Goal: Task Accomplishment & Management: Manage account settings

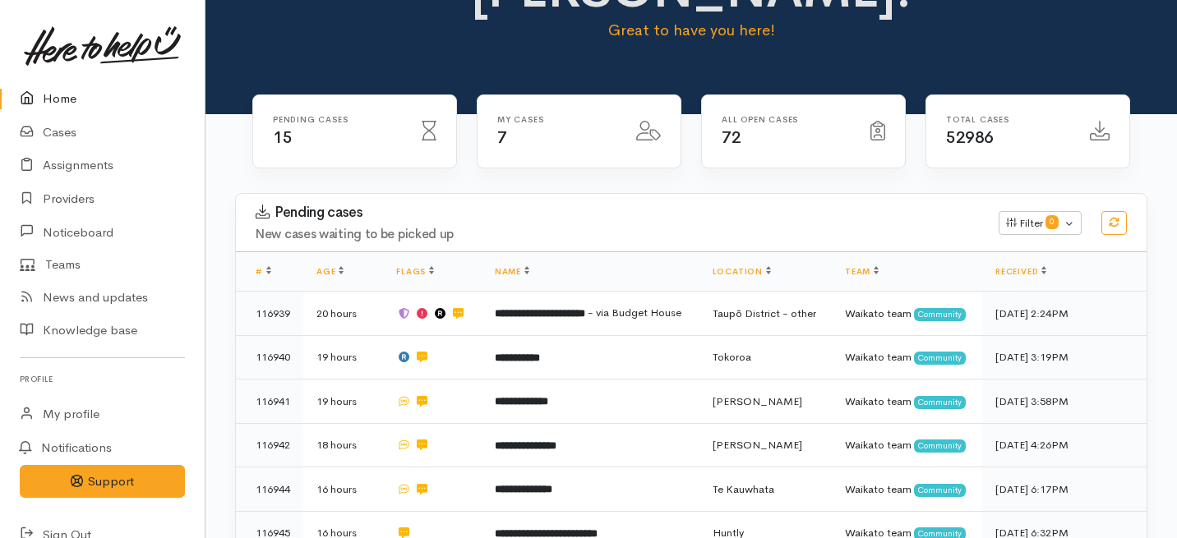
scroll to position [127, 0]
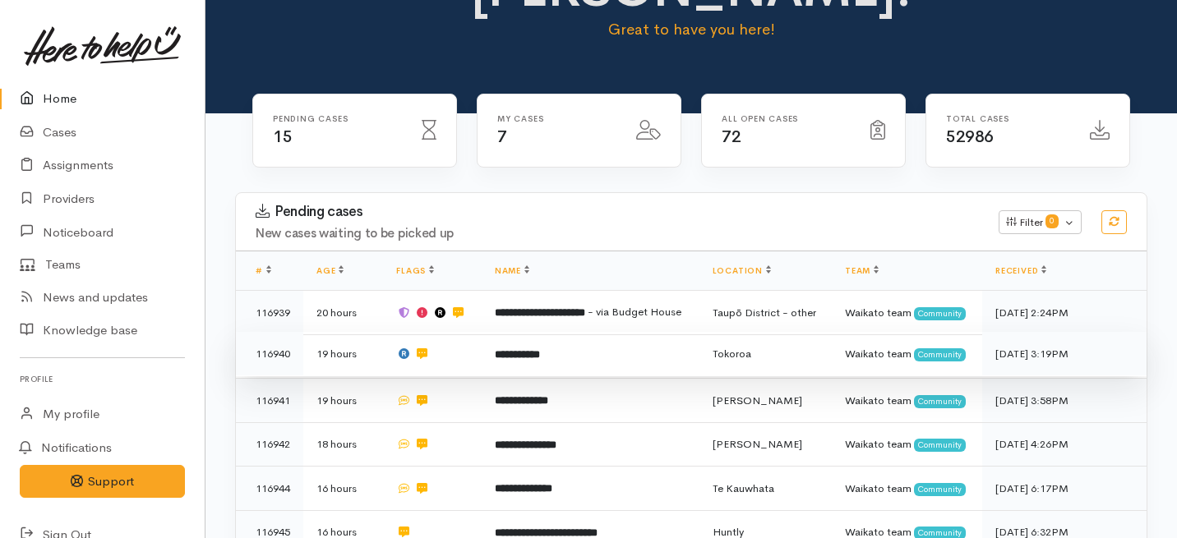
click at [451, 332] on td at bounding box center [432, 354] width 99 height 44
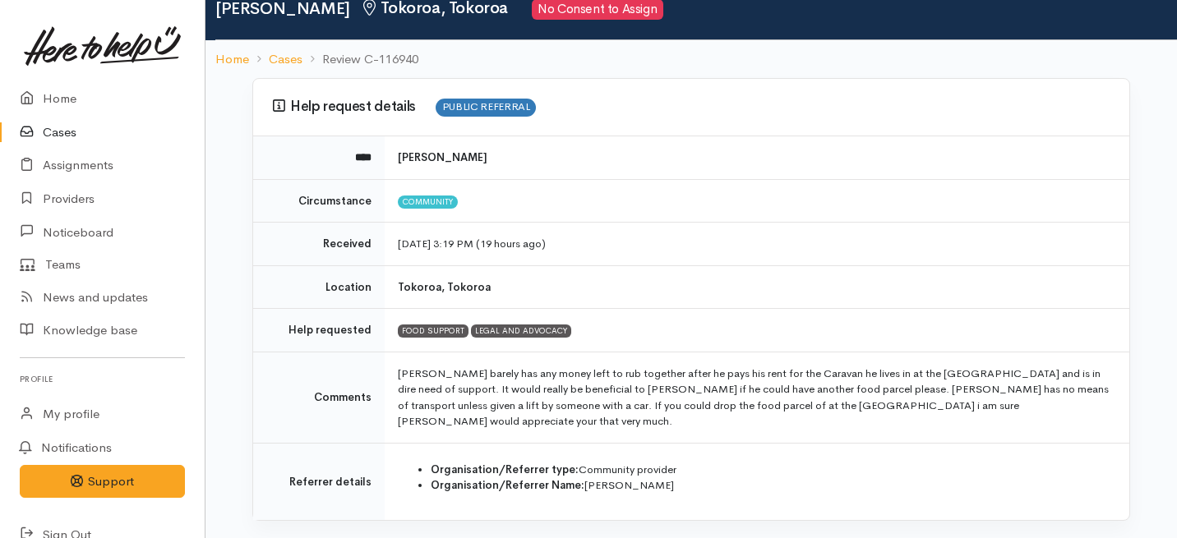
scroll to position [67, 0]
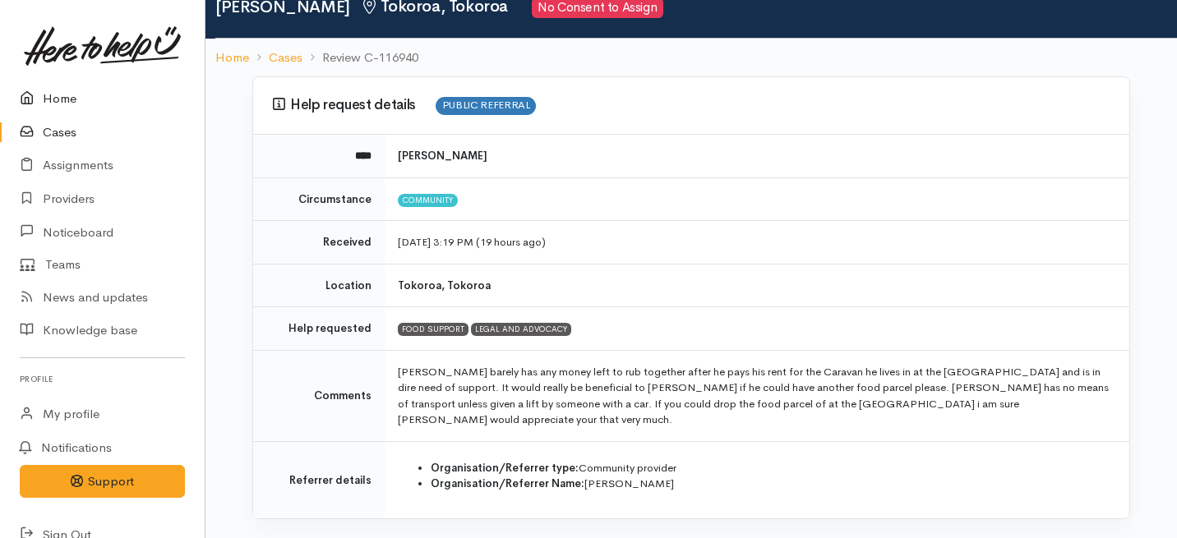
click at [56, 99] on link "Home" at bounding box center [102, 99] width 205 height 34
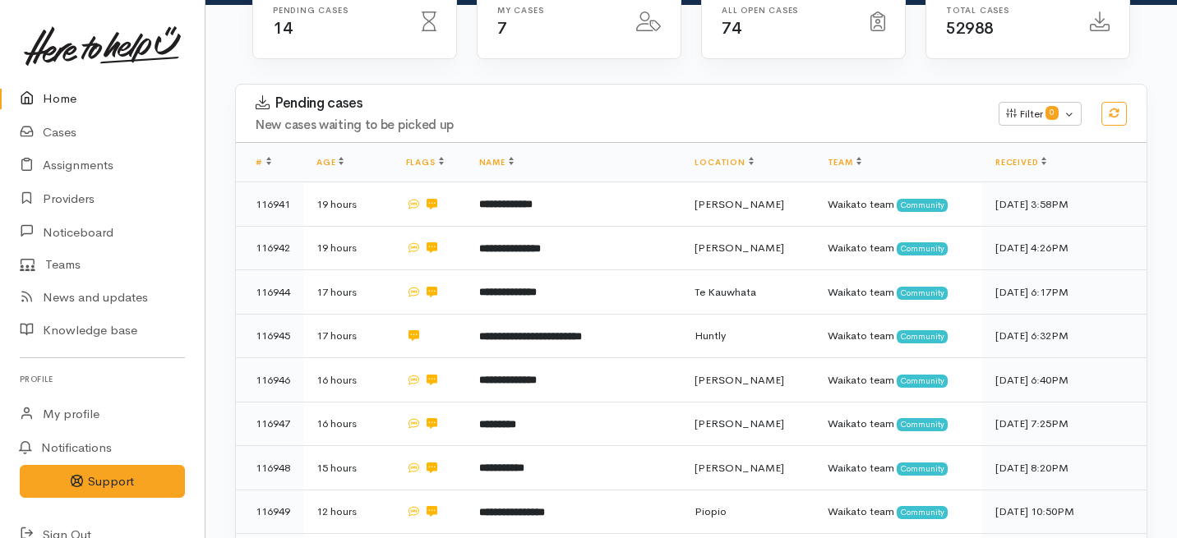
scroll to position [228, 0]
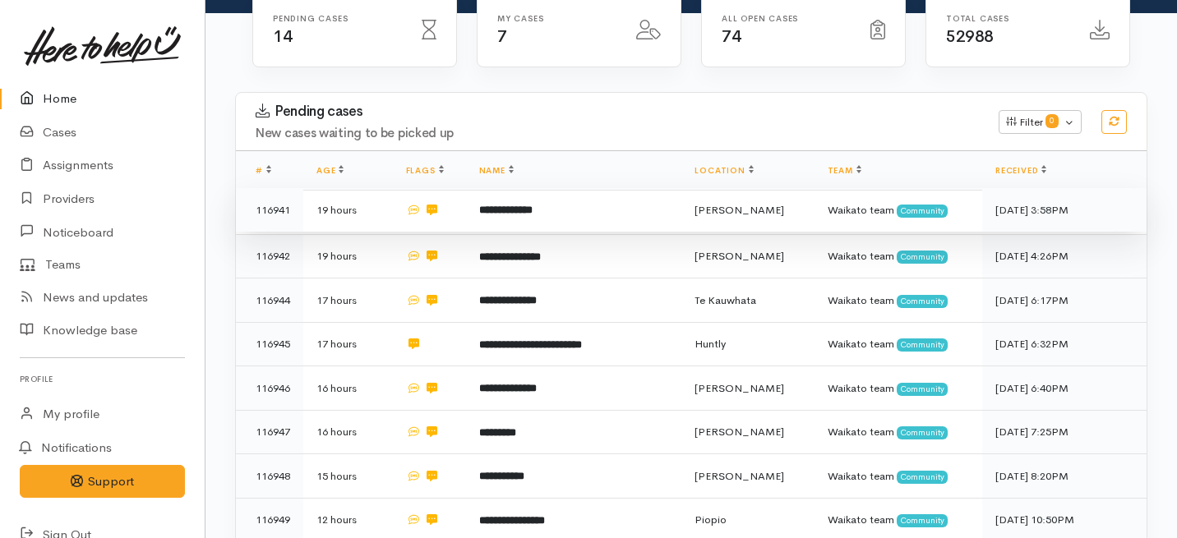
click at [480, 188] on td "**********" at bounding box center [574, 210] width 216 height 44
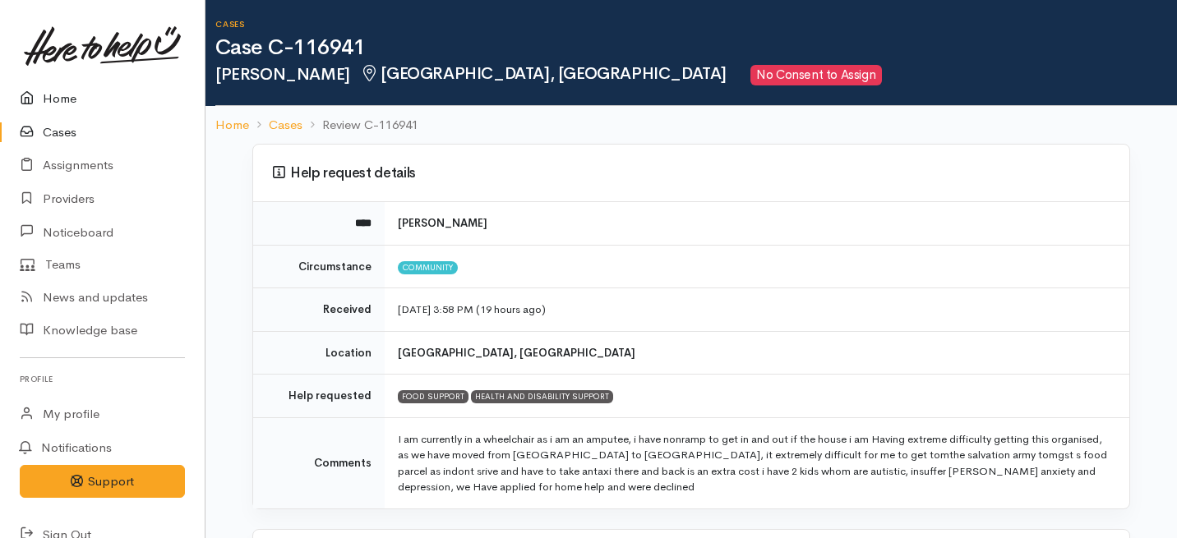
click at [58, 102] on link "Home" at bounding box center [102, 99] width 205 height 34
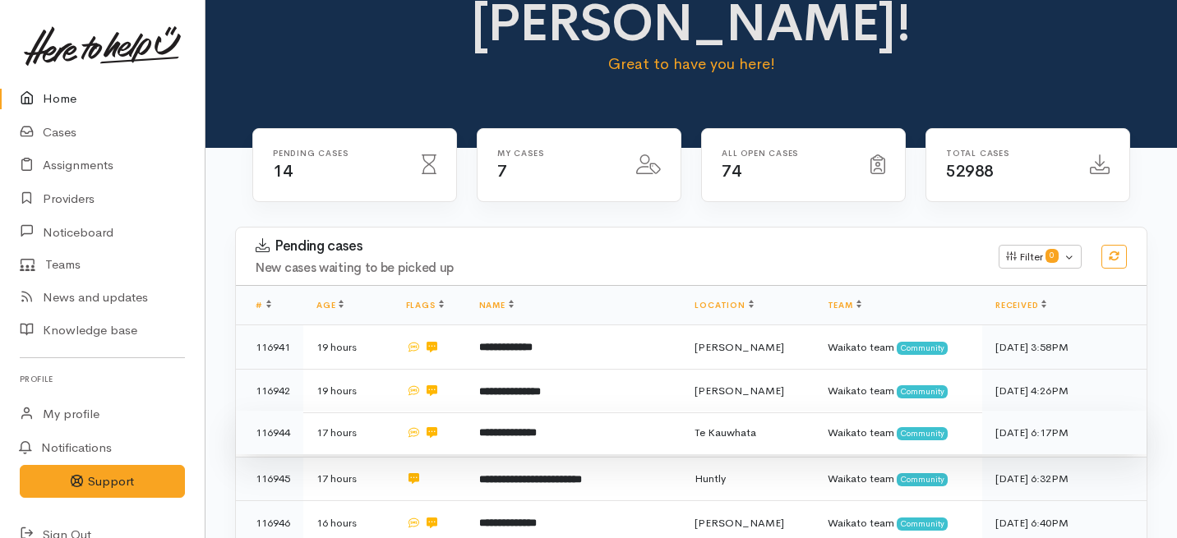
scroll to position [108, 0]
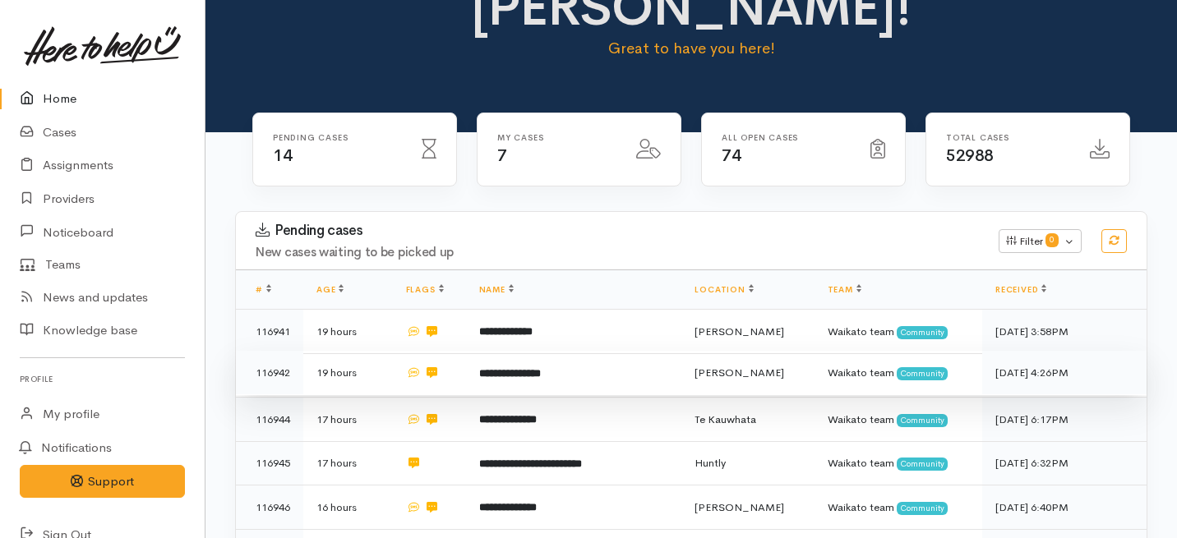
click at [530, 351] on td "**********" at bounding box center [574, 373] width 216 height 44
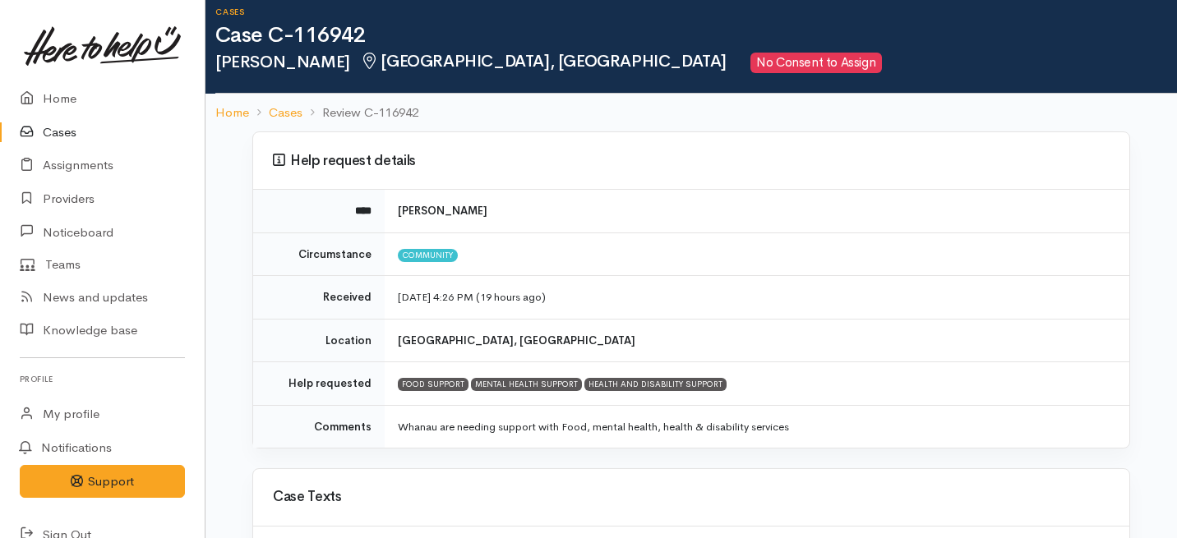
scroll to position [494, 0]
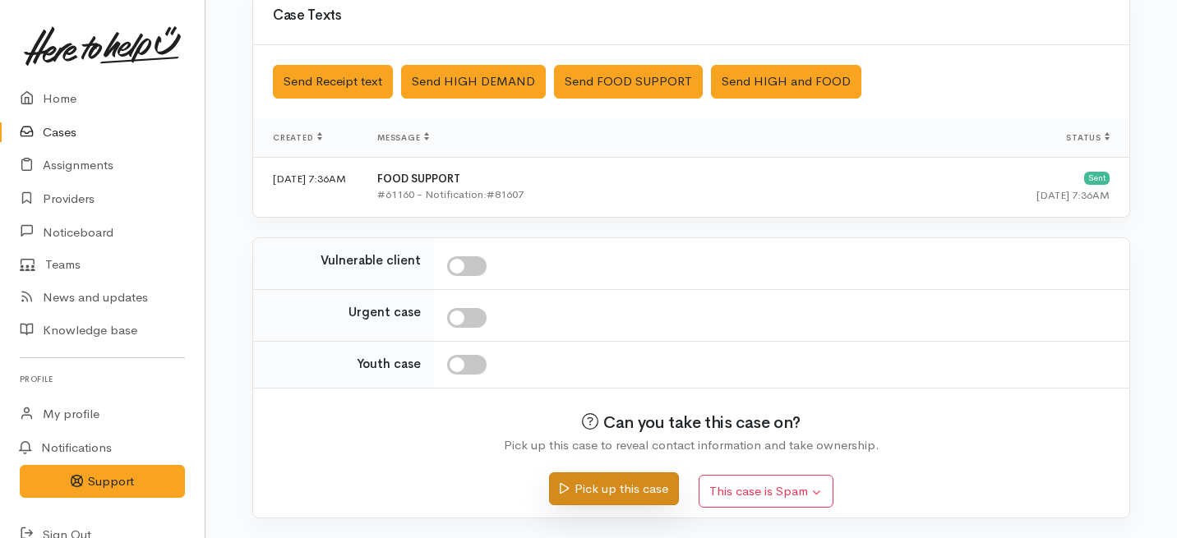
click at [588, 492] on button "Pick up this case" at bounding box center [613, 490] width 129 height 34
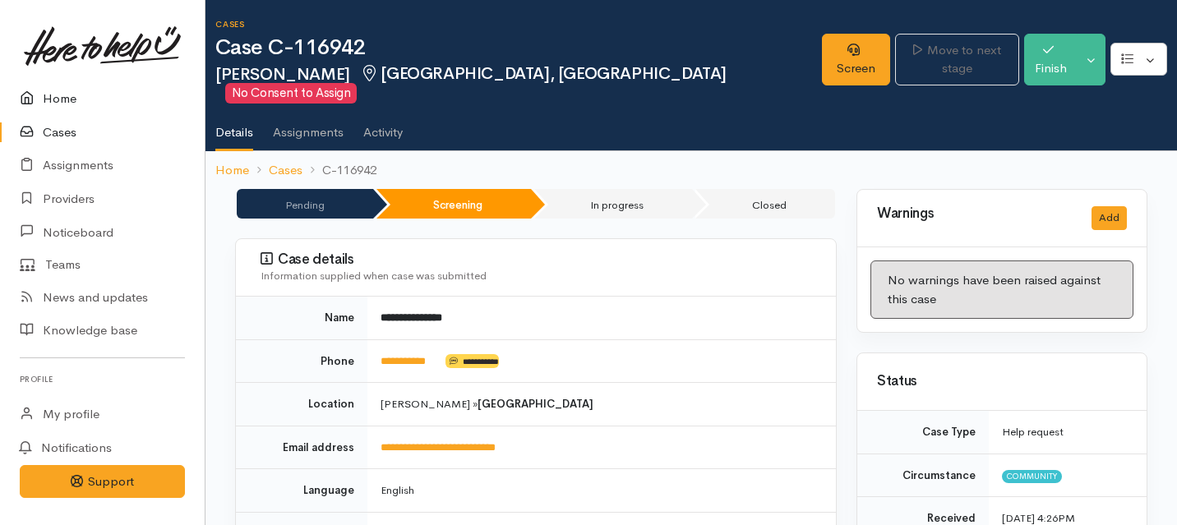
click at [69, 90] on link "Home" at bounding box center [102, 99] width 205 height 34
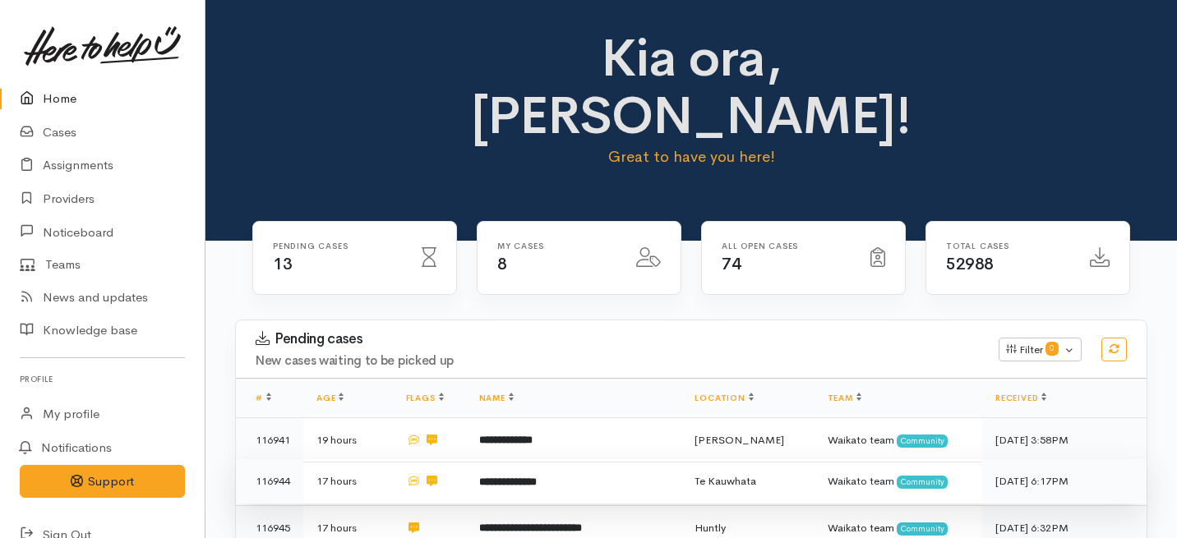
click at [533, 477] on b "**********" at bounding box center [508, 482] width 58 height 11
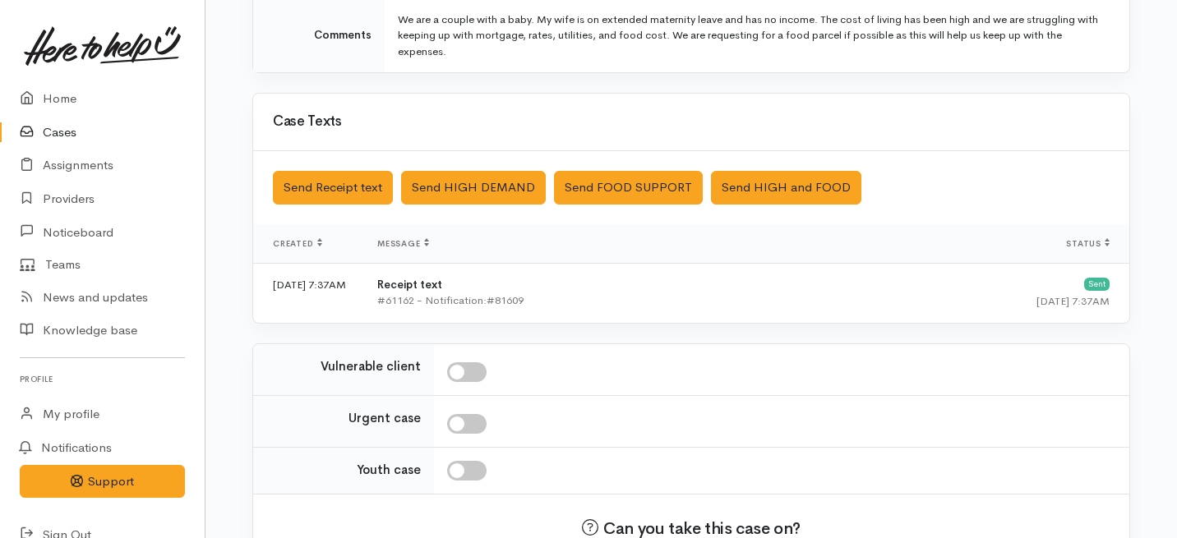
scroll to position [526, 0]
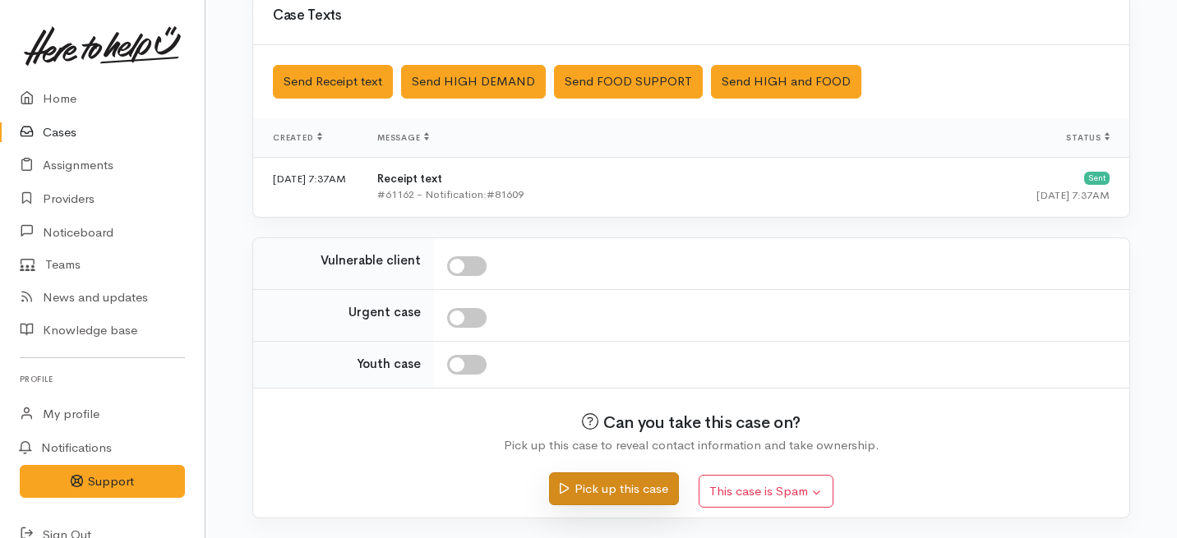
click at [587, 480] on button "Pick up this case" at bounding box center [613, 490] width 129 height 34
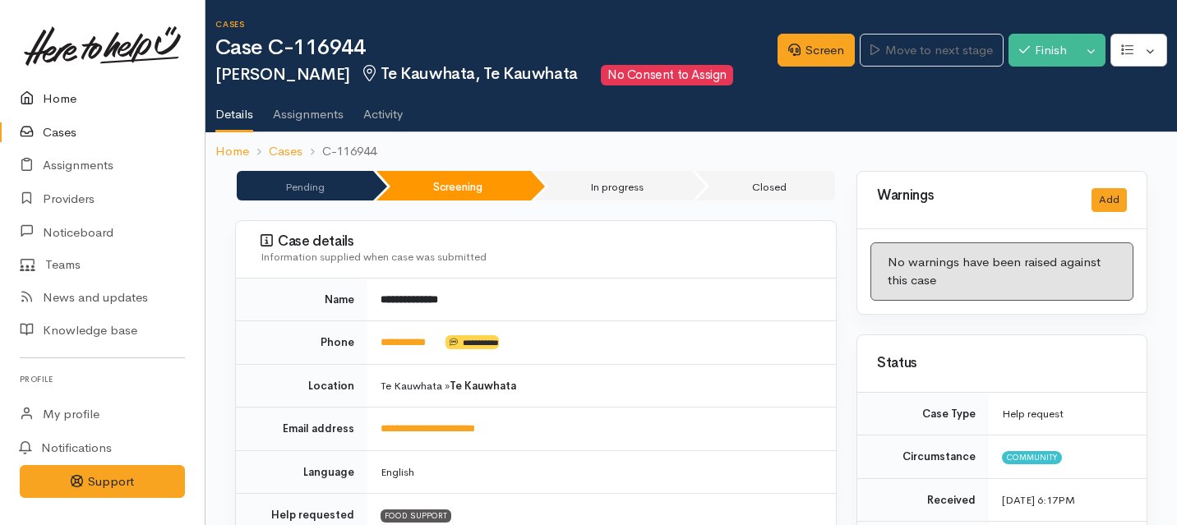
click at [53, 100] on link "Home" at bounding box center [102, 99] width 205 height 34
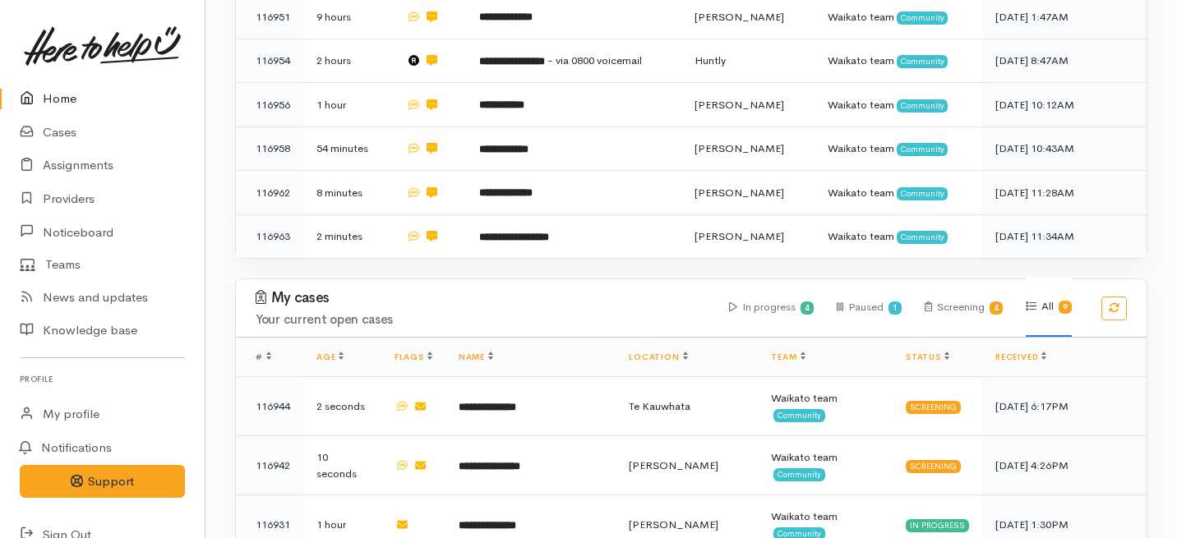
scroll to position [706, 0]
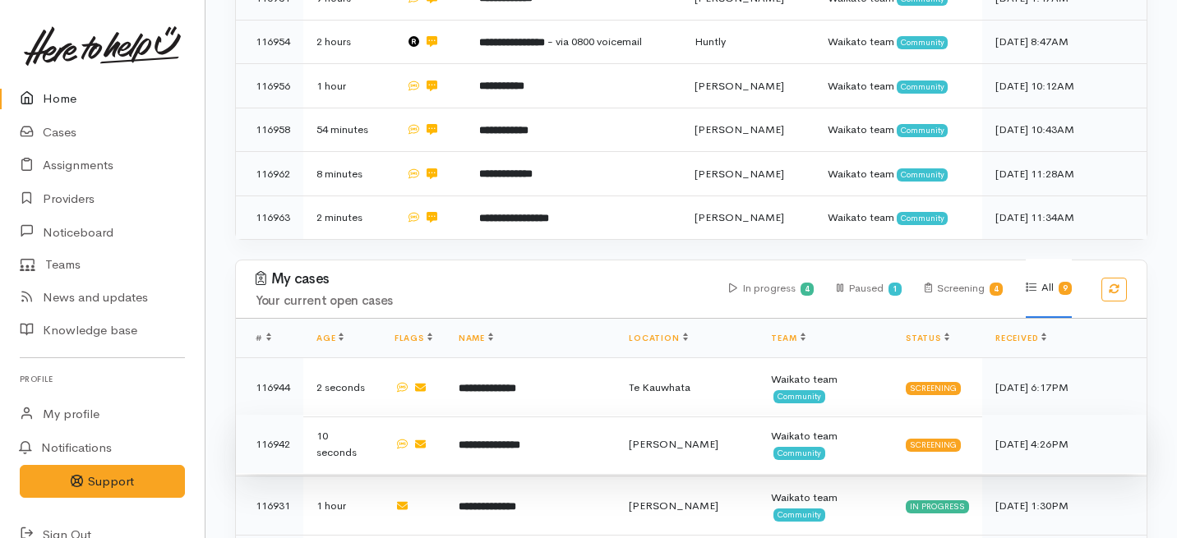
click at [520, 440] on b "**********" at bounding box center [490, 445] width 62 height 11
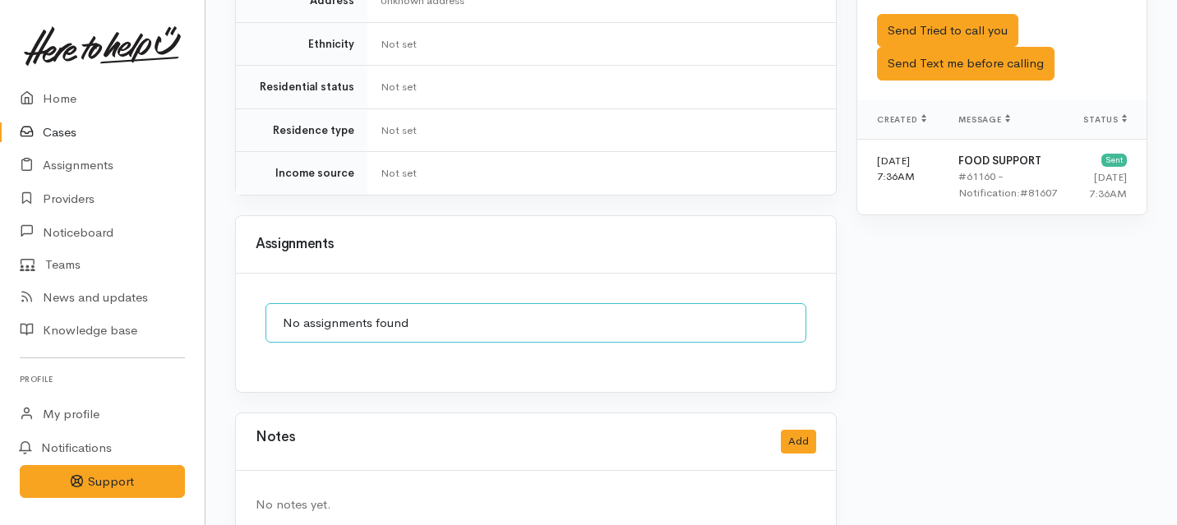
scroll to position [1004, 0]
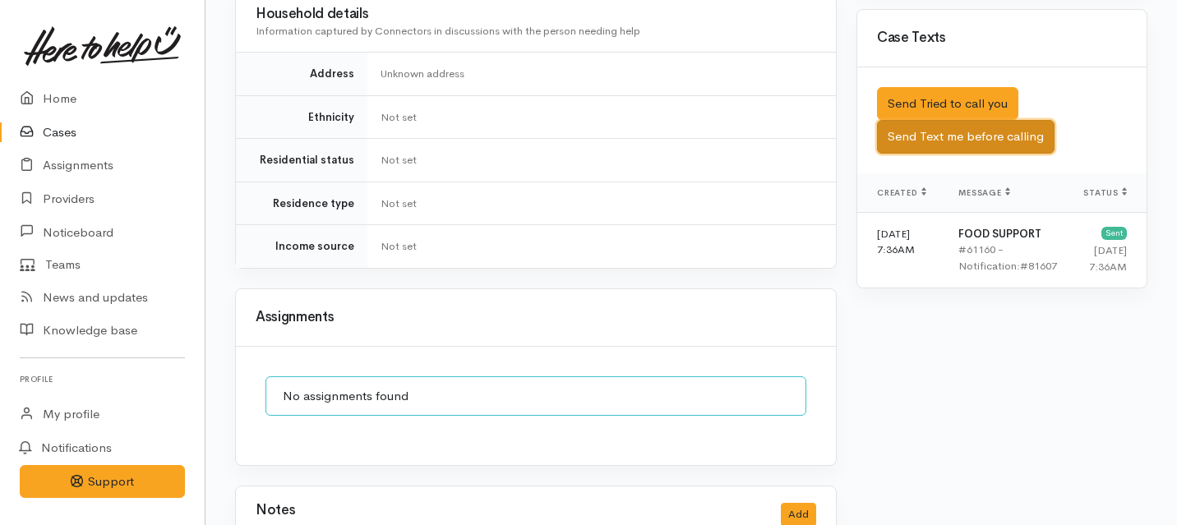
click at [943, 120] on button "Send Text me before calling" at bounding box center [966, 137] width 178 height 34
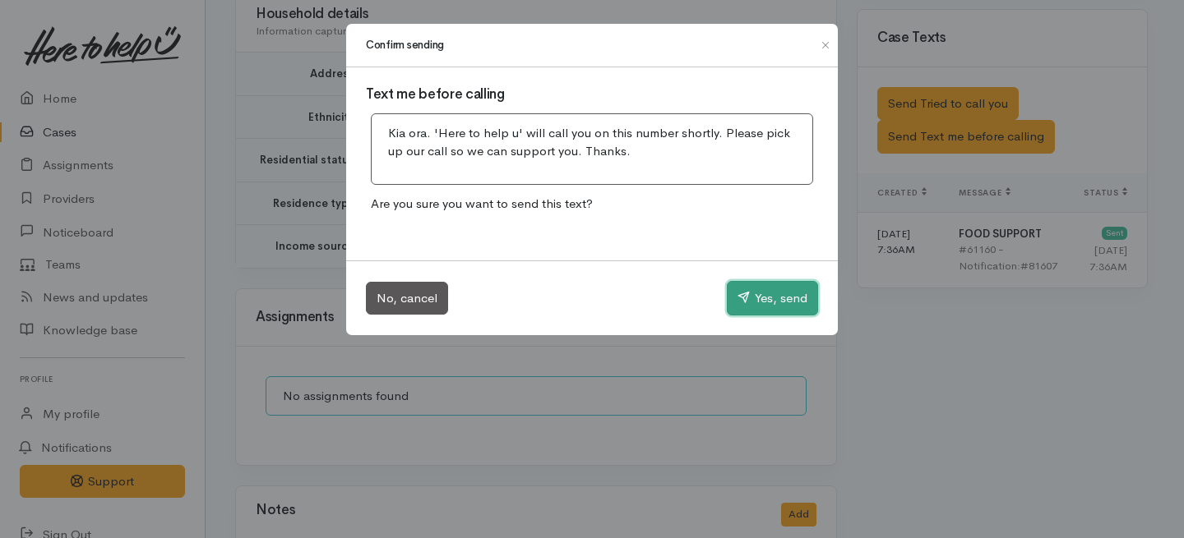
click at [782, 297] on button "Yes, send" at bounding box center [772, 298] width 91 height 35
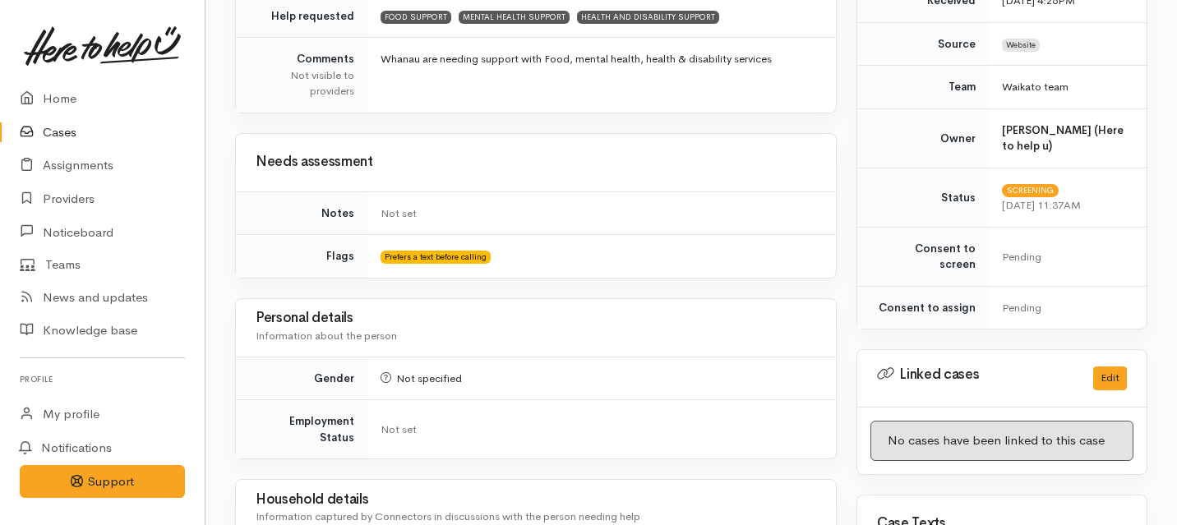
scroll to position [103, 0]
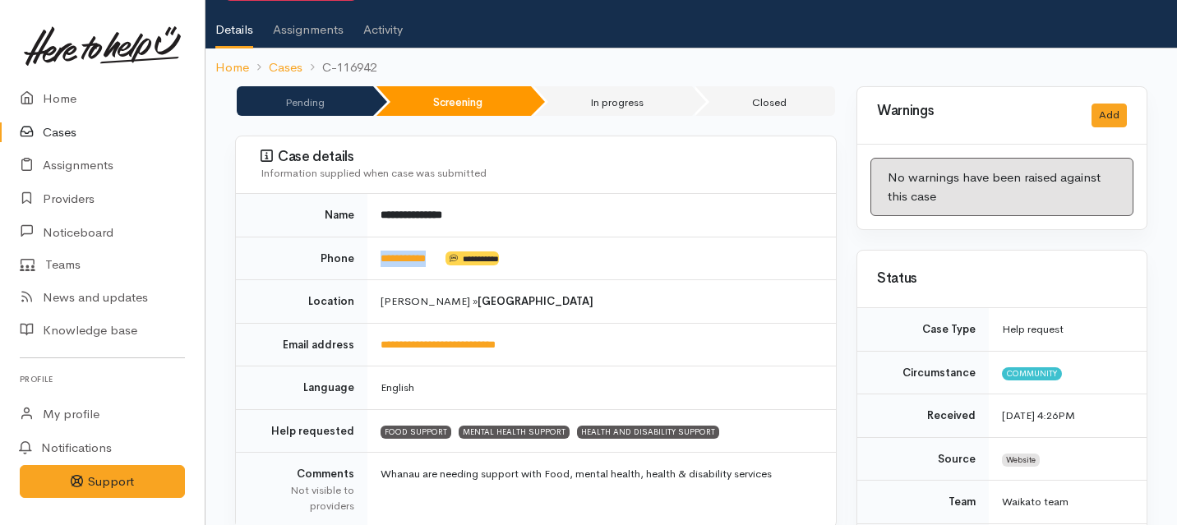
drag, startPoint x: 448, startPoint y: 237, endPoint x: 367, endPoint y: 237, distance: 81.4
click at [367, 237] on td "**********" at bounding box center [601, 259] width 469 height 44
copy tr "**********"
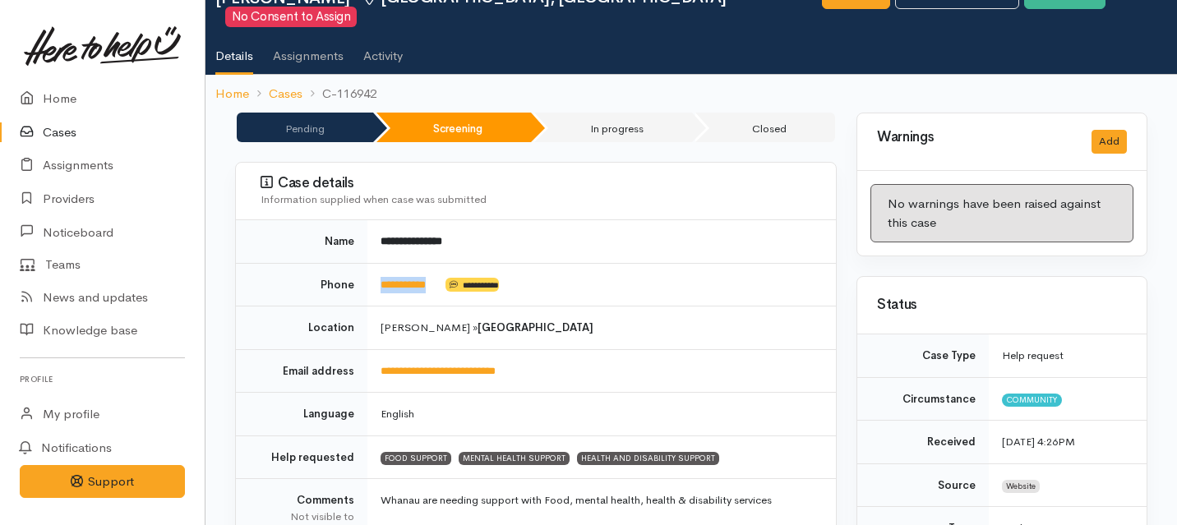
scroll to position [0, 0]
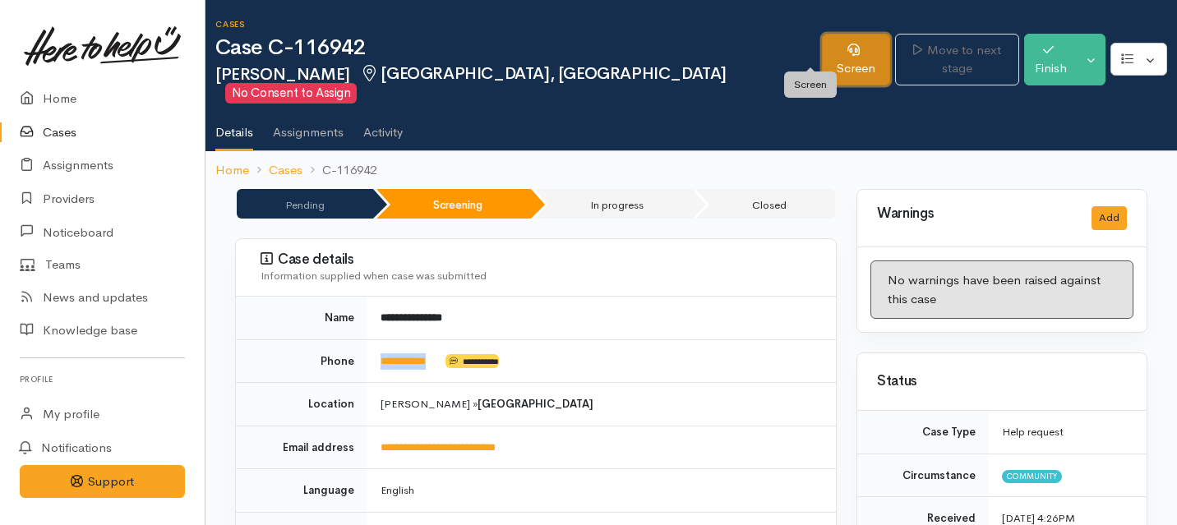
click at [822, 47] on link "Screen" at bounding box center [856, 60] width 68 height 52
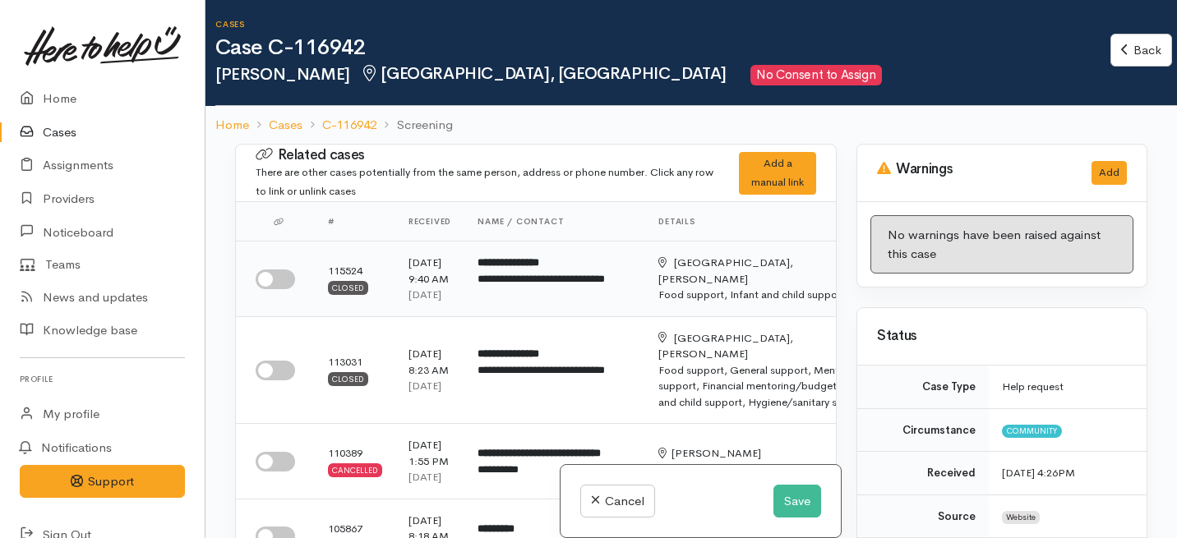
click at [275, 286] on input "checkbox" at bounding box center [275, 280] width 39 height 20
checkbox input "true"
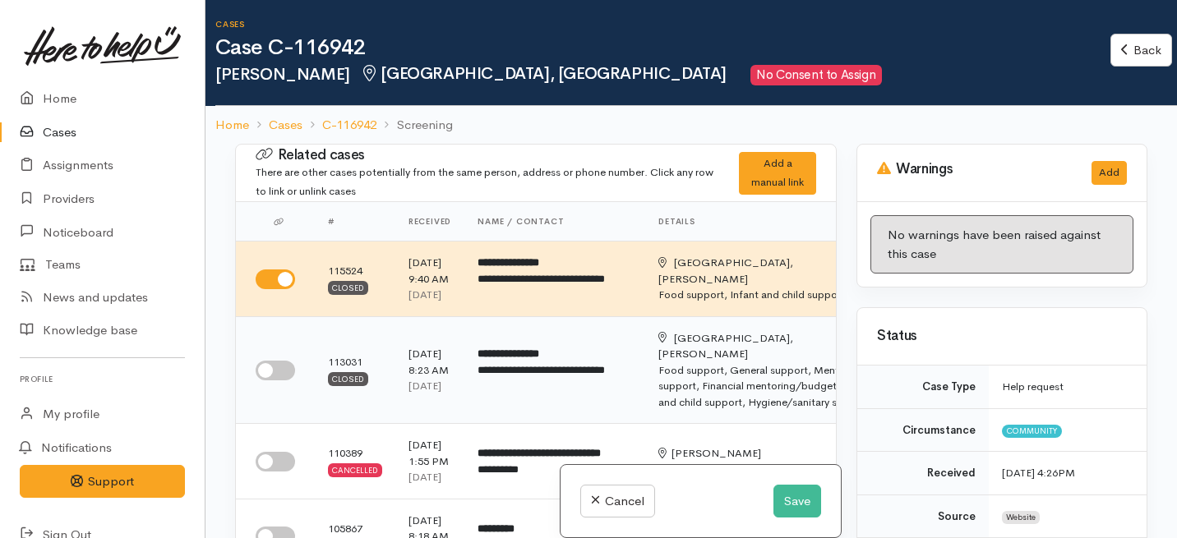
click at [272, 381] on input "checkbox" at bounding box center [275, 371] width 39 height 20
checkbox input "true"
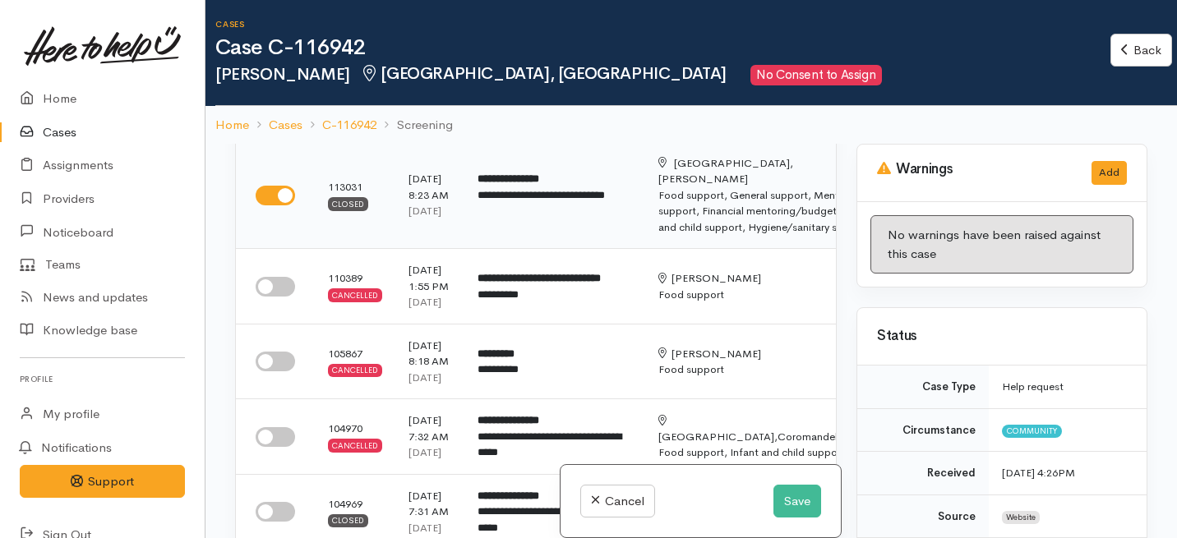
scroll to position [178, 0]
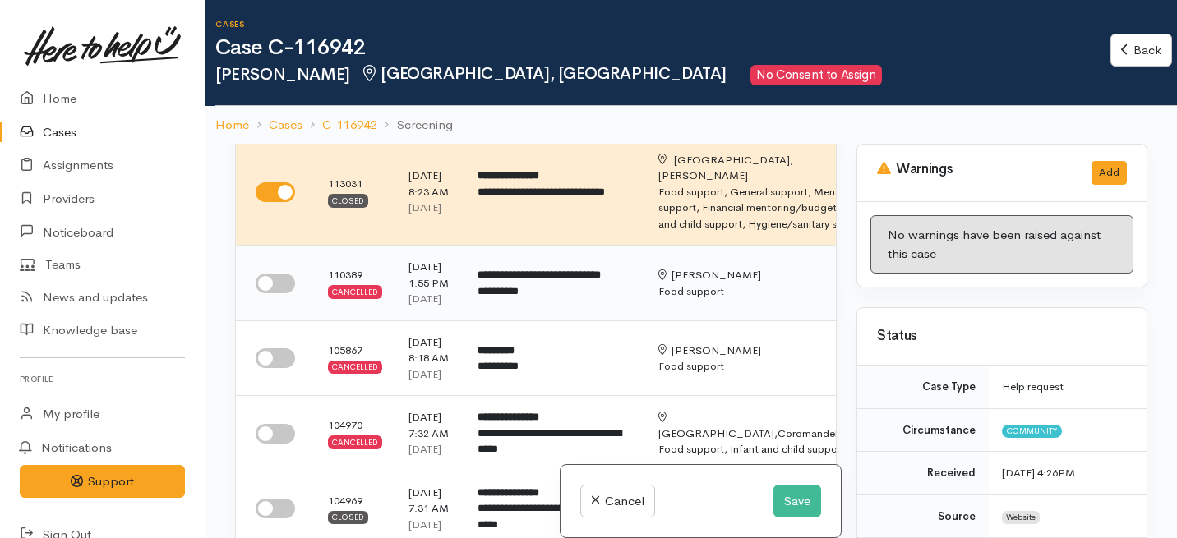
click at [274, 293] on input "checkbox" at bounding box center [275, 284] width 39 height 20
checkbox input "true"
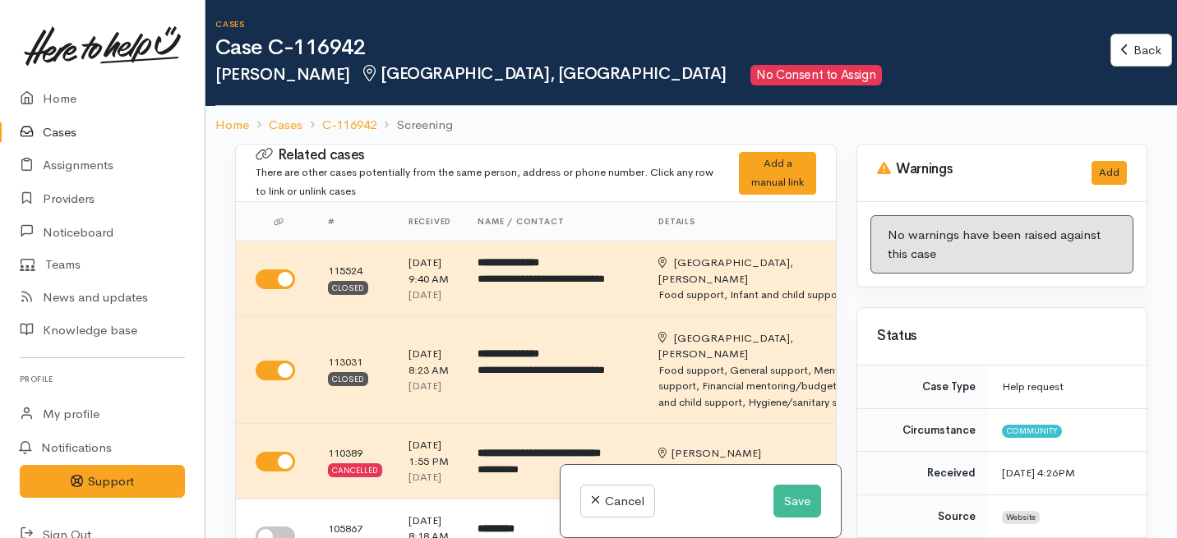
click at [1027, 164] on h3 "Warnings" at bounding box center [974, 169] width 195 height 16
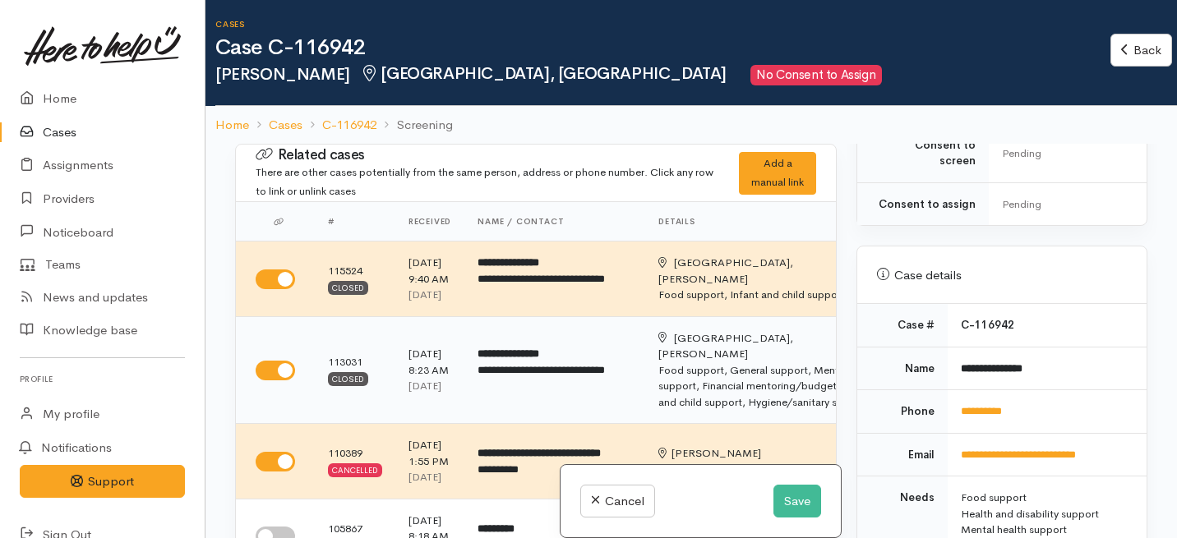
scroll to position [215, 0]
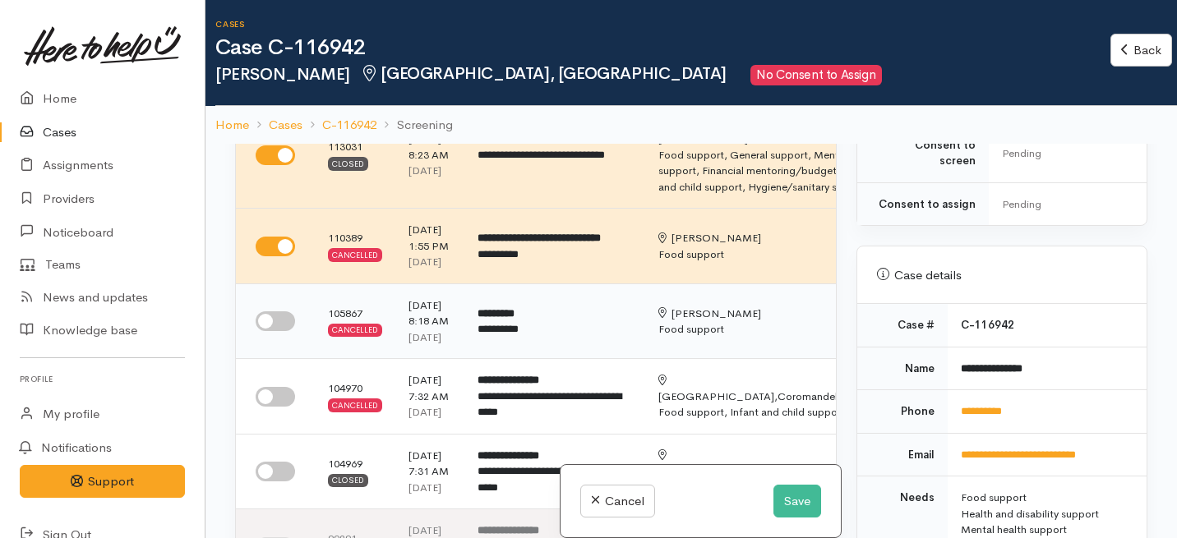
click at [270, 331] on input "checkbox" at bounding box center [275, 322] width 39 height 20
checkbox input "true"
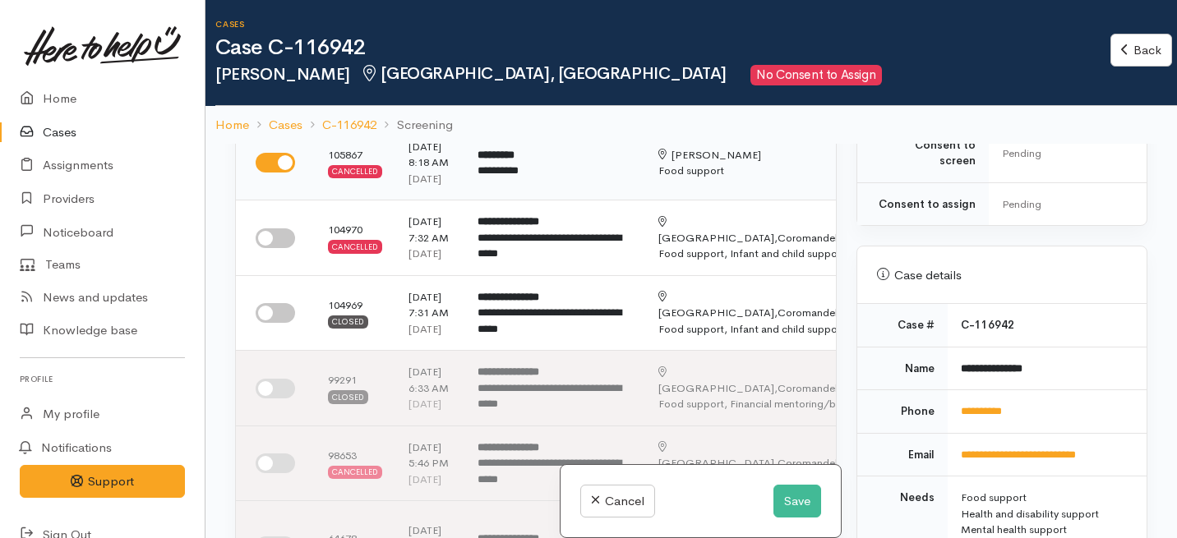
scroll to position [395, 0]
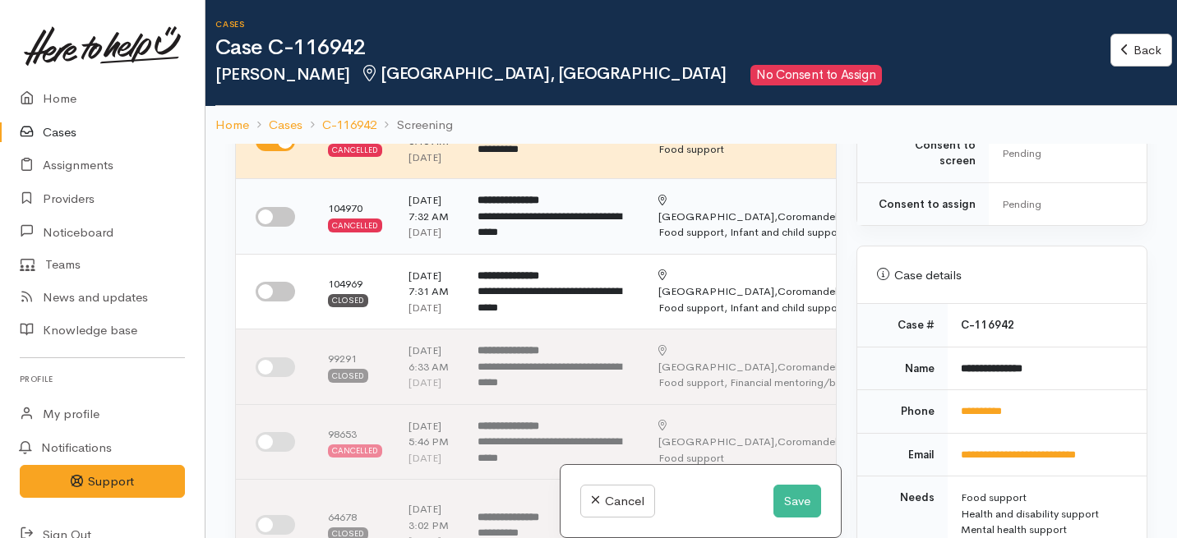
click at [277, 227] on input "checkbox" at bounding box center [275, 217] width 39 height 20
checkbox input "true"
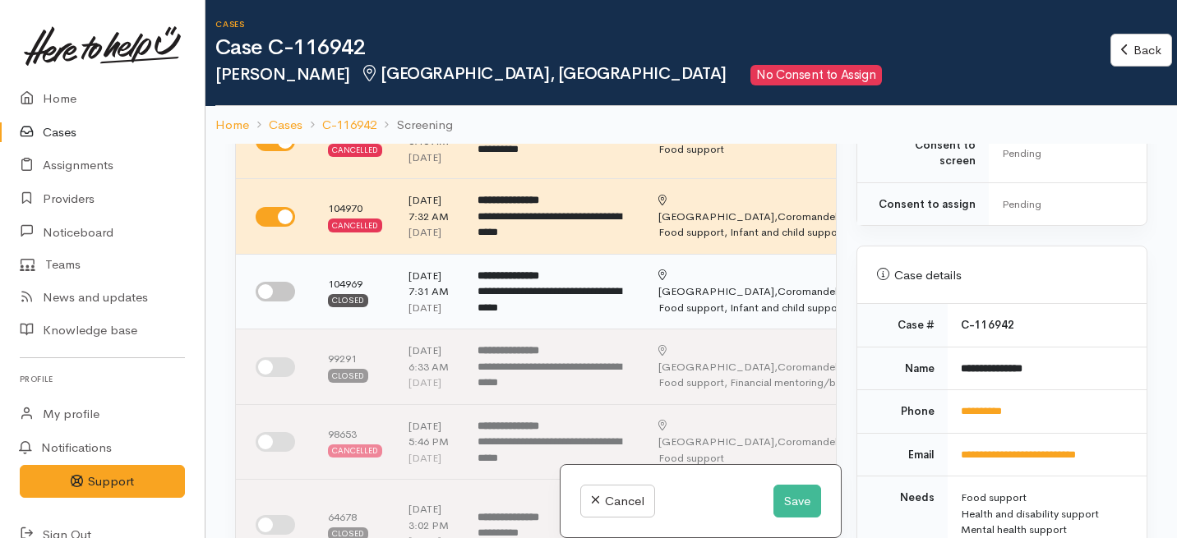
click at [280, 302] on input "checkbox" at bounding box center [275, 292] width 39 height 20
checkbox input "true"
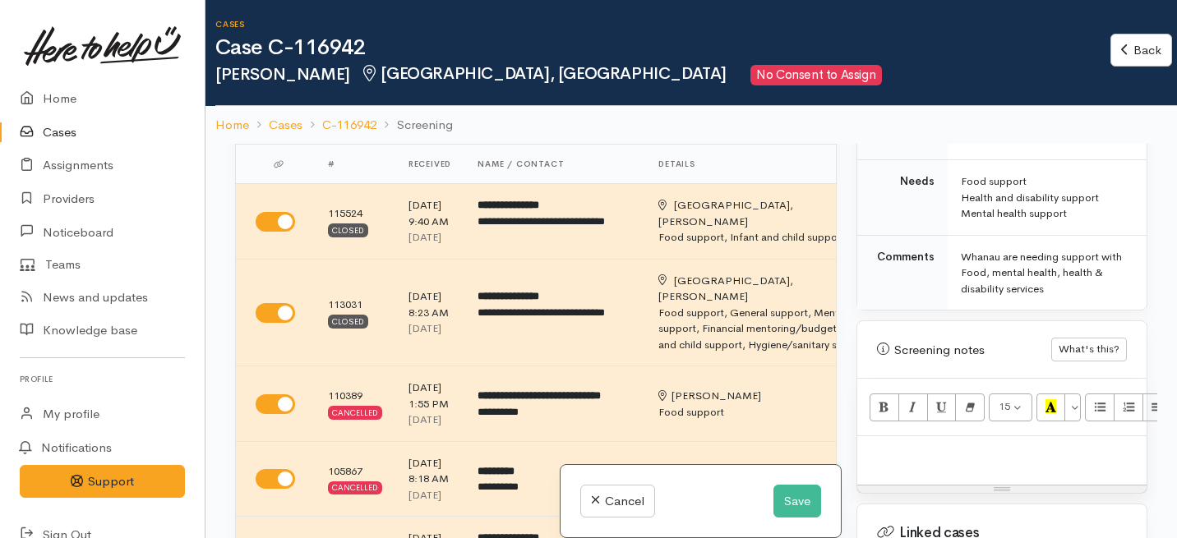
scroll to position [894, 0]
click at [909, 444] on p at bounding box center [1002, 452] width 273 height 19
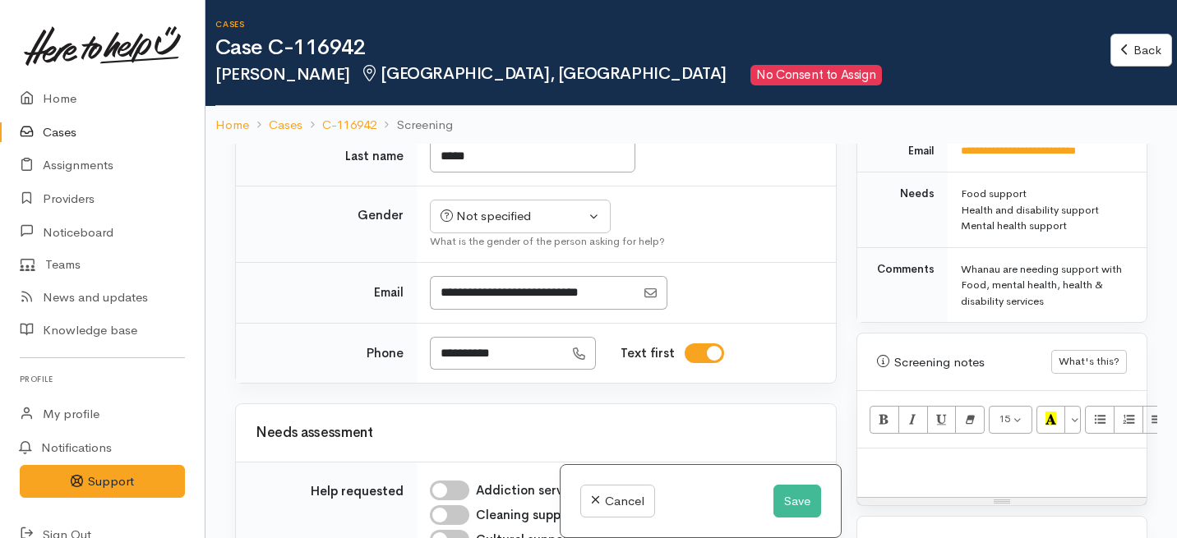
scroll to position [1417, 0]
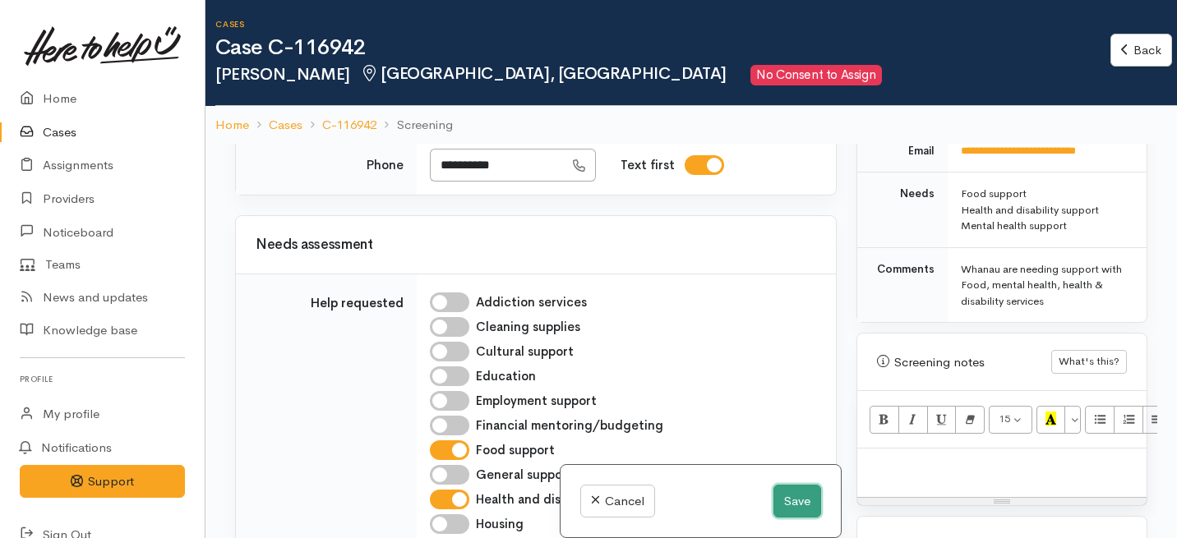
click at [791, 498] on button "Save" at bounding box center [797, 502] width 48 height 34
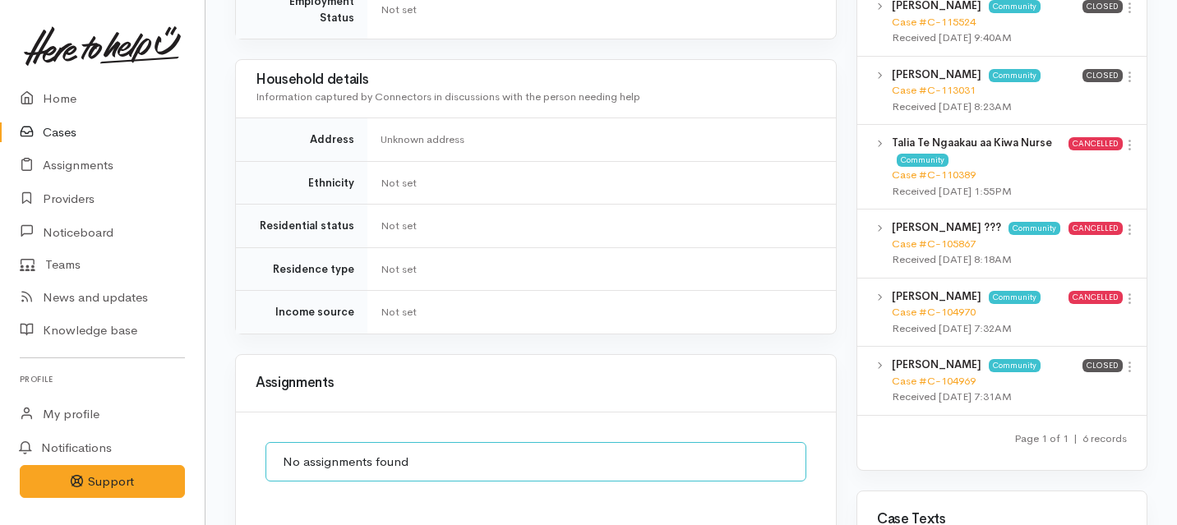
scroll to position [1260, 0]
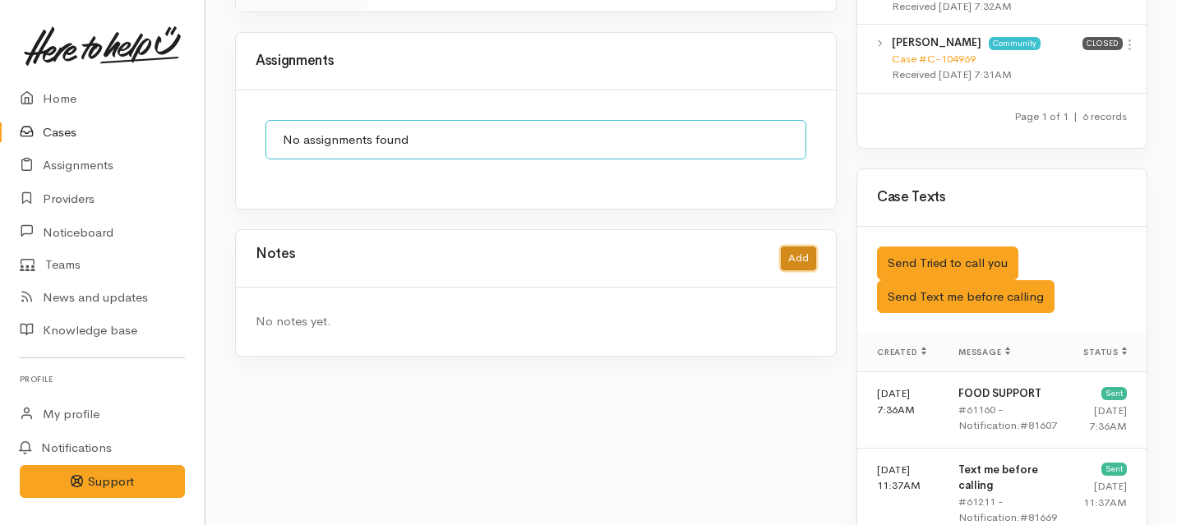
click at [803, 247] on button "Add" at bounding box center [798, 259] width 35 height 24
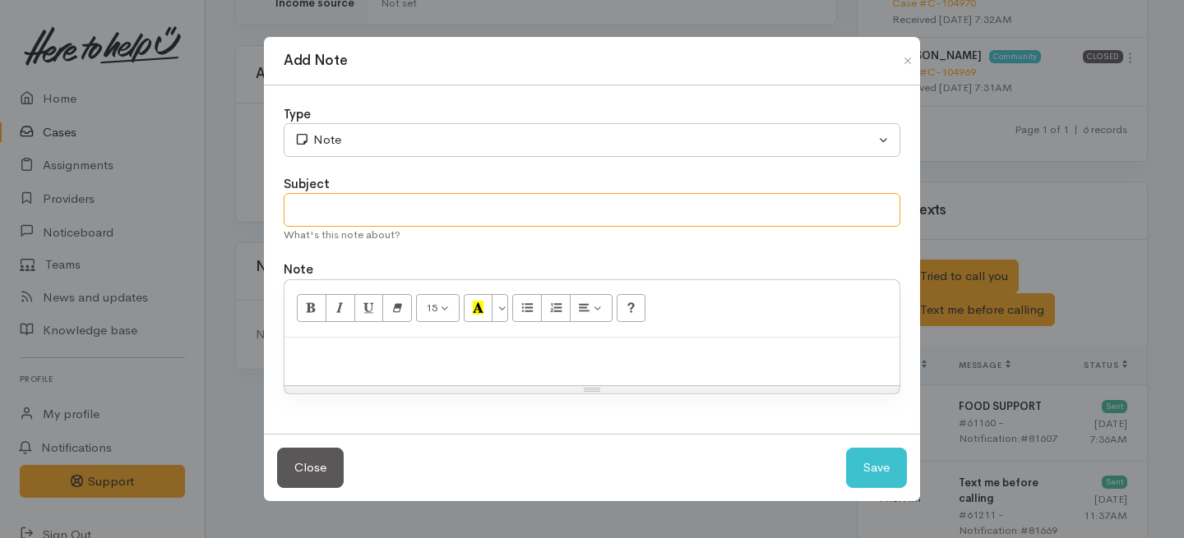
click at [508, 202] on input "text" at bounding box center [592, 210] width 616 height 34
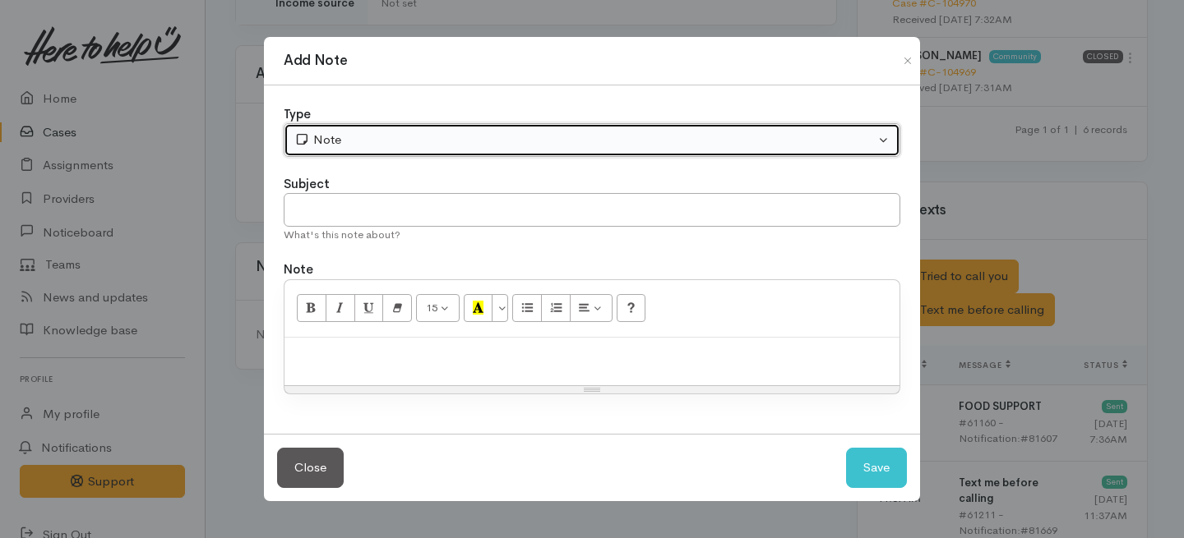
click at [580, 127] on button "Note" at bounding box center [592, 140] width 616 height 34
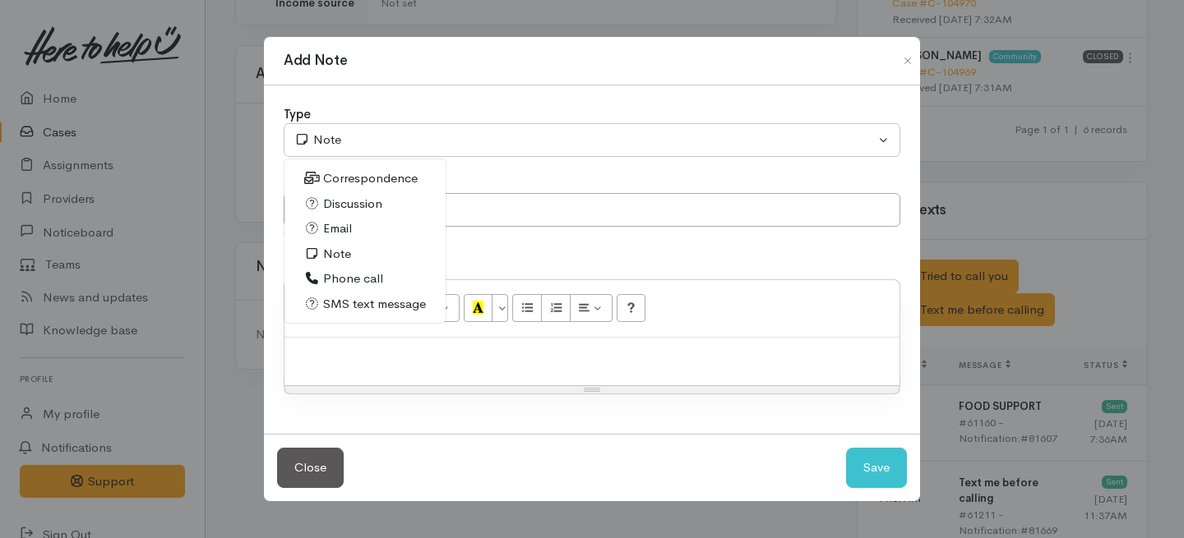
click at [505, 384] on div at bounding box center [591, 362] width 615 height 48
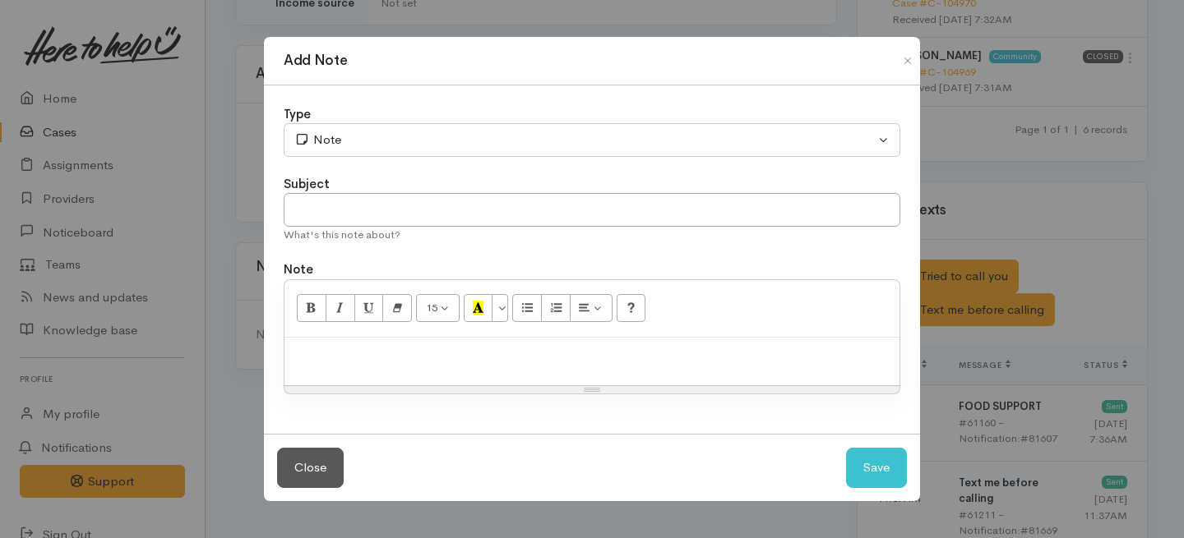
click at [985, 500] on div "Add Note Type Correspondence Discussion Email Note Phone call SMS text message …" at bounding box center [592, 269] width 1184 height 538
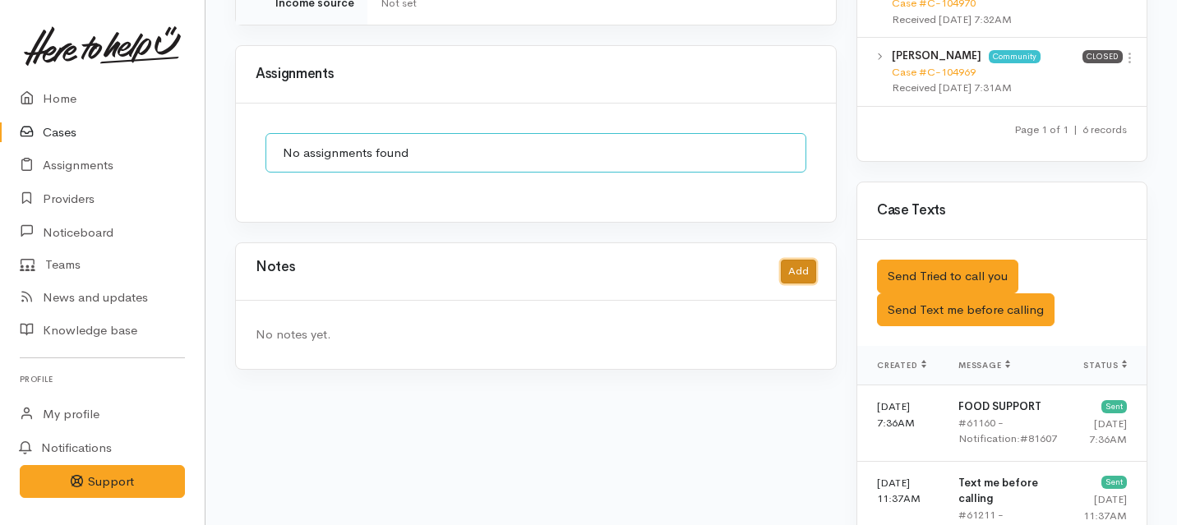
click at [793, 260] on button "Add" at bounding box center [798, 272] width 35 height 24
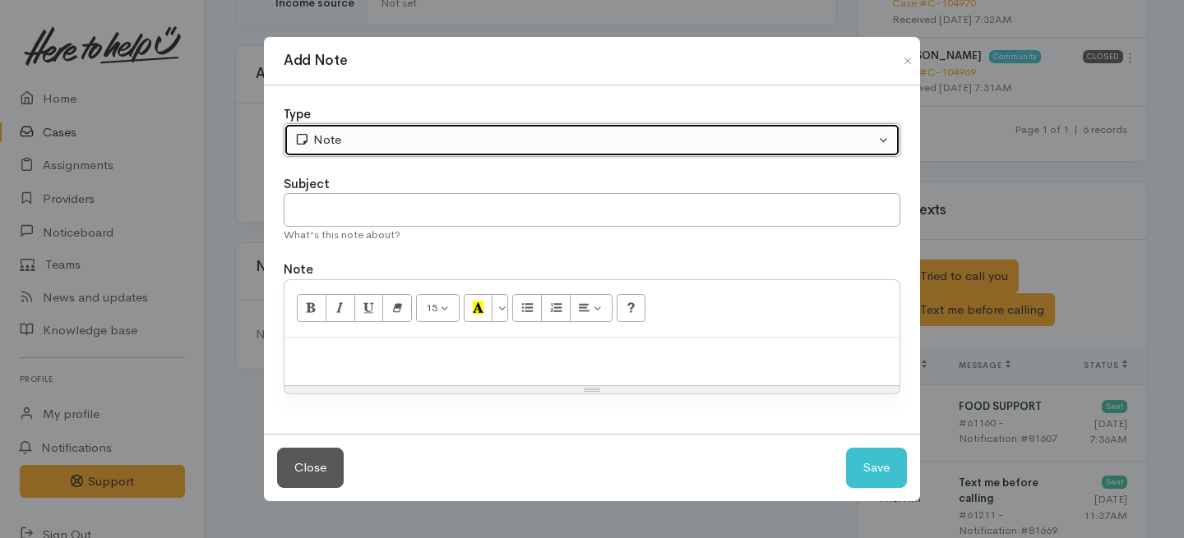
click at [542, 127] on button "Note" at bounding box center [592, 140] width 616 height 34
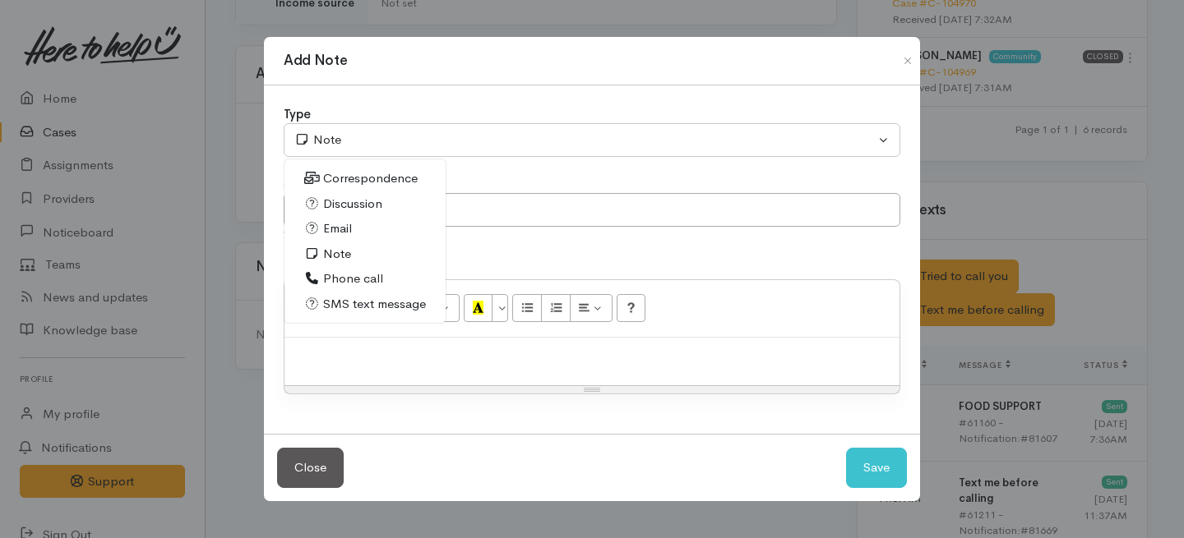
click at [343, 281] on span "Phone call" at bounding box center [353, 279] width 60 height 19
select select "3"
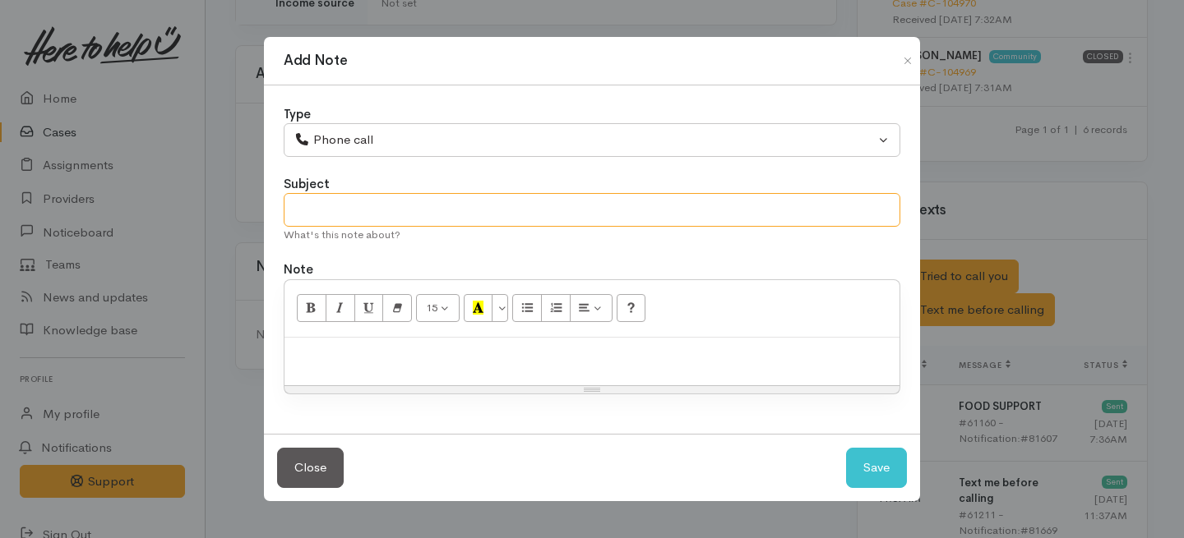
click at [343, 219] on input "text" at bounding box center [592, 210] width 616 height 34
type input "r"
type input "Request a call back."
click at [373, 352] on p at bounding box center [592, 355] width 598 height 19
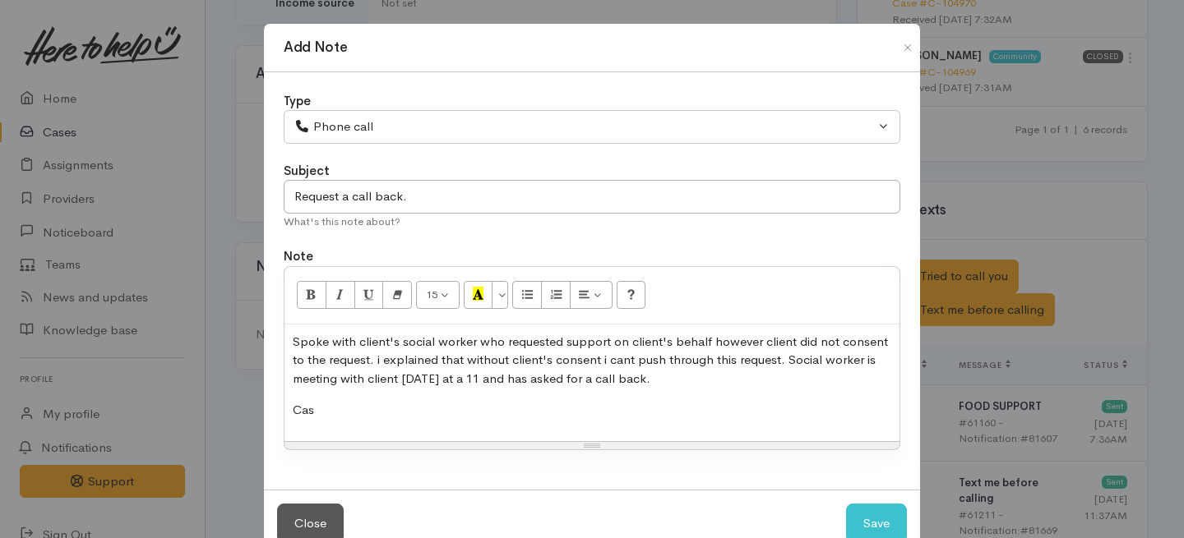
click at [492, 380] on p "Spoke with client's social worker who requested support on client's behalf howe…" at bounding box center [592, 361] width 598 height 56
click at [349, 409] on p "Cas" at bounding box center [592, 410] width 598 height 19
click at [868, 524] on button "Save" at bounding box center [876, 524] width 61 height 40
select select "1"
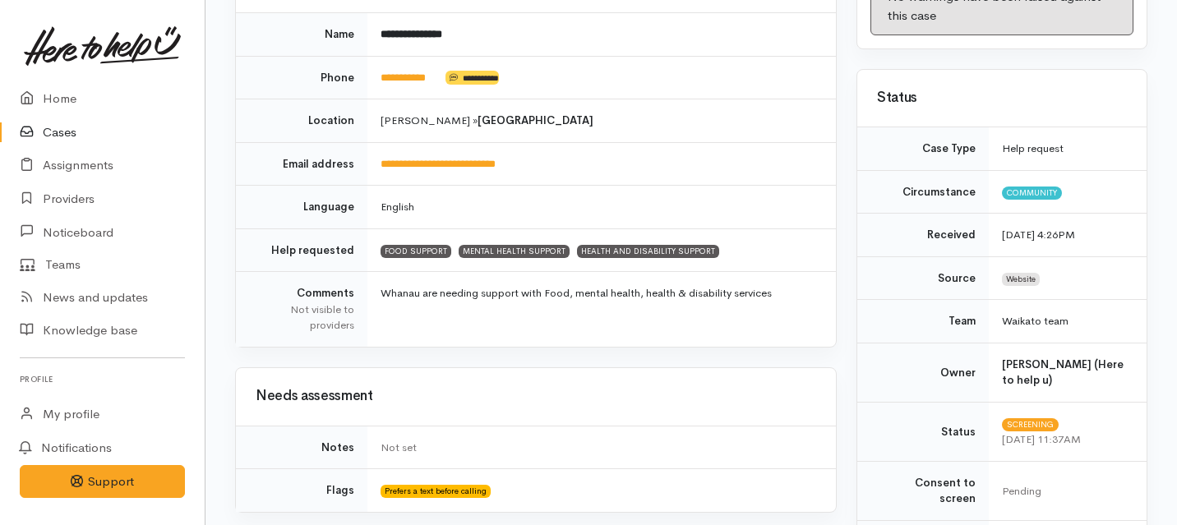
scroll to position [2, 0]
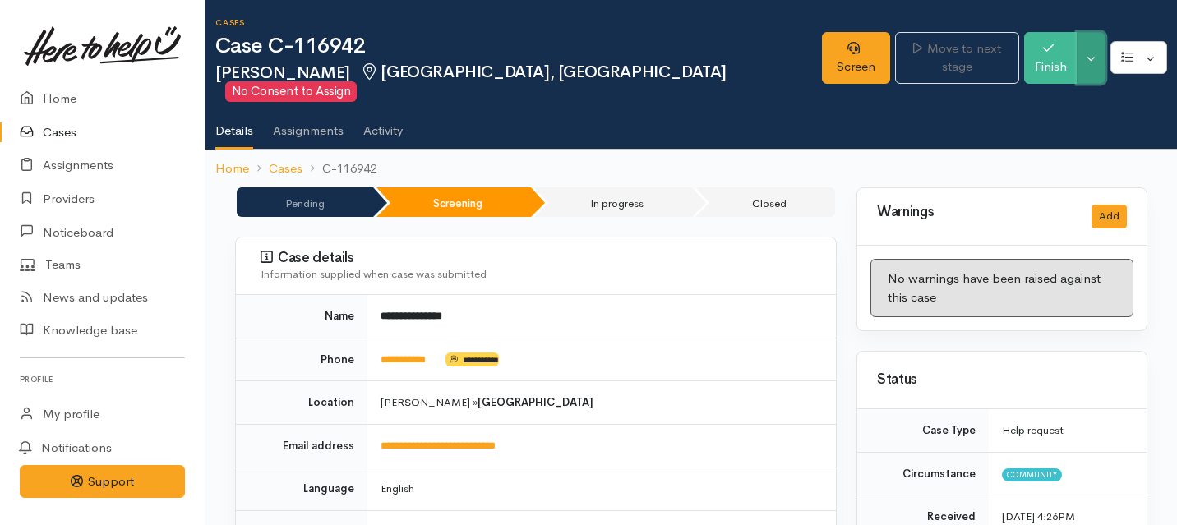
click at [1097, 53] on button "Toggle Dropdown" at bounding box center [1091, 58] width 29 height 52
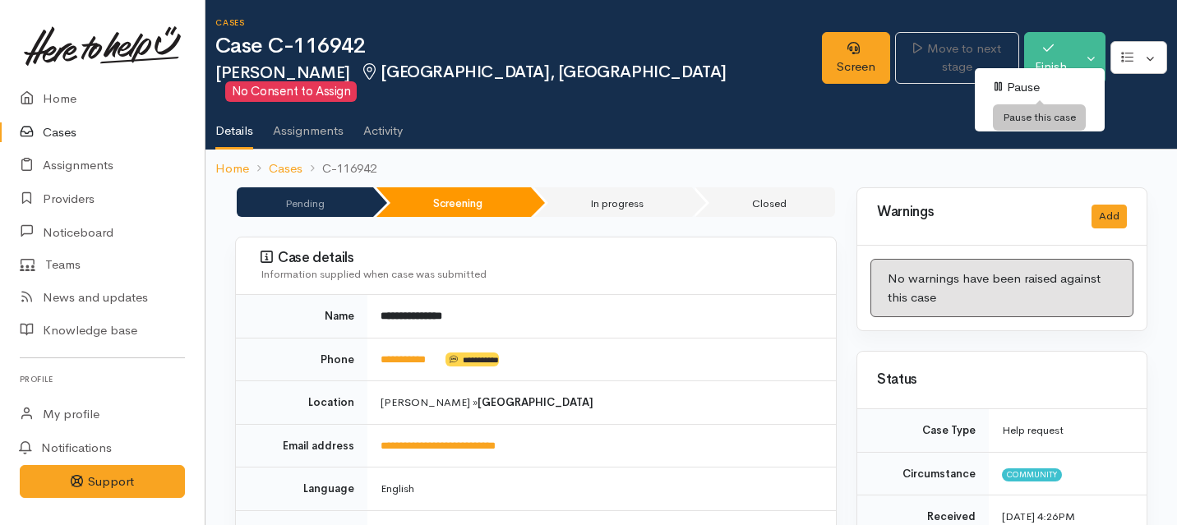
click at [1014, 83] on link "Pause" at bounding box center [1040, 87] width 130 height 25
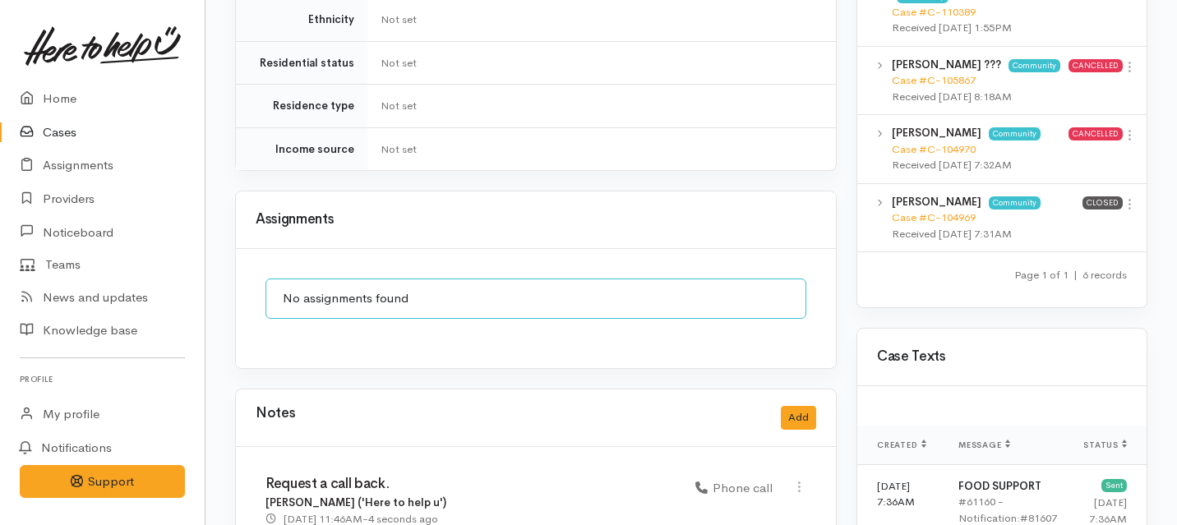
scroll to position [1229, 0]
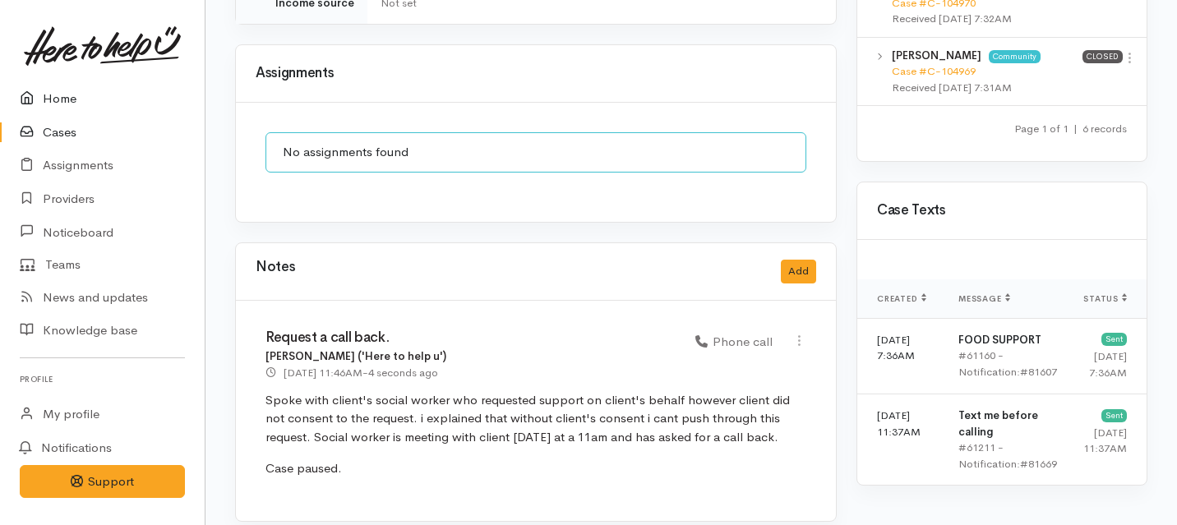
click at [48, 99] on link "Home" at bounding box center [102, 99] width 205 height 34
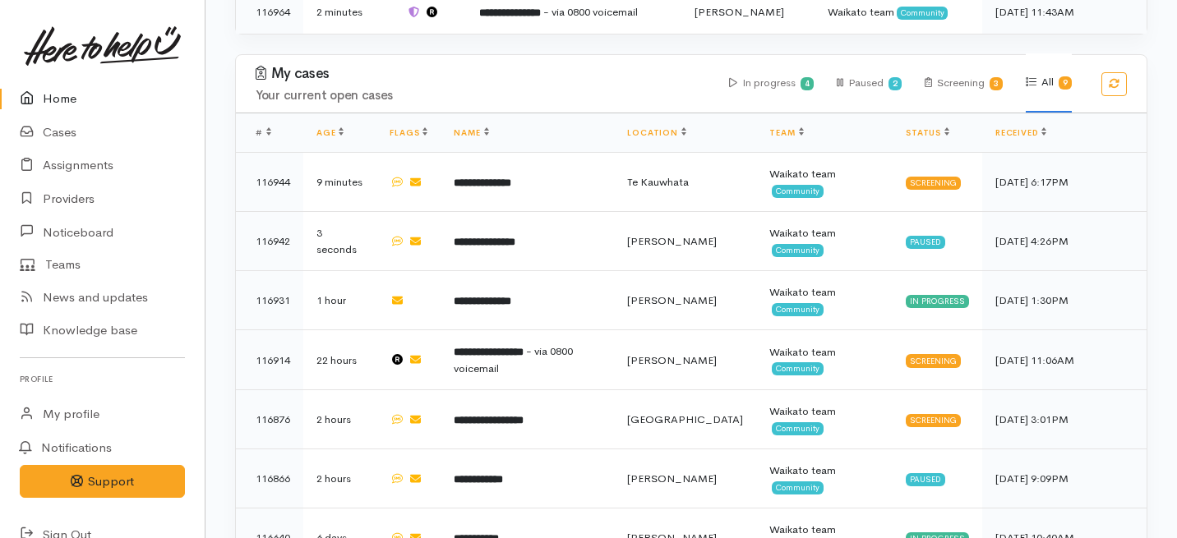
scroll to position [907, 0]
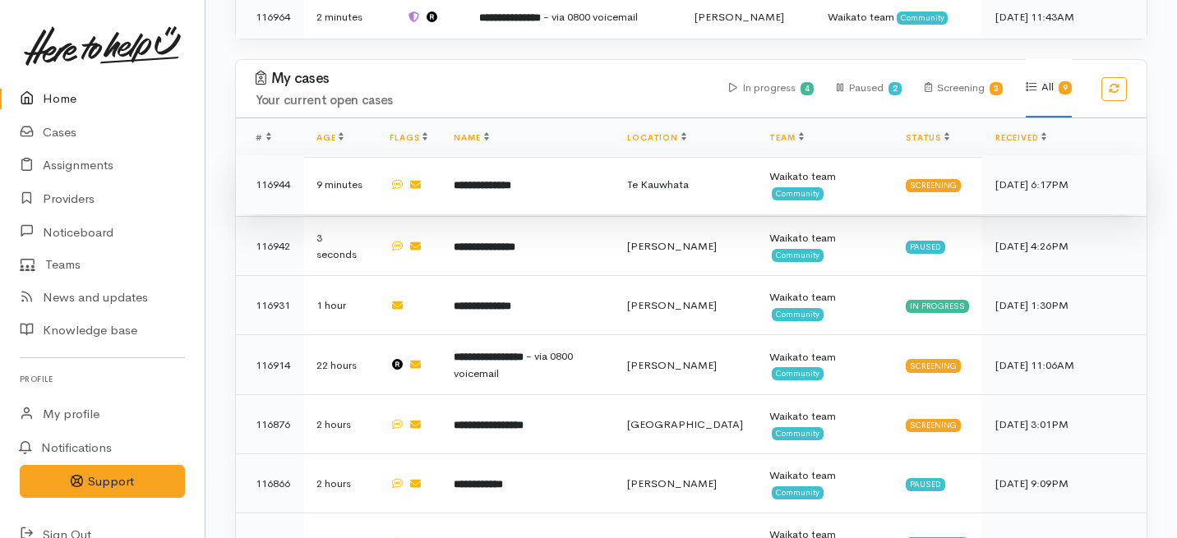
click at [507, 180] on b "**********" at bounding box center [483, 185] width 58 height 11
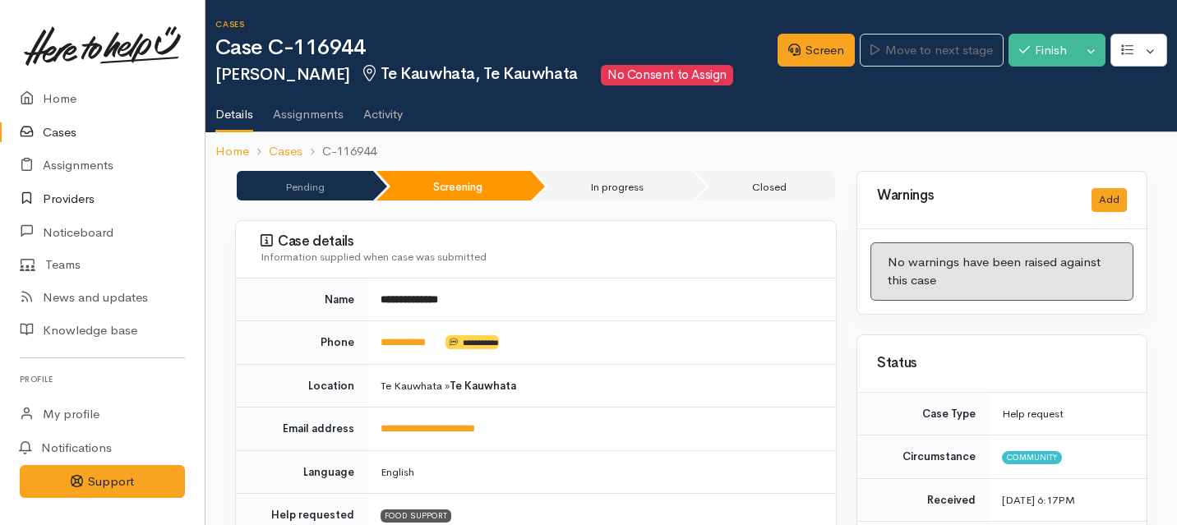
click at [49, 197] on link "Providers" at bounding box center [102, 199] width 205 height 34
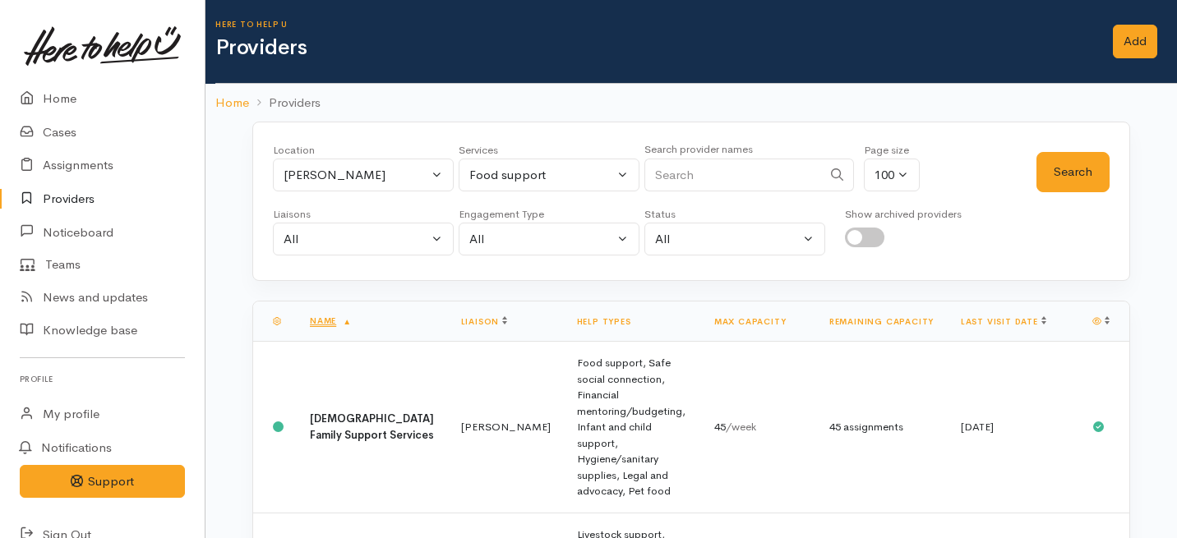
scroll to position [2, 0]
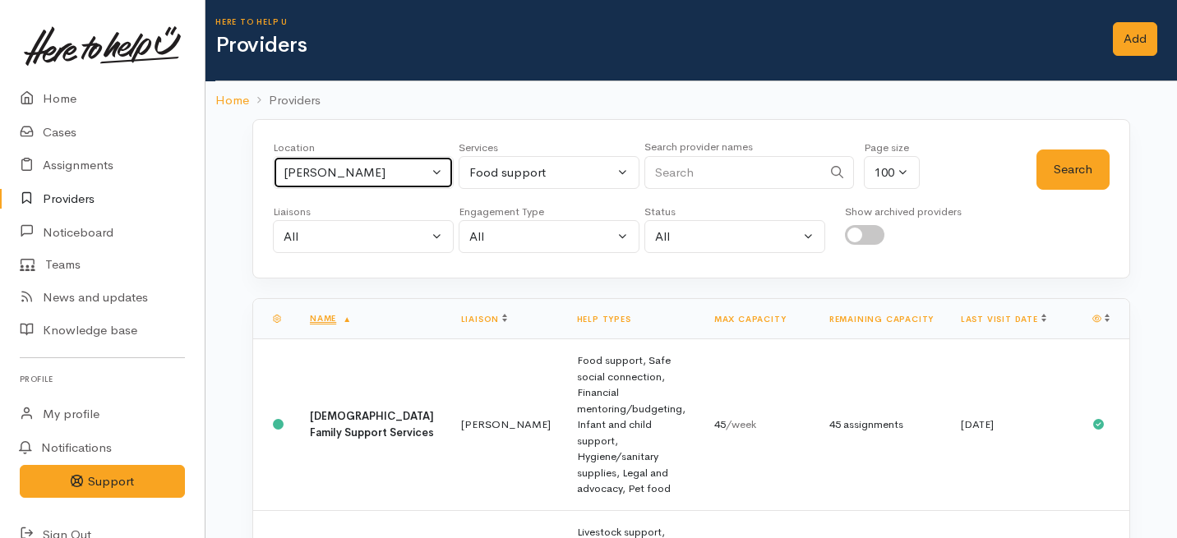
click at [400, 173] on div "[PERSON_NAME]" at bounding box center [356, 173] width 145 height 19
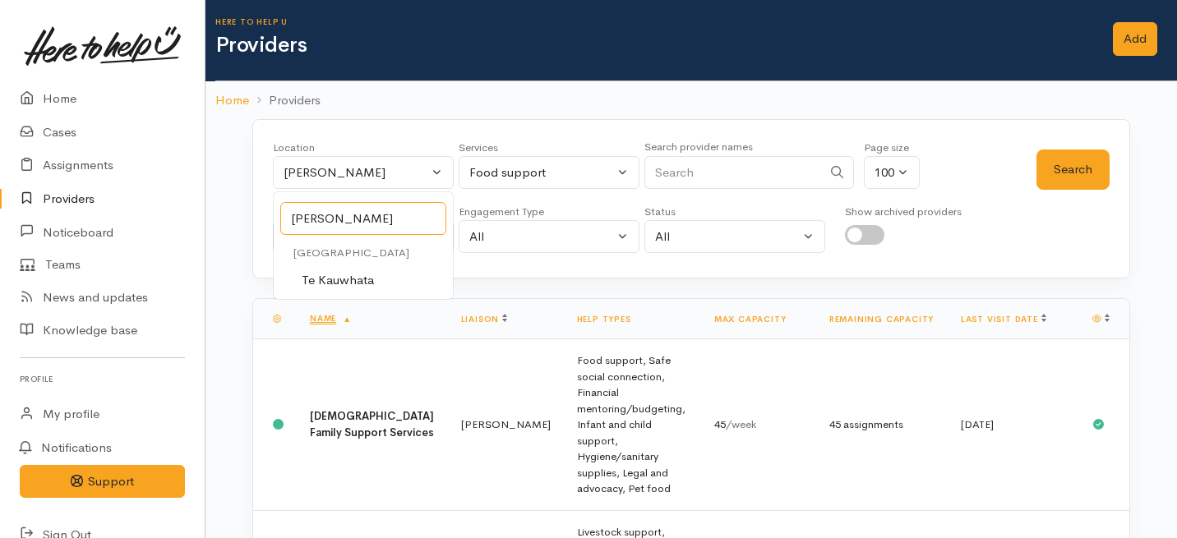
type input "[PERSON_NAME]"
click at [332, 274] on span "Te Kauwhata" at bounding box center [338, 280] width 72 height 19
select select "130"
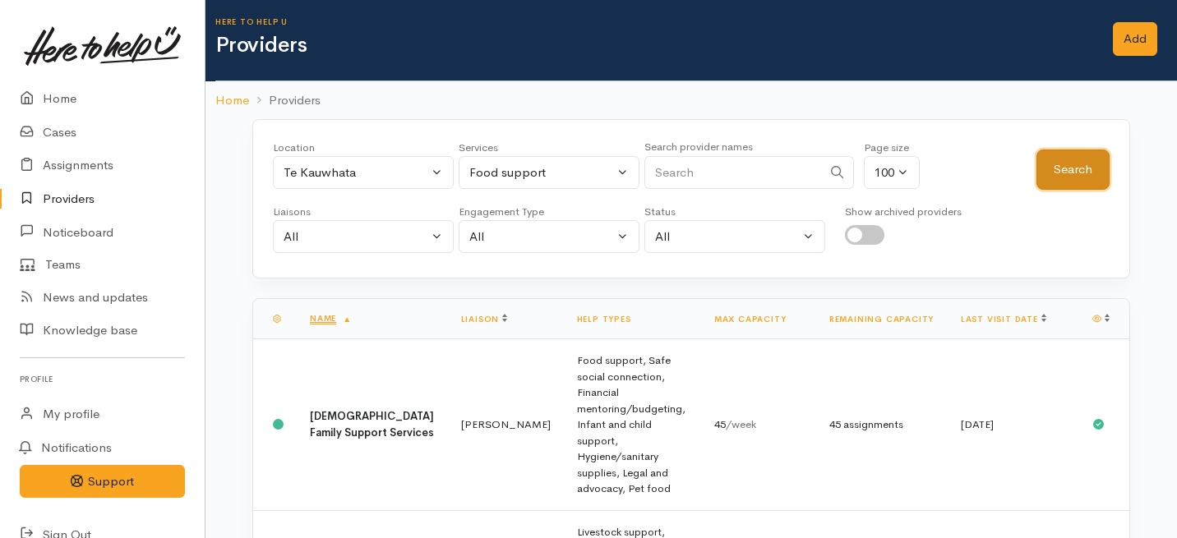
click at [1078, 173] on button "Search" at bounding box center [1072, 170] width 73 height 40
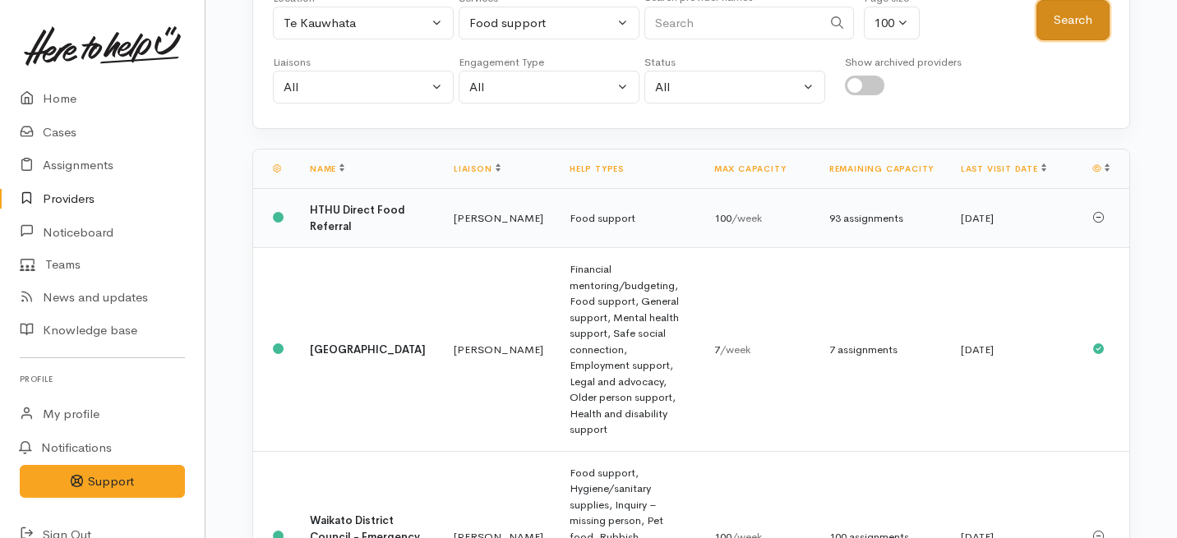
scroll to position [173, 0]
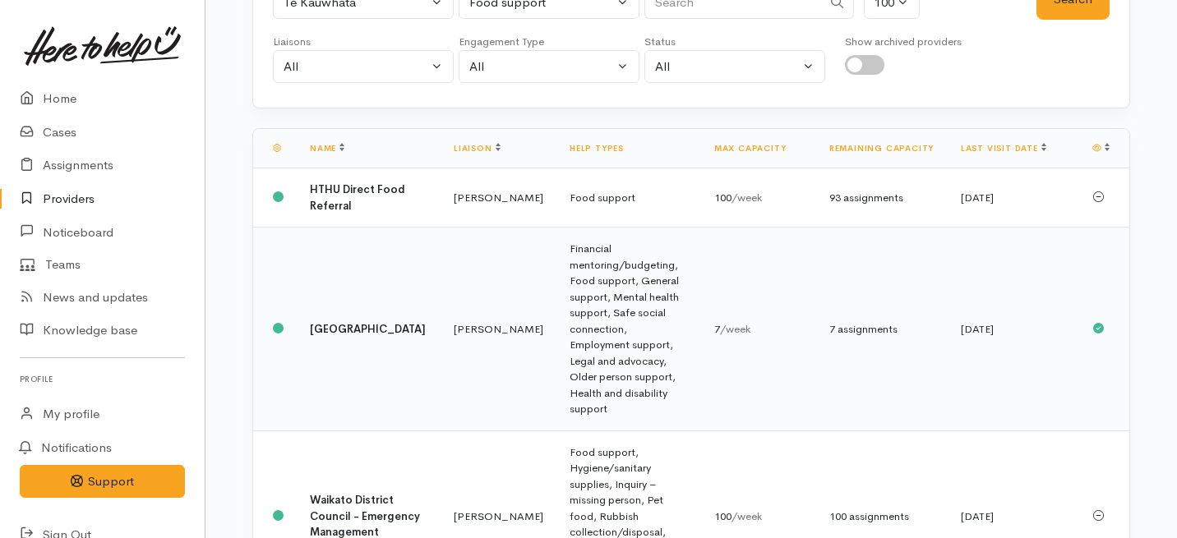
click at [570, 279] on td "Financial mentoring/budgeting, Food support, General support, Mental health sup…" at bounding box center [628, 330] width 145 height 204
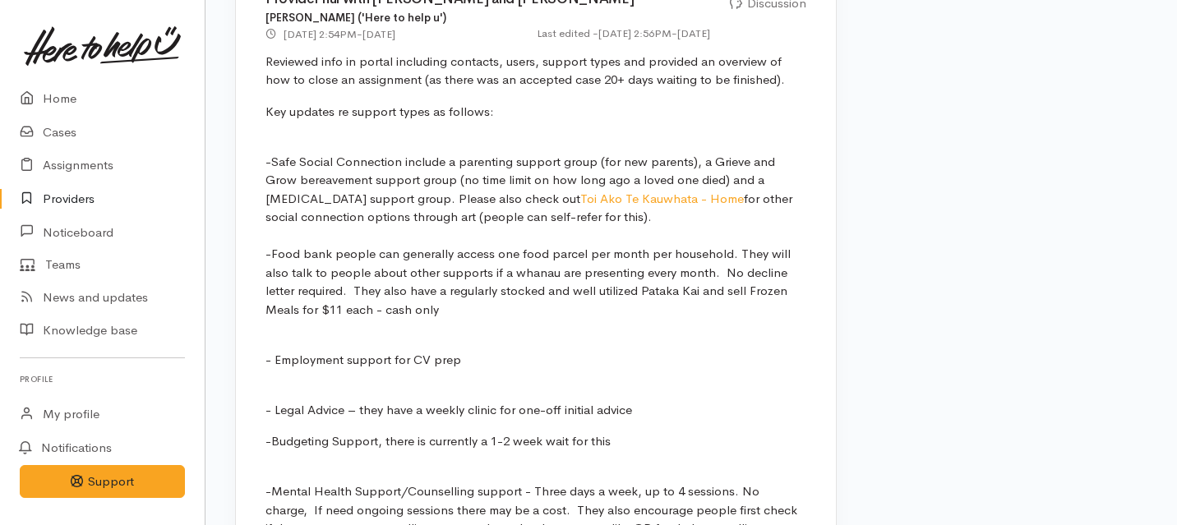
scroll to position [1813, 0]
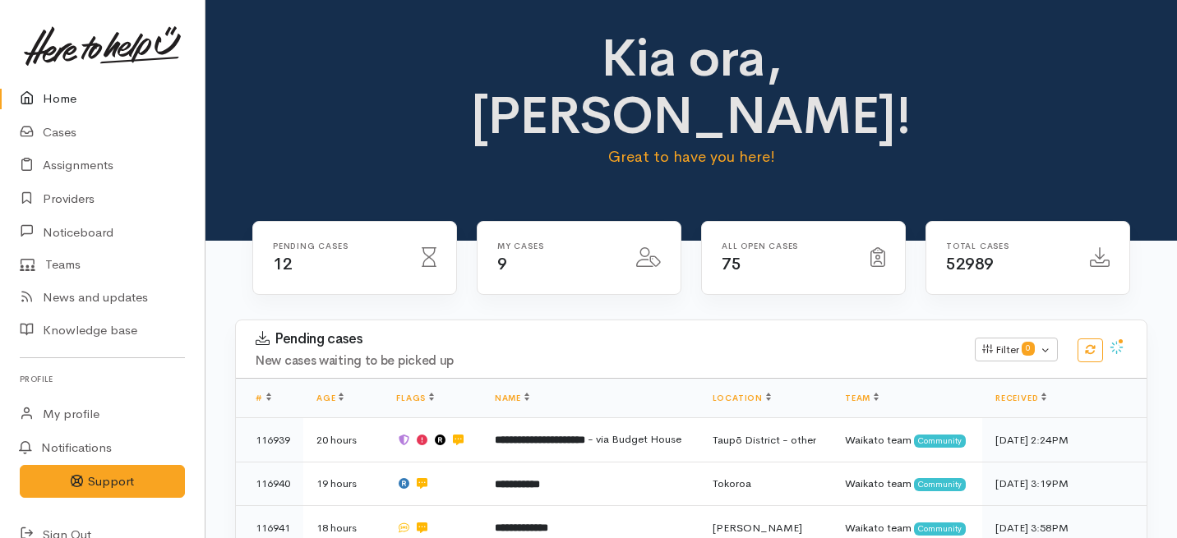
scroll to position [217, 0]
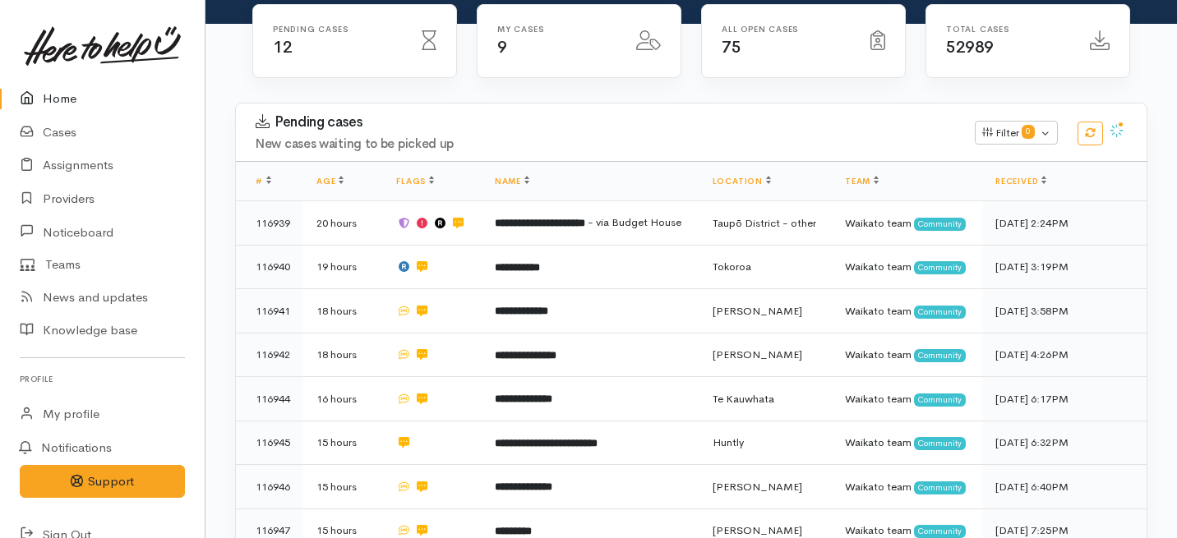
click at [47, 99] on link "Home" at bounding box center [102, 99] width 205 height 34
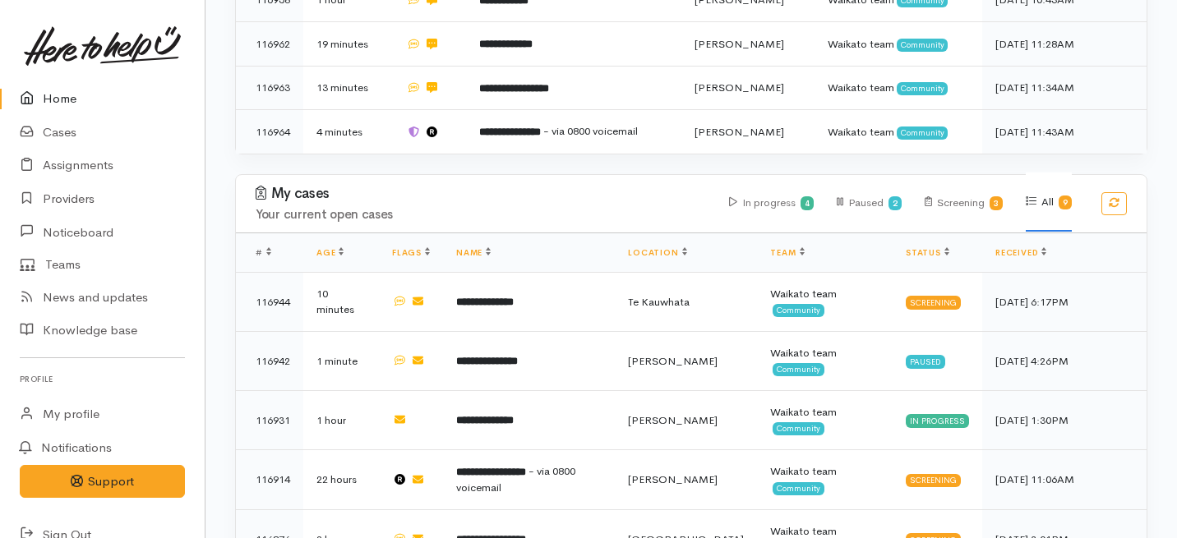
scroll to position [750, 0]
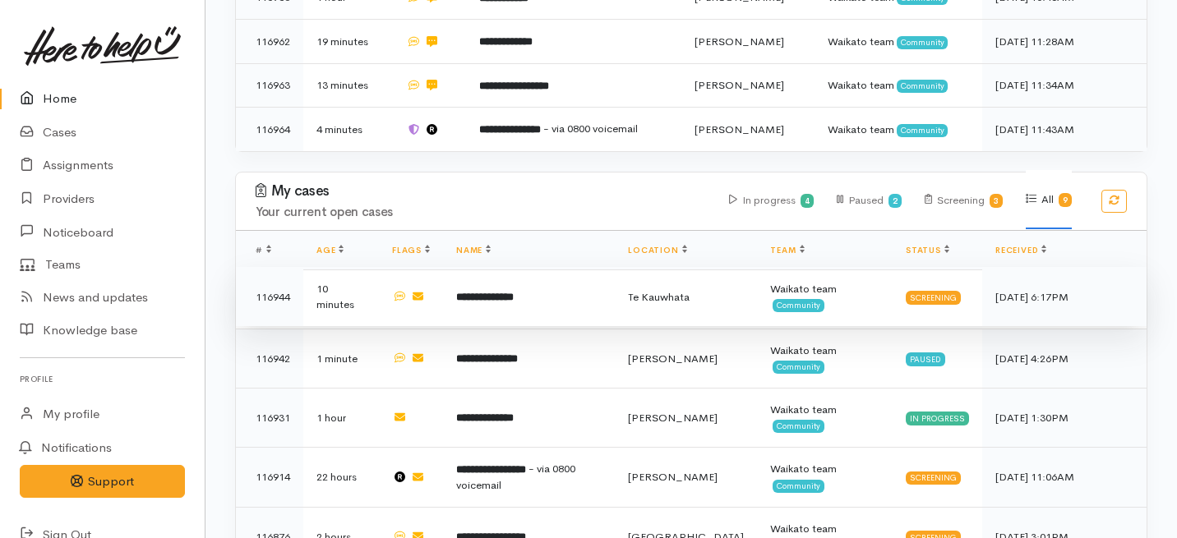
click at [537, 267] on td "**********" at bounding box center [529, 296] width 172 height 59
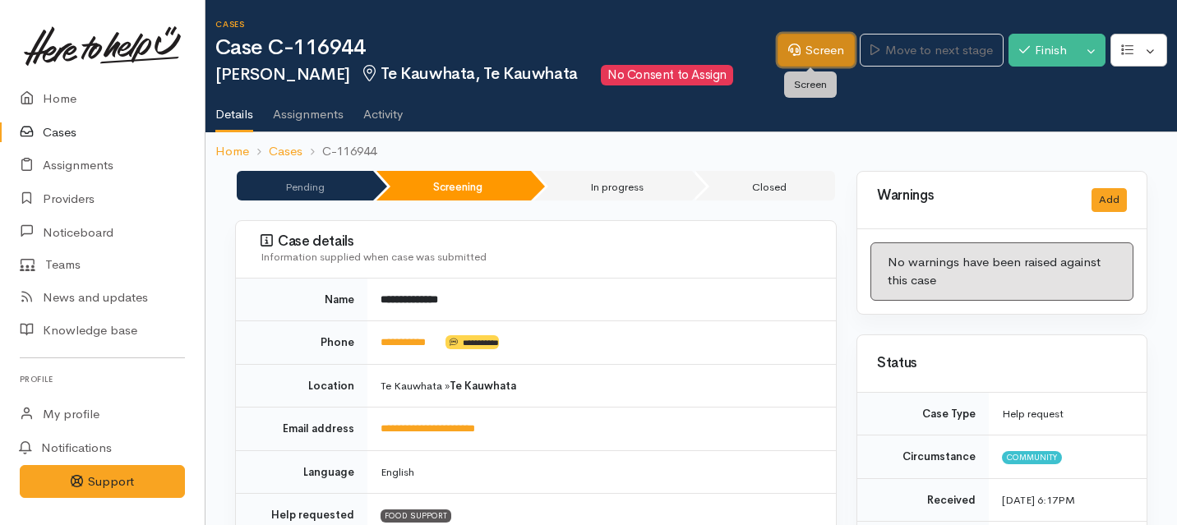
click at [804, 61] on link "Screen" at bounding box center [816, 51] width 77 height 34
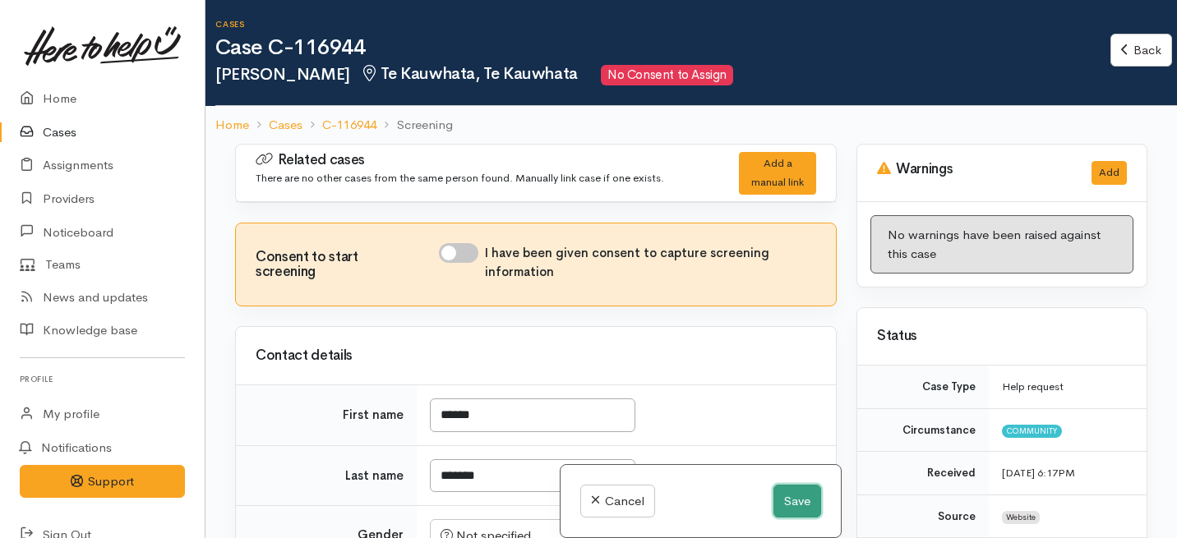
click at [791, 495] on button "Save" at bounding box center [797, 502] width 48 height 34
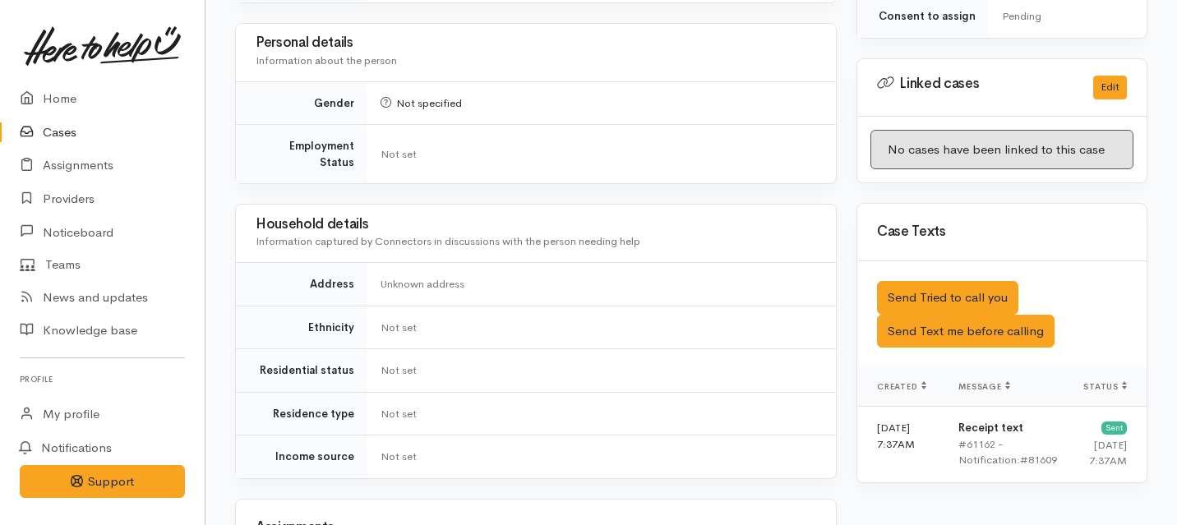
scroll to position [795, 0]
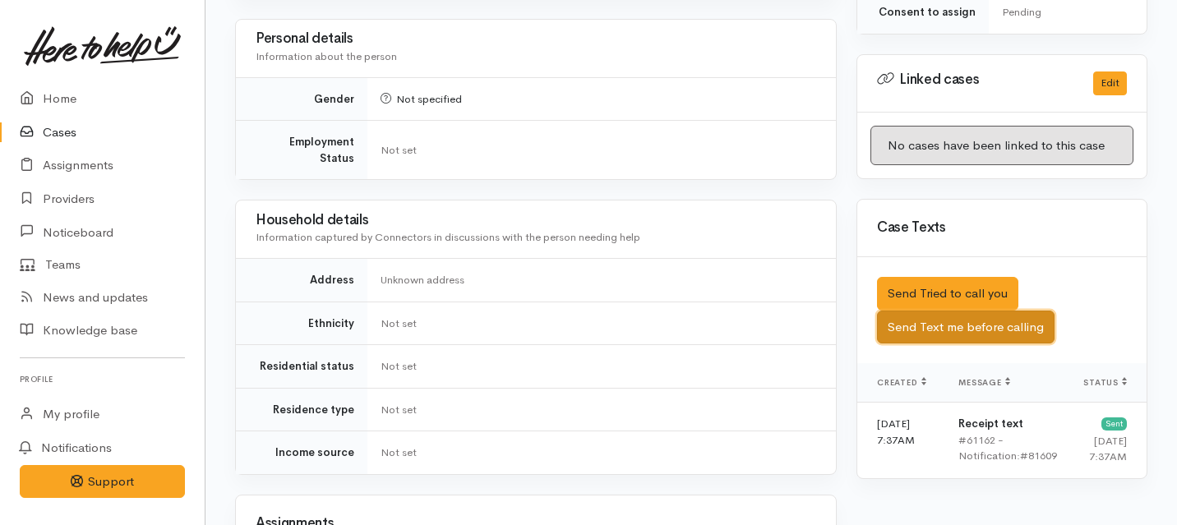
click at [916, 311] on button "Send Text me before calling" at bounding box center [966, 328] width 178 height 34
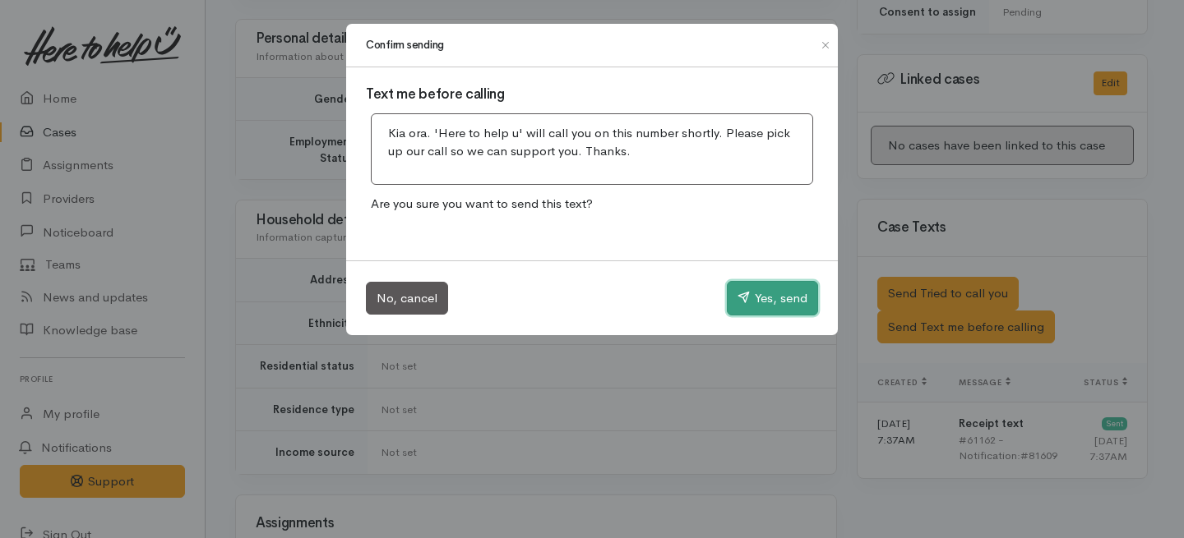
click at [737, 291] on icon "button" at bounding box center [743, 297] width 12 height 12
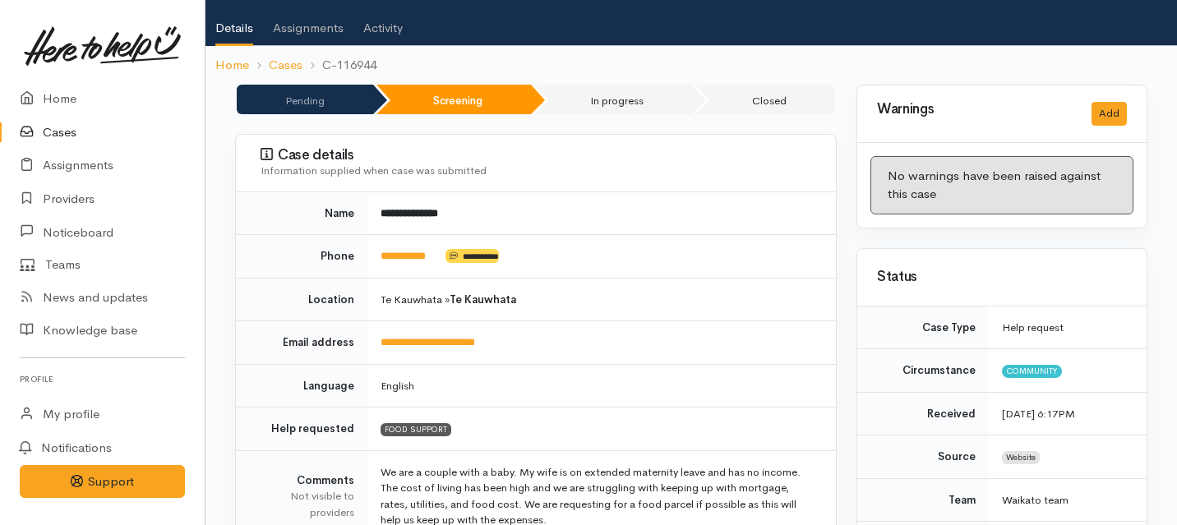
scroll to position [82, 0]
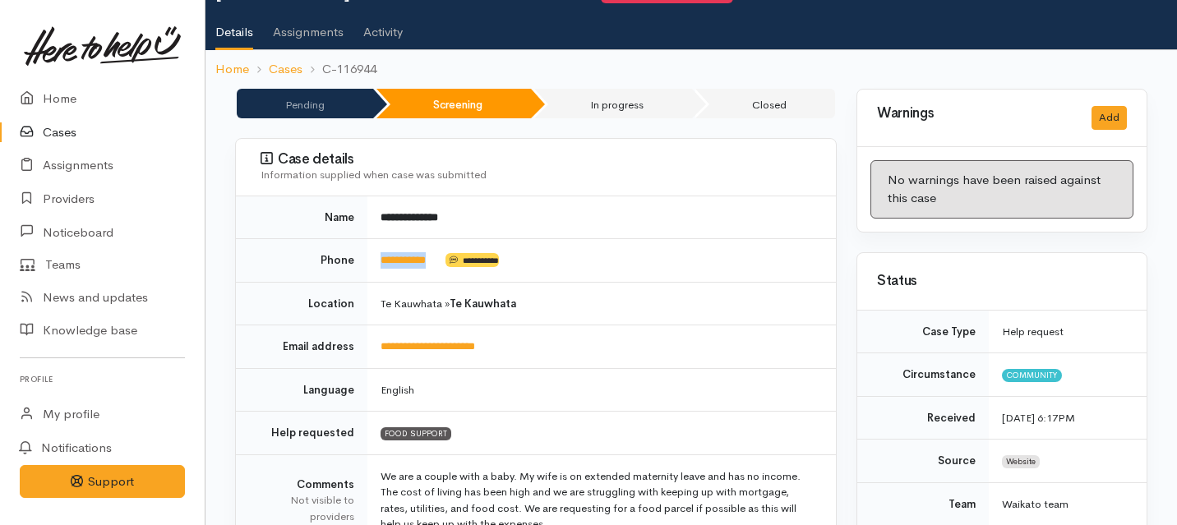
drag, startPoint x: 446, startPoint y: 263, endPoint x: 369, endPoint y: 259, distance: 76.6
click at [369, 259] on td "**********" at bounding box center [601, 261] width 469 height 44
copy td "**********"
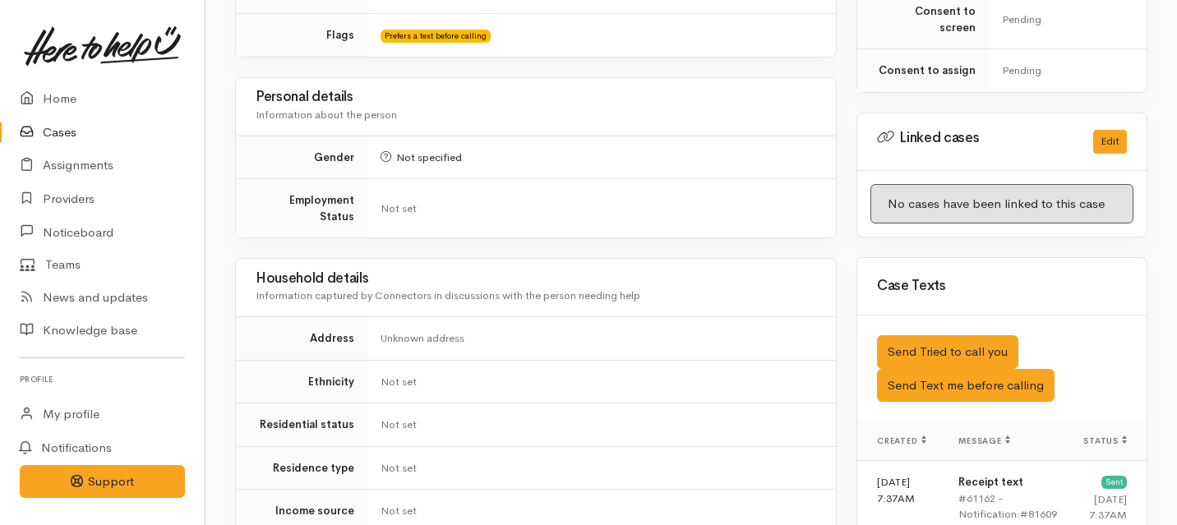
scroll to position [769, 0]
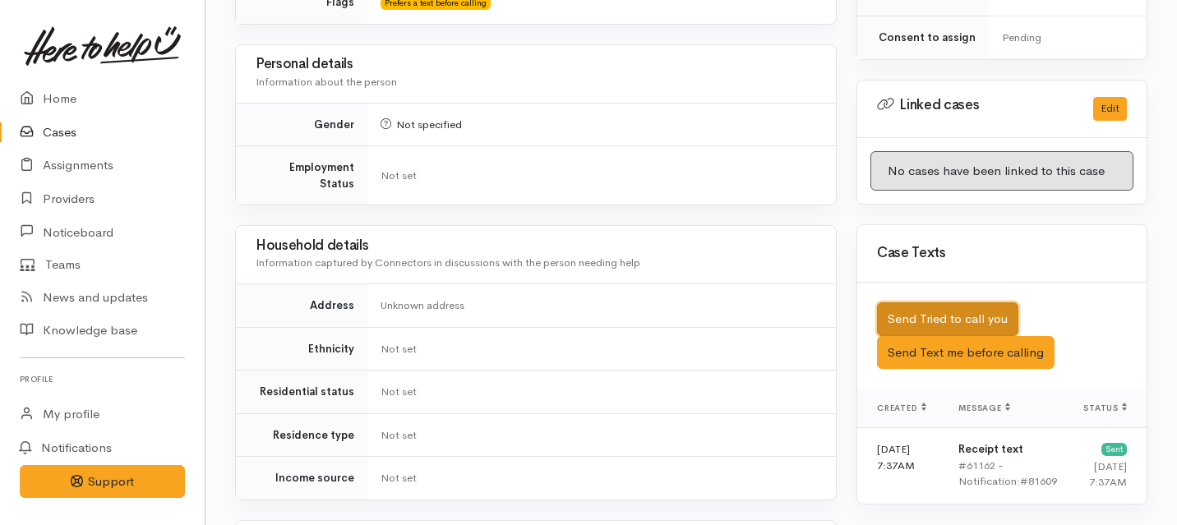
click at [927, 302] on button "Send Tried to call you" at bounding box center [947, 319] width 141 height 34
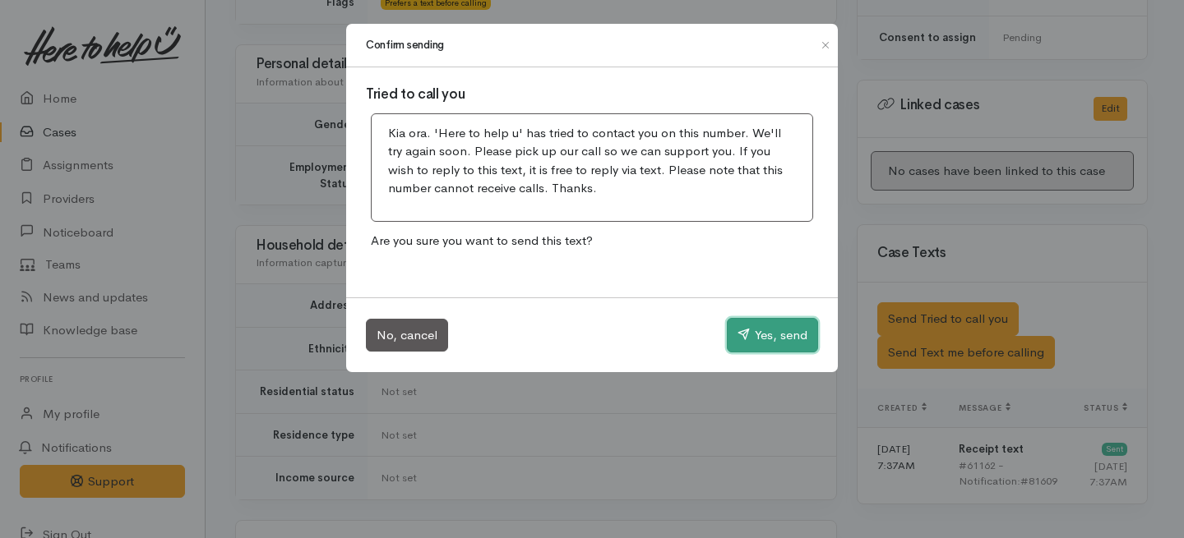
click at [769, 339] on button "Yes, send" at bounding box center [772, 335] width 91 height 35
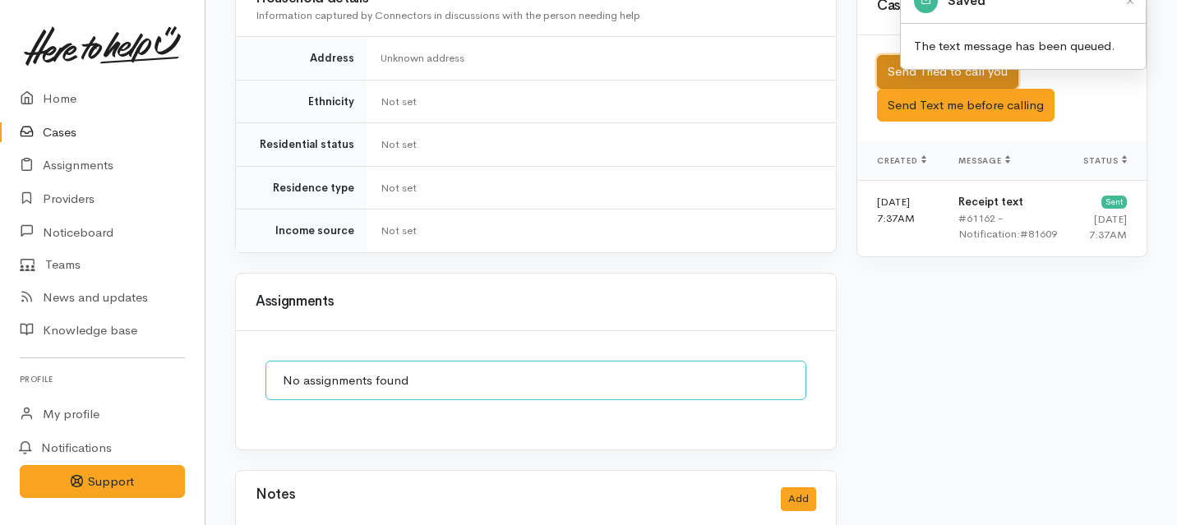
scroll to position [1092, 0]
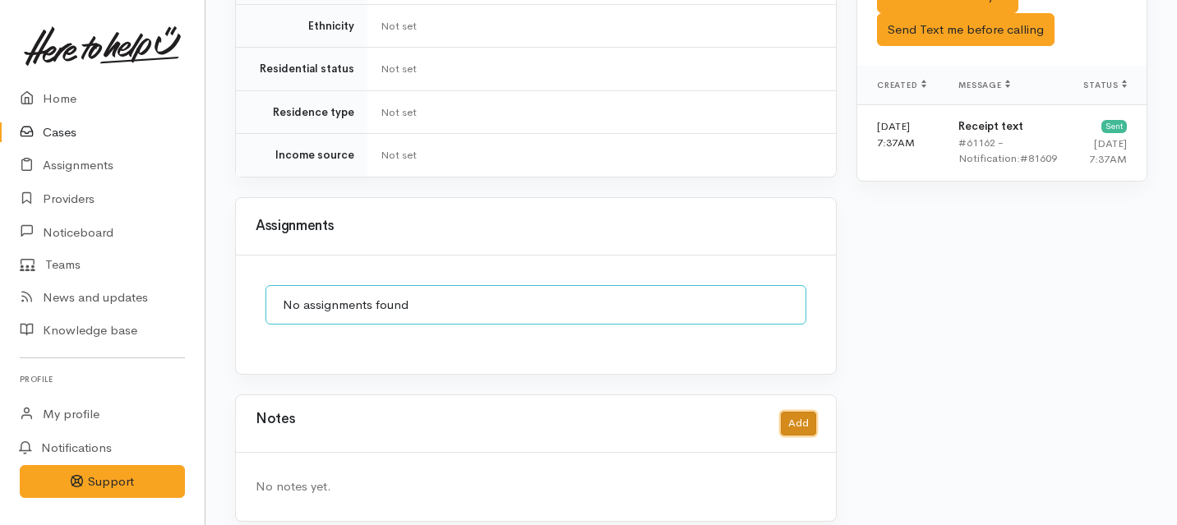
click at [798, 412] on button "Add" at bounding box center [798, 424] width 35 height 24
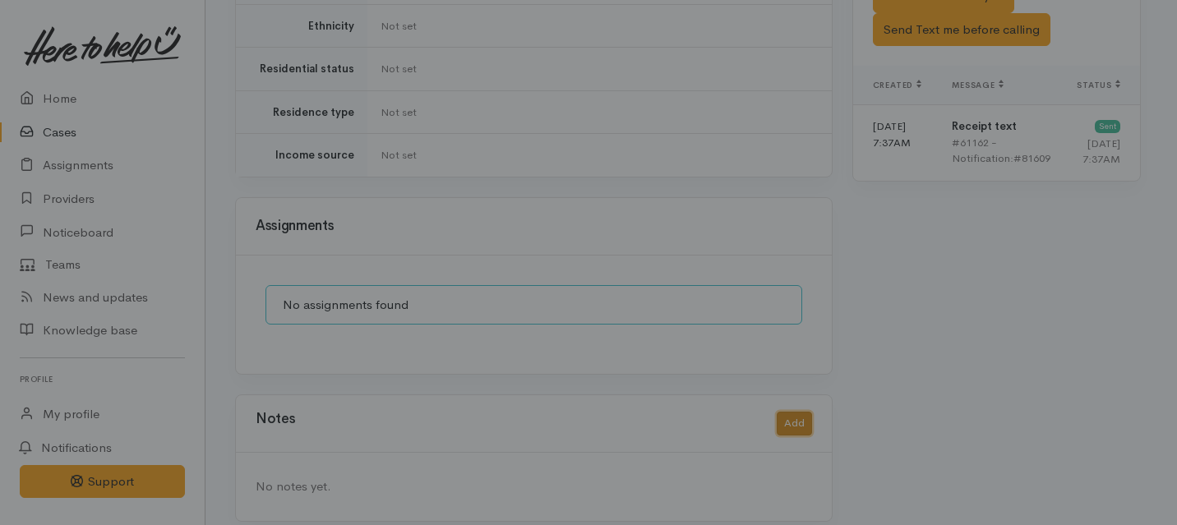
scroll to position [1079, 0]
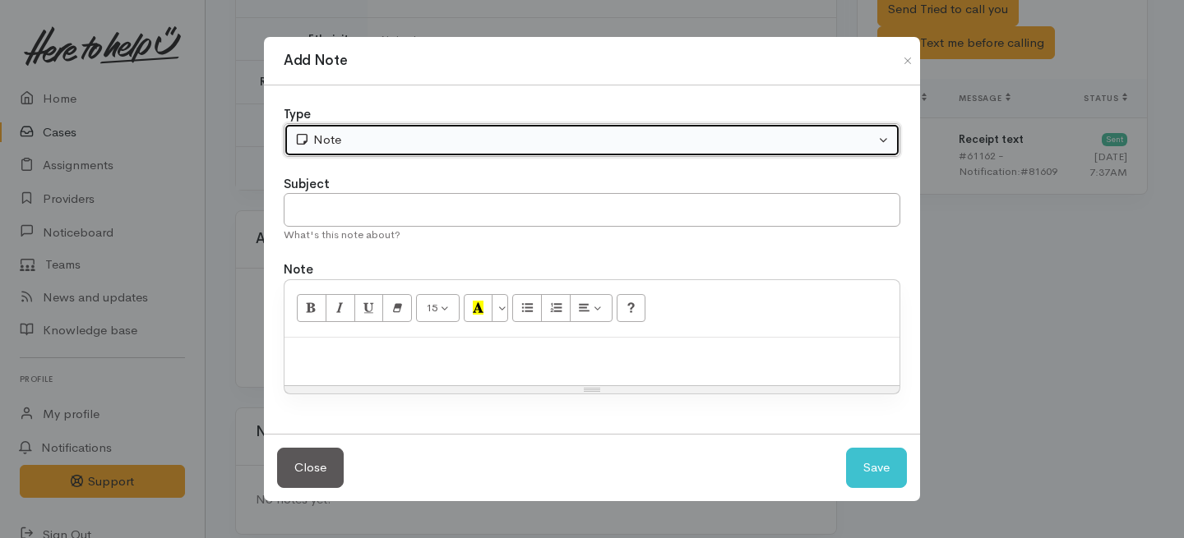
click at [505, 145] on div "Note" at bounding box center [584, 140] width 580 height 19
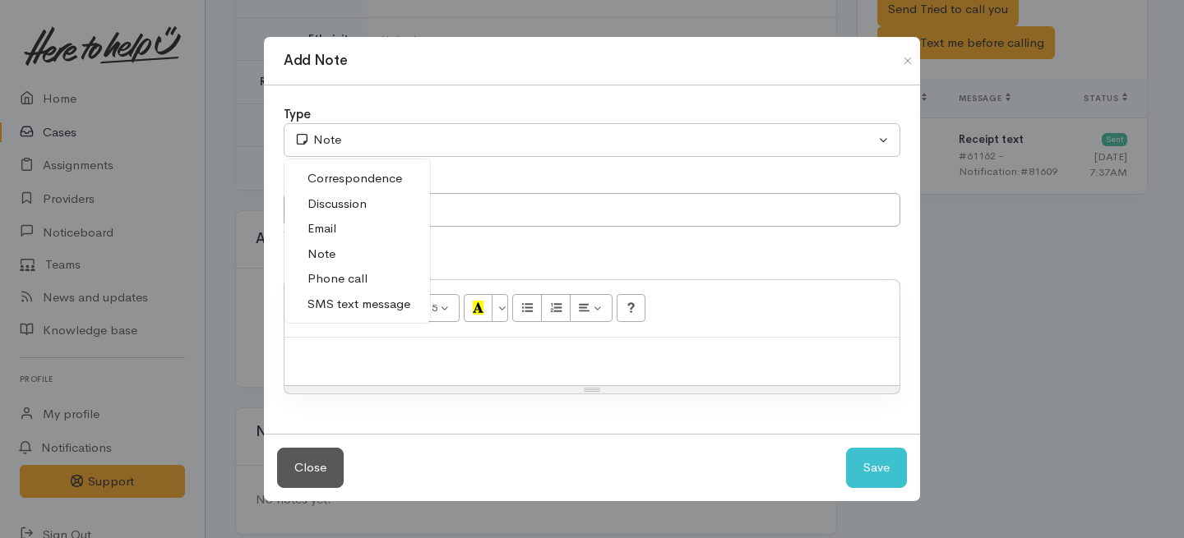
click at [349, 273] on span "Phone call" at bounding box center [337, 279] width 60 height 19
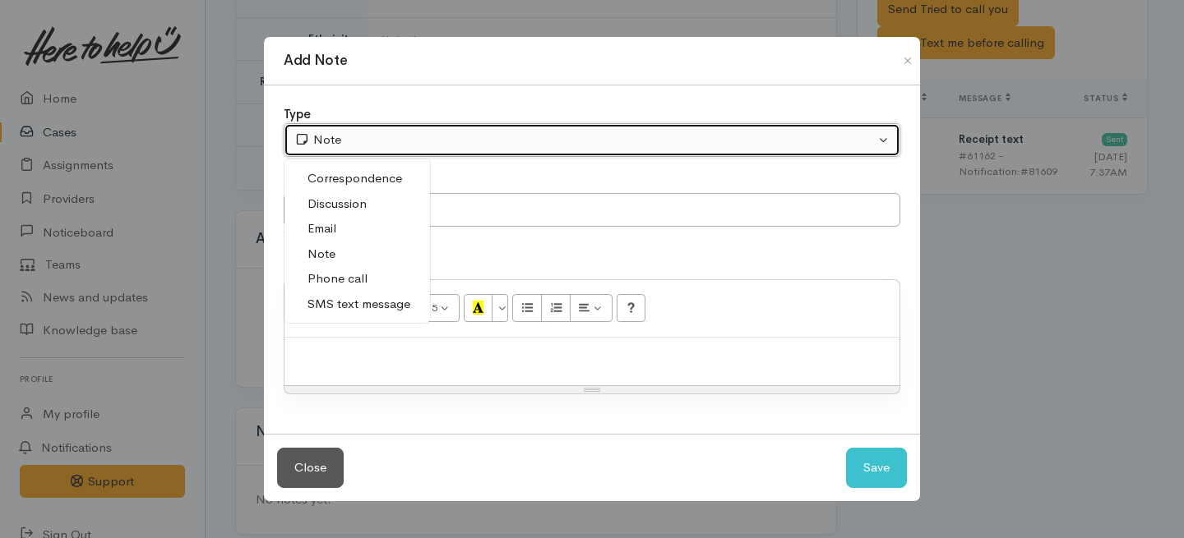
select select "3"
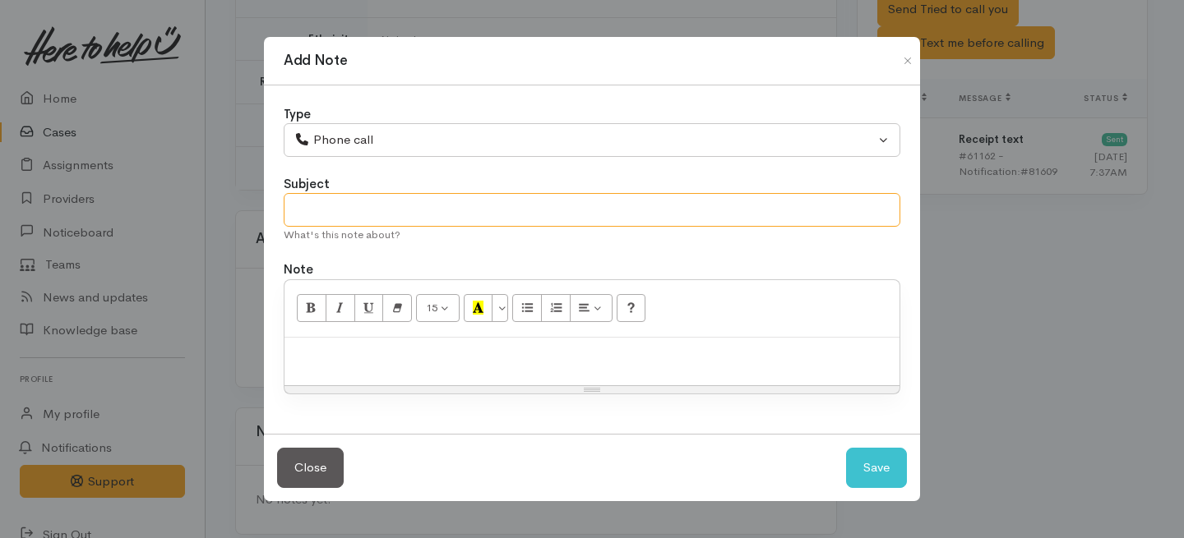
click at [351, 213] on input "text" at bounding box center [592, 210] width 616 height 34
type input "1st Attempt to contact"
click at [368, 352] on p at bounding box center [592, 355] width 598 height 19
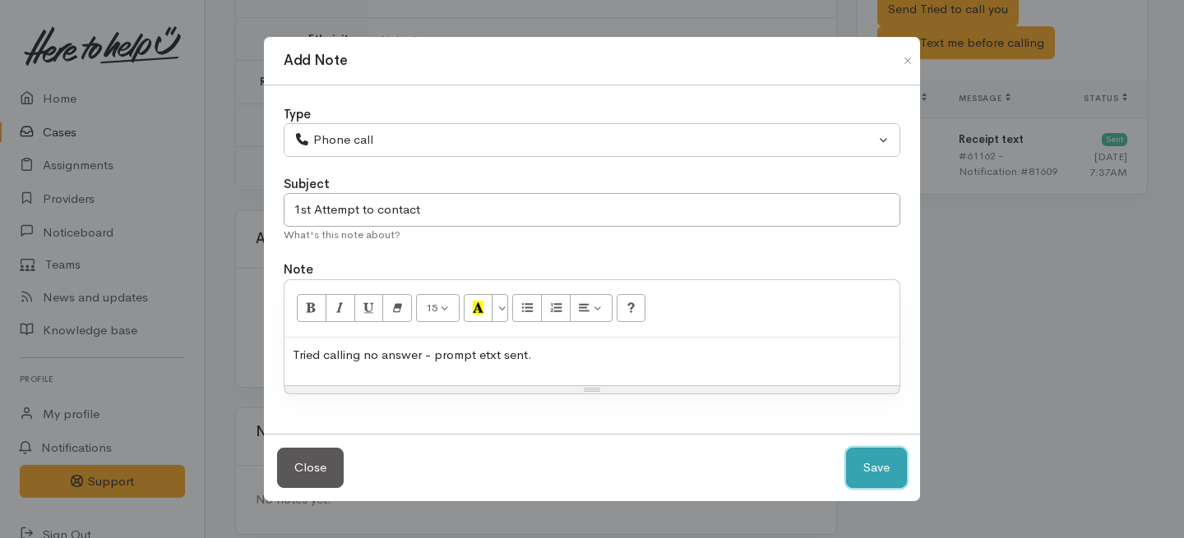
click at [883, 469] on button "Save" at bounding box center [876, 468] width 61 height 40
select select "1"
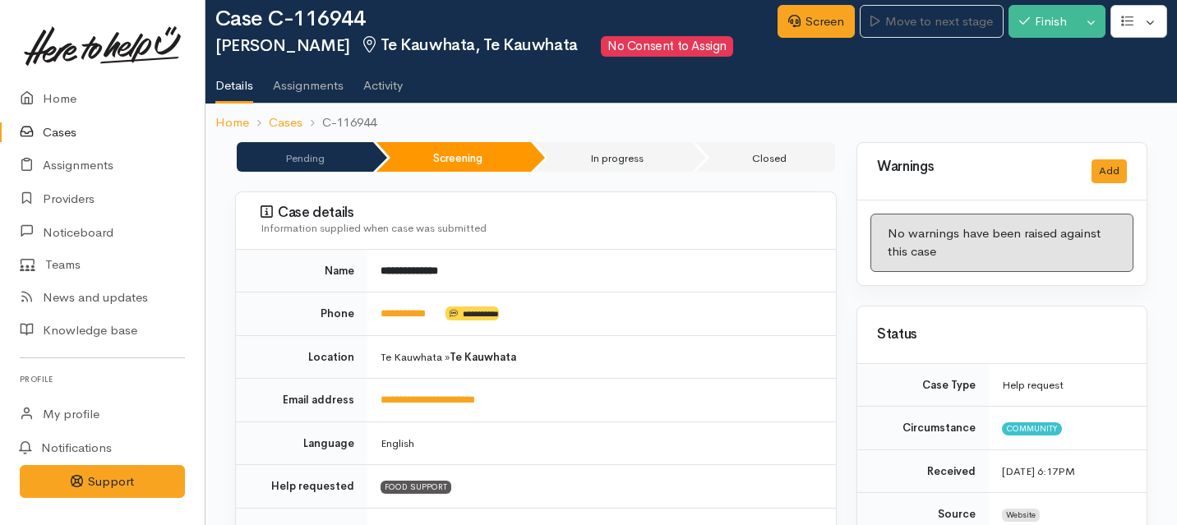
scroll to position [23, 0]
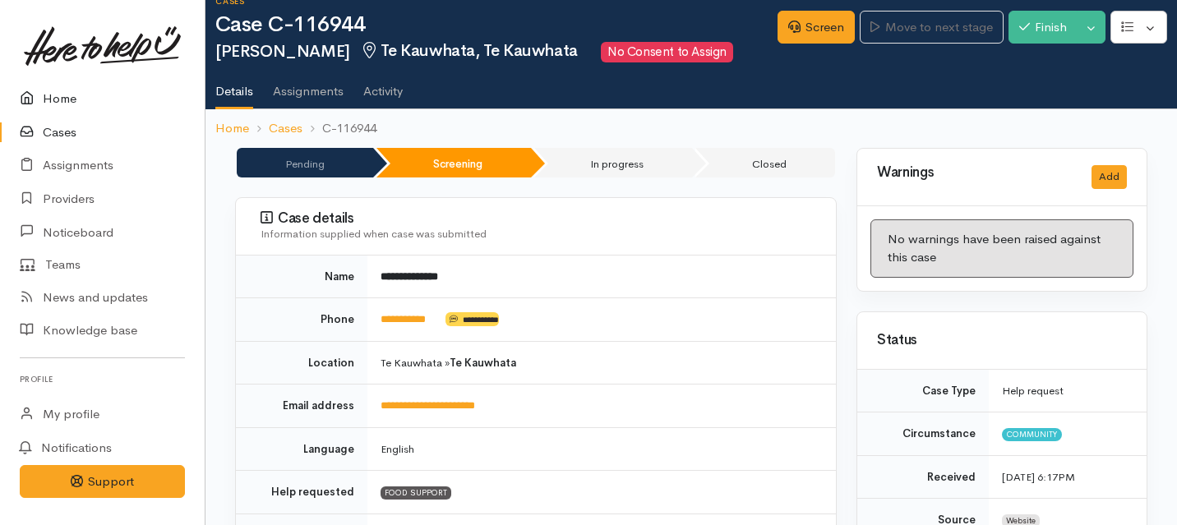
click at [64, 99] on link "Home" at bounding box center [102, 99] width 205 height 34
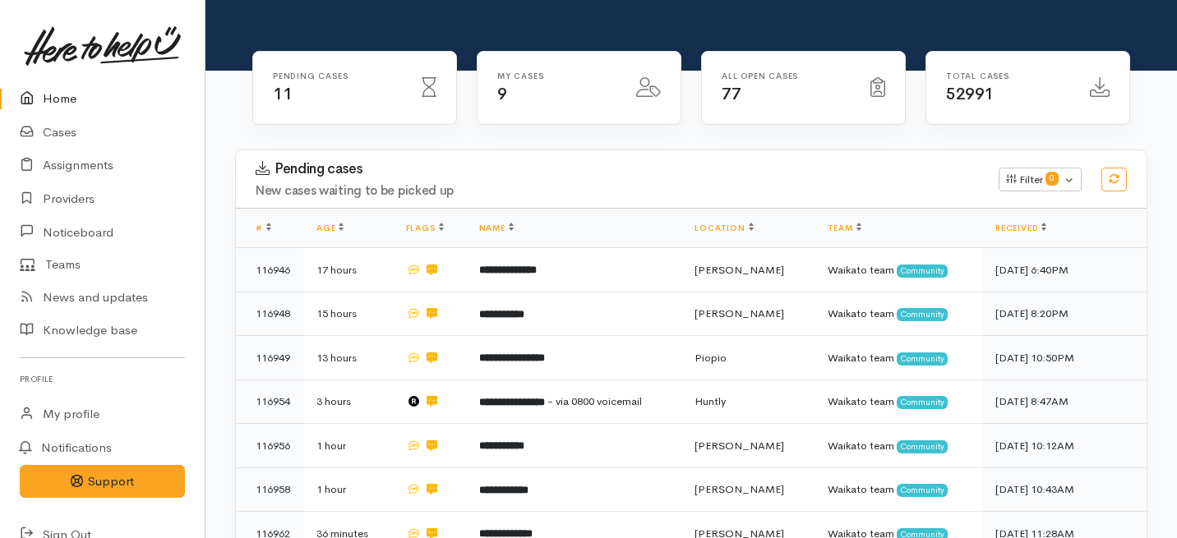
scroll to position [173, 0]
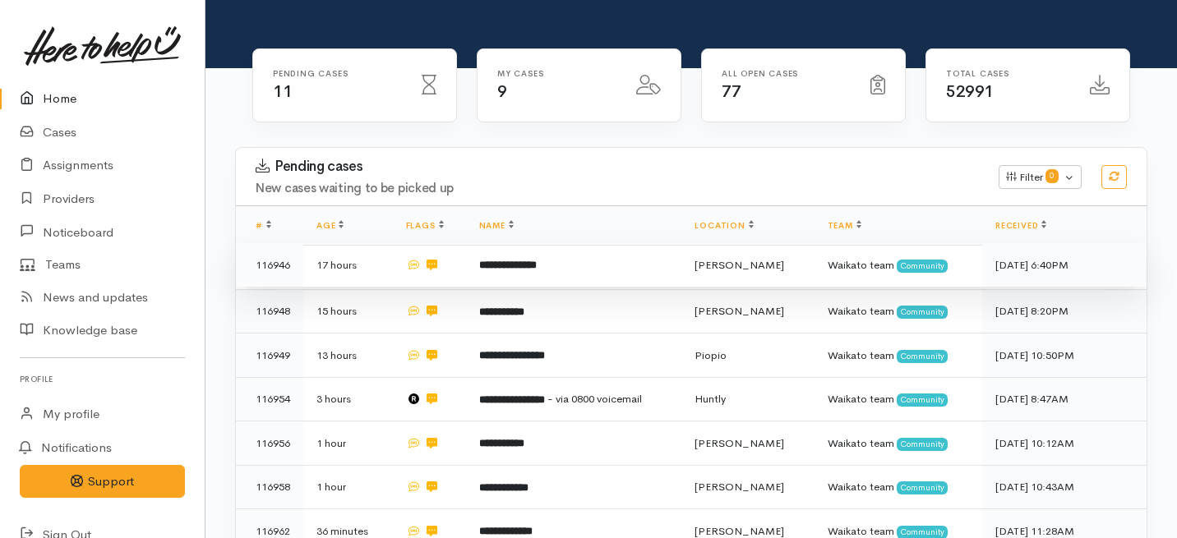
click at [534, 260] on b "**********" at bounding box center [508, 265] width 58 height 11
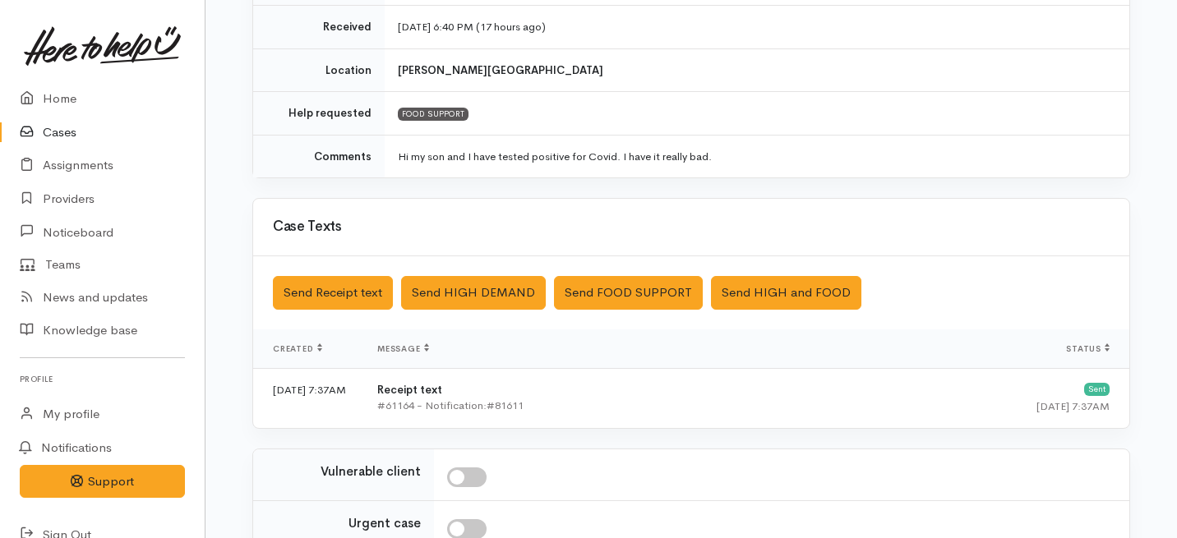
scroll to position [494, 0]
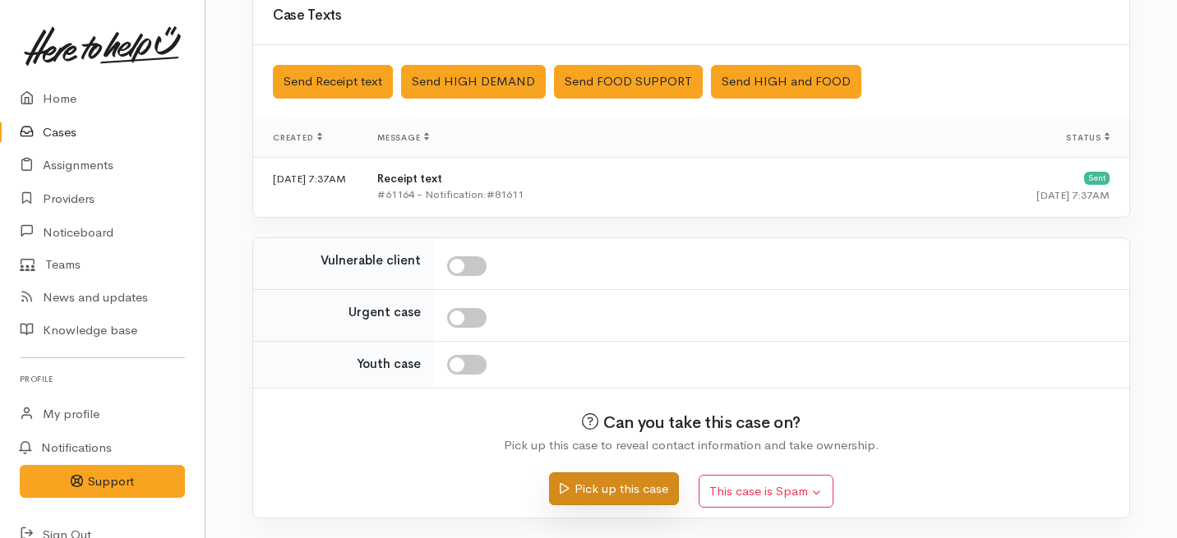
click at [626, 482] on button "Pick up this case" at bounding box center [613, 490] width 129 height 34
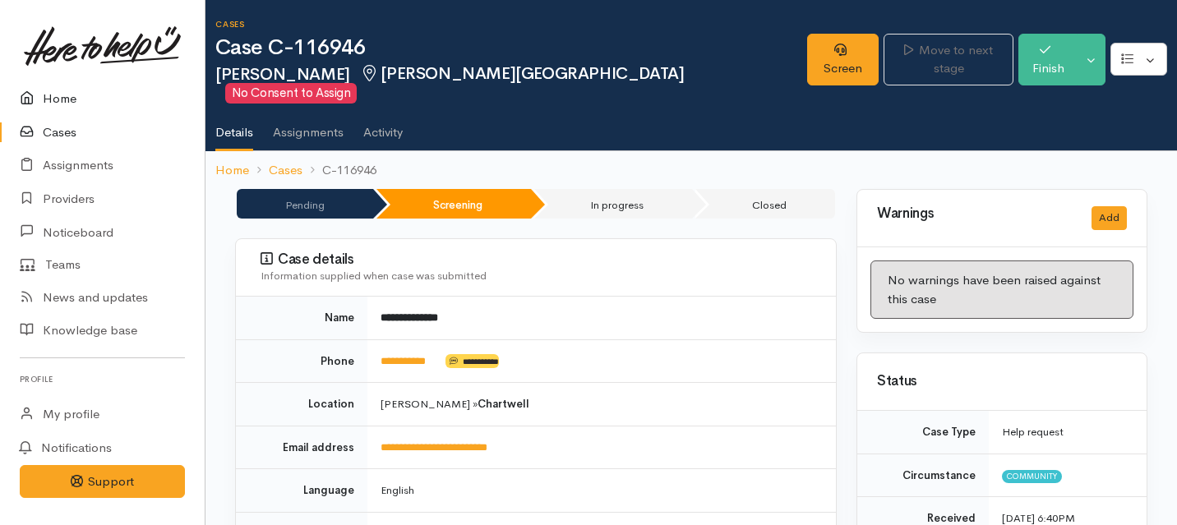
click at [61, 99] on link "Home" at bounding box center [102, 99] width 205 height 34
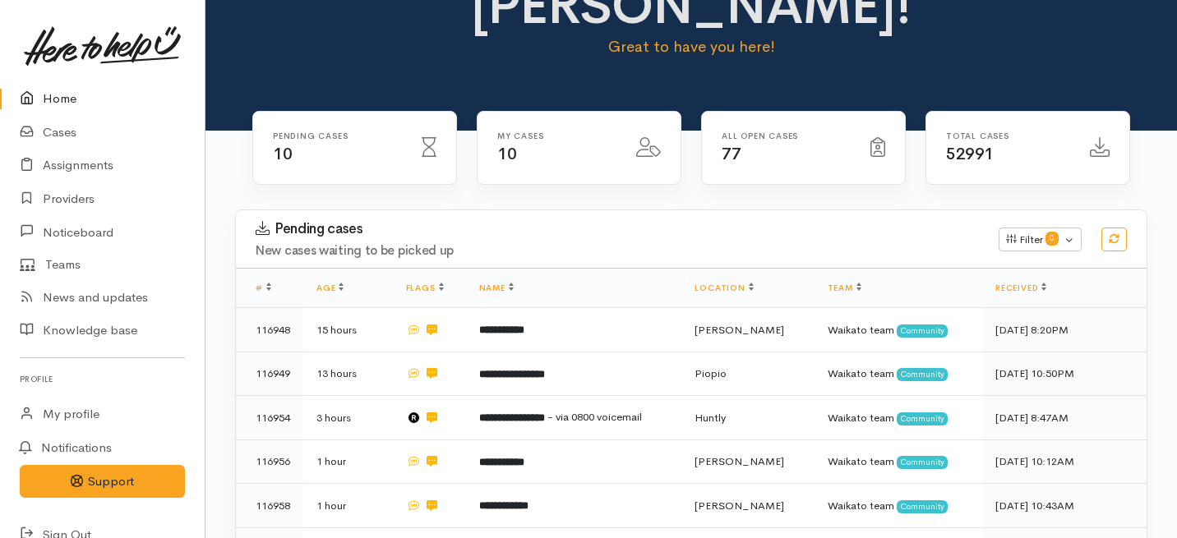
scroll to position [132, 0]
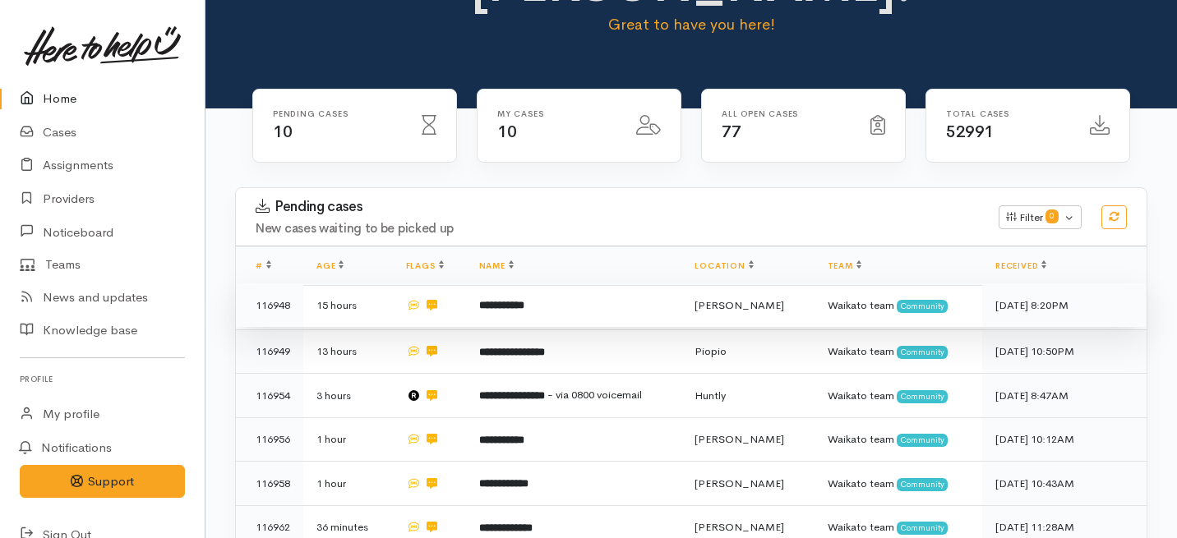
click at [533, 284] on td "**********" at bounding box center [574, 306] width 216 height 44
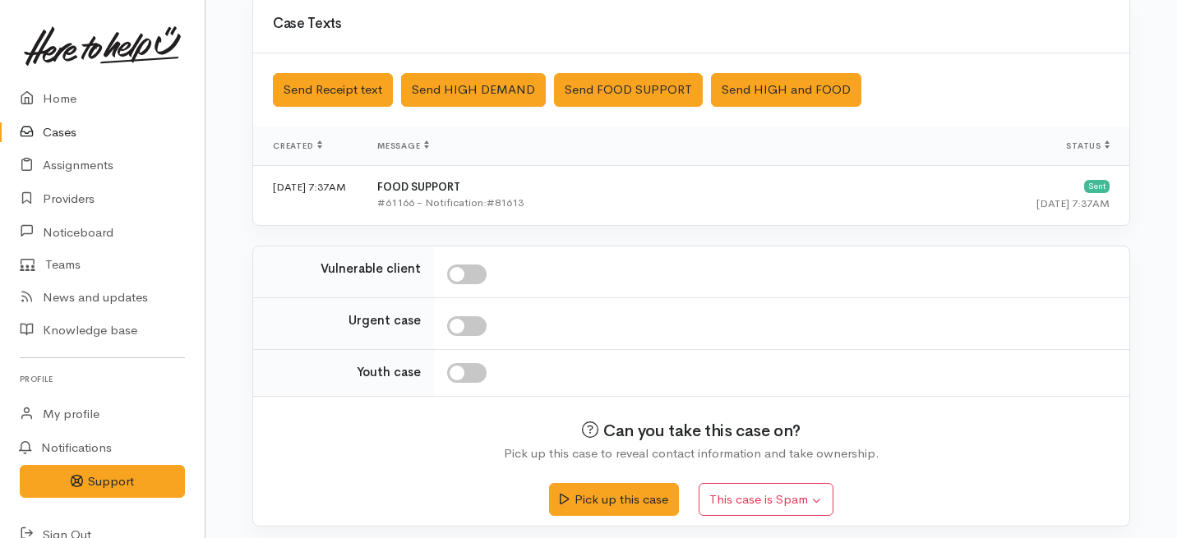
scroll to position [494, 0]
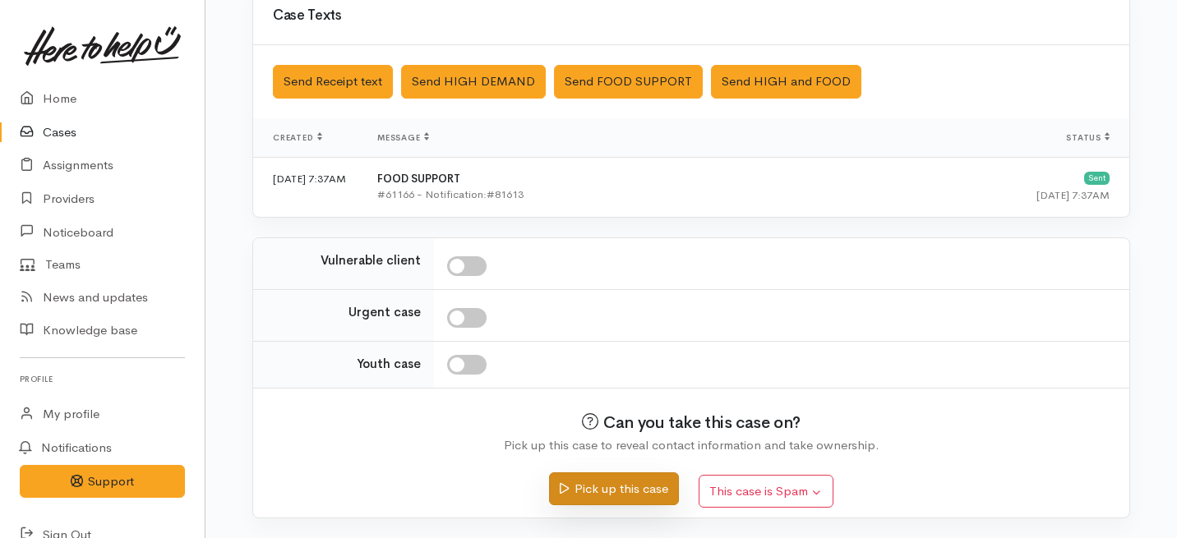
click at [628, 478] on button "Pick up this case" at bounding box center [613, 490] width 129 height 34
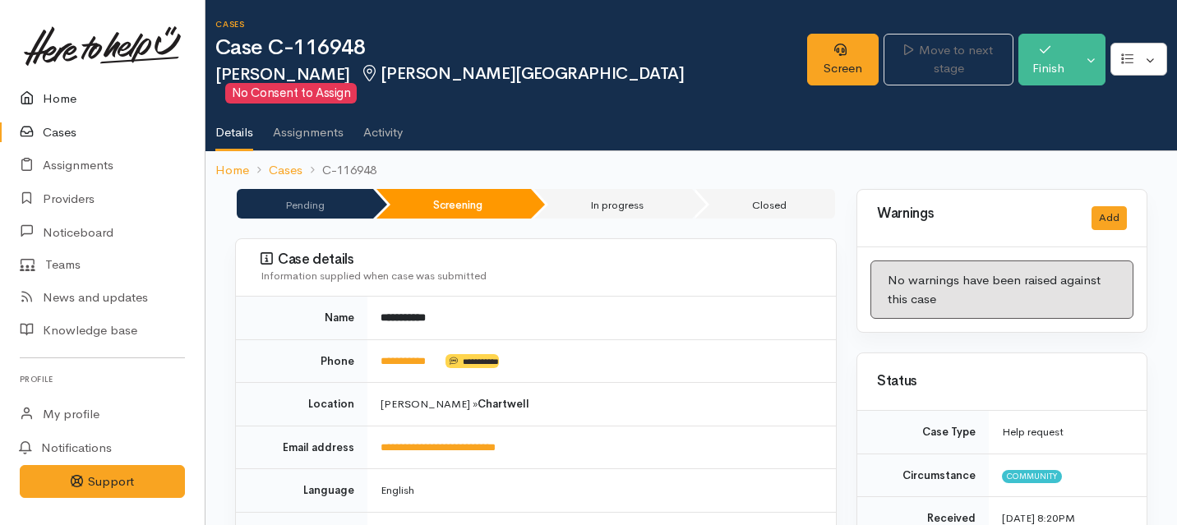
click at [50, 95] on link "Home" at bounding box center [102, 99] width 205 height 34
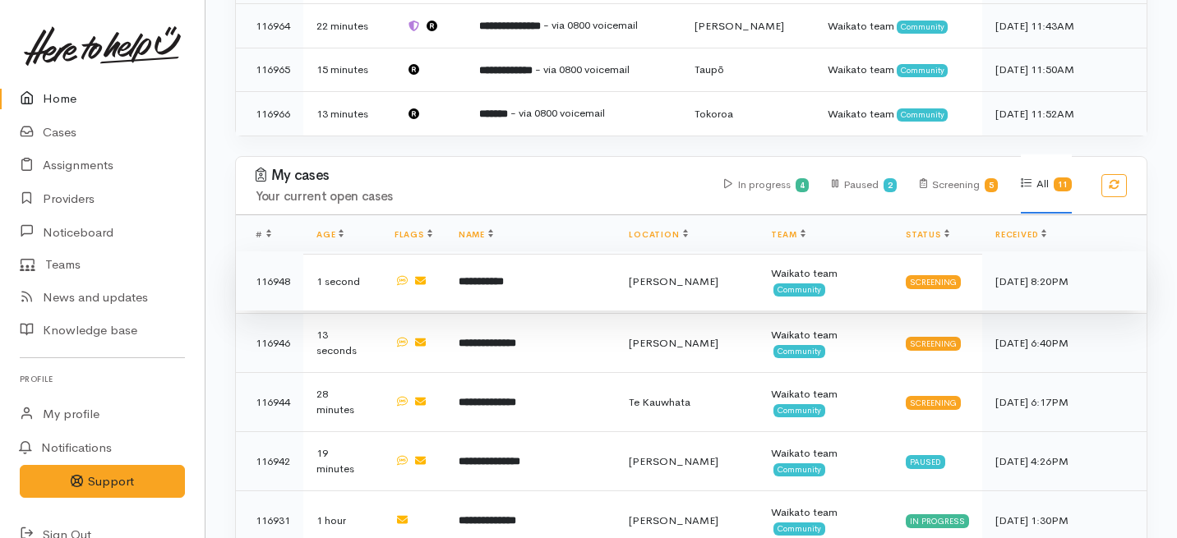
scroll to position [681, 0]
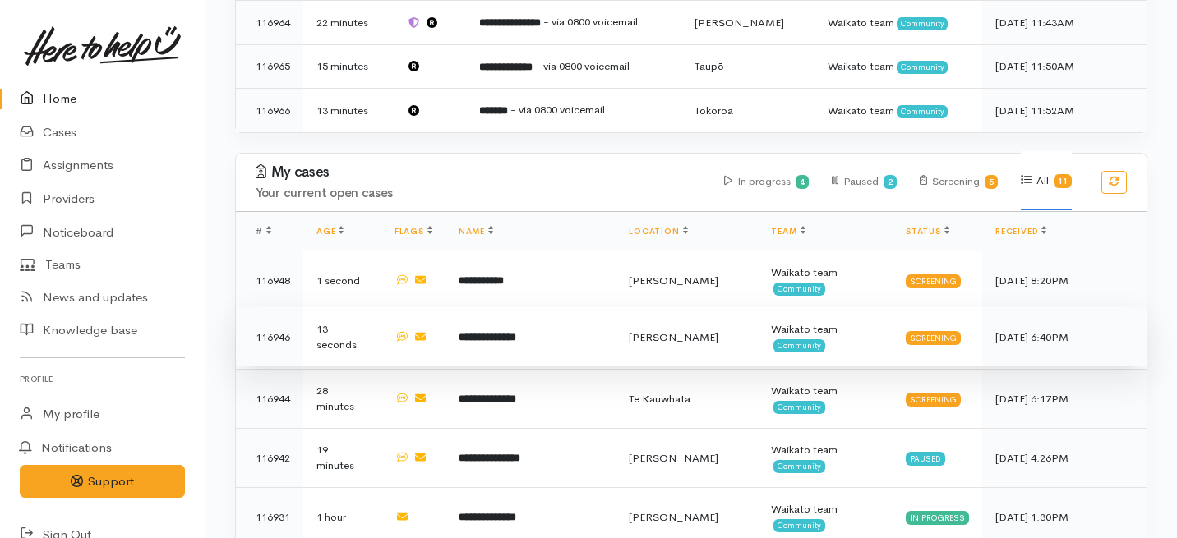
click at [588, 307] on td "**********" at bounding box center [531, 336] width 170 height 59
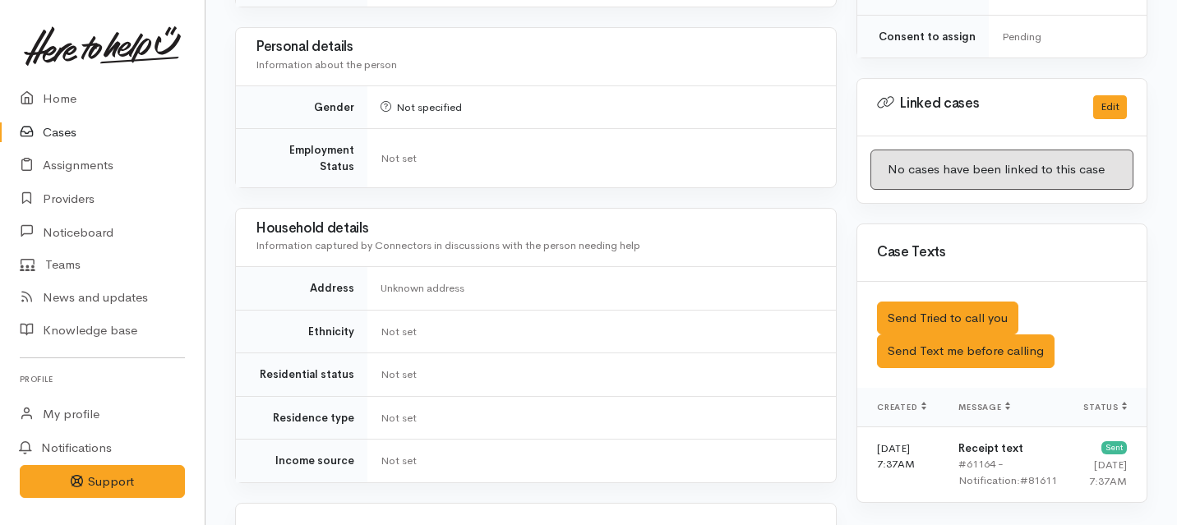
scroll to position [932, 0]
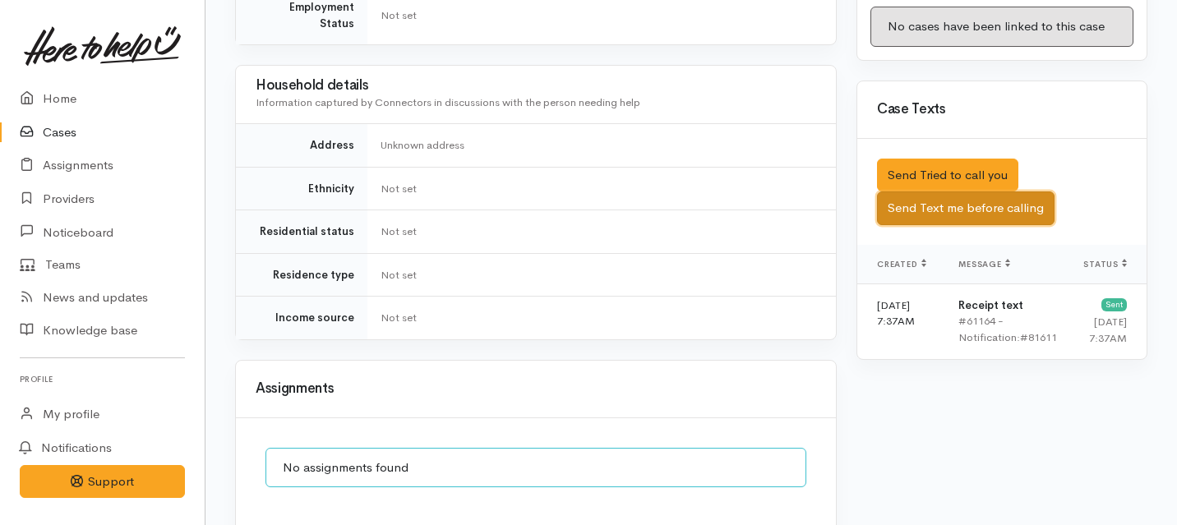
click at [905, 192] on button "Send Text me before calling" at bounding box center [966, 209] width 178 height 34
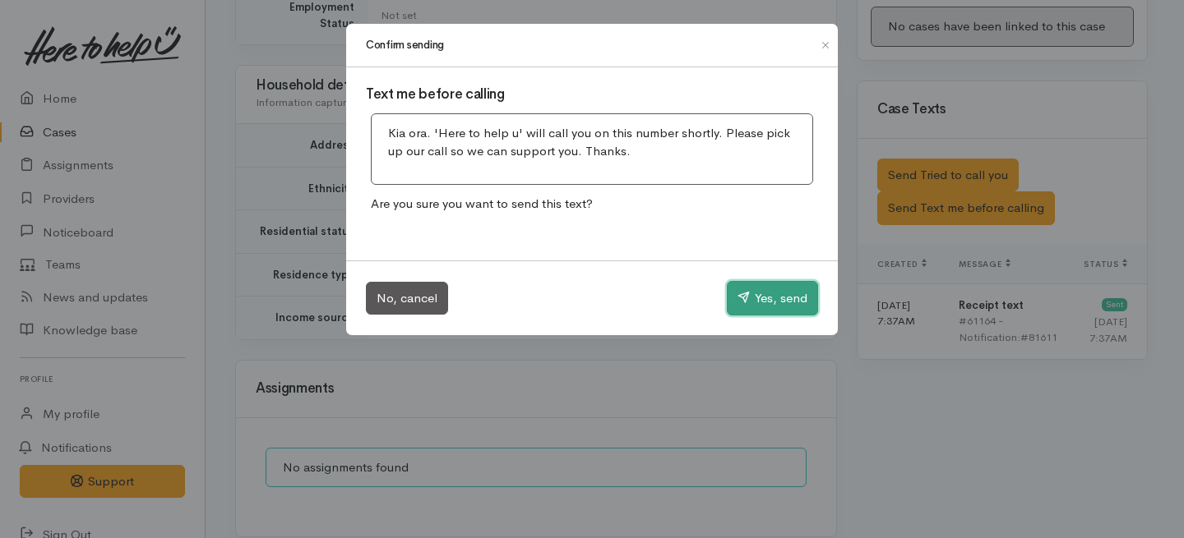
click at [764, 297] on button "Yes, send" at bounding box center [772, 298] width 91 height 35
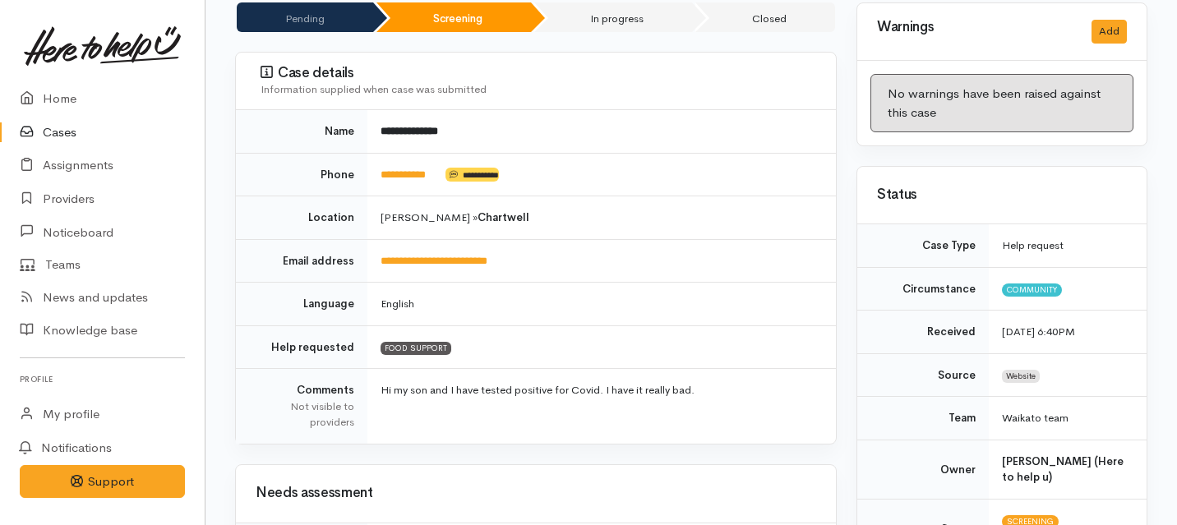
scroll to position [0, 0]
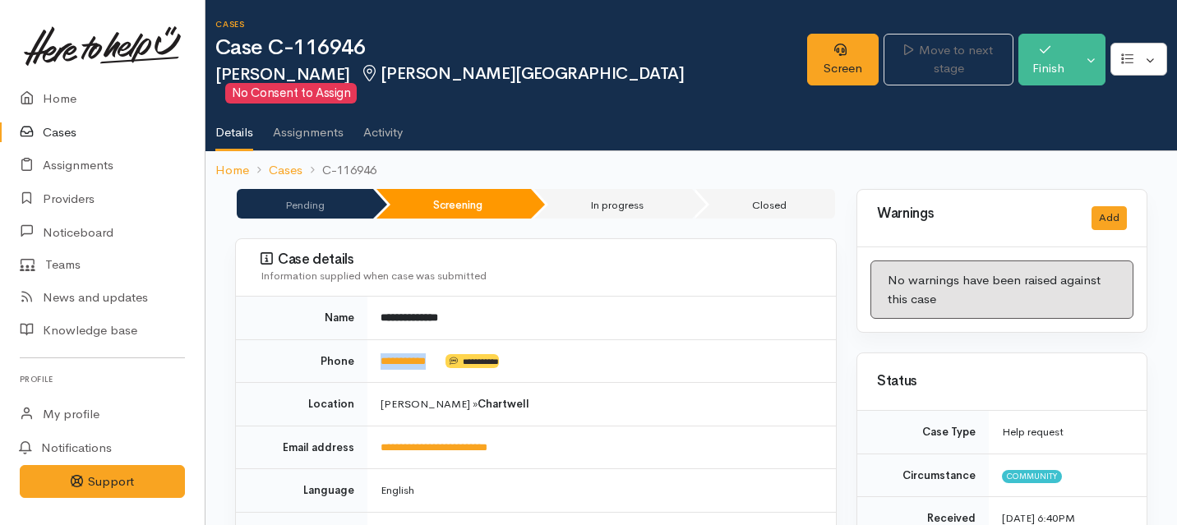
drag, startPoint x: 448, startPoint y: 341, endPoint x: 378, endPoint y: 340, distance: 69.9
click at [378, 341] on td "**********" at bounding box center [601, 361] width 469 height 44
copy td "**********"
click at [807, 50] on link "Screen" at bounding box center [843, 60] width 72 height 52
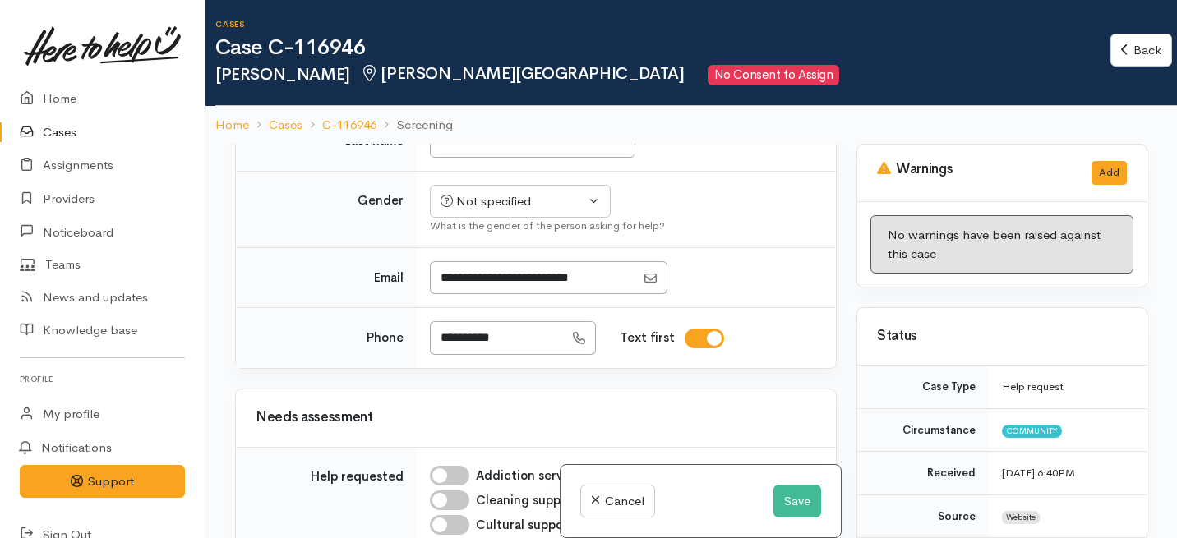
scroll to position [1429, 0]
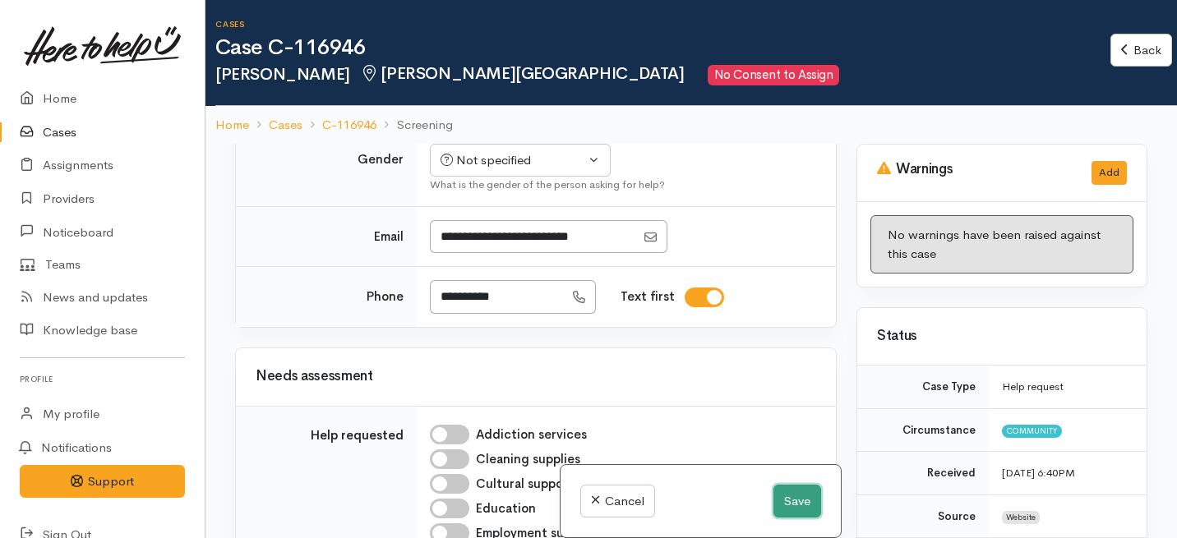
click at [783, 496] on button "Save" at bounding box center [797, 502] width 48 height 34
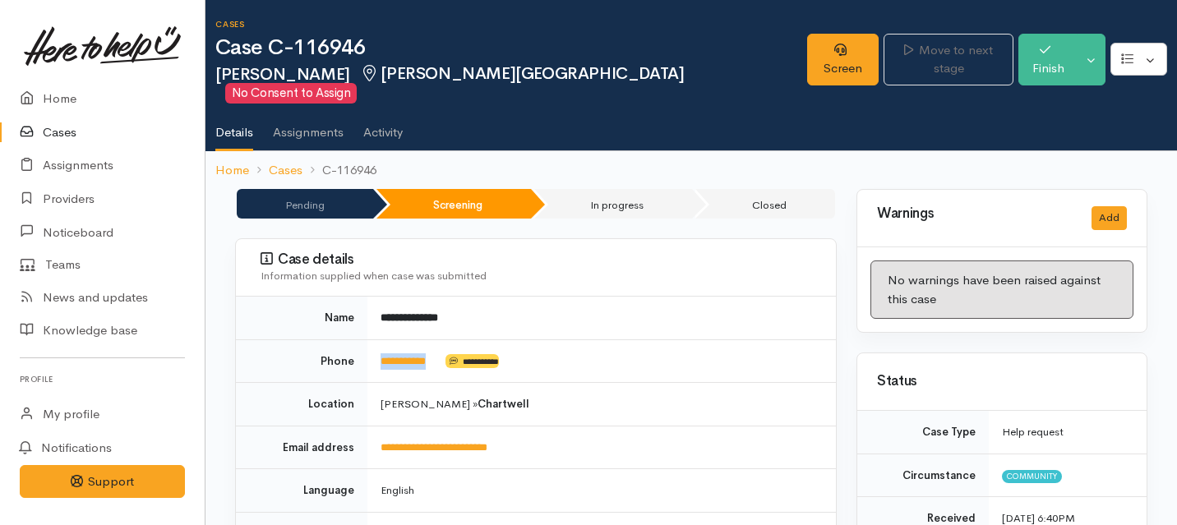
drag, startPoint x: 448, startPoint y: 346, endPoint x: 373, endPoint y: 344, distance: 74.8
click at [373, 344] on td "**********" at bounding box center [601, 361] width 469 height 44
copy td "**********"
click at [807, 61] on link "Screen" at bounding box center [843, 60] width 72 height 52
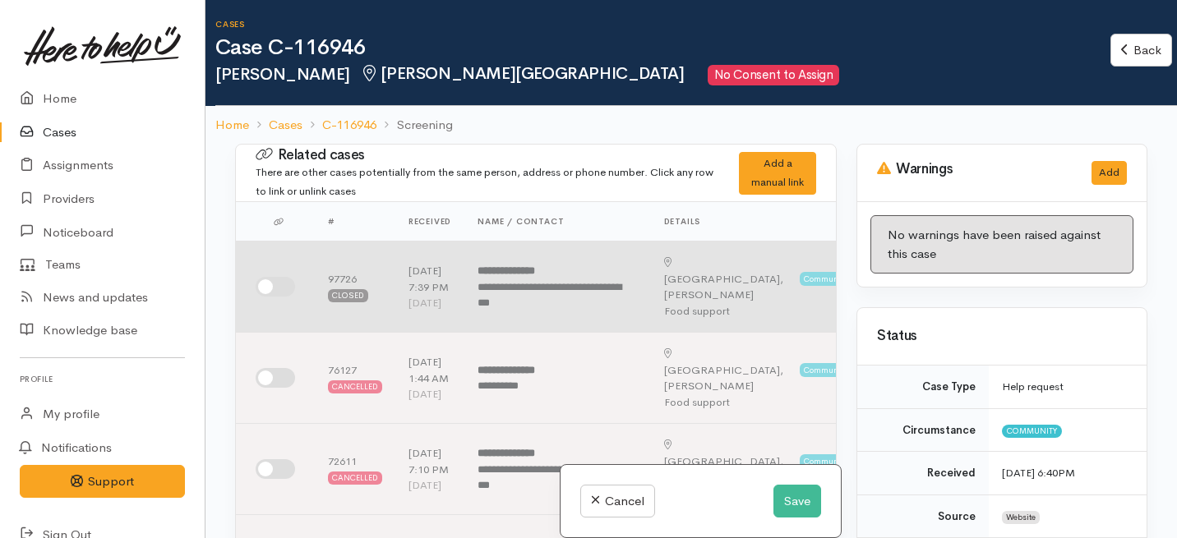
scroll to position [52, 0]
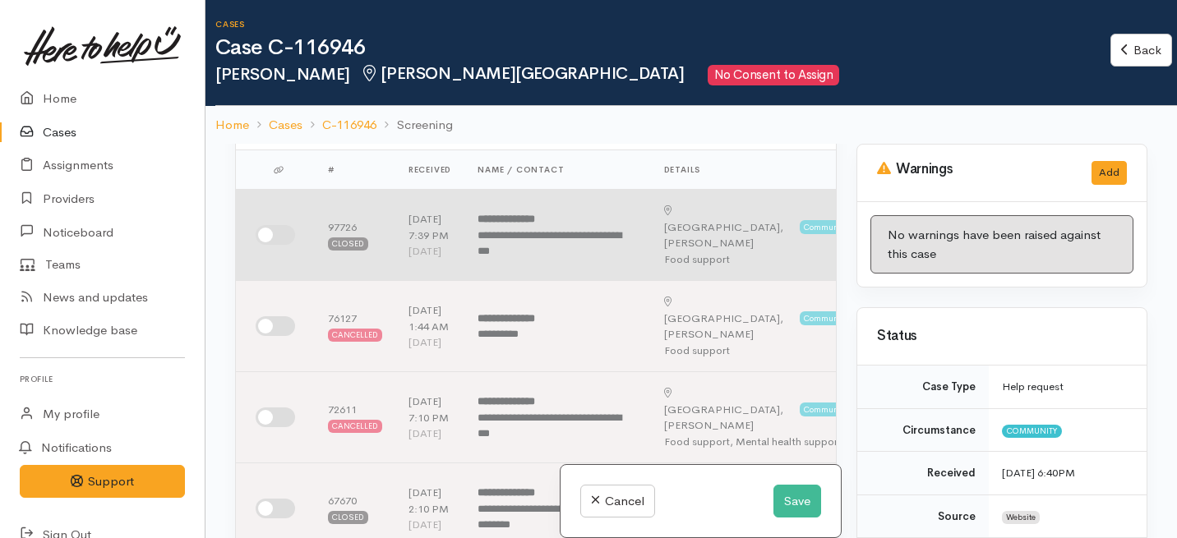
click at [277, 240] on input "checkbox" at bounding box center [275, 235] width 39 height 20
checkbox input "true"
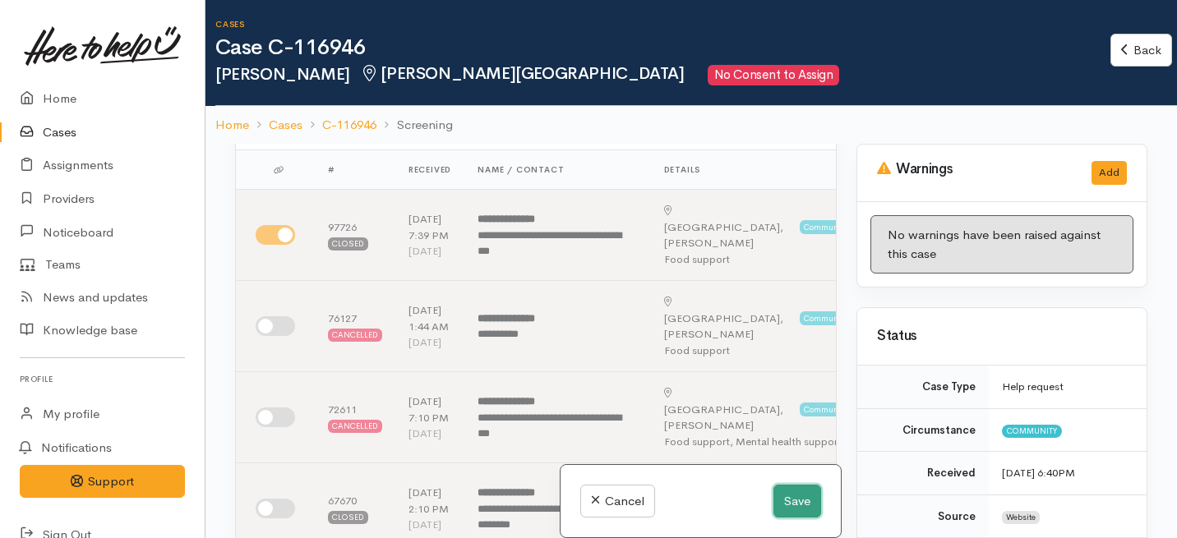
click at [786, 502] on button "Save" at bounding box center [797, 502] width 48 height 34
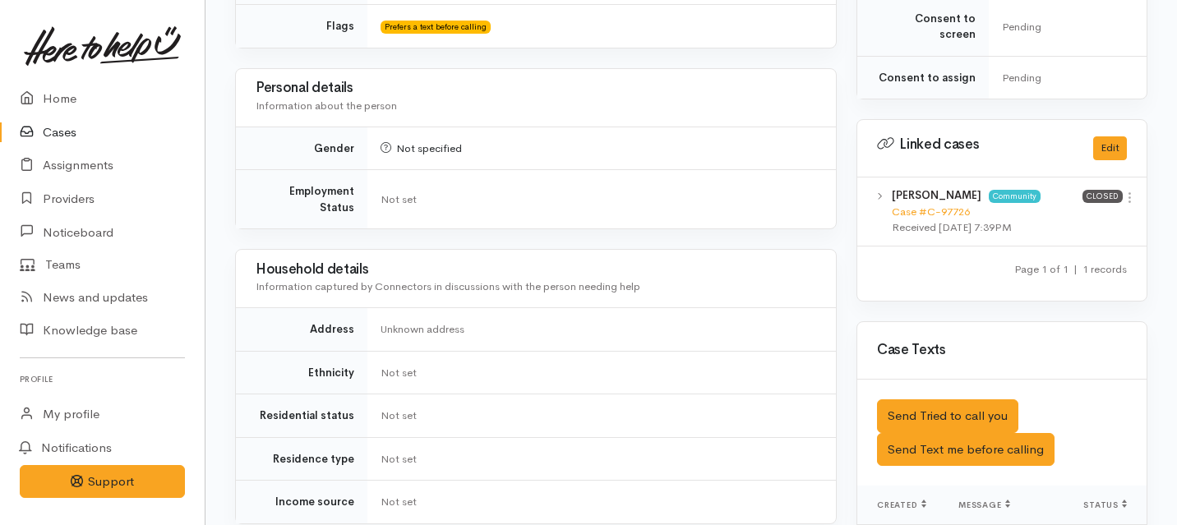
scroll to position [699, 0]
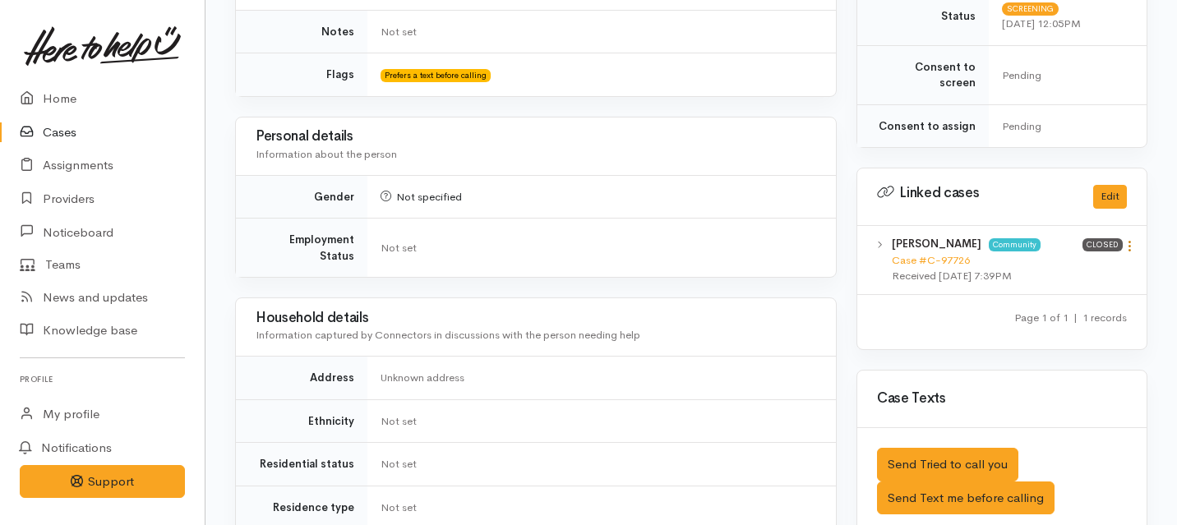
click at [1133, 239] on icon at bounding box center [1130, 246] width 14 height 14
click at [1050, 265] on link "View case" at bounding box center [1071, 277] width 130 height 25
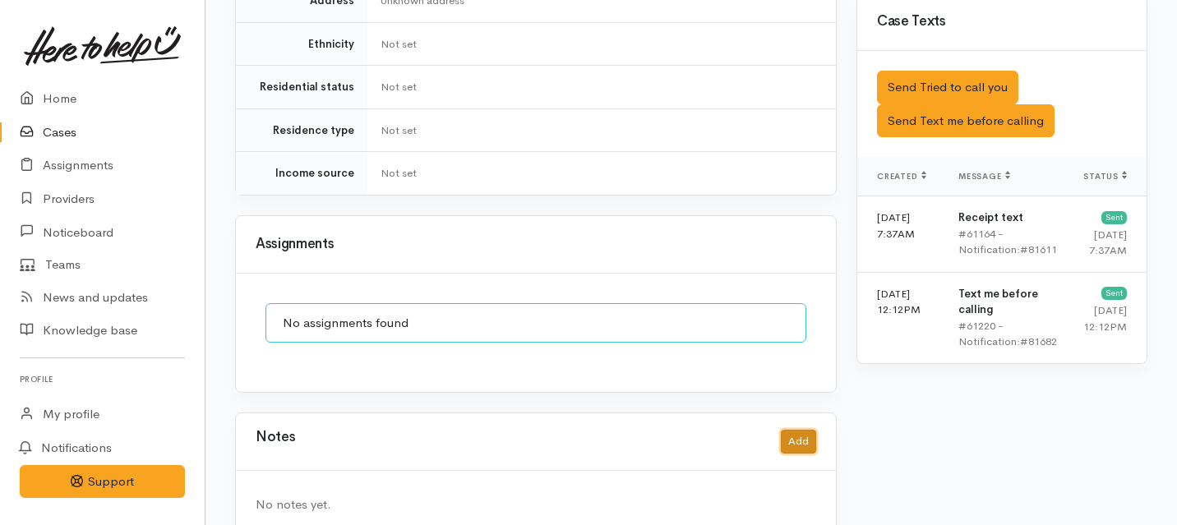
click at [800, 430] on button "Add" at bounding box center [798, 442] width 35 height 24
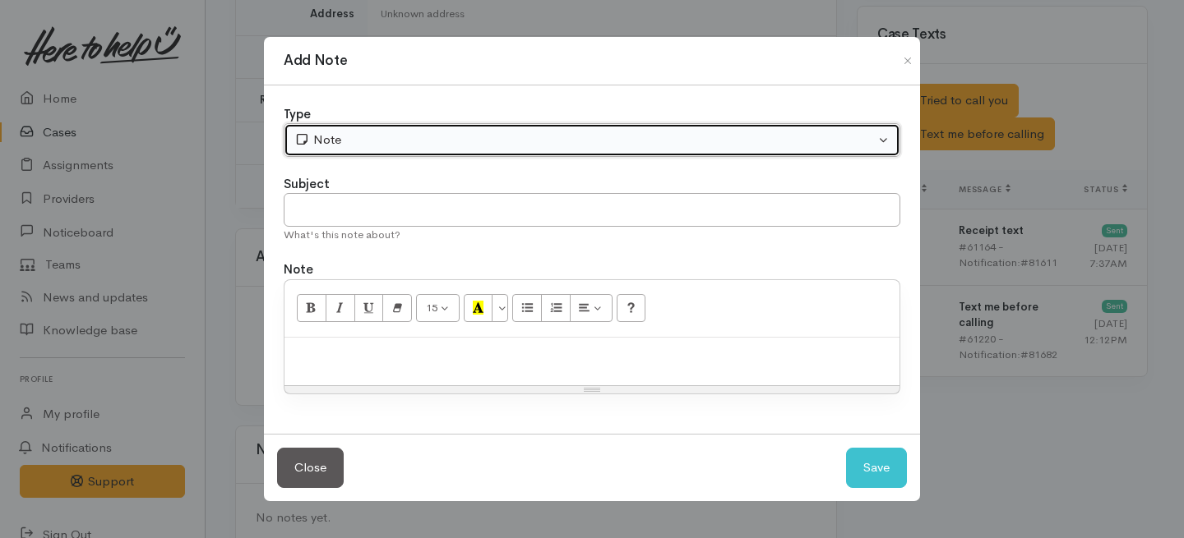
click at [541, 153] on button "Note" at bounding box center [592, 140] width 616 height 34
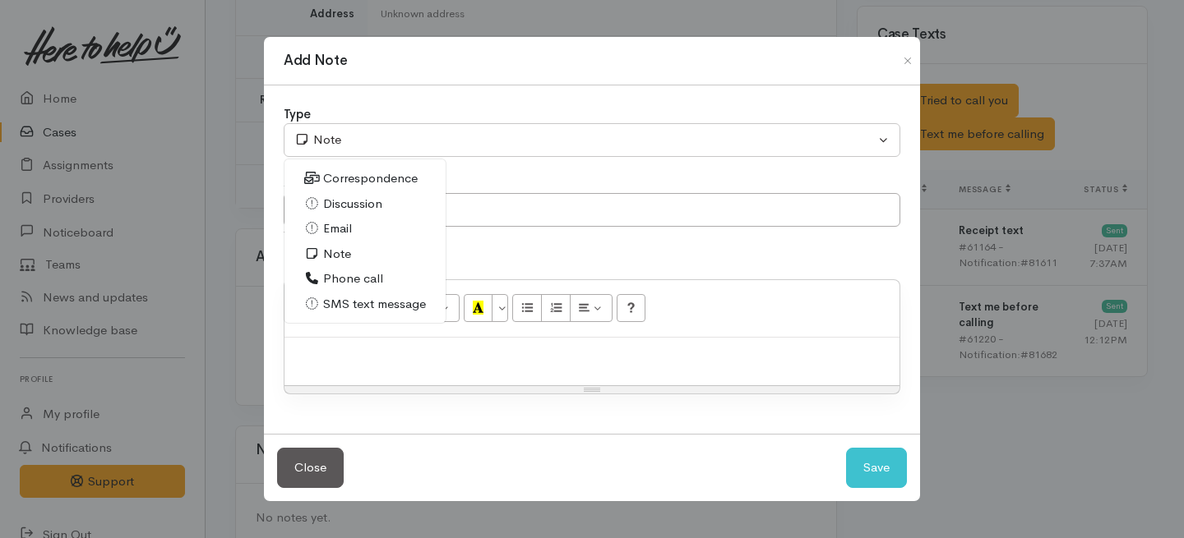
click at [349, 278] on span "Phone call" at bounding box center [353, 279] width 60 height 19
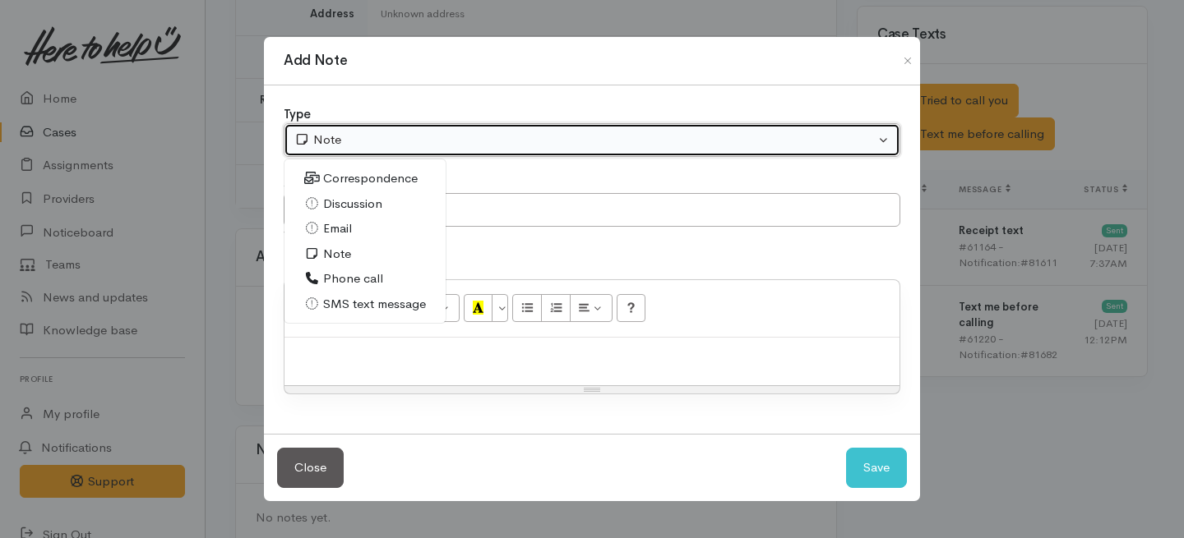
select select "3"
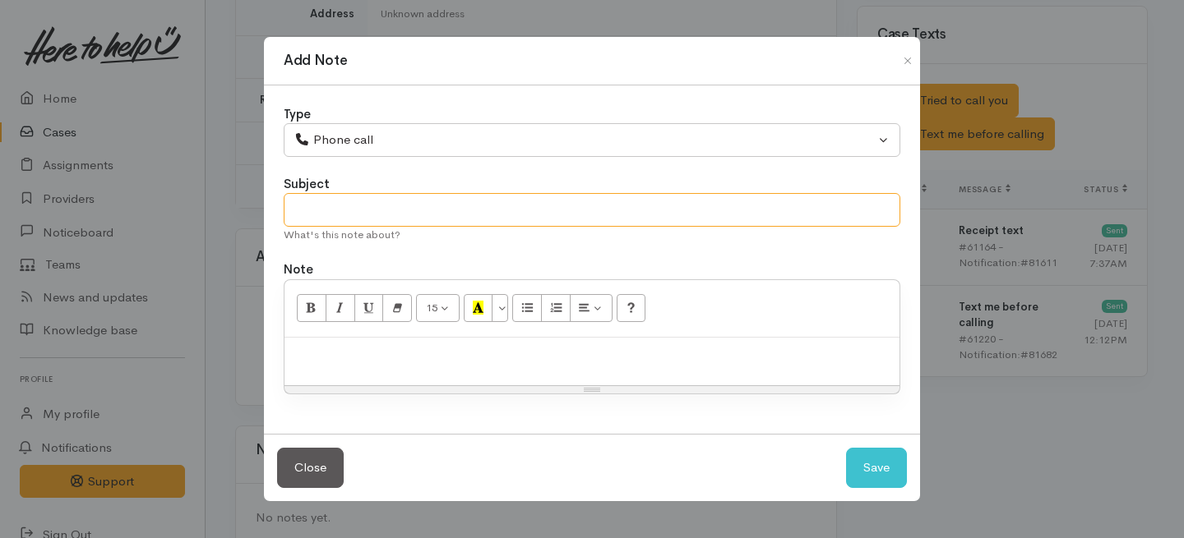
click at [366, 210] on input "text" at bounding box center [592, 210] width 616 height 34
type input "Request cancelled."
click at [353, 374] on div at bounding box center [591, 362] width 615 height 48
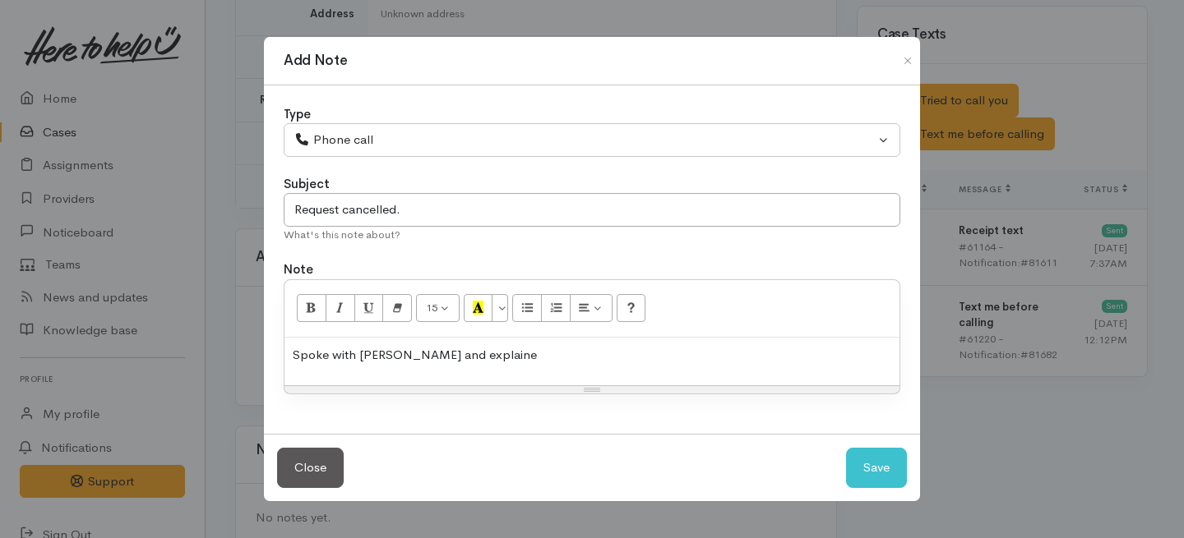
click at [465, 358] on p "Spoke with denise and explaine" at bounding box center [592, 355] width 598 height 19
click at [467, 351] on p "Spoke with denise and explaine" at bounding box center [592, 355] width 598 height 19
click at [497, 350] on p "Spoke with denise and explained" at bounding box center [592, 355] width 598 height 19
click at [367, 352] on p "Spoke with denise and explained the requirements of a decline letter and" at bounding box center [592, 355] width 598 height 19
click at [509, 368] on div "Spoke with Denise and explained the requirements of a decline letter and" at bounding box center [591, 362] width 615 height 48
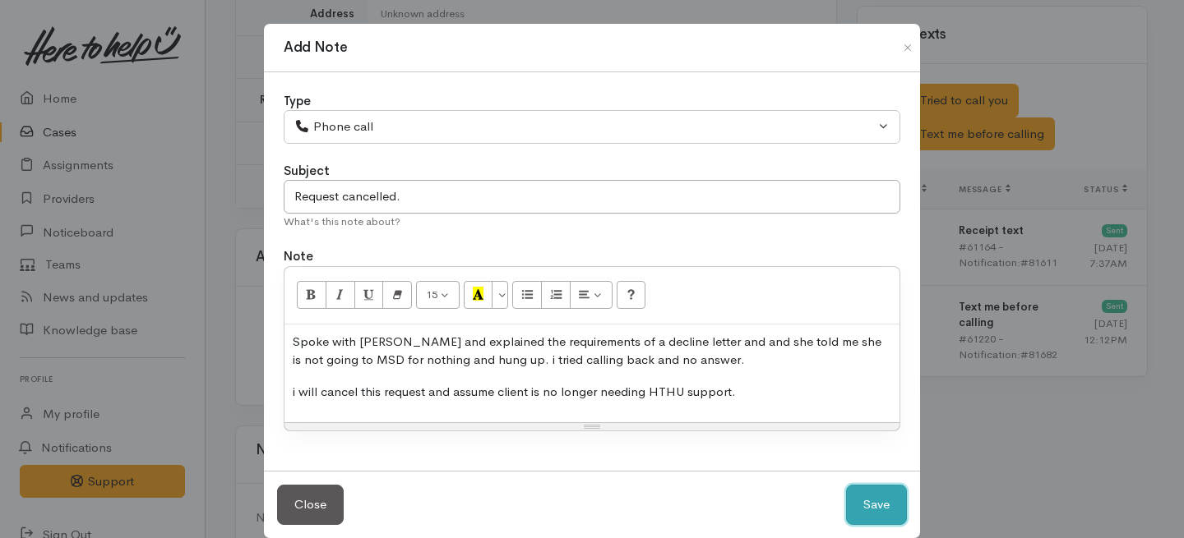
click at [877, 500] on button "Save" at bounding box center [876, 505] width 61 height 40
select select "1"
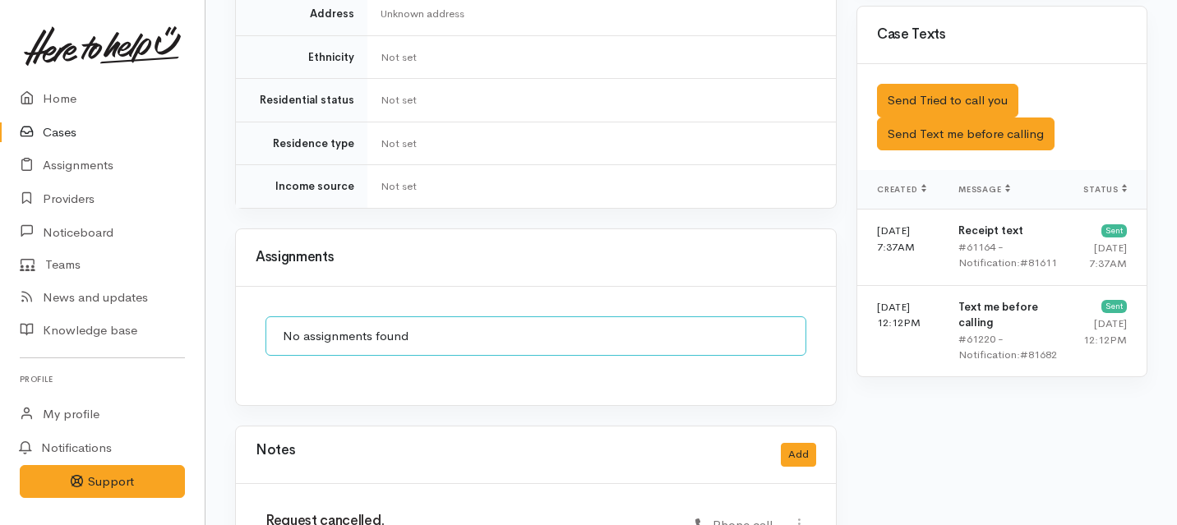
scroll to position [1210, 0]
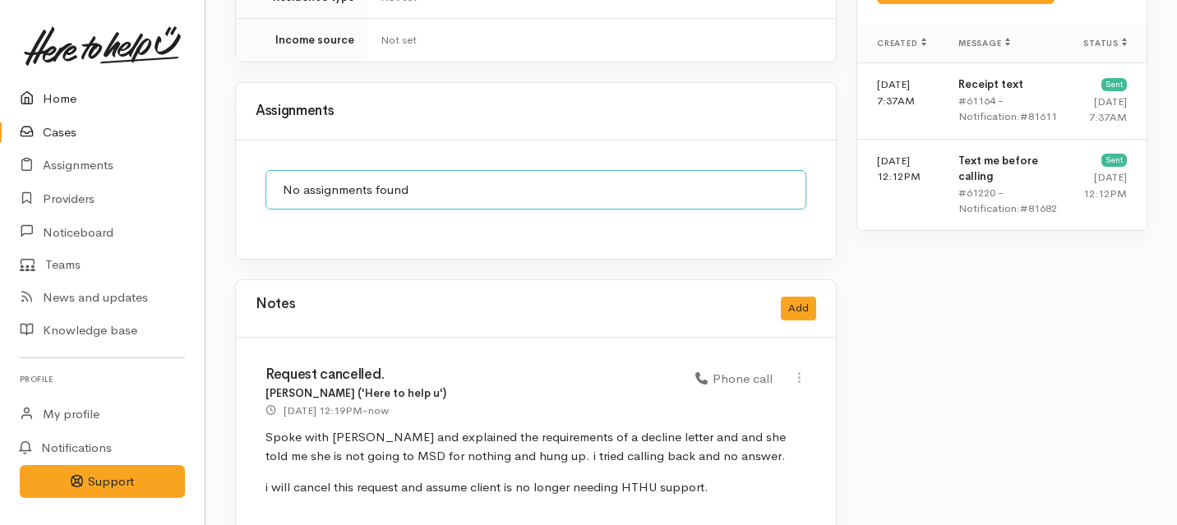
click at [48, 101] on link "Home" at bounding box center [102, 99] width 205 height 34
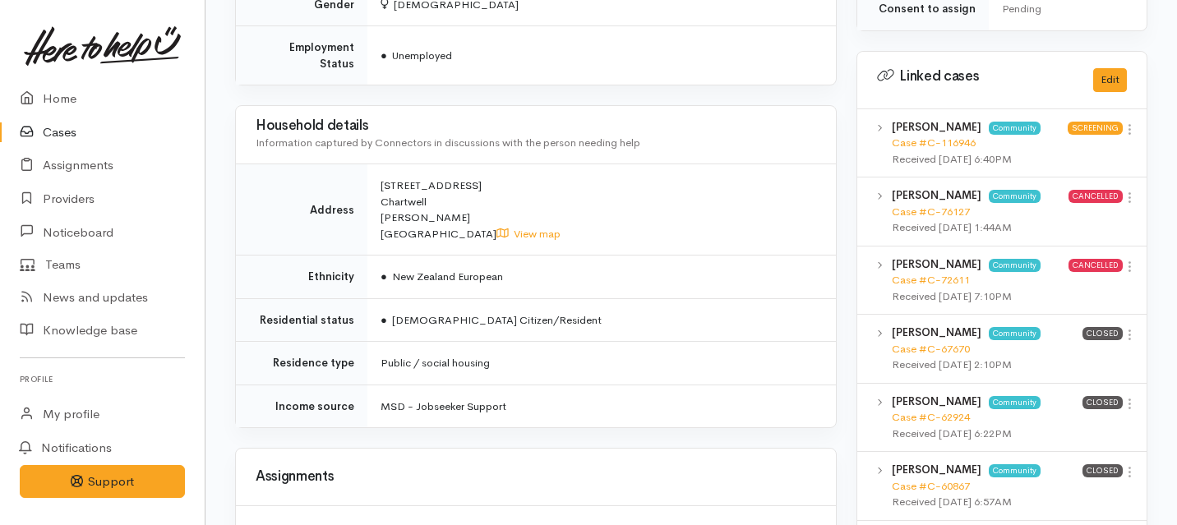
scroll to position [866, 0]
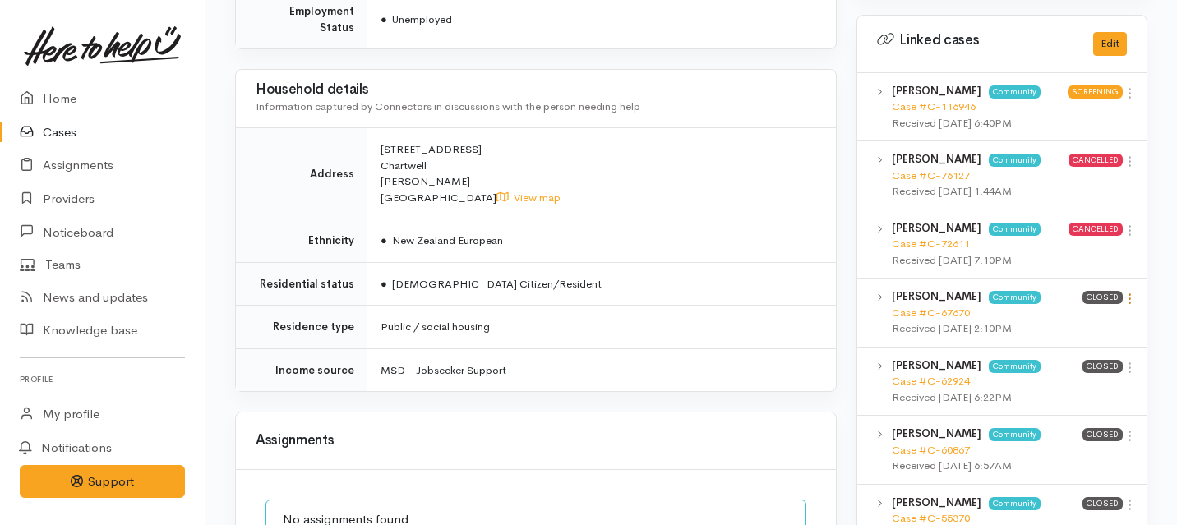
click at [1129, 292] on icon at bounding box center [1130, 299] width 14 height 14
click at [1032, 321] on link "View case" at bounding box center [1071, 330] width 130 height 25
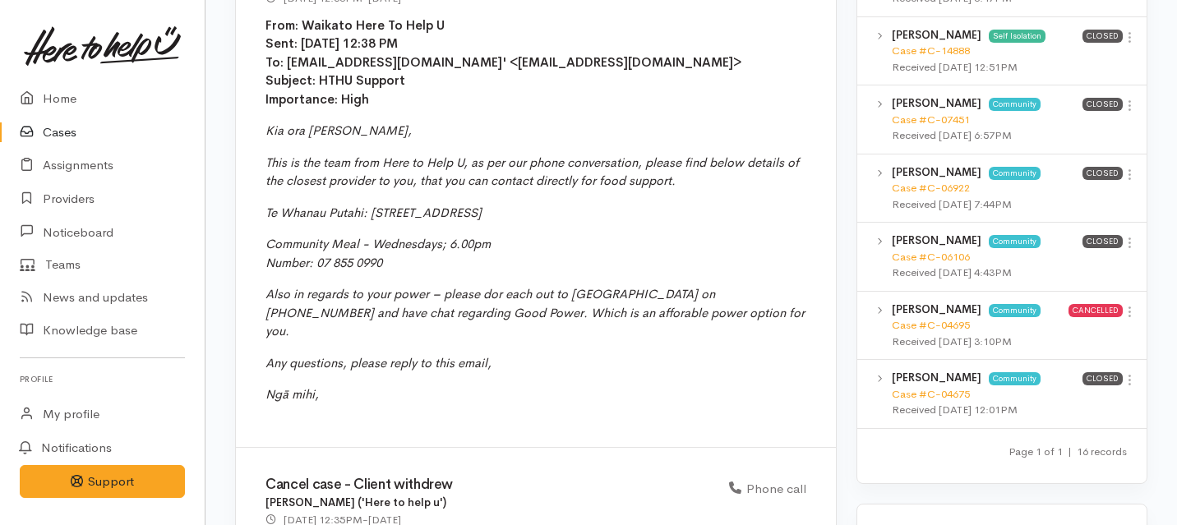
scroll to position [1673, 0]
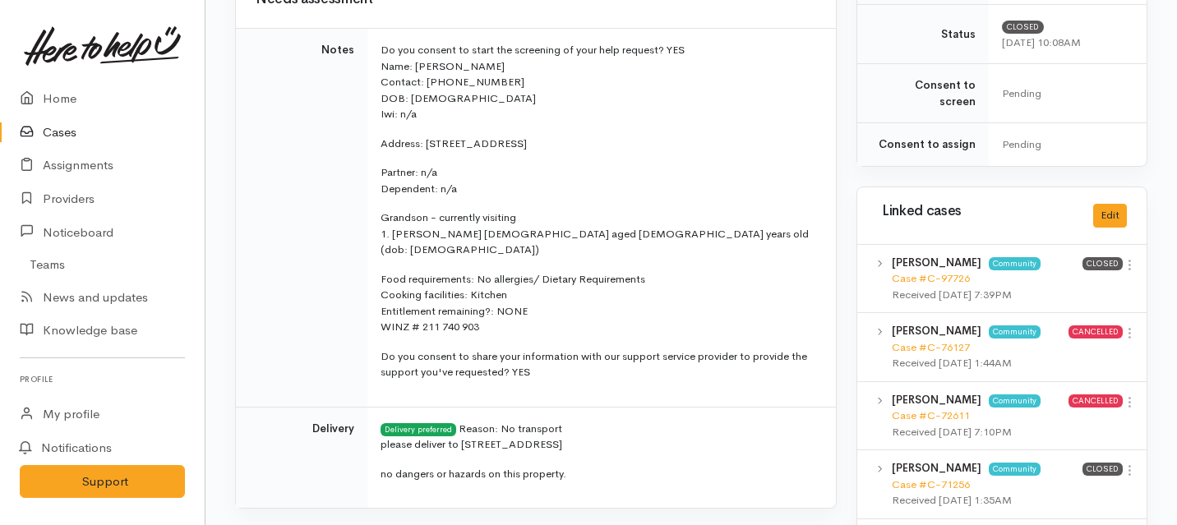
scroll to position [671, 5]
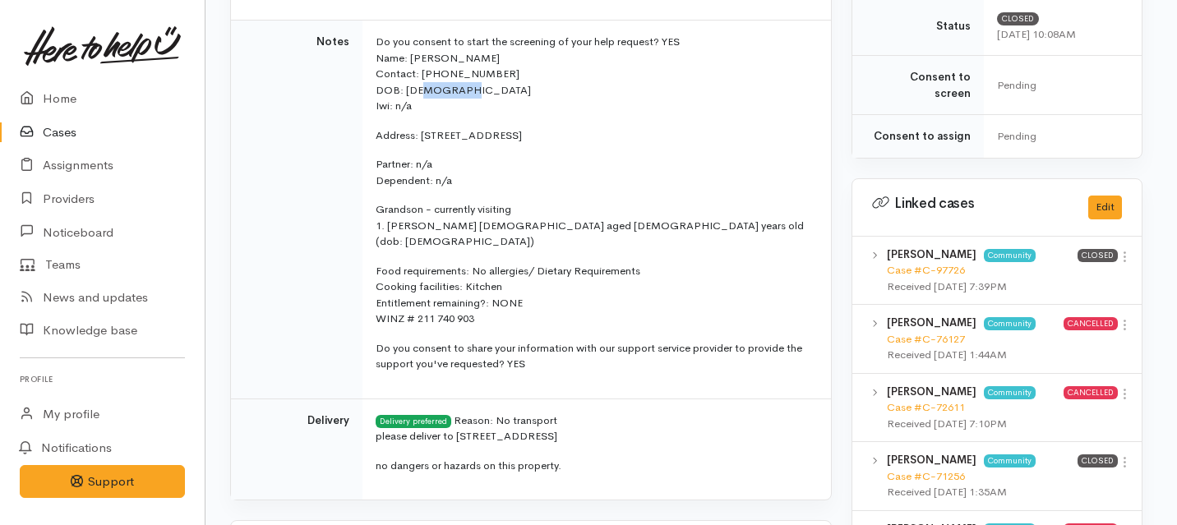
drag, startPoint x: 479, startPoint y: 95, endPoint x: 423, endPoint y: 89, distance: 56.2
click at [423, 89] on p "Do you consent to start the screening of your help request? YES Name: Denise Co…" at bounding box center [594, 74] width 436 height 81
click at [300, 264] on td "Notes" at bounding box center [297, 210] width 132 height 379
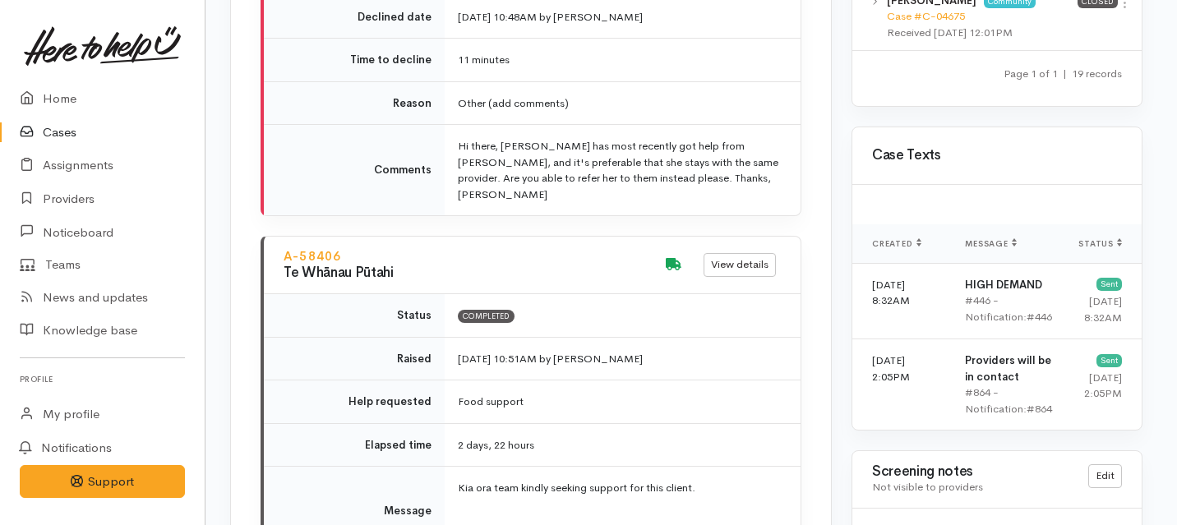
scroll to position [2163, 5]
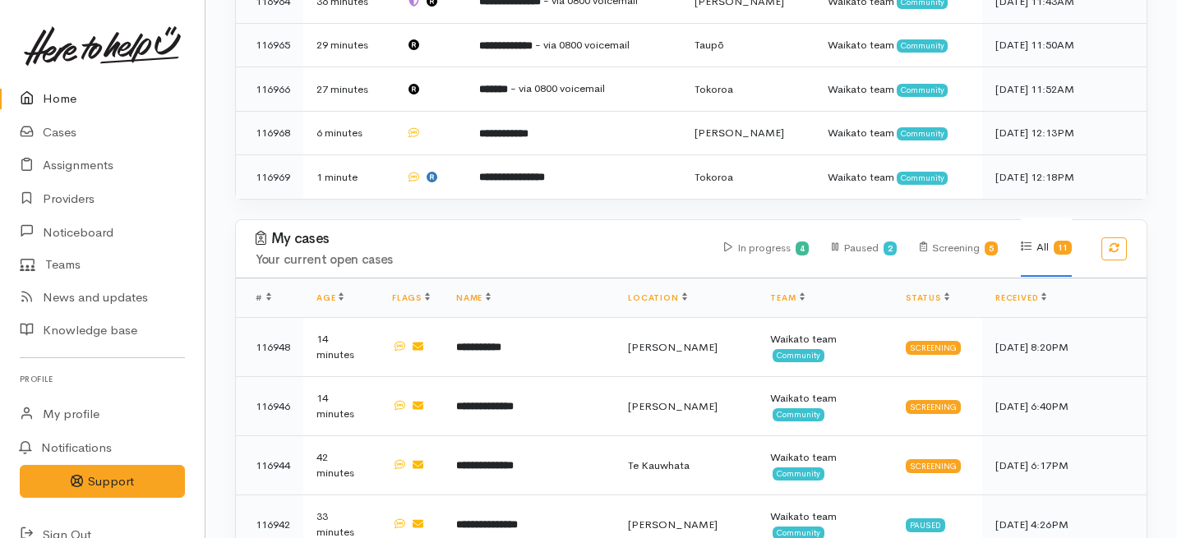
scroll to position [685, 0]
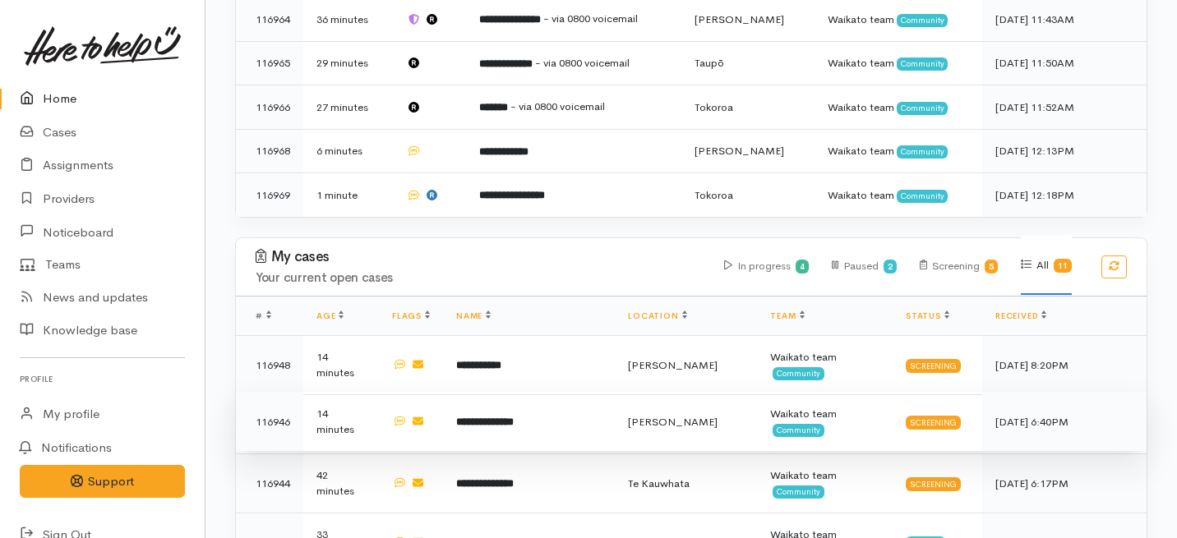
click at [457, 392] on td "**********" at bounding box center [529, 421] width 172 height 59
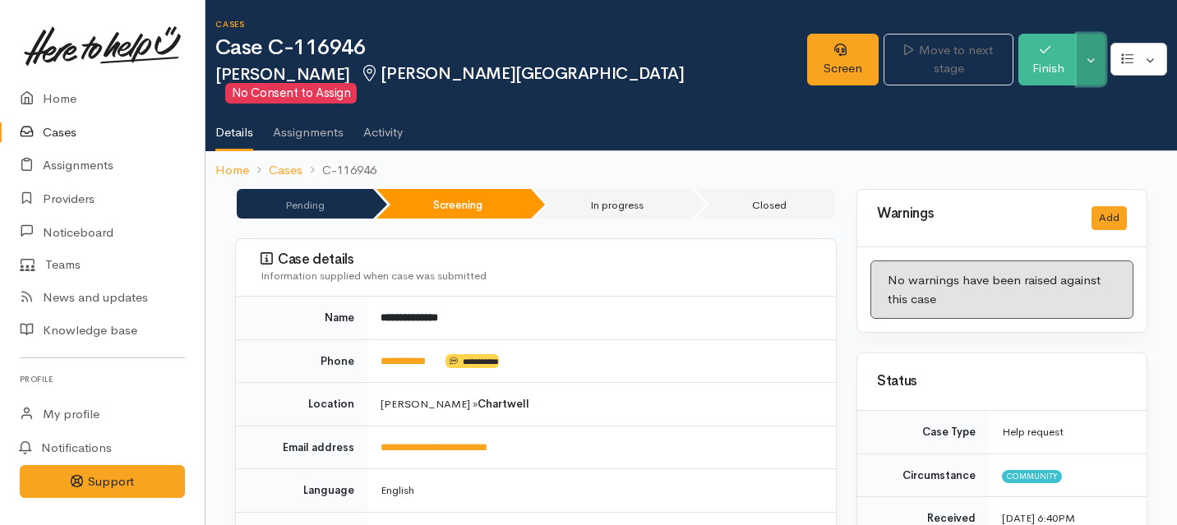
click at [1083, 46] on button "Toggle Dropdown" at bounding box center [1091, 60] width 29 height 52
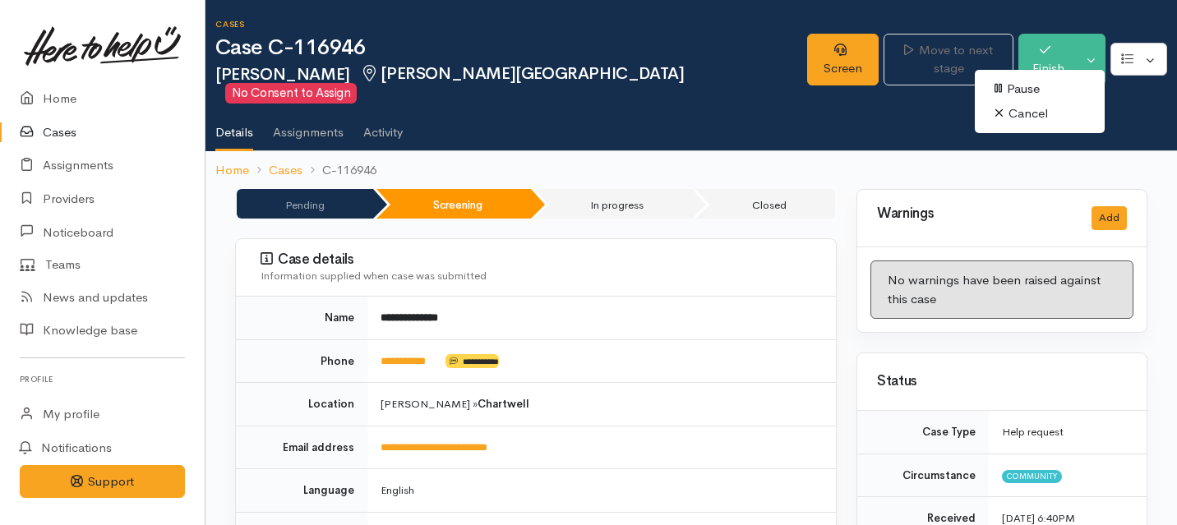
click at [1019, 114] on link "Cancel" at bounding box center [1040, 113] width 130 height 25
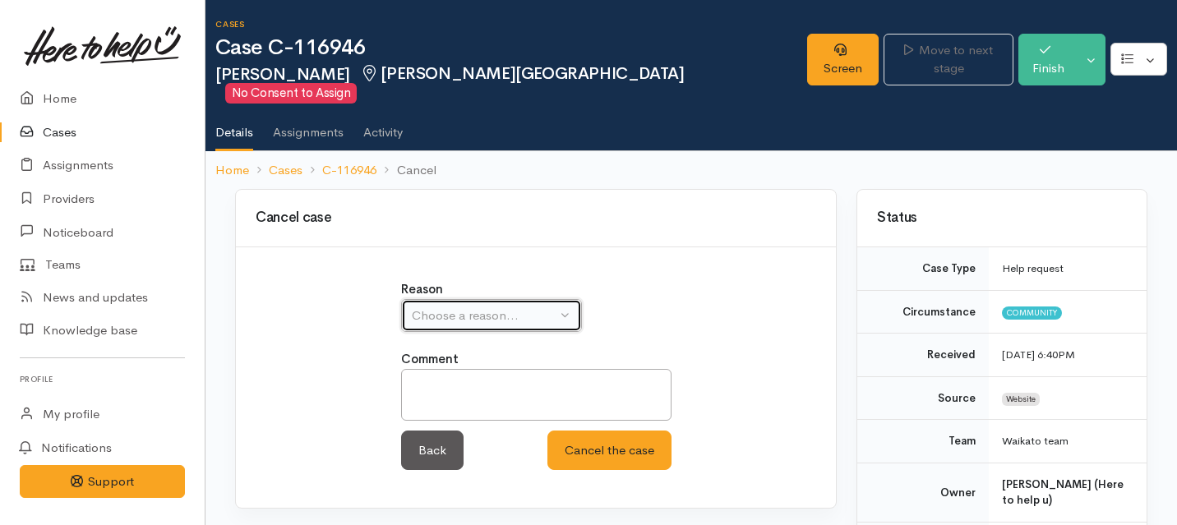
click at [556, 299] on button "Choose a reason..." at bounding box center [491, 316] width 181 height 34
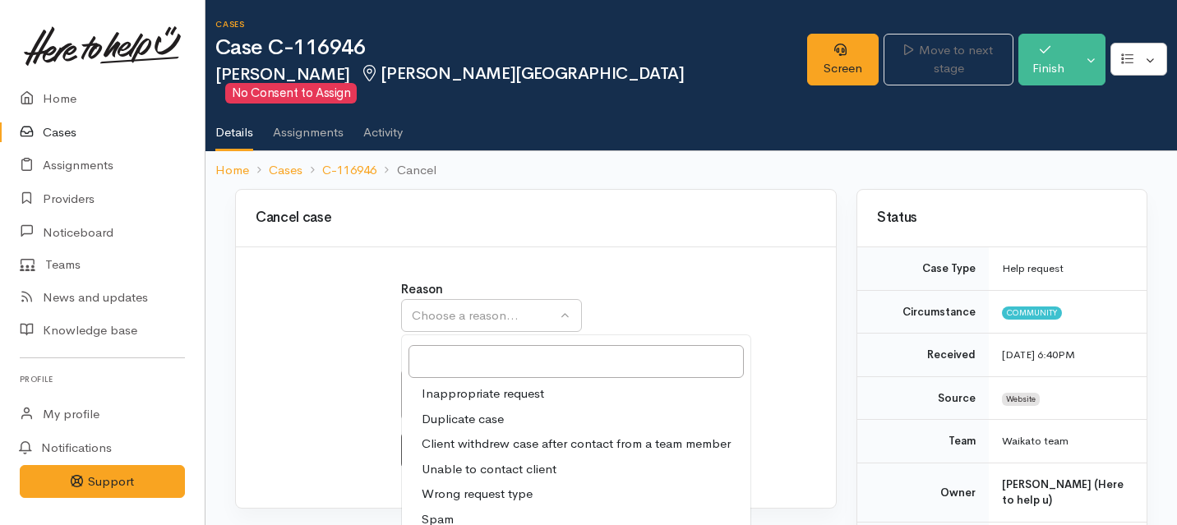
click at [478, 457] on link "Unable to contact client" at bounding box center [576, 469] width 349 height 25
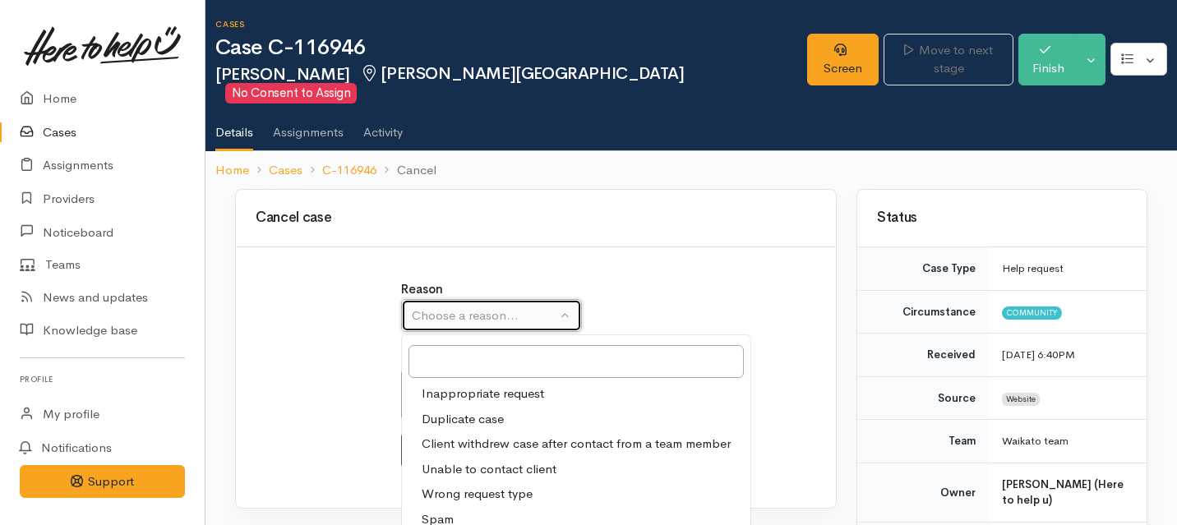
select select "4"
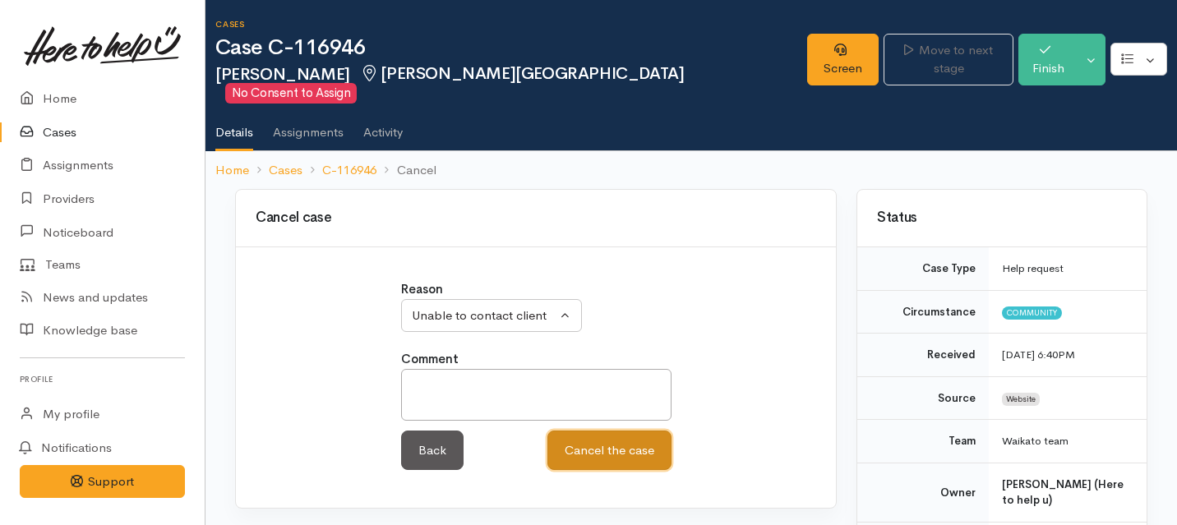
click at [598, 434] on button "Cancel the case" at bounding box center [609, 451] width 124 height 40
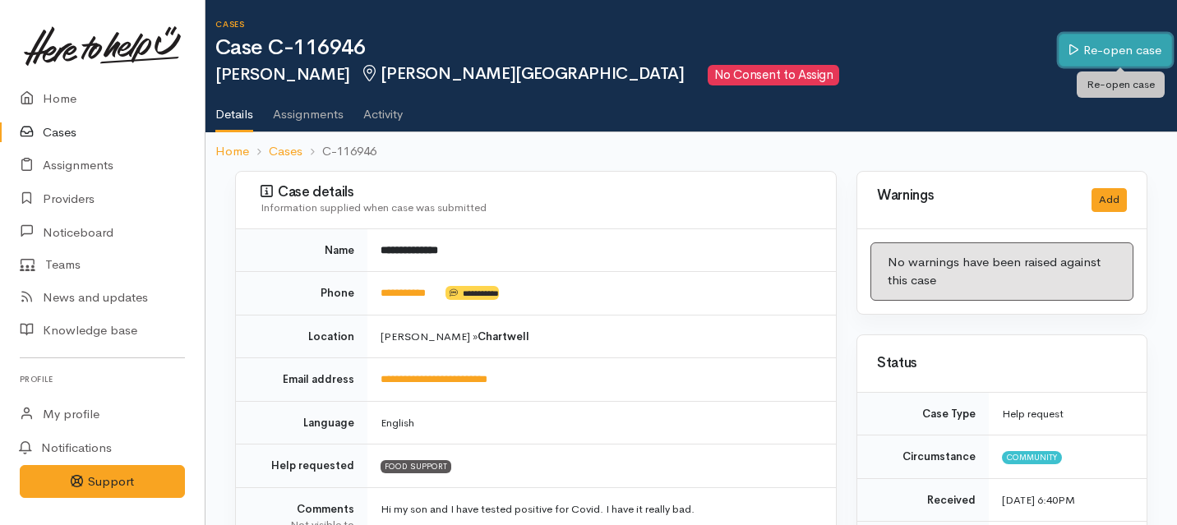
click at [1101, 48] on link "Re-open case" at bounding box center [1115, 51] width 113 height 34
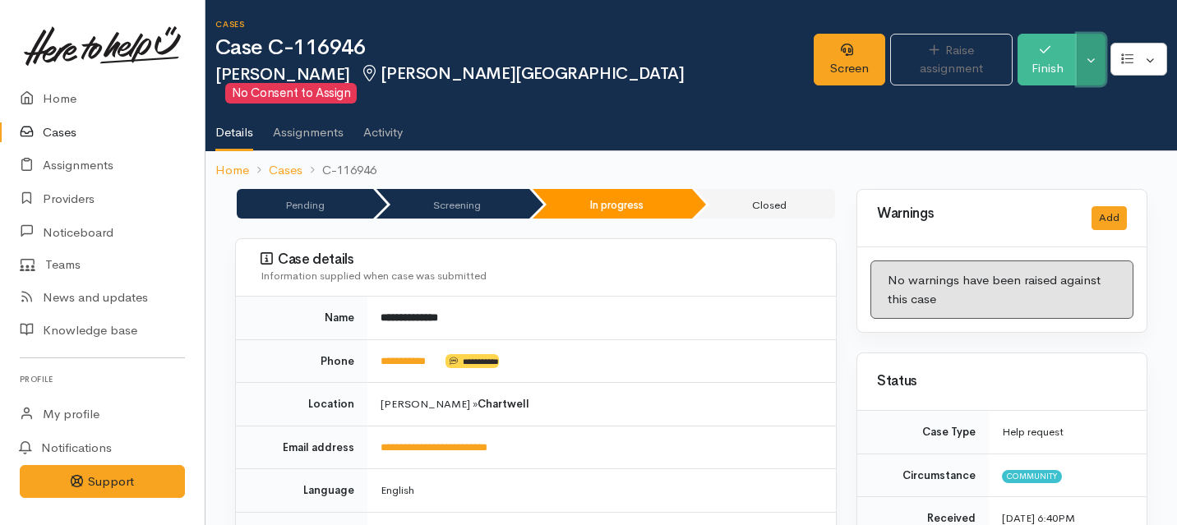
click at [1090, 48] on button "Toggle Dropdown" at bounding box center [1091, 60] width 29 height 52
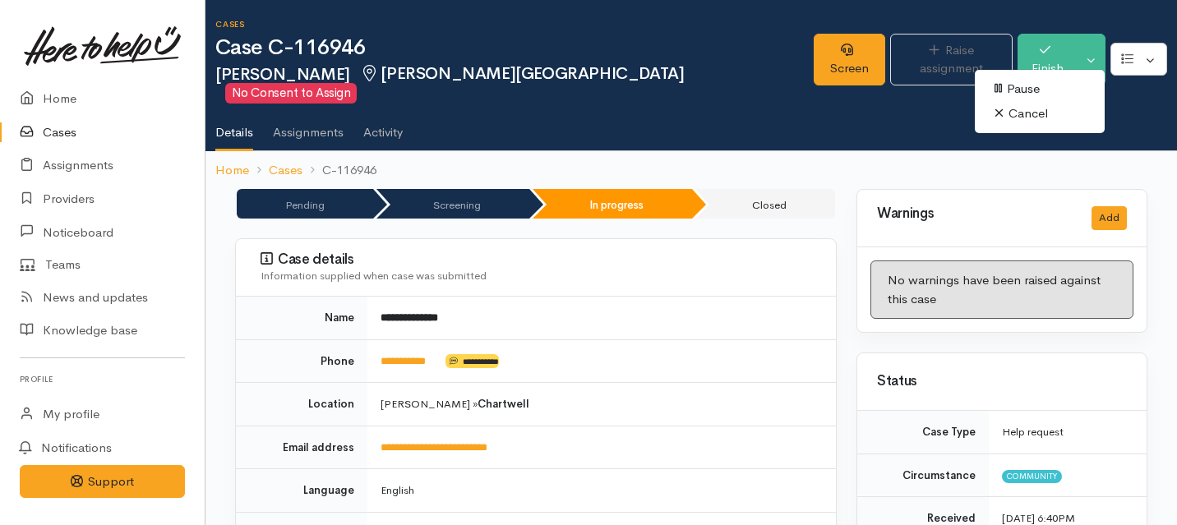
click at [1028, 111] on link "Cancel" at bounding box center [1040, 113] width 130 height 25
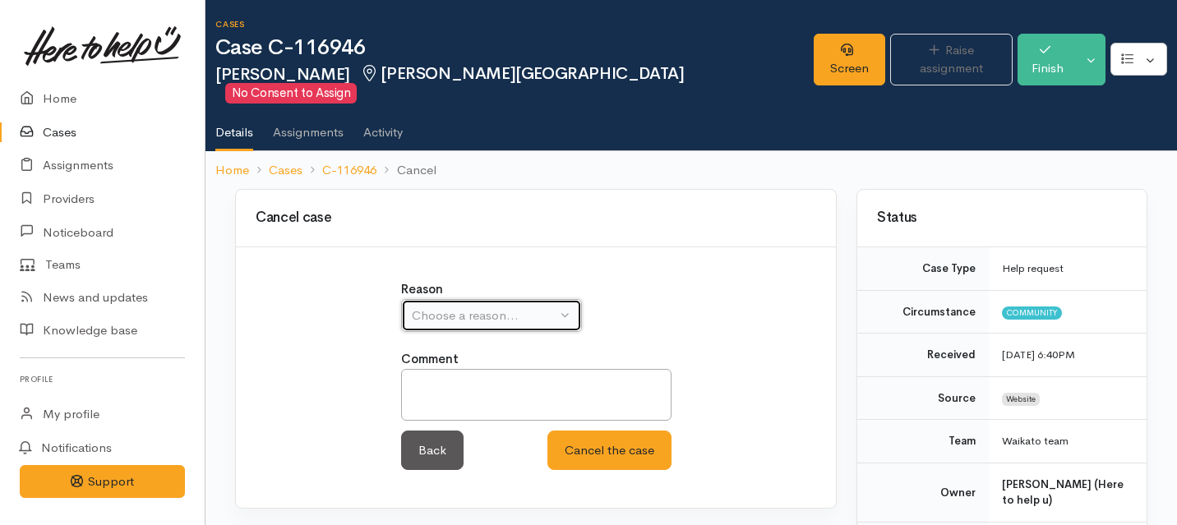
click at [540, 307] on div "Choose a reason..." at bounding box center [484, 316] width 145 height 19
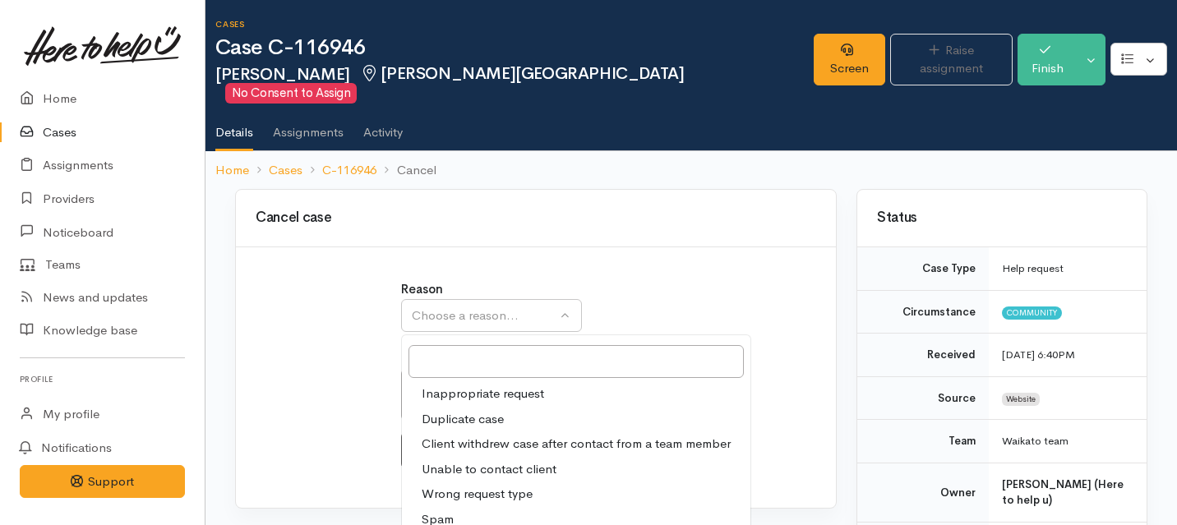
click at [463, 435] on span "Client withdrew case after contact from a team member" at bounding box center [576, 444] width 309 height 19
select select "3"
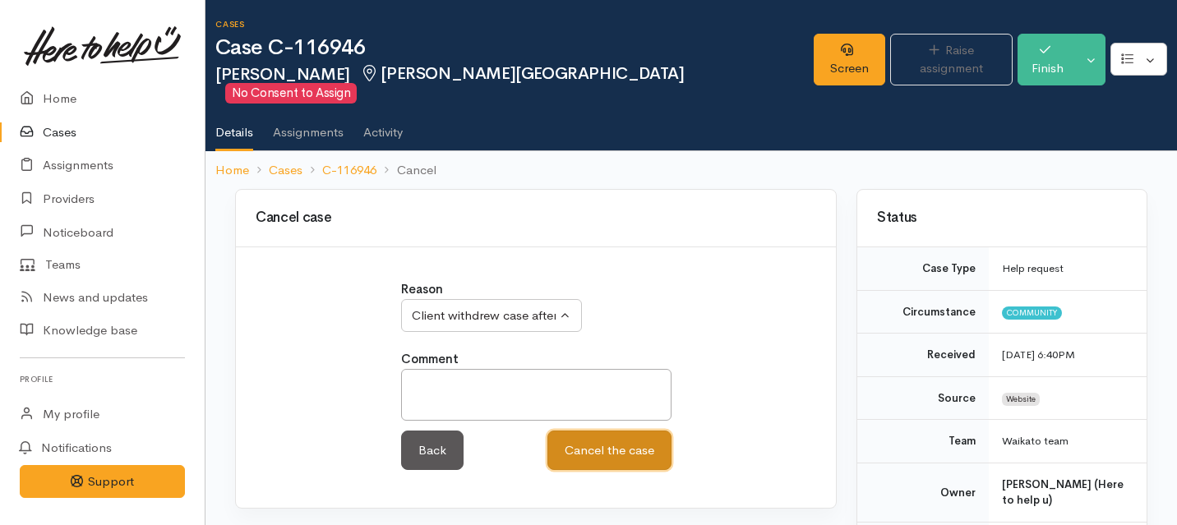
click at [588, 431] on button "Cancel the case" at bounding box center [609, 451] width 124 height 40
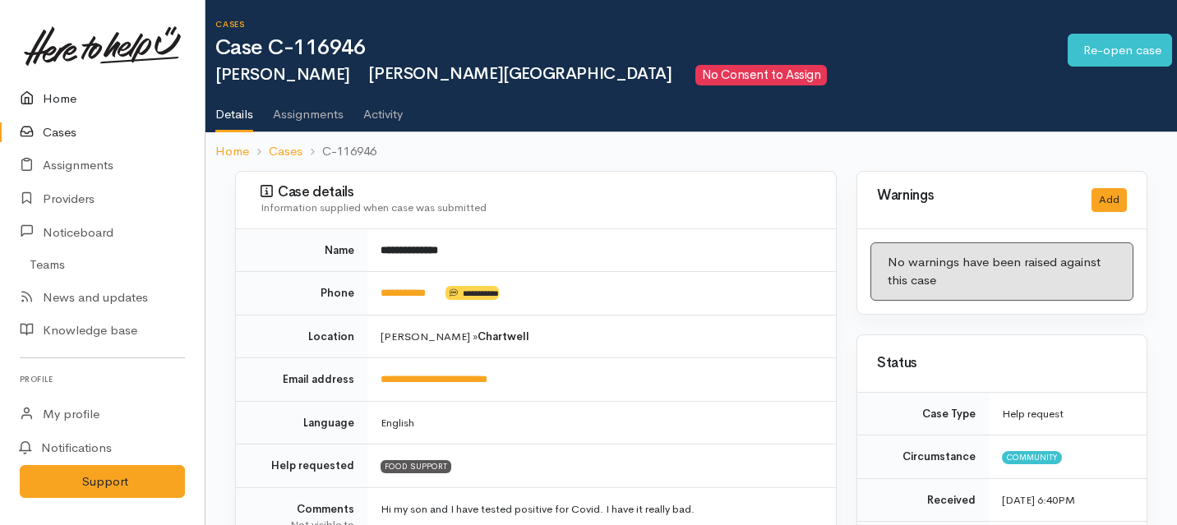
click at [53, 99] on link "Home" at bounding box center [102, 99] width 205 height 34
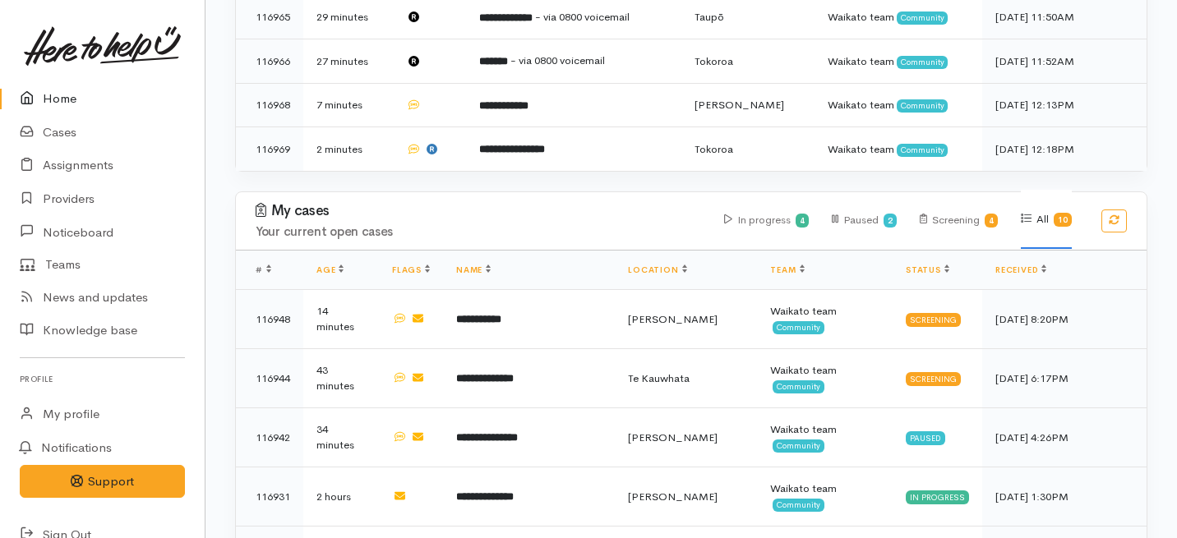
scroll to position [732, 0]
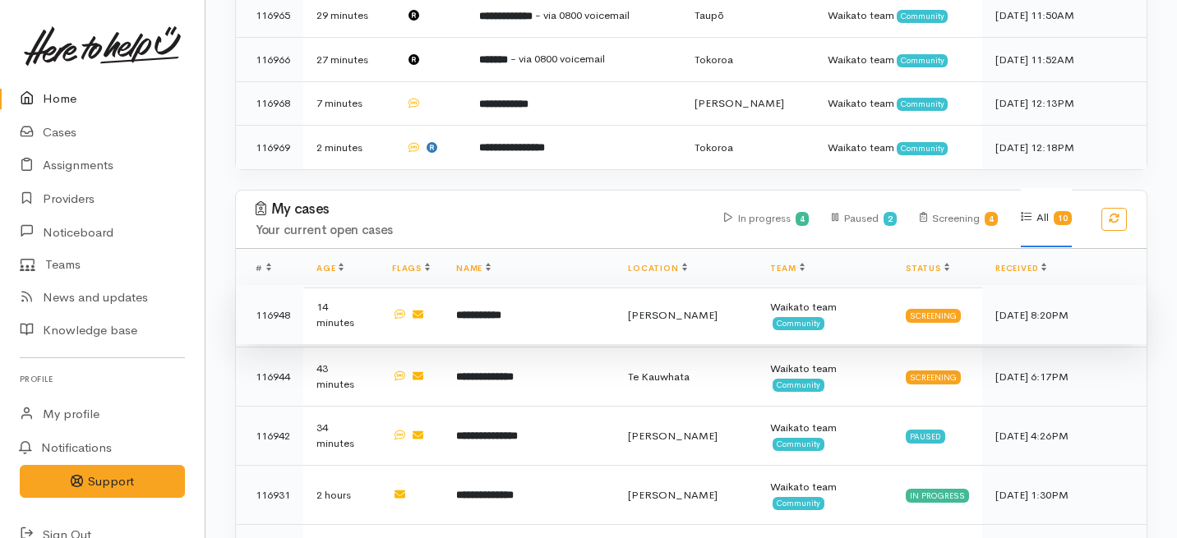
click at [484, 310] on b "**********" at bounding box center [478, 315] width 45 height 11
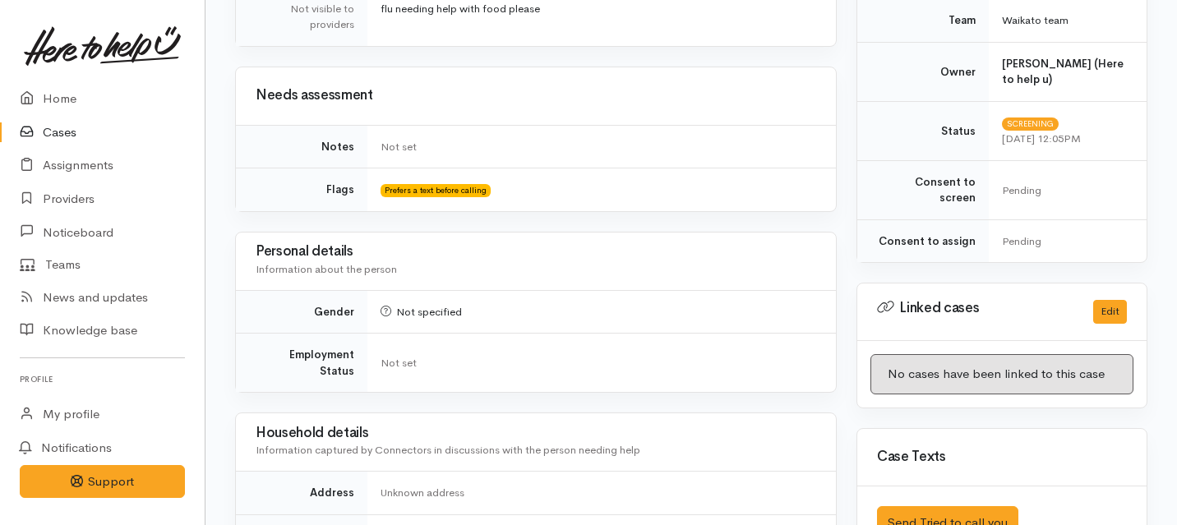
scroll to position [1077, 0]
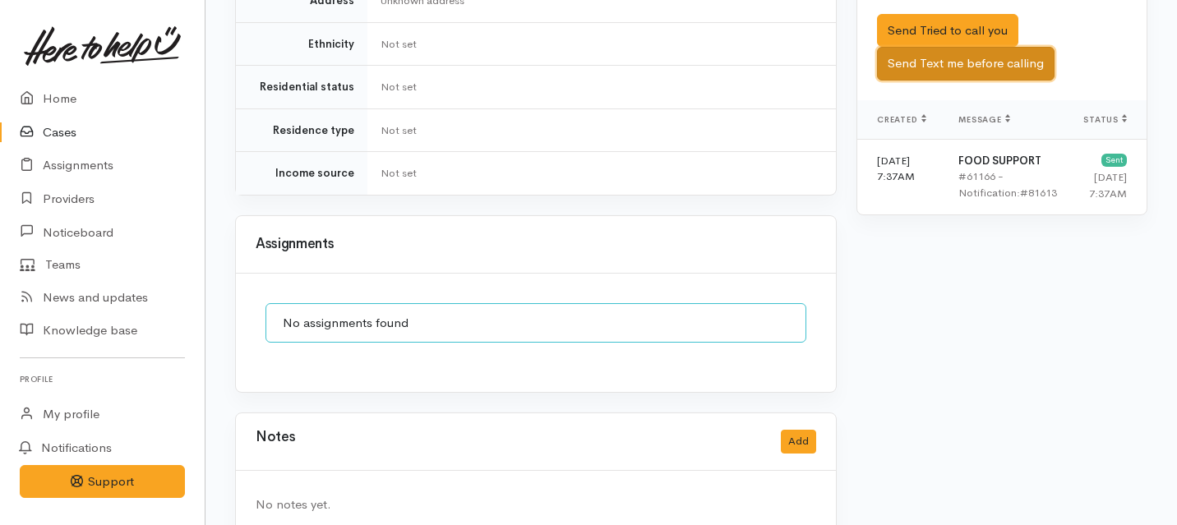
click at [935, 47] on button "Send Text me before calling" at bounding box center [966, 64] width 178 height 34
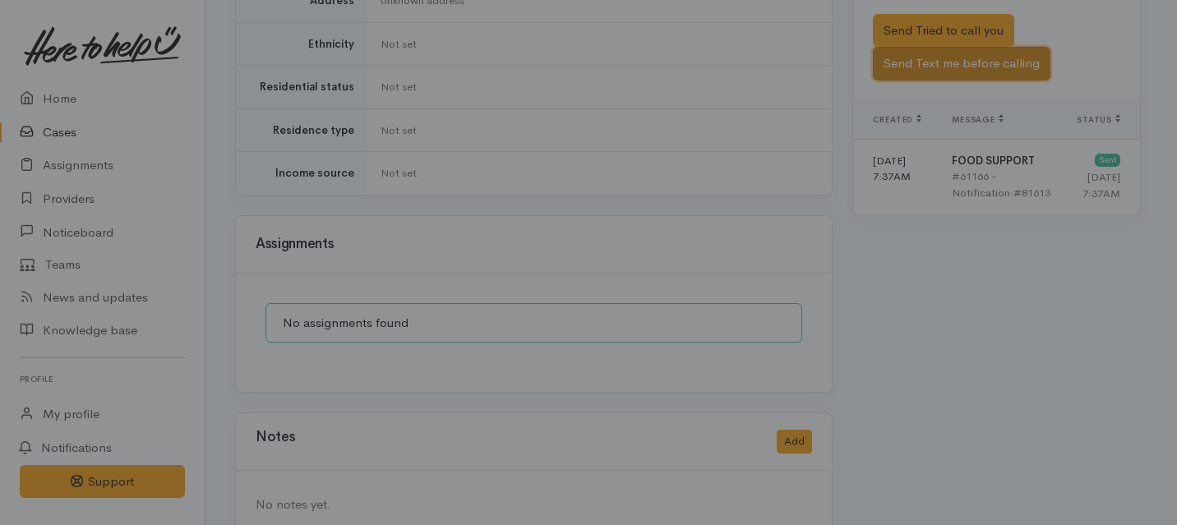
scroll to position [1064, 0]
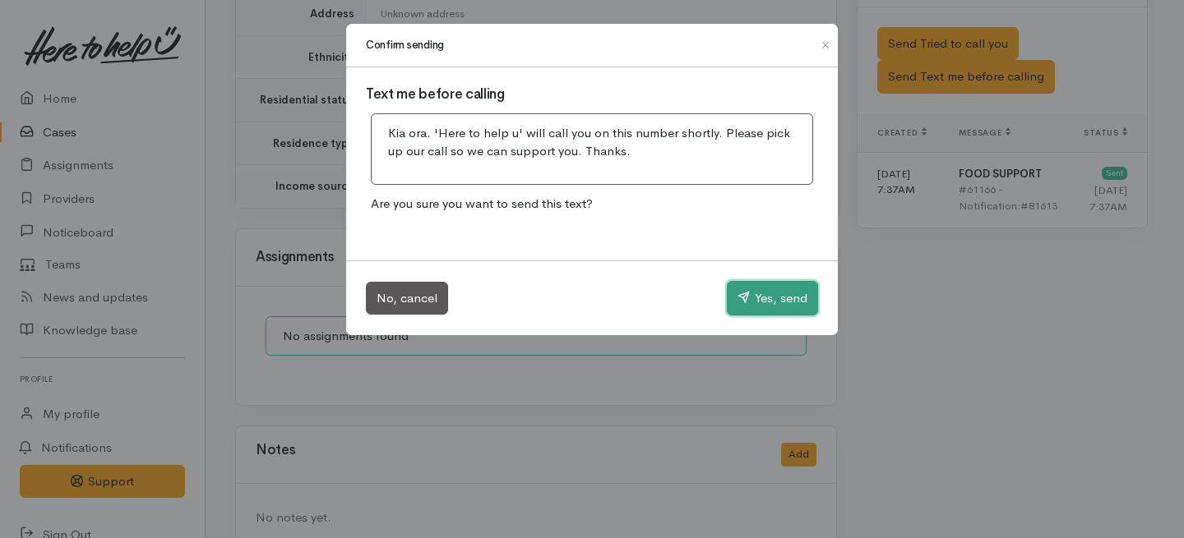
click at [796, 296] on button "Yes, send" at bounding box center [772, 298] width 91 height 35
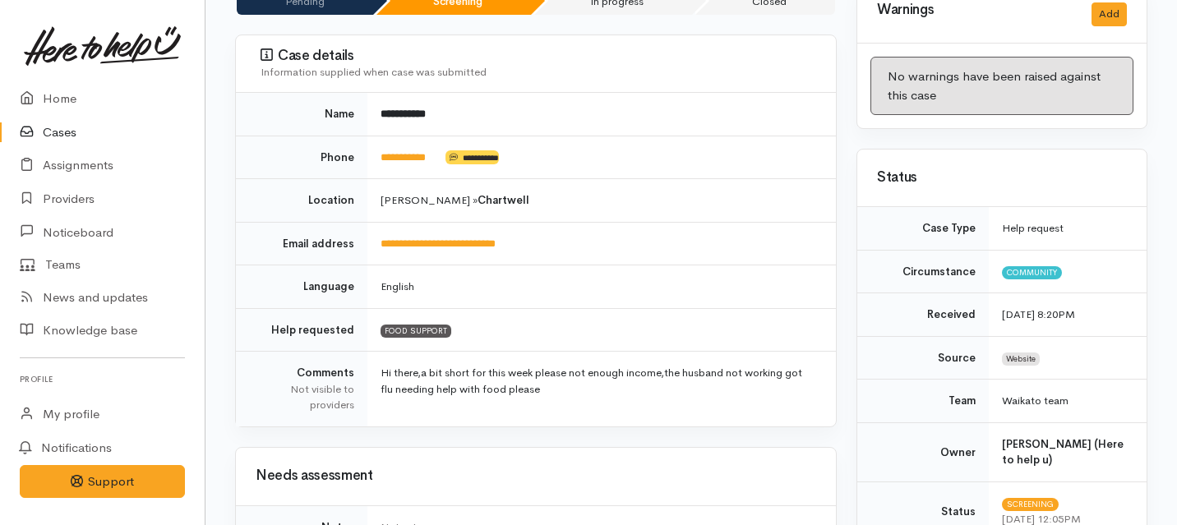
scroll to position [0, 0]
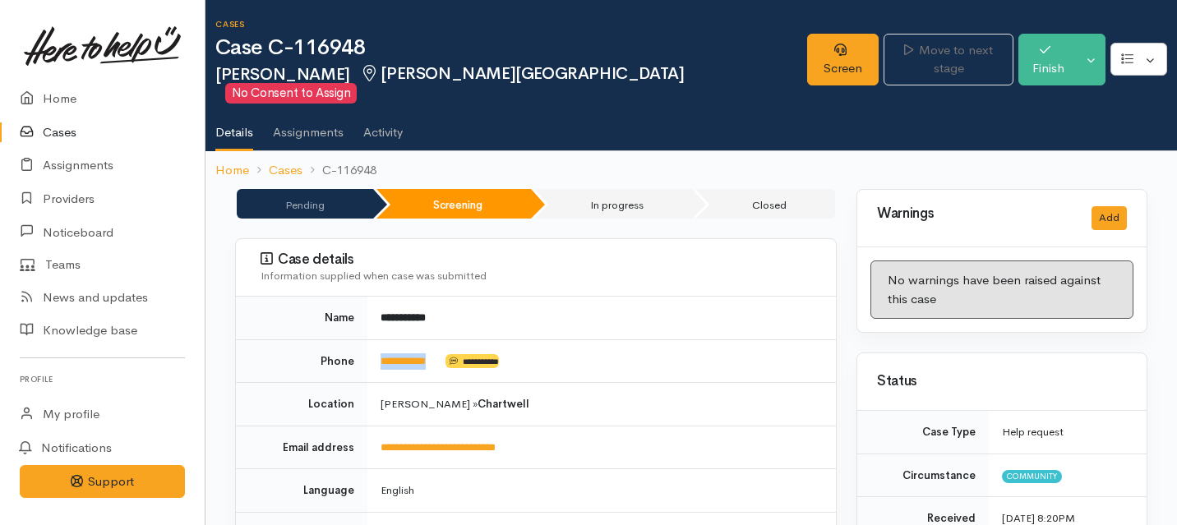
drag, startPoint x: 444, startPoint y: 344, endPoint x: 369, endPoint y: 341, distance: 74.9
click at [369, 341] on td "**********" at bounding box center [601, 361] width 469 height 44
copy td "**********"
click at [820, 62] on link "Screen" at bounding box center [843, 60] width 72 height 52
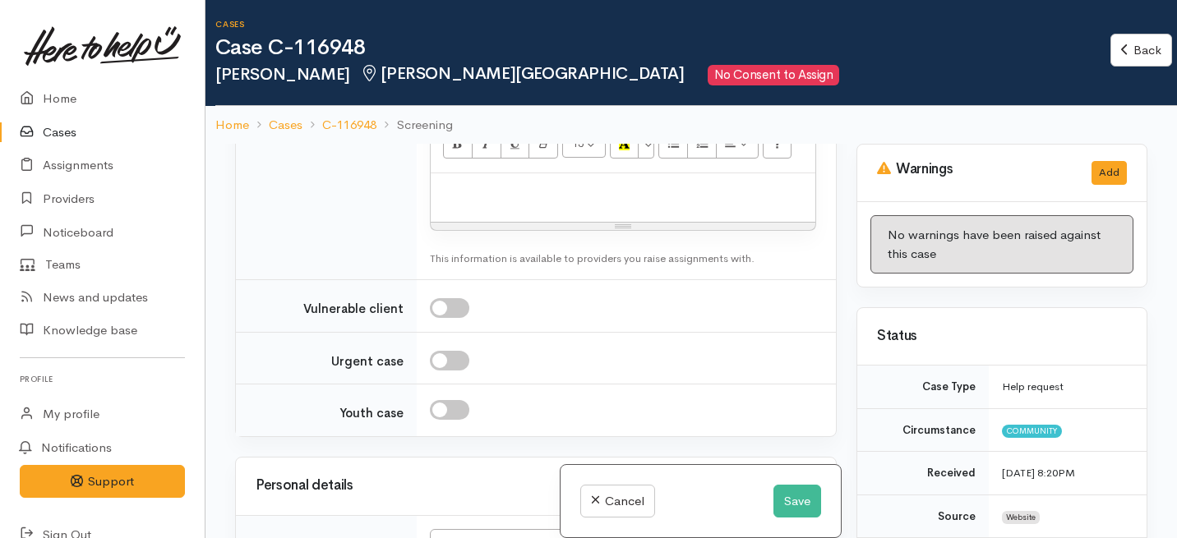
scroll to position [1960, 0]
click at [773, 498] on button "Save" at bounding box center [797, 502] width 48 height 34
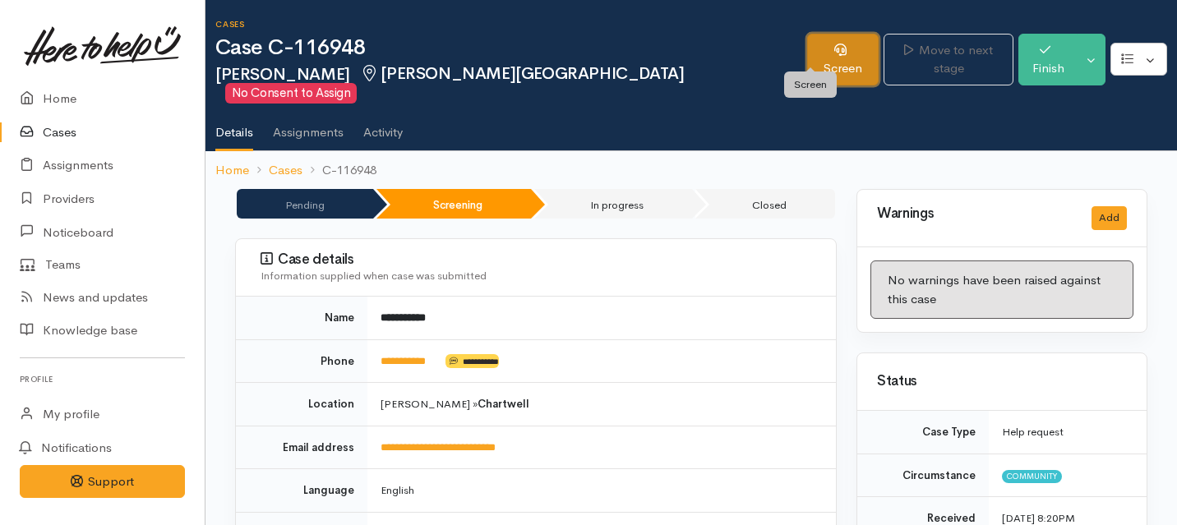
click at [807, 62] on link "Screen" at bounding box center [843, 60] width 72 height 52
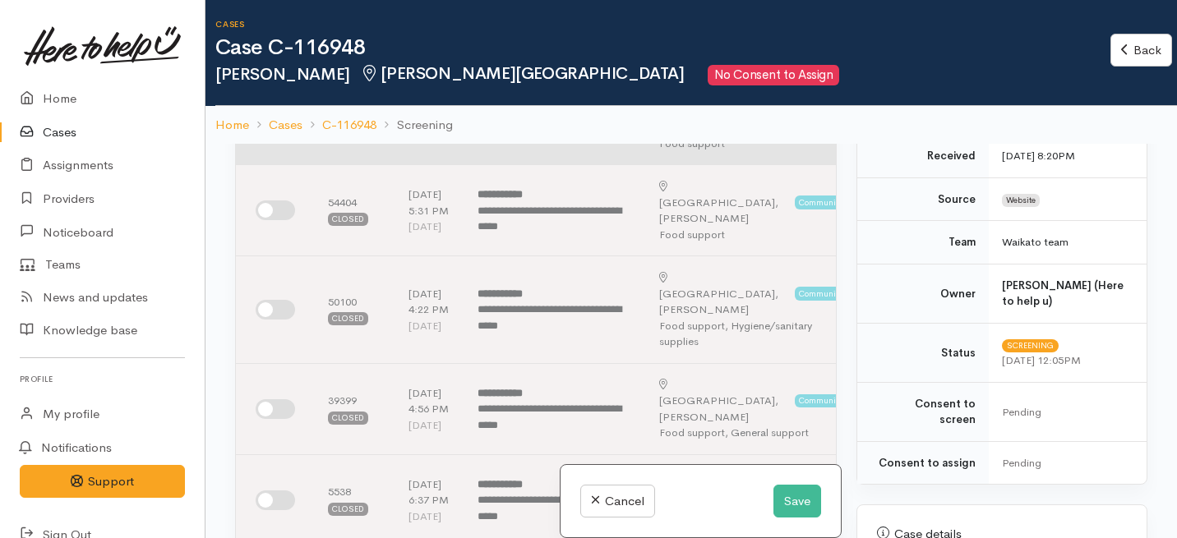
scroll to position [191, 0]
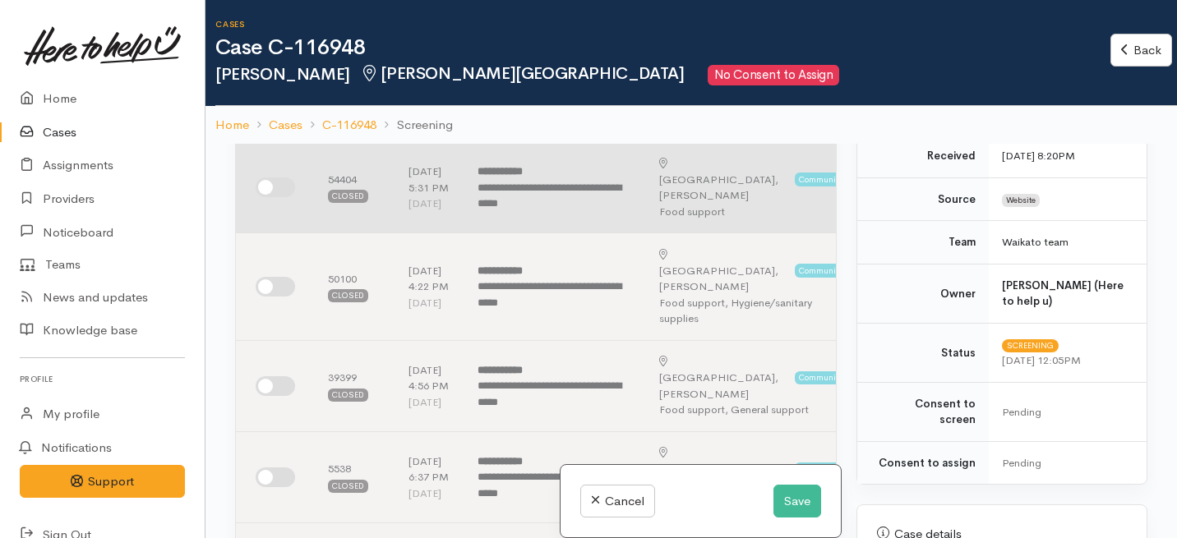
click at [269, 197] on input "checkbox" at bounding box center [275, 188] width 39 height 20
checkbox input "true"
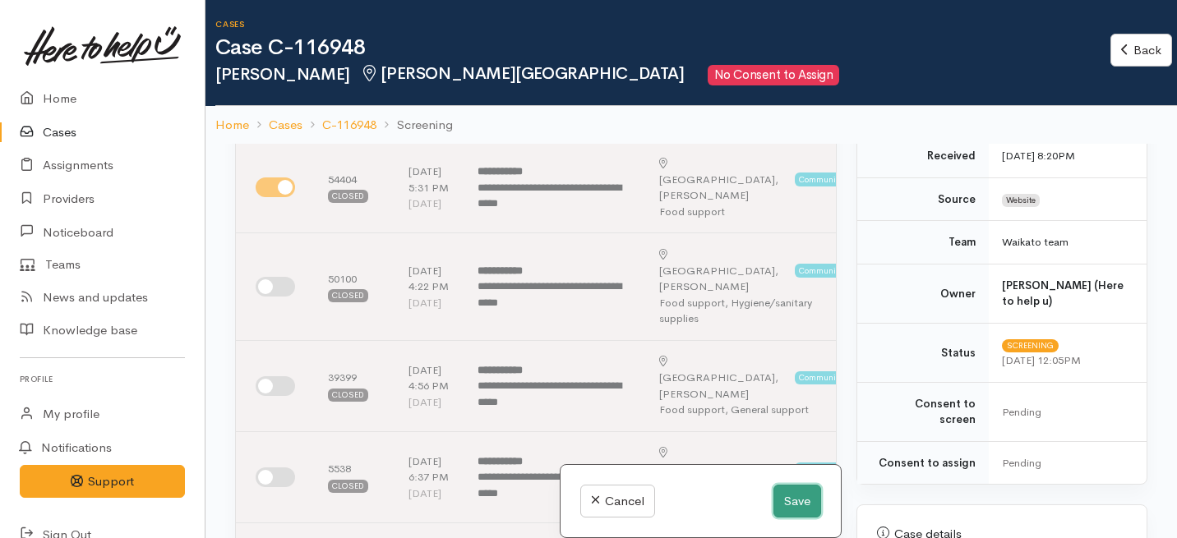
click at [793, 500] on button "Save" at bounding box center [797, 502] width 48 height 34
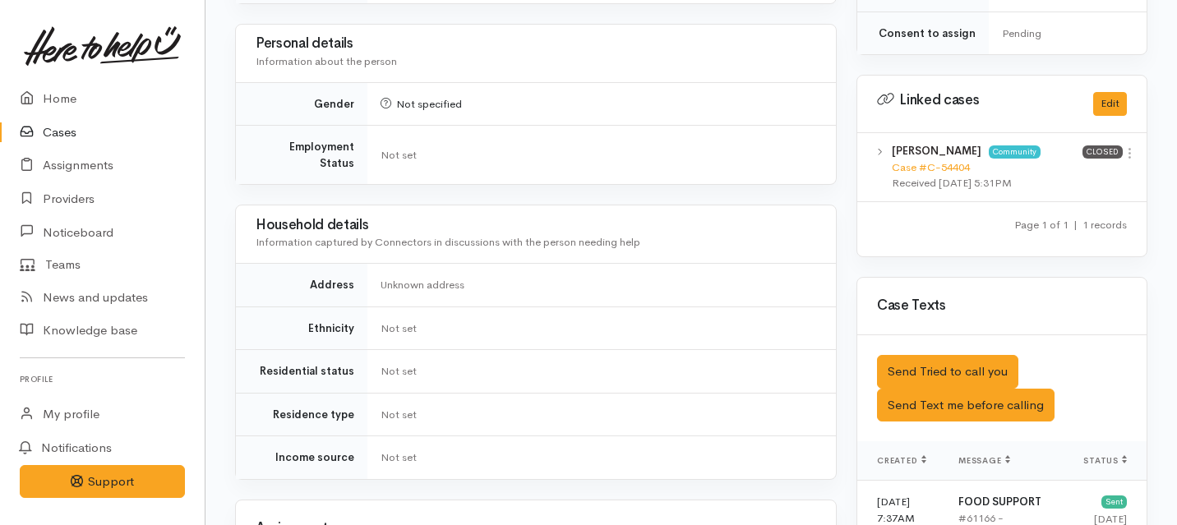
scroll to position [714, 0]
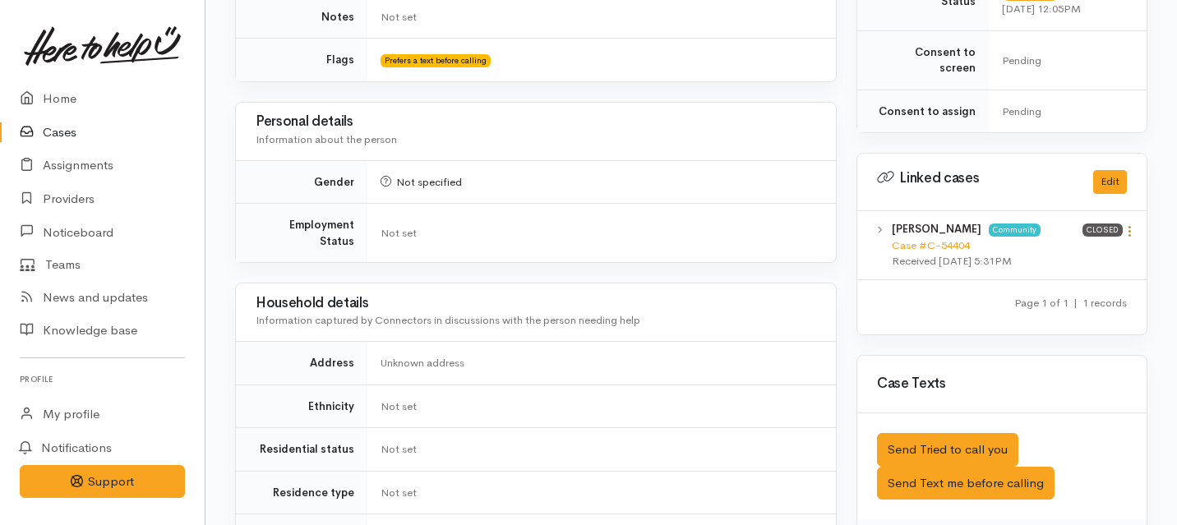
click at [1130, 224] on icon at bounding box center [1130, 231] width 14 height 14
click at [1041, 251] on link "View case" at bounding box center [1071, 263] width 130 height 25
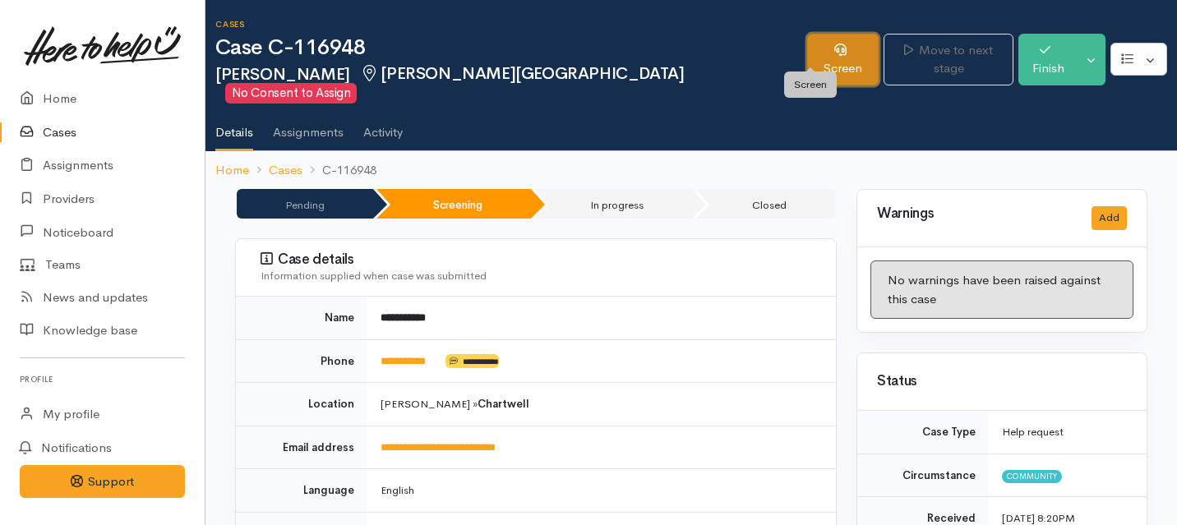
click at [807, 55] on link "Screen" at bounding box center [843, 60] width 72 height 52
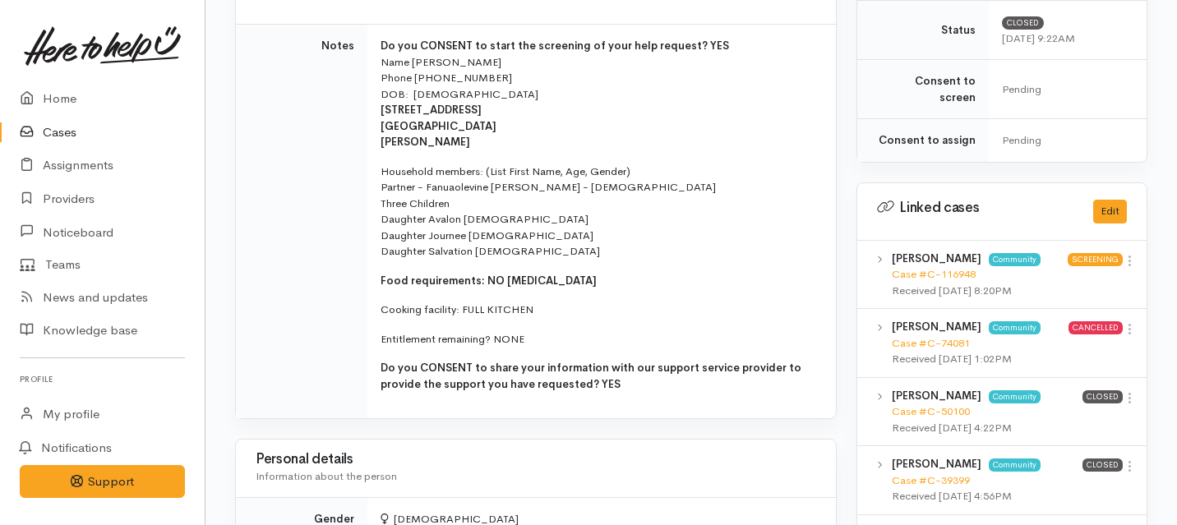
scroll to position [669, 0]
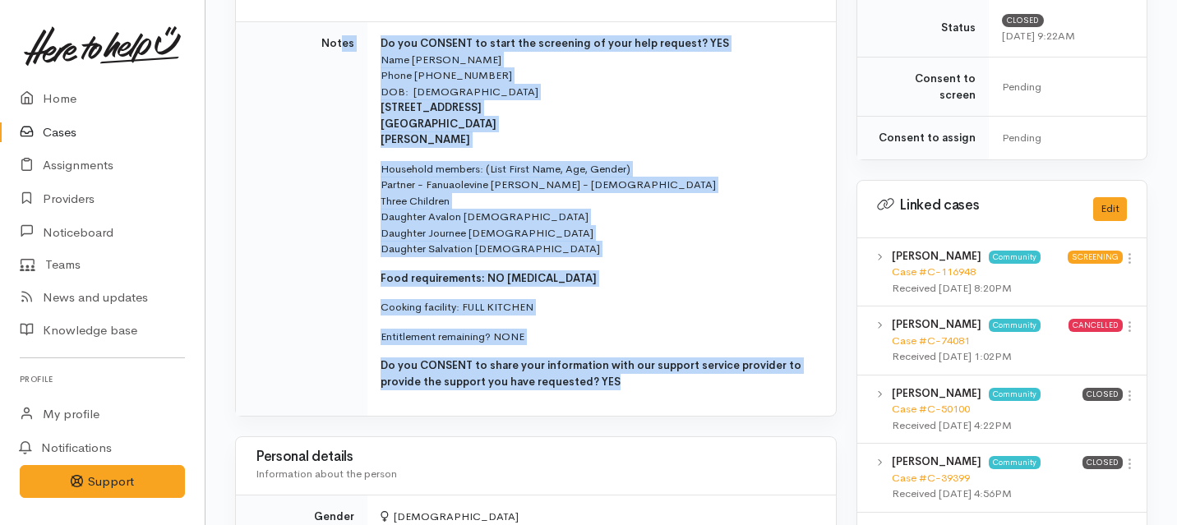
drag, startPoint x: 627, startPoint y: 385, endPoint x: 341, endPoint y: 48, distance: 442.0
click at [341, 48] on tr "Notes Do you CONSENT to start the screening of your help request? YES Name Fauf…" at bounding box center [536, 219] width 600 height 395
copy tr "es Do you CONSENT to start the screening of your help request? YES Name Faufau …"
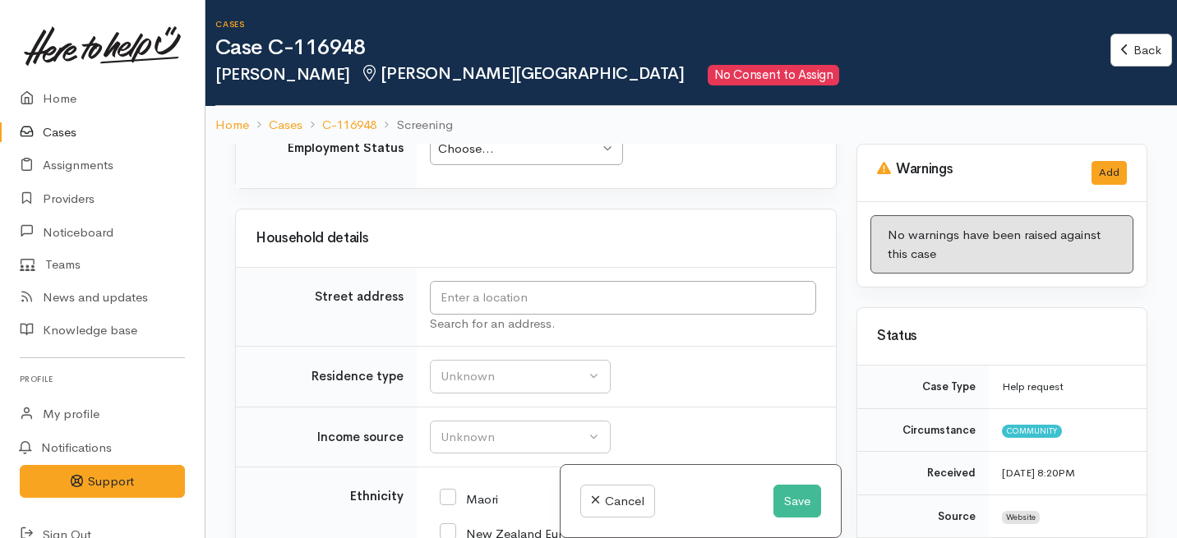
scroll to position [2500, 0]
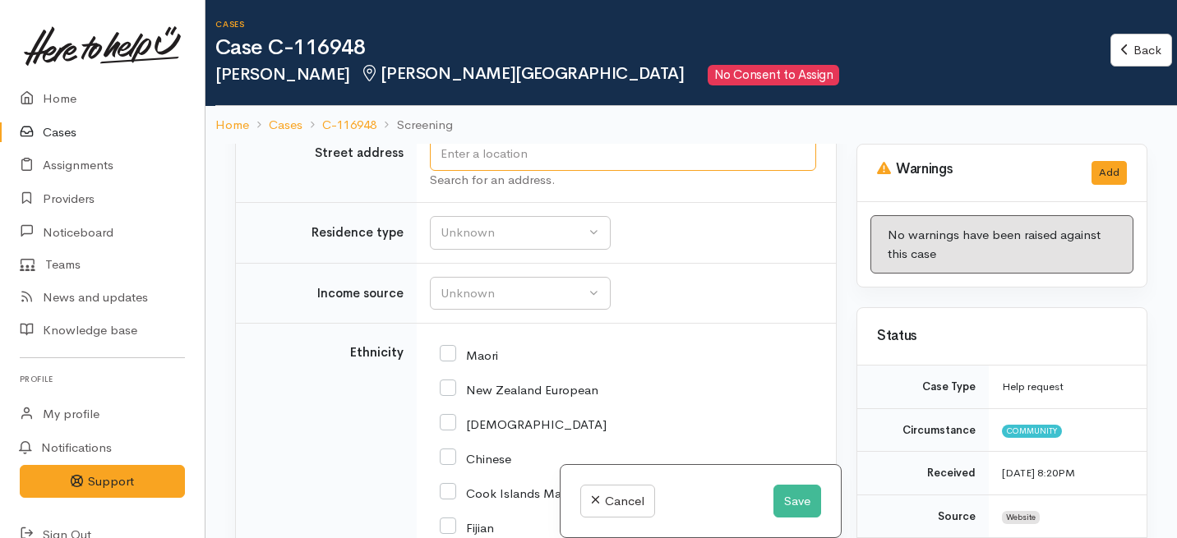
click at [465, 171] on input "text" at bounding box center [623, 154] width 386 height 34
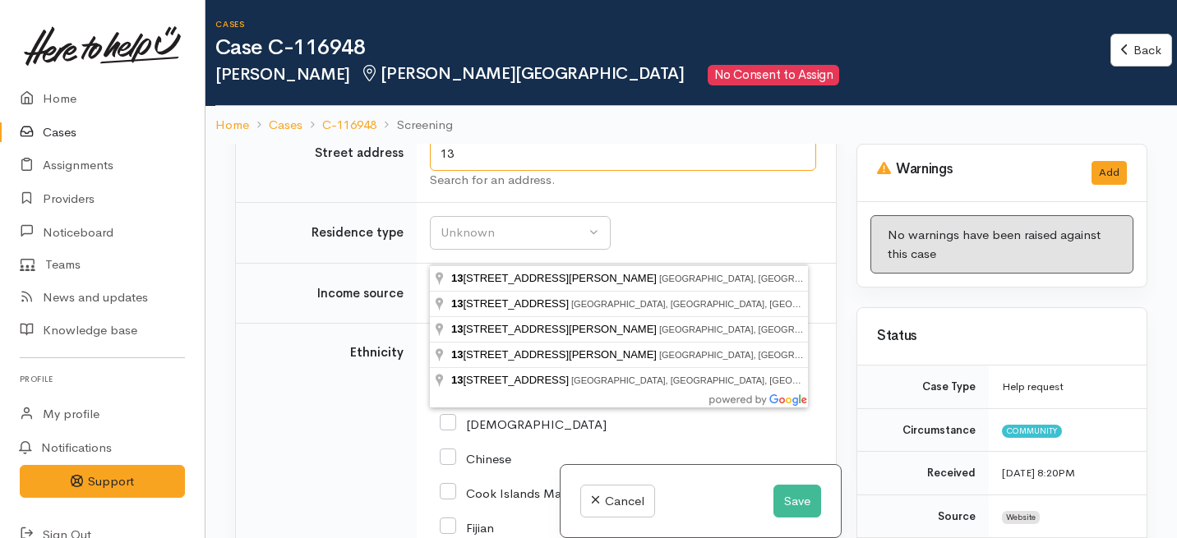
type input "1"
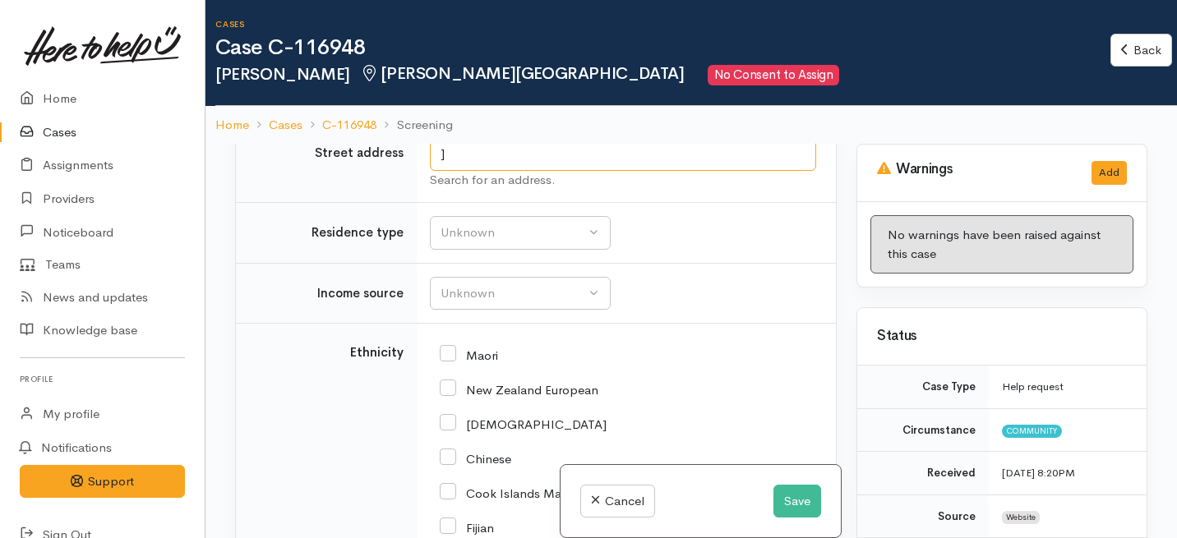
type input "]"
click at [602, 171] on input "text" at bounding box center [623, 154] width 386 height 34
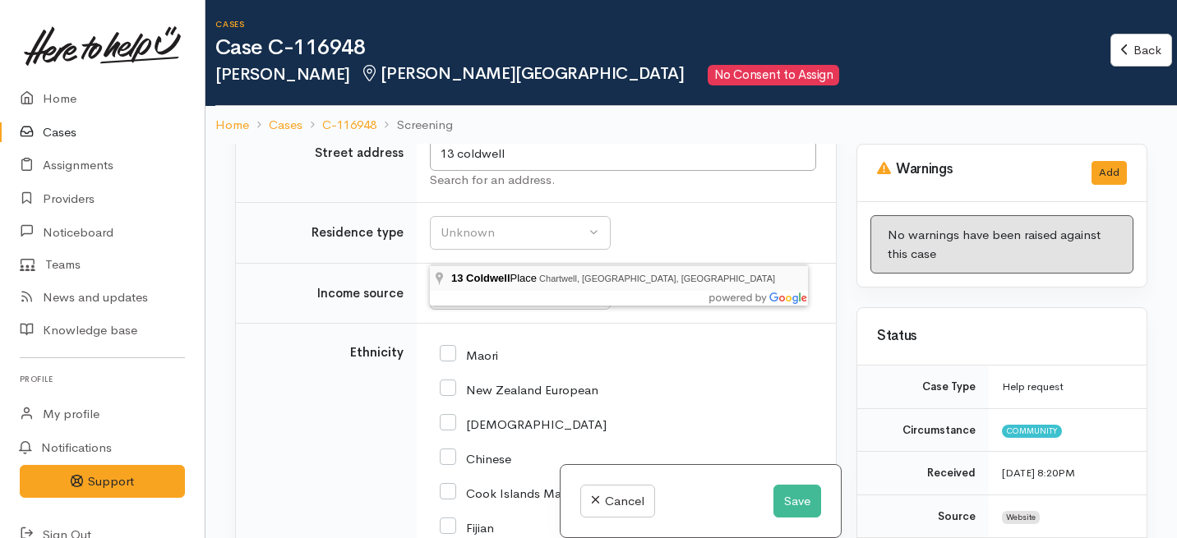
type input "13 Coldwell Place, Chartwell, Hamilton, New Zealand"
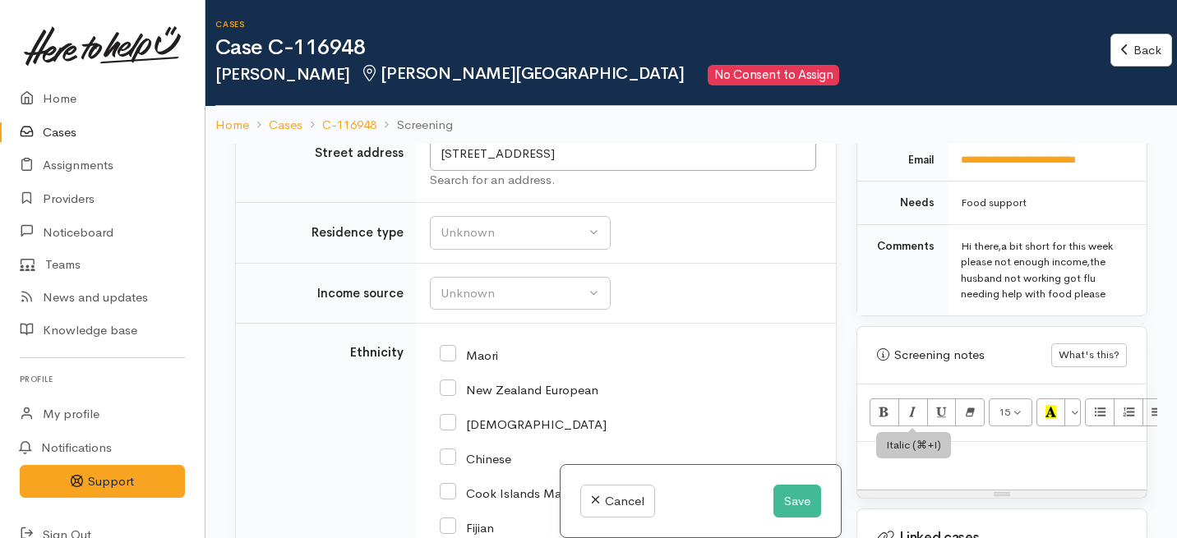
scroll to position [960, 0]
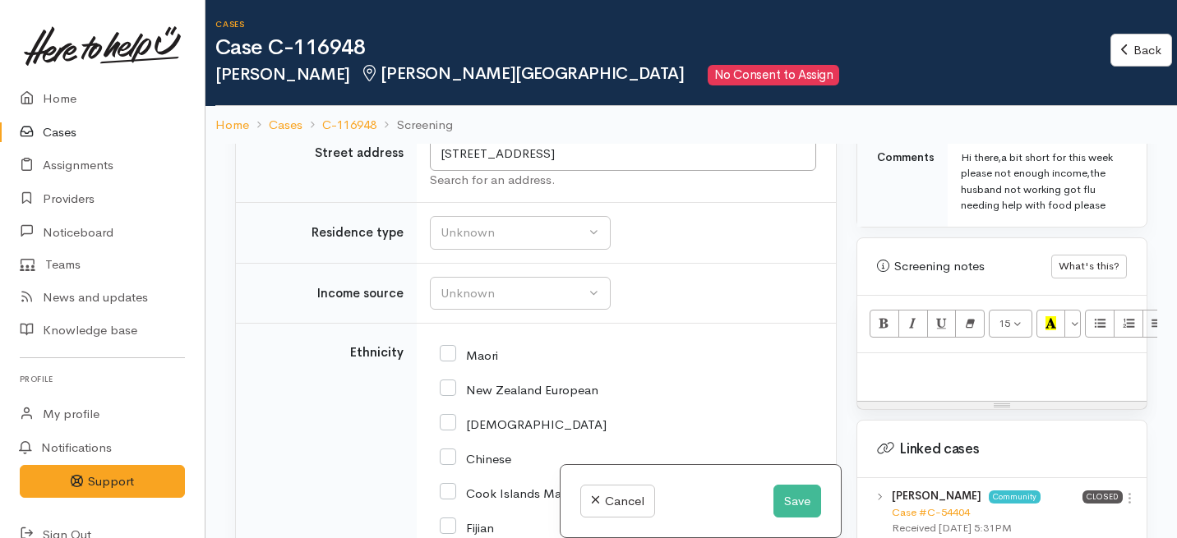
click at [914, 362] on p at bounding box center [1002, 371] width 273 height 19
paste div
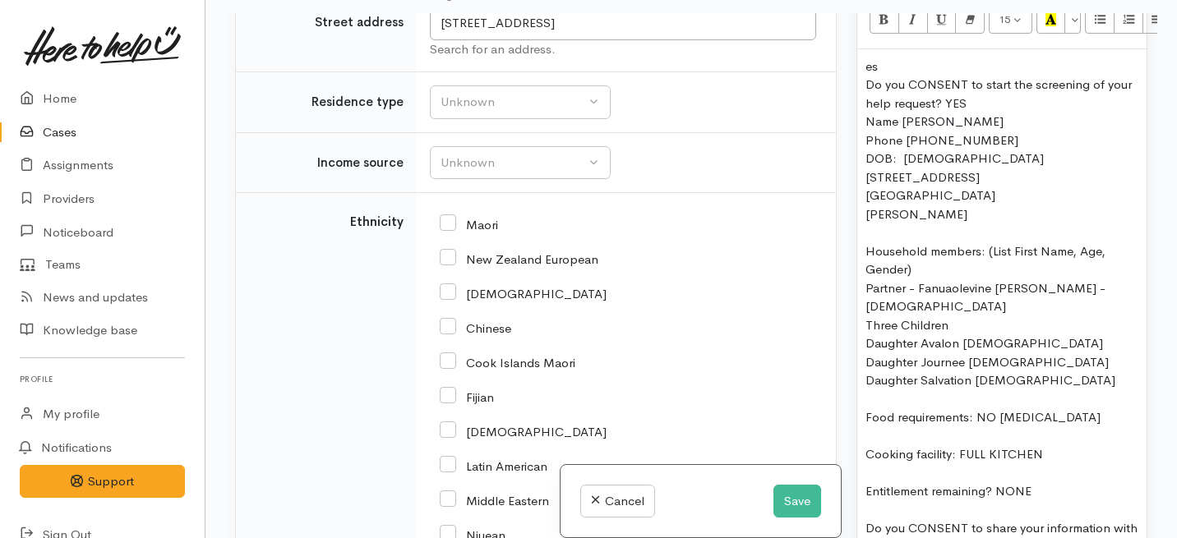
scroll to position [1123, 0]
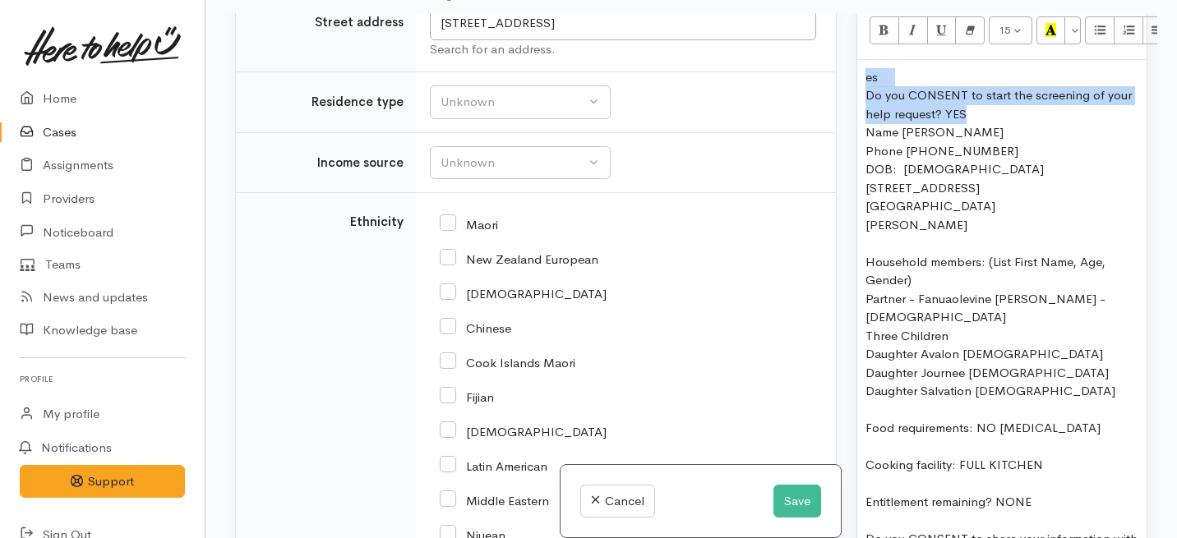
drag, startPoint x: 963, startPoint y: 99, endPoint x: 834, endPoint y: 45, distance: 138.9
click at [834, 45] on div "Related cases There are other cases potentially from the same person, address o…" at bounding box center [691, 282] width 932 height 538
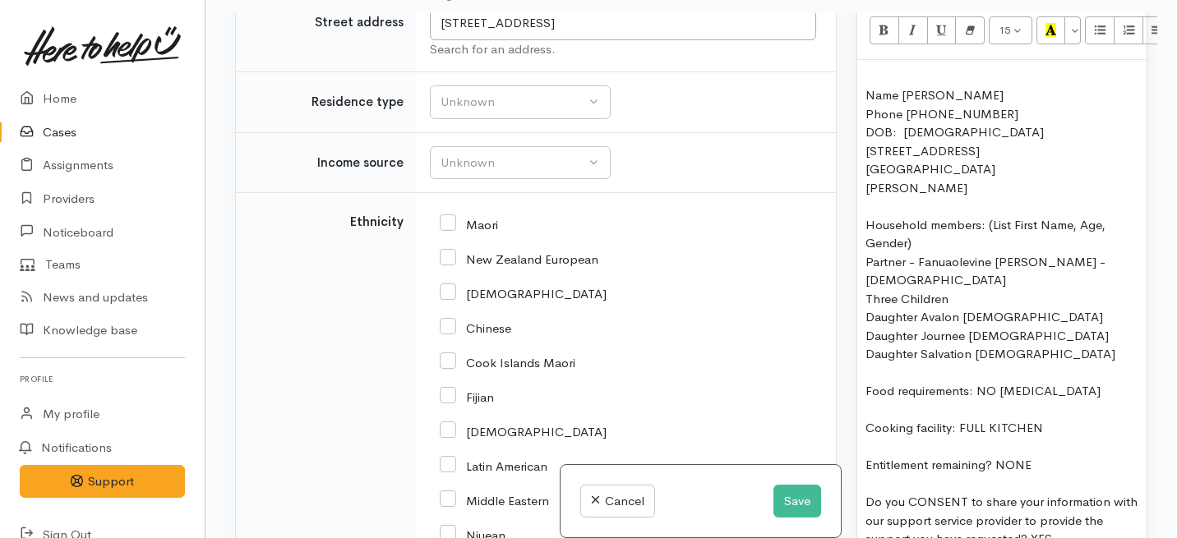
click at [866, 86] on div "Name Faufau Elia" at bounding box center [1002, 95] width 273 height 19
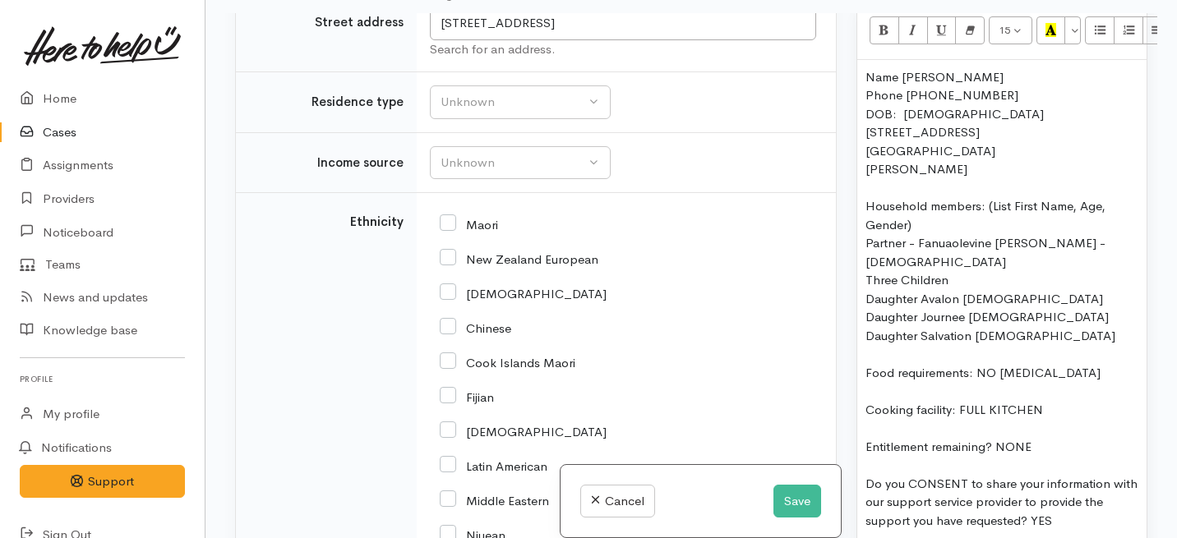
click at [903, 105] on div "DOB: 18.03.1989" at bounding box center [1002, 114] width 273 height 19
click at [914, 105] on div "DOB:18.03.1989" at bounding box center [1002, 114] width 273 height 19
click at [936, 105] on div "DOB:18/03.1989" at bounding box center [1002, 114] width 273 height 19
drag, startPoint x: 918, startPoint y: 150, endPoint x: 858, endPoint y: 117, distance: 68.8
click at [858, 117] on div "Name Faufau Elia Phone 0272992667 DOB:18/03/1989 3 Moule Place Fairfield Hamilt…" at bounding box center [1001, 299] width 289 height 479
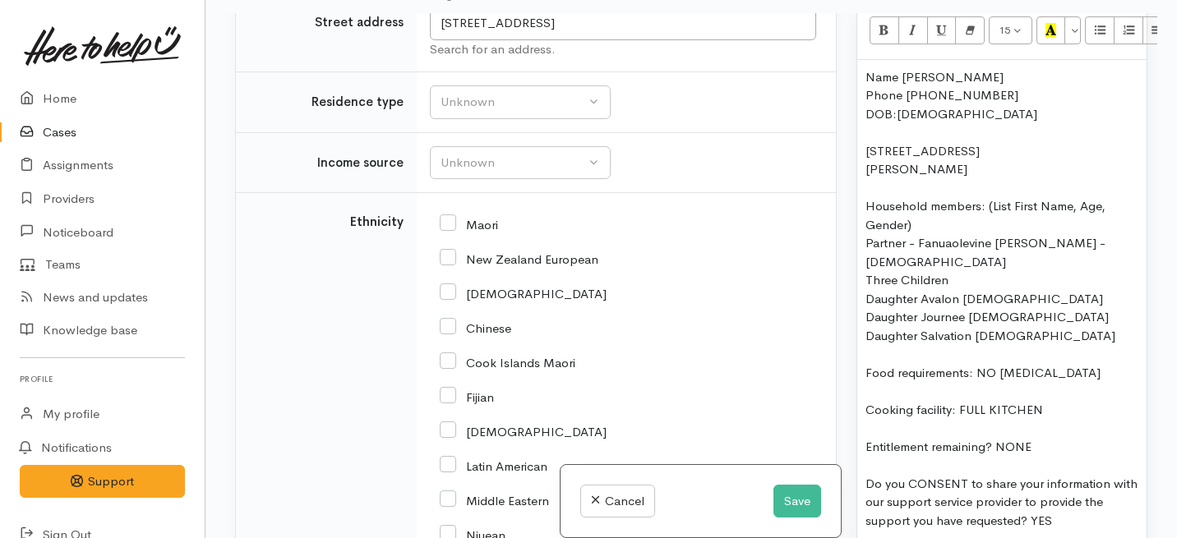
click at [866, 197] on div "Household members: (List First Name, Age, Gender)" at bounding box center [1002, 215] width 273 height 37
click at [866, 234] on div "Partner - Fanuaolevine Elia - 34 yrs old" at bounding box center [1002, 252] width 273 height 37
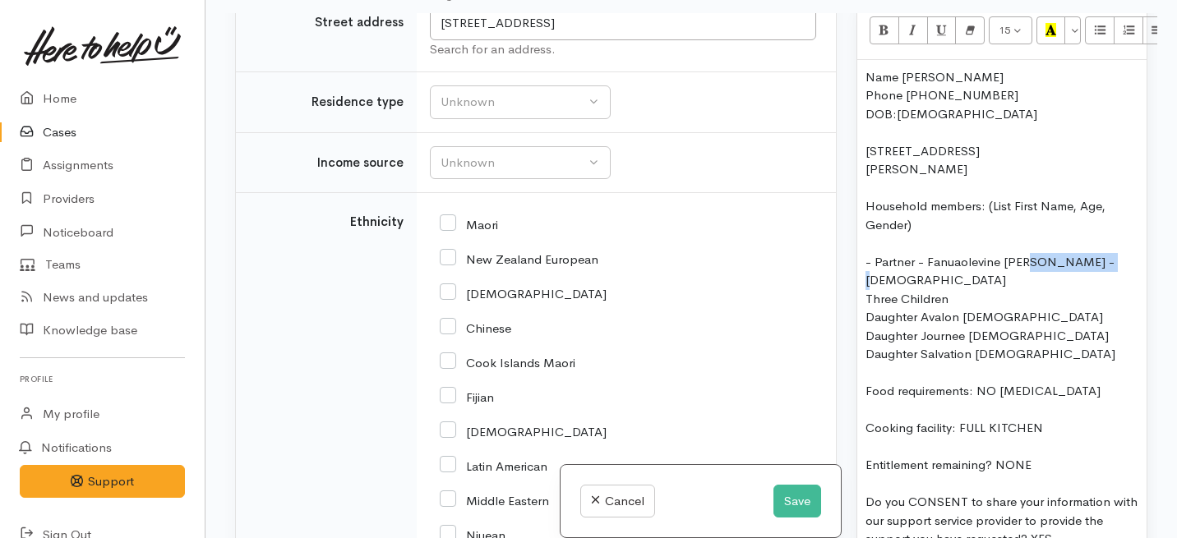
drag, startPoint x: 1099, startPoint y: 246, endPoint x: 1023, endPoint y: 245, distance: 76.4
click at [1023, 253] on div "- Partner - Fanuaolevine Elia - 34 yrs old" at bounding box center [1002, 271] width 273 height 37
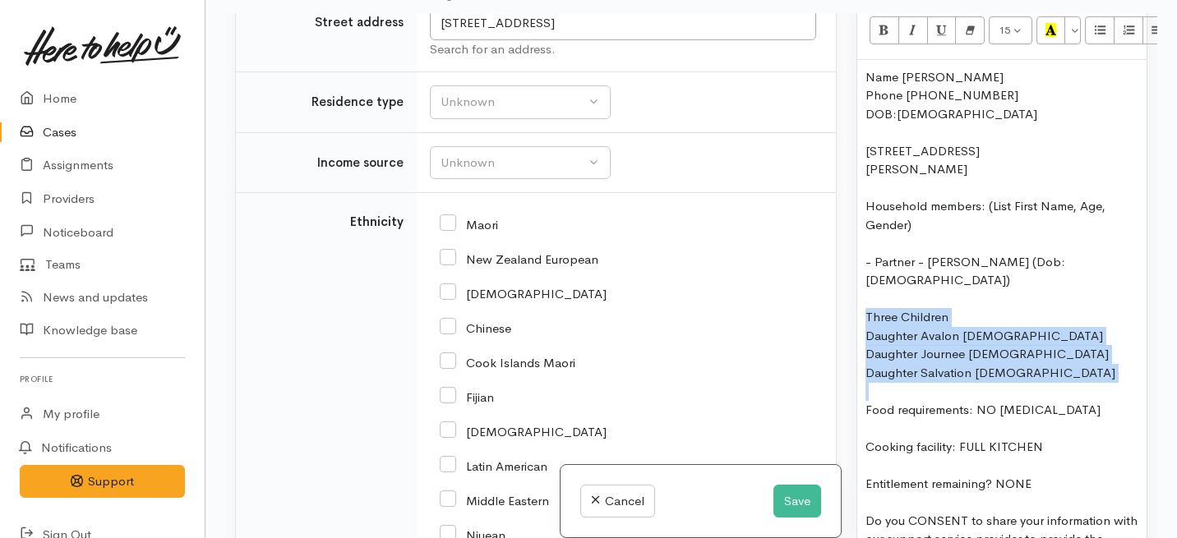
drag, startPoint x: 1041, startPoint y: 350, endPoint x: 863, endPoint y: 284, distance: 189.3
click at [863, 284] on div "Name Faufau Elia Phone 0272992667 DOB:18/03/1989 13 Coldwell Place, Chartwell H…" at bounding box center [1001, 318] width 289 height 516
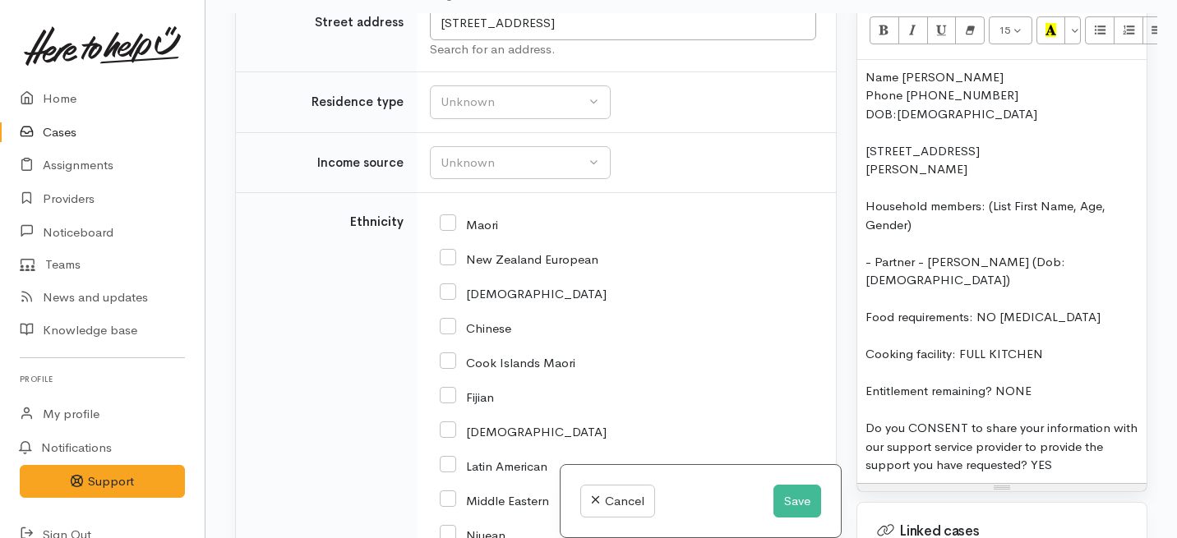
click at [924, 254] on span "- Partner - Fanuaolevine Elia (Dob: 18/12/88)" at bounding box center [966, 271] width 200 height 35
click at [874, 254] on span "- Partner Fanuaolevine Elia (Dob: 18/12/88)" at bounding box center [963, 271] width 194 height 35
click at [914, 254] on span "-Partner Fanuaolevine Elia (Dob: 18/12/88)" at bounding box center [961, 271] width 191 height 35
drag, startPoint x: 1099, startPoint y: 284, endPoint x: 851, endPoint y: 273, distance: 248.5
click at [851, 273] on div "Warnings Add No warnings have been raised against this case Add Warning Title ●…" at bounding box center [1002, 282] width 311 height 538
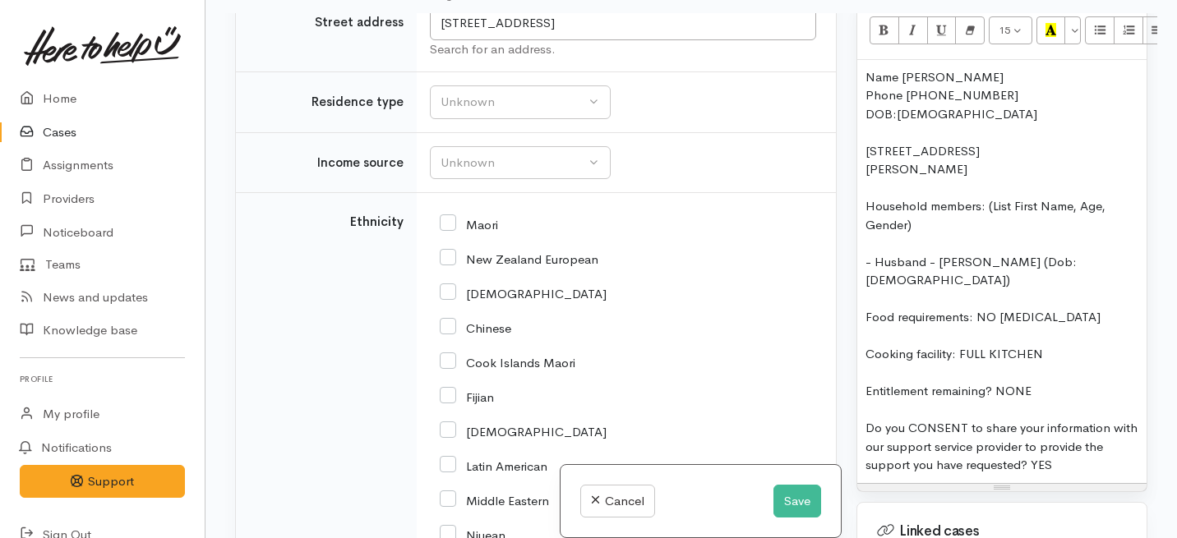
click at [1133, 246] on div "Name Faufau Elia Phone 0272992667 DOB:18/03/1989 13 Coldwell Place, Chartwell H…" at bounding box center [1001, 271] width 289 height 423
click at [935, 254] on span "- Husband - Fanuaolevine Elia (Dob: 18/12/88)" at bounding box center [971, 271] width 211 height 35
click at [1129, 253] on div "- Husband: Fanuaolevine Elia (Dob: 18/12/88)" at bounding box center [1002, 271] width 273 height 37
click at [519, 112] on div "Unknown" at bounding box center [513, 102] width 145 height 19
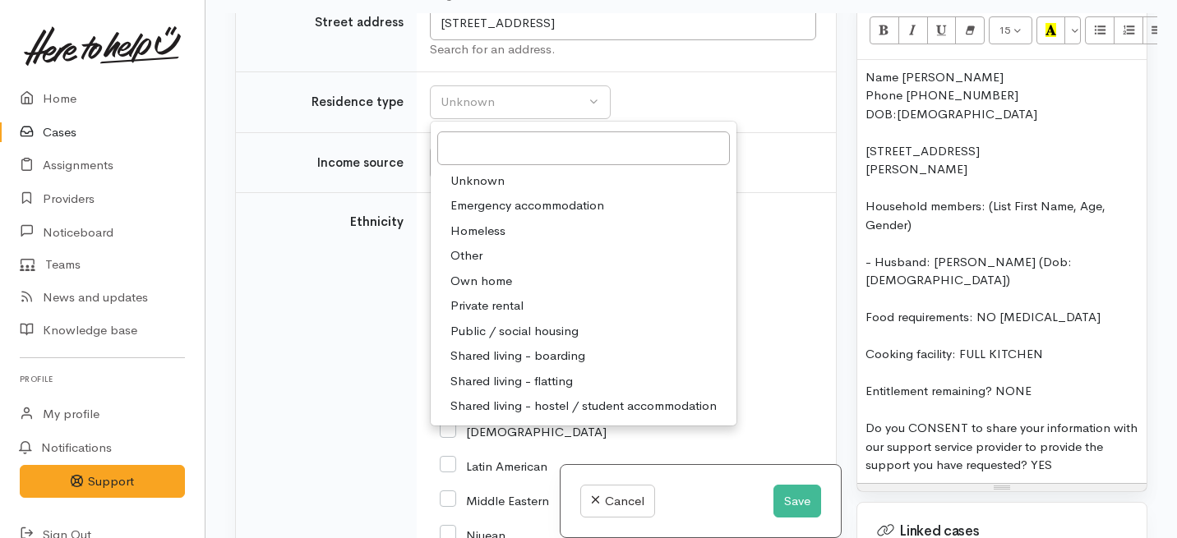
click at [727, 133] on td "Unknown Emergency accommodation Homeless Other Own home Private rental Public /…" at bounding box center [626, 102] width 419 height 61
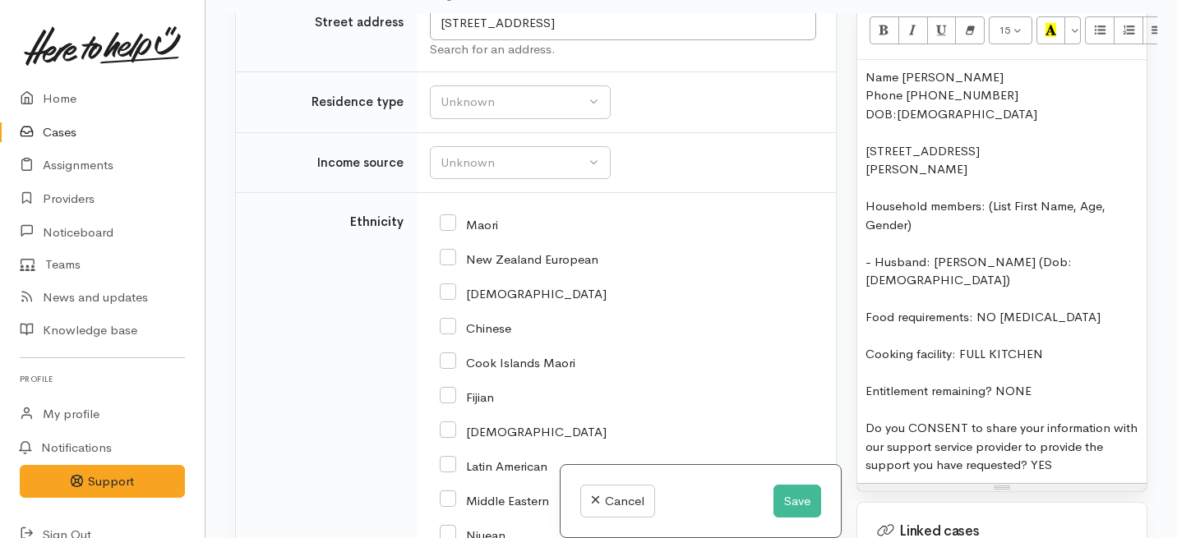
click at [1129, 253] on div "- Husband: Fanuaolevine Elia (Dob: 18/12/88)" at bounding box center [1002, 271] width 273 height 37
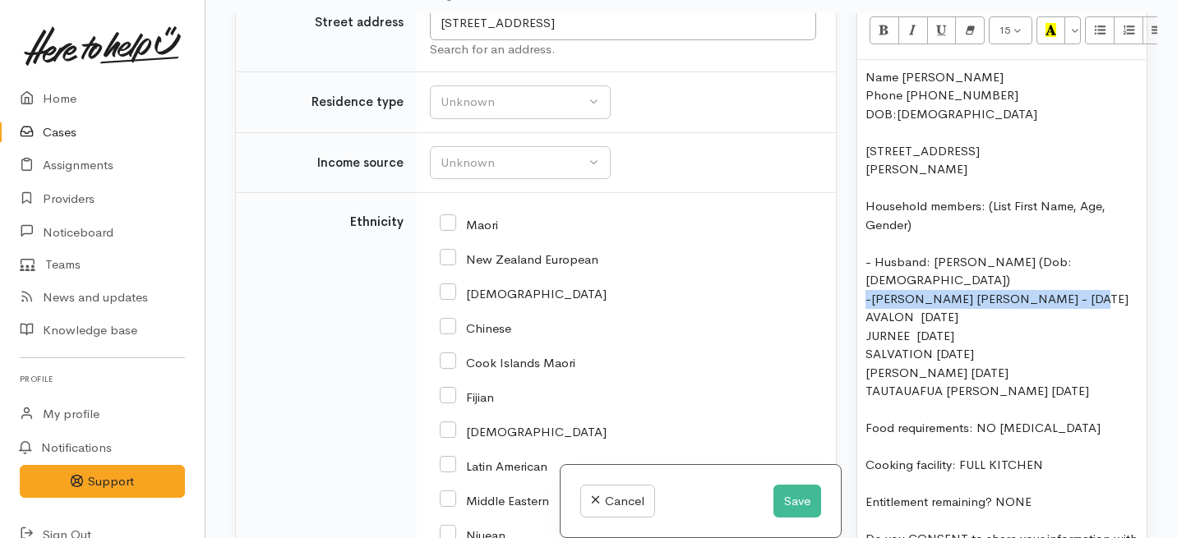
drag, startPoint x: 1092, startPoint y: 263, endPoint x: 847, endPoint y: 256, distance: 245.0
click at [847, 256] on div "Warnings Add No warnings have been raised against this case Add Warning Title ●…" at bounding box center [1002, 282] width 311 height 538
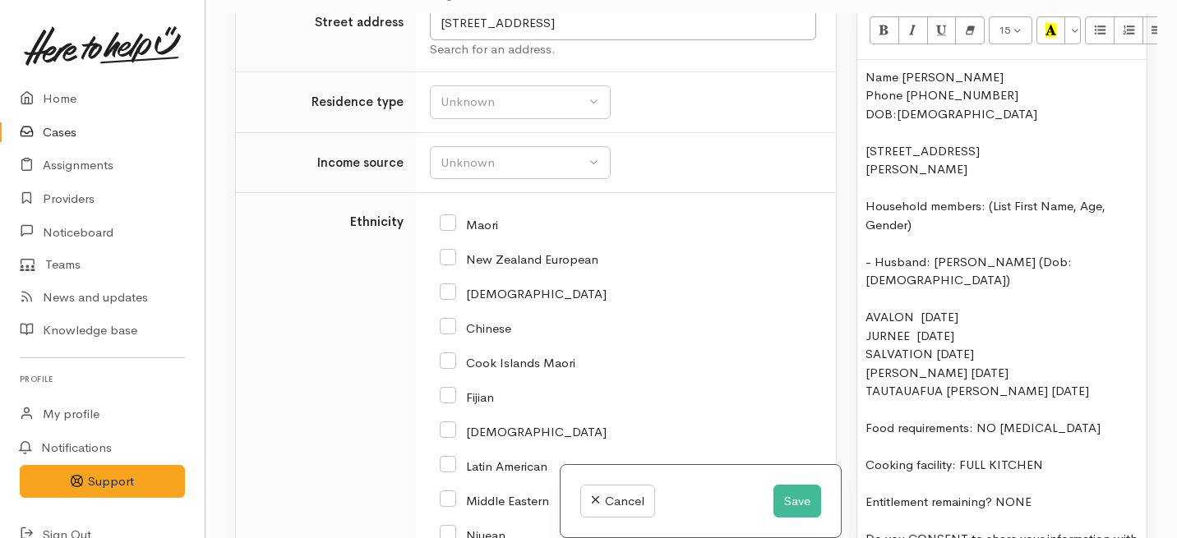
click at [866, 308] on div "AVALON 5/6/2015" at bounding box center [1002, 317] width 273 height 19
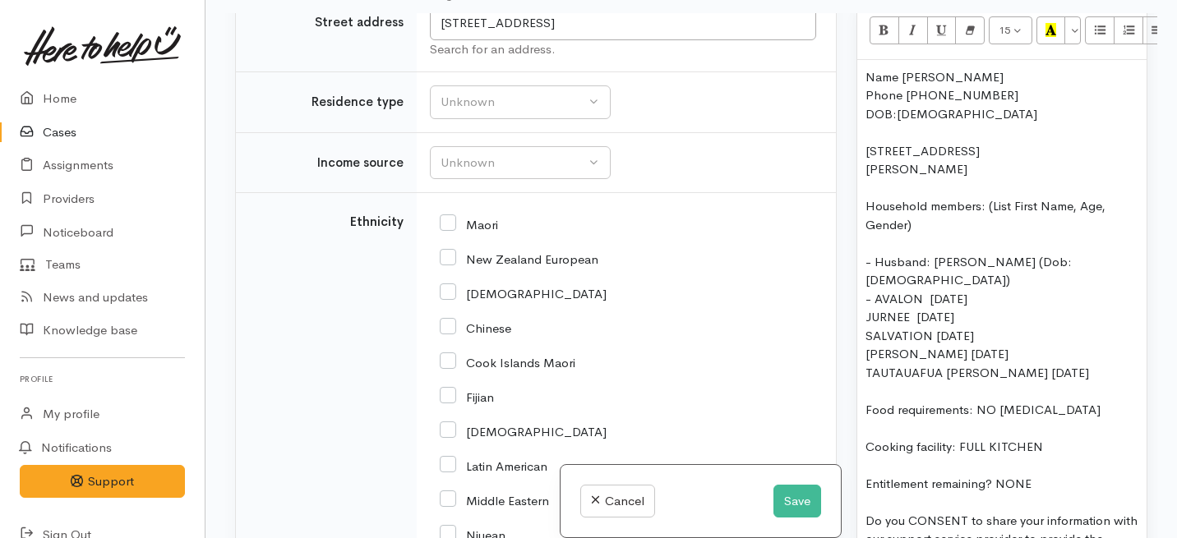
click at [925, 291] on span "- AVALON 5/6/2015" at bounding box center [917, 299] width 102 height 16
click at [1013, 290] on div "- Avalon: (dob: 5/6/2015" at bounding box center [1002, 299] width 273 height 19
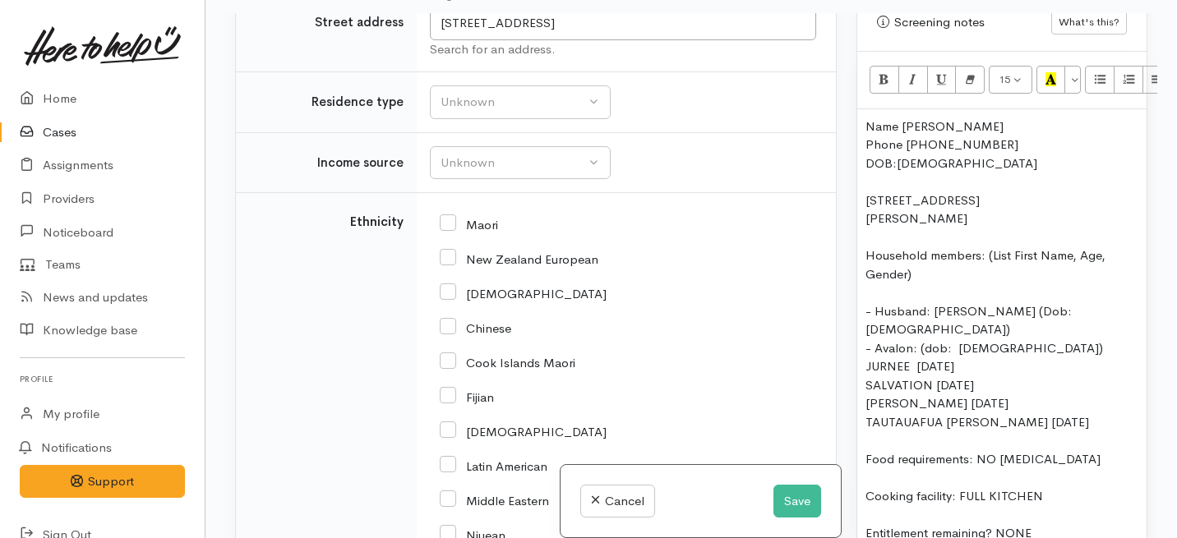
scroll to position [1067, 0]
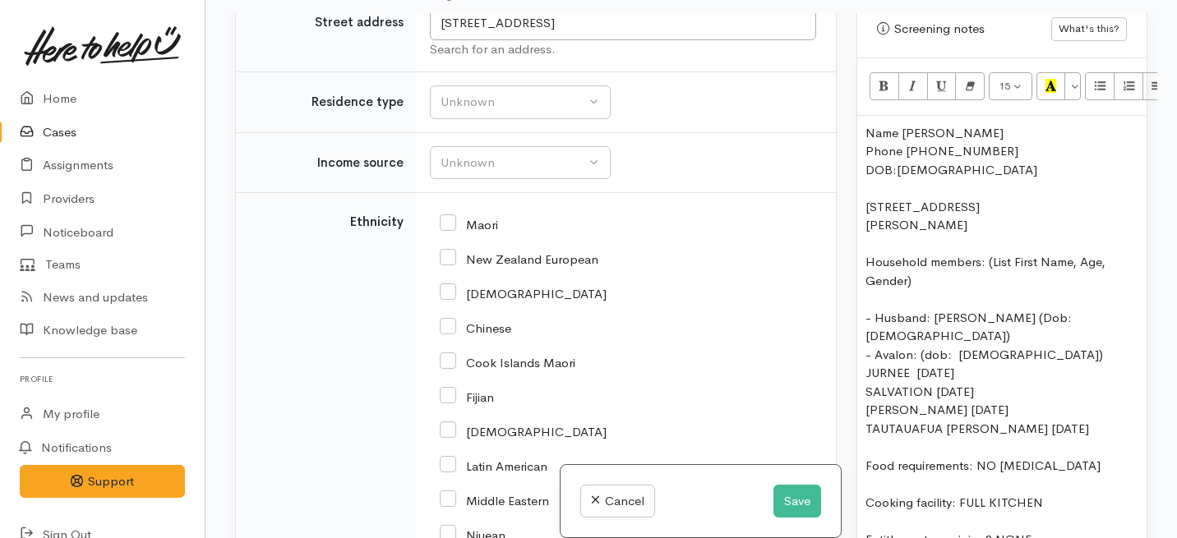
click at [864, 340] on div "Name Faufau Elia Phone 0272992667 DOB:18/03/1989 13 Coldwell Place, Chartwell H…" at bounding box center [1001, 374] width 289 height 516
click at [922, 364] on div "- JURNEE 14/9/2017" at bounding box center [1002, 373] width 273 height 19
click at [956, 364] on div "- Jurnee: (dob: 14/9/2017" at bounding box center [1002, 373] width 273 height 19
click at [953, 364] on div "- Jurnee: (dob: 14/9/2017" at bounding box center [1002, 373] width 273 height 19
click at [958, 347] on span "- Avalon: (dob: 5/6/2015)" at bounding box center [985, 355] width 238 height 16
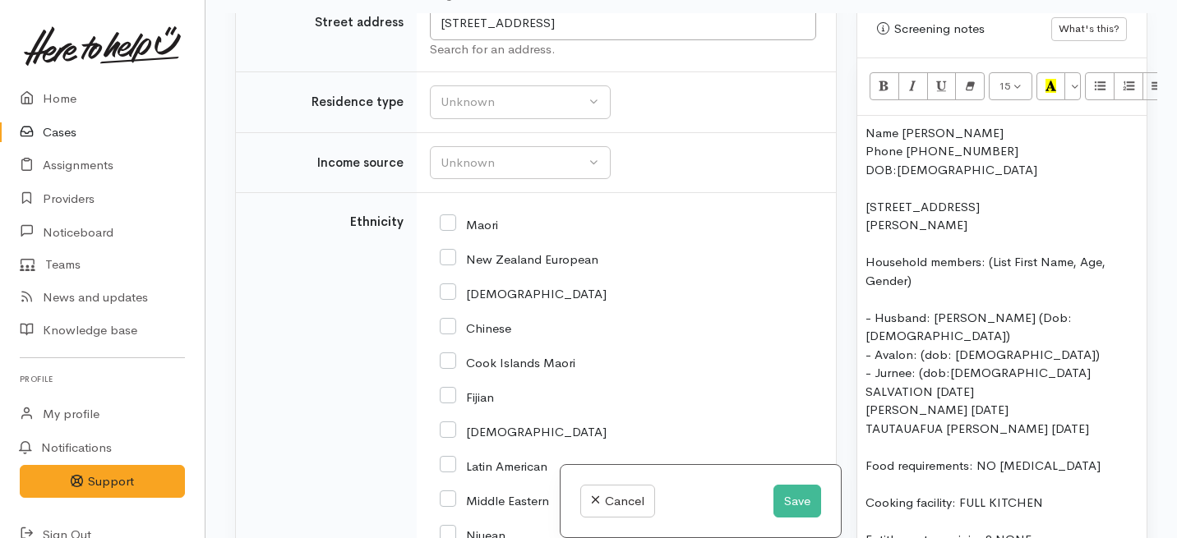
click at [1010, 364] on div "- Jurnee: (dob:14/9/2017" at bounding box center [1002, 373] width 273 height 19
click at [860, 357] on div "Name Faufau Elia Phone 0272992667 DOB:18/03/1989 13 Coldwell Place, Chartwell H…" at bounding box center [1001, 374] width 289 height 516
click at [938, 383] on div "- SALVATION 27/10/2023" at bounding box center [1002, 392] width 273 height 19
click at [937, 383] on div "- Salvation: 27/10/2023" at bounding box center [1002, 392] width 273 height 19
click at [1036, 383] on div "- Salvation: (dob: 27/10/2023" at bounding box center [1002, 392] width 273 height 19
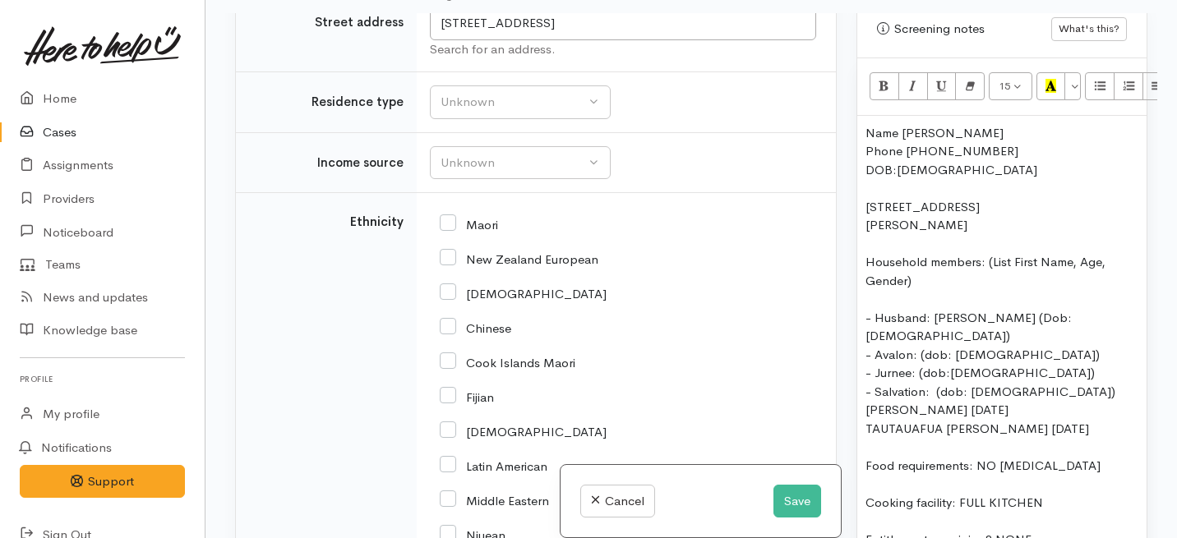
click at [860, 372] on div "Name Faufau Elia Phone 0272992667 DOB:18/03/1989 13 Coldwell Place, Chartwell H…" at bounding box center [1001, 374] width 289 height 516
click at [891, 401] on div "LIDIA 16/2/2002" at bounding box center [1002, 410] width 273 height 19
click at [898, 401] on div "LIDIA 16/2/2002" at bounding box center [1002, 410] width 273 height 19
click at [902, 401] on div "Lidia: 16/2/2002" at bounding box center [1002, 410] width 273 height 19
click at [901, 401] on div "Lidia: 16/2/2002" at bounding box center [1002, 410] width 273 height 19
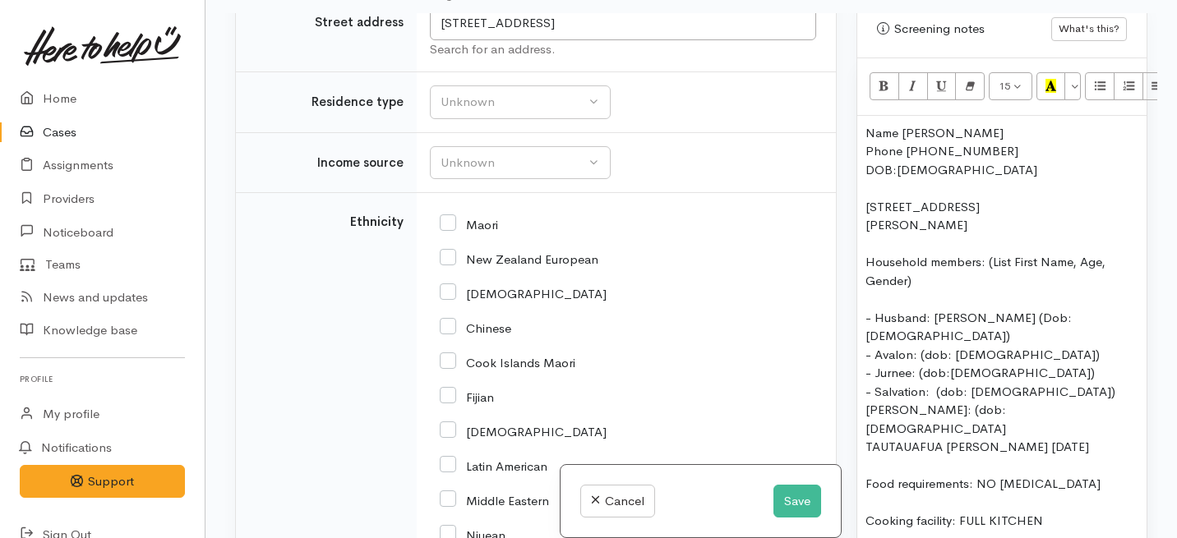
click at [995, 401] on div "Lidia: (dob: 16/2/2002" at bounding box center [1002, 419] width 273 height 37
click at [938, 438] on div "TAUTAUAFUA ELIA 1/3/2002" at bounding box center [1002, 447] width 273 height 19
click at [862, 376] on div "Name Faufau Elia Phone 0272992667 DOB:18/03/1989 13 Coldwell Place, Chartwell H…" at bounding box center [1001, 383] width 289 height 534
click at [940, 438] on div "TAUTAUAFUA ELIA 1/3/2002" at bounding box center [1002, 447] width 273 height 19
click at [952, 438] on div "Tautauafua ELIA 1/3/2002" at bounding box center [1002, 447] width 273 height 19
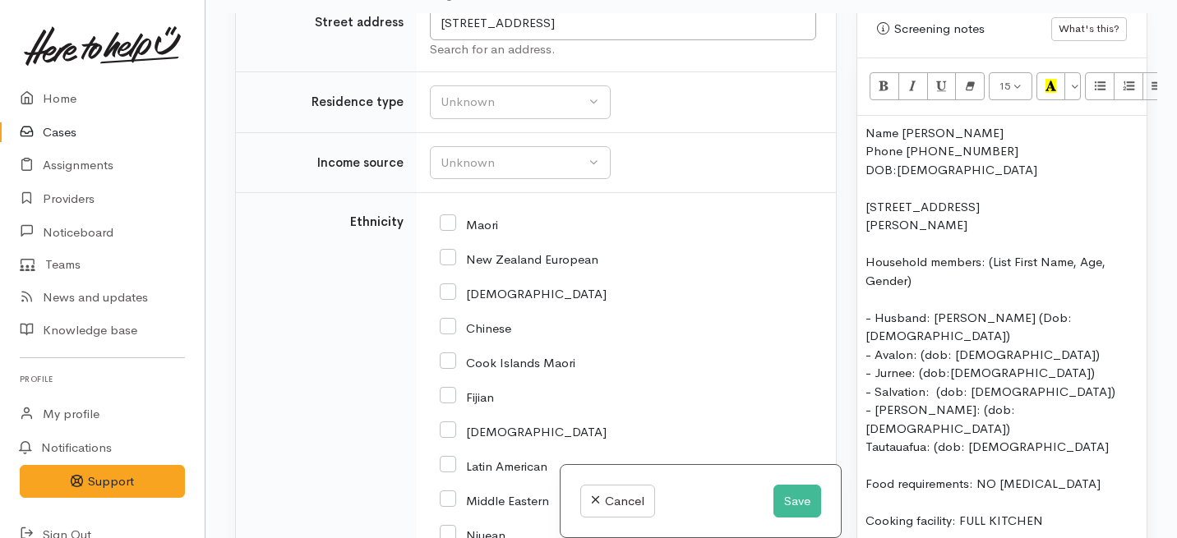
click at [965, 438] on div "Tautauafua: (dob: 1/3/2002" at bounding box center [1002, 447] width 273 height 19
click at [1018, 438] on div "Tautauafua: (dob:1/3/2002" at bounding box center [1002, 447] width 273 height 19
click at [866, 438] on div "Tautauafua: (dob:1/3/2002)" at bounding box center [1002, 447] width 273 height 19
click at [861, 327] on div "Name Faufau Elia Phone 0272992667 DOB:18/03/1989 13 Coldwell Place, Chartwell H…" at bounding box center [1001, 383] width 289 height 534
click at [874, 347] on span "- Avalon: (dob: 5/6/2015)" at bounding box center [983, 355] width 234 height 16
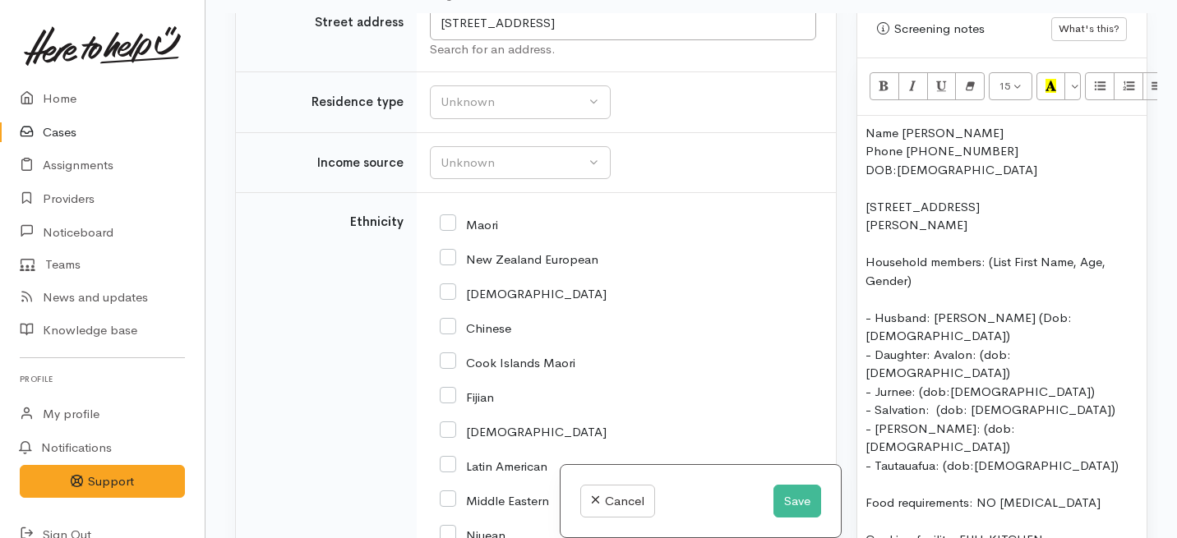
click at [877, 383] on div "- Jurnee: (dob:14/9/2017)" at bounding box center [1002, 392] width 273 height 19
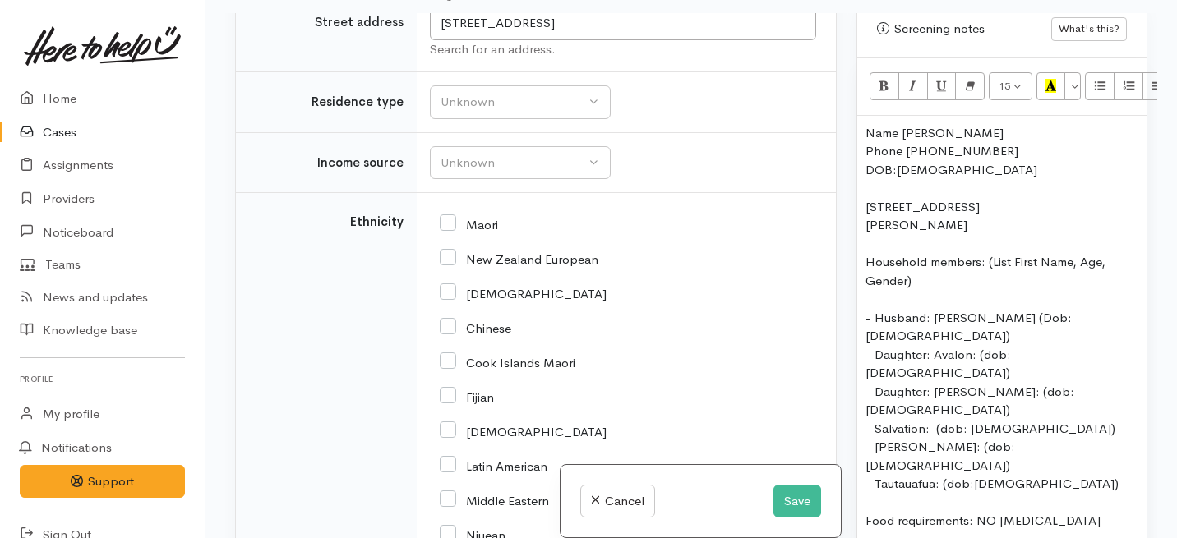
click at [875, 420] on div "- Salvation: (dob: 27/10/2023)" at bounding box center [1002, 429] width 273 height 19
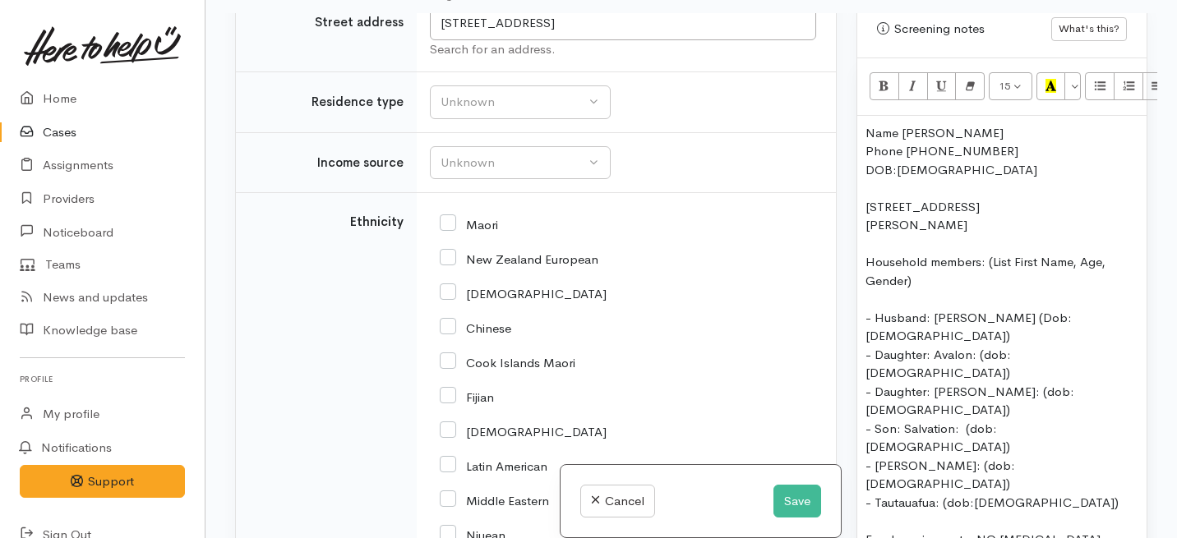
click at [876, 457] on div "- Lidia: (dob: 16/2/2002)" at bounding box center [1002, 475] width 273 height 37
click at [875, 494] on div "- Tautauafua: (dob:1/3/2002)" at bounding box center [1002, 503] width 273 height 19
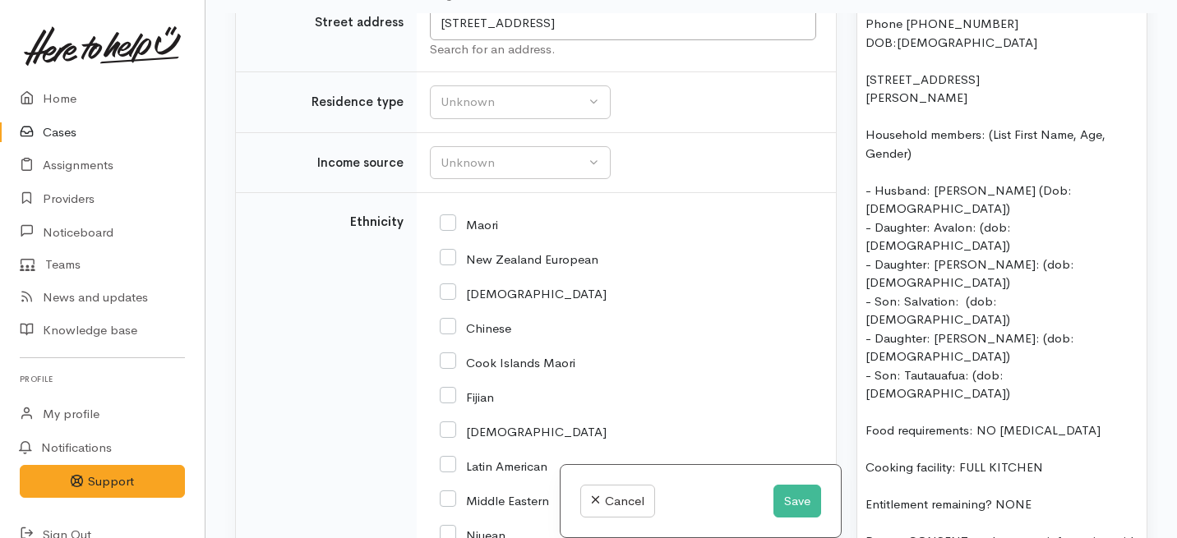
scroll to position [1197, 0]
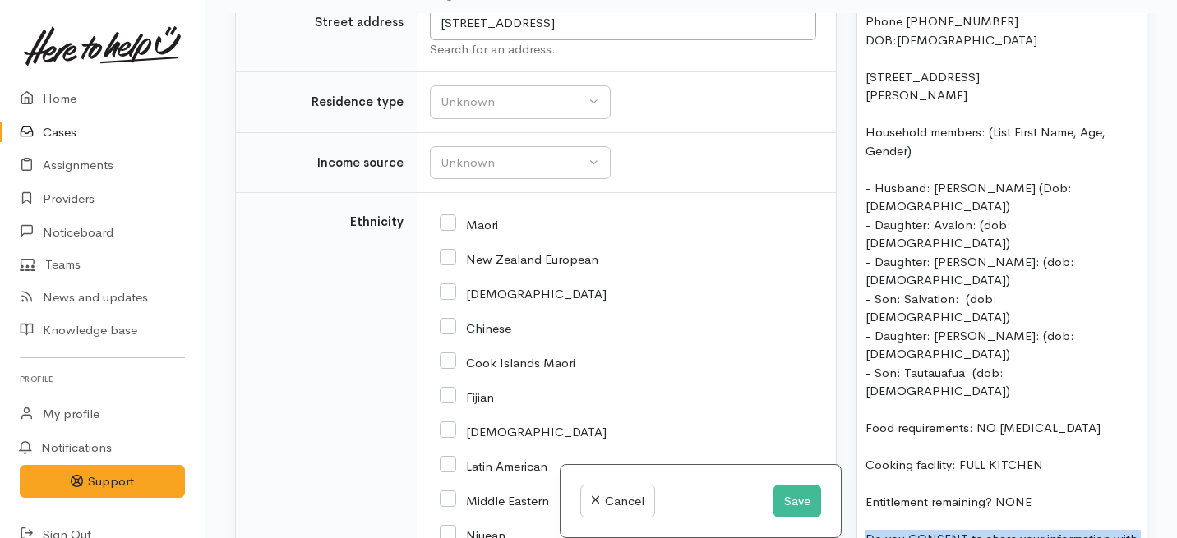
drag, startPoint x: 1061, startPoint y: 456, endPoint x: 856, endPoint y: 412, distance: 209.4
click at [857, 412] on div "Name Faufau Elia Phone 0272992667 DOB:18/03/1989 13 Coldwell Place, Chartwell H…" at bounding box center [1001, 290] width 289 height 608
click at [875, 512] on div at bounding box center [1002, 521] width 273 height 19
click at [1041, 493] on div "Entitlement remaining? NONE" at bounding box center [1002, 502] width 273 height 19
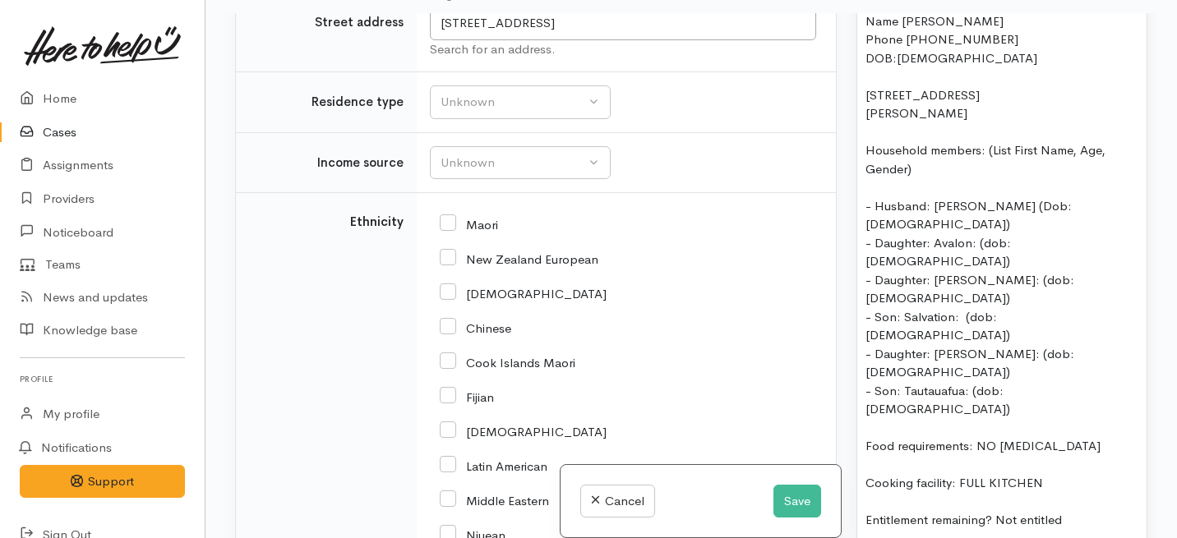
scroll to position [1175, 0]
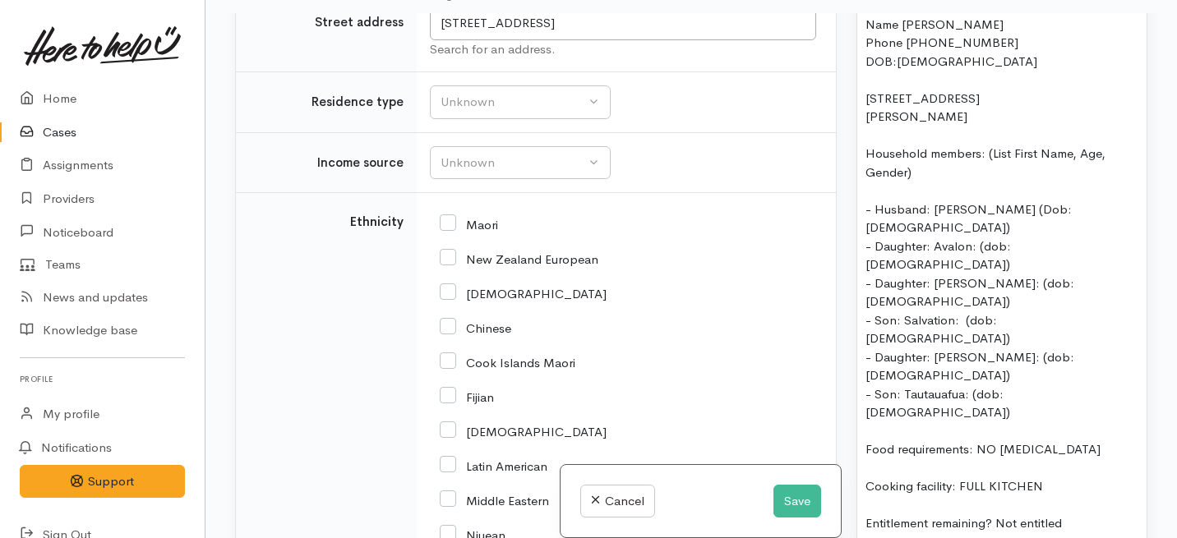
click at [944, 275] on div "- Daughter: Jurnee: (dob:14/9/2017)" at bounding box center [1002, 293] width 273 height 37
click at [947, 349] on div "- Daughter: Lidia: (dob: 16/2/2002)" at bounding box center [1002, 367] width 273 height 37
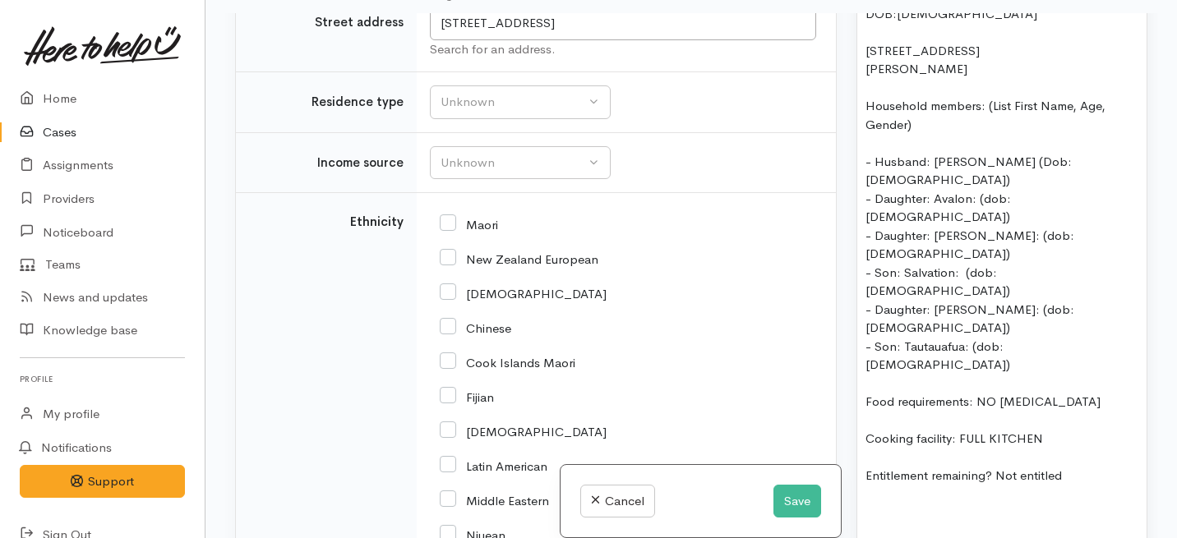
scroll to position [1226, 0]
click at [1073, 464] on div "Entitlement remaining? Not entitled" at bounding box center [1002, 473] width 273 height 19
click at [983, 261] on div "- Son: Salvation: (dob: 27/10/2023)" at bounding box center [1002, 279] width 273 height 37
click at [964, 372] on div at bounding box center [1002, 381] width 273 height 19
click at [963, 390] on div "Food requirements: NO FOOD ALLERGIES" at bounding box center [1002, 399] width 273 height 19
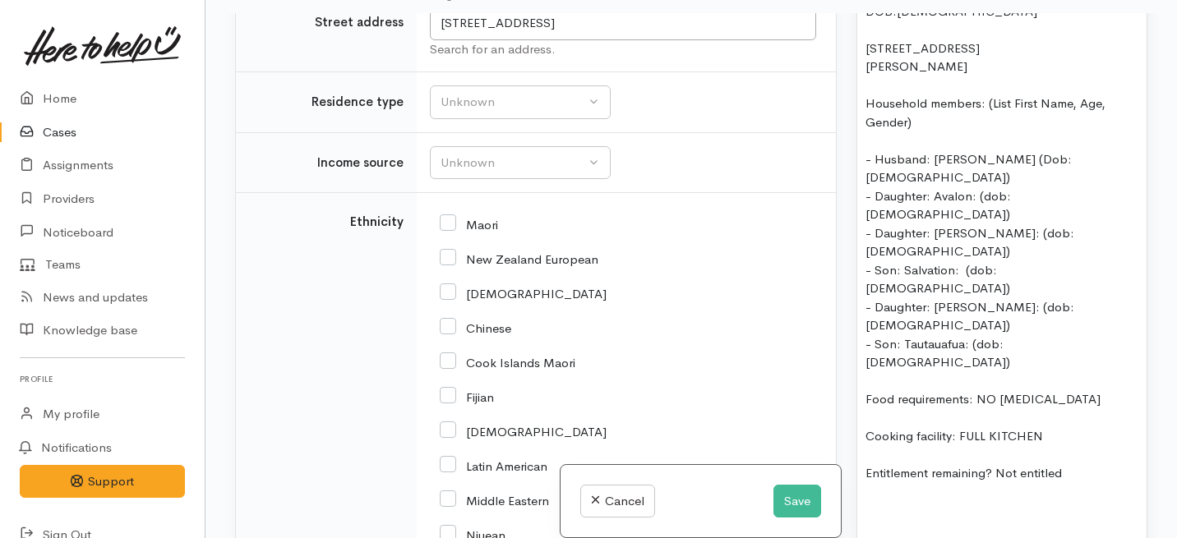
click at [980, 427] on div "Cooking facility: FULL KITCHEN" at bounding box center [1002, 436] width 273 height 19
click at [1060, 464] on div "Entitlement remaining? Not entitled" at bounding box center [1002, 473] width 273 height 19
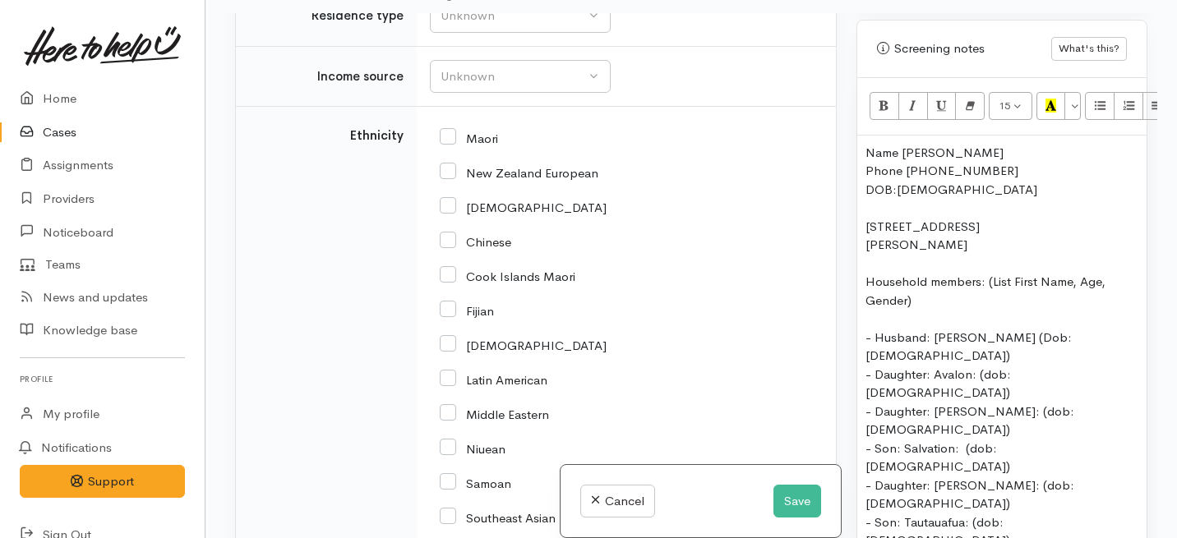
scroll to position [2703, 0]
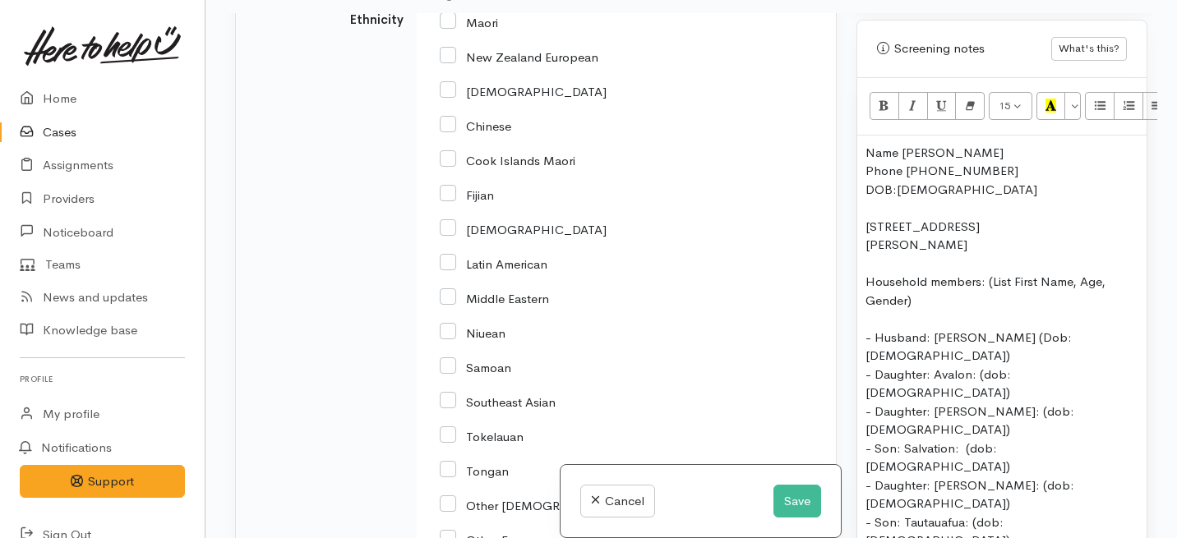
click at [447, 201] on input "Fijian" at bounding box center [467, 194] width 54 height 15
click at [451, 201] on input "Fijian" at bounding box center [467, 194] width 54 height 15
checkbox input "false"
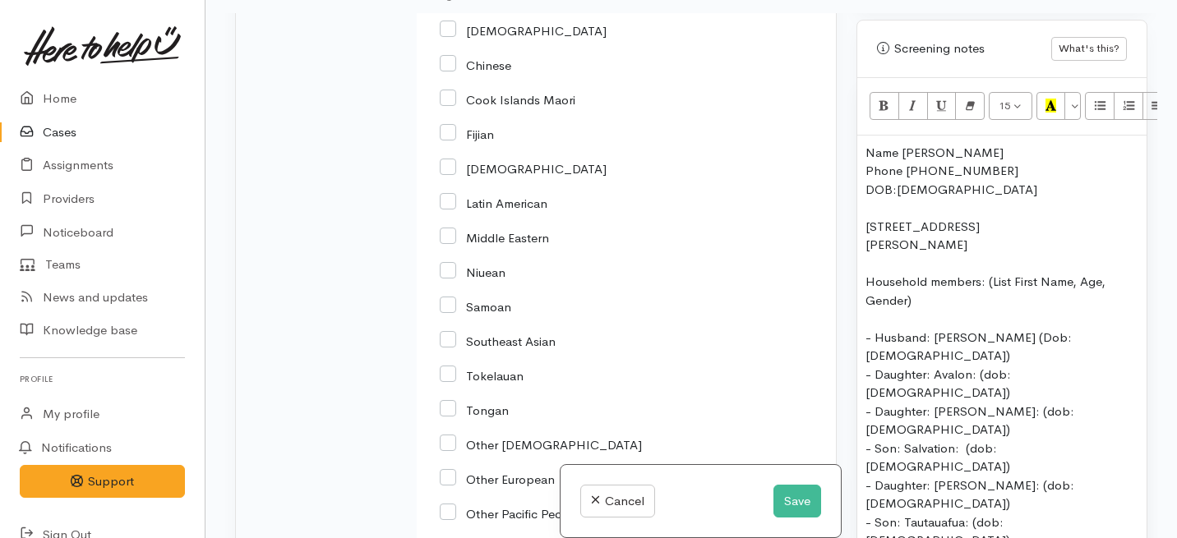
click at [450, 313] on input "Samoan" at bounding box center [476, 305] width 72 height 15
checkbox input "true"
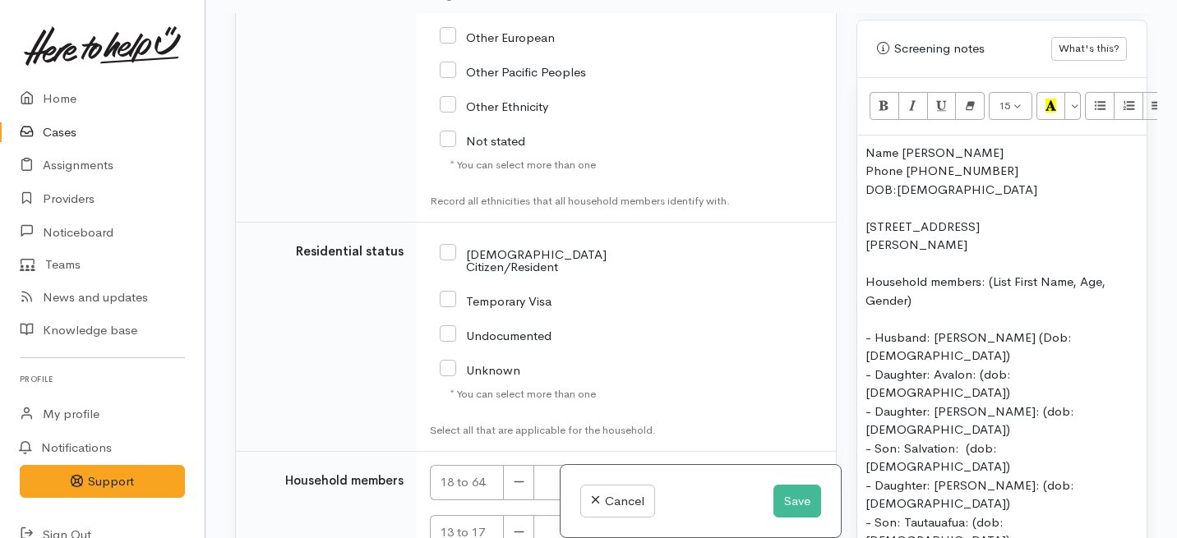
scroll to position [3206, 0]
click at [450, 272] on input "NZ Citizen/Resident" at bounding box center [552, 258] width 225 height 27
checkbox input "true"
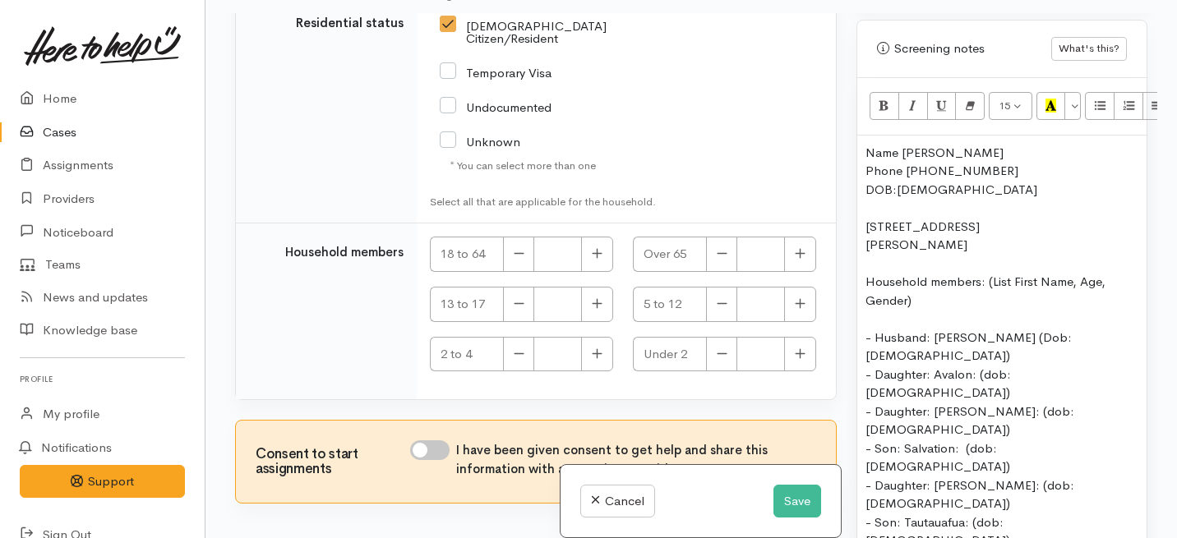
scroll to position [3435, 0]
click at [581, 271] on button "button" at bounding box center [597, 253] width 32 height 35
type input "2"
click at [795, 309] on icon "button" at bounding box center [800, 303] width 11 height 12
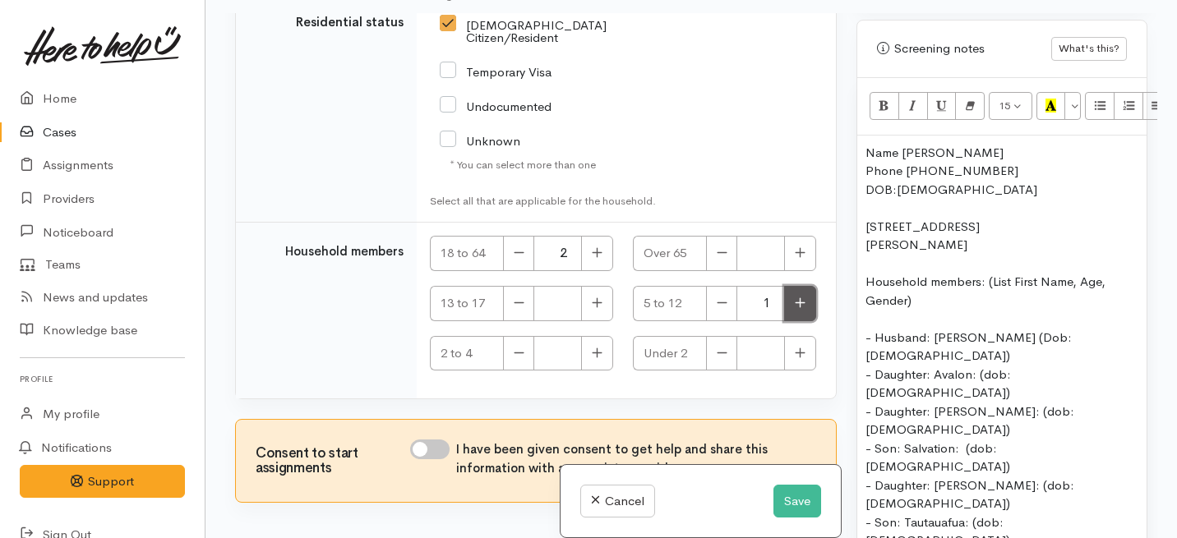
click at [795, 309] on icon "button" at bounding box center [800, 303] width 11 height 12
click at [717, 309] on icon "button" at bounding box center [722, 303] width 11 height 12
type input "2"
click at [592, 359] on icon "button" at bounding box center [597, 353] width 11 height 12
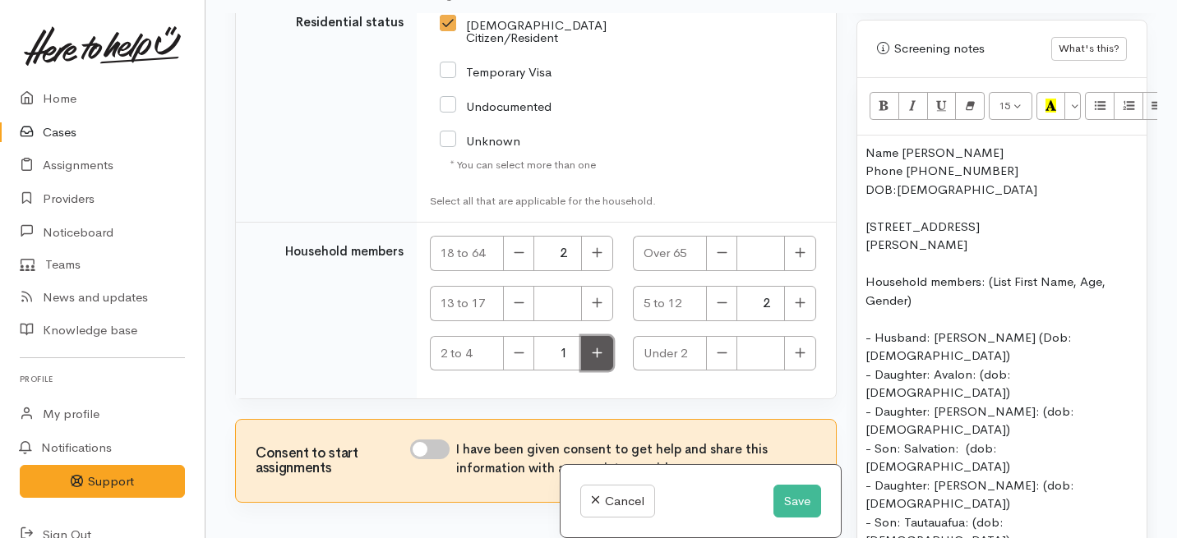
click at [592, 359] on icon "button" at bounding box center [597, 353] width 11 height 12
type input "2"
click at [592, 259] on icon "button" at bounding box center [597, 253] width 11 height 12
type input "4"
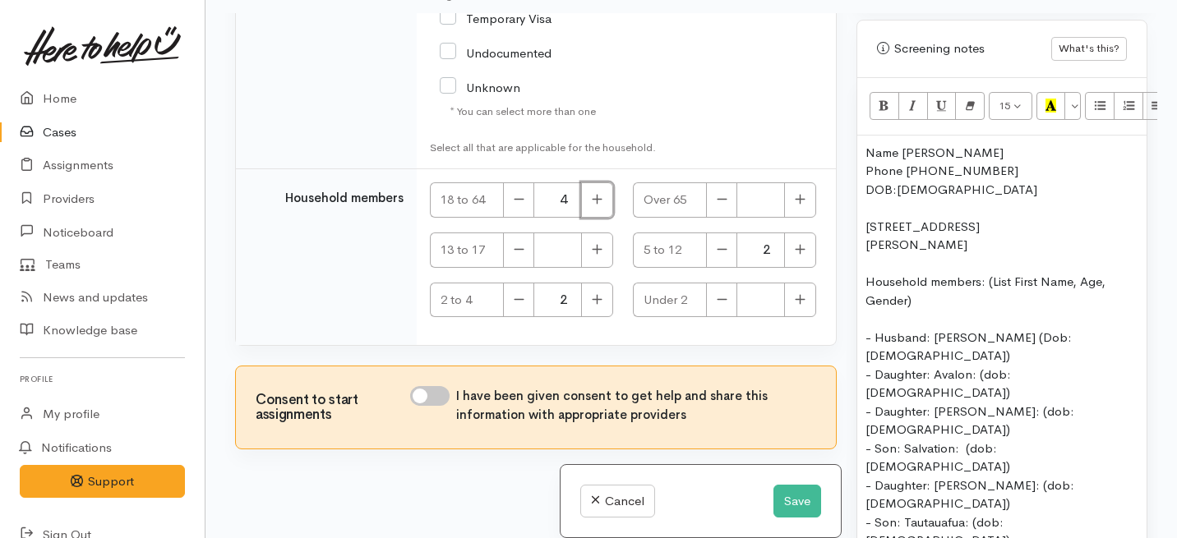
scroll to position [3569, 0]
click at [448, 400] on input "I have been given consent to get help and share this information with appropria…" at bounding box center [429, 396] width 39 height 20
checkbox input "true"
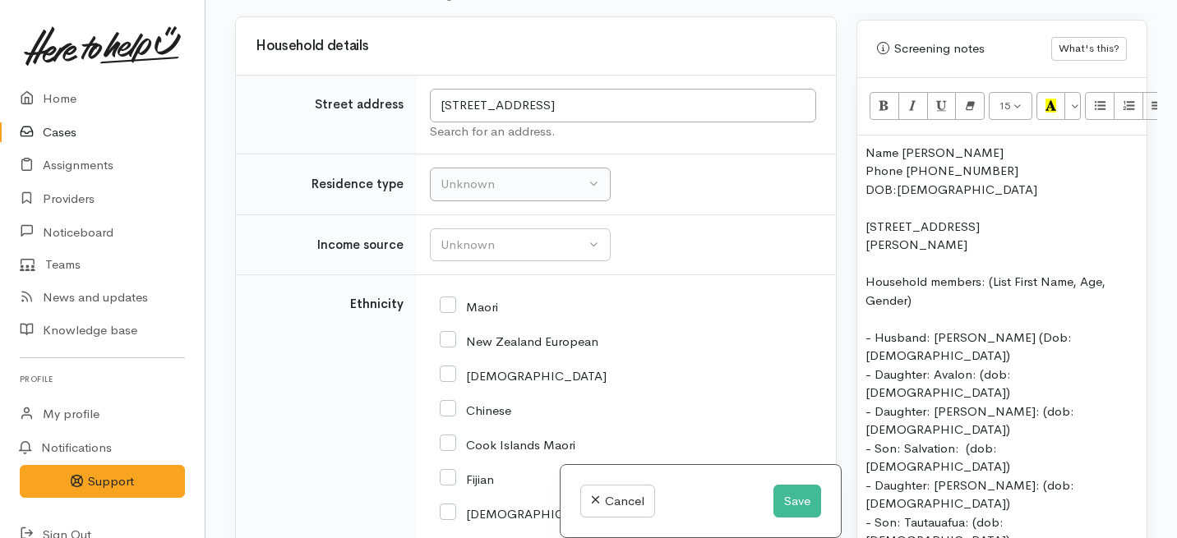
scroll to position [2415, 0]
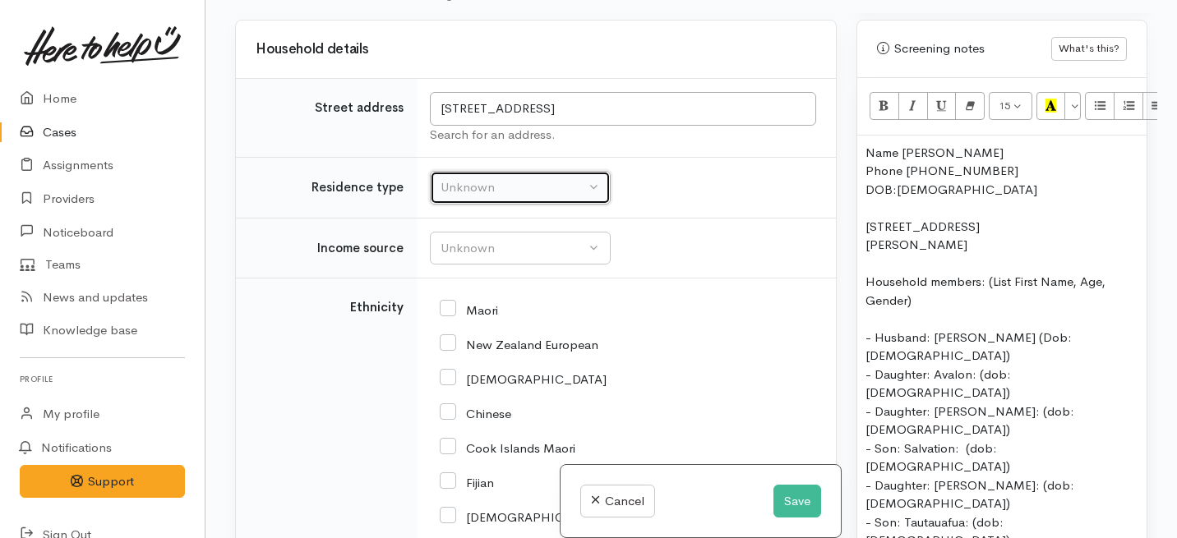
click at [500, 205] on button "Unknown" at bounding box center [520, 188] width 181 height 34
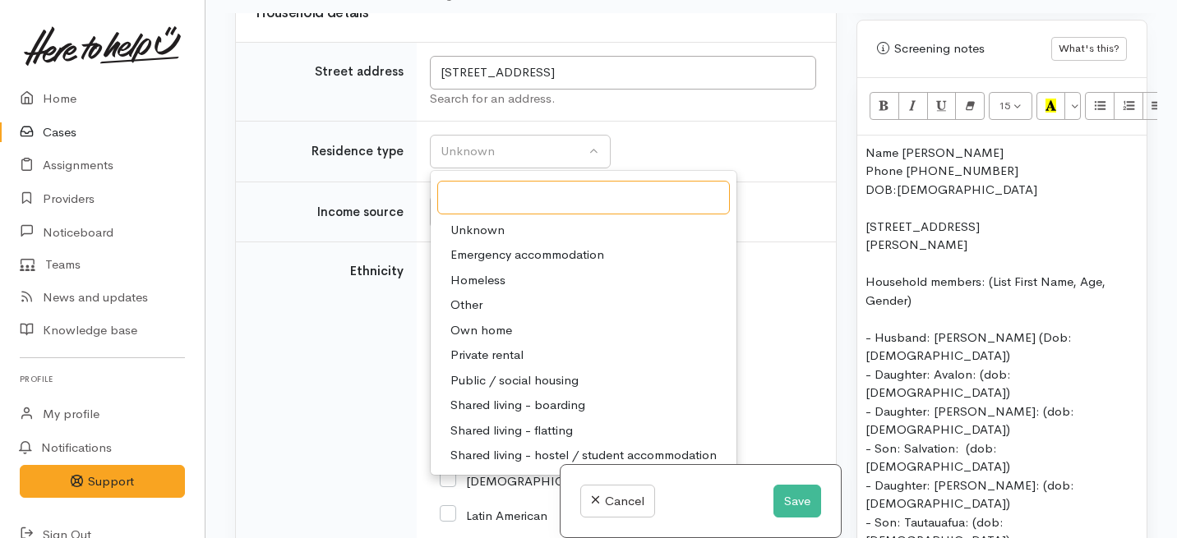
scroll to position [2462, 0]
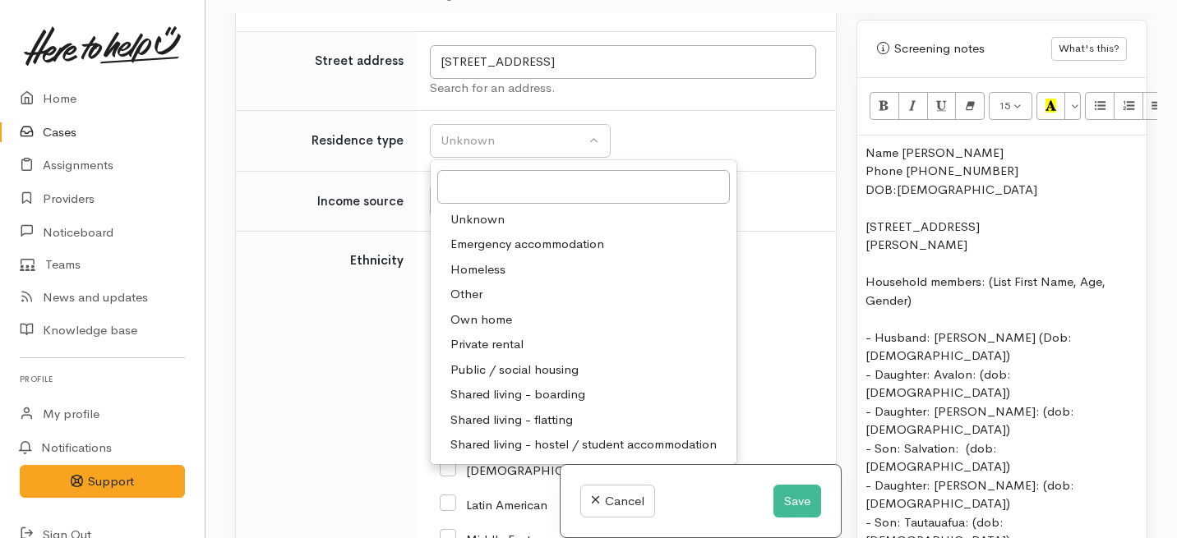
click at [479, 354] on span "Private rental" at bounding box center [486, 344] width 73 height 19
select select "2"
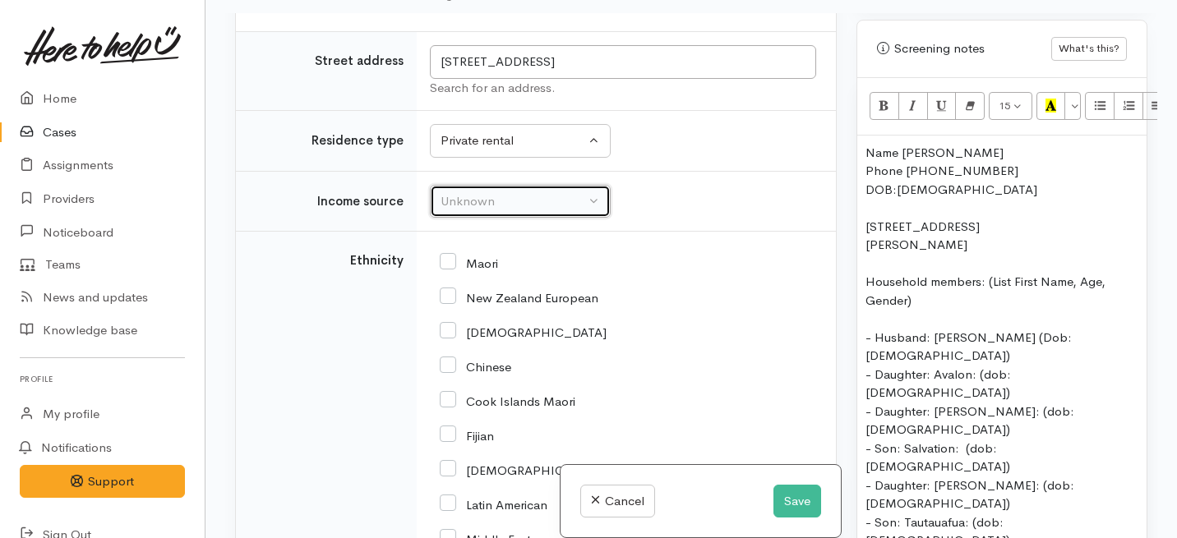
click at [469, 211] on div "Unknown" at bounding box center [513, 201] width 145 height 19
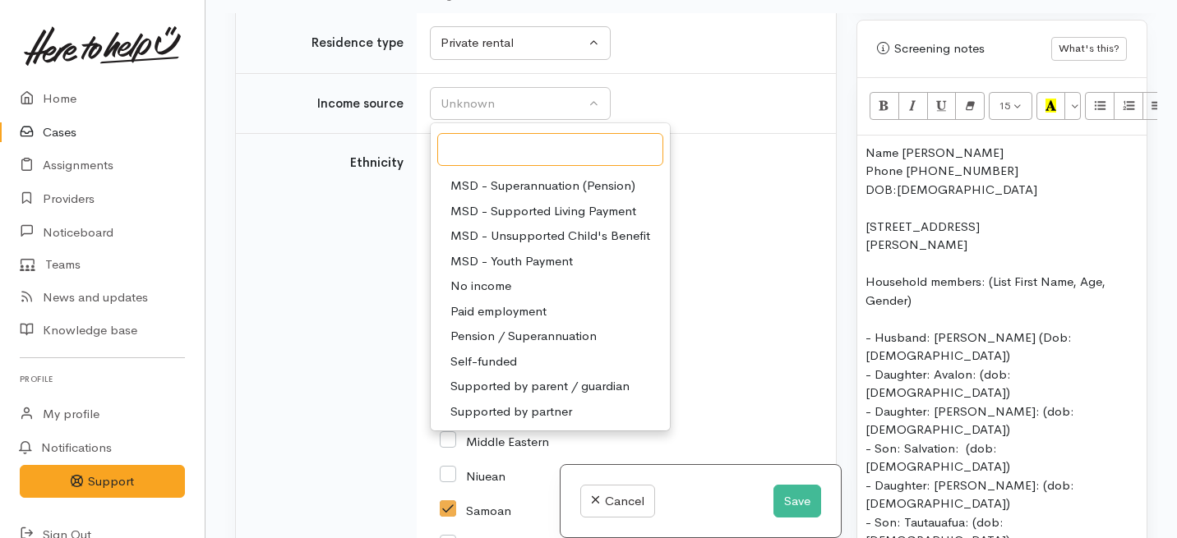
scroll to position [2566, 0]
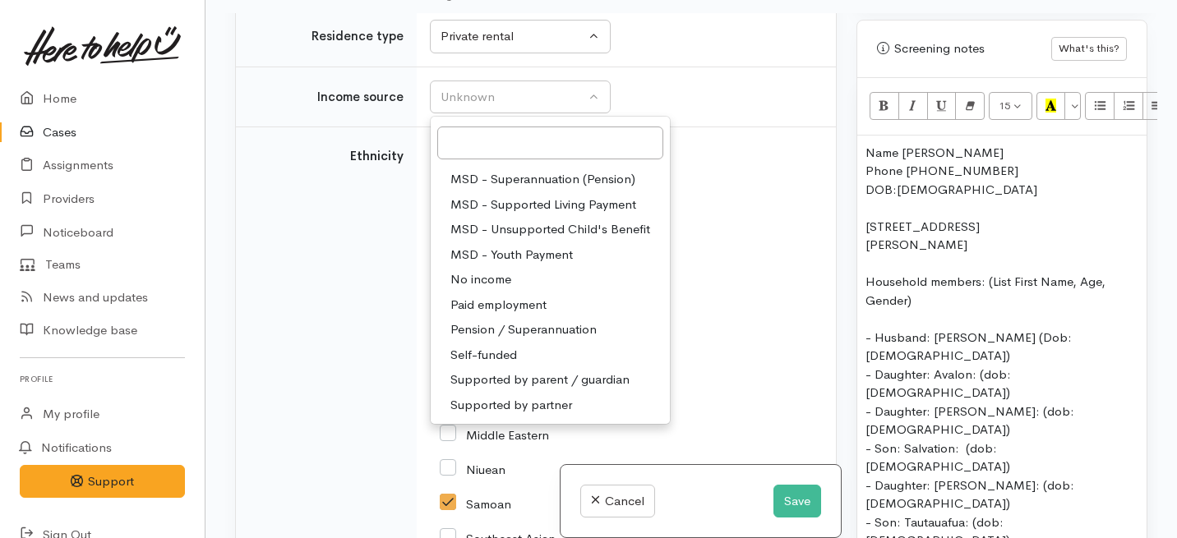
click at [498, 415] on span "Supported by partner" at bounding box center [511, 405] width 122 height 19
select select "17"
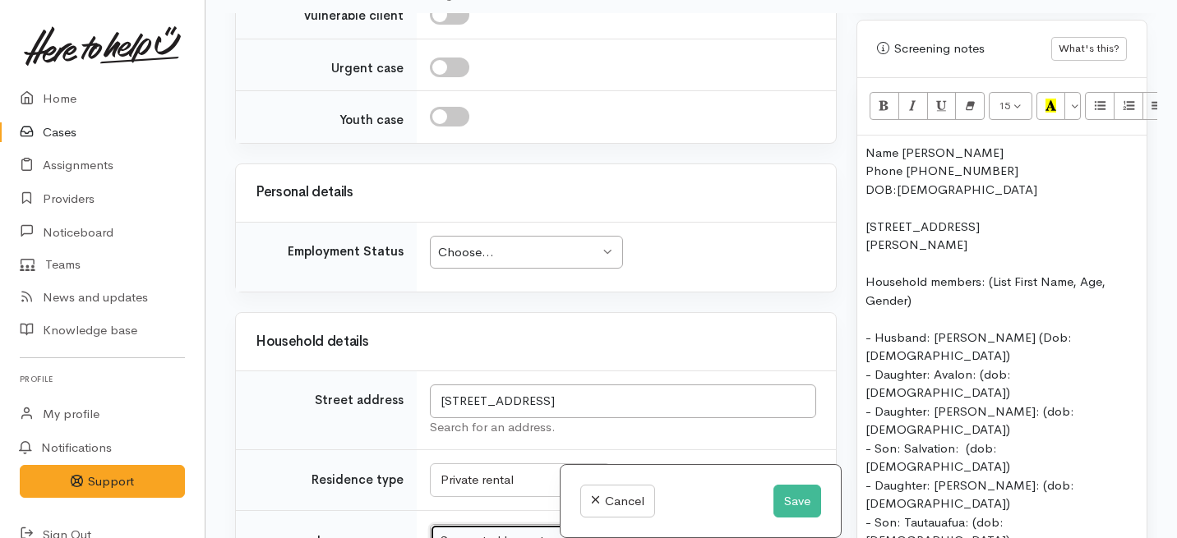
scroll to position [2121, 0]
click at [492, 263] on div "Choose..." at bounding box center [518, 253] width 161 height 19
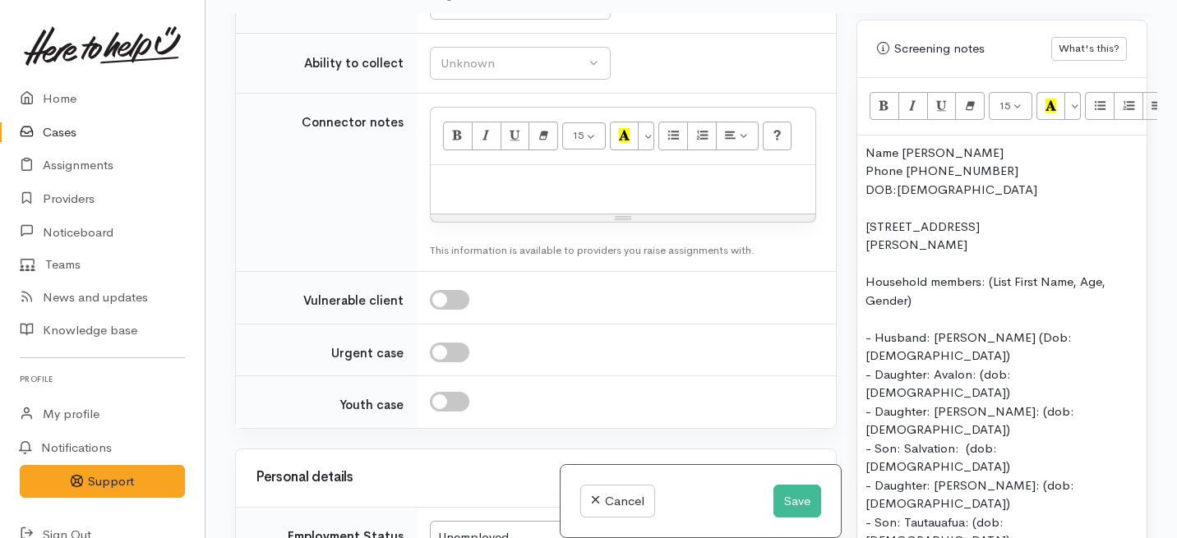
scroll to position [1779, 0]
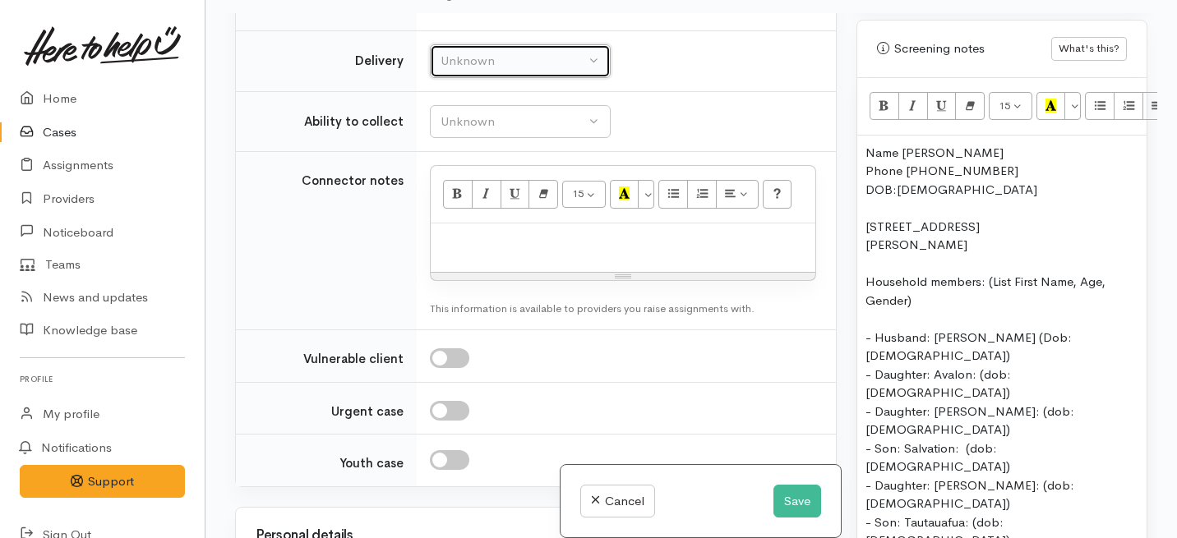
click at [541, 78] on button "Unknown" at bounding box center [520, 61] width 181 height 34
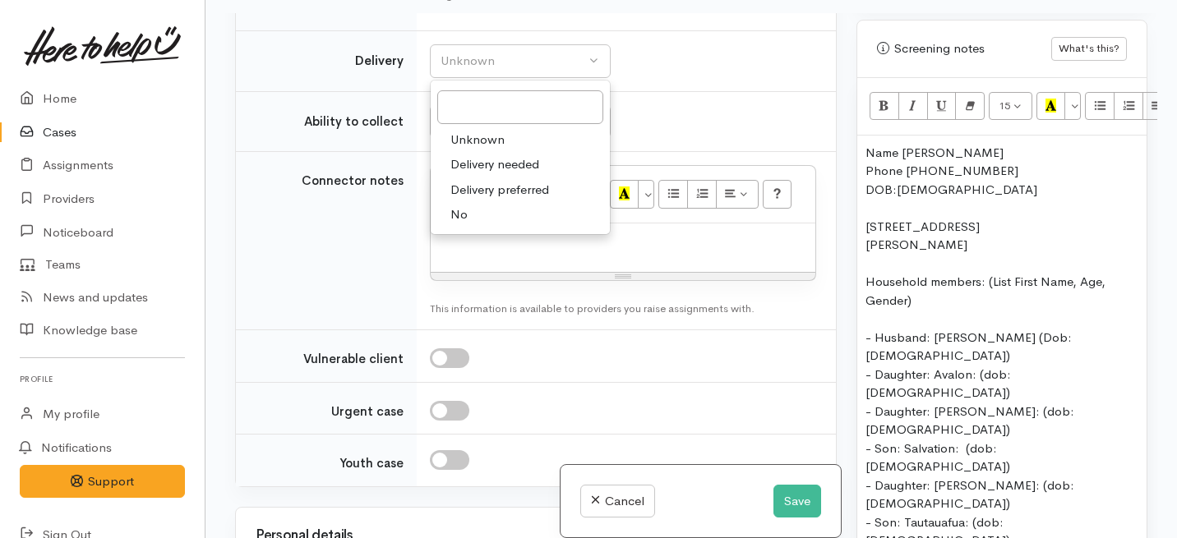
click at [492, 228] on link "No" at bounding box center [520, 214] width 179 height 25
select select "1"
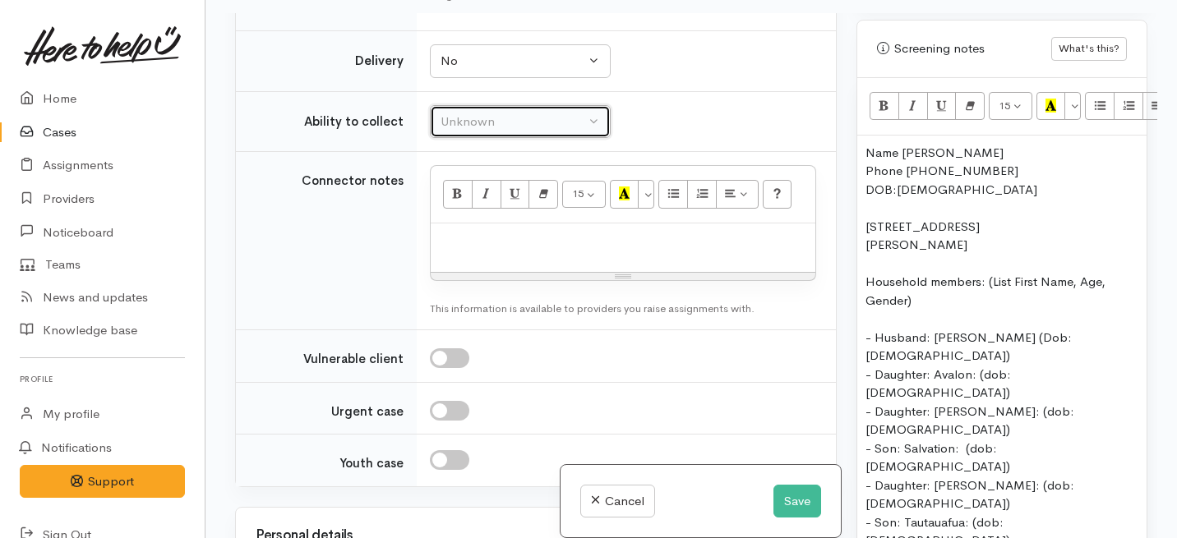
click at [494, 139] on button "Unknown" at bounding box center [520, 122] width 181 height 34
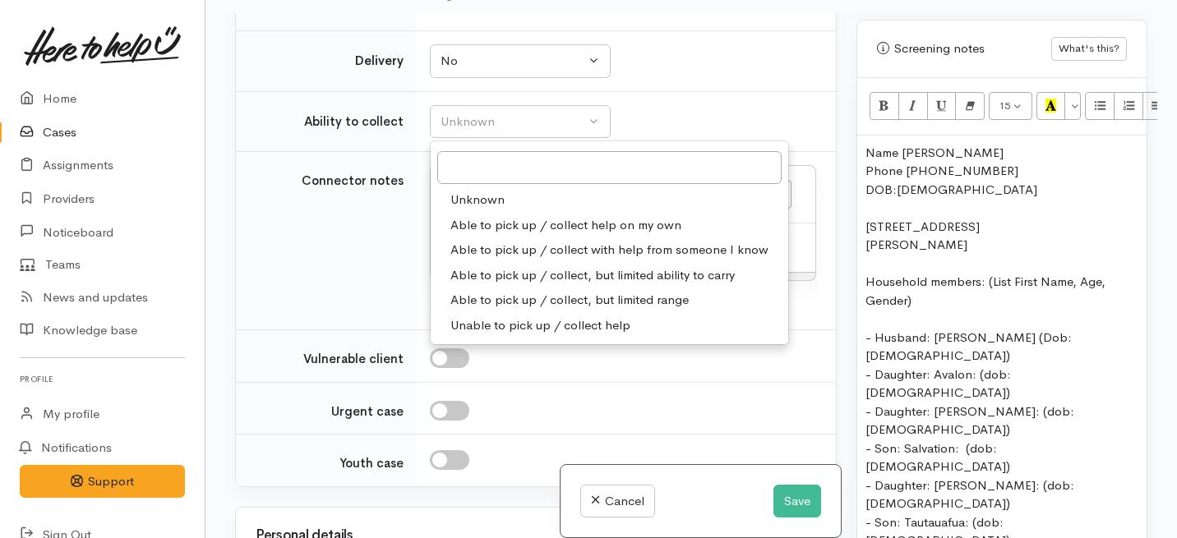
click at [486, 235] on span "Able to pick up / collect help on my own" at bounding box center [565, 225] width 231 height 19
select select "2"
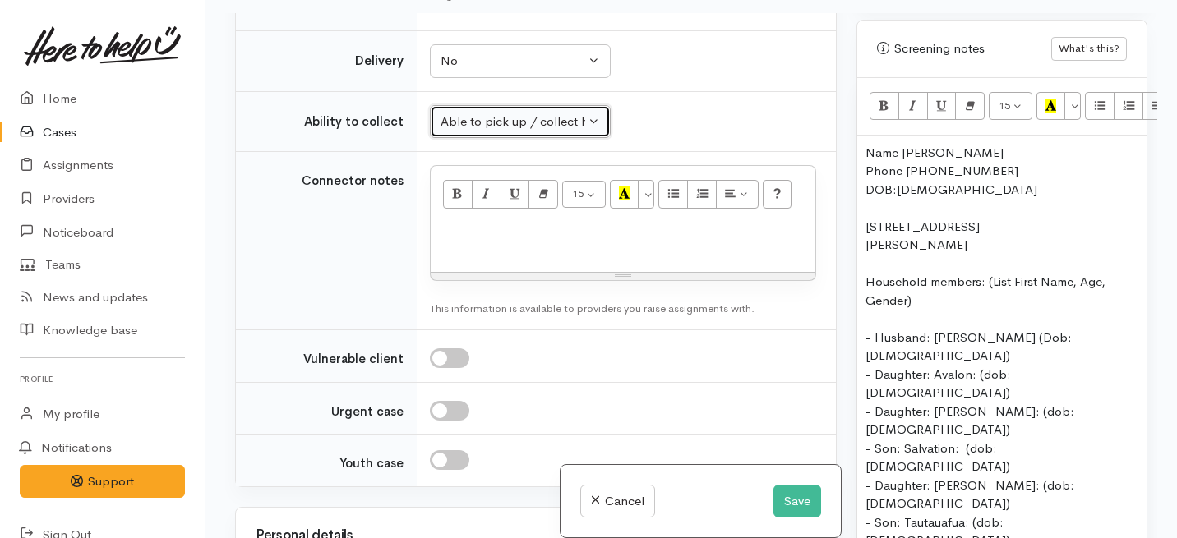
scroll to position [1162, 0]
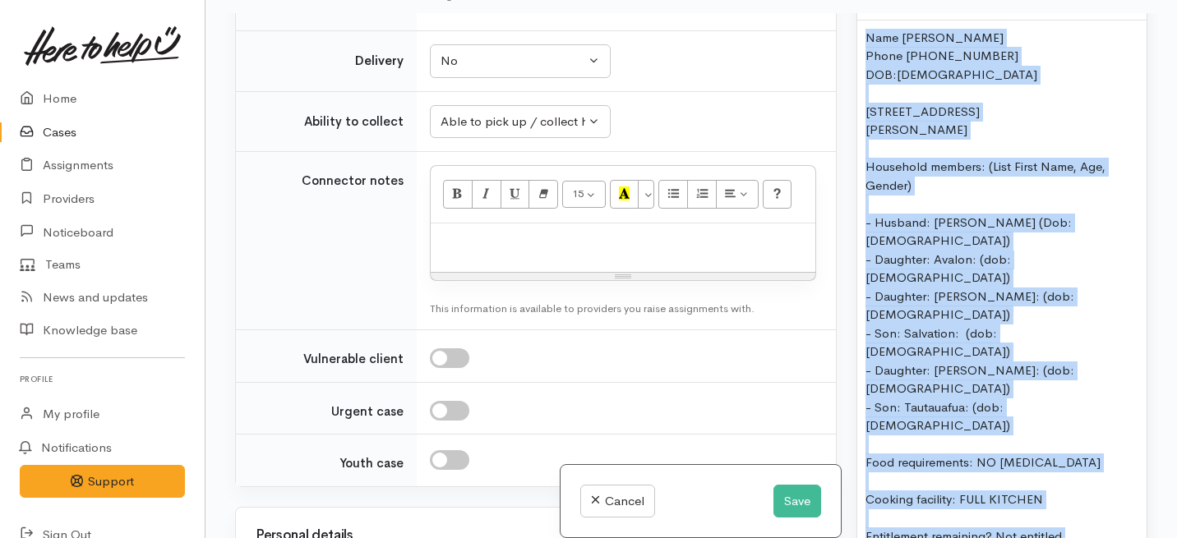
drag, startPoint x: 1077, startPoint y: 420, endPoint x: 851, endPoint y: 22, distance: 457.6
click at [851, 22] on div "Warnings Add No warnings have been raised against this case Add Warning Title ●…" at bounding box center [1002, 282] width 311 height 538
copy div "Name Faufau Elia Phone 0272992667 DOB:18/03/1989 13 Coldwell Place, Chartwell H…"
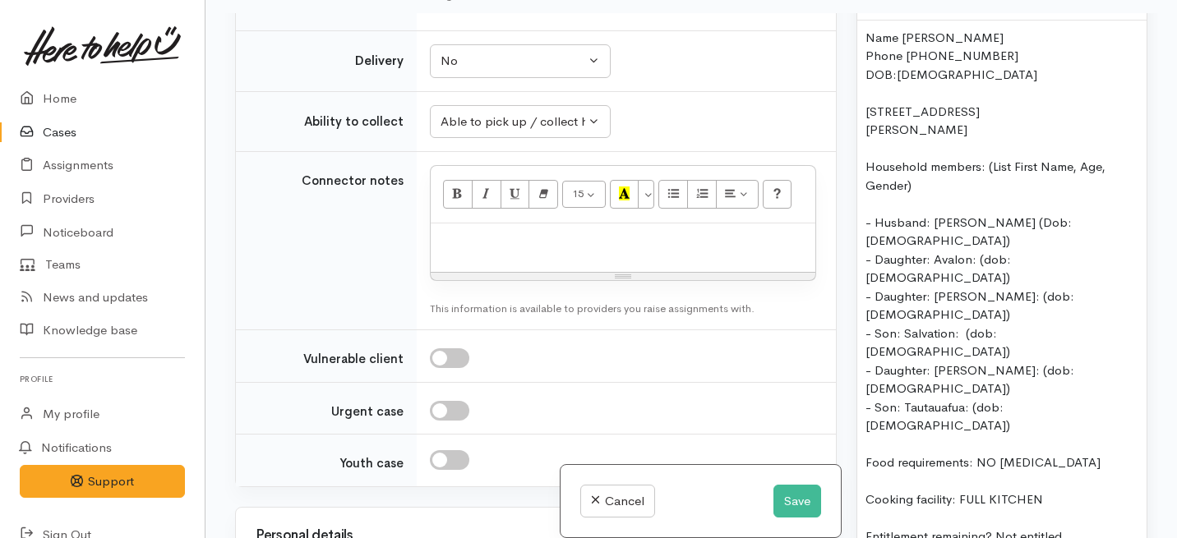
click at [484, 251] on p at bounding box center [623, 241] width 368 height 19
paste div
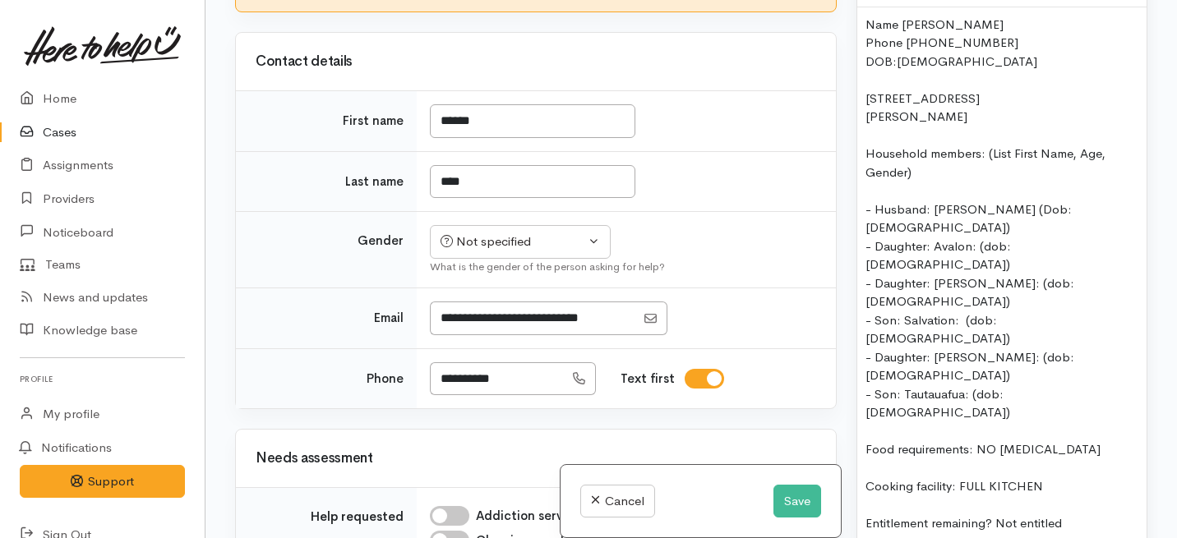
scroll to position [787, 0]
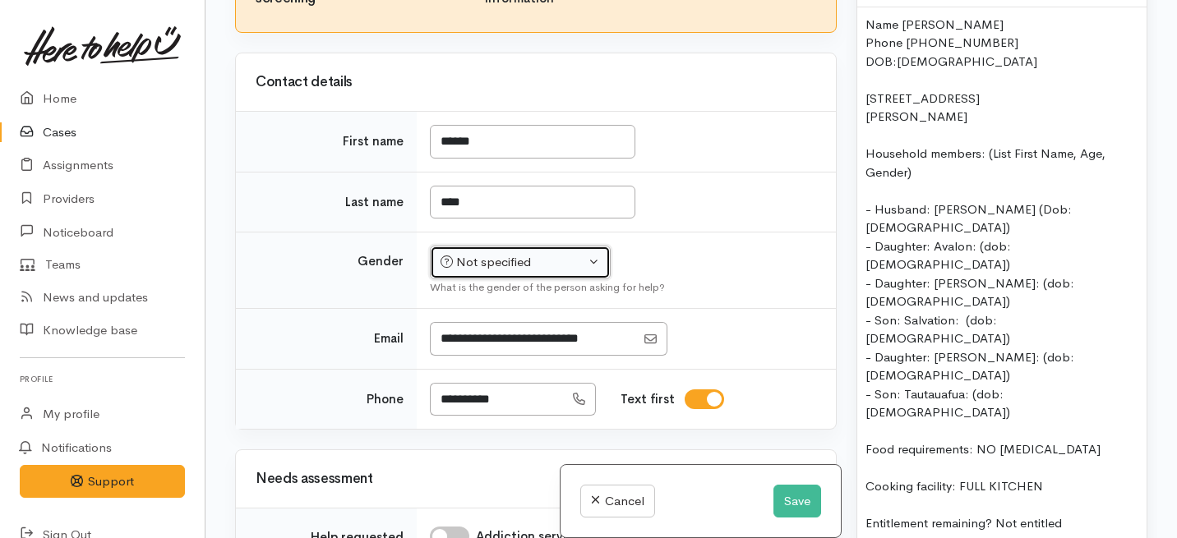
click at [464, 272] on div "Not specified" at bounding box center [513, 262] width 145 height 19
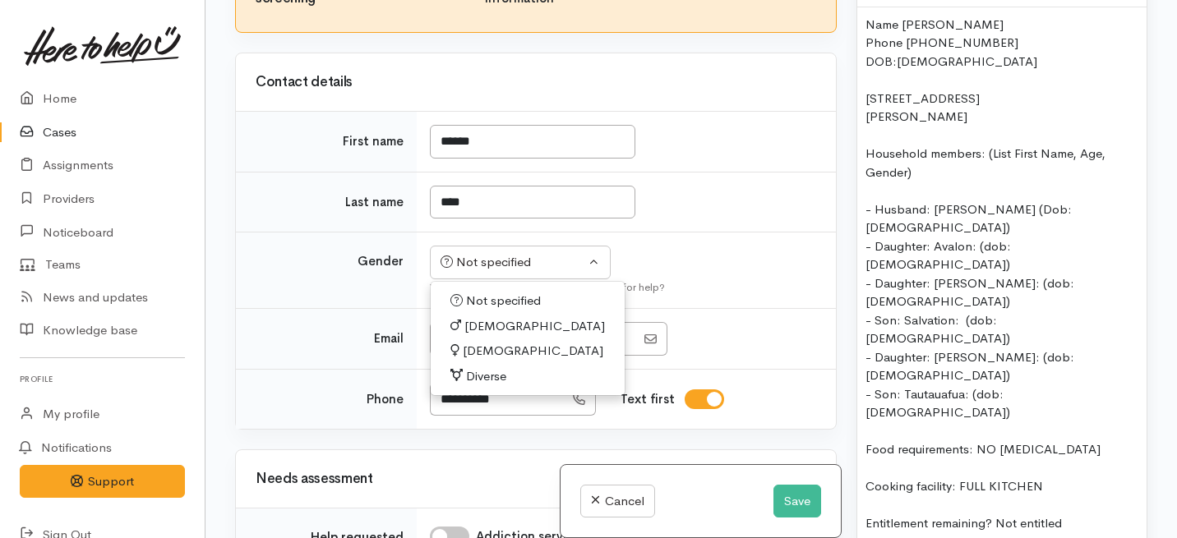
click at [470, 361] on span "[DEMOGRAPHIC_DATA]" at bounding box center [533, 351] width 141 height 19
select select "[DEMOGRAPHIC_DATA]"
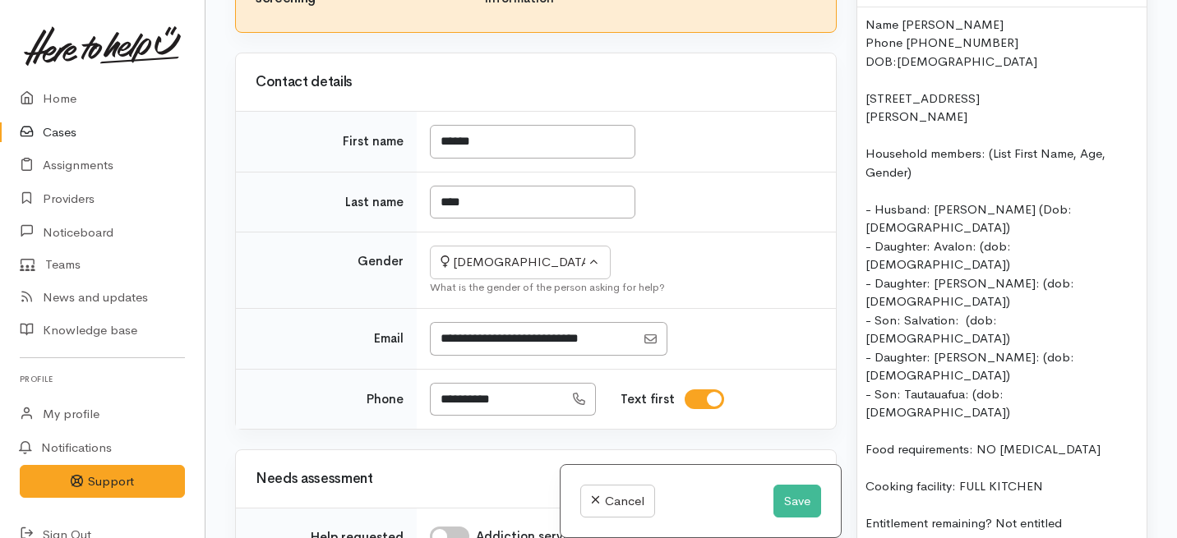
checkbox input "true"
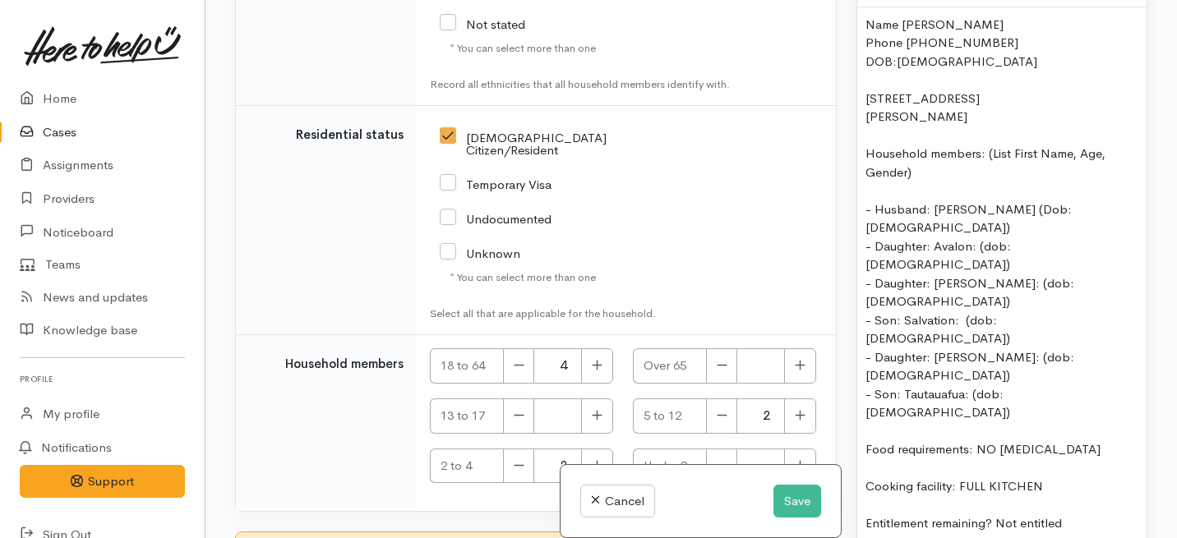
scroll to position [3963, 0]
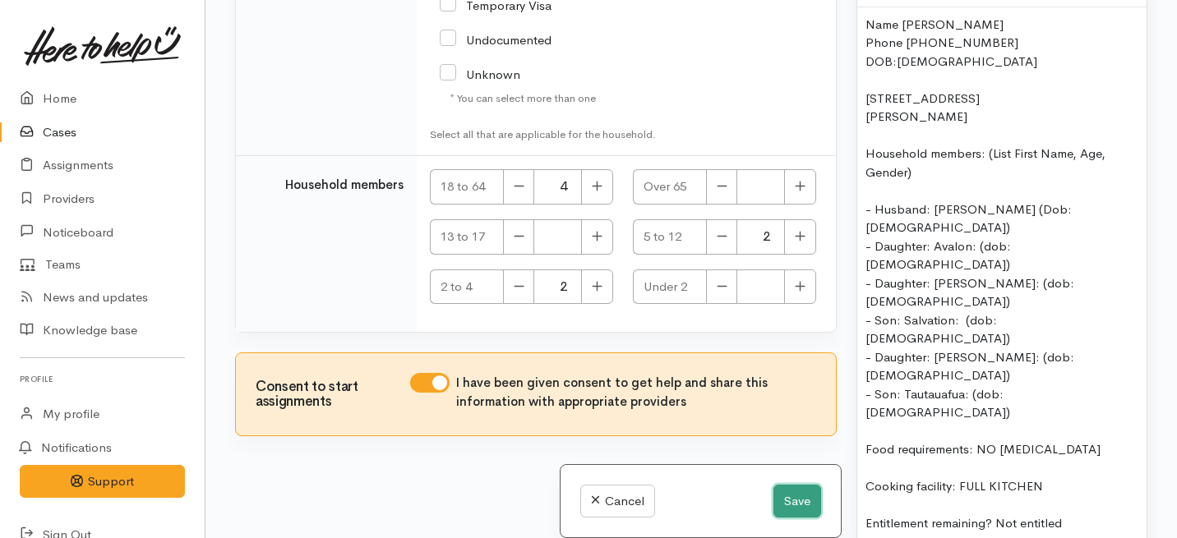
click at [792, 501] on button "Save" at bounding box center [797, 502] width 48 height 34
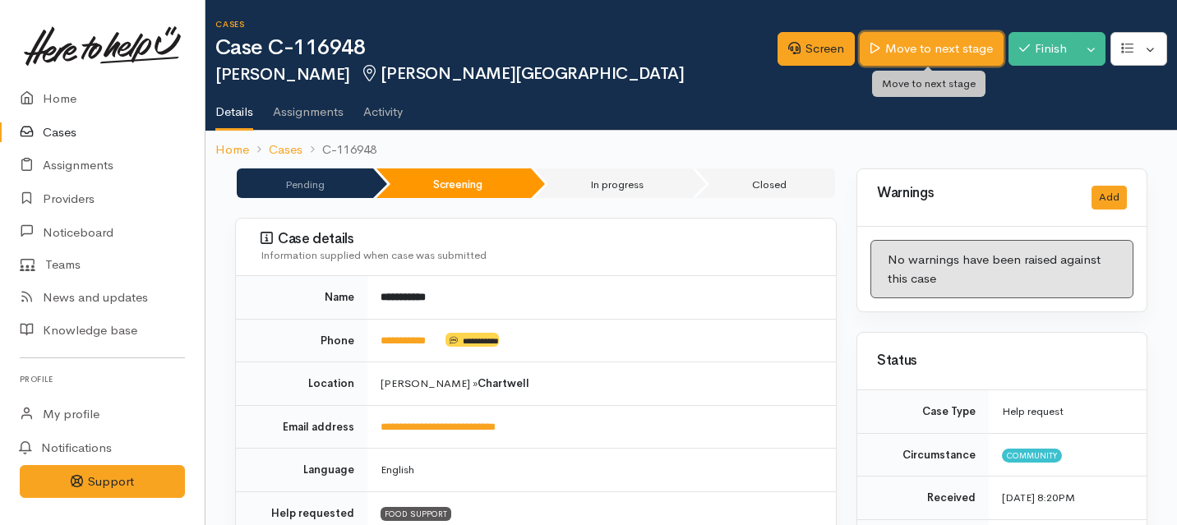
click at [926, 45] on link "Move to next stage" at bounding box center [931, 49] width 143 height 34
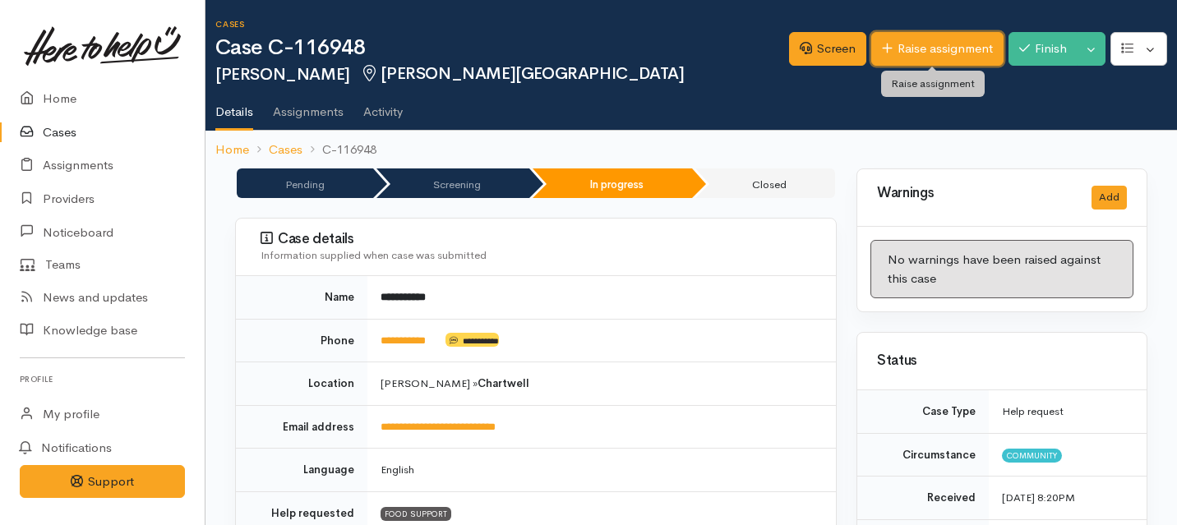
click at [902, 41] on link "Raise assignment" at bounding box center [937, 49] width 132 height 34
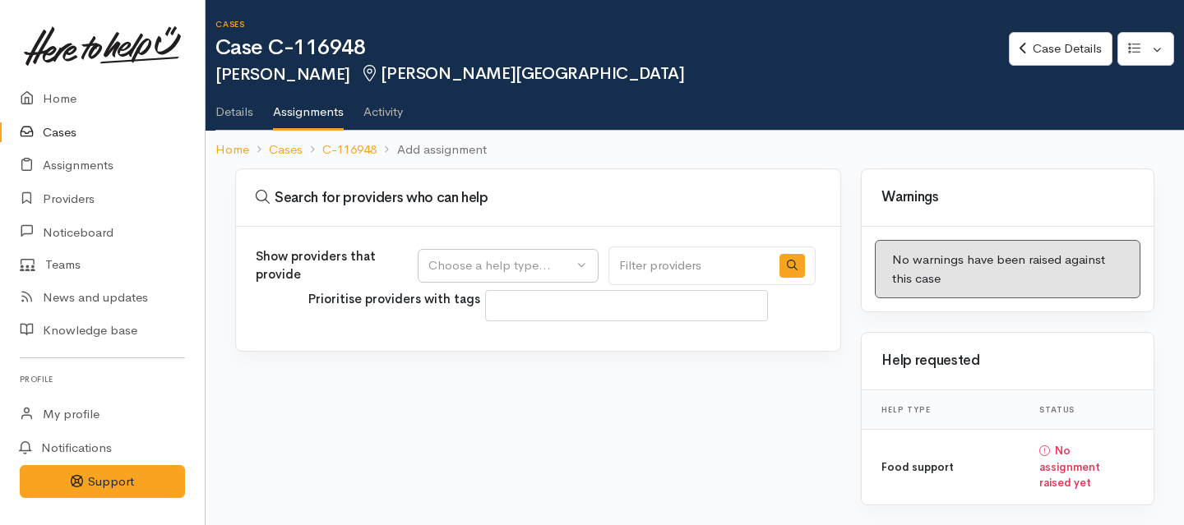
select select
click at [533, 269] on div "Choose a help type..." at bounding box center [500, 265] width 145 height 19
click at [485, 344] on span "Food support" at bounding box center [476, 344] width 76 height 19
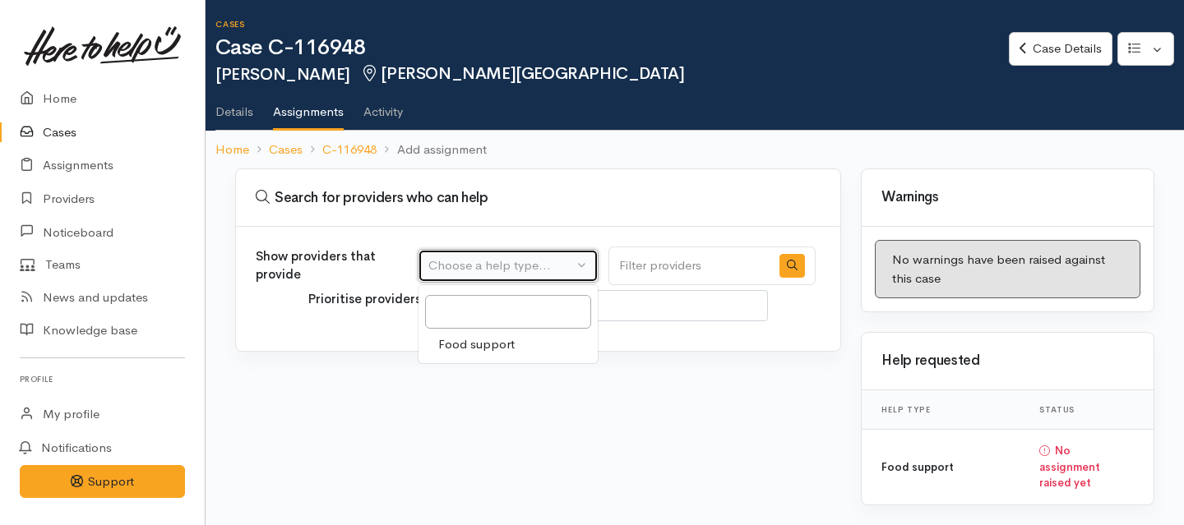
select select "3"
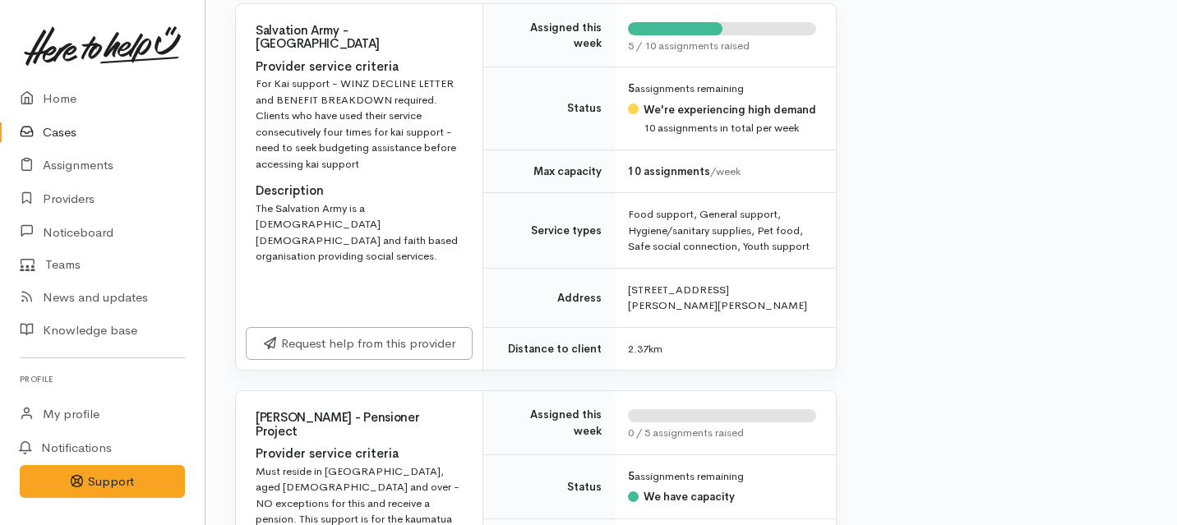
scroll to position [1078, 0]
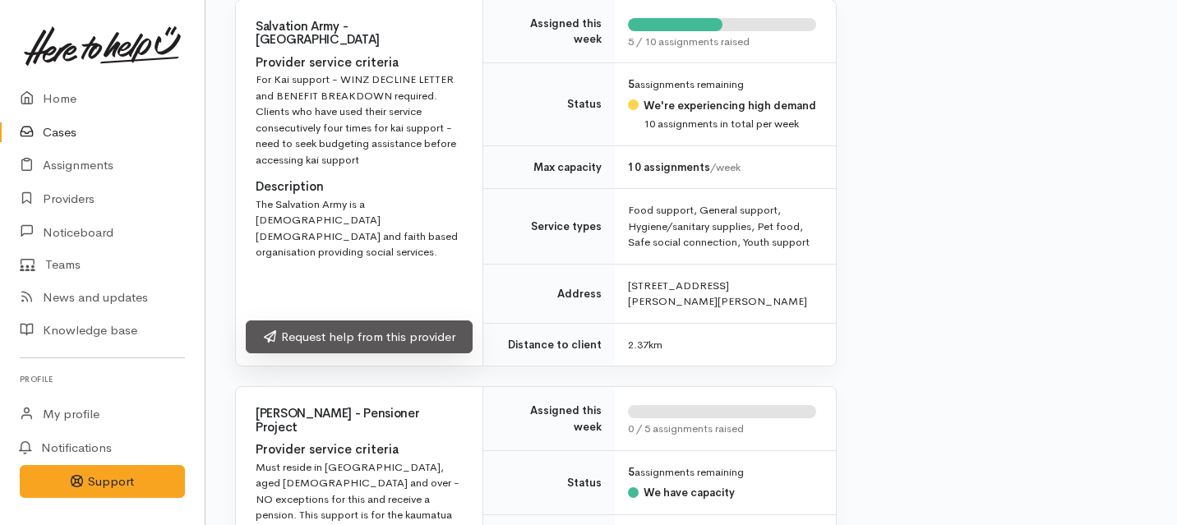
click at [444, 354] on link "Request help from this provider" at bounding box center [359, 338] width 227 height 34
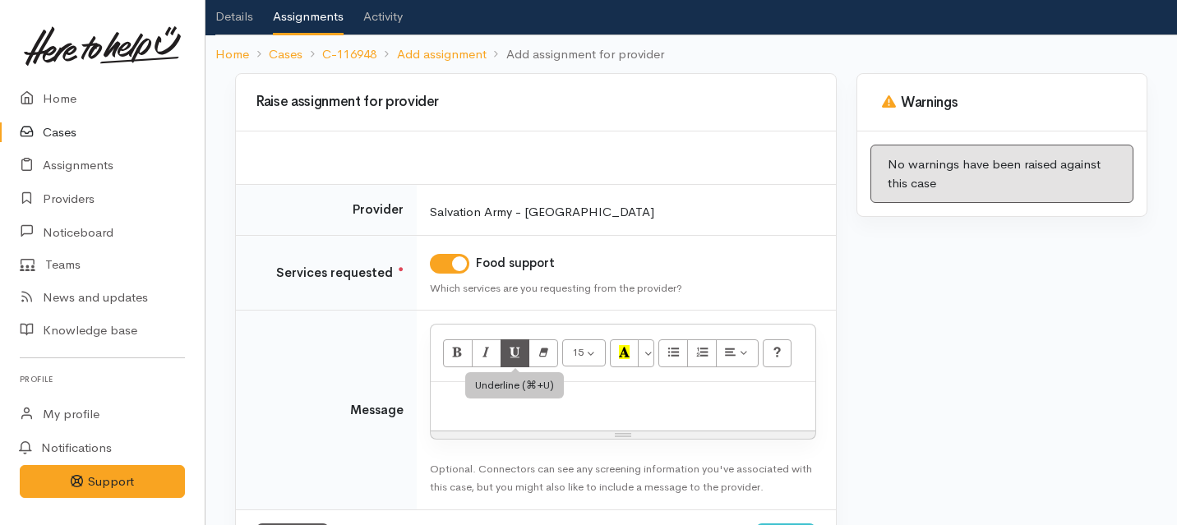
scroll to position [118, 0]
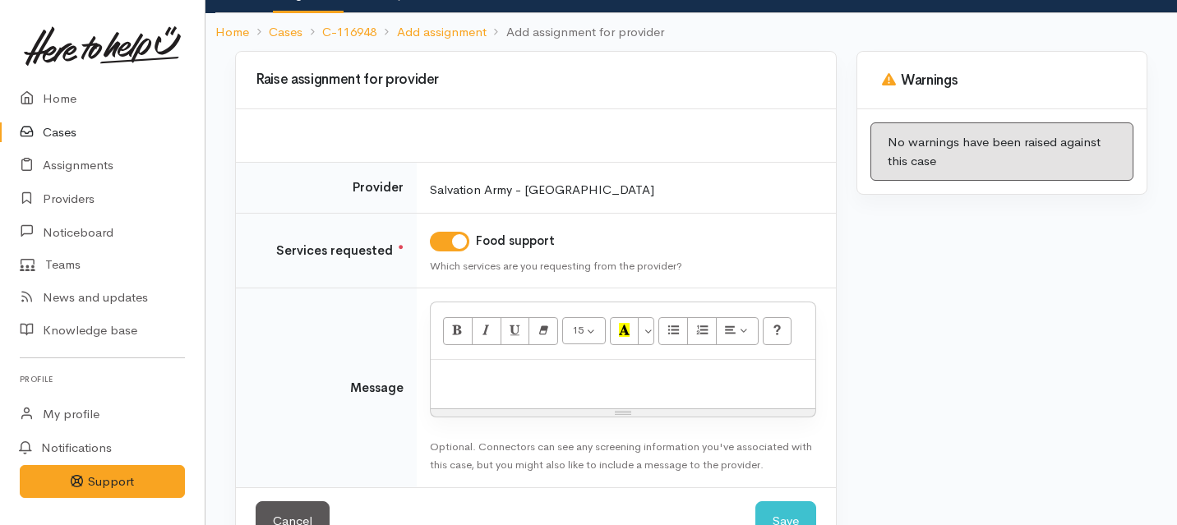
click at [518, 409] on div "Resize" at bounding box center [623, 412] width 385 height 7
click at [515, 384] on p at bounding box center [623, 377] width 368 height 19
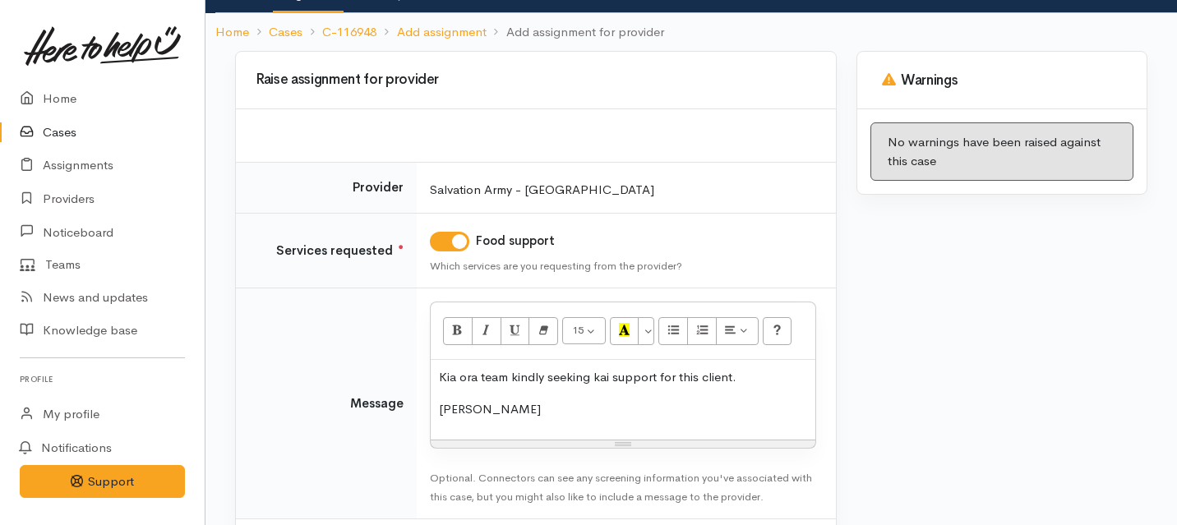
scroll to position [198, 0]
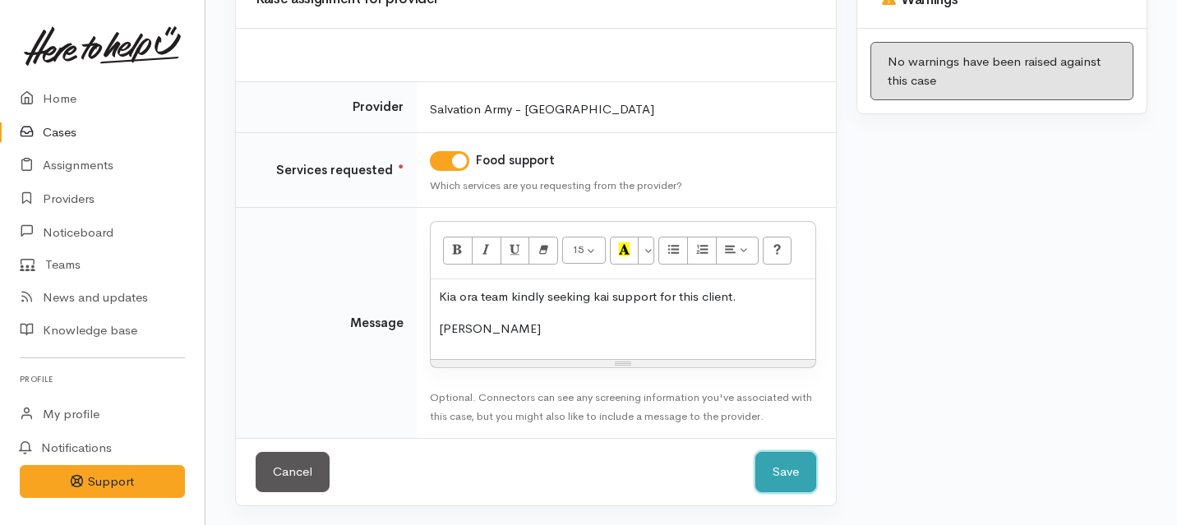
click at [780, 476] on button "Save" at bounding box center [785, 472] width 61 height 40
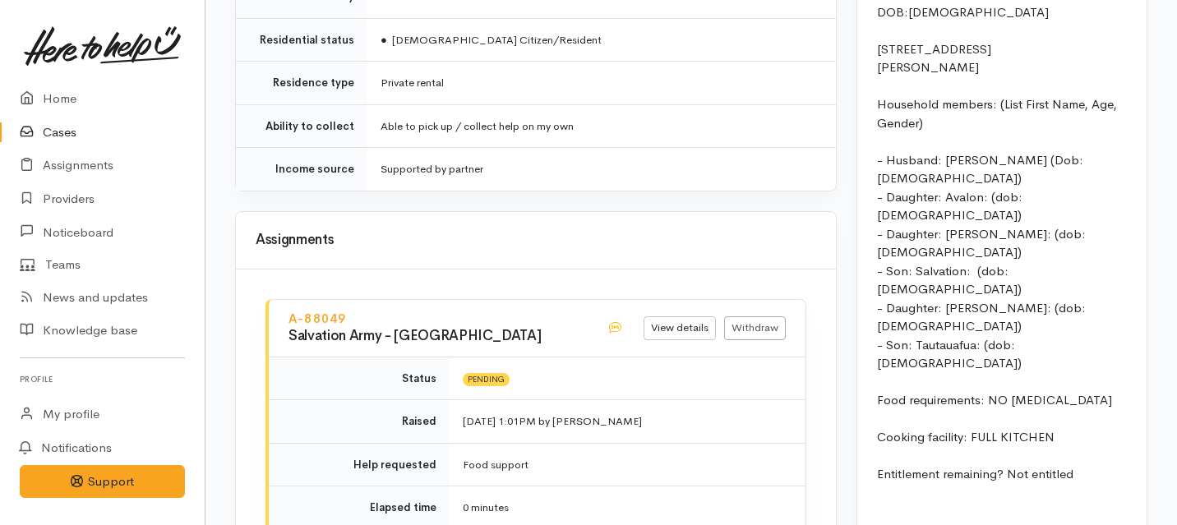
scroll to position [1904, 0]
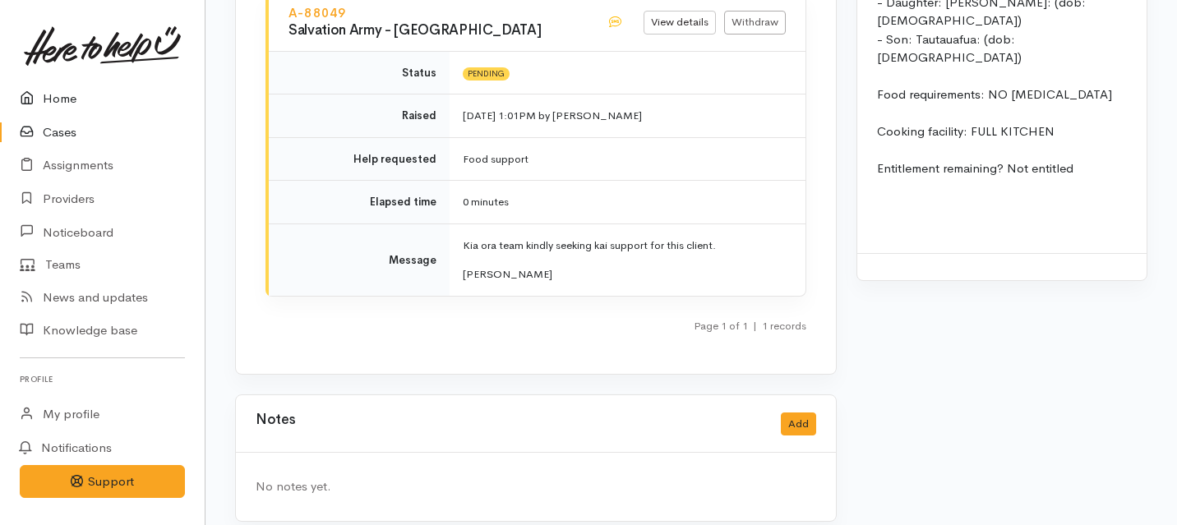
click at [72, 97] on link "Home" at bounding box center [102, 99] width 205 height 34
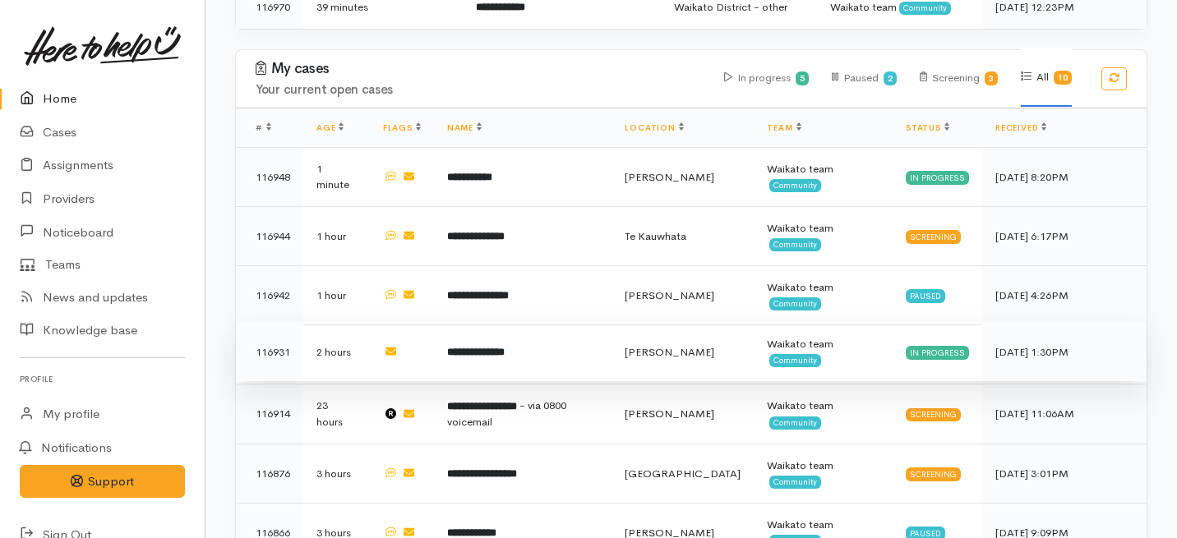
scroll to position [753, 0]
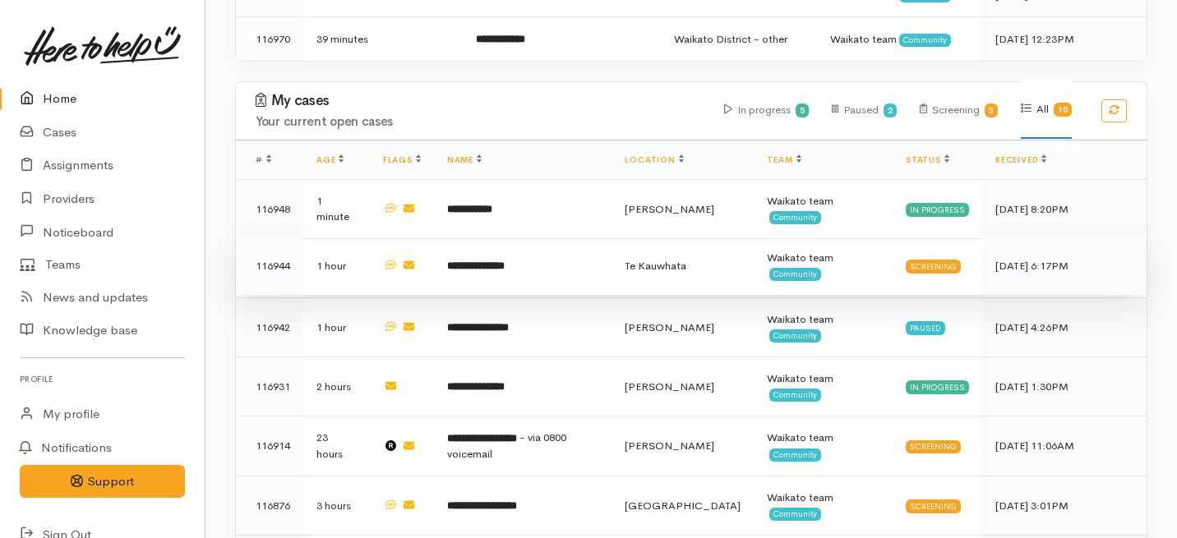
click at [473, 236] on td "**********" at bounding box center [523, 265] width 178 height 59
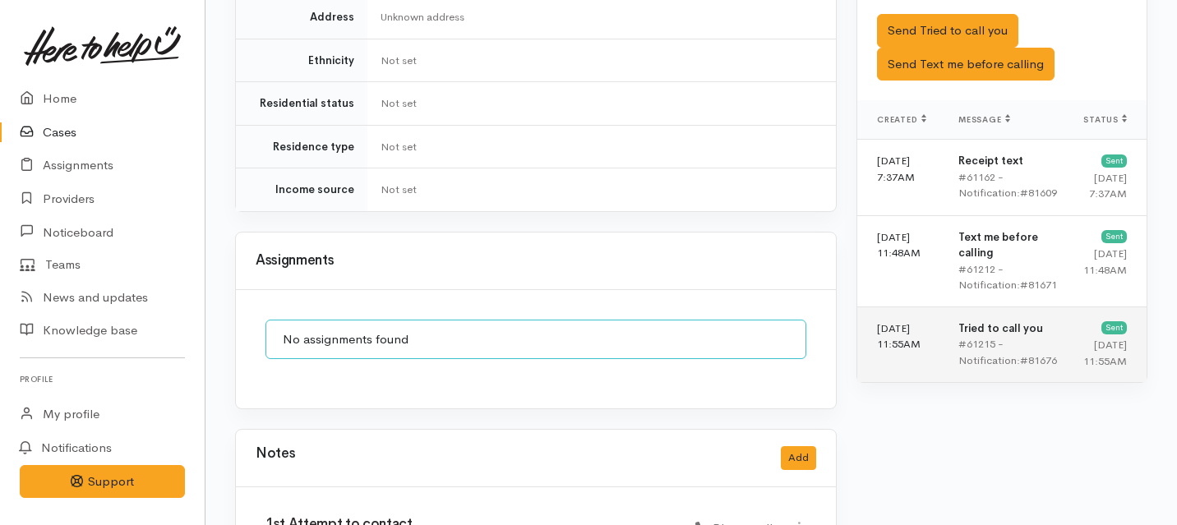
scroll to position [1020, 0]
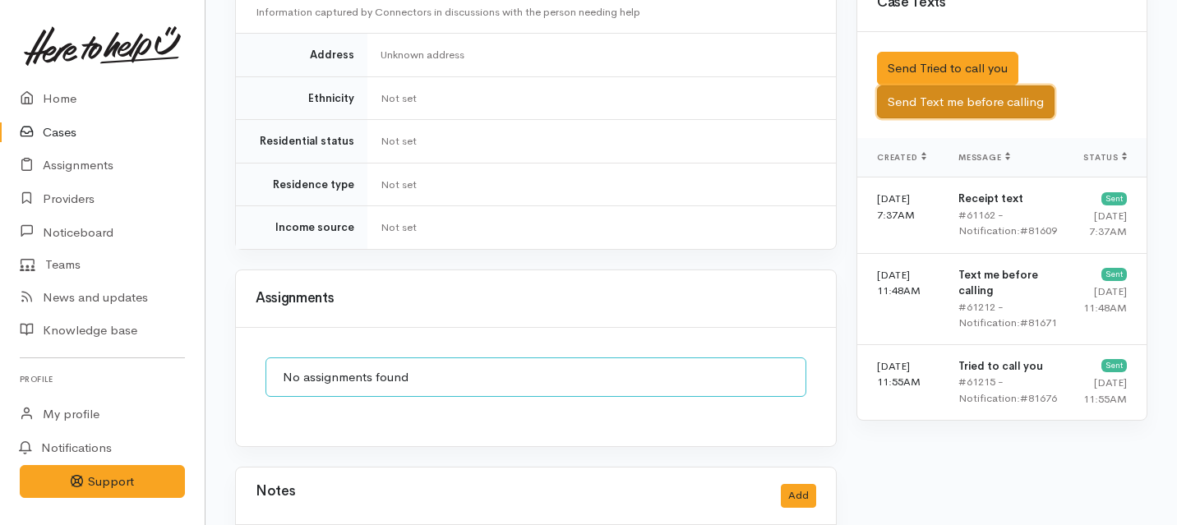
click at [909, 95] on button "Send Text me before calling" at bounding box center [966, 102] width 178 height 34
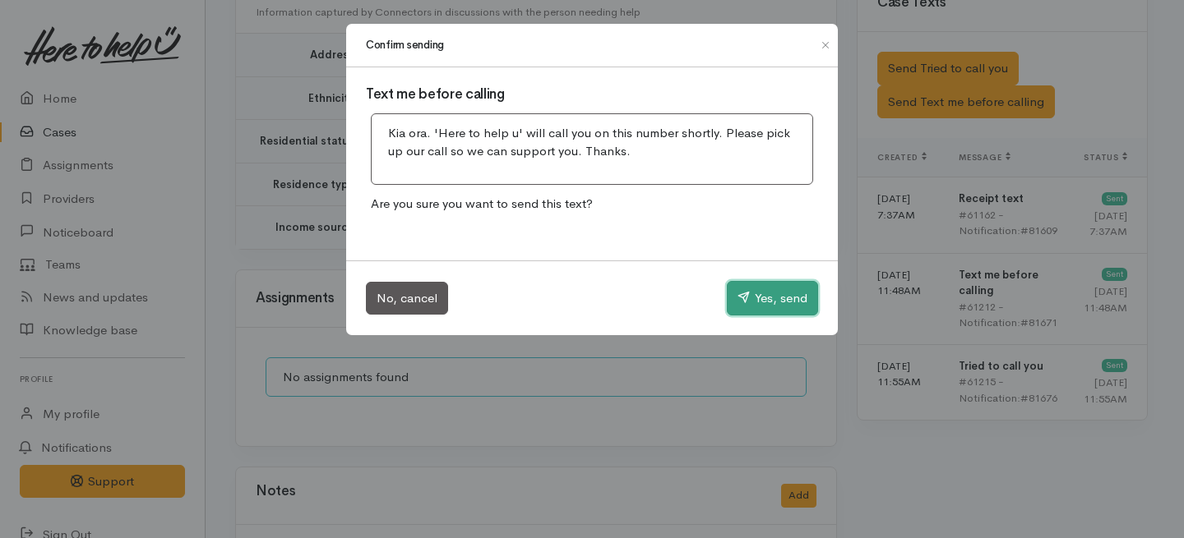
click at [790, 305] on button "Yes, send" at bounding box center [772, 298] width 91 height 35
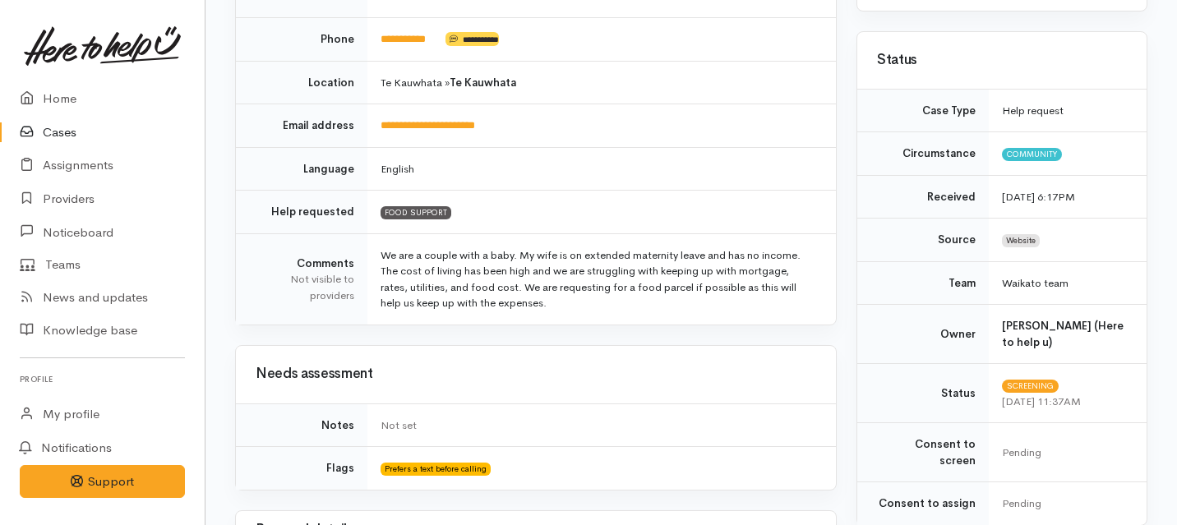
scroll to position [240, 0]
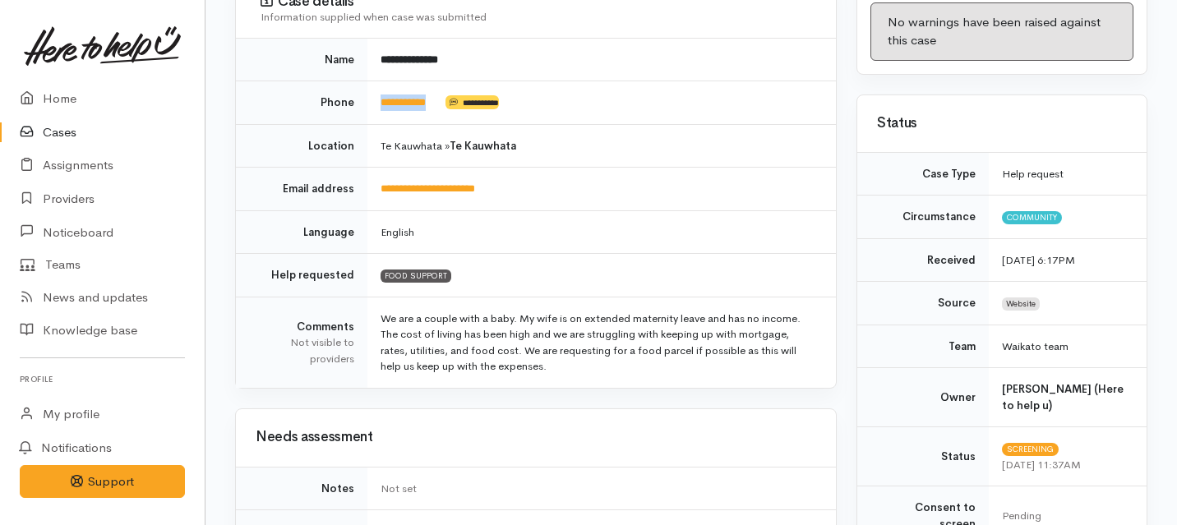
drag, startPoint x: 444, startPoint y: 102, endPoint x: 353, endPoint y: 103, distance: 91.2
click at [353, 103] on tr "**********" at bounding box center [536, 103] width 600 height 44
copy tr "**********"
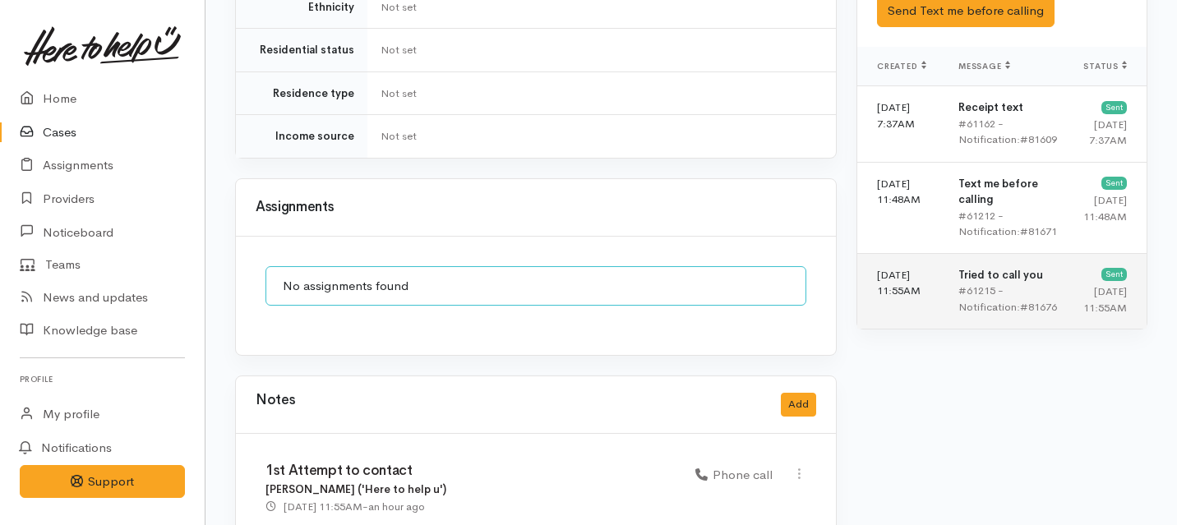
scroll to position [1027, 0]
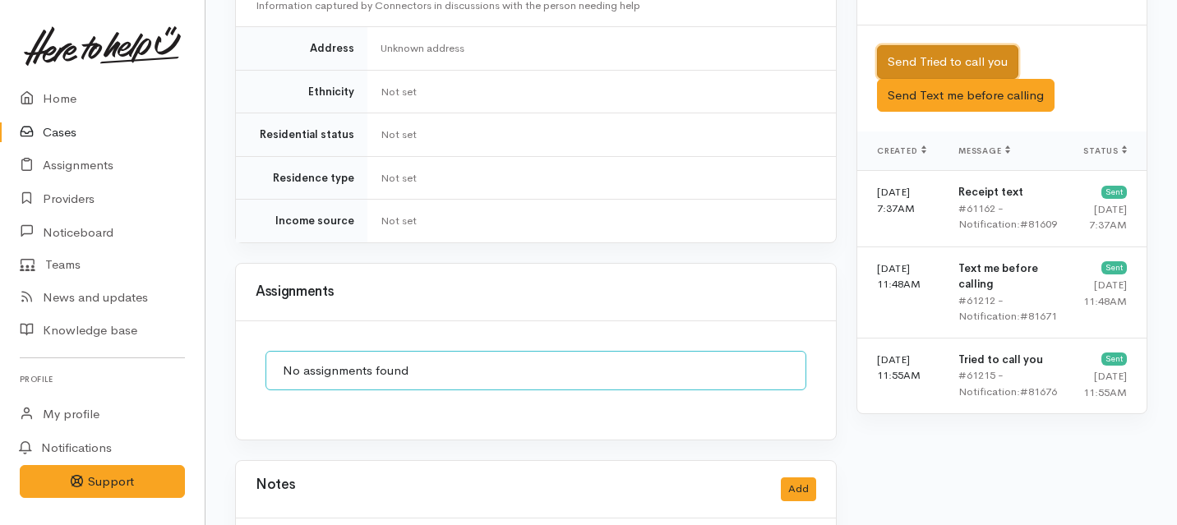
click at [930, 46] on button "Send Tried to call you" at bounding box center [947, 62] width 141 height 34
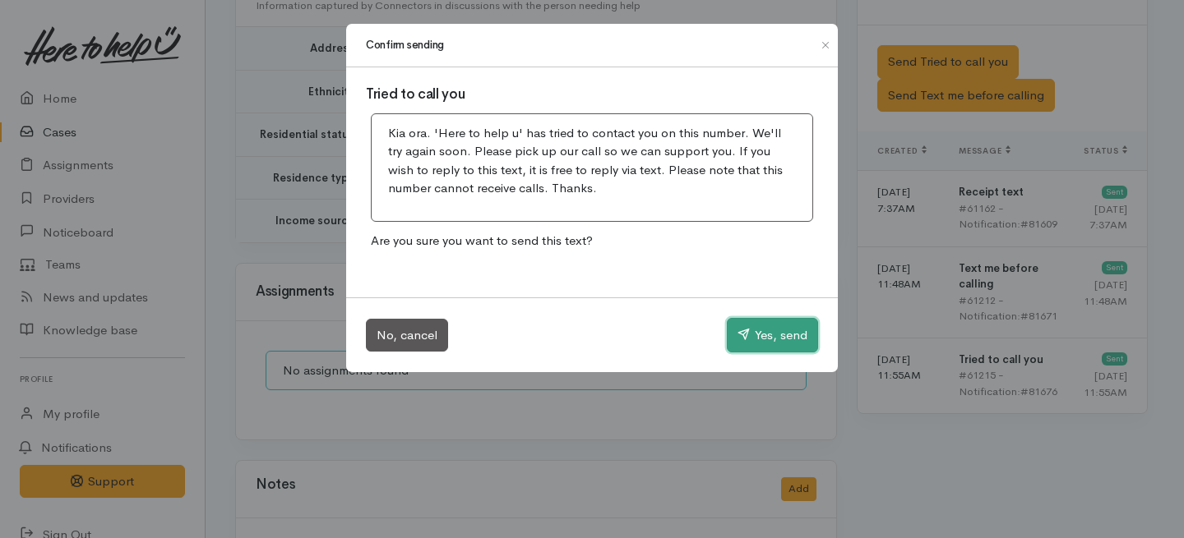
click at [799, 346] on button "Yes, send" at bounding box center [772, 335] width 91 height 35
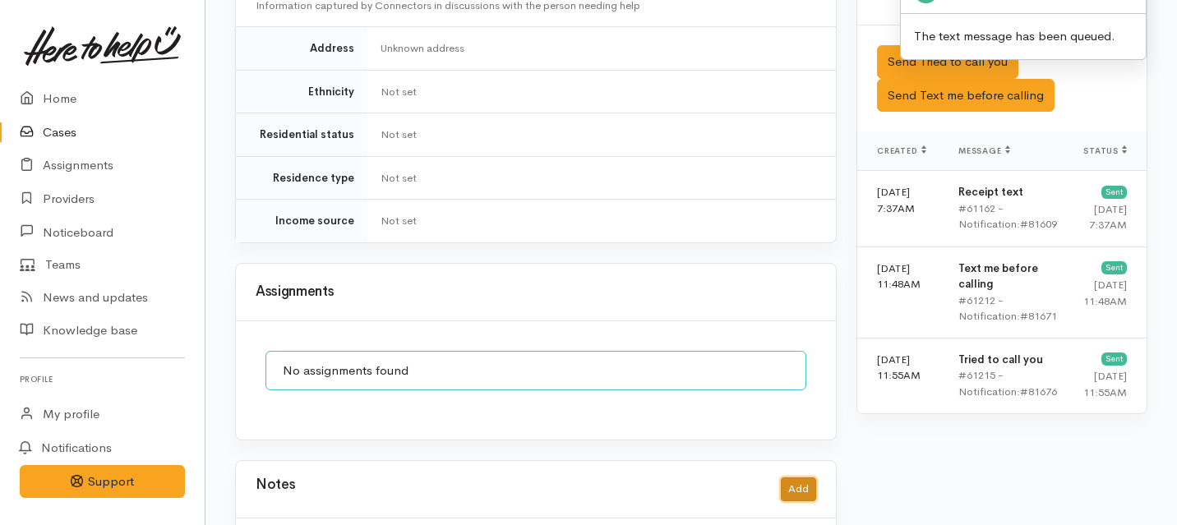
click at [799, 478] on button "Add" at bounding box center [798, 490] width 35 height 24
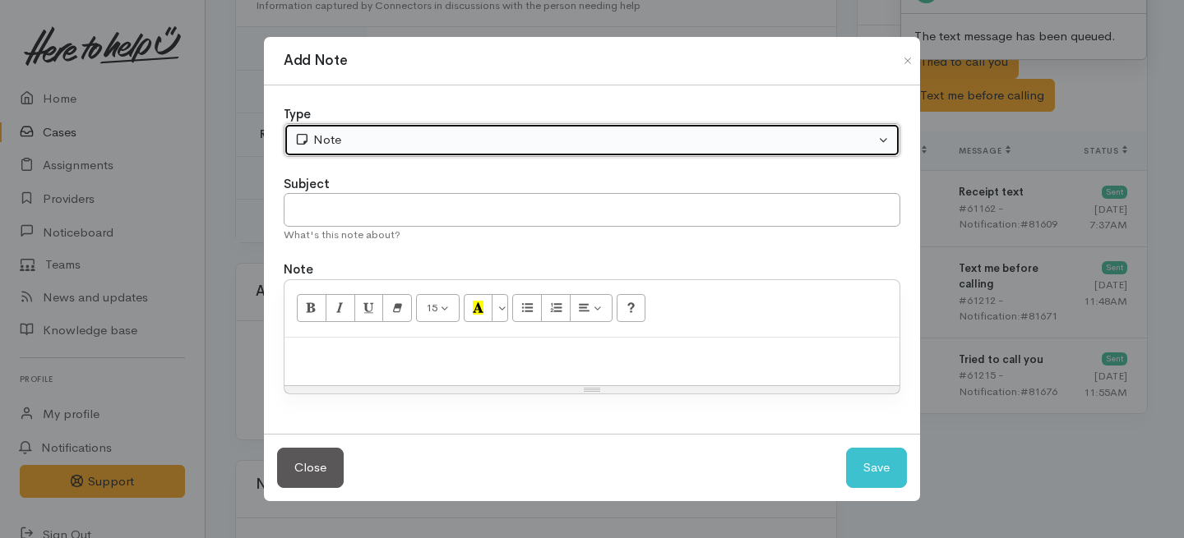
click at [553, 141] on div "Note" at bounding box center [584, 140] width 580 height 19
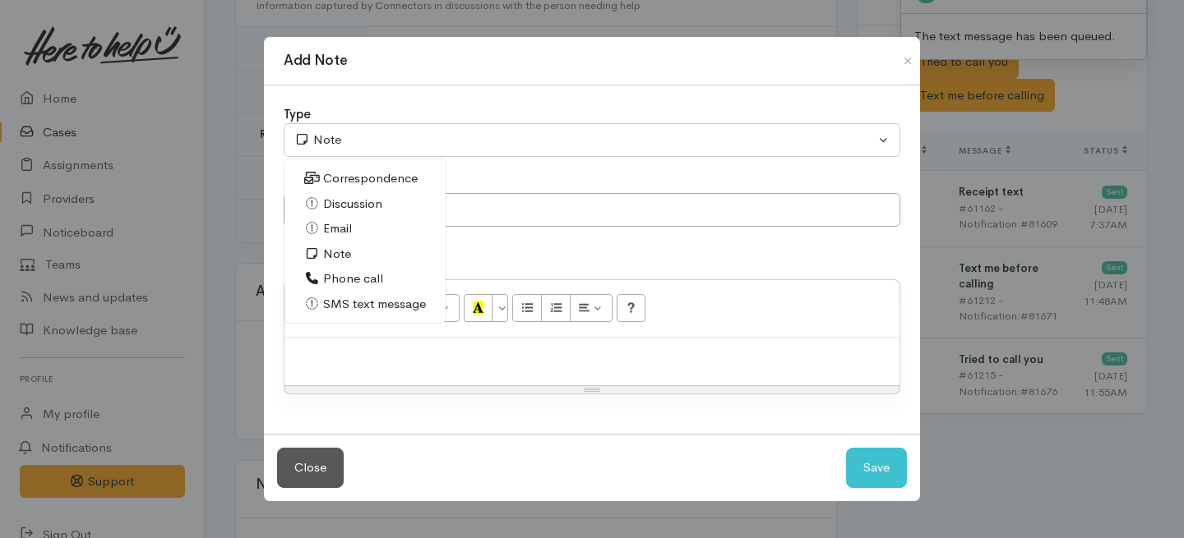
click at [376, 267] on link "Phone call" at bounding box center [364, 278] width 161 height 25
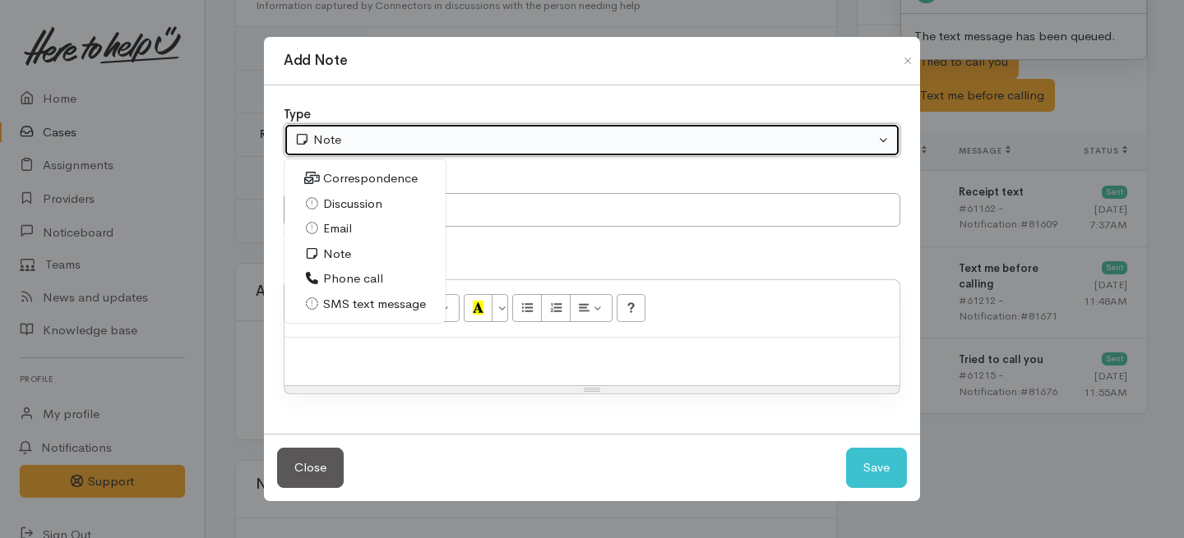
select select "3"
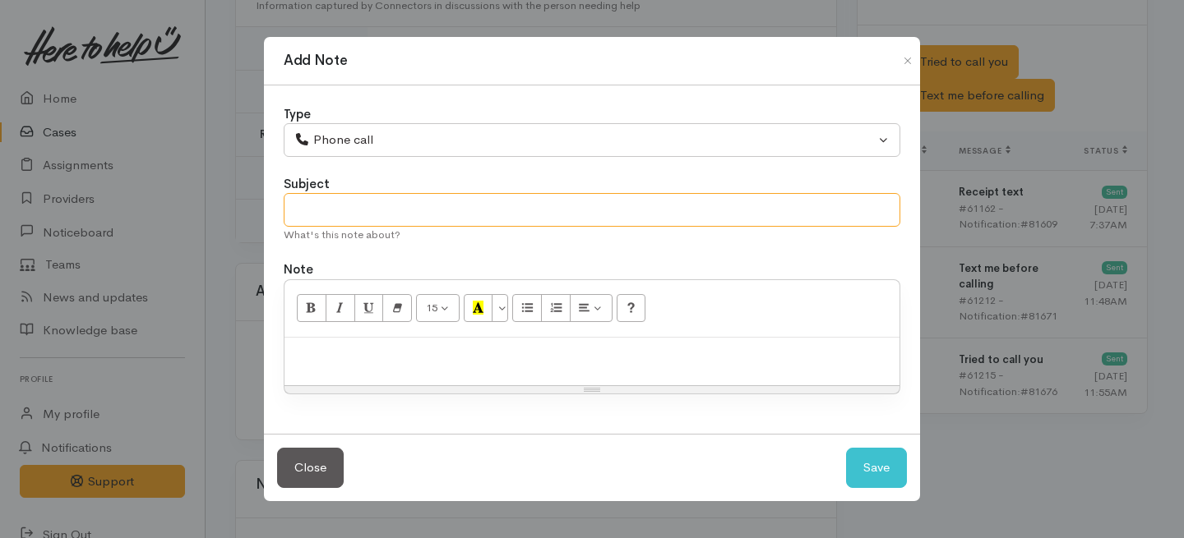
click at [379, 219] on input "text" at bounding box center [592, 210] width 616 height 34
type input "A"
type input "2nd Attempt to contact"
click at [409, 367] on div at bounding box center [591, 362] width 615 height 48
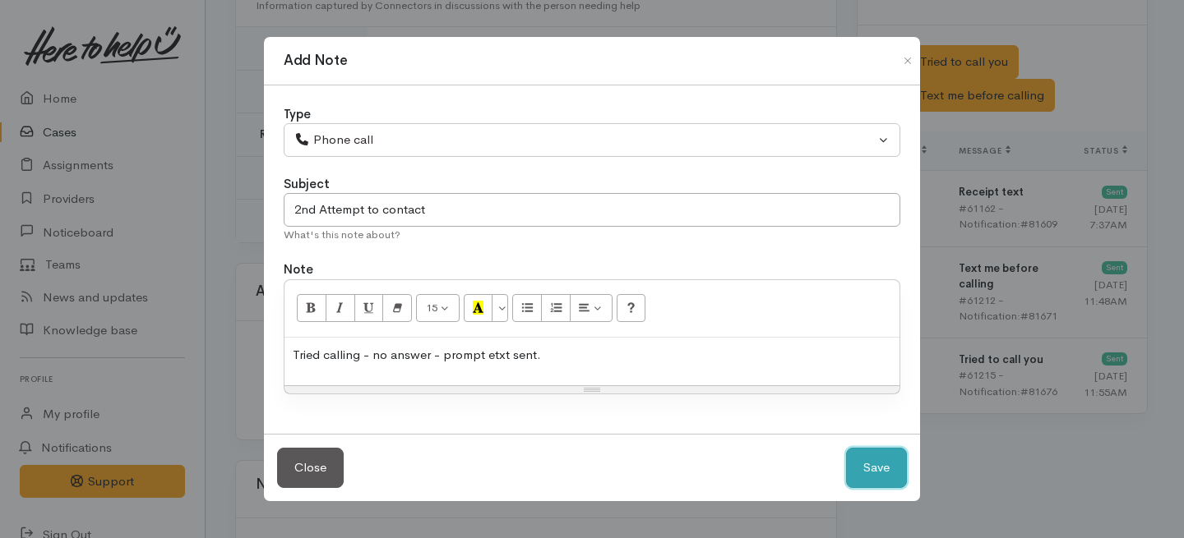
click at [888, 476] on button "Save" at bounding box center [876, 468] width 61 height 40
select select "1"
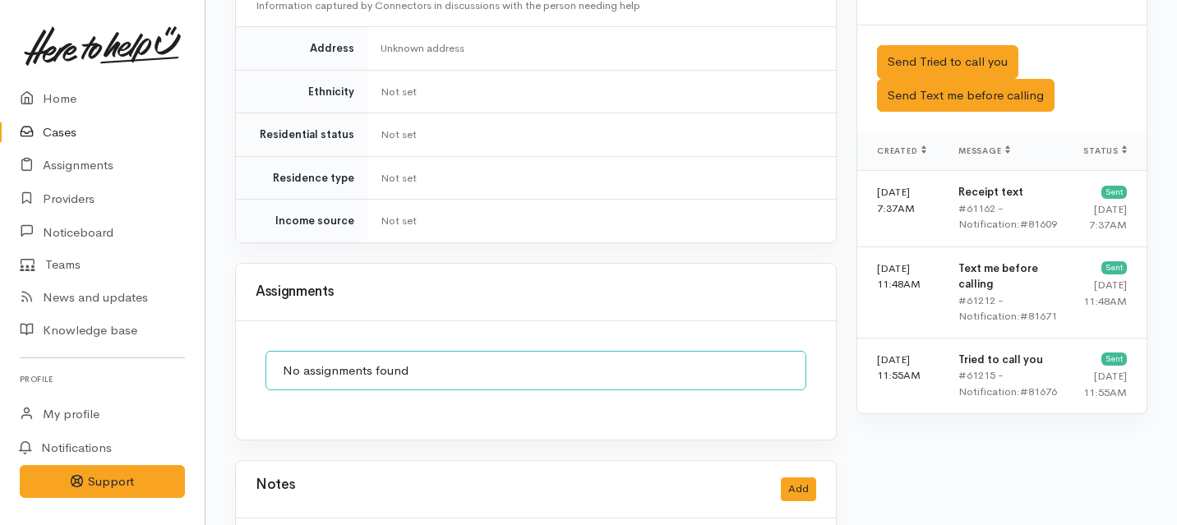
scroll to position [1328, 0]
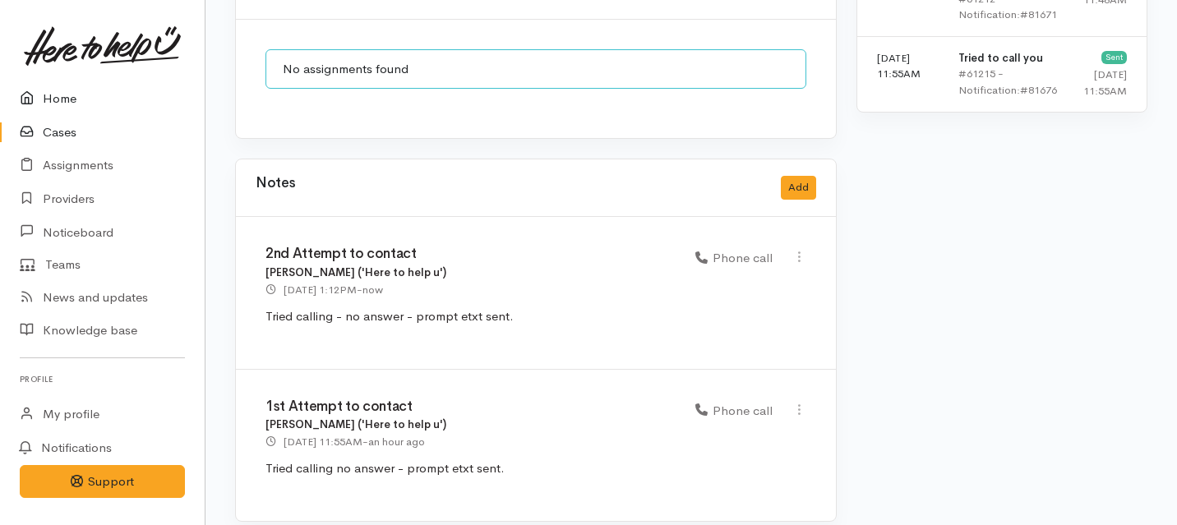
click at [62, 104] on link "Home" at bounding box center [102, 99] width 205 height 34
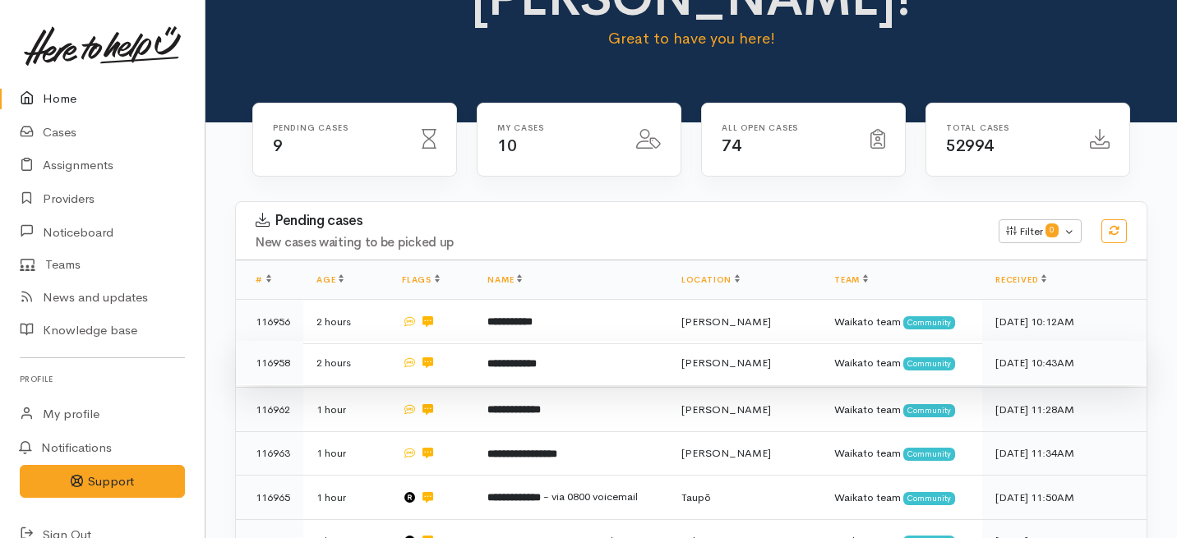
scroll to position [126, 0]
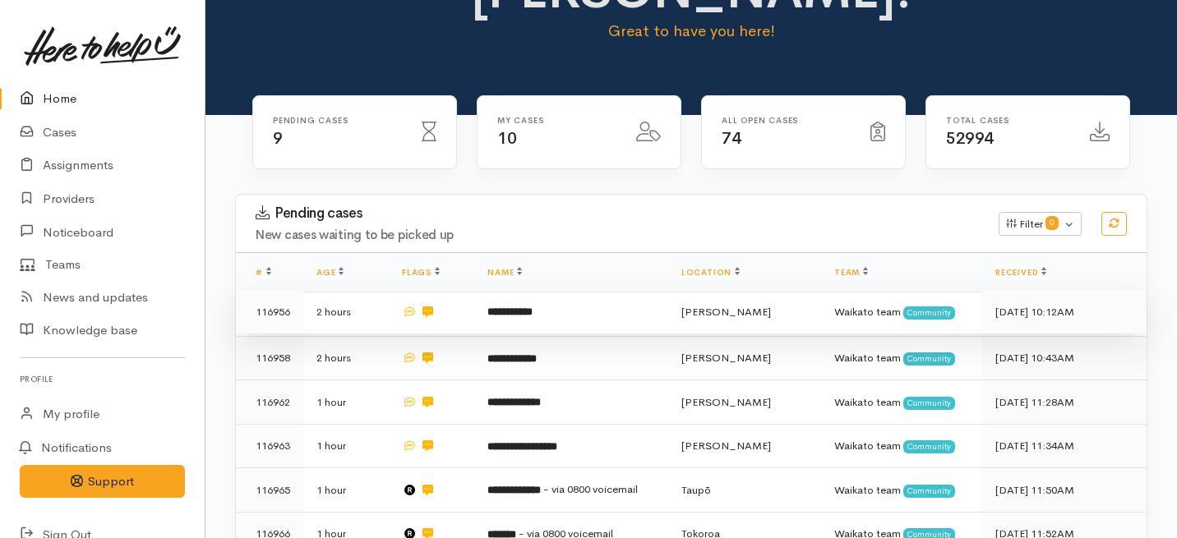
click at [460, 290] on td at bounding box center [431, 312] width 85 height 44
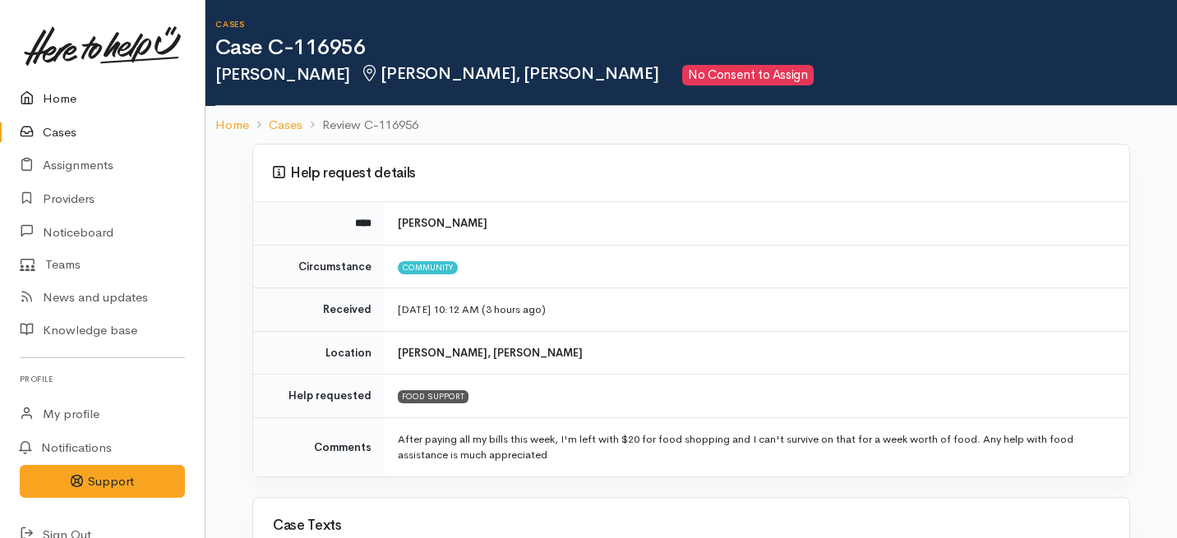
click at [60, 106] on link "Home" at bounding box center [102, 99] width 205 height 34
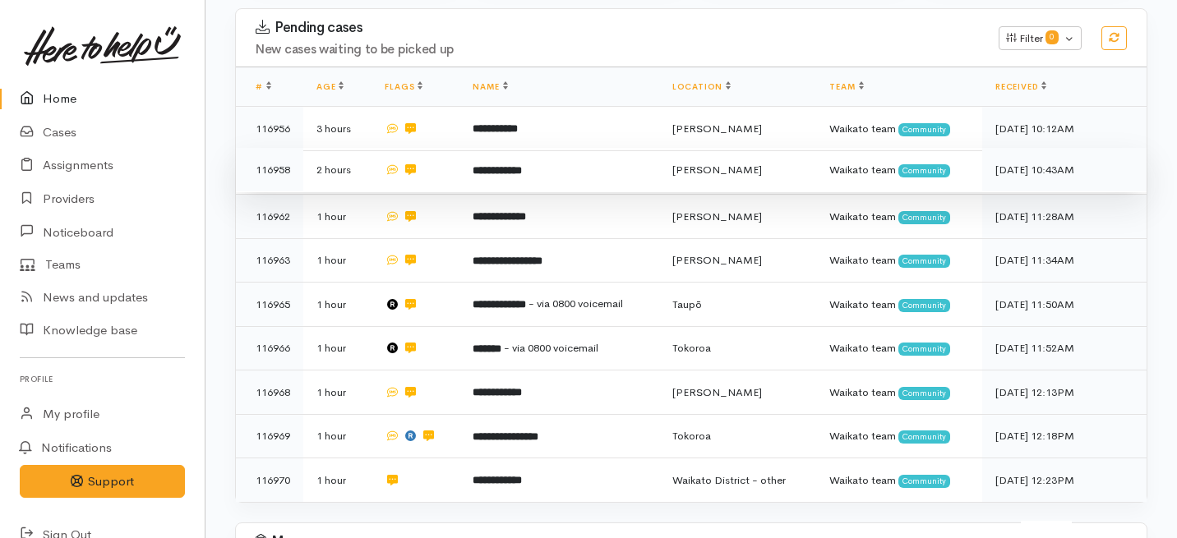
scroll to position [312, 0]
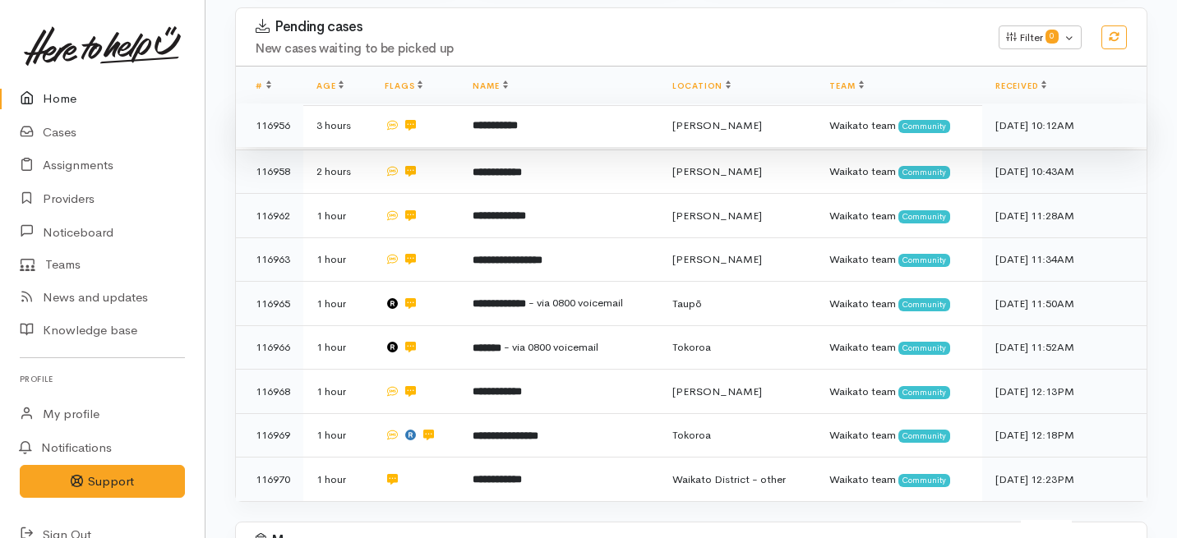
click at [537, 104] on td "**********" at bounding box center [558, 126] width 199 height 44
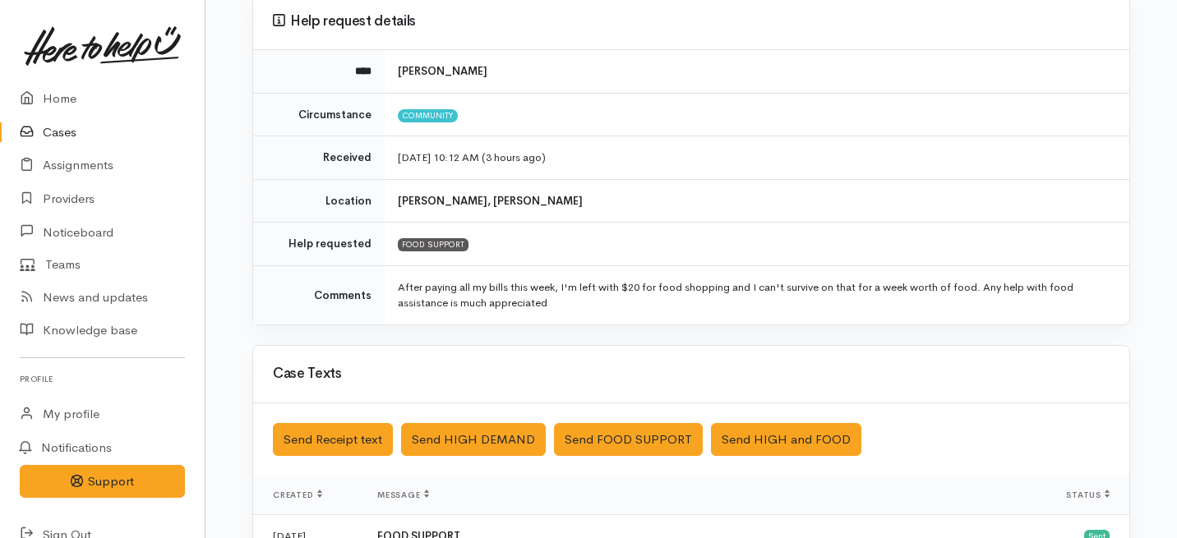
scroll to position [510, 0]
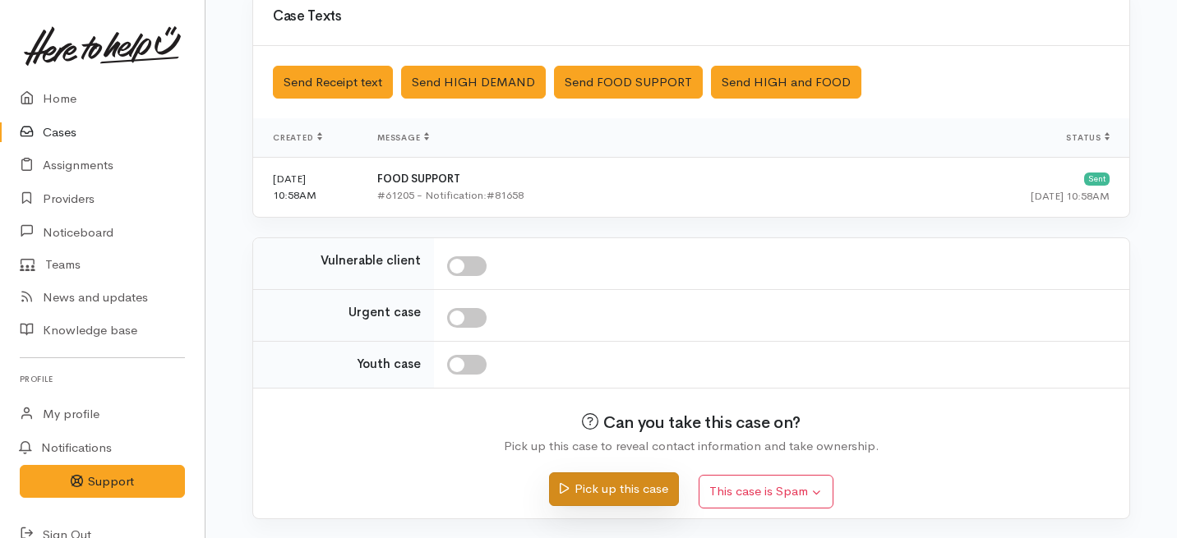
click at [574, 492] on button "Pick up this case" at bounding box center [613, 490] width 129 height 34
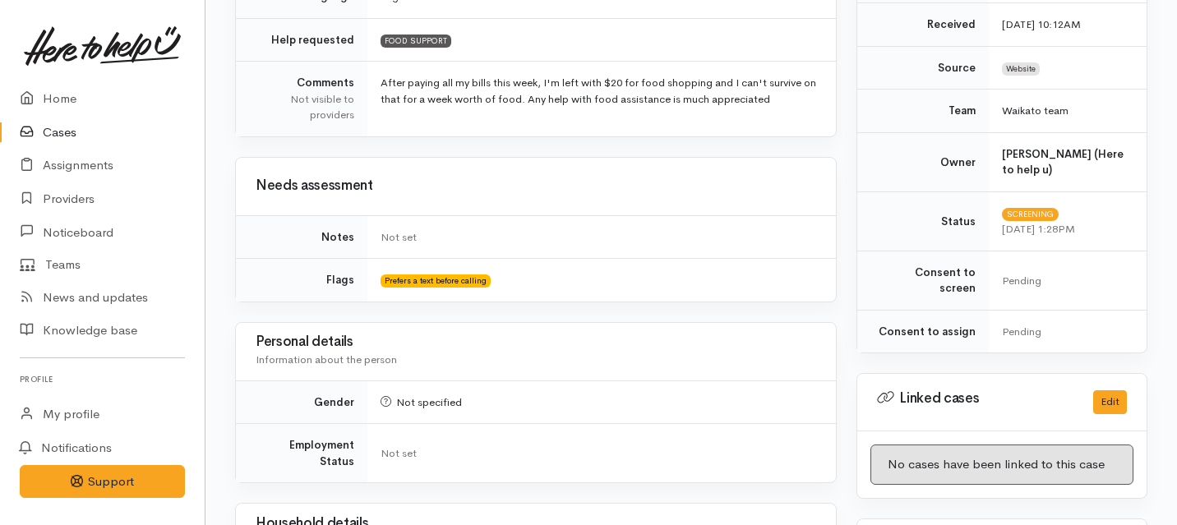
scroll to position [811, 0]
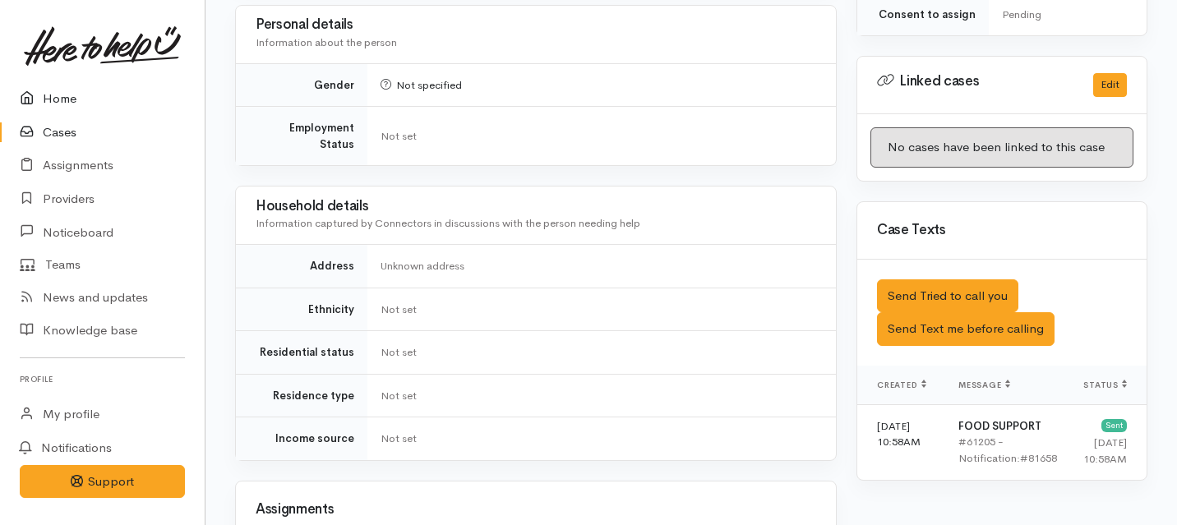
click at [72, 99] on link "Home" at bounding box center [102, 99] width 205 height 34
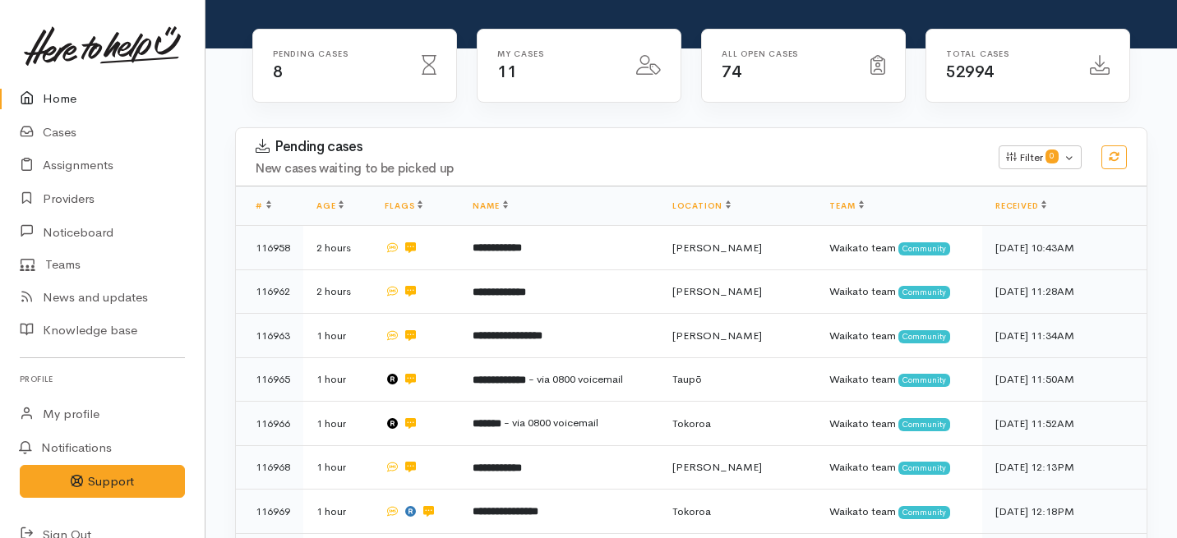
scroll to position [216, 0]
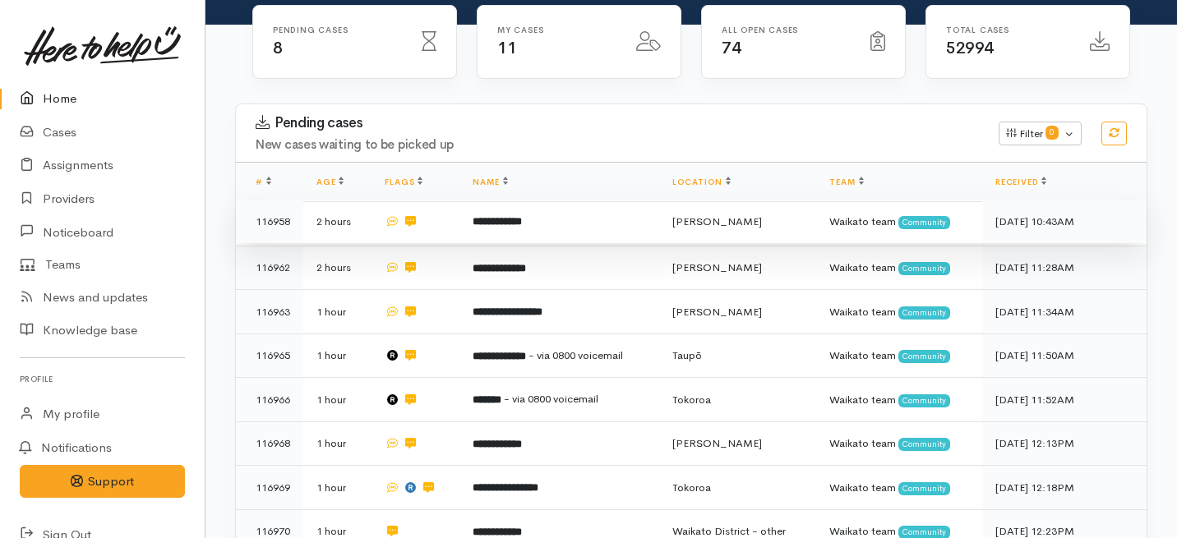
click at [549, 200] on td "**********" at bounding box center [558, 222] width 199 height 44
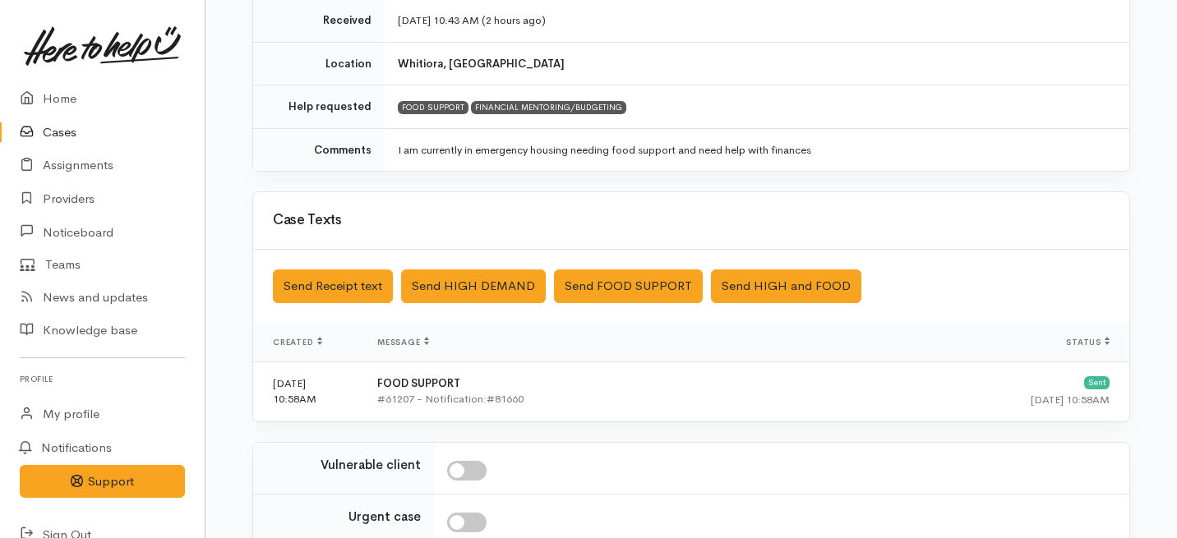
scroll to position [494, 0]
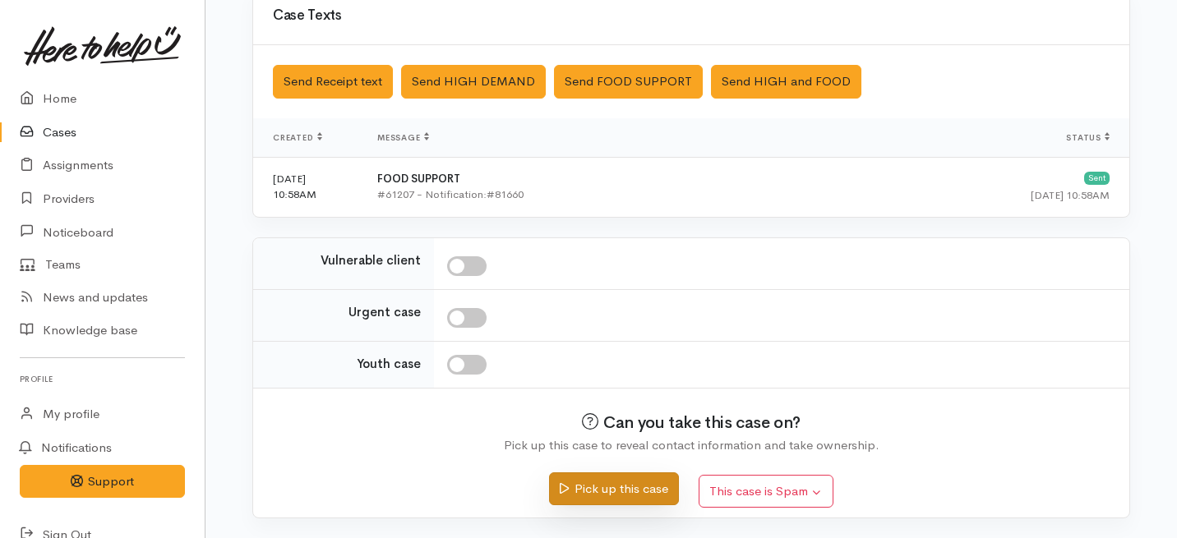
click at [615, 496] on button "Pick up this case" at bounding box center [613, 490] width 129 height 34
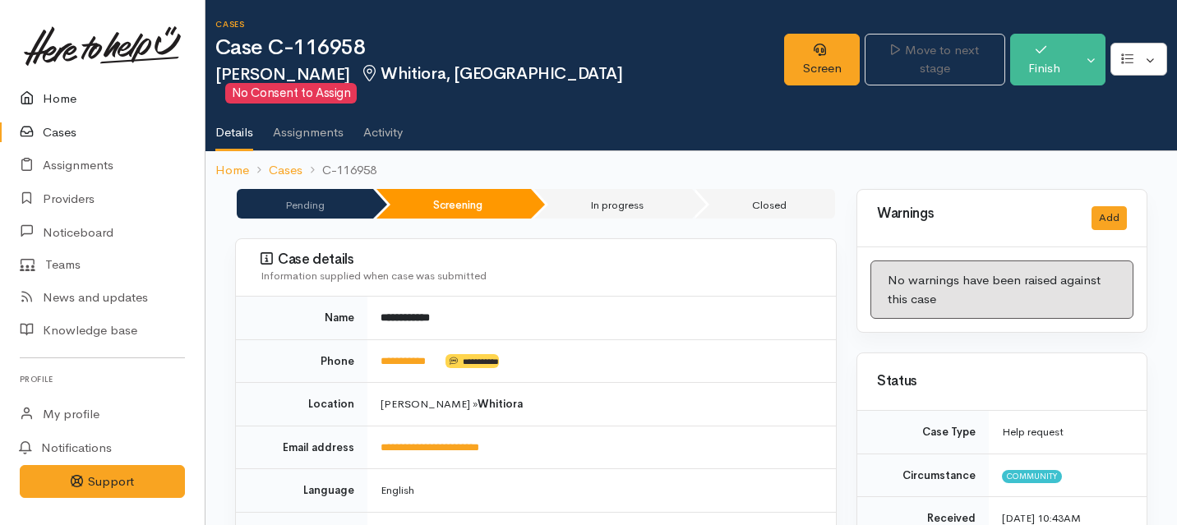
click at [65, 98] on link "Home" at bounding box center [102, 99] width 205 height 34
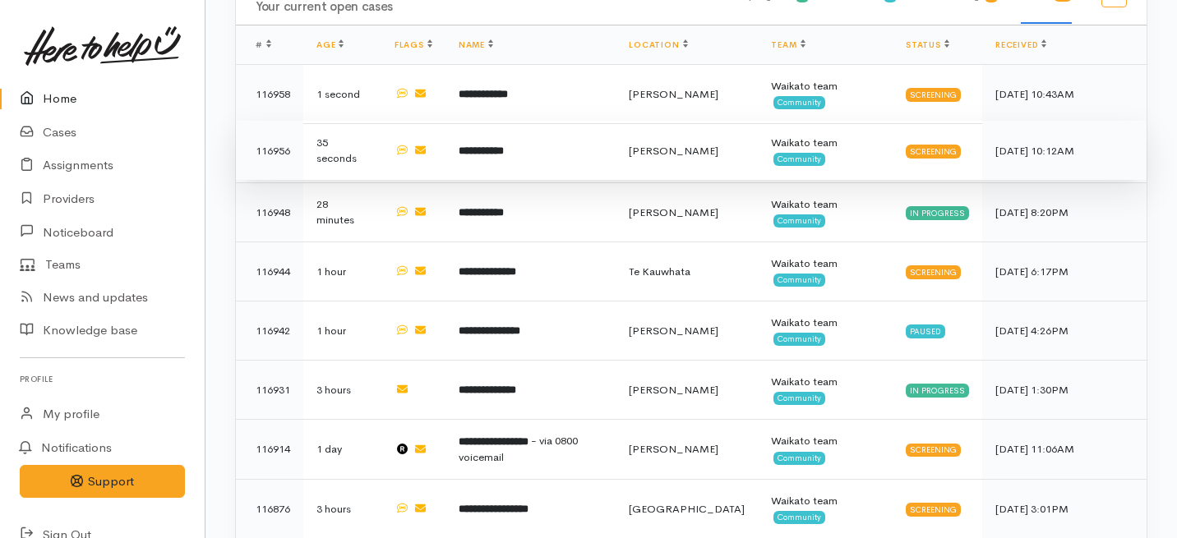
scroll to position [1015, 0]
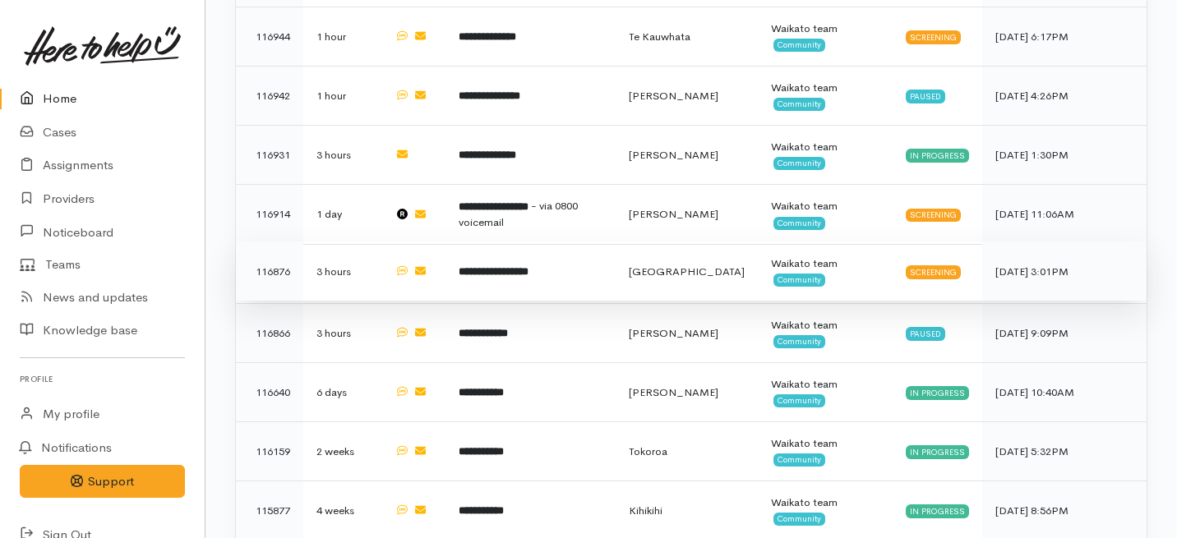
click at [590, 242] on td "**********" at bounding box center [531, 271] width 170 height 59
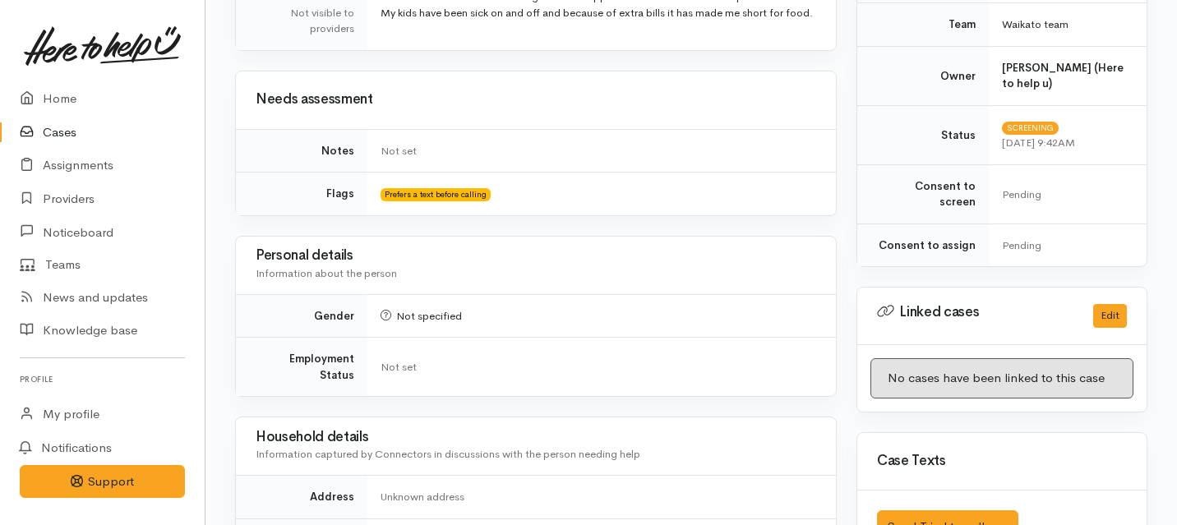
scroll to position [879, 0]
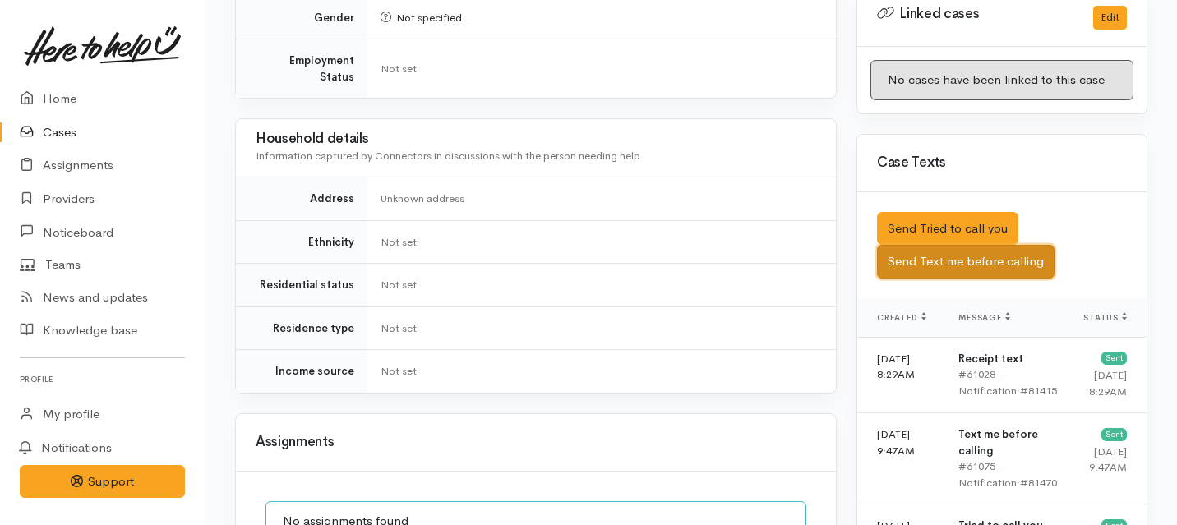
click at [919, 245] on button "Send Text me before calling" at bounding box center [966, 262] width 178 height 34
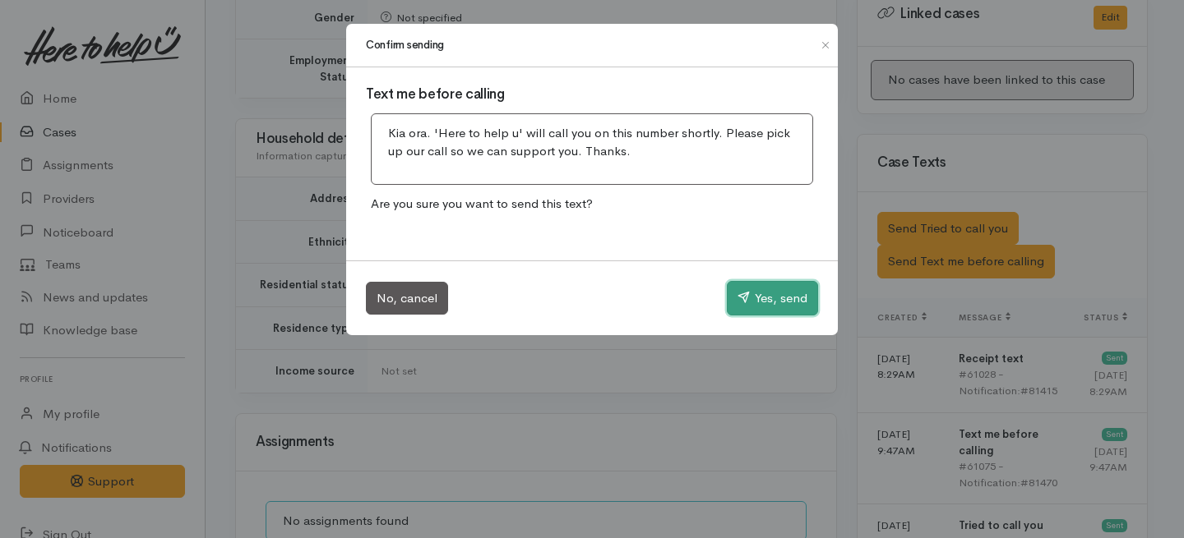
click at [801, 311] on button "Yes, send" at bounding box center [772, 298] width 91 height 35
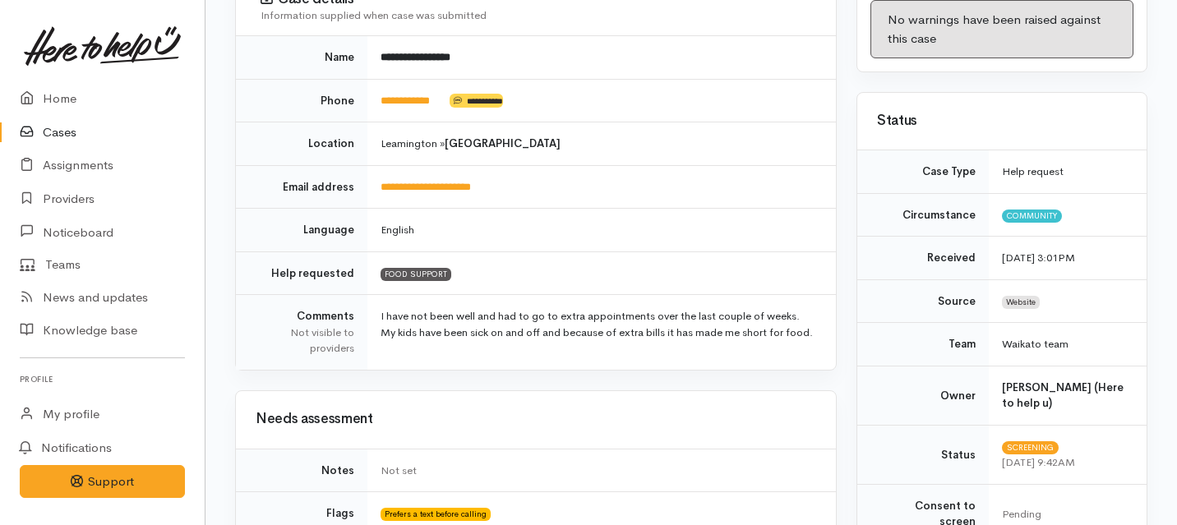
scroll to position [0, 0]
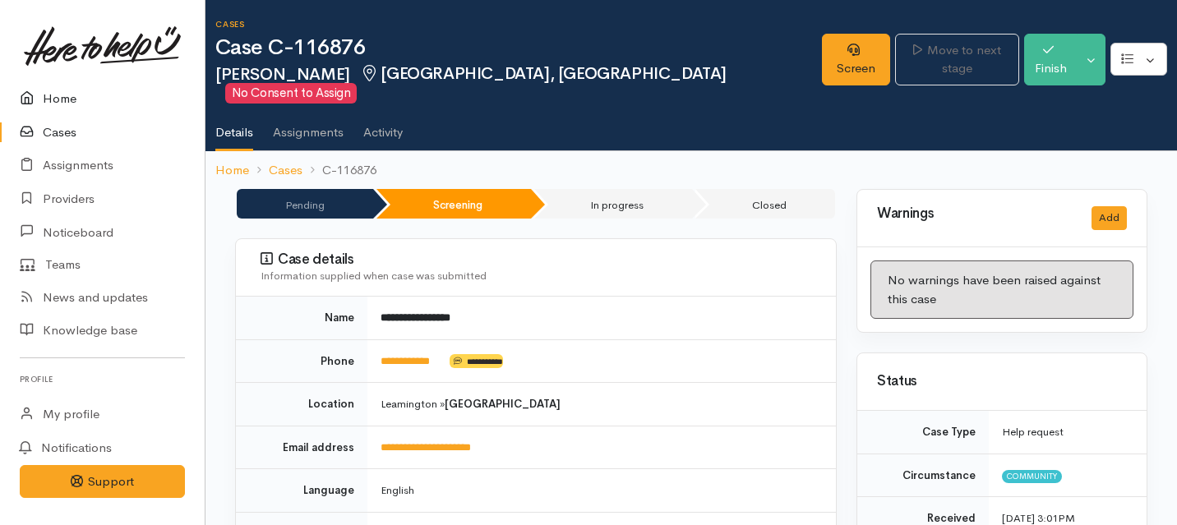
click at [56, 90] on link "Home" at bounding box center [102, 99] width 205 height 34
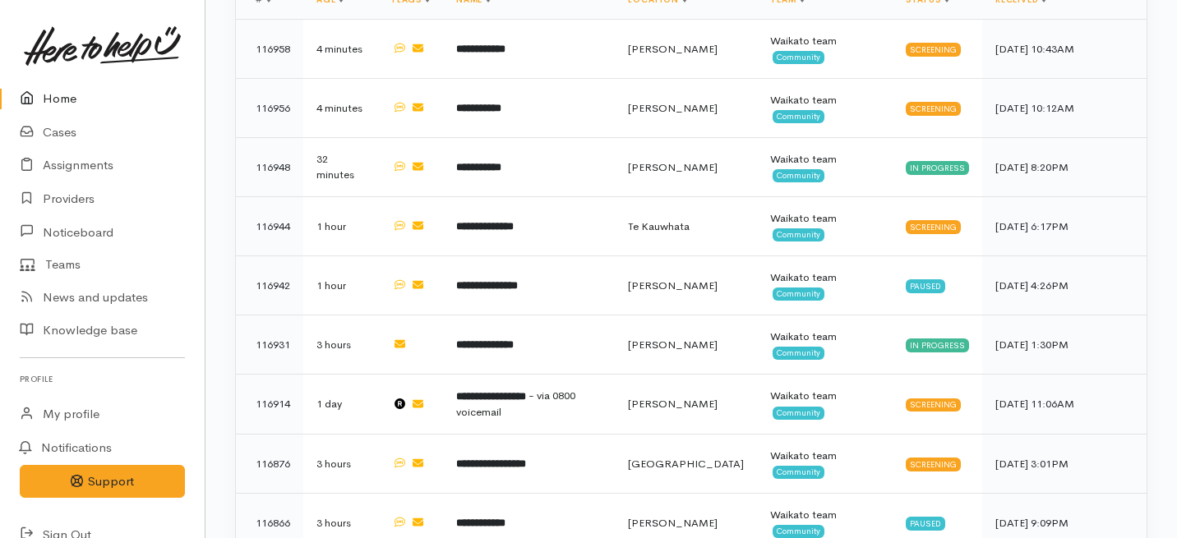
scroll to position [826, 0]
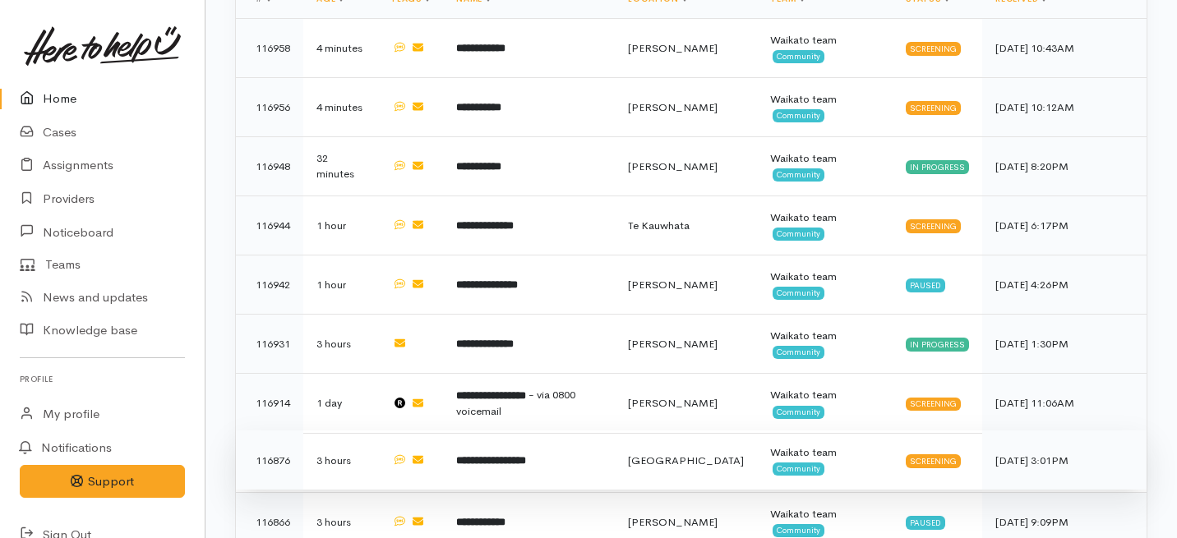
click at [615, 431] on td "**********" at bounding box center [529, 460] width 172 height 59
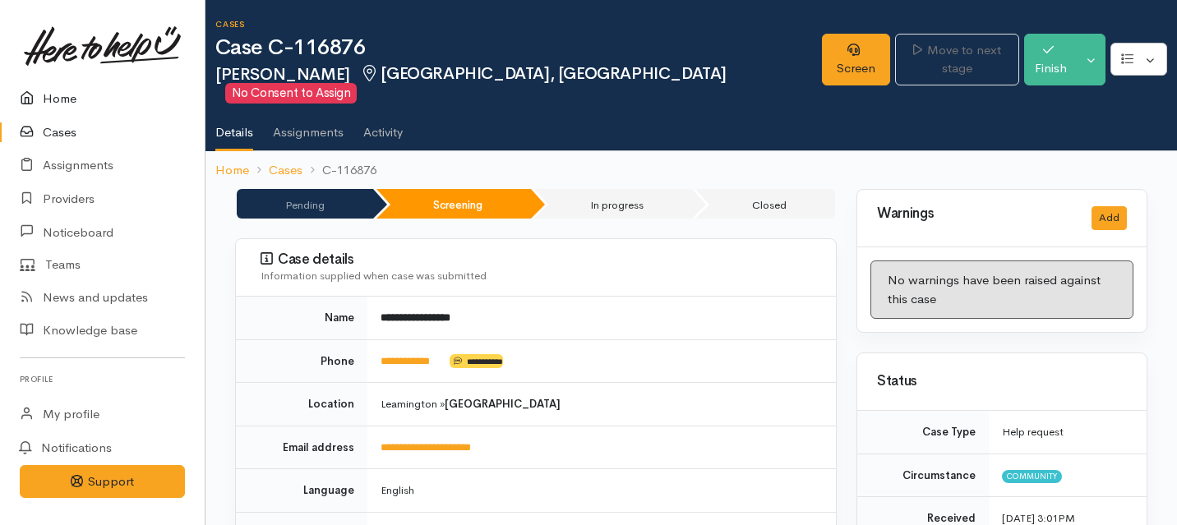
click at [69, 102] on link "Home" at bounding box center [102, 99] width 205 height 34
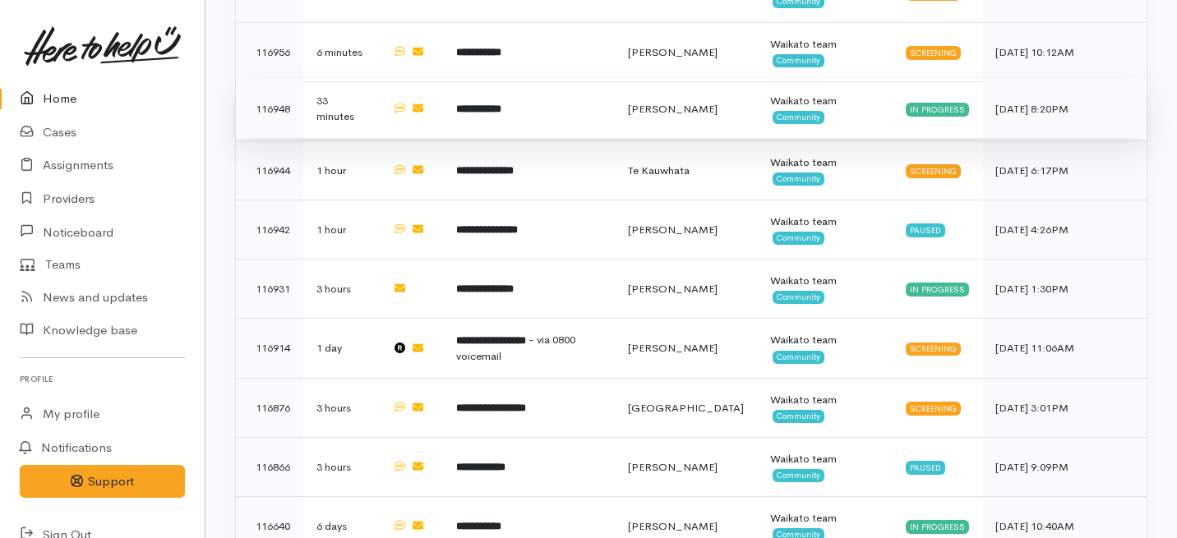
scroll to position [907, 0]
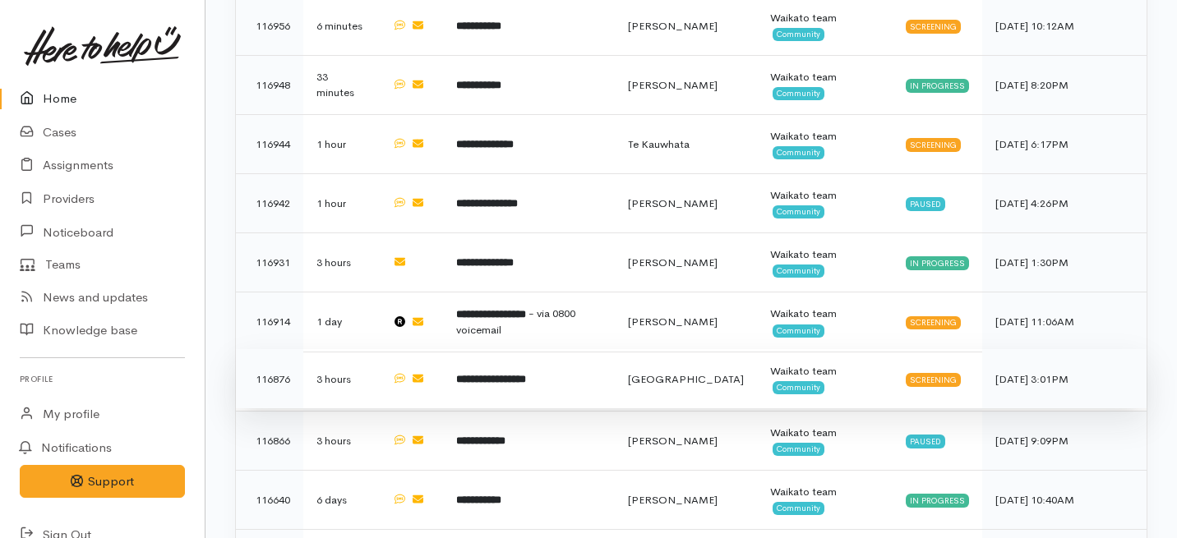
click at [580, 349] on td "**********" at bounding box center [529, 378] width 172 height 59
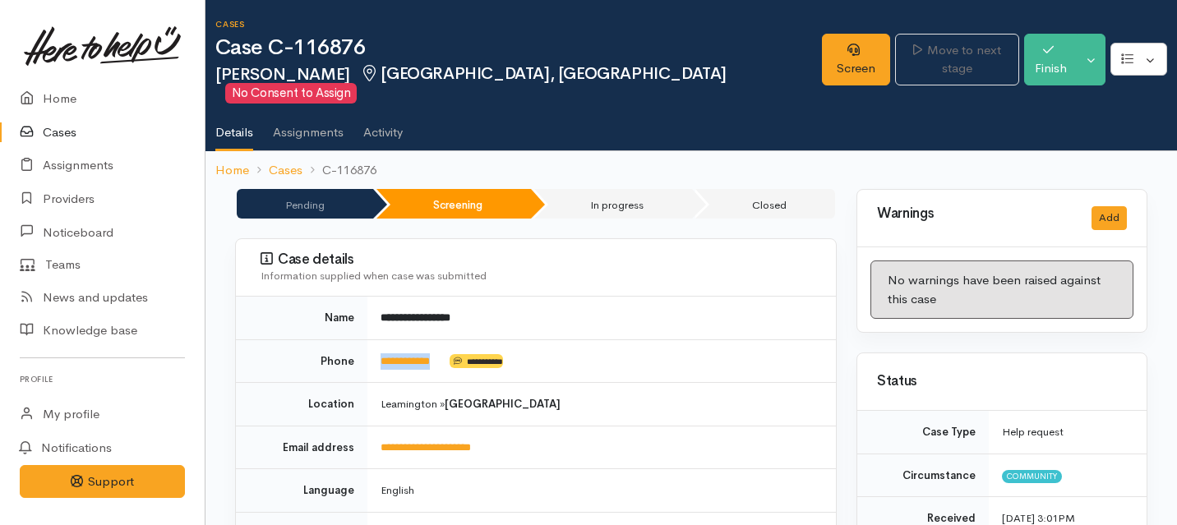
drag, startPoint x: 458, startPoint y: 341, endPoint x: 367, endPoint y: 339, distance: 90.4
click at [367, 339] on td "**********" at bounding box center [601, 361] width 469 height 44
copy td "**********"
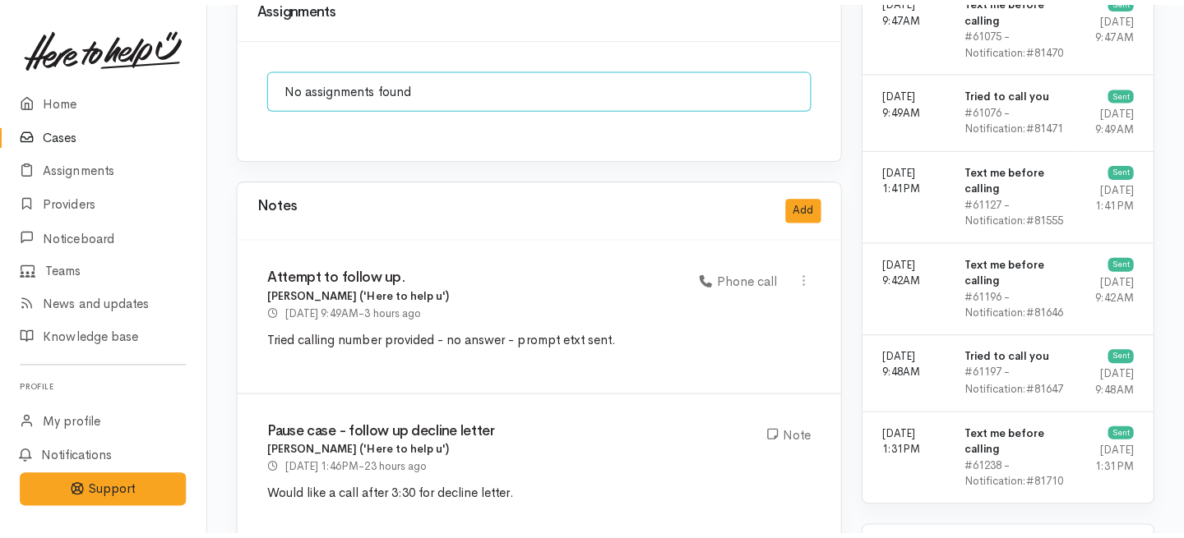
scroll to position [1318, 0]
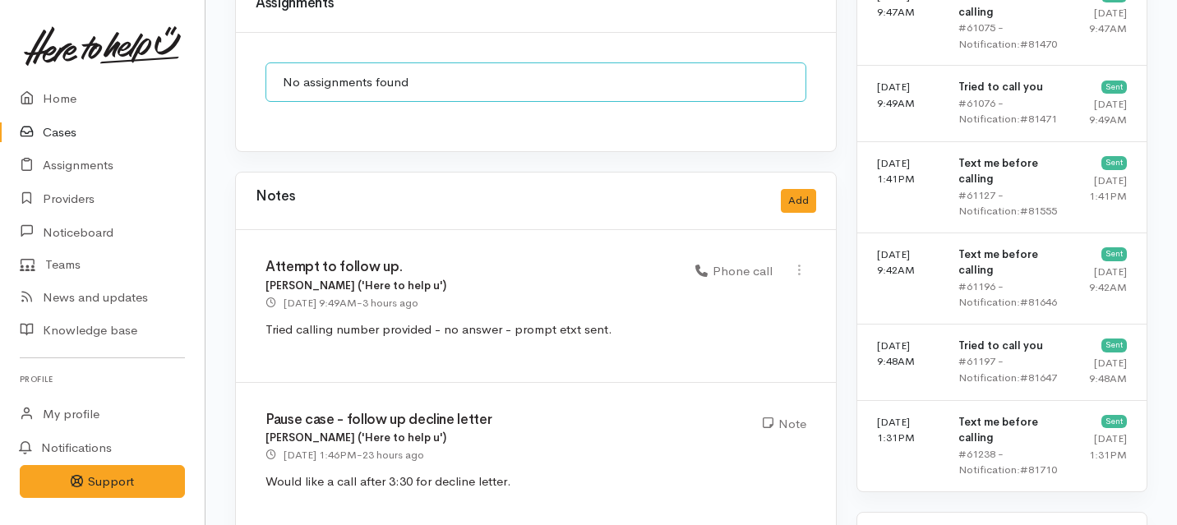
click at [810, 184] on div "Notes Add" at bounding box center [536, 201] width 561 height 34
click at [806, 189] on button "Add" at bounding box center [798, 201] width 35 height 24
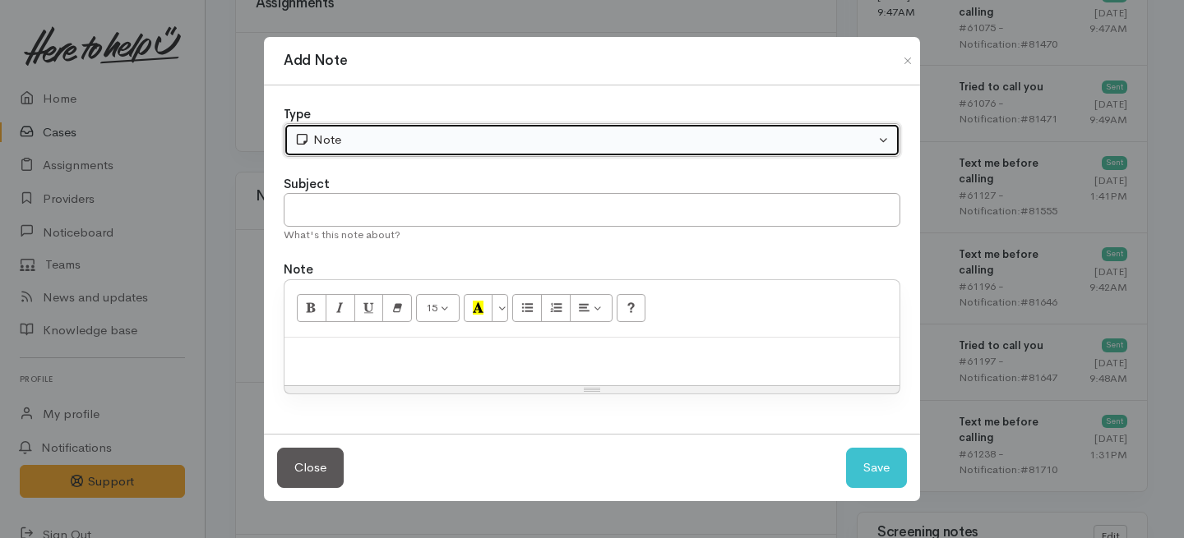
click at [678, 138] on div "Note" at bounding box center [584, 140] width 580 height 19
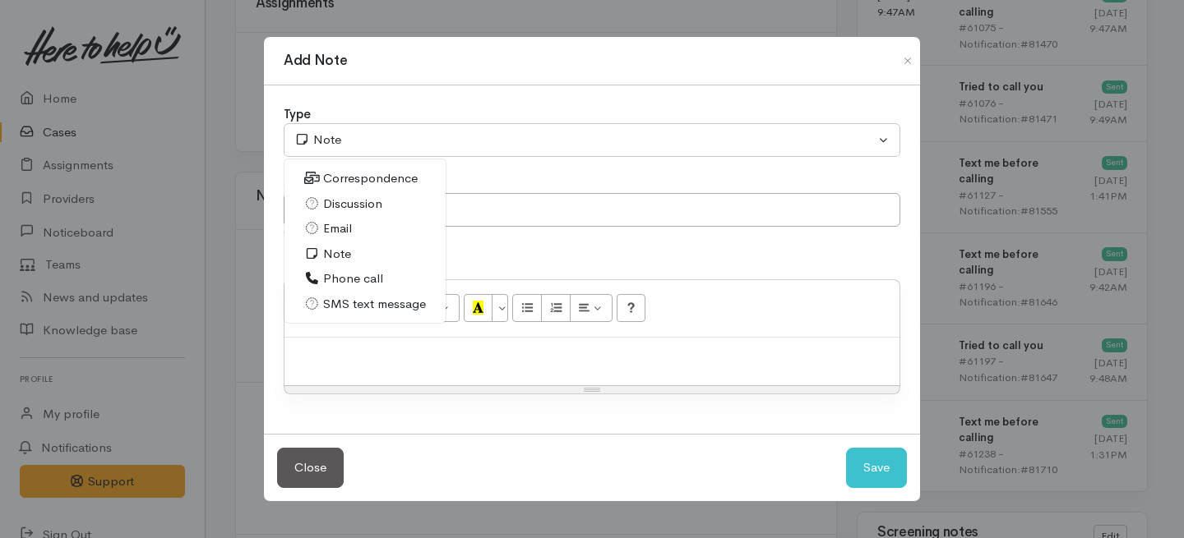
click at [339, 283] on span "Phone call" at bounding box center [353, 279] width 60 height 19
select select "3"
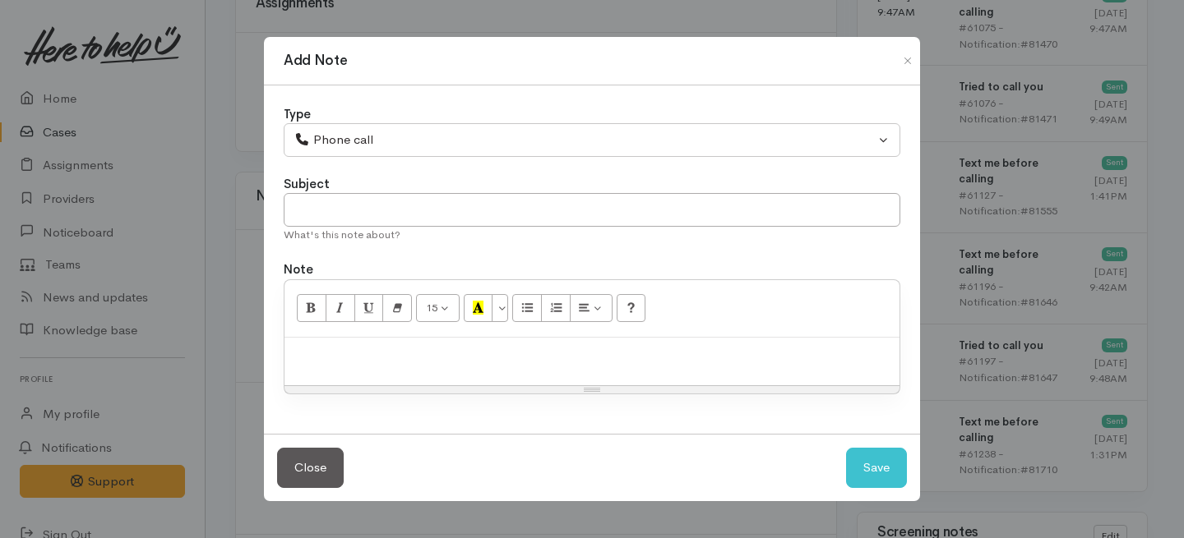
click at [354, 238] on div "What's this note about?" at bounding box center [592, 235] width 616 height 16
click at [358, 217] on input "text" at bounding box center [592, 210] width 616 height 34
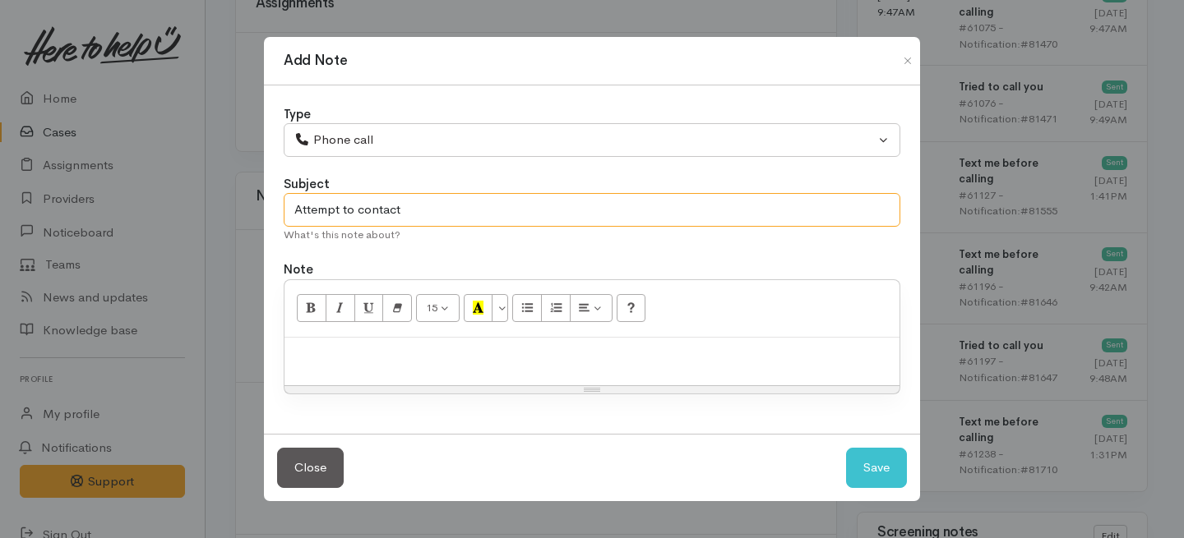
type input "Attempt to contact"
click at [413, 356] on p at bounding box center [592, 355] width 598 height 19
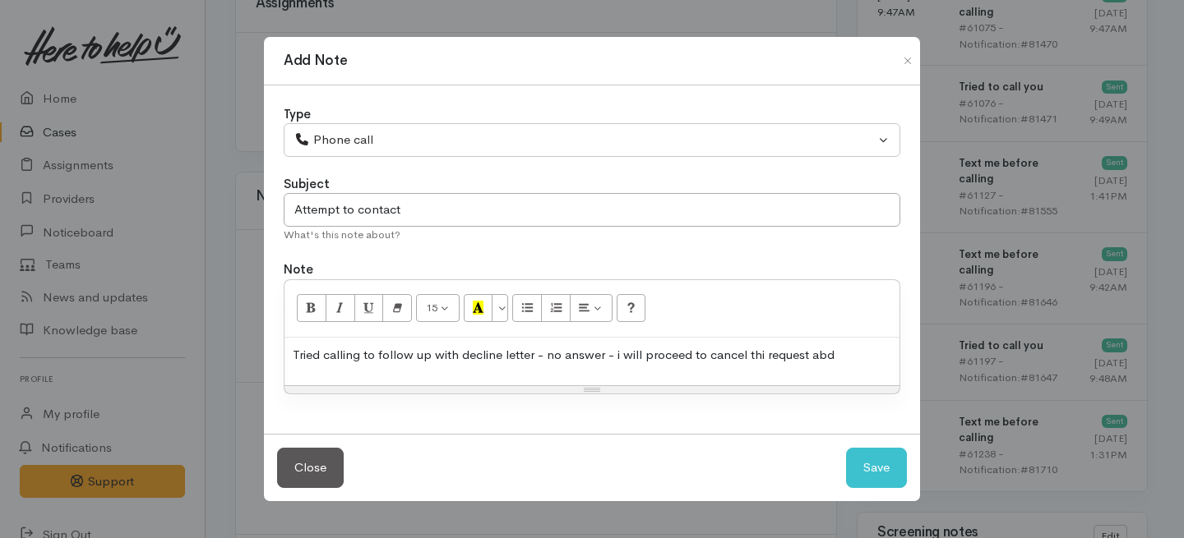
click at [761, 357] on p "Tried calling to follow up with decline letter - no answer - i will proceed to …" at bounding box center [592, 355] width 598 height 19
click at [837, 359] on p "Tried calling to follow up with decline letter - no answer - i will proceed to …" at bounding box center [592, 355] width 598 height 19
click at [871, 352] on p "Tried calling to follow up with decline letter - no answer - i will proceed to …" at bounding box center [592, 355] width 598 height 19
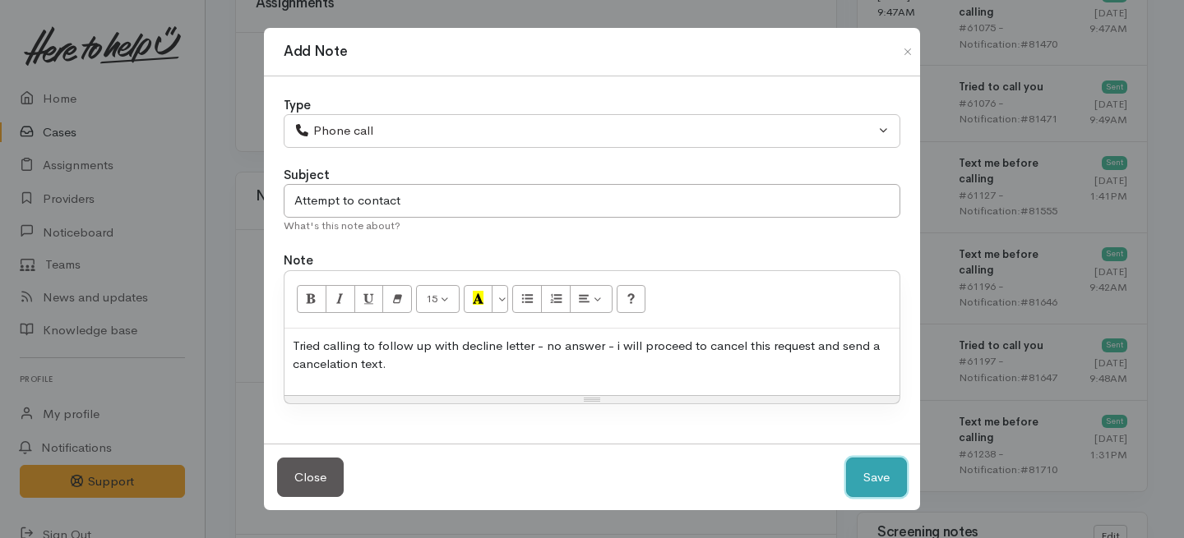
click at [887, 476] on button "Save" at bounding box center [876, 478] width 61 height 40
select select "1"
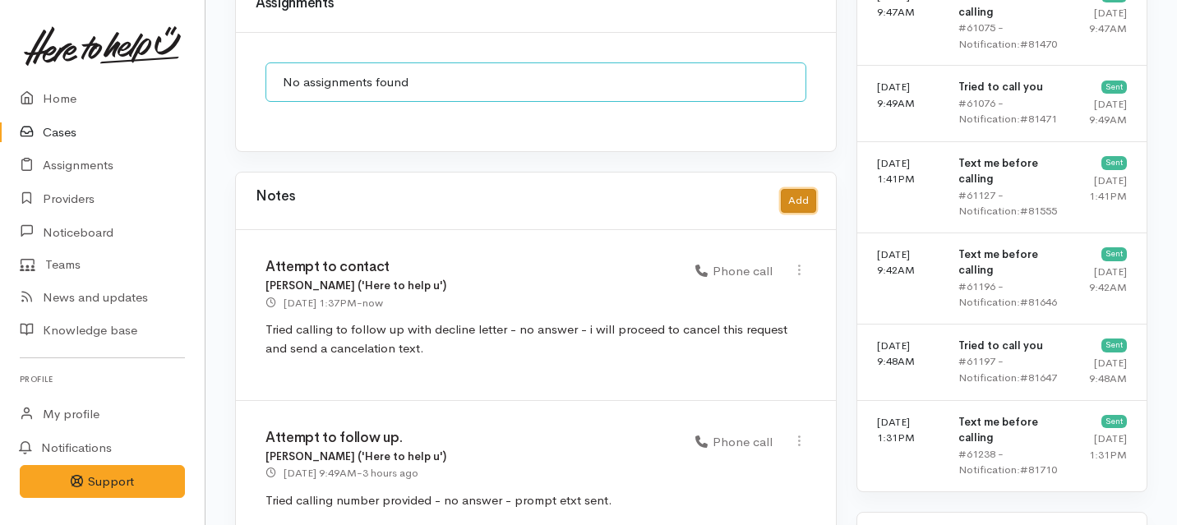
click at [797, 189] on button "Add" at bounding box center [798, 201] width 35 height 24
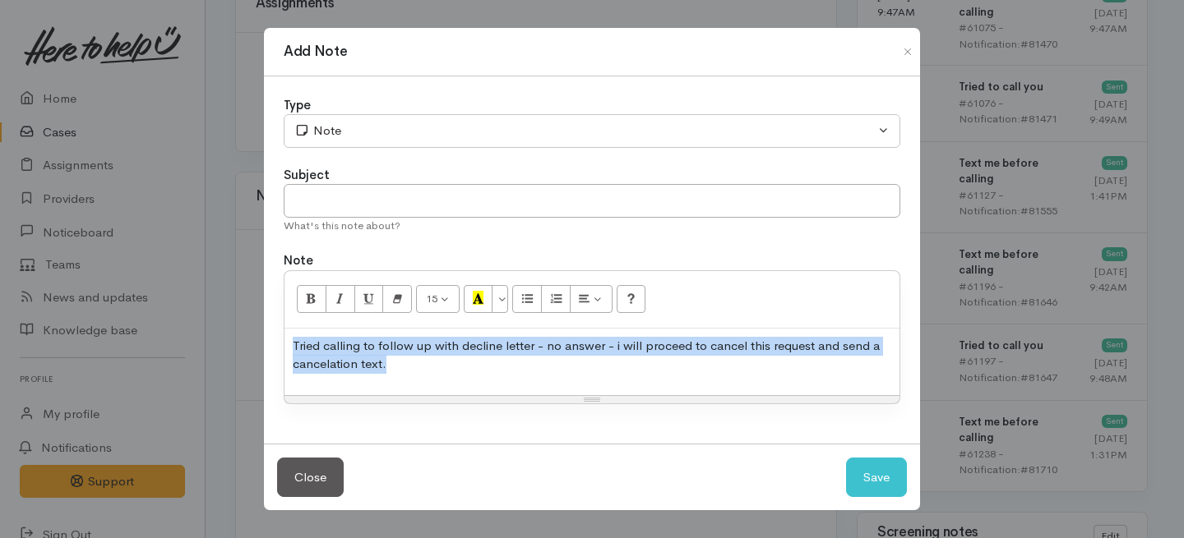
drag, startPoint x: 497, startPoint y: 358, endPoint x: 462, endPoint y: 282, distance: 84.2
click at [462, 282] on div "15 8 9 10 11 12 14 18 24 36 Background Color Transparent Select #ffff00 Text Co…" at bounding box center [592, 337] width 616 height 134
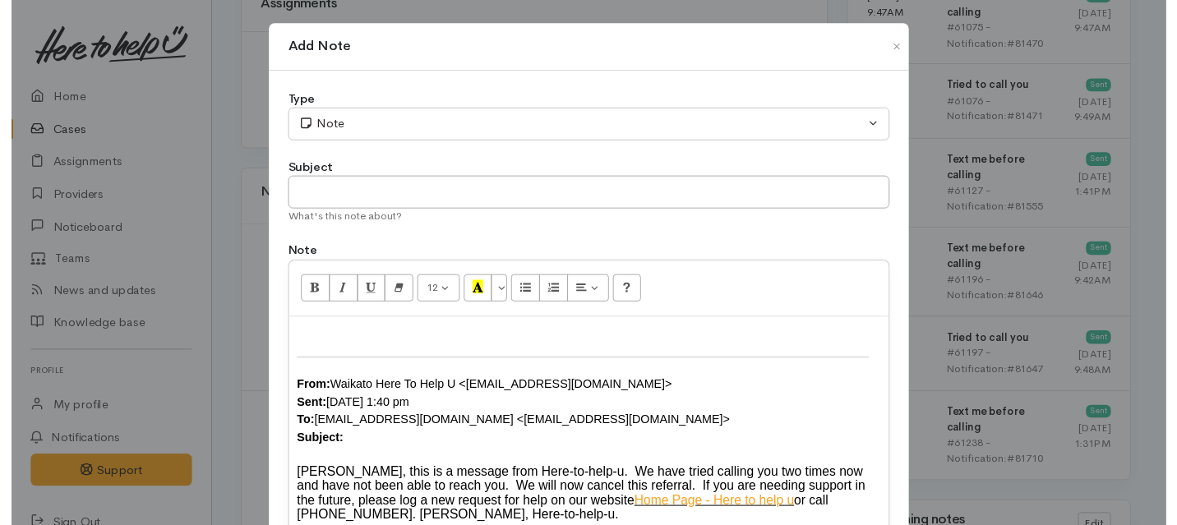
scroll to position [145, 0]
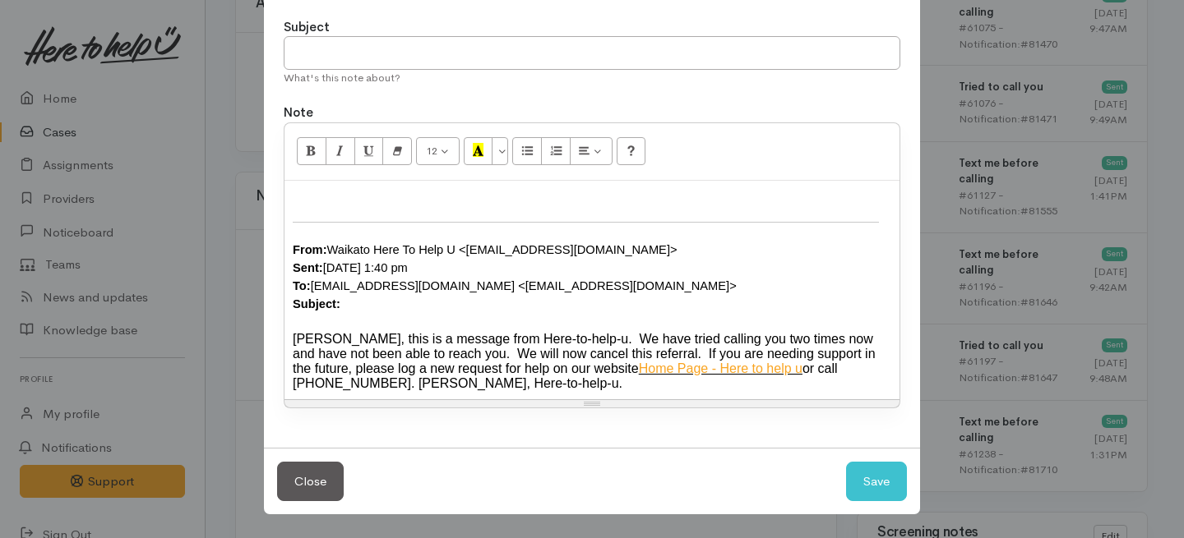
click at [346, 298] on div "From: Waikato Here To Help U <waikato@heretohelpu.nz> Sent: Tuesday, 26 August …" at bounding box center [592, 277] width 598 height 72
click at [853, 492] on button "Save" at bounding box center [876, 482] width 61 height 40
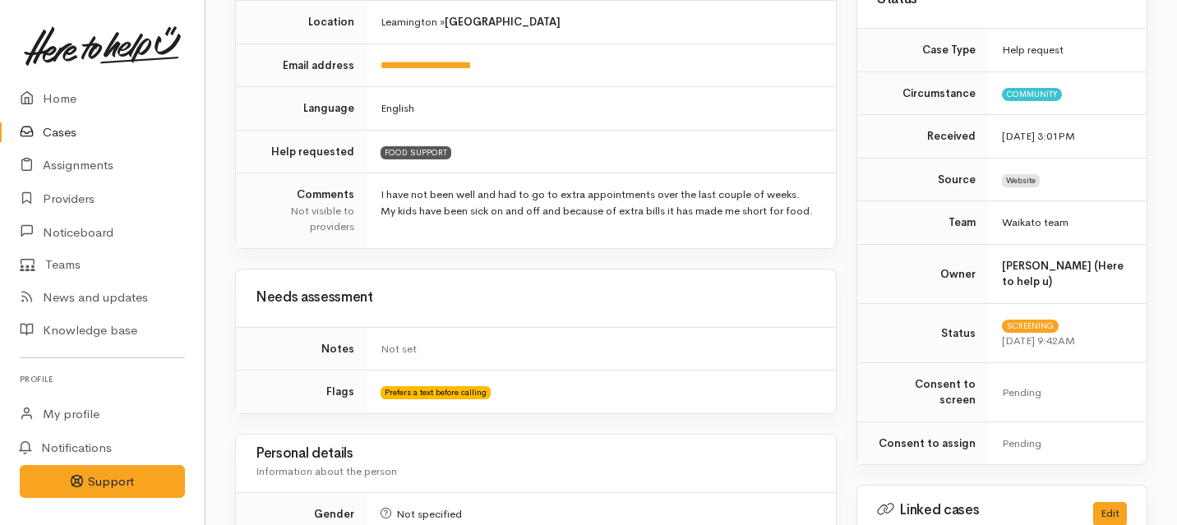
scroll to position [0, 0]
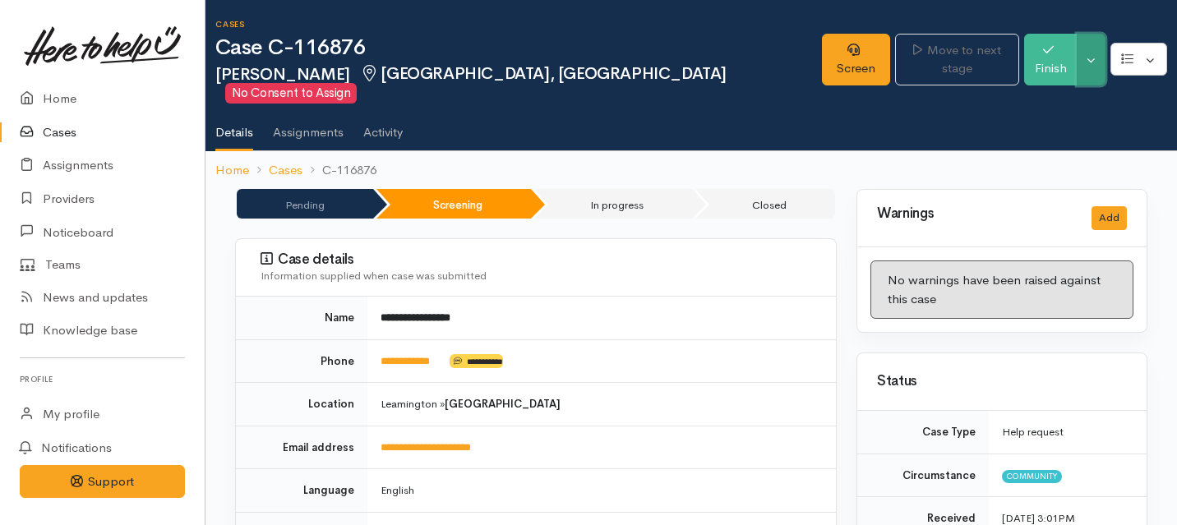
click at [1083, 49] on button "Toggle Dropdown" at bounding box center [1091, 60] width 29 height 52
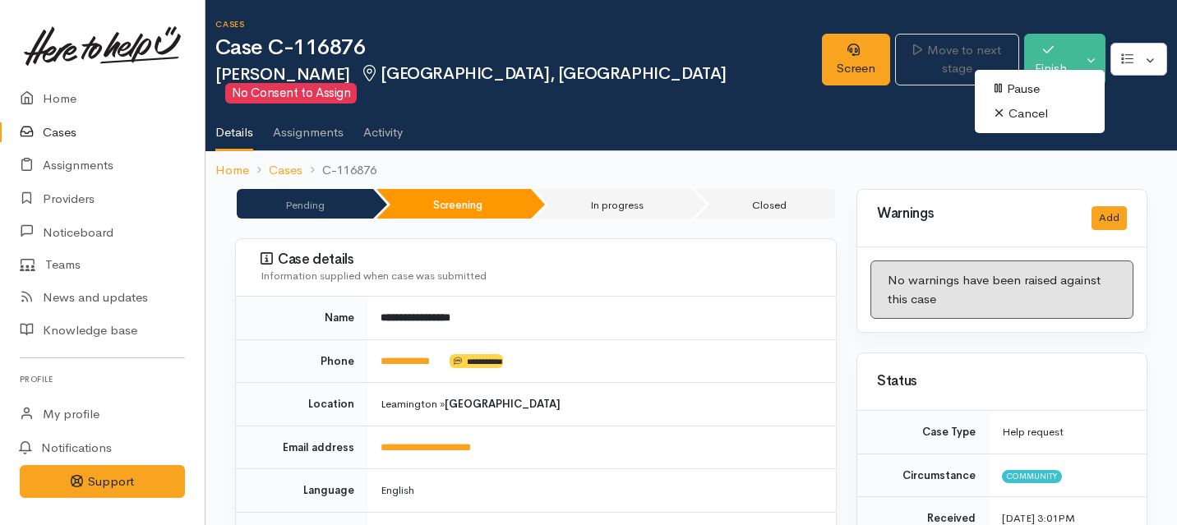
click at [1026, 109] on link "Cancel" at bounding box center [1040, 113] width 130 height 25
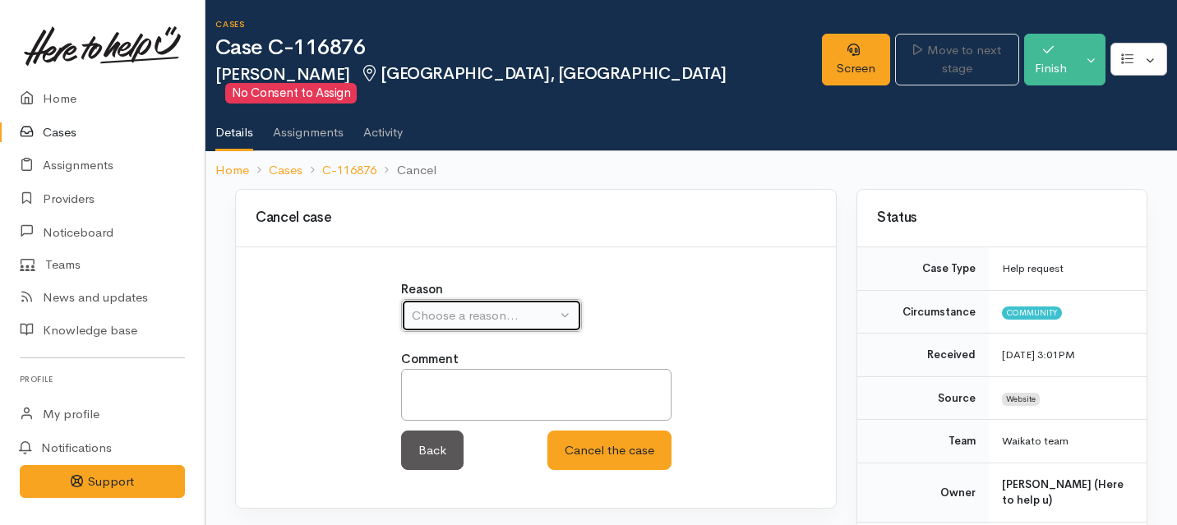
click at [554, 299] on button "Choose a reason..." at bounding box center [491, 316] width 181 height 34
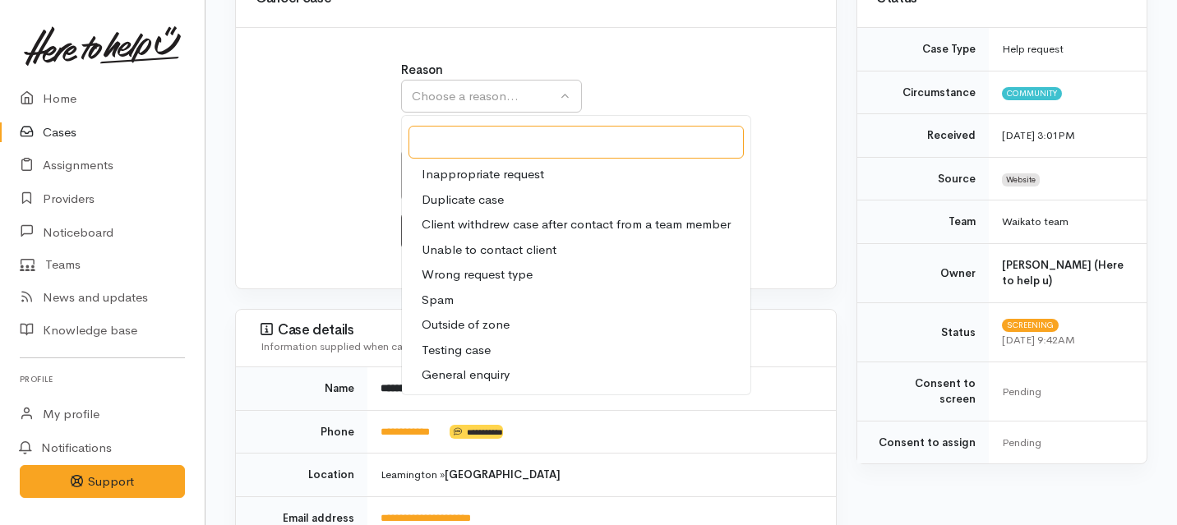
scroll to position [230, 0]
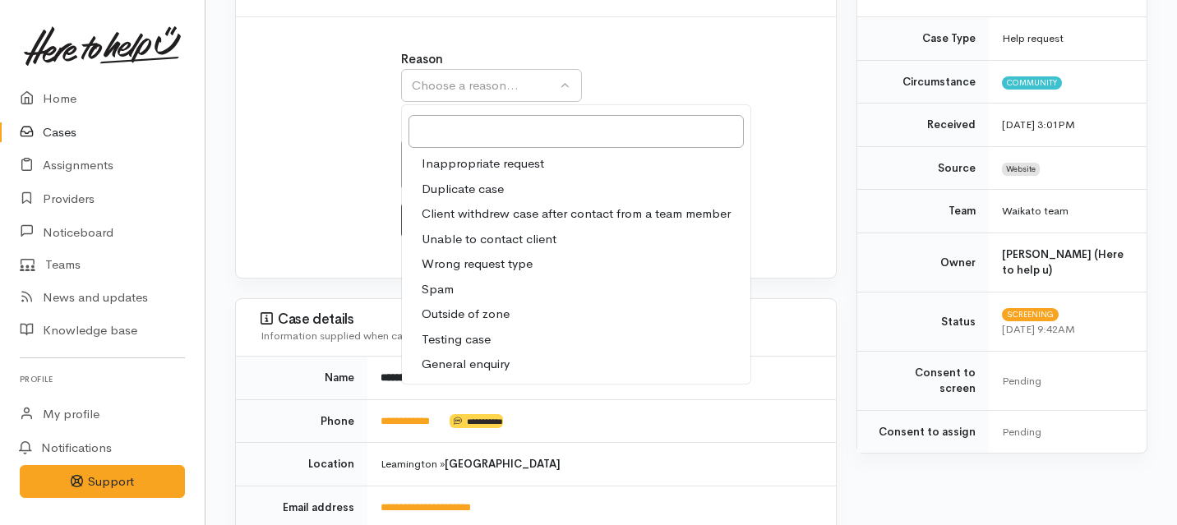
click at [468, 230] on span "Unable to contact client" at bounding box center [489, 239] width 135 height 19
select select "4"
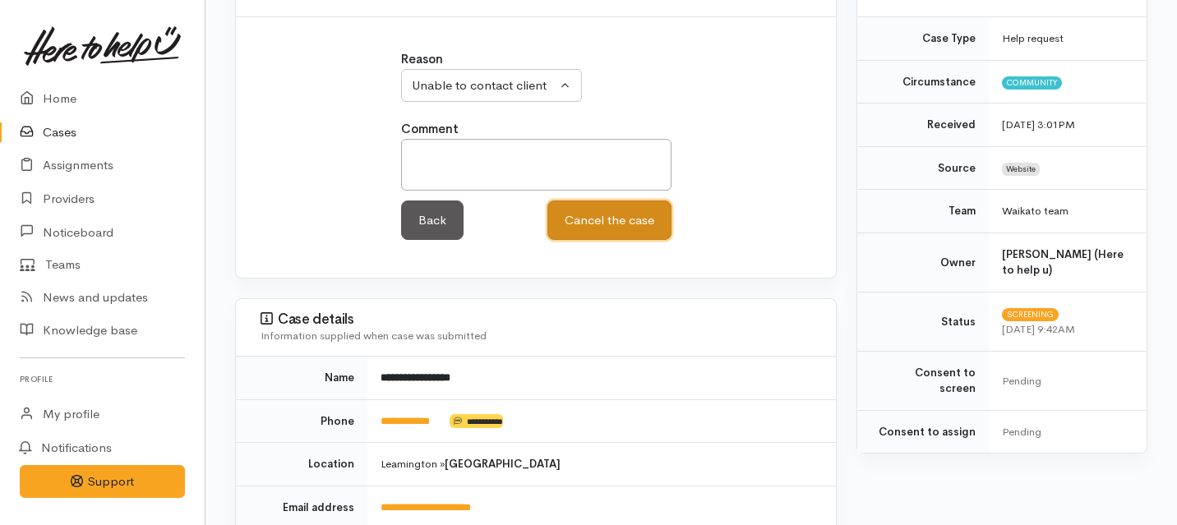
click at [596, 201] on button "Cancel the case" at bounding box center [609, 221] width 124 height 40
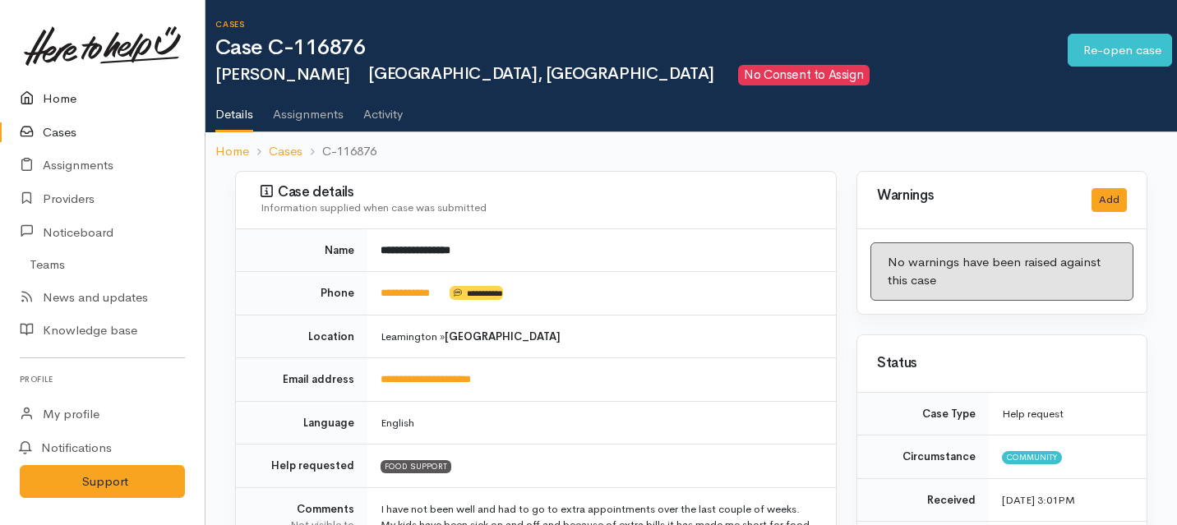
click at [73, 94] on link "Home" at bounding box center [102, 99] width 205 height 34
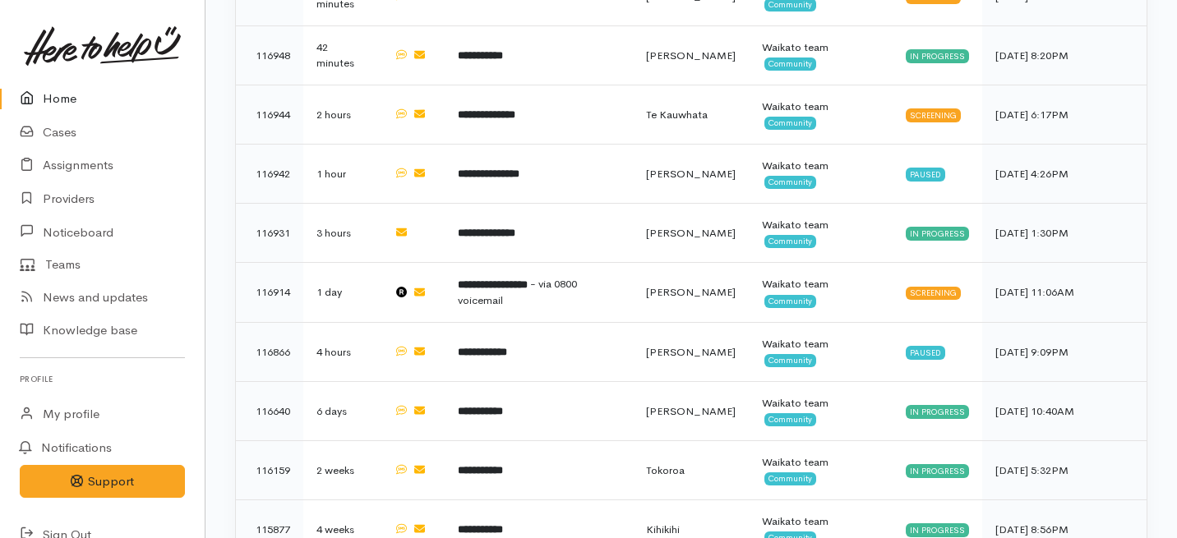
scroll to position [935, 0]
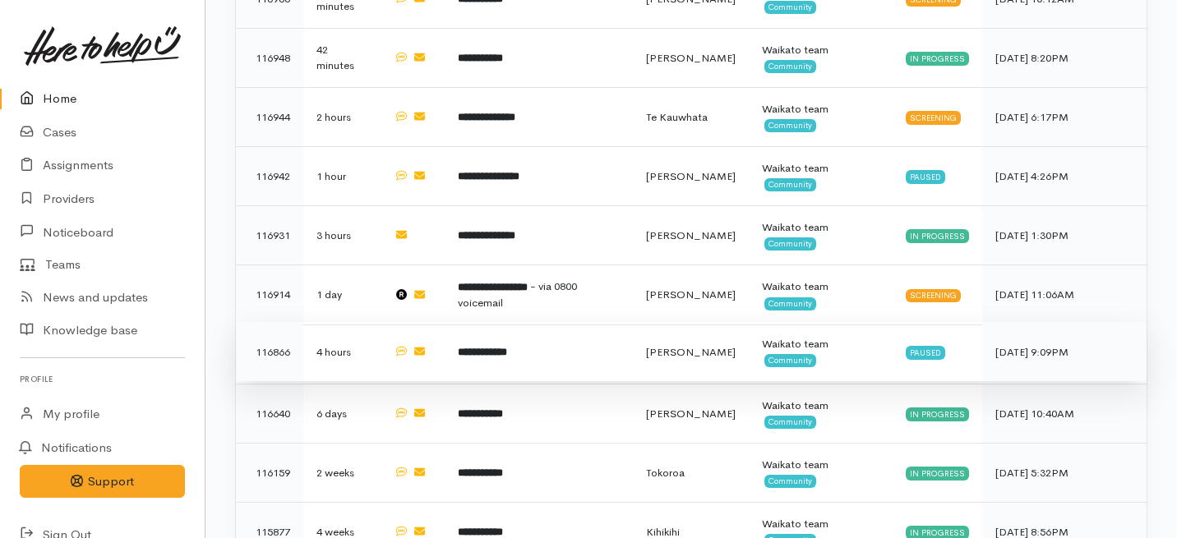
click at [668, 322] on td "[PERSON_NAME]" at bounding box center [691, 351] width 116 height 59
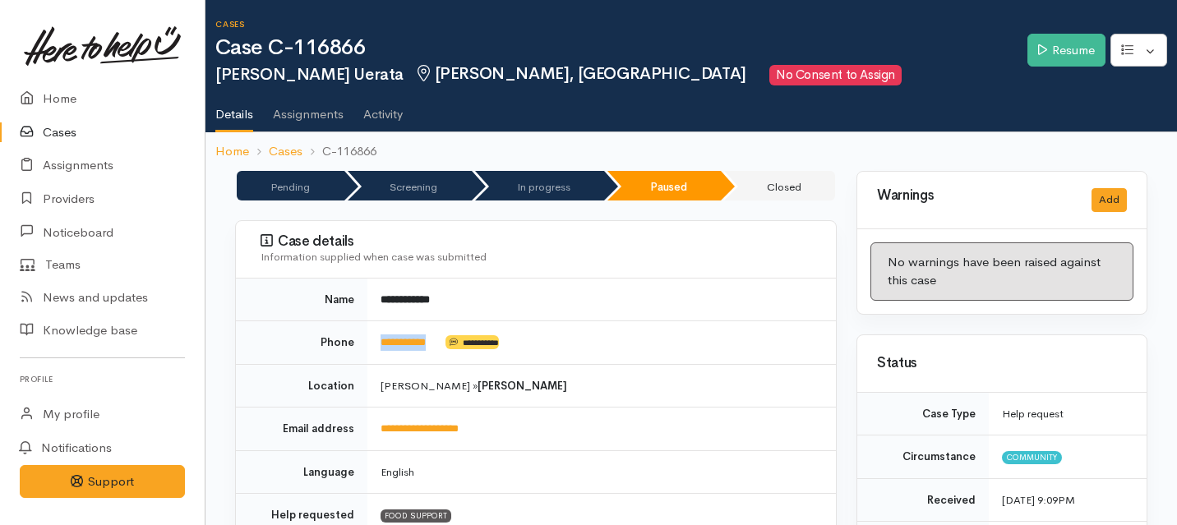
drag, startPoint x: 442, startPoint y: 340, endPoint x: 377, endPoint y: 340, distance: 64.9
click at [377, 340] on td "**********" at bounding box center [601, 343] width 469 height 44
copy td "**********"
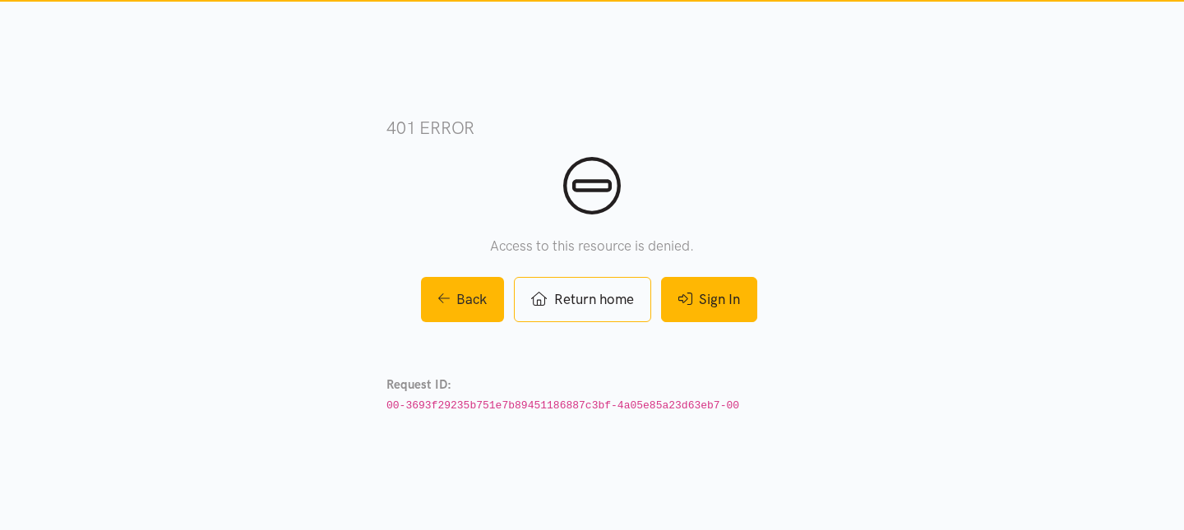
click at [708, 315] on link "Sign In" at bounding box center [709, 299] width 96 height 45
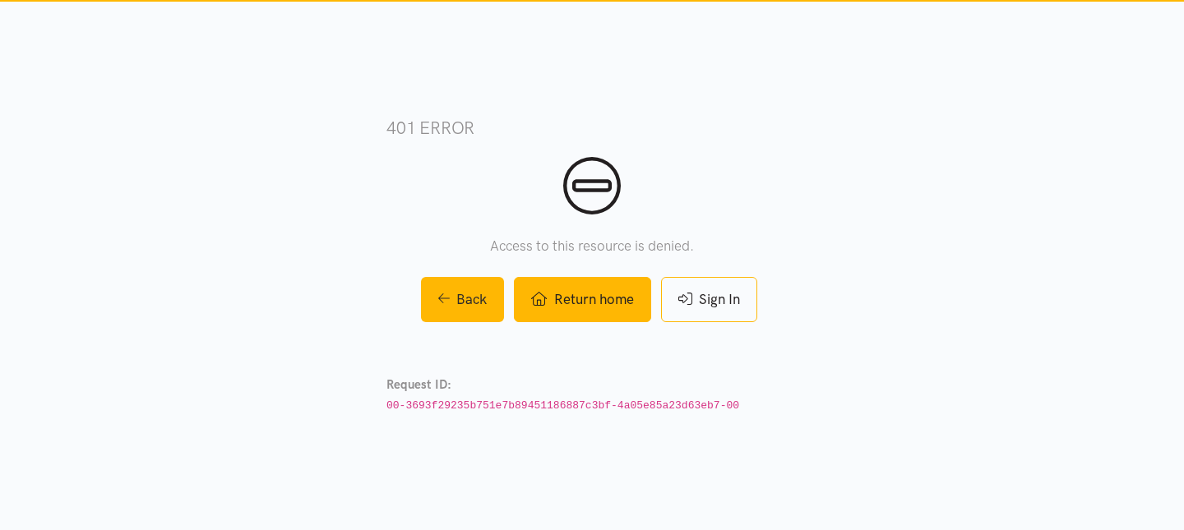
click at [616, 304] on link "Return home" at bounding box center [582, 299] width 136 height 45
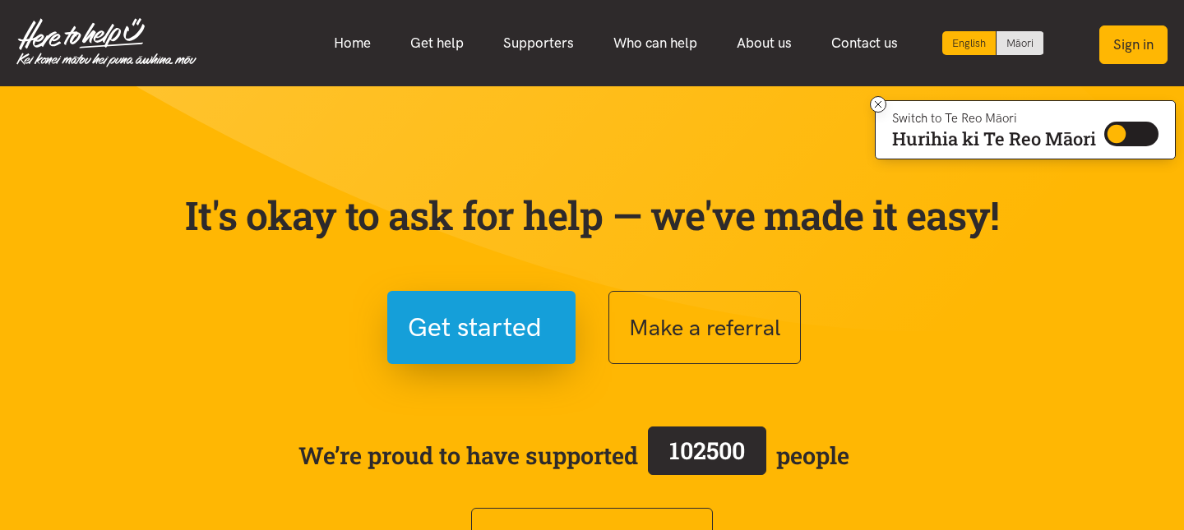
click at [1131, 54] on button "Sign in" at bounding box center [1133, 44] width 68 height 39
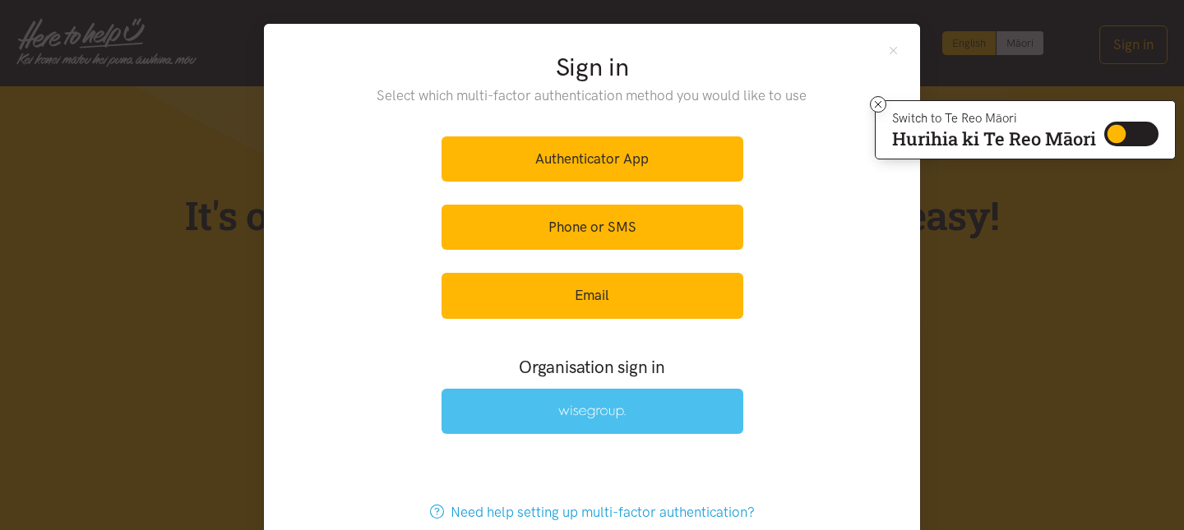
click at [562, 414] on img at bounding box center [591, 412] width 67 height 14
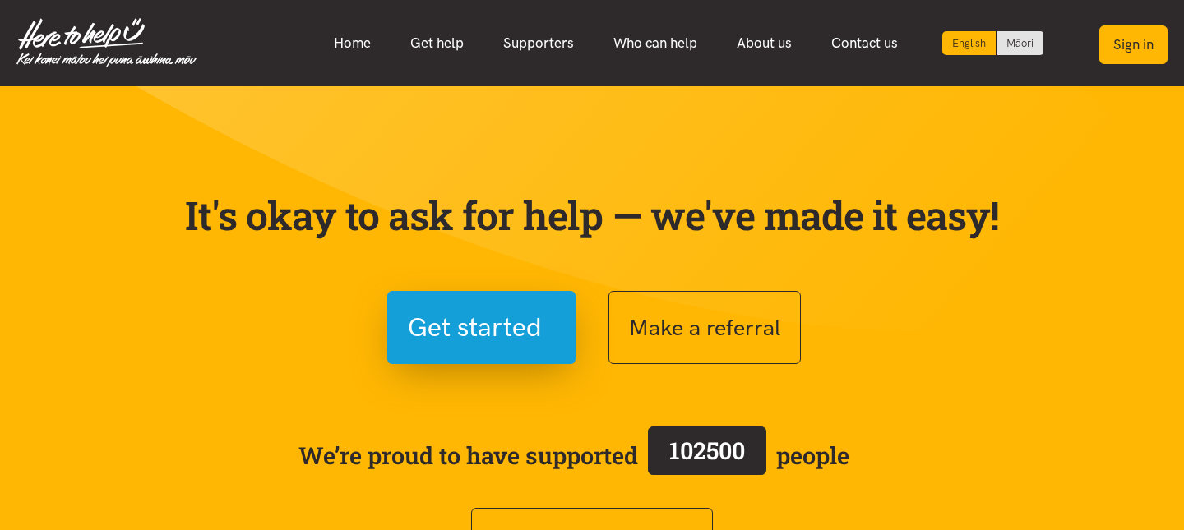
click at [1127, 47] on button "Sign in" at bounding box center [1133, 44] width 68 height 39
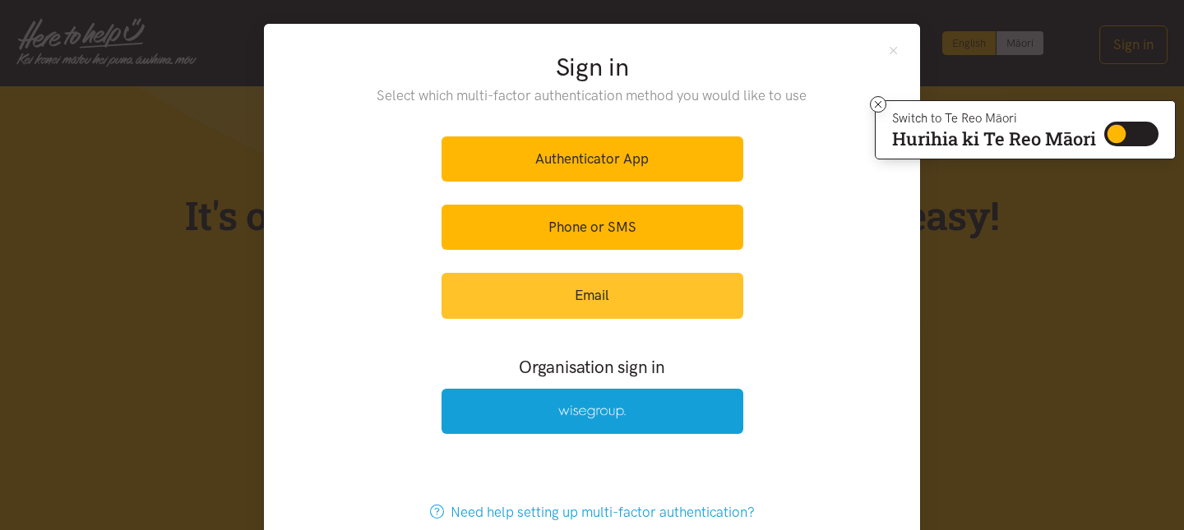
click at [613, 305] on link "Email" at bounding box center [592, 295] width 302 height 45
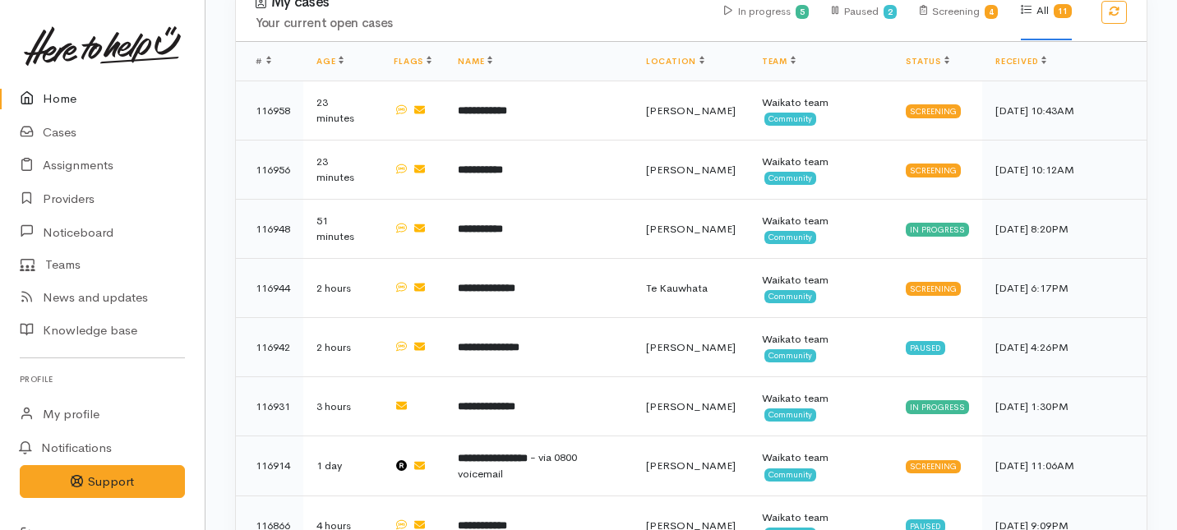
scroll to position [964, 0]
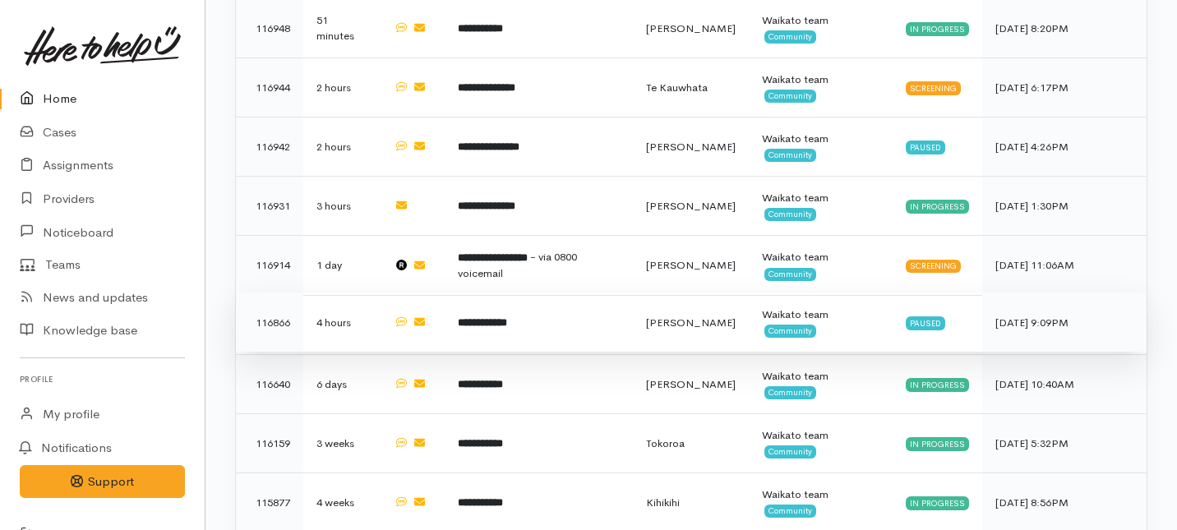
click at [549, 293] on td "**********" at bounding box center [539, 322] width 188 height 59
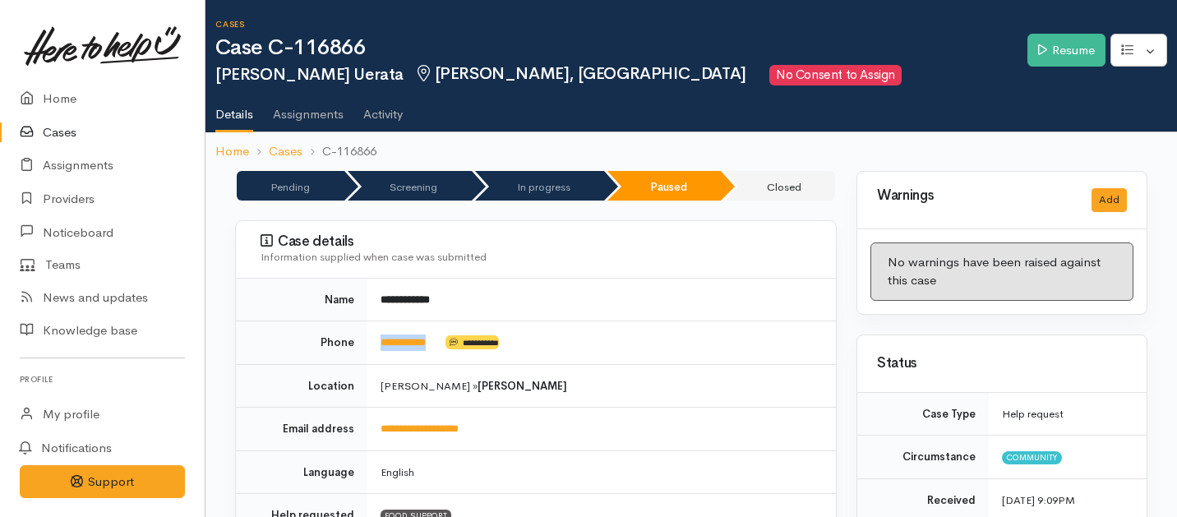
drag, startPoint x: 444, startPoint y: 344, endPoint x: 372, endPoint y: 343, distance: 71.5
click at [372, 343] on td "**********" at bounding box center [601, 343] width 469 height 44
copy td "**********"
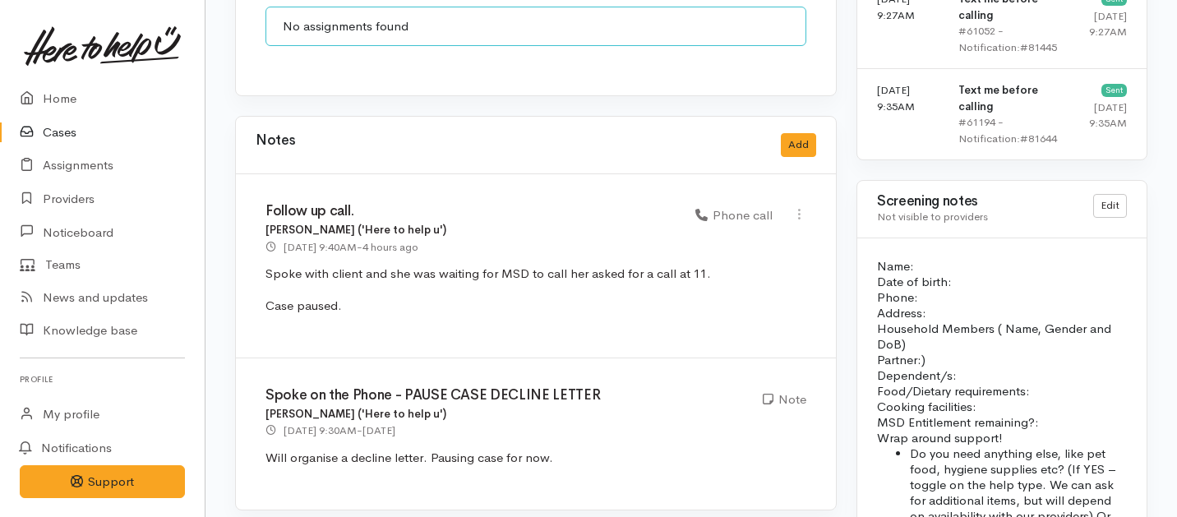
scroll to position [1473, 0]
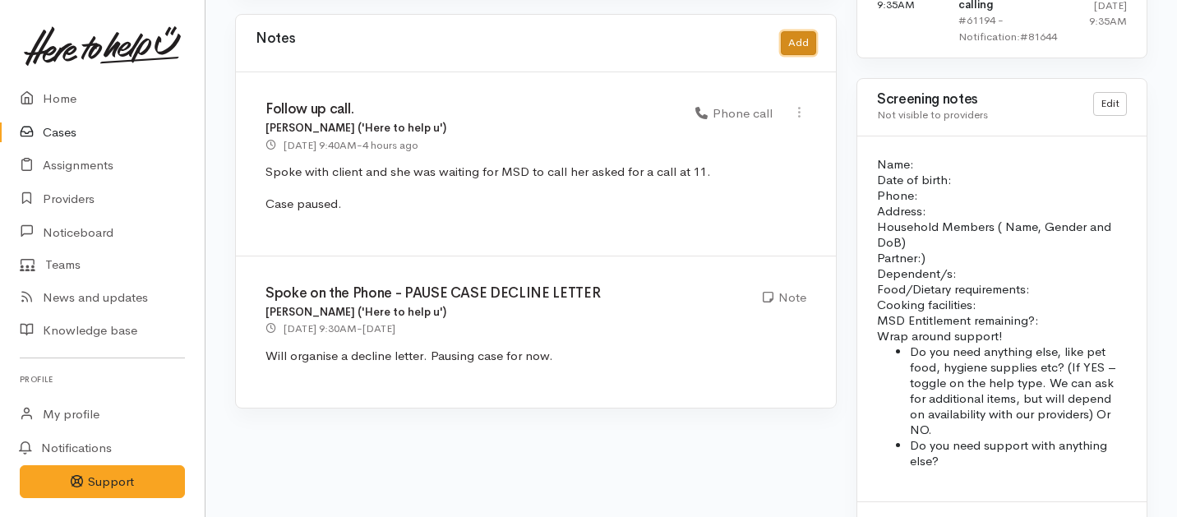
click at [801, 31] on button "Add" at bounding box center [798, 43] width 35 height 24
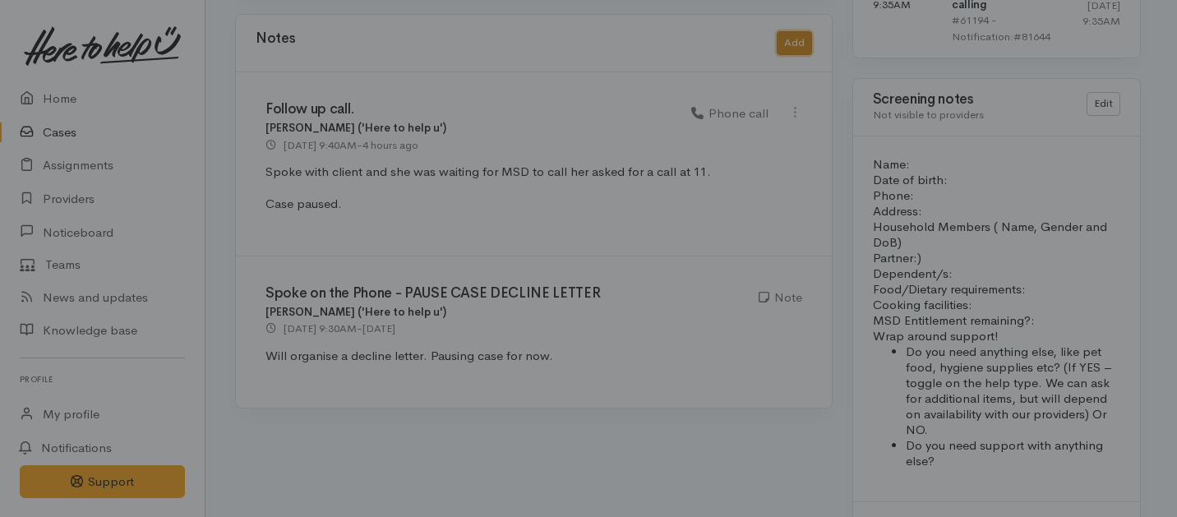
scroll to position [1444, 0]
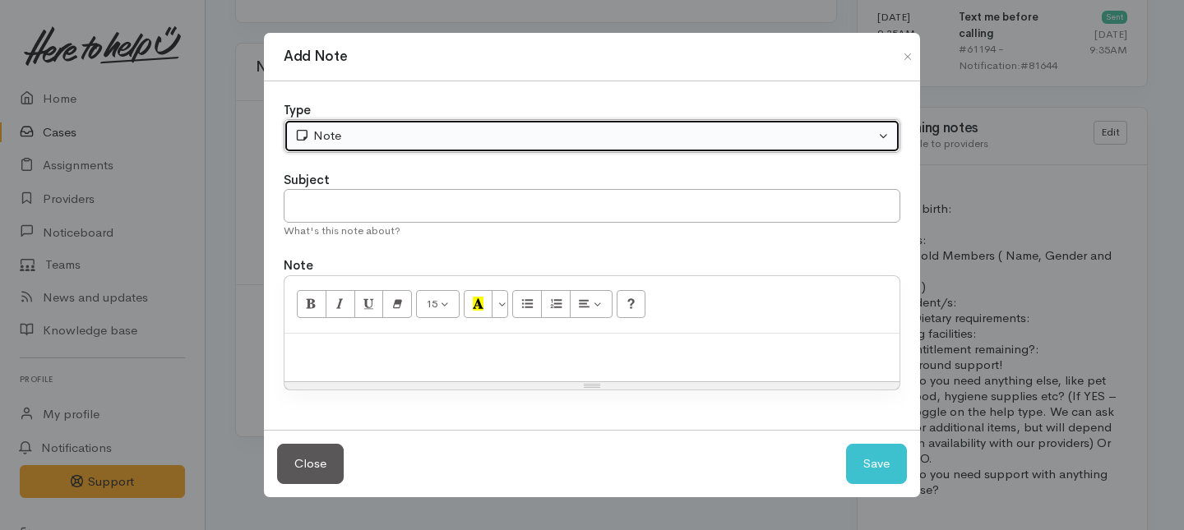
click at [459, 134] on div "Note" at bounding box center [584, 136] width 580 height 19
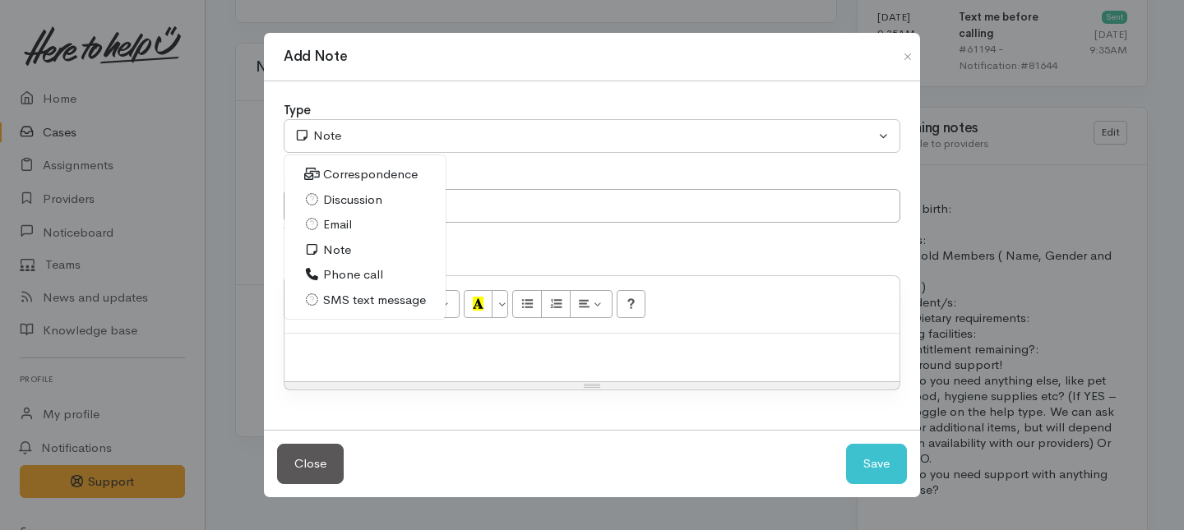
click at [337, 268] on span "Phone call" at bounding box center [353, 274] width 60 height 19
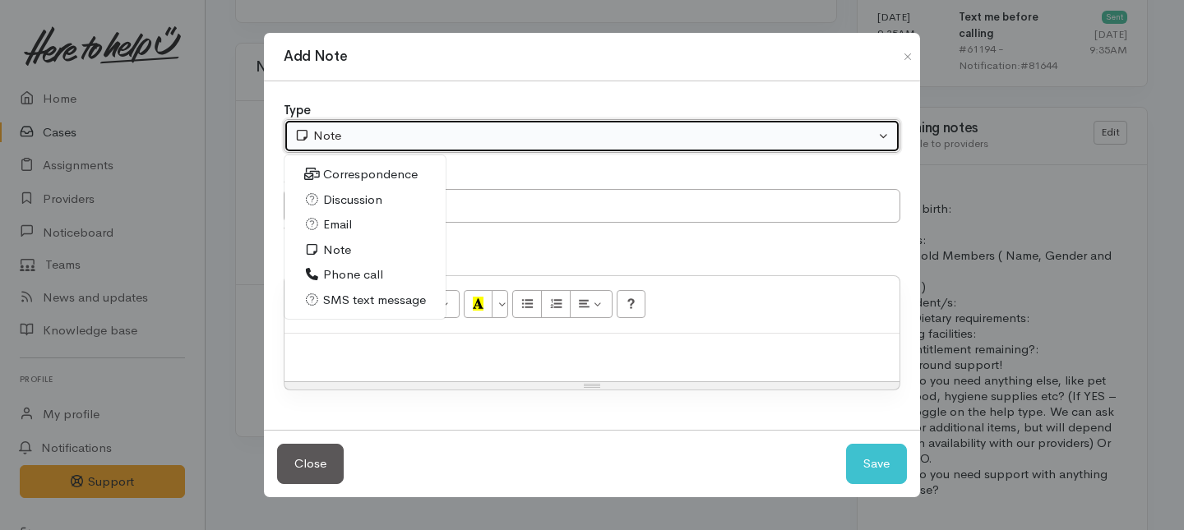
select select "3"
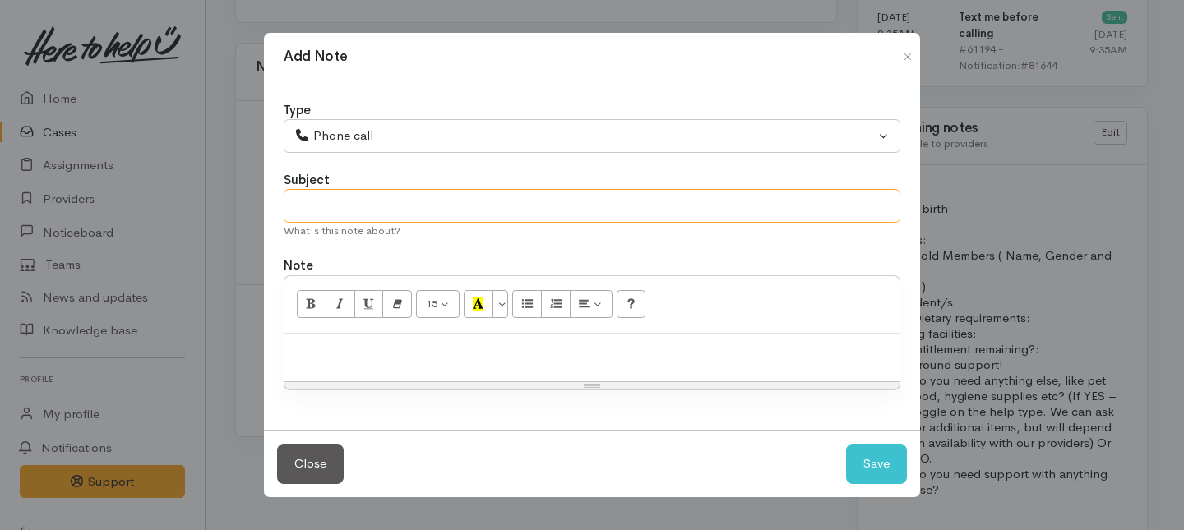
click at [326, 213] on input "text" at bounding box center [592, 206] width 616 height 34
type input "Attempt to follow up."
click at [344, 350] on p at bounding box center [592, 351] width 598 height 19
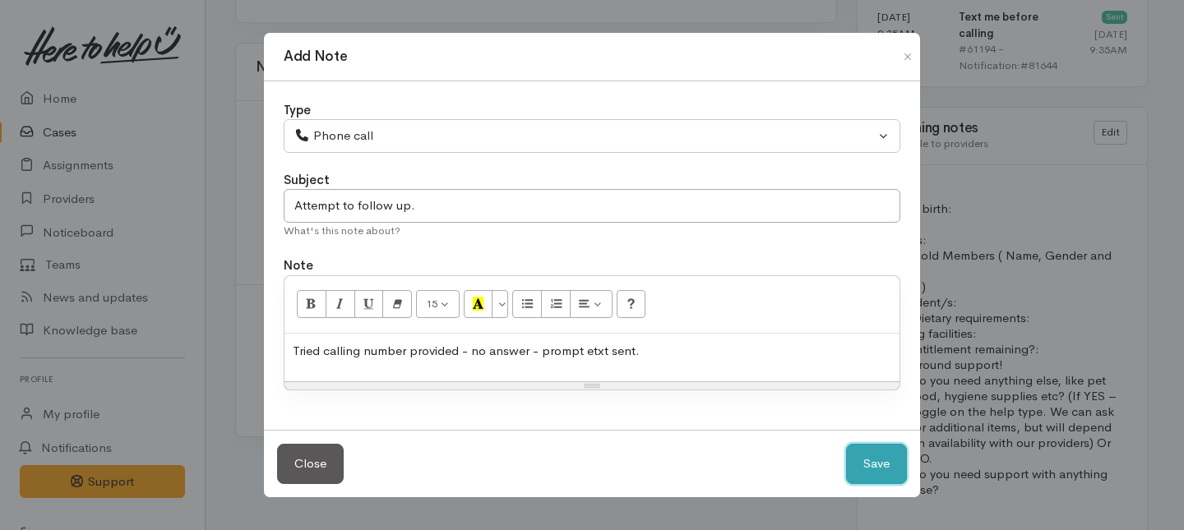
click at [872, 464] on button "Save" at bounding box center [876, 464] width 61 height 40
select select "1"
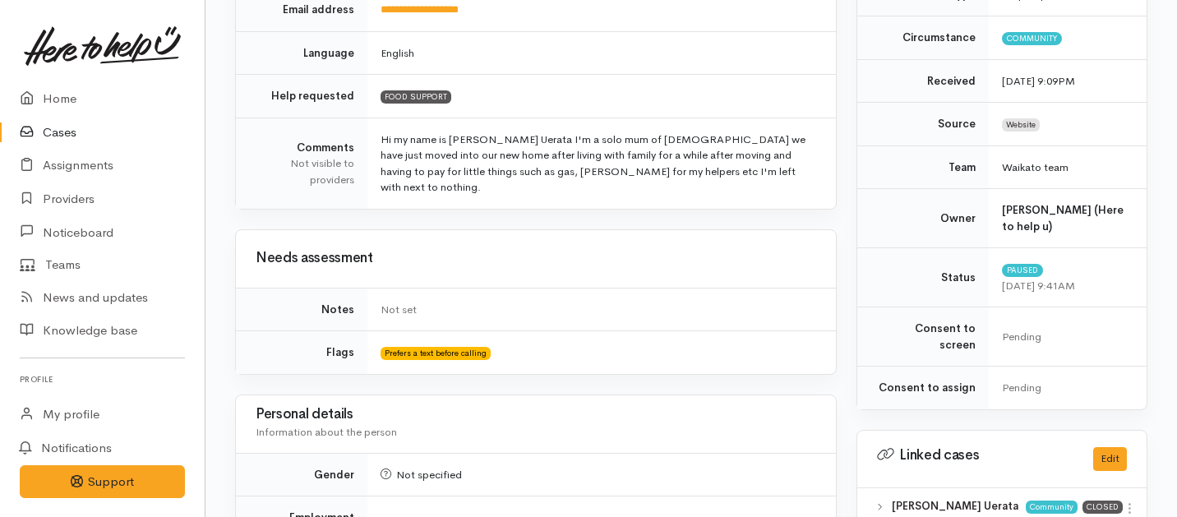
scroll to position [339, 0]
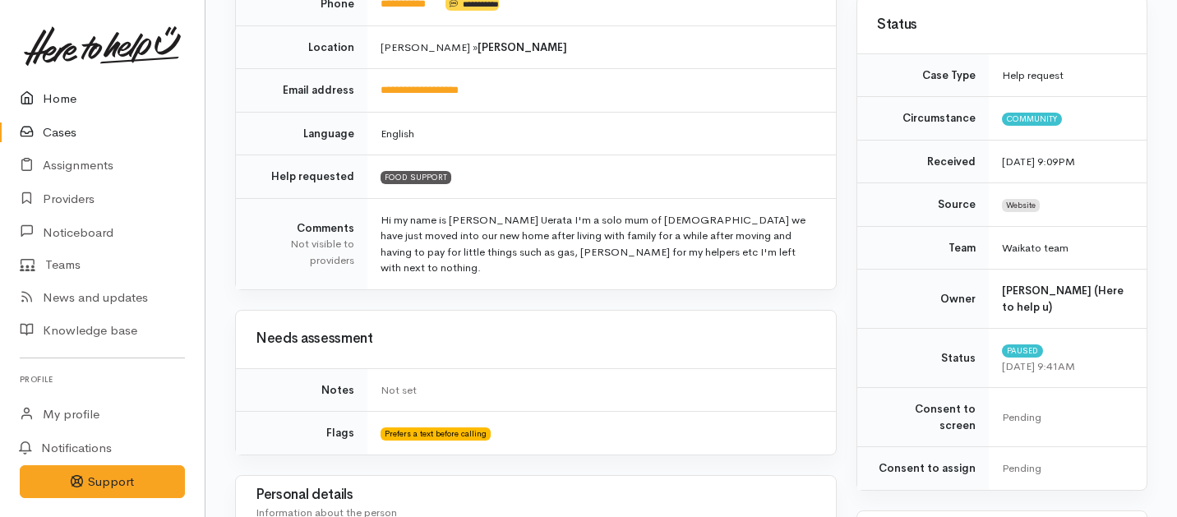
click at [69, 97] on link "Home" at bounding box center [102, 99] width 205 height 34
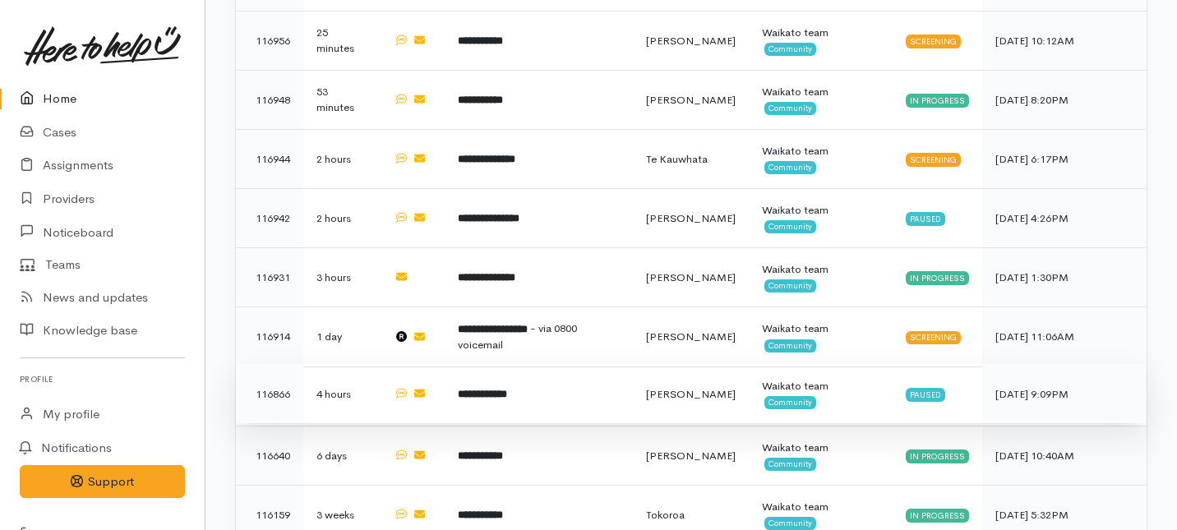
scroll to position [875, 0]
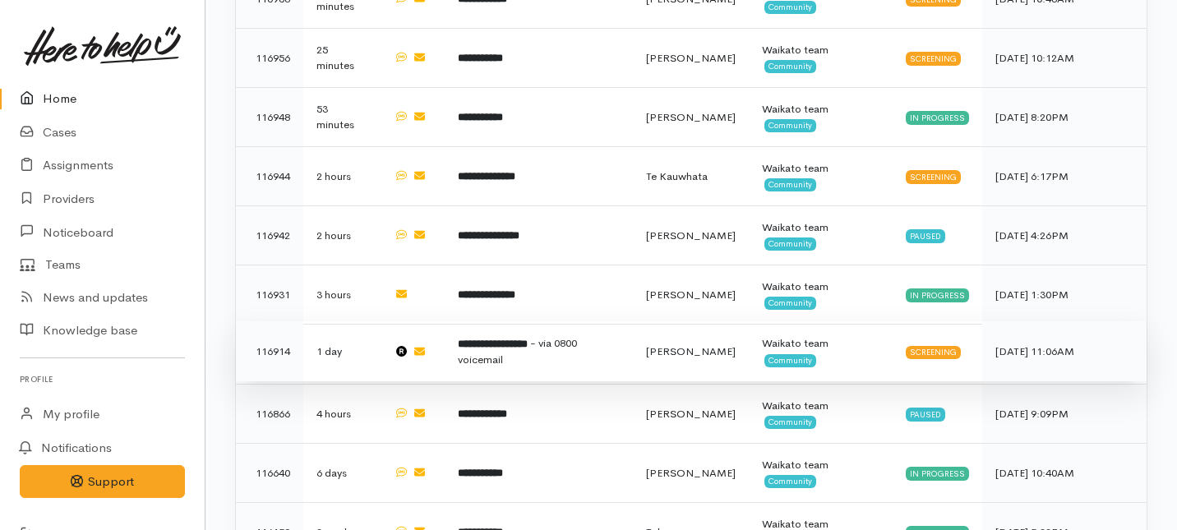
click at [559, 321] on td "**********" at bounding box center [539, 351] width 188 height 60
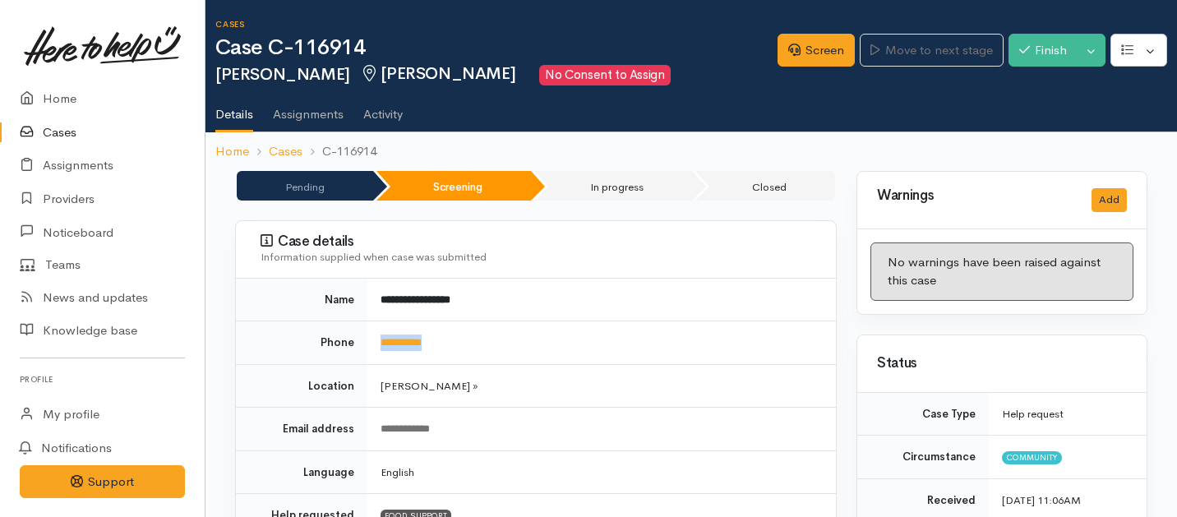
drag, startPoint x: 492, startPoint y: 339, endPoint x: 371, endPoint y: 342, distance: 120.9
click at [371, 342] on td "**********" at bounding box center [601, 343] width 469 height 44
copy link "**********"
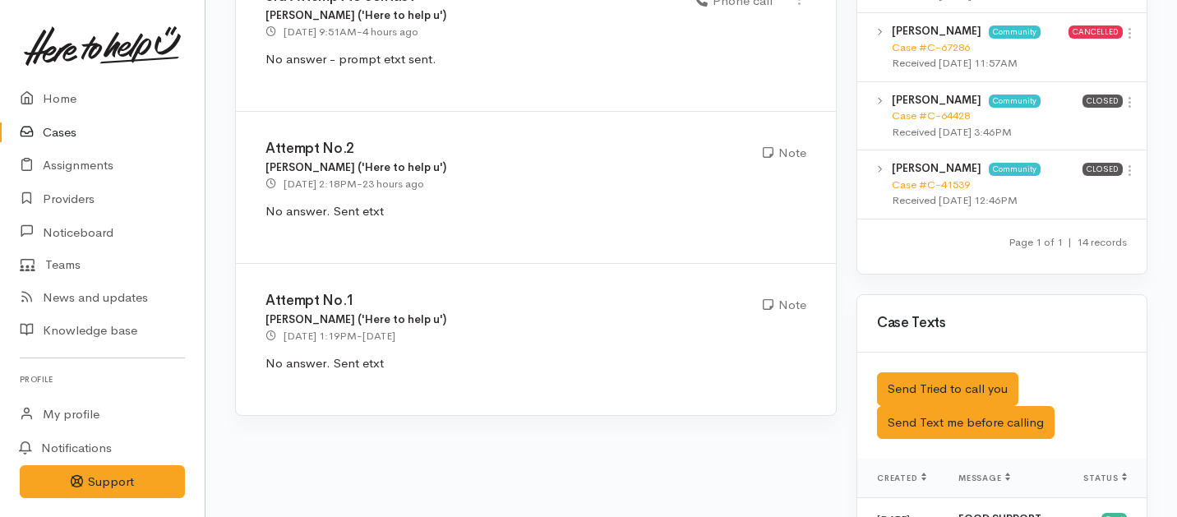
scroll to position [1896, 0]
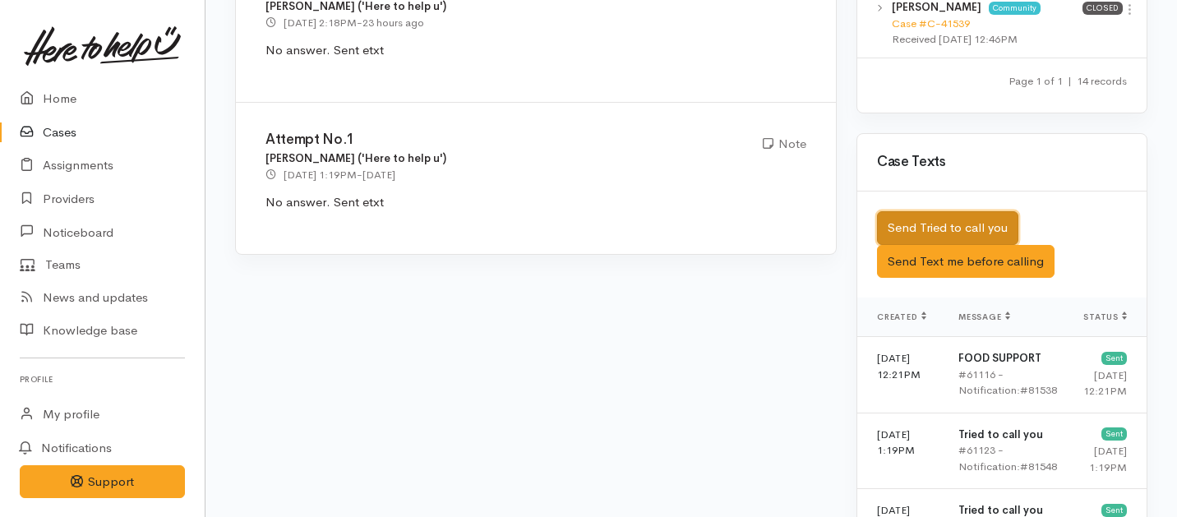
click at [929, 216] on button "Send Tried to call you" at bounding box center [947, 228] width 141 height 34
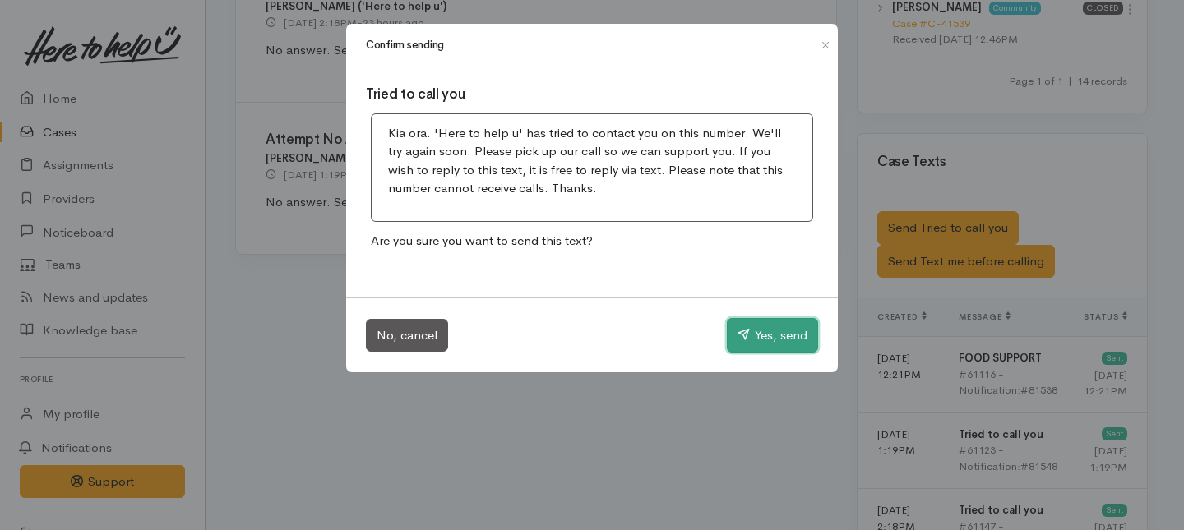
click at [750, 334] on button "Yes, send" at bounding box center [772, 335] width 91 height 35
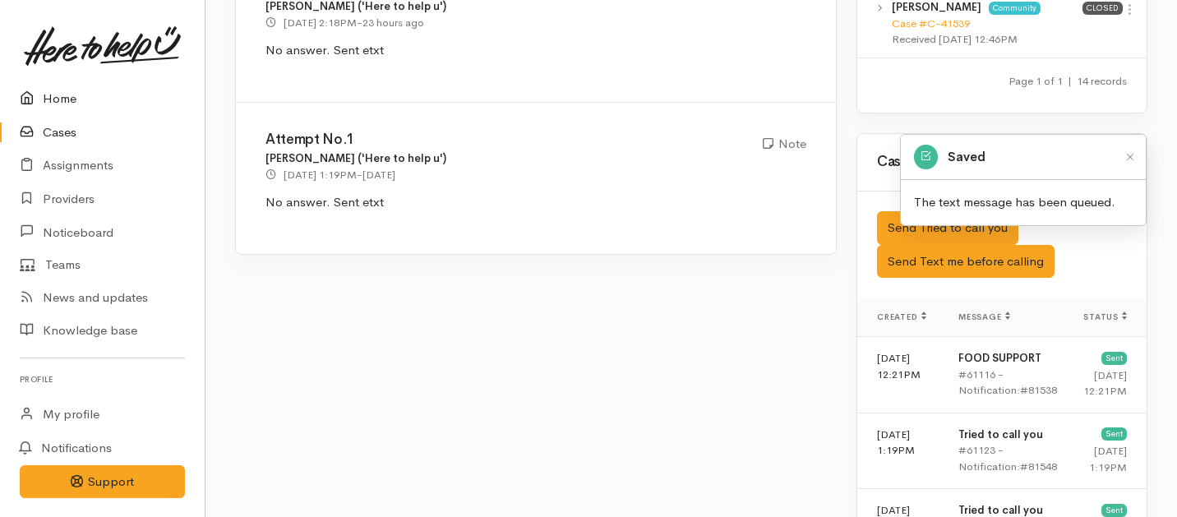
click at [62, 102] on link "Home" at bounding box center [102, 99] width 205 height 34
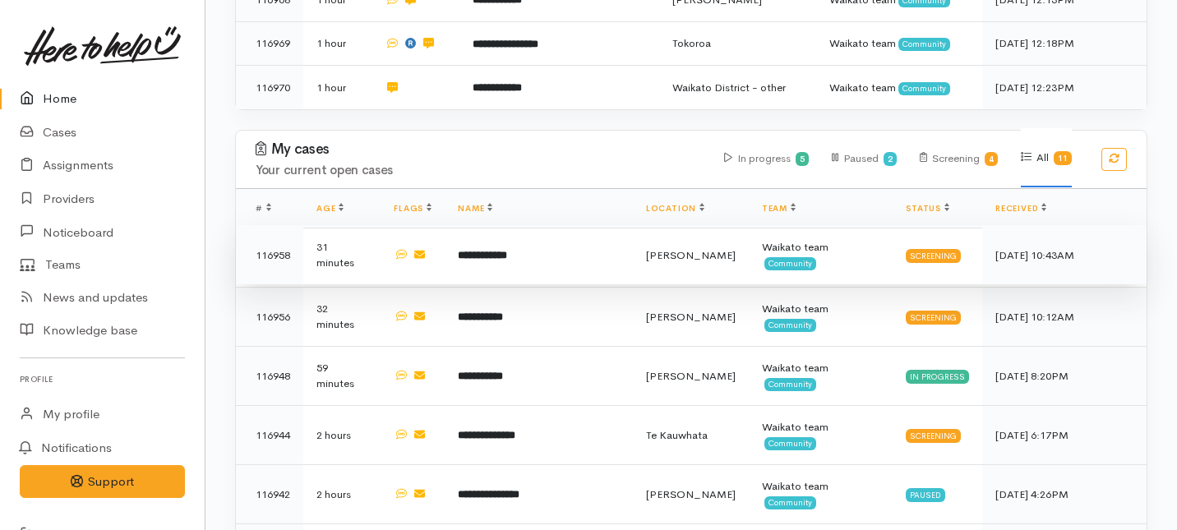
scroll to position [614, 0]
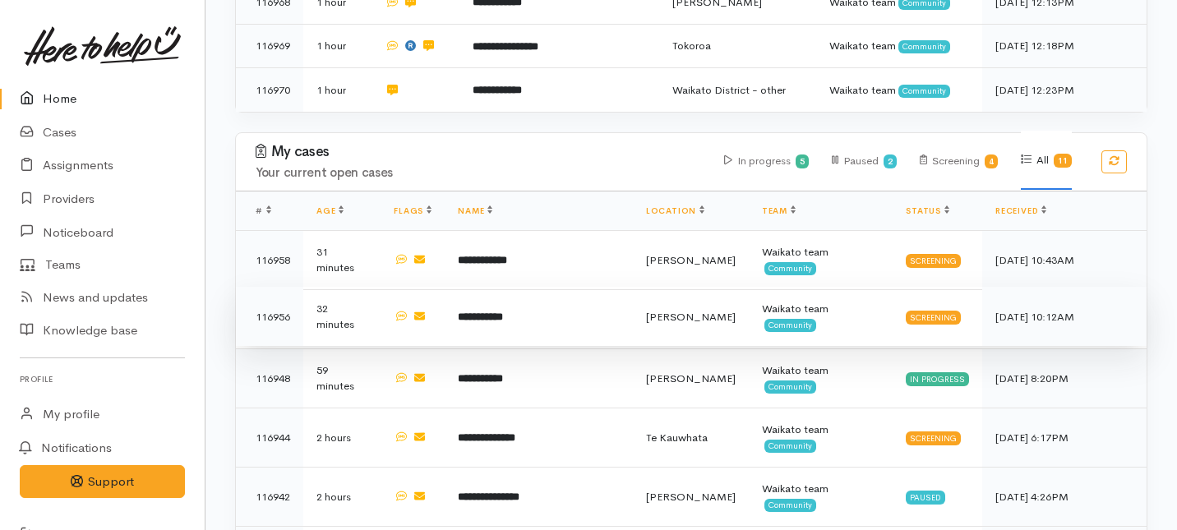
click at [601, 287] on td "**********" at bounding box center [539, 316] width 188 height 59
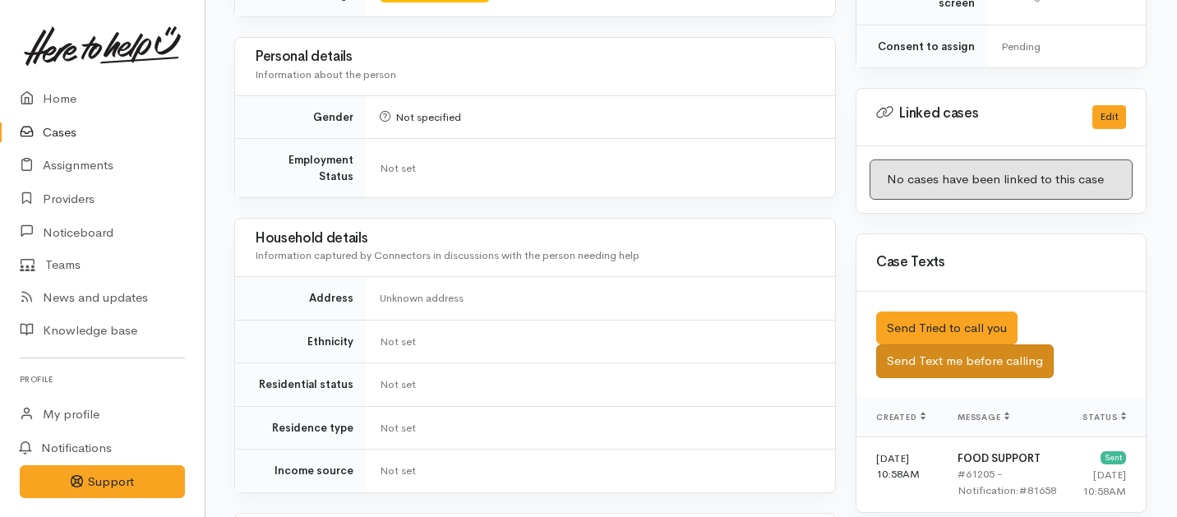
scroll to position [821, 1]
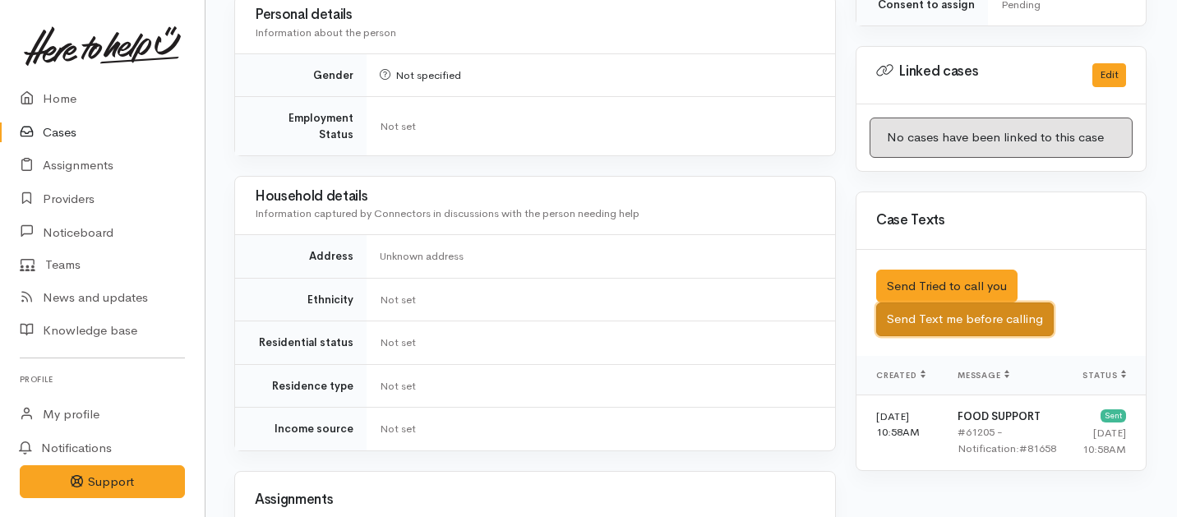
click at [923, 302] on button "Send Text me before calling" at bounding box center [965, 319] width 178 height 34
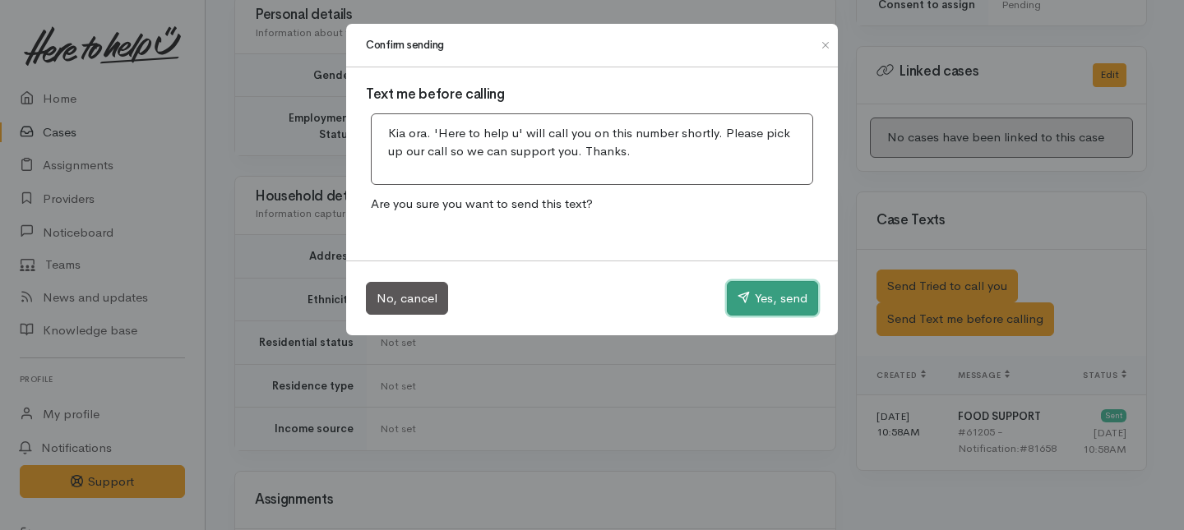
click at [751, 294] on button "Yes, send" at bounding box center [772, 298] width 91 height 35
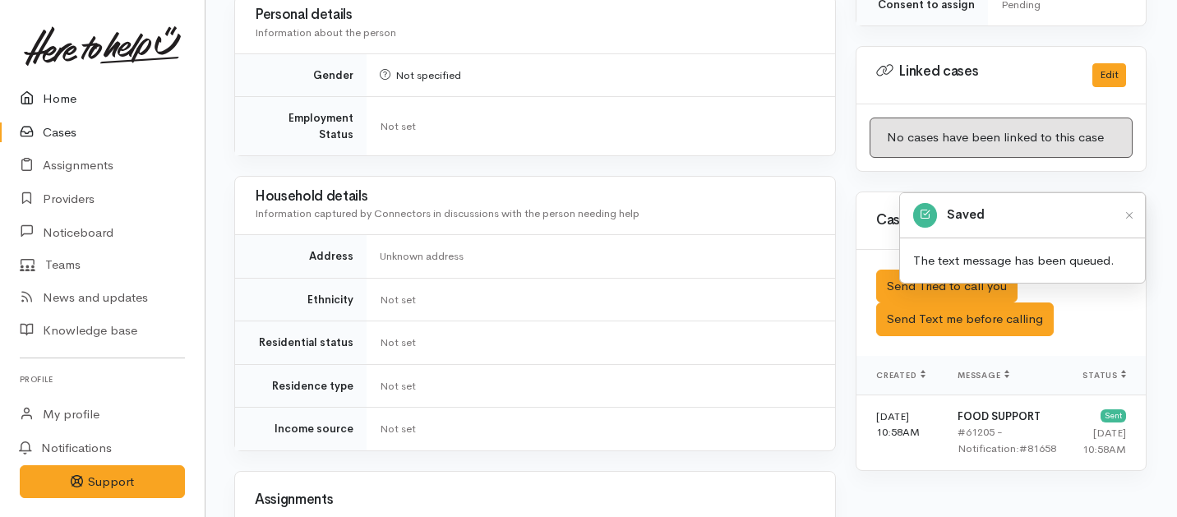
click at [47, 104] on link "Home" at bounding box center [102, 99] width 205 height 34
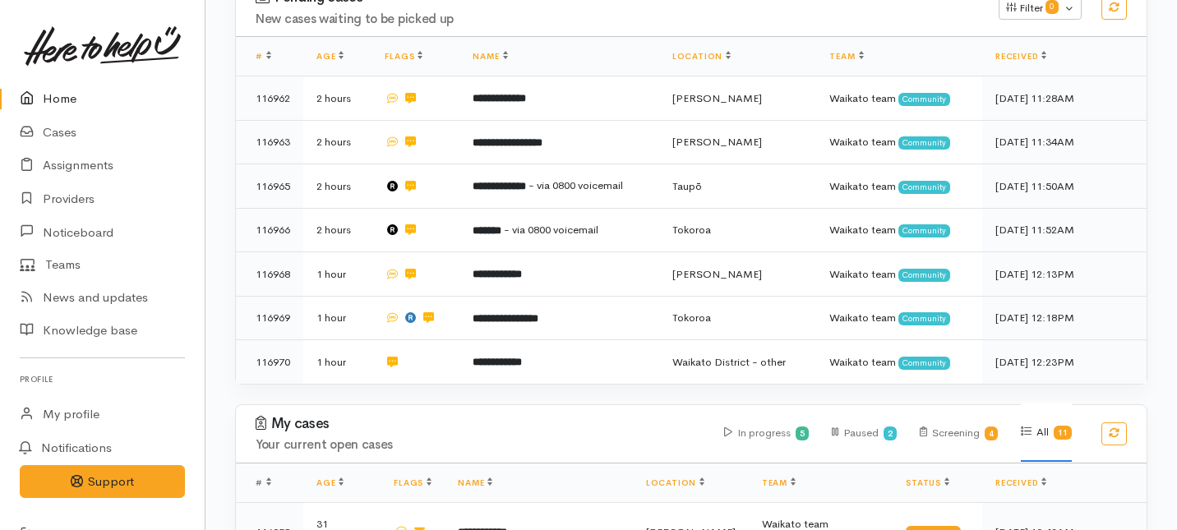
scroll to position [390, 0]
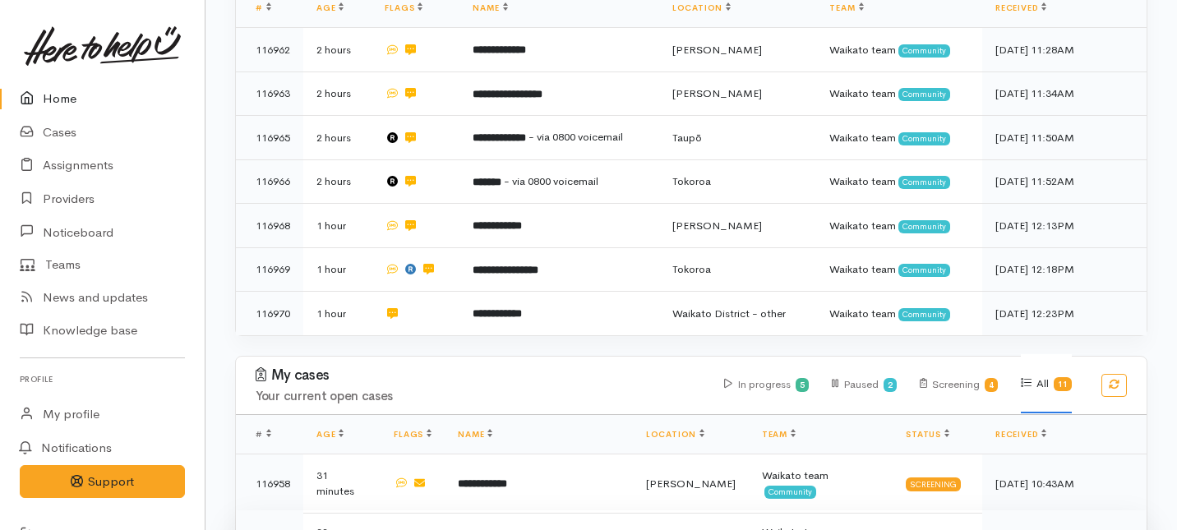
click at [503, 529] on b "**********" at bounding box center [480, 540] width 45 height 11
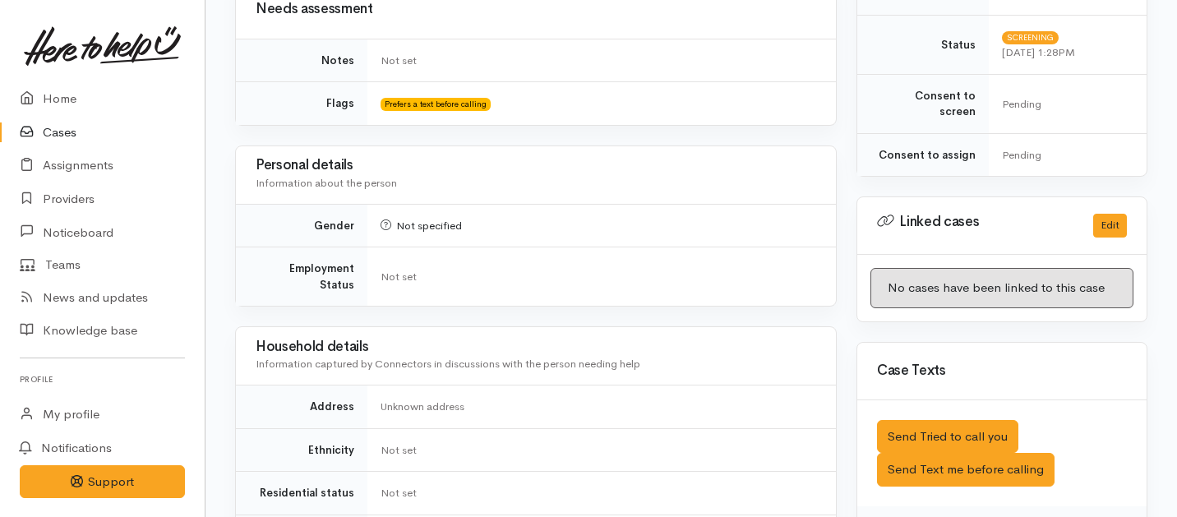
scroll to position [692, 0]
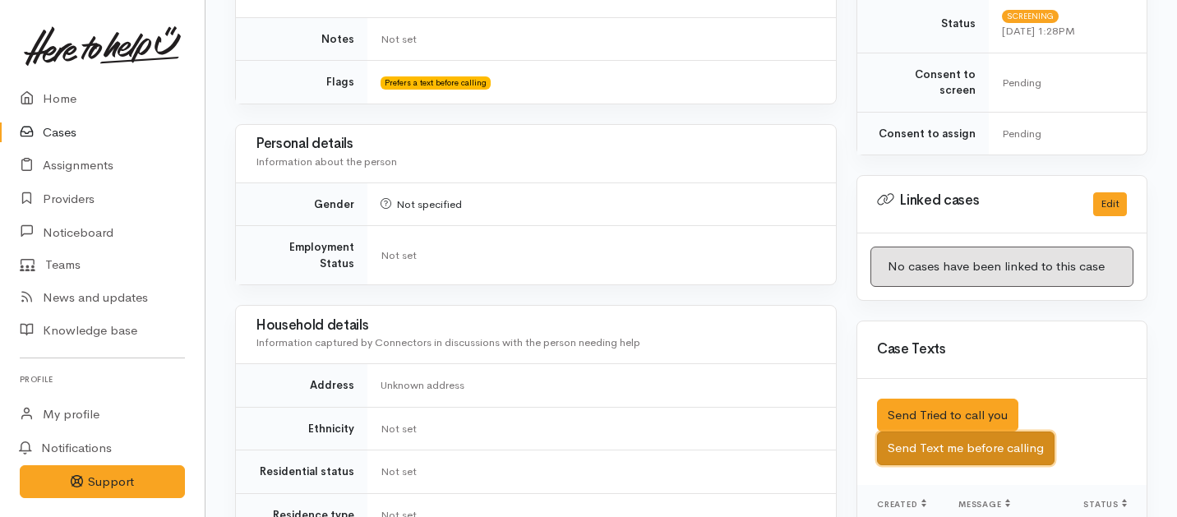
click at [912, 432] on button "Send Text me before calling" at bounding box center [966, 449] width 178 height 34
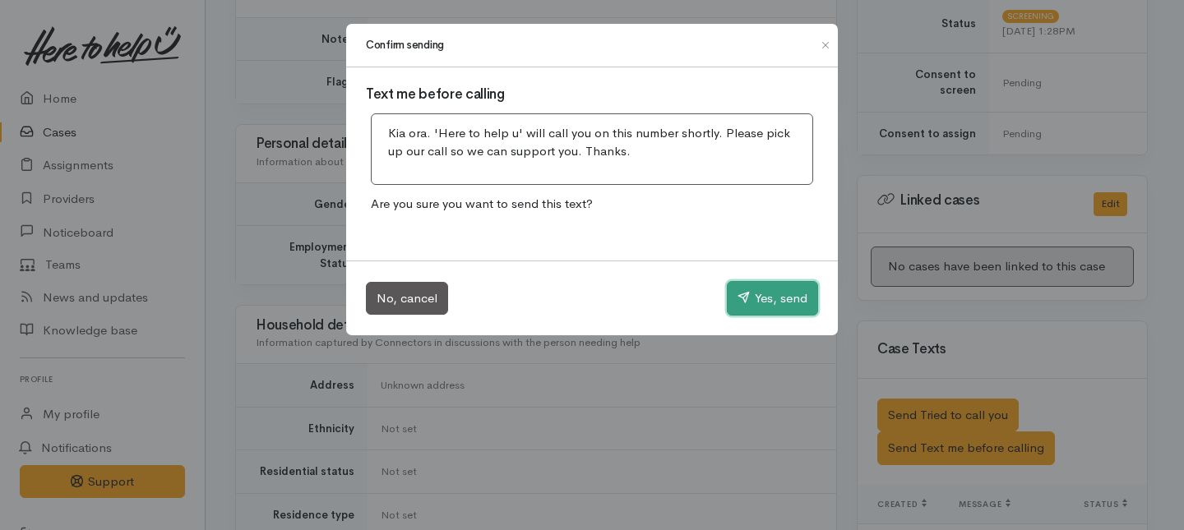
click at [775, 306] on button "Yes, send" at bounding box center [772, 298] width 91 height 35
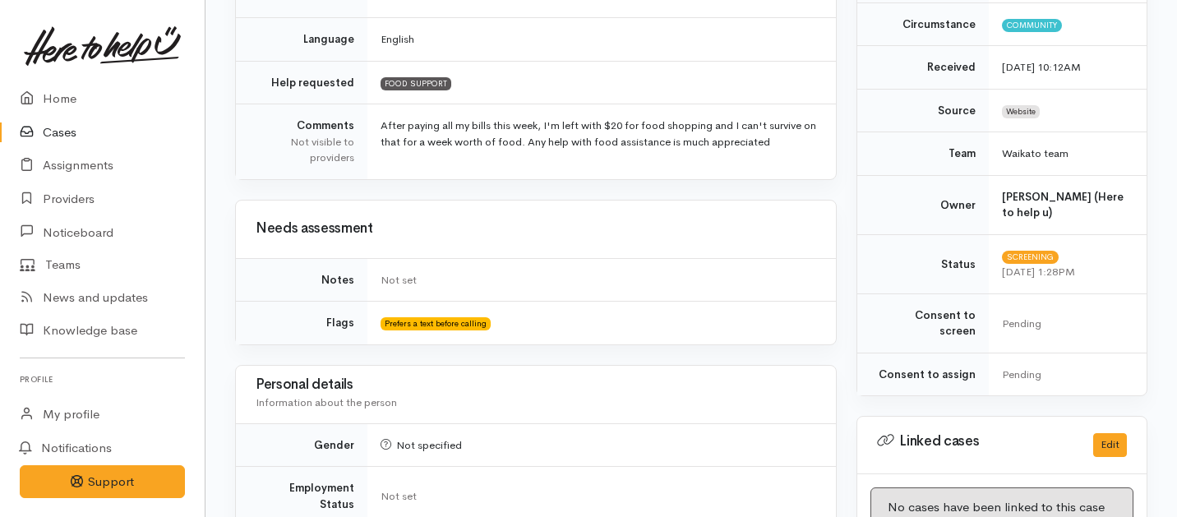
scroll to position [0, 0]
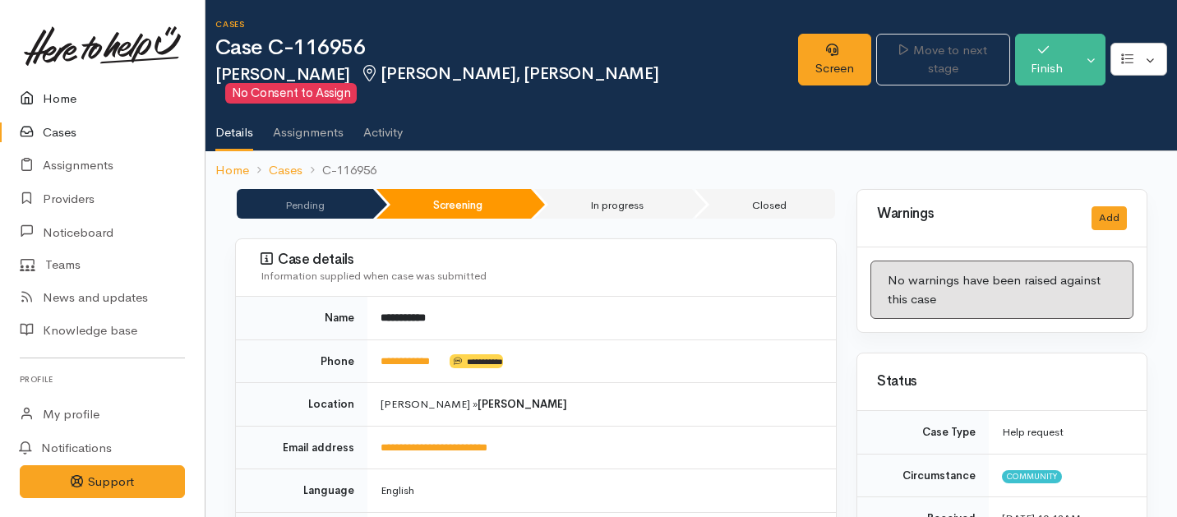
click at [62, 98] on link "Home" at bounding box center [102, 99] width 205 height 34
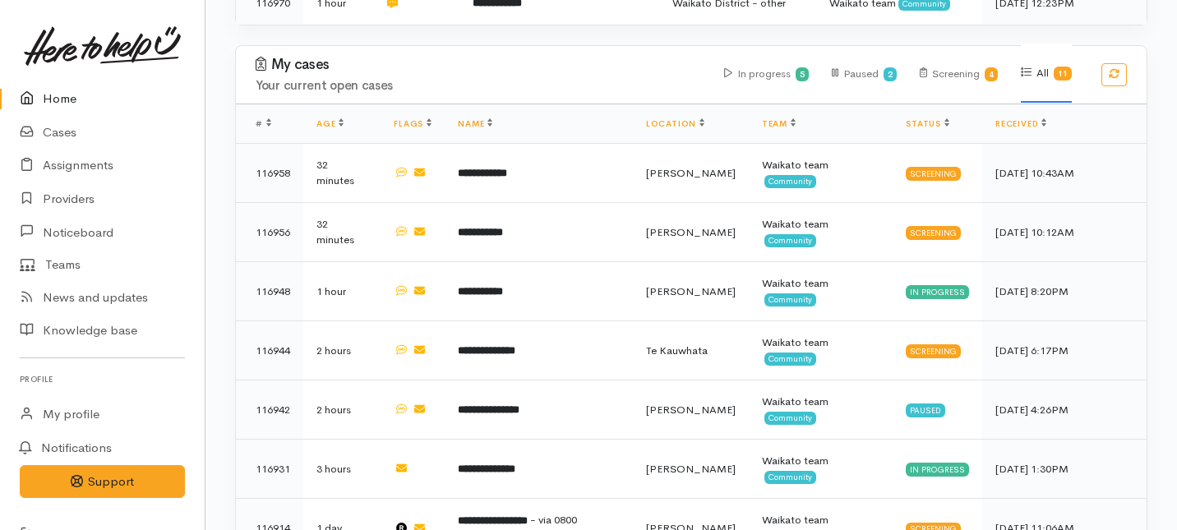
scroll to position [672, 0]
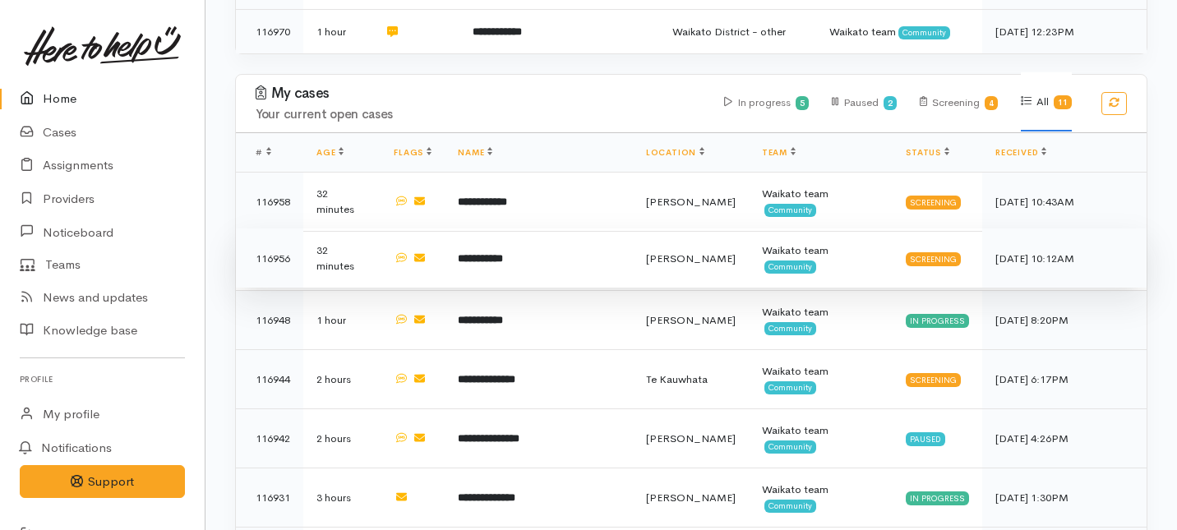
click at [511, 229] on td "**********" at bounding box center [539, 258] width 188 height 59
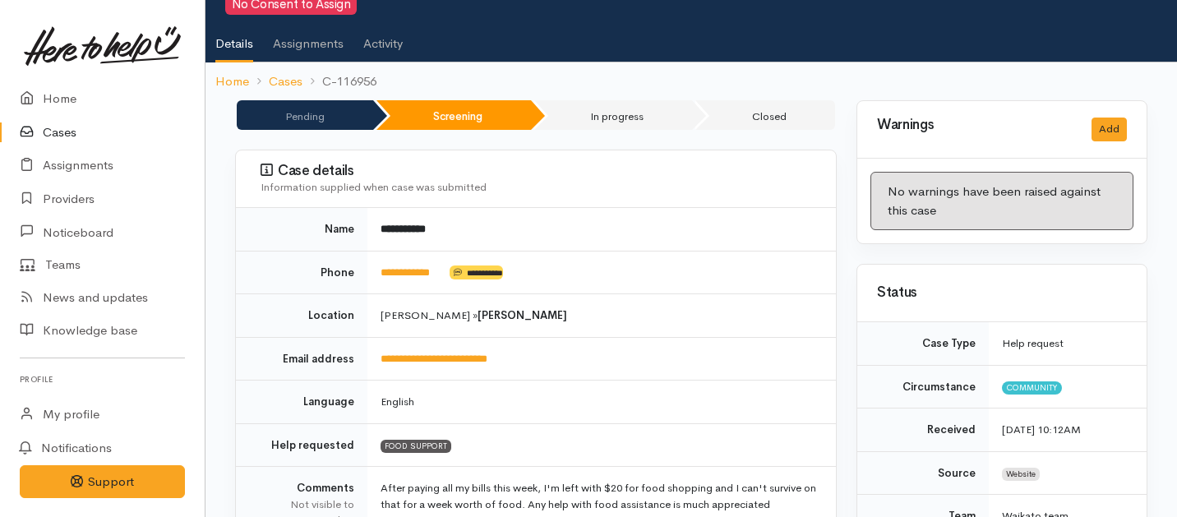
scroll to position [102, 0]
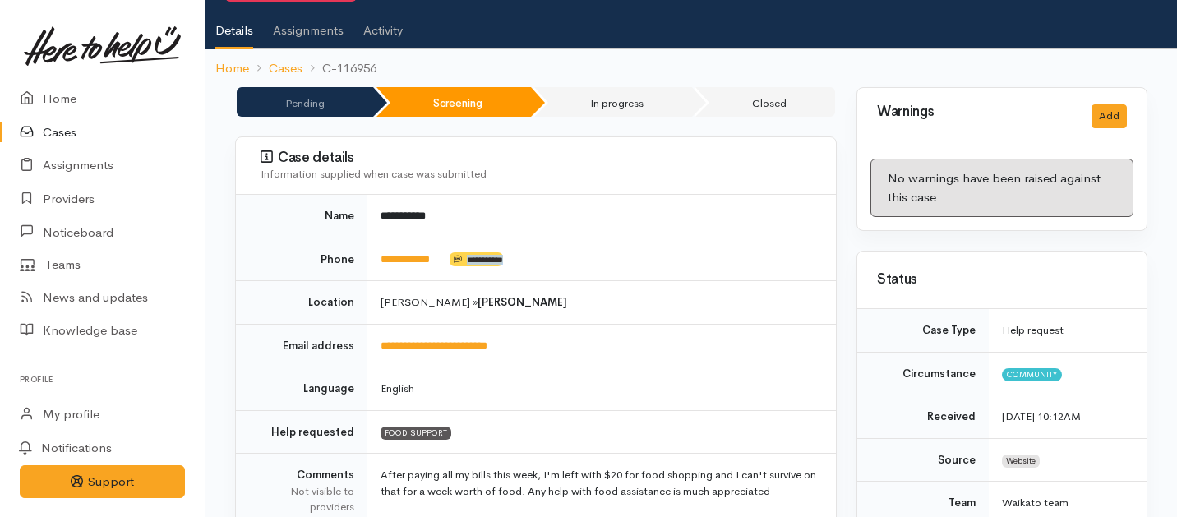
drag, startPoint x: 459, startPoint y: 246, endPoint x: 403, endPoint y: 256, distance: 56.9
click at [403, 256] on td "**********" at bounding box center [601, 260] width 469 height 44
drag, startPoint x: 447, startPoint y: 239, endPoint x: 365, endPoint y: 238, distance: 82.2
click at [365, 238] on tr "**********" at bounding box center [536, 260] width 600 height 44
copy tr "**********"
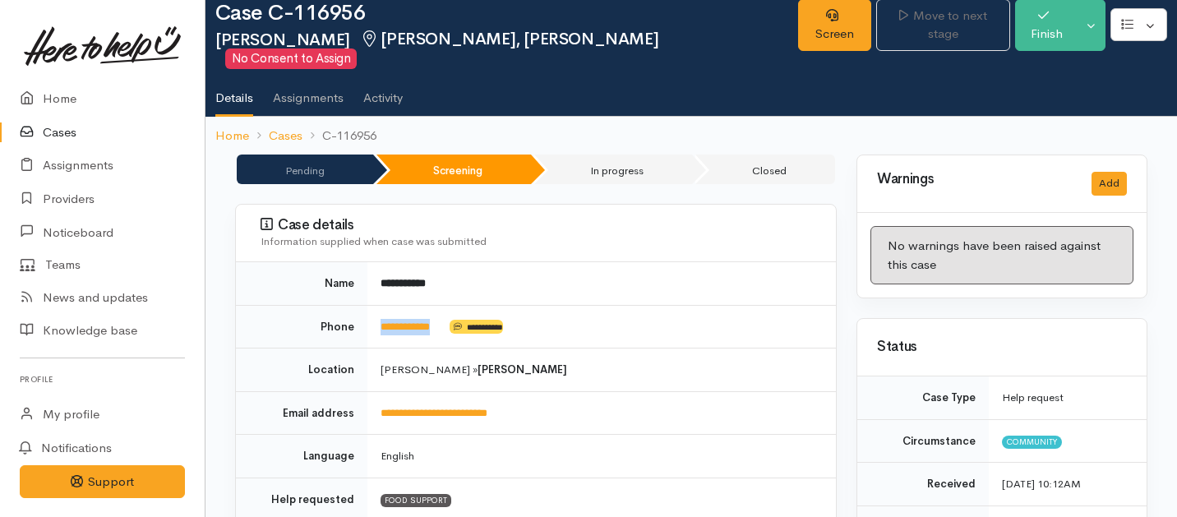
scroll to position [0, 0]
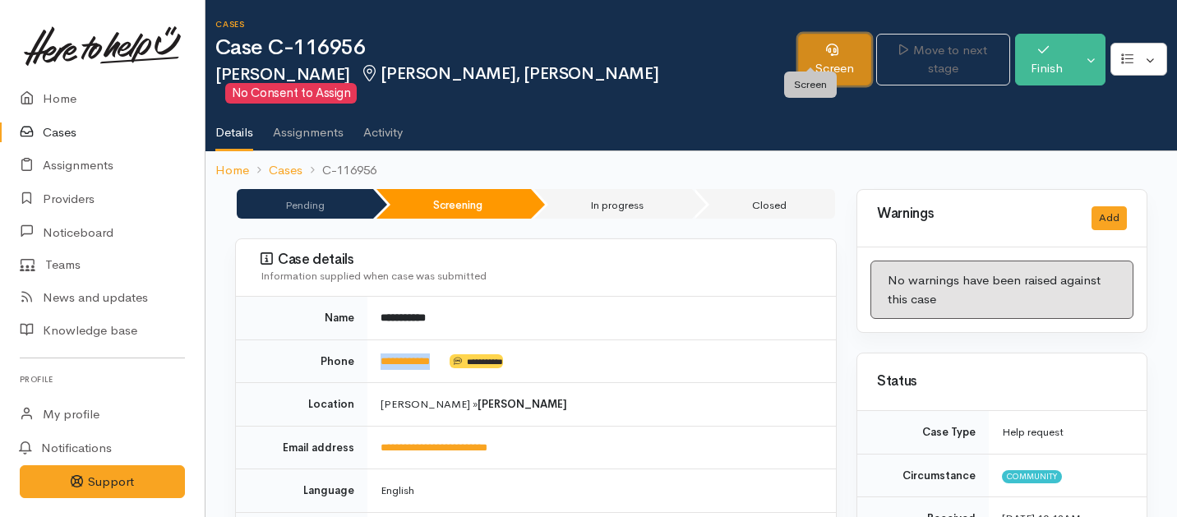
click at [801, 52] on link "Screen" at bounding box center [834, 60] width 73 height 52
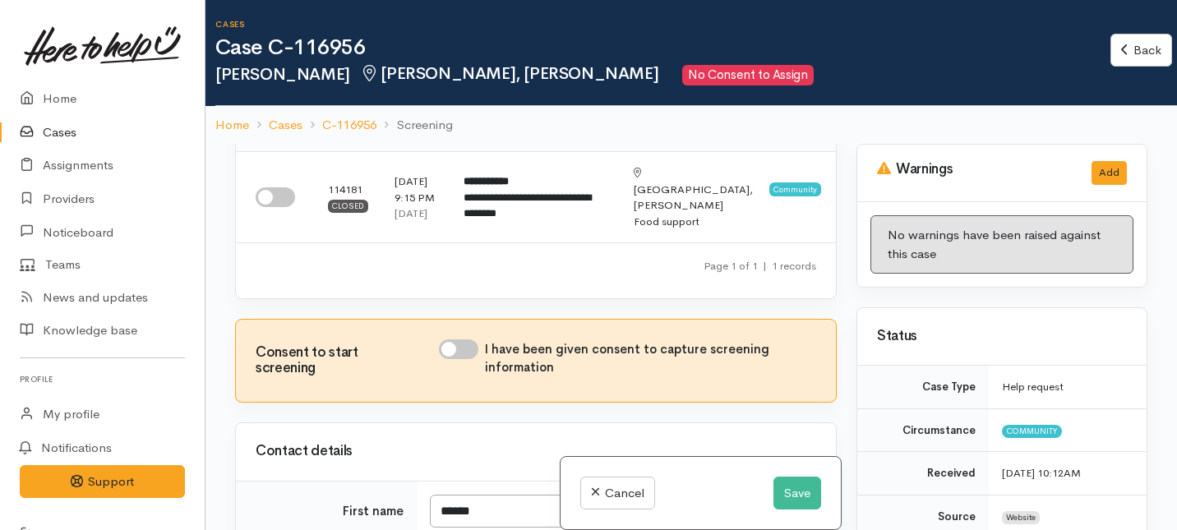
scroll to position [79, 0]
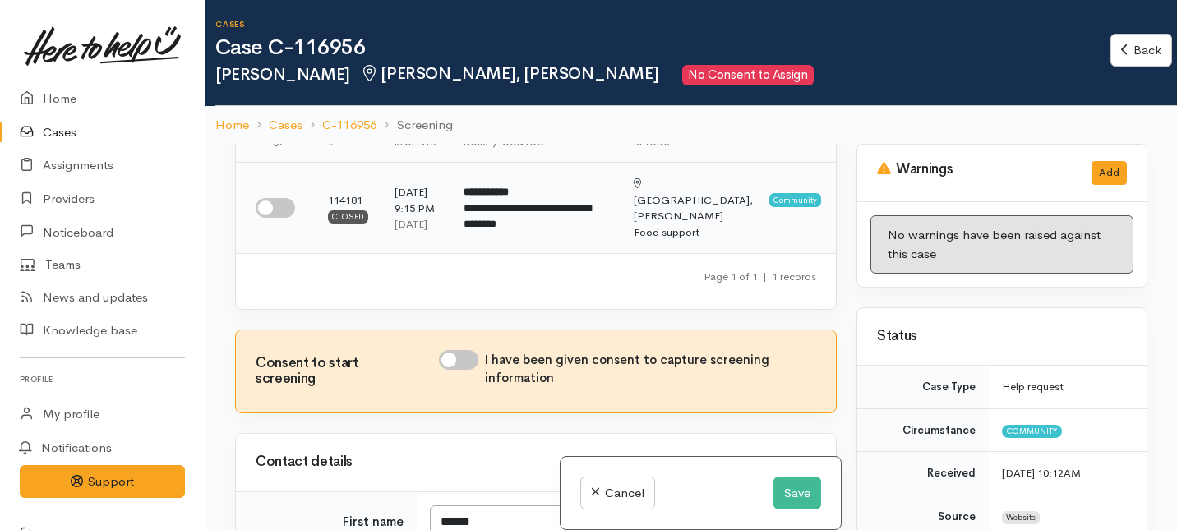
click at [291, 218] on input "checkbox" at bounding box center [275, 208] width 39 height 20
checkbox input "true"
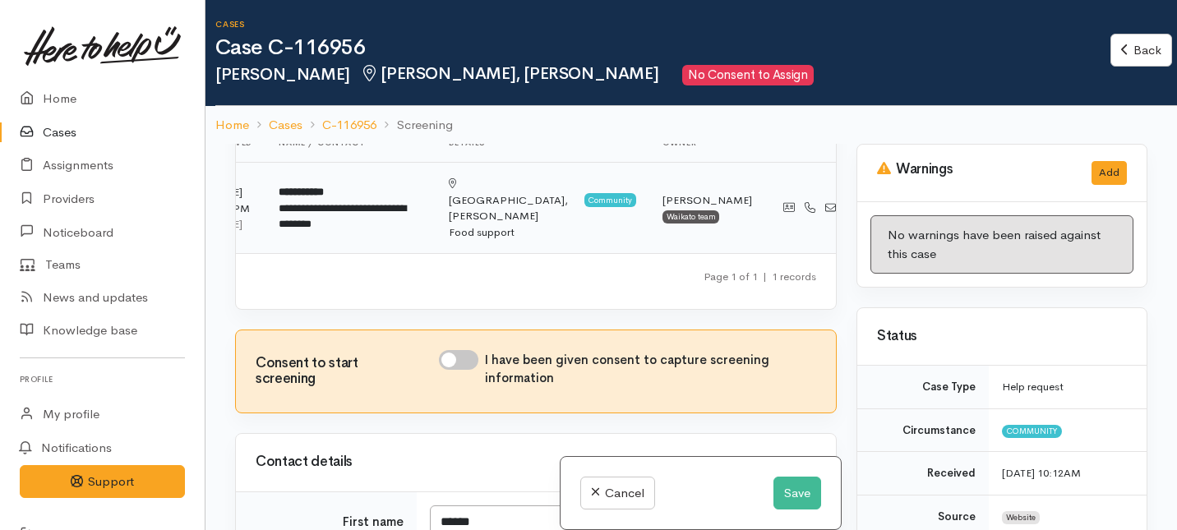
scroll to position [0, 0]
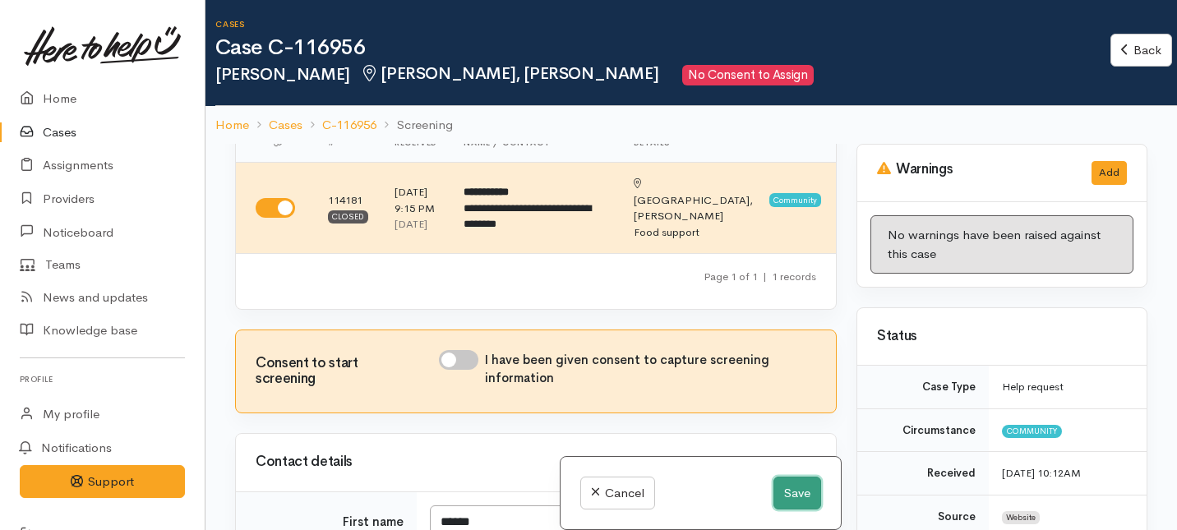
click at [803, 497] on button "Save" at bounding box center [797, 494] width 48 height 34
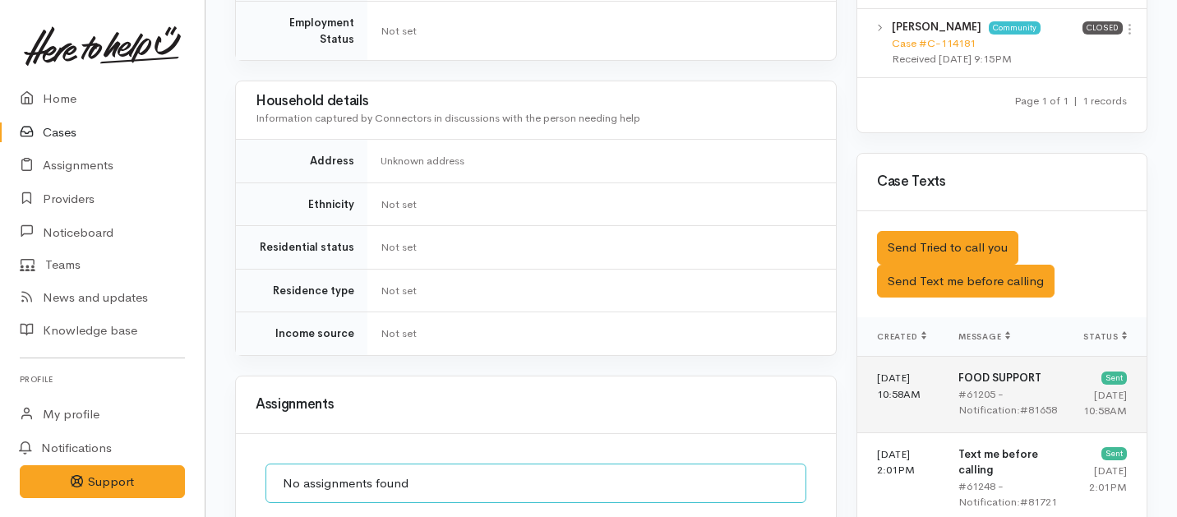
scroll to position [839, 0]
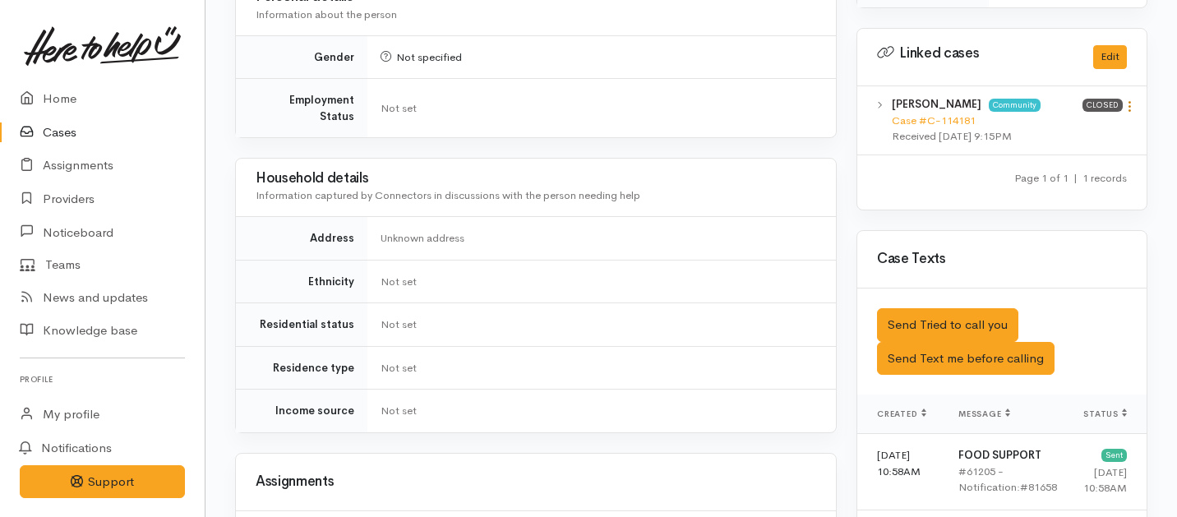
click at [1125, 99] on icon at bounding box center [1130, 106] width 14 height 14
click at [1063, 126] on link "View case" at bounding box center [1071, 138] width 130 height 25
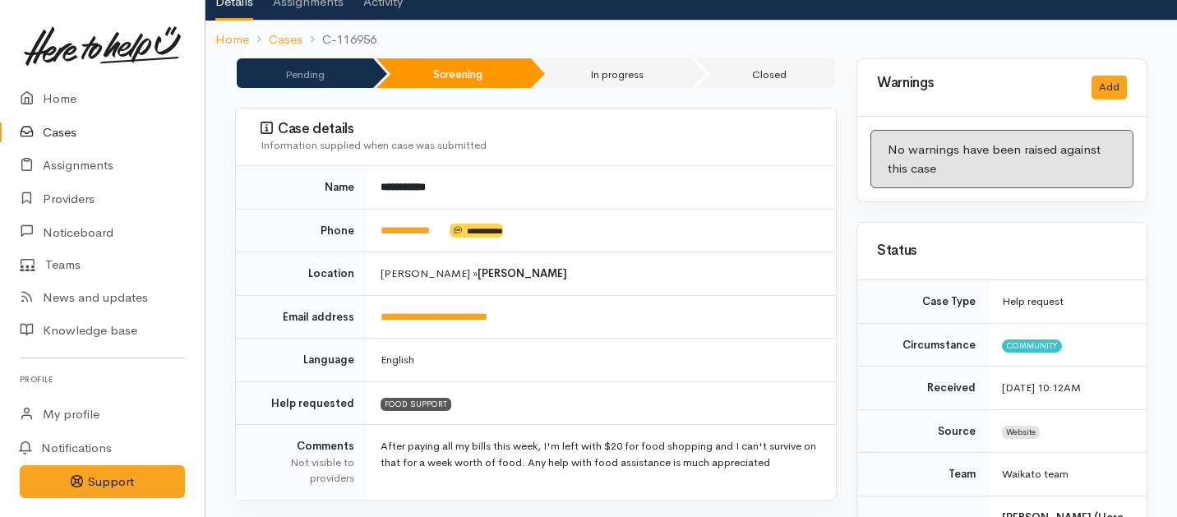
scroll to position [0, 0]
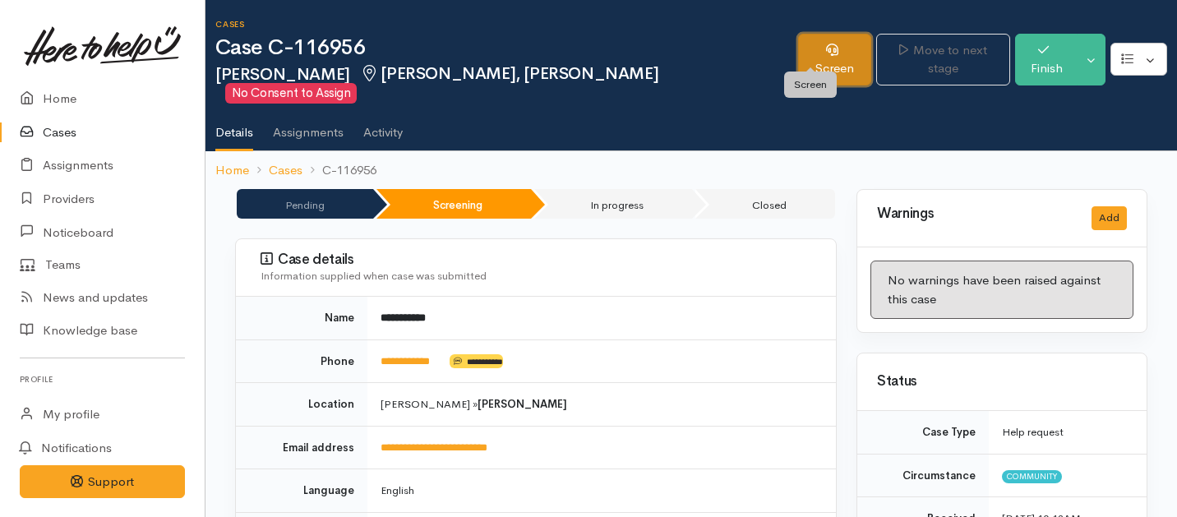
click at [812, 53] on link "Screen" at bounding box center [834, 60] width 73 height 52
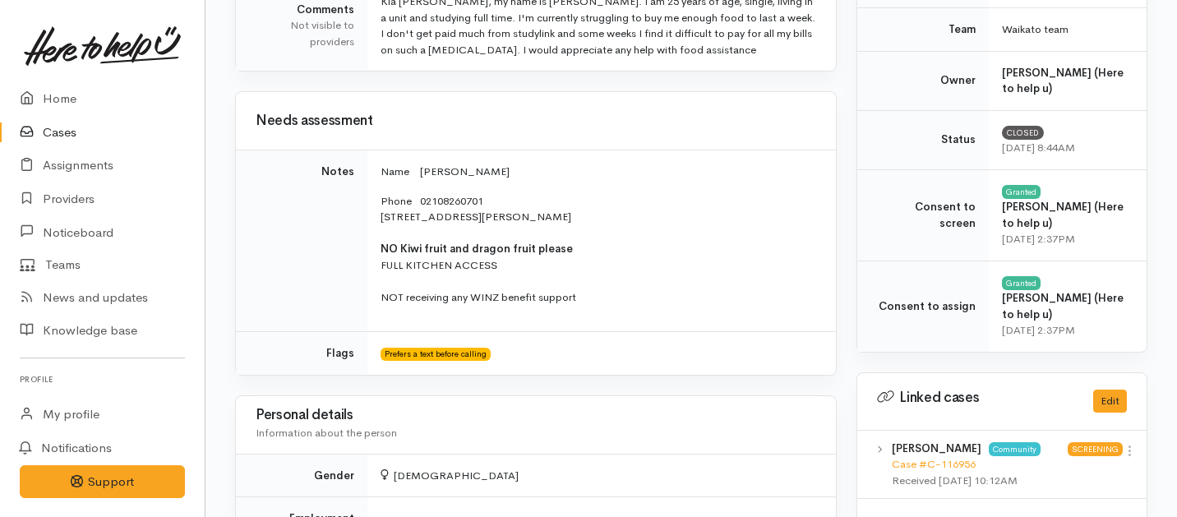
scroll to position [578, 0]
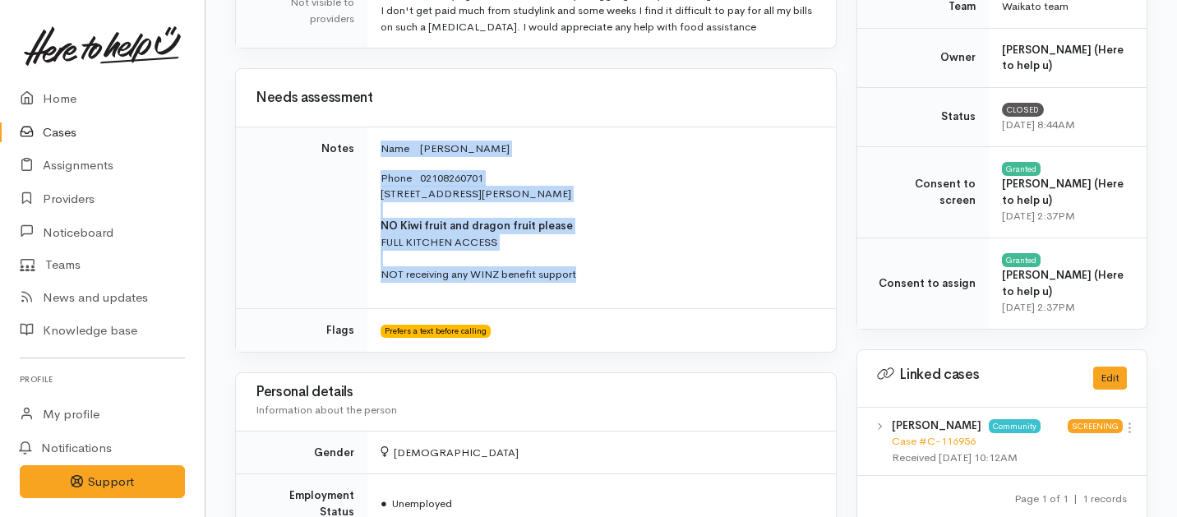
drag, startPoint x: 585, startPoint y: 276, endPoint x: 379, endPoint y: 145, distance: 244.7
click at [379, 145] on td "Name Keziah Tito Phone 02108260701 2/30 Beatty Street, Melville, Hamilton, New …" at bounding box center [601, 218] width 469 height 182
copy td "Name Keziah Tito Phone 02108260701 2/30 Beatty Street, Melville, Hamilton, New …"
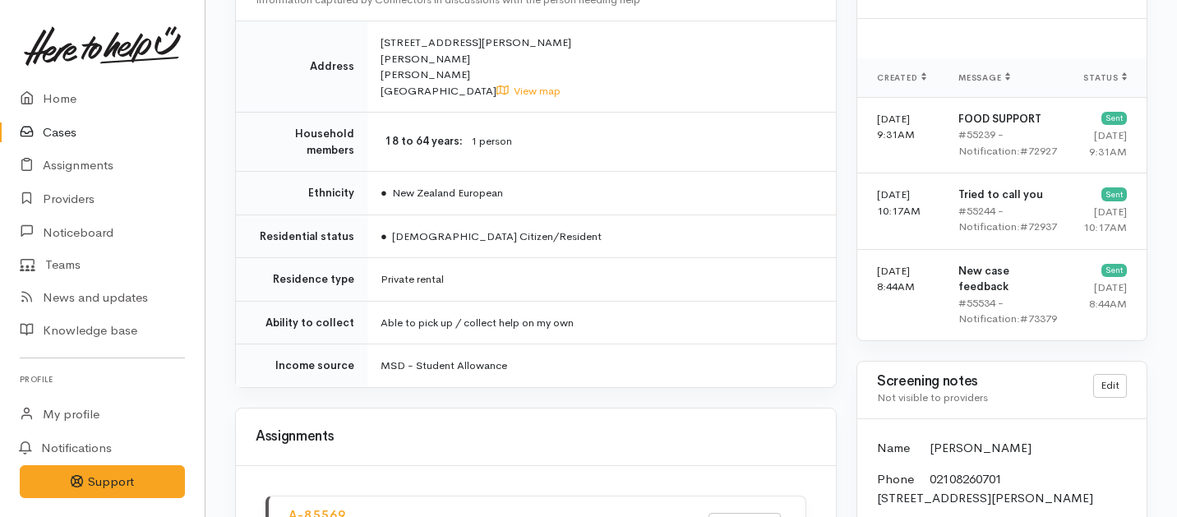
scroll to position [1171, 0]
click at [63, 98] on link "Home" at bounding box center [102, 99] width 205 height 34
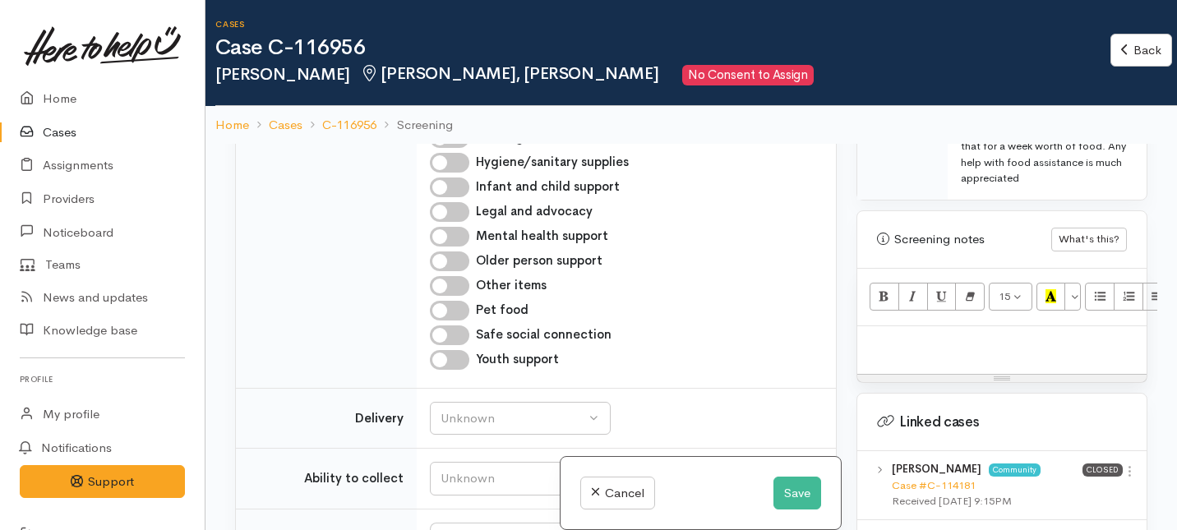
scroll to position [1080, 0]
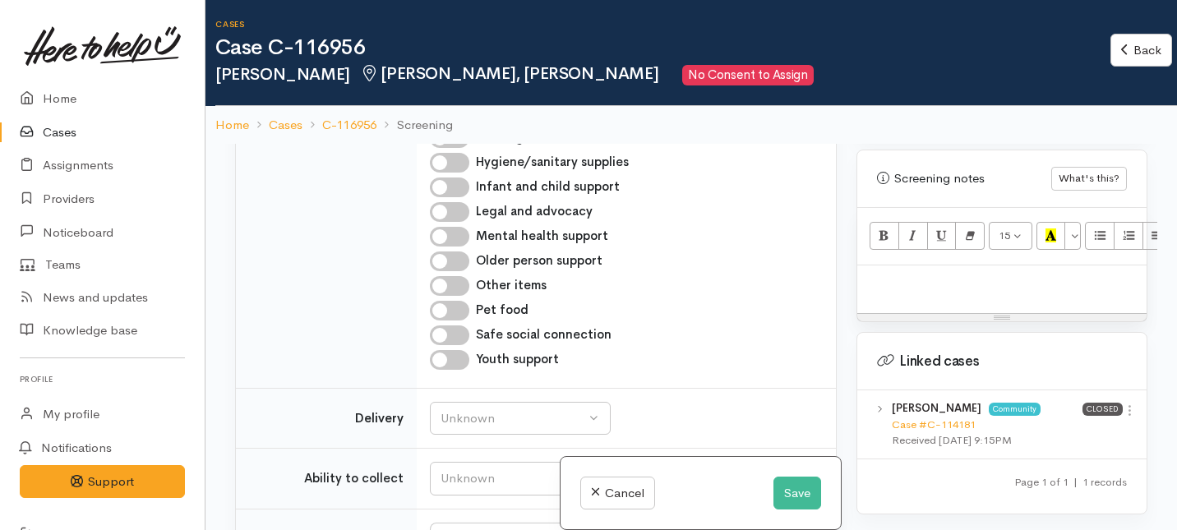
click at [879, 265] on div at bounding box center [1001, 289] width 289 height 48
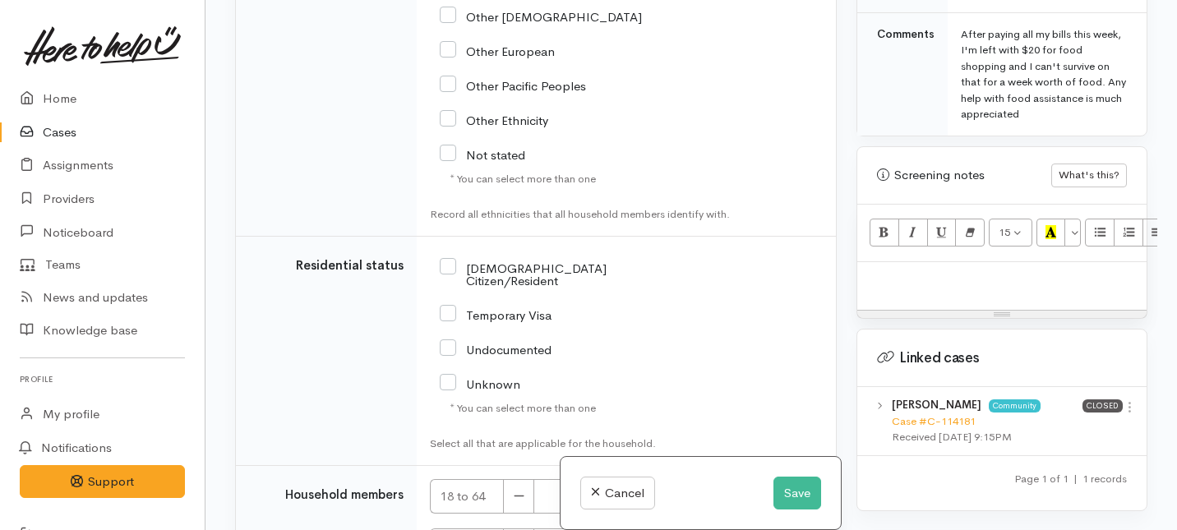
scroll to position [902, 0]
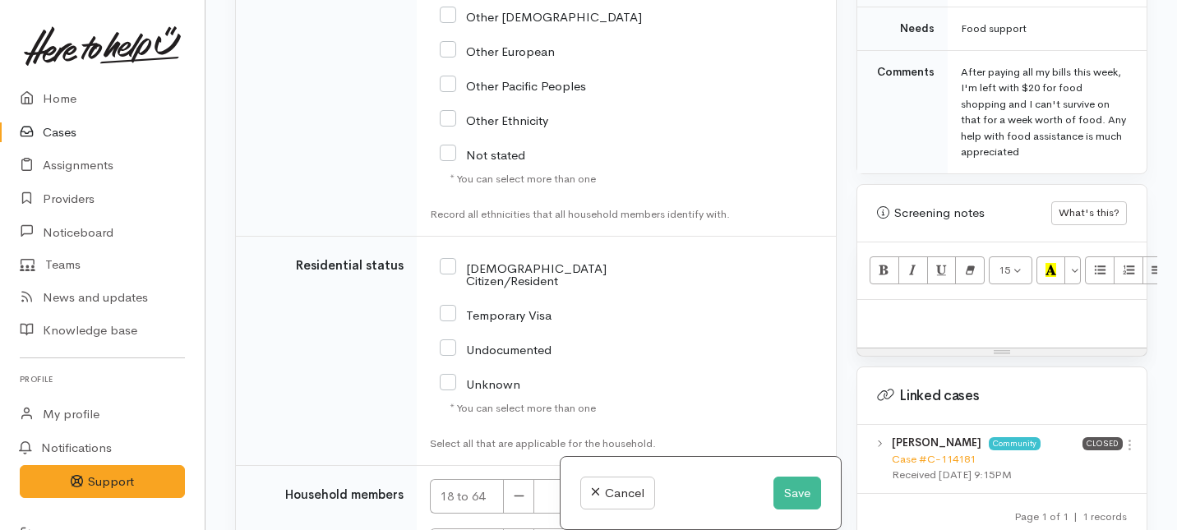
click at [884, 308] on p at bounding box center [1002, 317] width 273 height 19
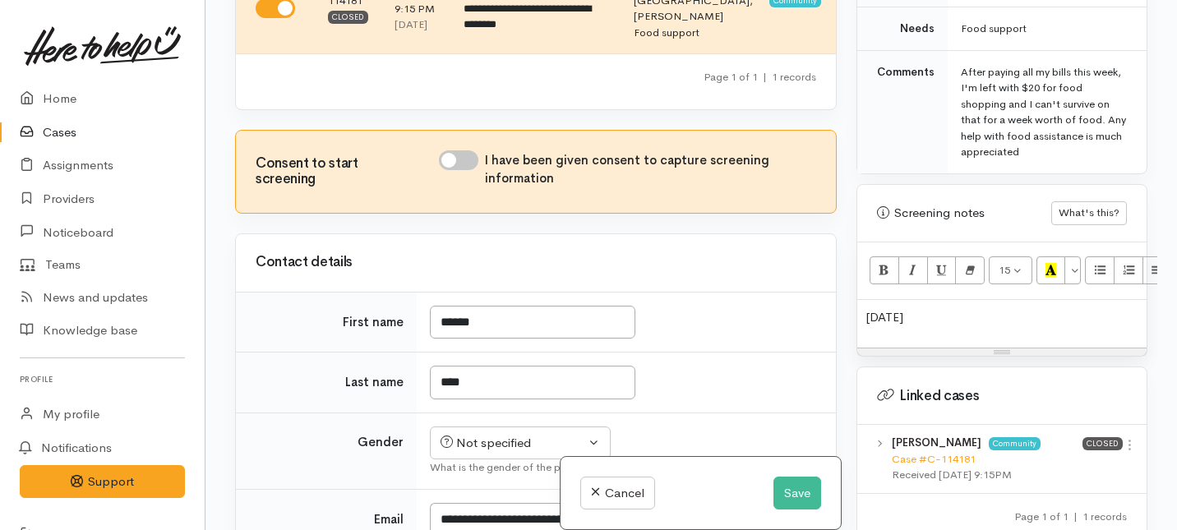
scroll to position [136, 0]
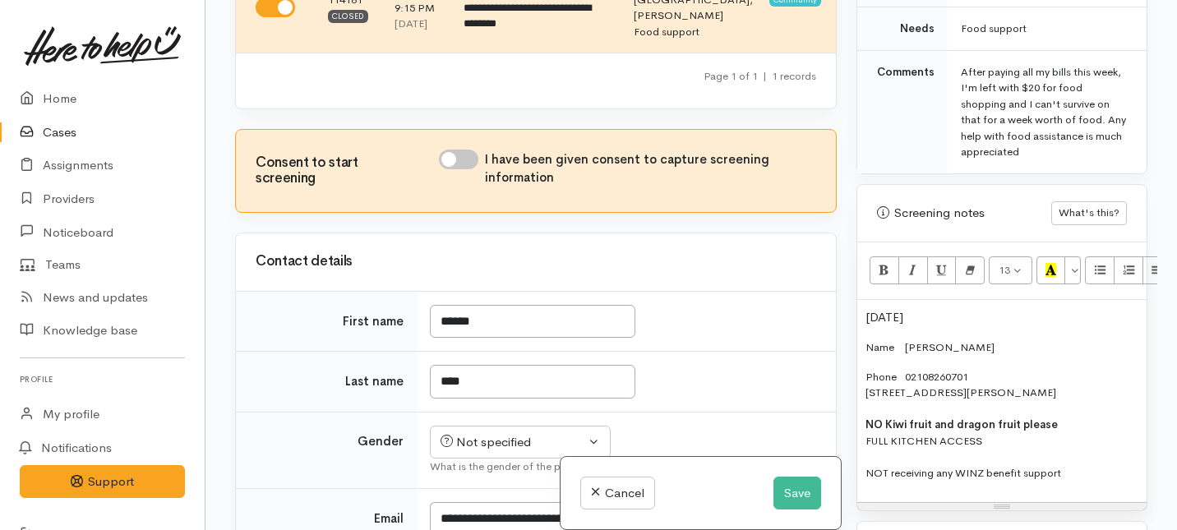
click at [905, 340] on span at bounding box center [899, 347] width 11 height 14
click at [905, 370] on span at bounding box center [901, 377] width 8 height 14
click at [976, 369] on p "Phone: 02108260701 2/30 Beatty Street, Melville, Hamilton, New Zealand NO Kiwi …" at bounding box center [1002, 425] width 273 height 113
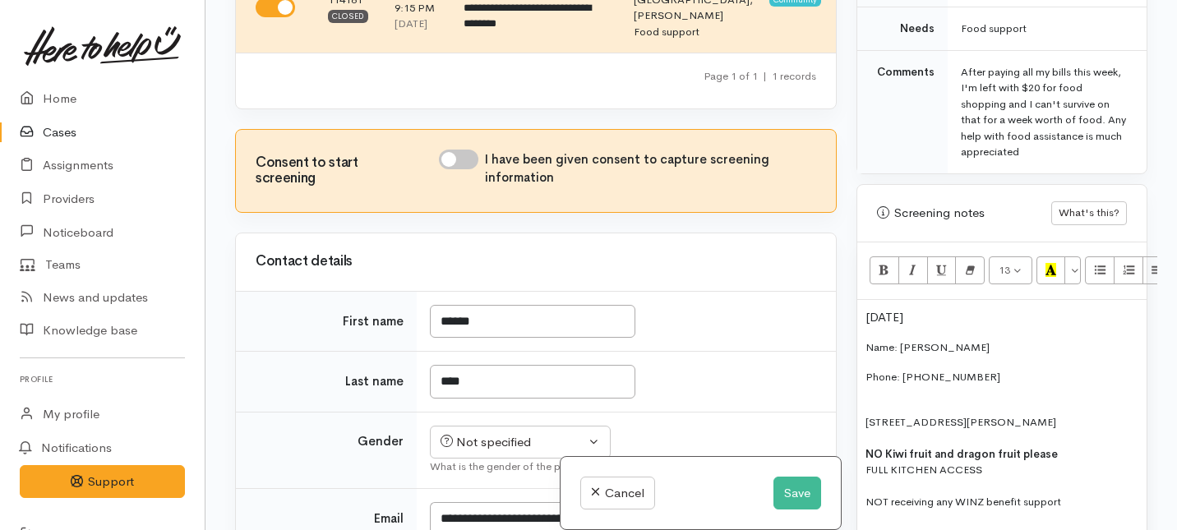
drag, startPoint x: 1119, startPoint y: 407, endPoint x: 1055, endPoint y: 408, distance: 64.1
click at [1055, 408] on p "2/30 Beatty Street, Melville, Hamilton, New Zealand NO Kiwi fruit and dragon fr…" at bounding box center [1002, 454] width 273 height 113
click at [885, 409] on p "2/30 Beatty Street, Melville, Hamilton NO Kiwi fruit and dragon fruit please FU…" at bounding box center [1002, 454] width 273 height 113
click at [863, 404] on div "29/06/1999 Name: Keziah Tito Phone: 02108260701 2/30 Beatty Street, Melville, H…" at bounding box center [1001, 416] width 289 height 232
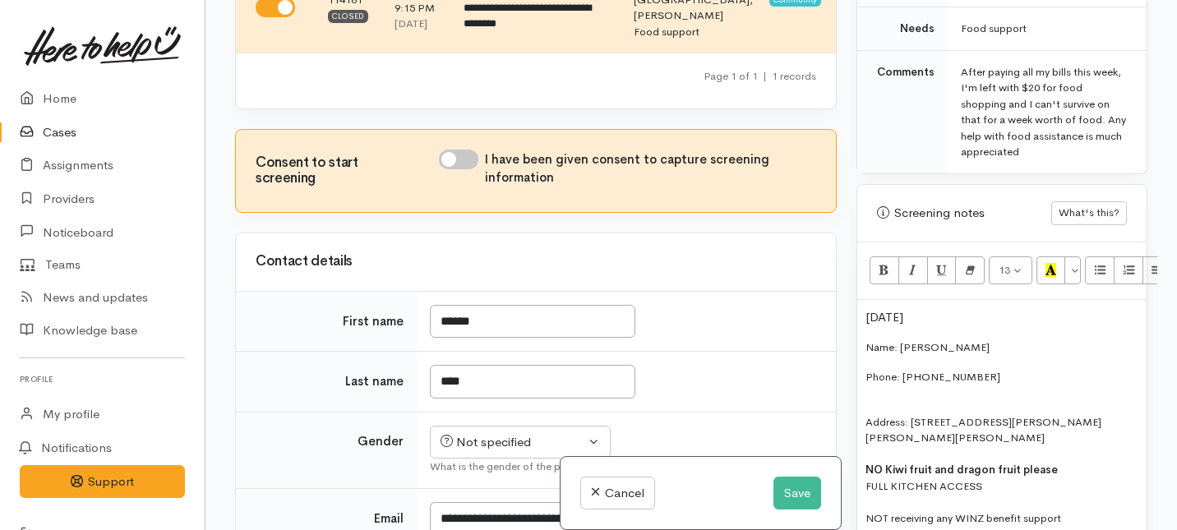
click at [866, 407] on p "Address: 2/30 Beatty Street, Melville, Hamilton NO Kiwi fruit and dragon fruit …" at bounding box center [1002, 462] width 273 height 128
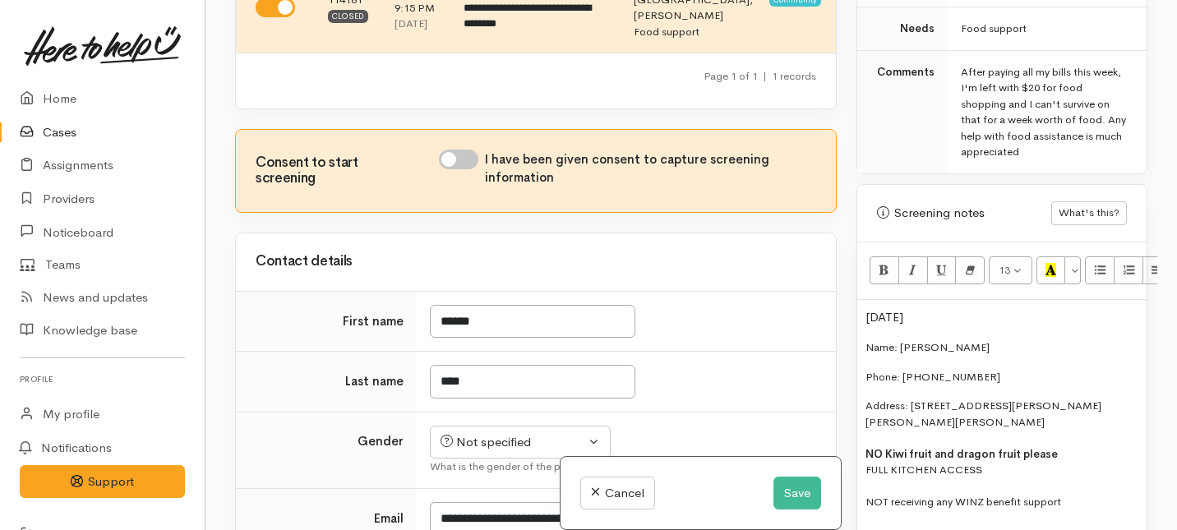
click at [972, 369] on p "Phone: [PHONE_NUMBER]" at bounding box center [1002, 377] width 273 height 16
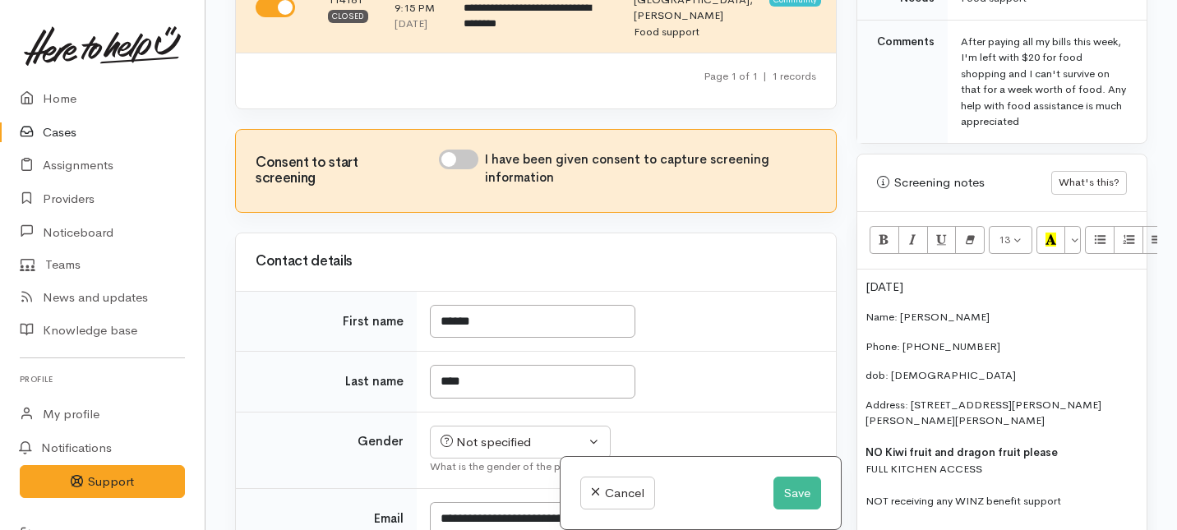
scroll to position [936, 0]
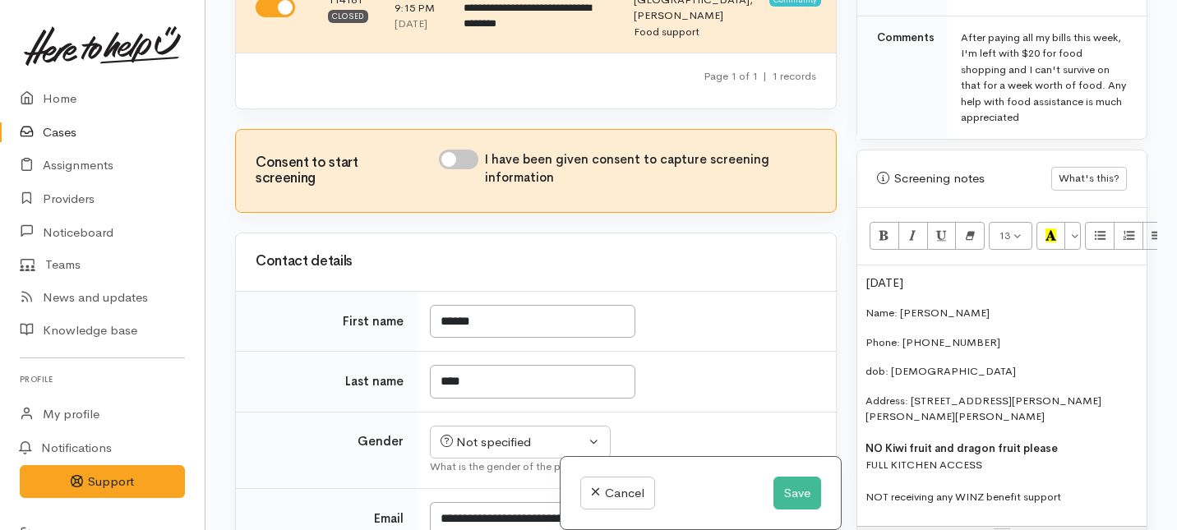
click at [1108, 393] on p "Address: 2/30 Beatty Street, Melville, Hamilton NO Kiwi fruit and dragon fruit …" at bounding box center [1002, 449] width 273 height 113
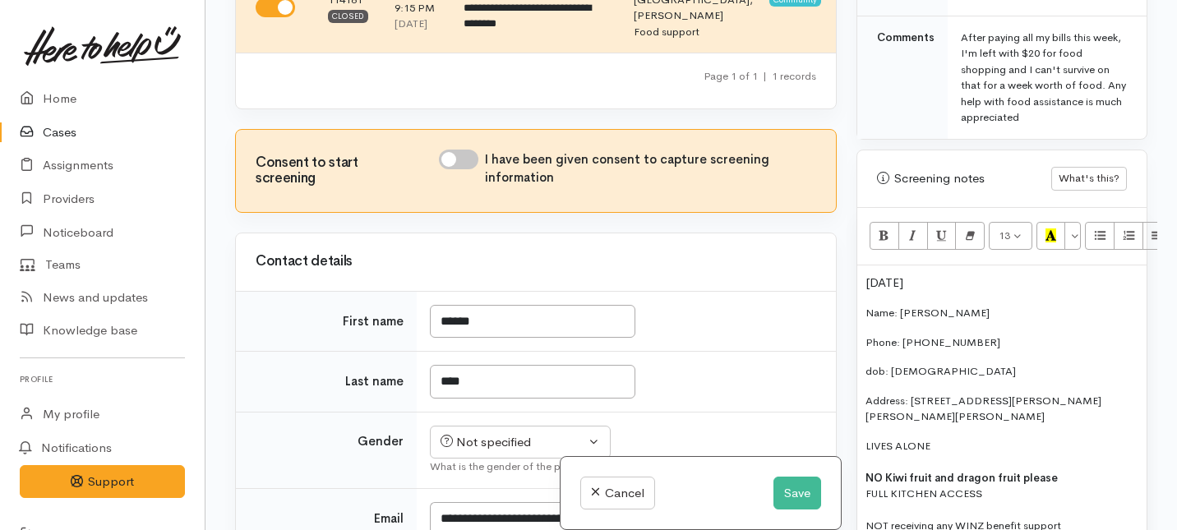
click at [986, 459] on p "LIVES ALONE NO Kiwi fruit and dragon fruit please FULL KITCHEN ACCESS NOT recei…" at bounding box center [1002, 486] width 273 height 96
click at [860, 442] on div "29/06/1999 Name: Keziah Tito Phone: 02108260701 dob: 29/06/1999 Address: 2/30 B…" at bounding box center [1001, 410] width 289 height 290
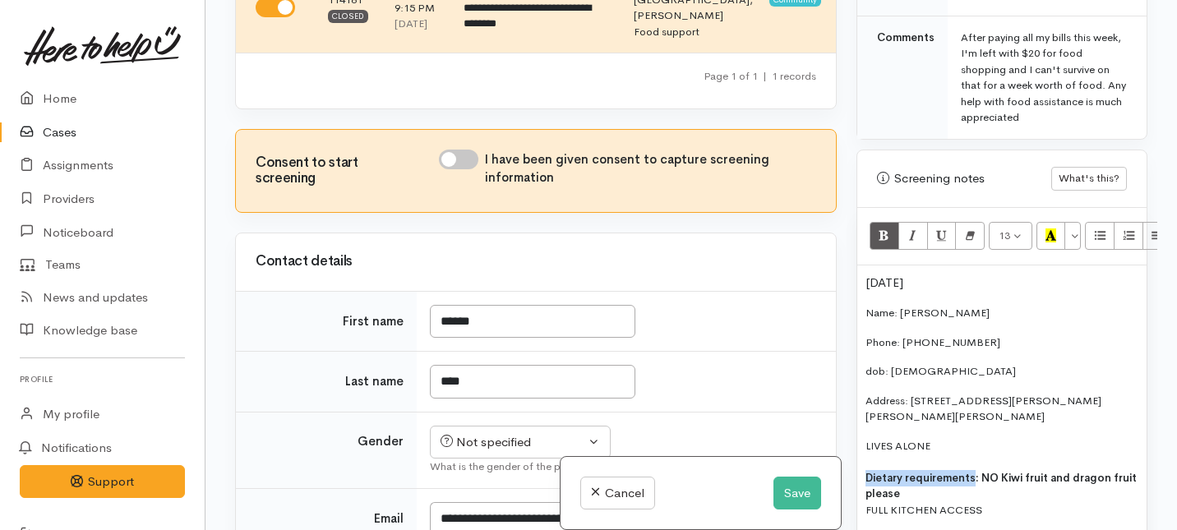
drag, startPoint x: 970, startPoint y: 446, endPoint x: 808, endPoint y: 452, distance: 162.1
click at [808, 452] on div "Related cases There are other cases potentially from the same person, address o…" at bounding box center [691, 265] width 932 height 530
click at [884, 229] on icon "Bold (⌘+B)" at bounding box center [884, 236] width 11 height 14
click at [981, 453] on p "LIVES ALONE Dietary requirements : NO Kiwi fruit and dragon fruit please FULL K…" at bounding box center [1002, 494] width 273 height 113
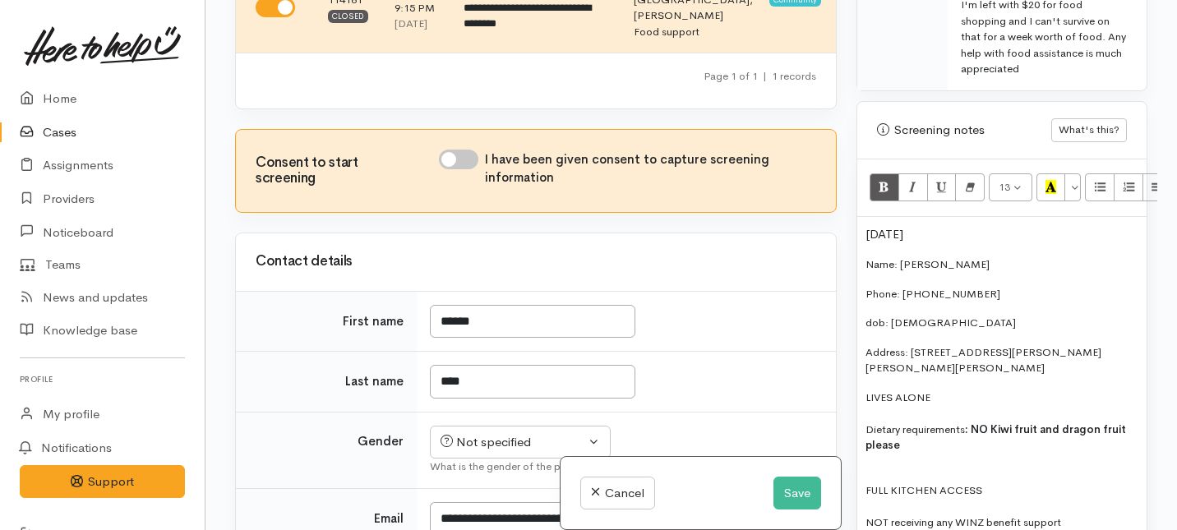
scroll to position [986, 0]
click at [866, 465] on p "FULL KITCHEN ACCESS NOT receiving any WINZ benefit support" at bounding box center [1002, 497] width 273 height 64
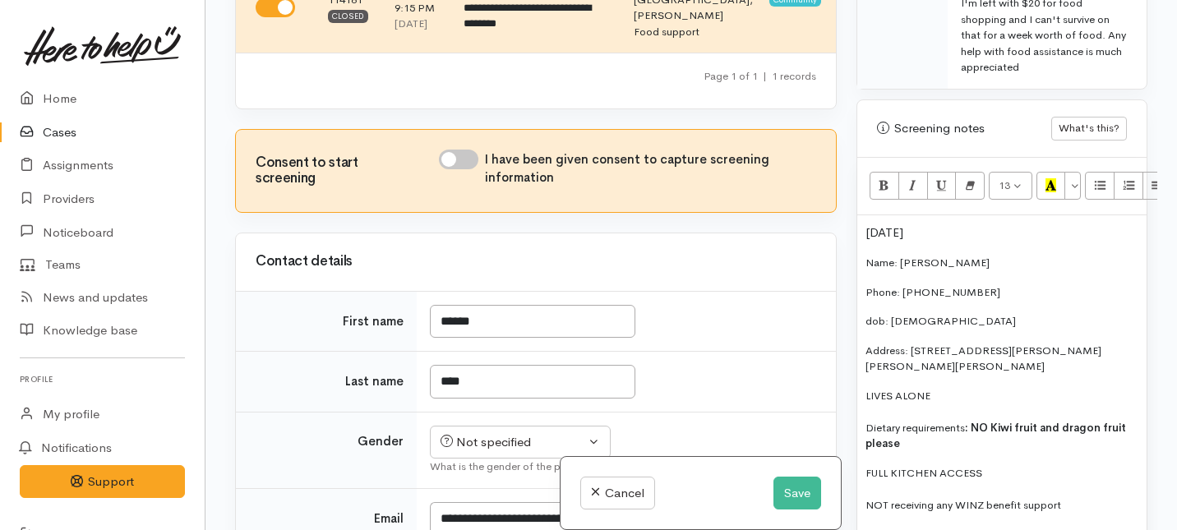
click at [985, 465] on p "FULL KITCHEN ACCESS NOT receiving any WINZ benefit support" at bounding box center [1002, 489] width 273 height 48
click at [867, 465] on p "FULL KITCHEN NOT receiving any WINZ benefit support" at bounding box center [1002, 489] width 273 height 48
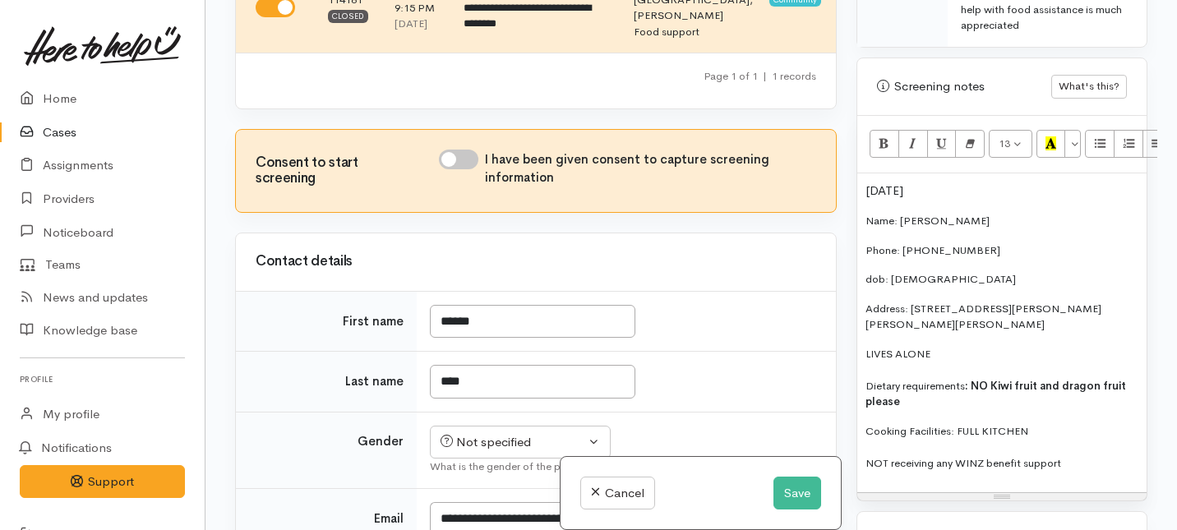
scroll to position [1034, 0]
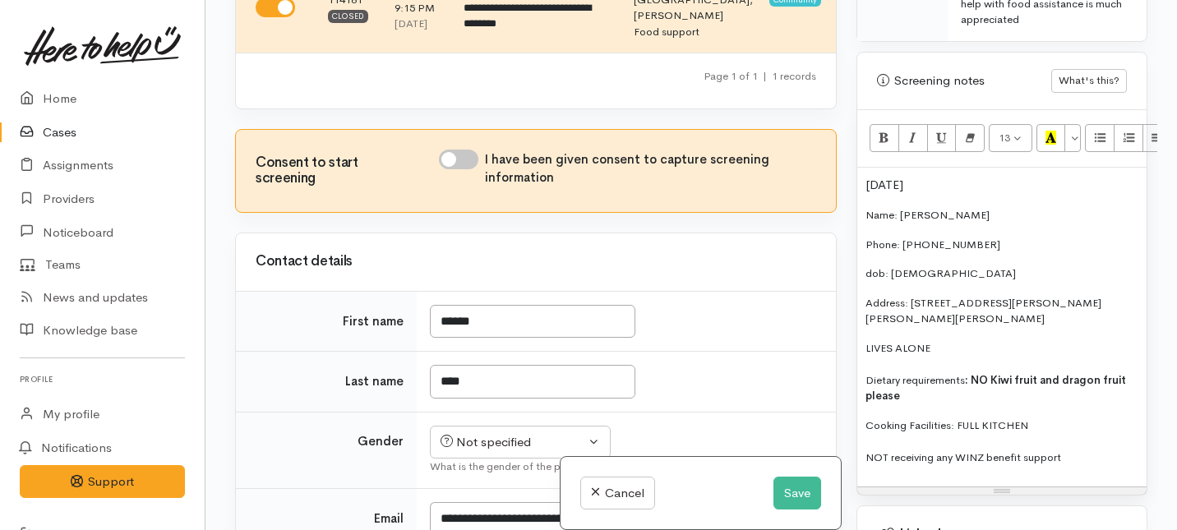
click at [1072, 425] on p "Cooking Facilities: FULL KITCHEN NOT receiving any WINZ benefit support" at bounding box center [1002, 442] width 273 height 48
click at [863, 423] on div "29/06/1999 Name: Keziah Tito Phone: 02108260701 dob: 29/06/1999 Address: 2/30 B…" at bounding box center [1001, 328] width 289 height 320
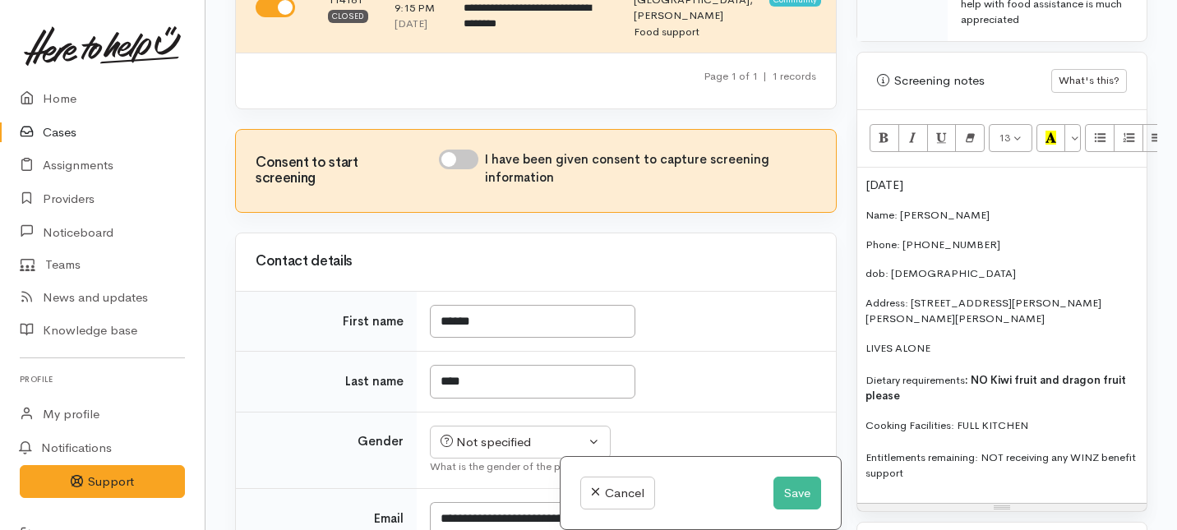
click at [953, 450] on div "29/06/1999 Name: Keziah Tito Phone: 02108260701 dob: 29/06/1999 Address: 2/30 B…" at bounding box center [1001, 335] width 289 height 335
click at [930, 495] on p "Client decline wrap around support" at bounding box center [1002, 503] width 273 height 16
click at [1003, 442] on p "Cooking Facilities: FULL KITCHEN Entitlements remaining: NOT receiving any WINZ…" at bounding box center [1002, 450] width 273 height 64
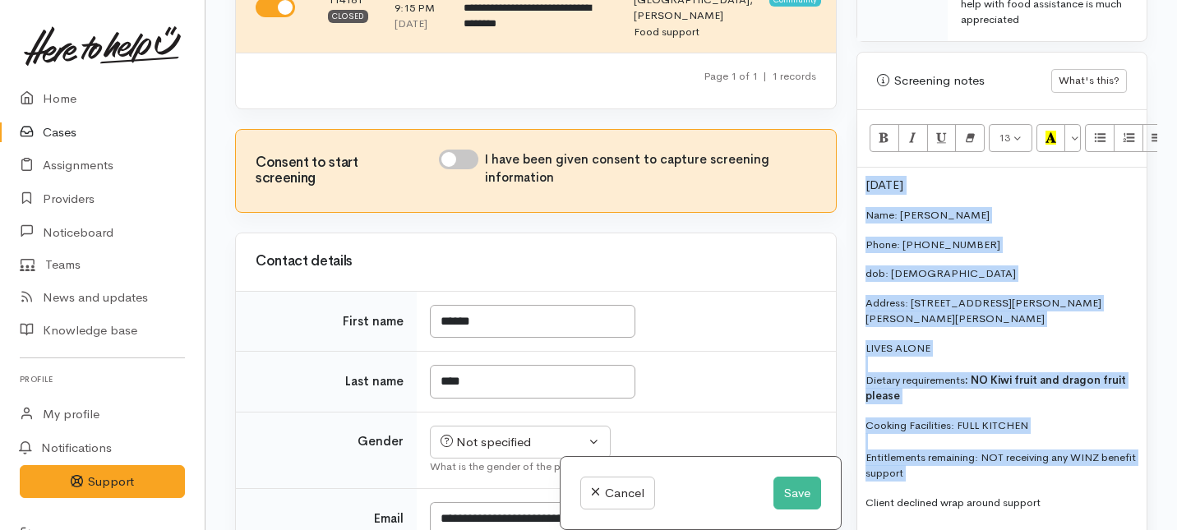
drag, startPoint x: 1003, startPoint y: 442, endPoint x: 986, endPoint y: 143, distance: 299.6
click at [986, 143] on div "13 8 9 10 11 12 14 18 24 36 Background Color Transparent Select #ffff00 Text Co…" at bounding box center [1001, 325] width 289 height 431
copy div "29/06/1999 Name: Keziah Tito Phone: 02108260701 dob: 29/06/1999 Address: 2/30 B…"
click at [952, 177] on p "29/06/1999" at bounding box center [1002, 185] width 273 height 19
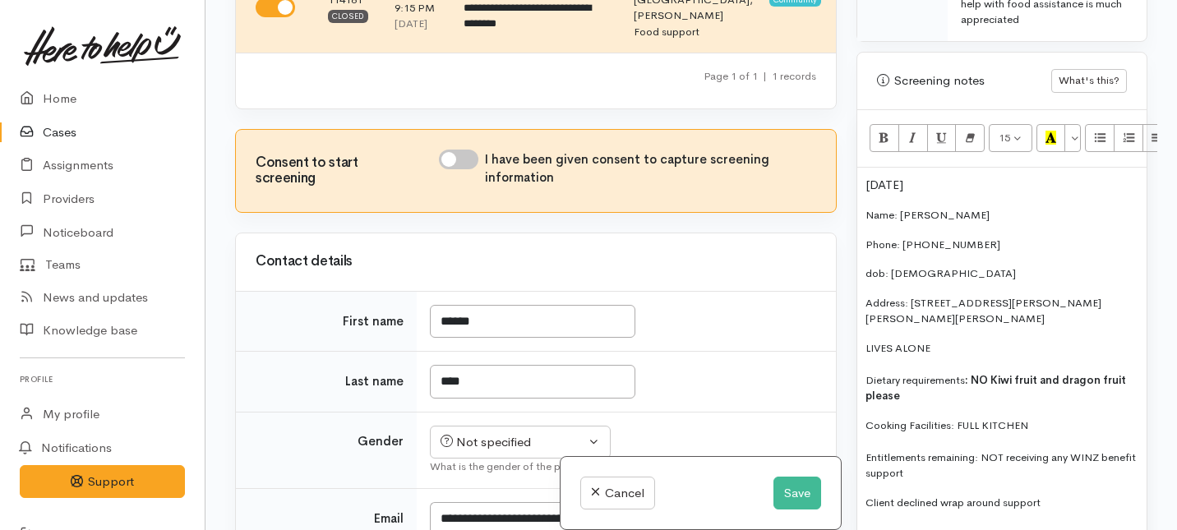
click at [967, 207] on p "Name: Keziah Tito" at bounding box center [1002, 215] width 273 height 16
drag, startPoint x: 942, startPoint y: 167, endPoint x: 815, endPoint y: 187, distance: 129.1
click at [815, 187] on div "Related cases There are other cases potentially from the same person, address o…" at bounding box center [691, 265] width 932 height 530
drag, startPoint x: 944, startPoint y: 167, endPoint x: 796, endPoint y: 166, distance: 147.1
click at [796, 166] on div "Related cases There are other cases potentially from the same person, address o…" at bounding box center [691, 265] width 932 height 530
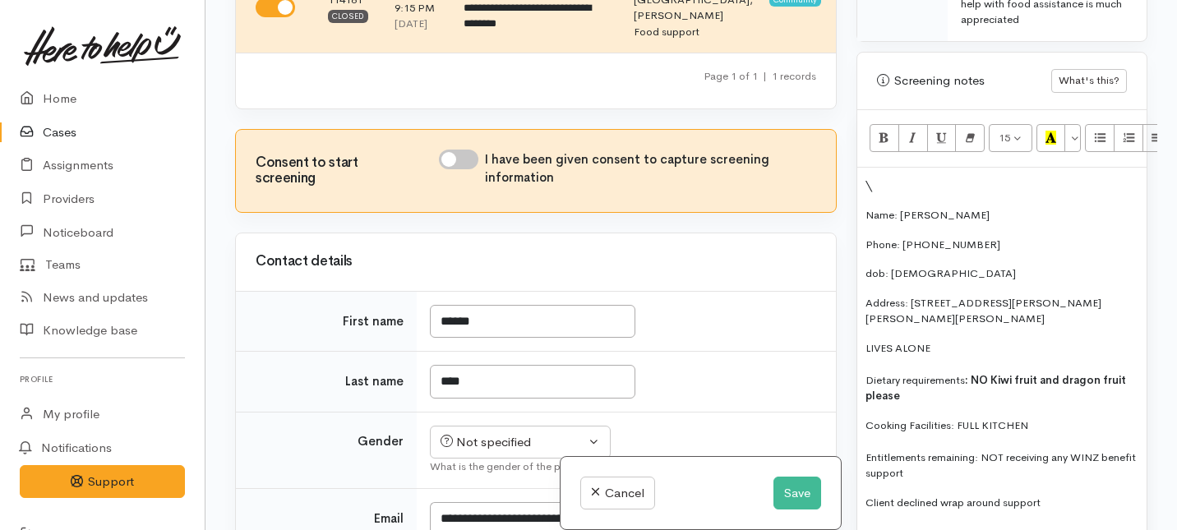
click at [456, 169] on input "I have been given consent to capture screening information" at bounding box center [458, 160] width 39 height 20
checkbox input "true"
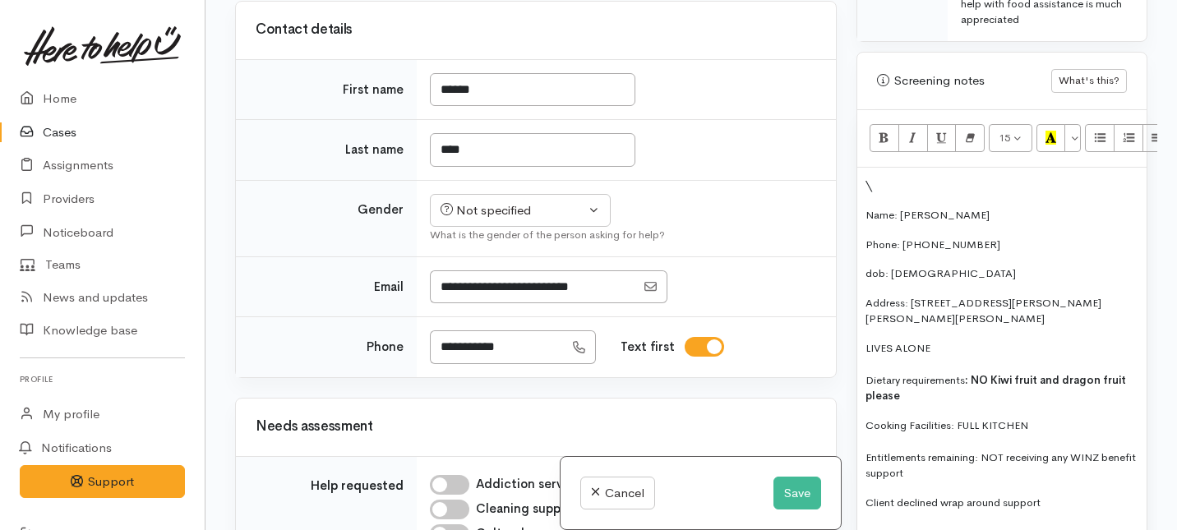
scroll to position [371, 0]
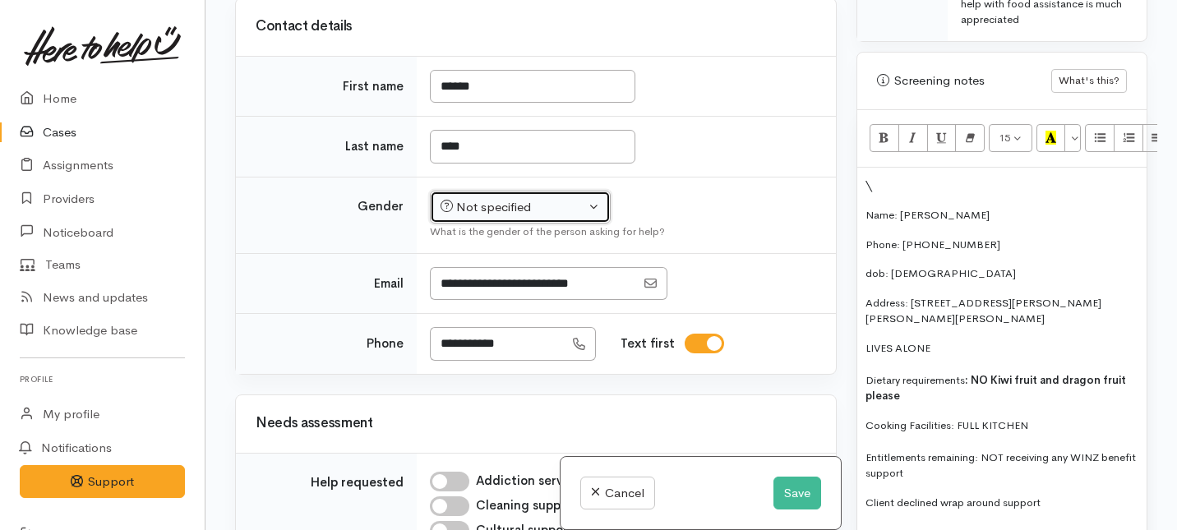
click at [457, 217] on div "Not specified" at bounding box center [513, 207] width 145 height 19
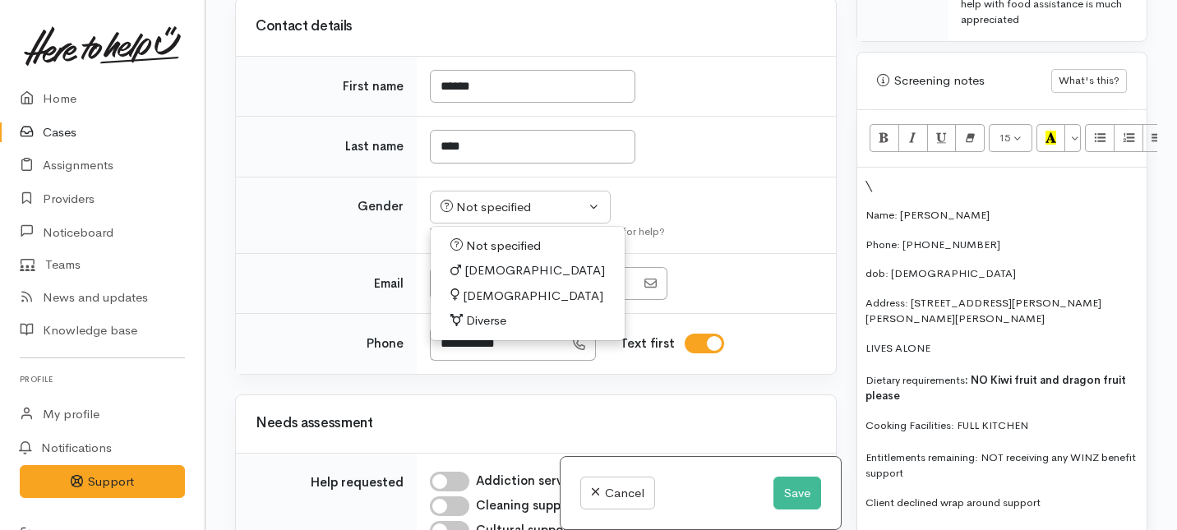
click at [464, 306] on span "Female" at bounding box center [533, 296] width 141 height 19
select select "Female"
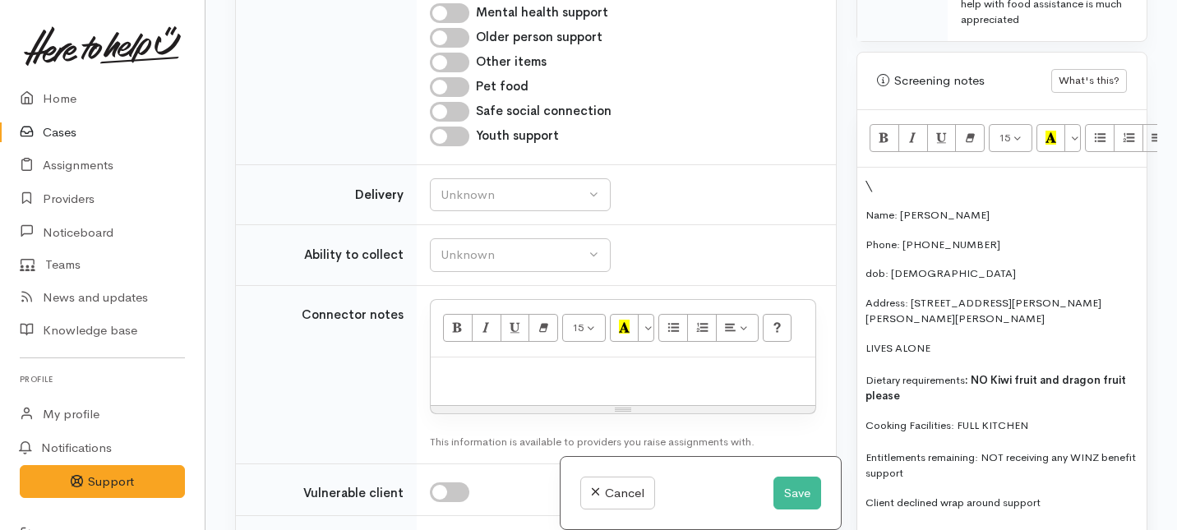
scroll to position [1175, 0]
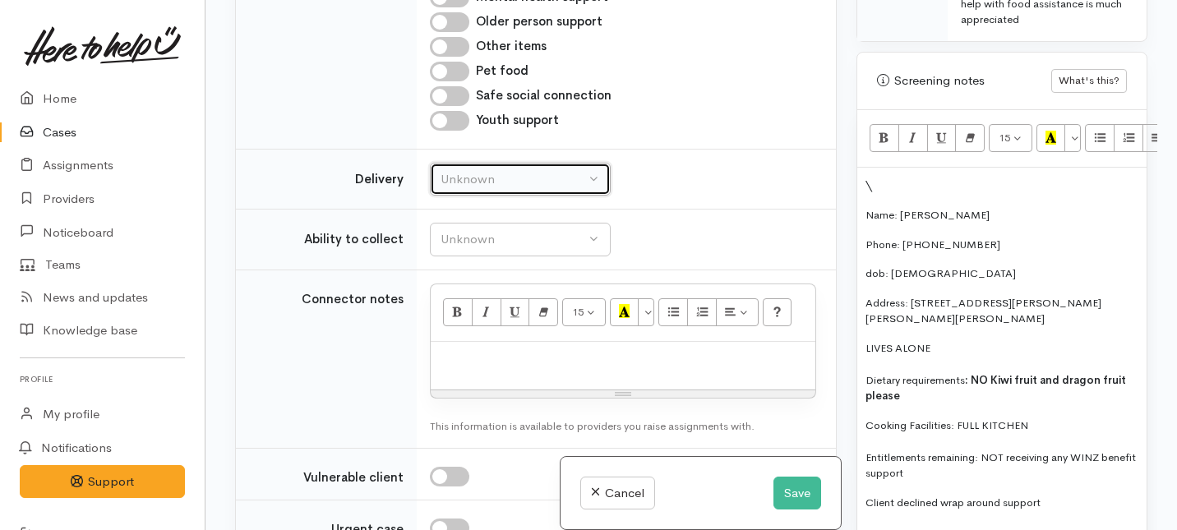
click at [482, 189] on div "Unknown" at bounding box center [513, 179] width 145 height 19
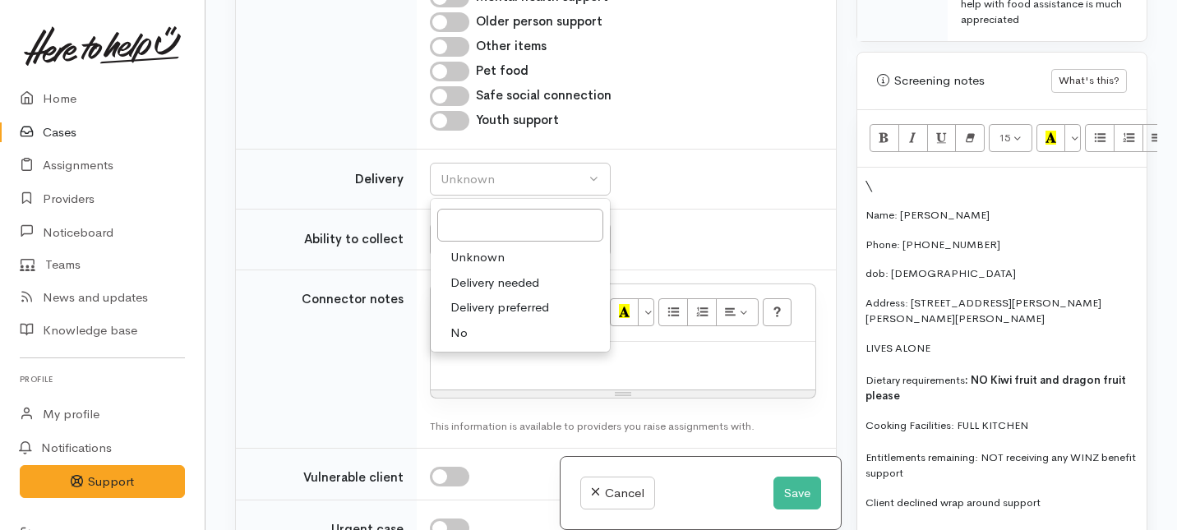
click at [454, 343] on span "No" at bounding box center [458, 333] width 17 height 19
select select "1"
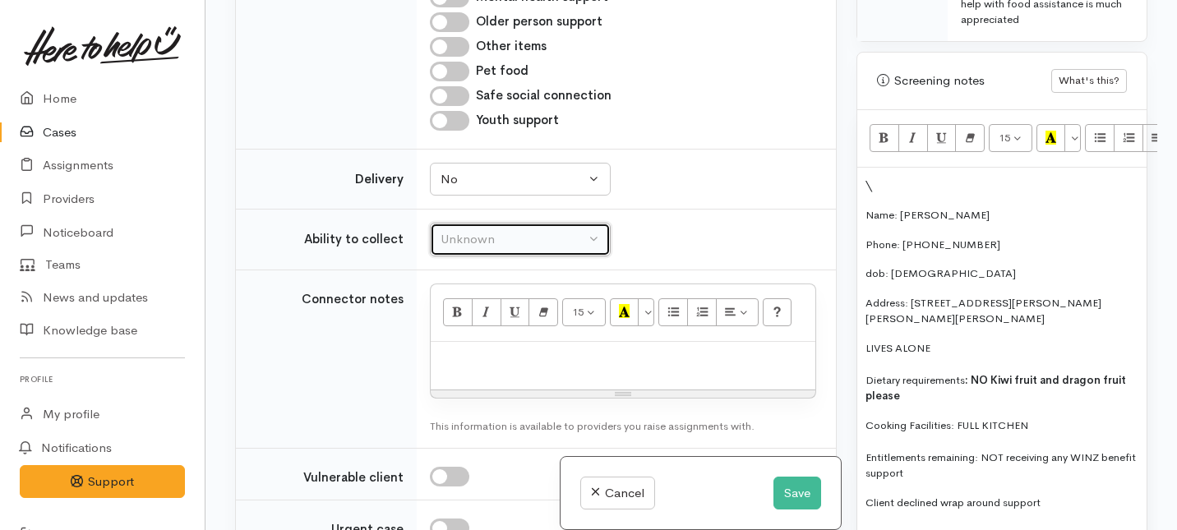
click at [464, 249] on div "Unknown" at bounding box center [513, 239] width 145 height 19
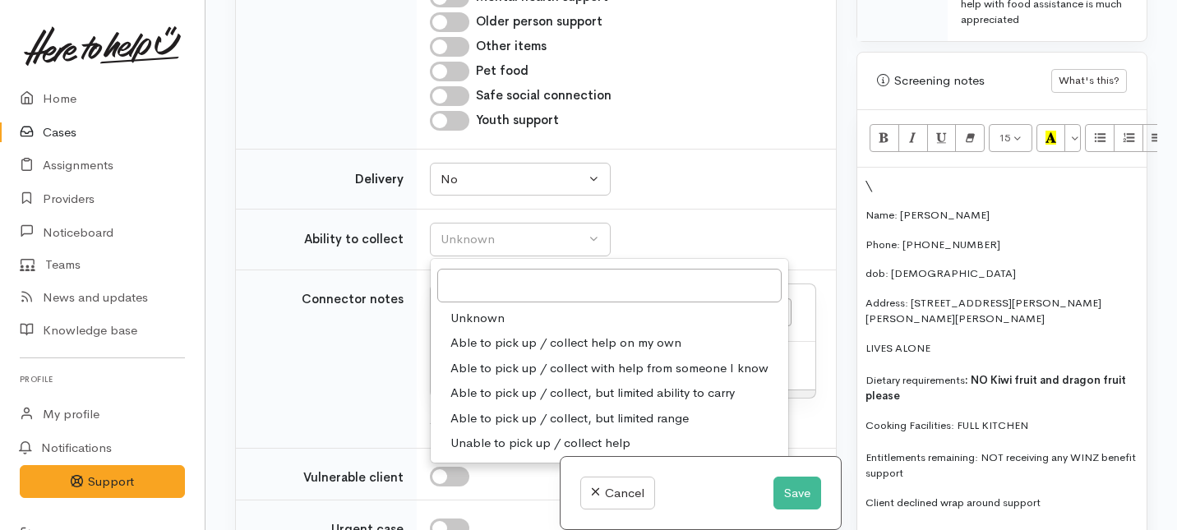
click at [465, 353] on span "Able to pick up / collect help on my own" at bounding box center [565, 343] width 231 height 19
select select "2"
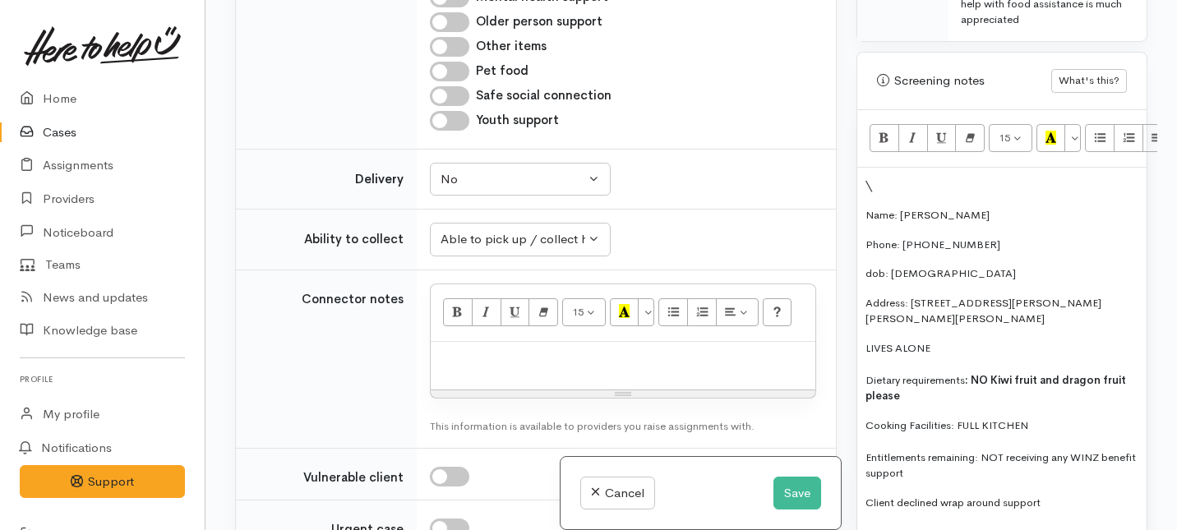
click at [462, 376] on div at bounding box center [623, 366] width 385 height 48
paste div
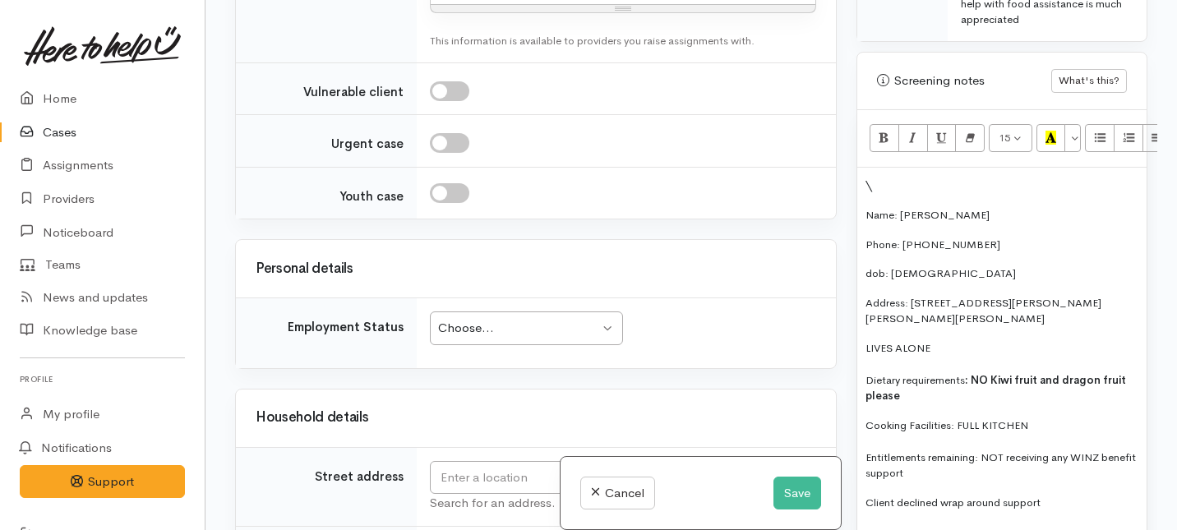
scroll to position [1835, 0]
click at [482, 344] on div "Choose... Choose..." at bounding box center [526, 328] width 193 height 34
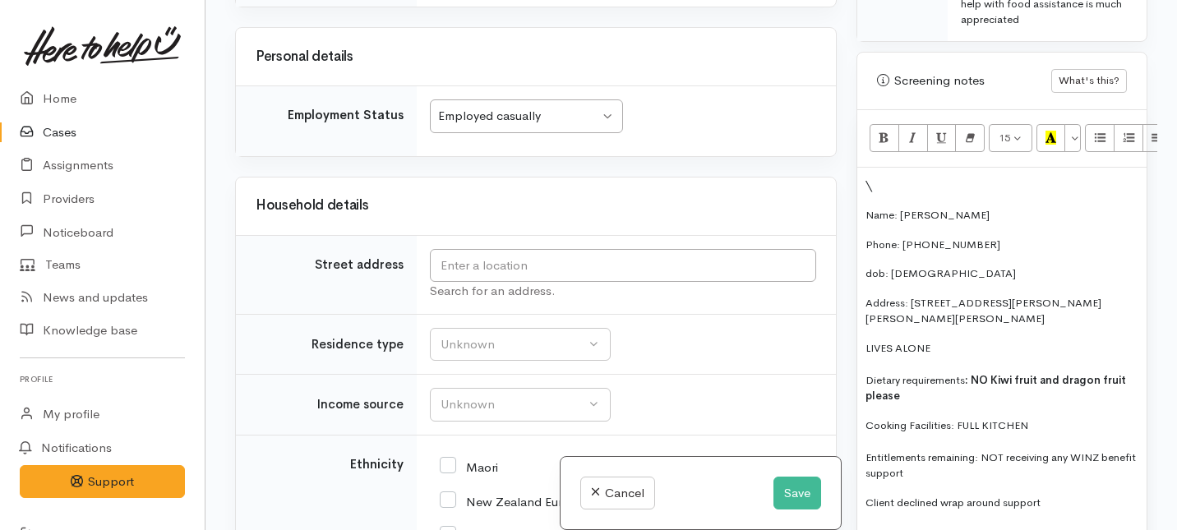
scroll to position [2055, 0]
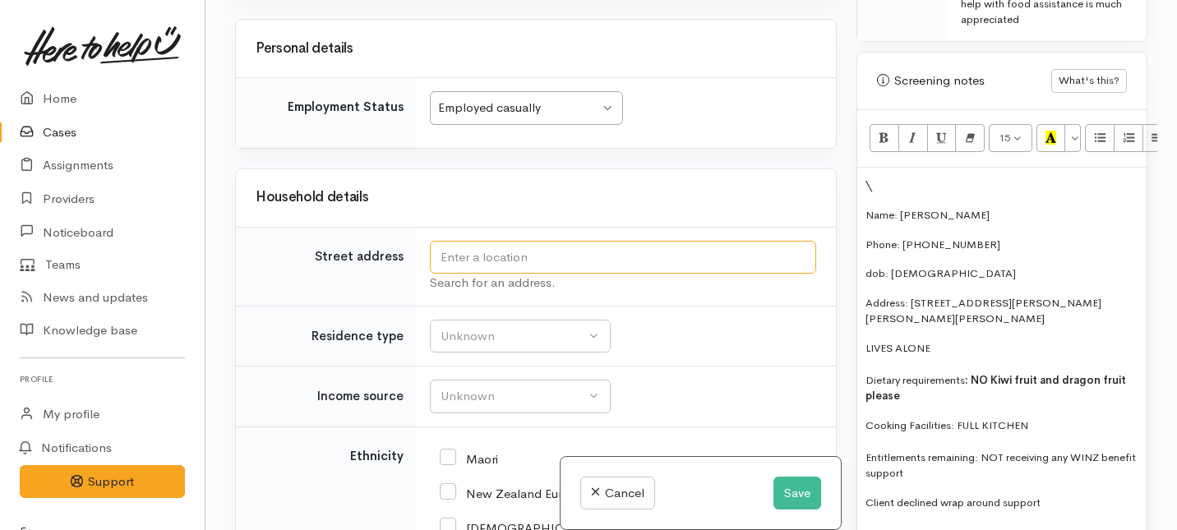
click at [485, 256] on input "text" at bounding box center [623, 258] width 386 height 34
drag, startPoint x: 911, startPoint y: 287, endPoint x: 1090, endPoint y: 286, distance: 179.2
click at [1090, 295] on p "Address: 2/30 Beatty Street, Melville, Hamilton" at bounding box center [1002, 311] width 273 height 32
copy p "2/30 Beatty Street, Melville, Hamilton"
click at [584, 275] on input "text" at bounding box center [623, 258] width 386 height 34
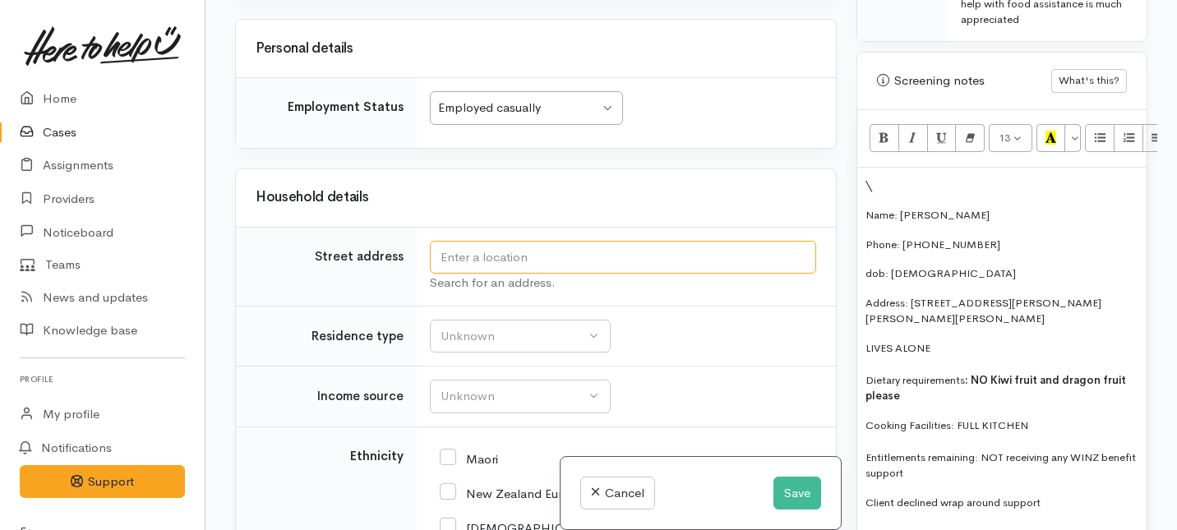
paste input "2/30 Beatty Street, Melville, Hamilton"
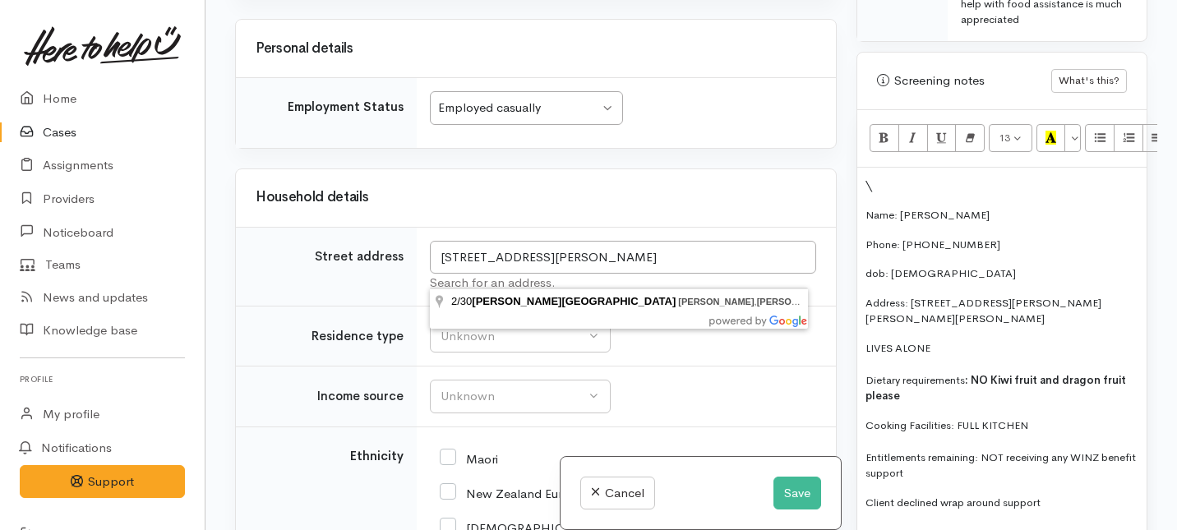
type input "2/30 Beatty Street, Melville, Hamilton, New Zealand"
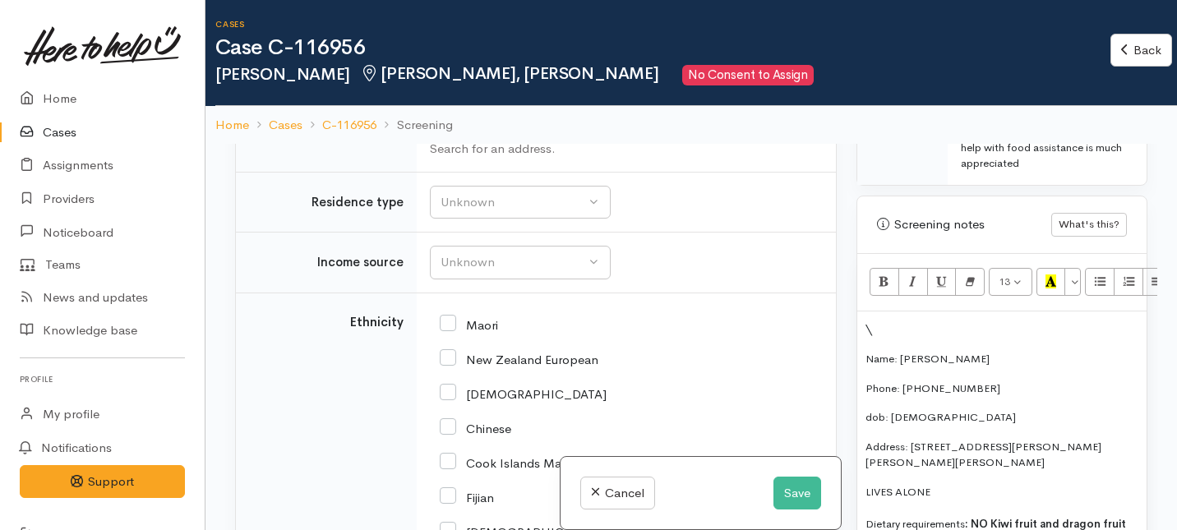
scroll to position [2341, 0]
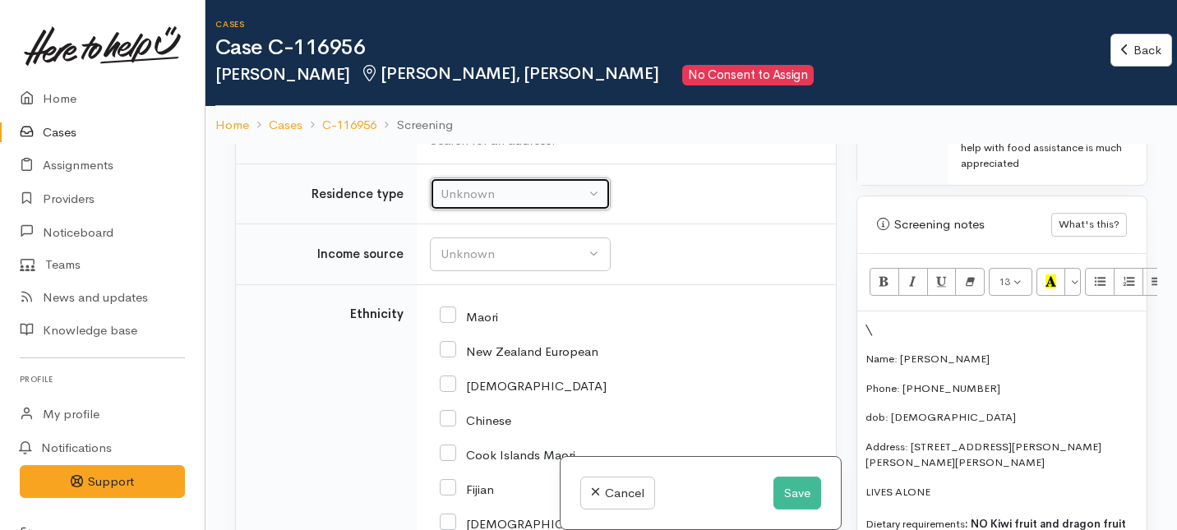
click at [540, 204] on div "Unknown" at bounding box center [513, 194] width 145 height 19
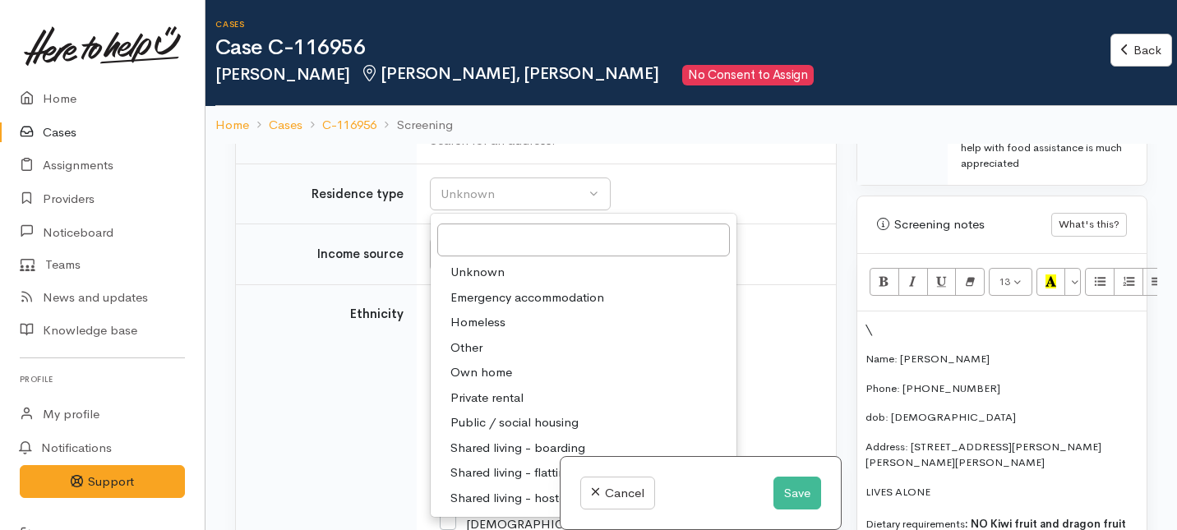
click at [477, 408] on span "Private rental" at bounding box center [486, 398] width 73 height 19
select select "2"
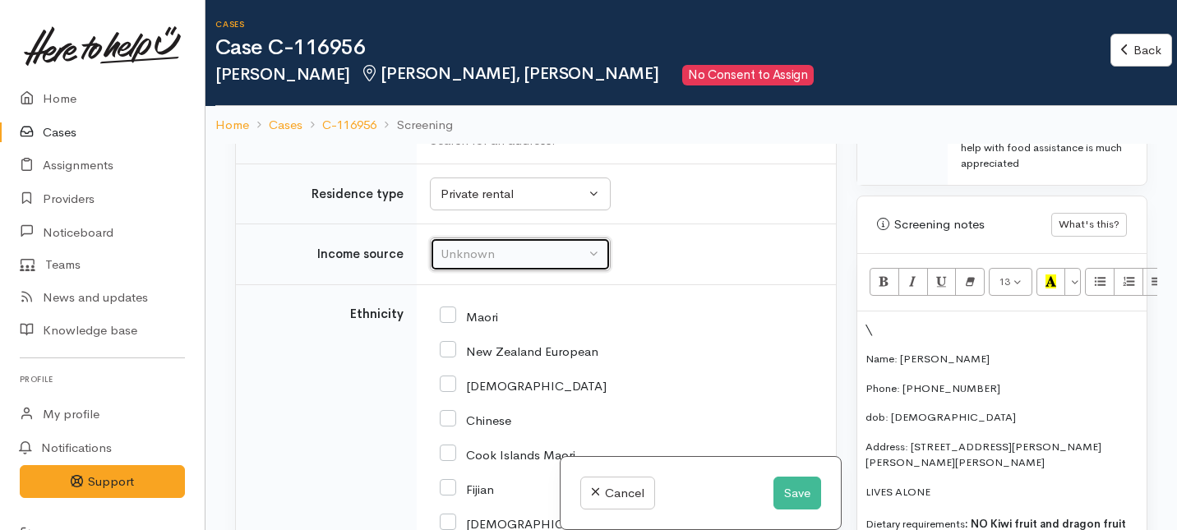
click at [476, 264] on div "Unknown" at bounding box center [513, 254] width 145 height 19
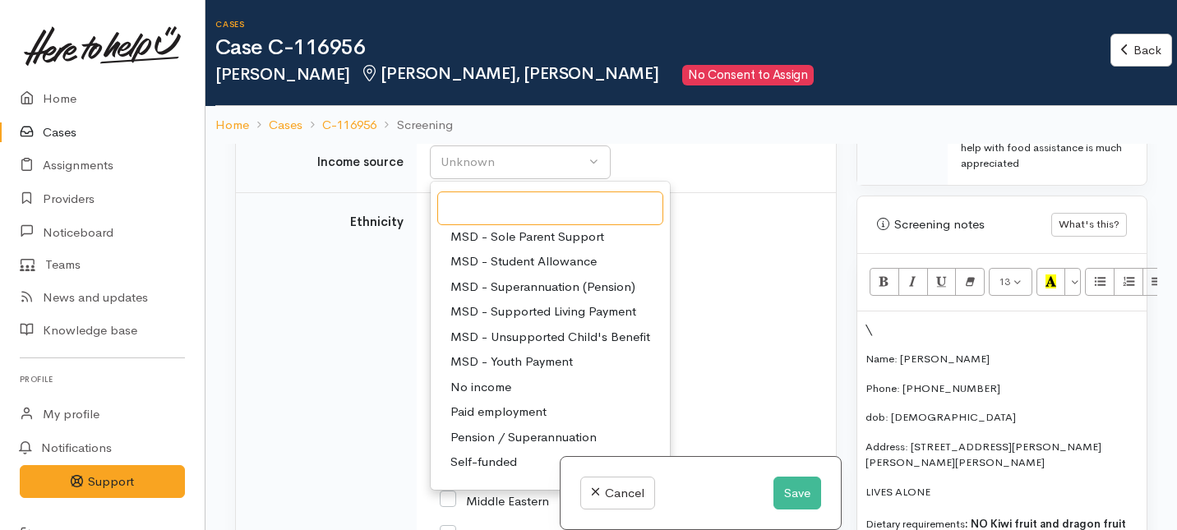
scroll to position [247, 0]
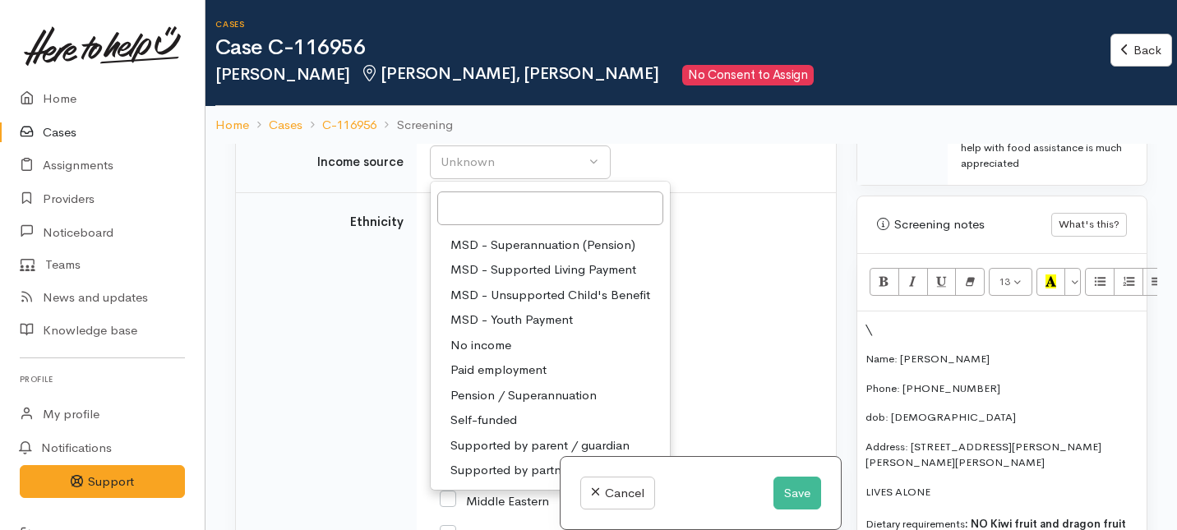
click at [480, 380] on span "Paid employment" at bounding box center [498, 370] width 96 height 19
select select "1"
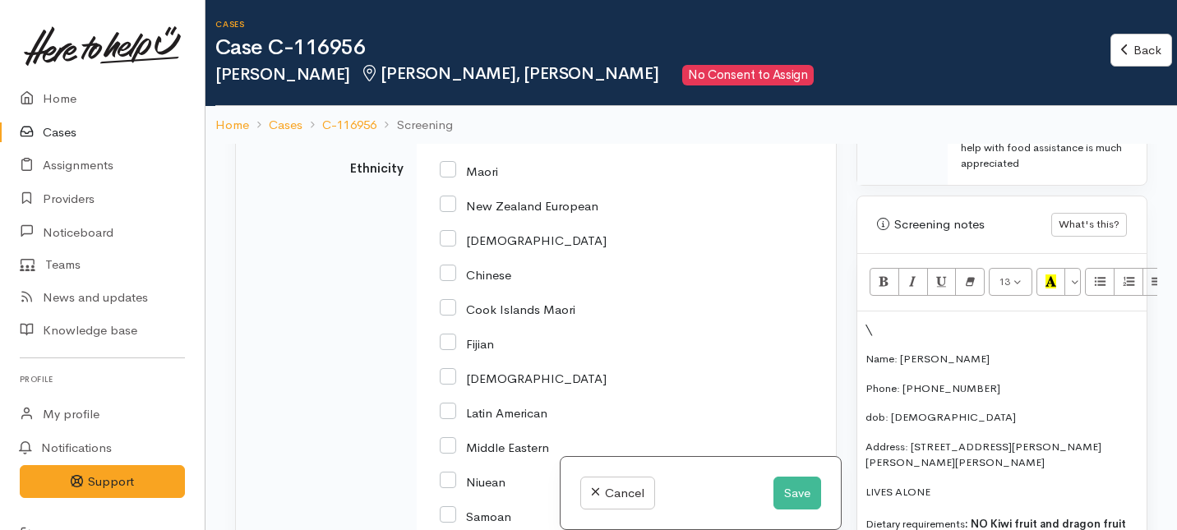
scroll to position [2487, 0]
click at [450, 211] on input "New Zealand European" at bounding box center [519, 203] width 159 height 15
click at [451, 211] on input "New Zealand European" at bounding box center [519, 203] width 159 height 15
click at [446, 211] on input "New Zealand European" at bounding box center [519, 203] width 159 height 15
checkbox input "true"
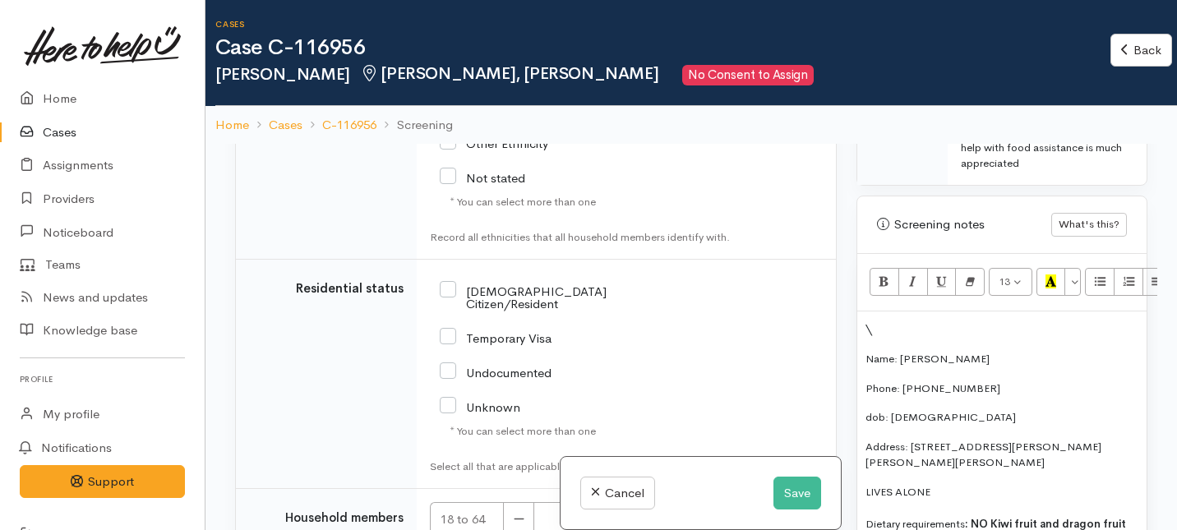
scroll to position [3127, 0]
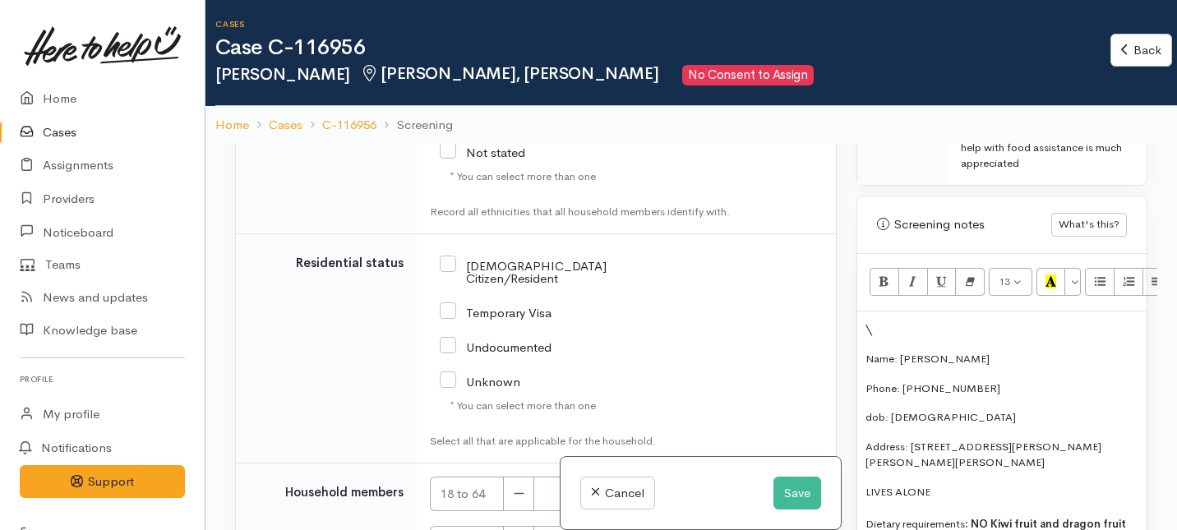
click at [452, 276] on input "NZ Citizen/Resident" at bounding box center [552, 270] width 225 height 27
checkbox input "true"
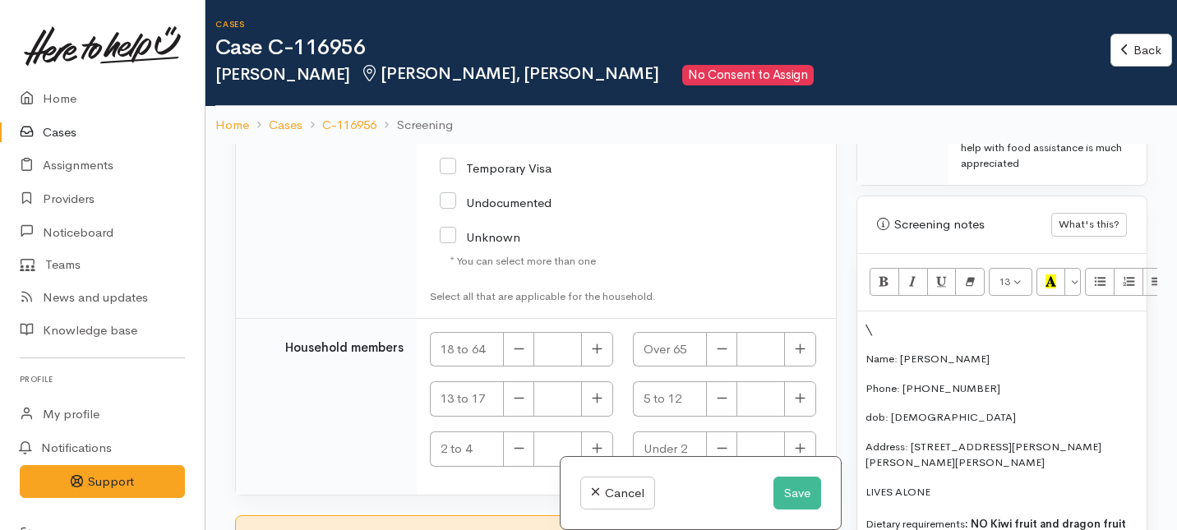
scroll to position [3299, 0]
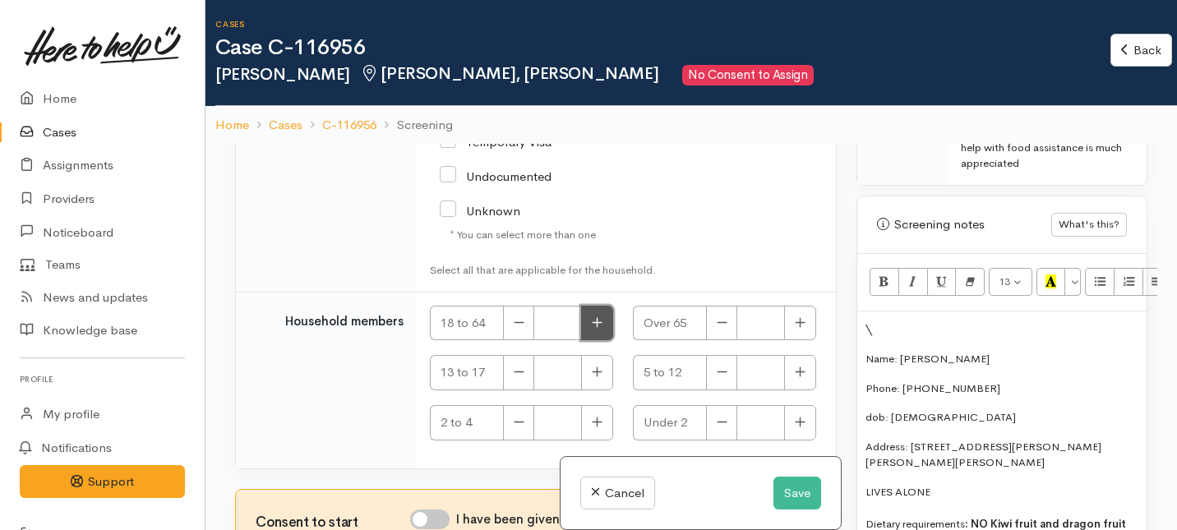
click at [608, 321] on button "button" at bounding box center [597, 323] width 32 height 35
type input "1"
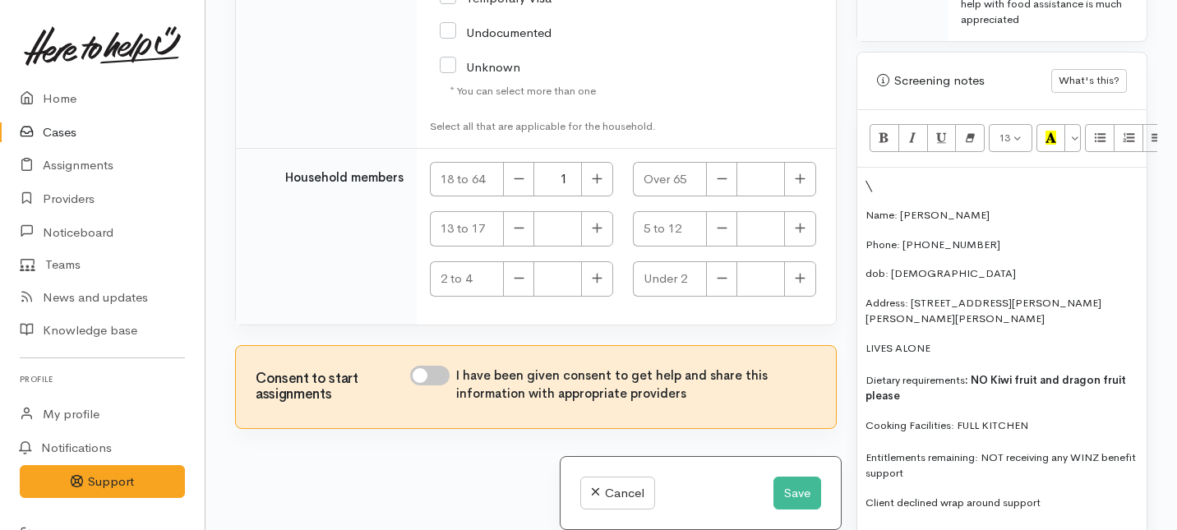
click at [435, 371] on input "I have been given consent to get help and share this information with appropria…" at bounding box center [429, 376] width 39 height 20
checkbox input "true"
click at [797, 491] on button "Save" at bounding box center [797, 494] width 48 height 34
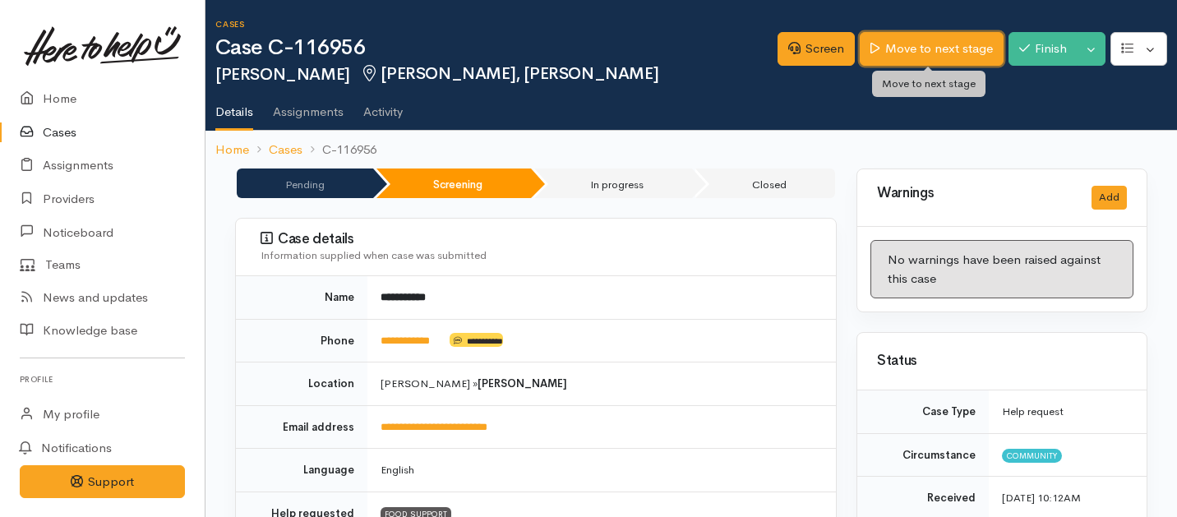
click at [930, 62] on link "Move to next stage" at bounding box center [931, 49] width 143 height 34
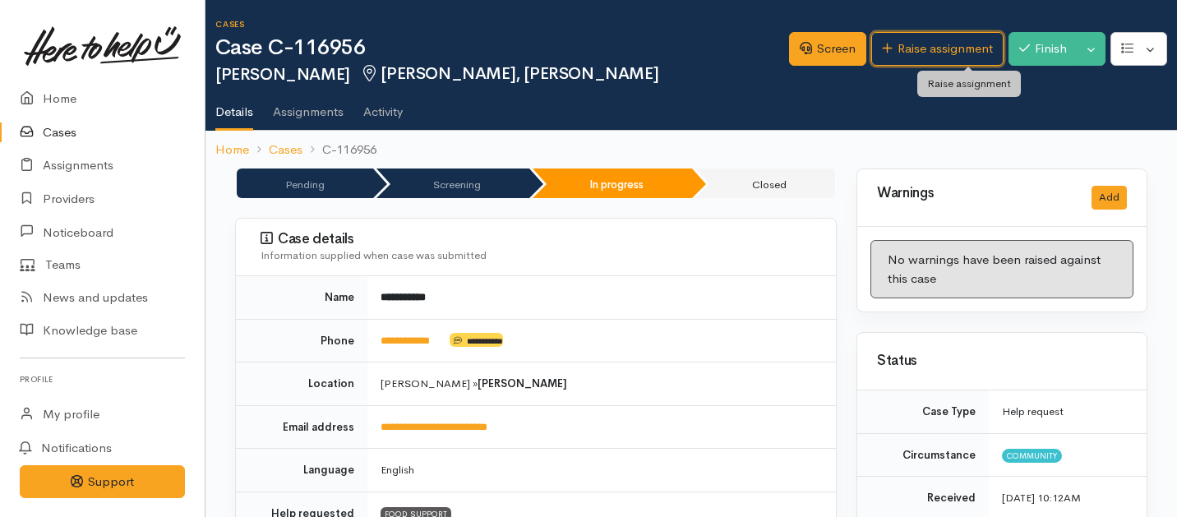
click at [907, 43] on link "Raise assignment" at bounding box center [937, 49] width 132 height 34
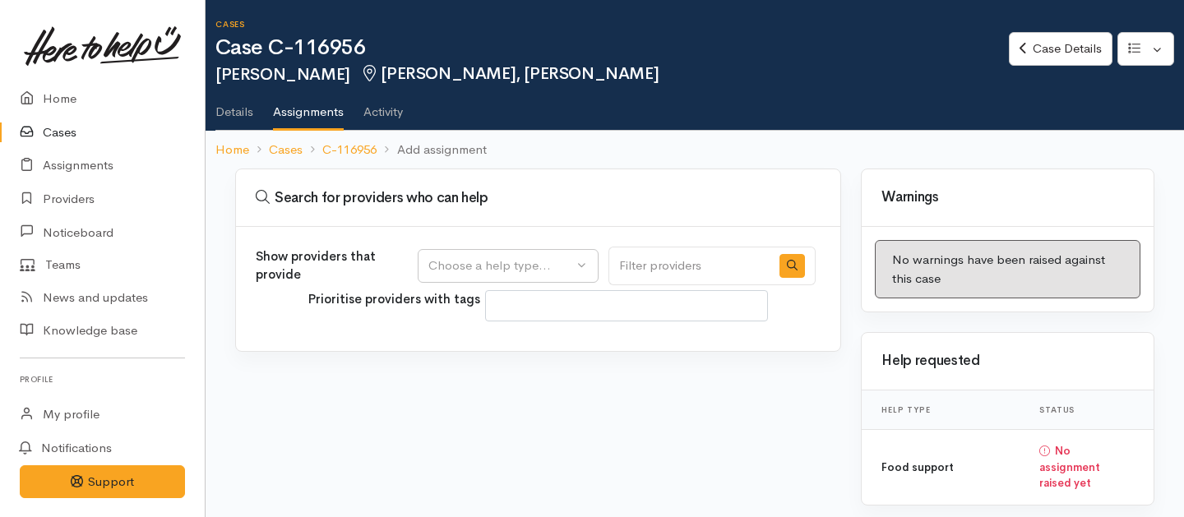
select select
click at [536, 261] on div "Choose a help type..." at bounding box center [500, 265] width 145 height 19
click at [489, 349] on span "Food support" at bounding box center [476, 344] width 76 height 19
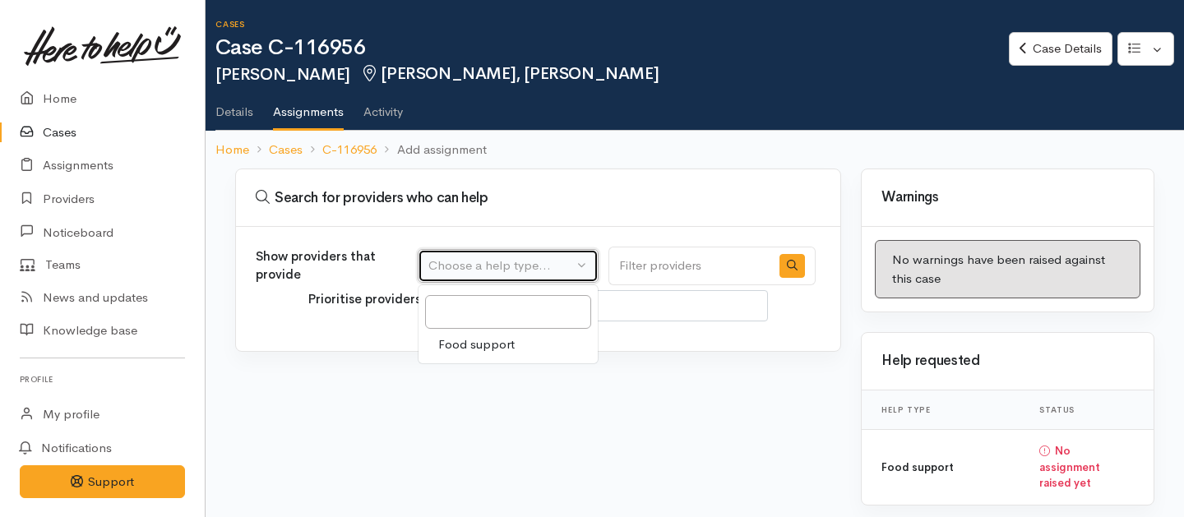
select select "3"
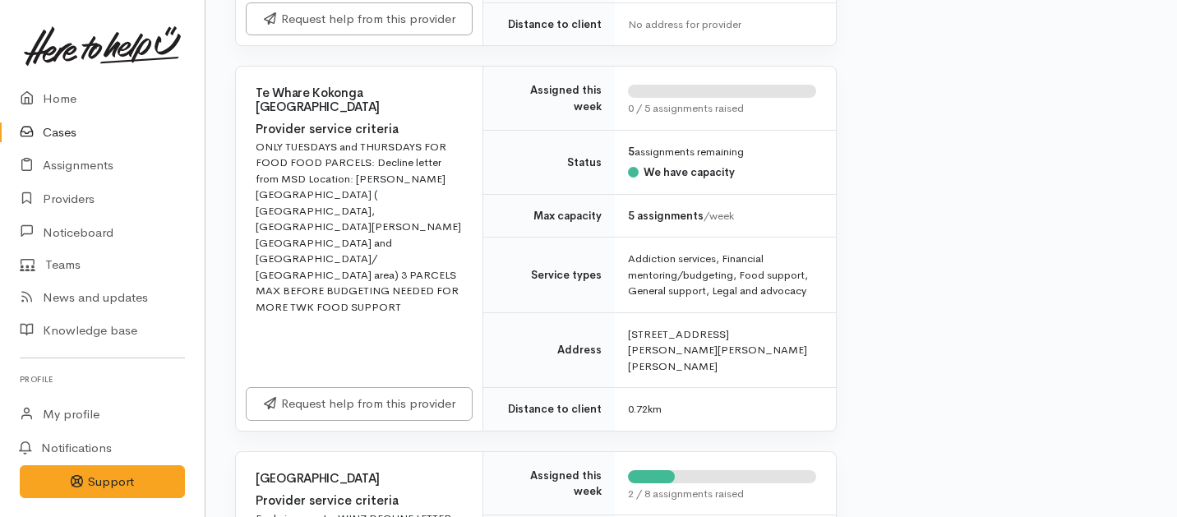
scroll to position [627, 0]
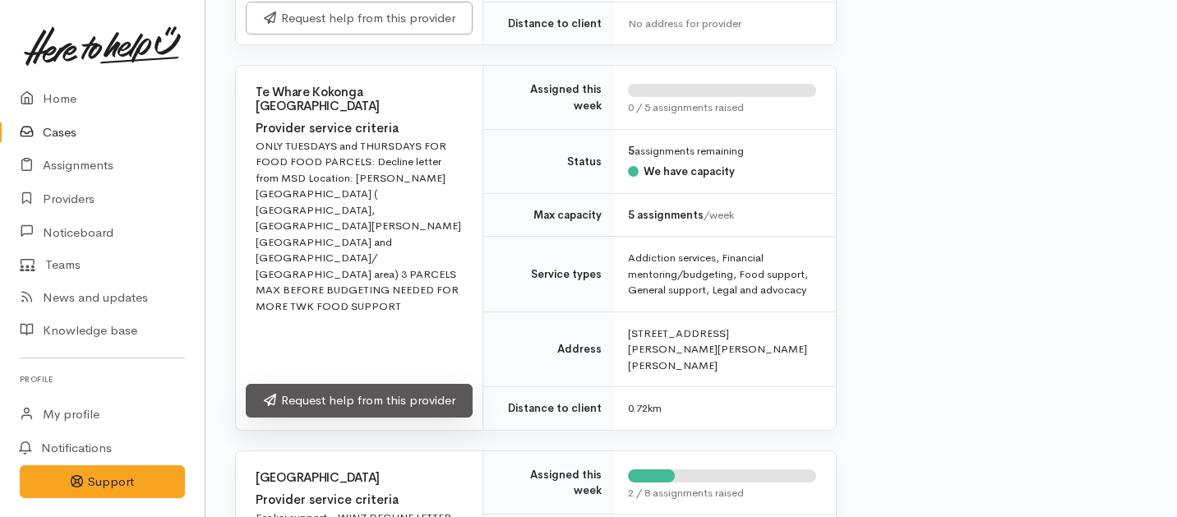
click at [427, 386] on link "Request help from this provider" at bounding box center [359, 401] width 227 height 34
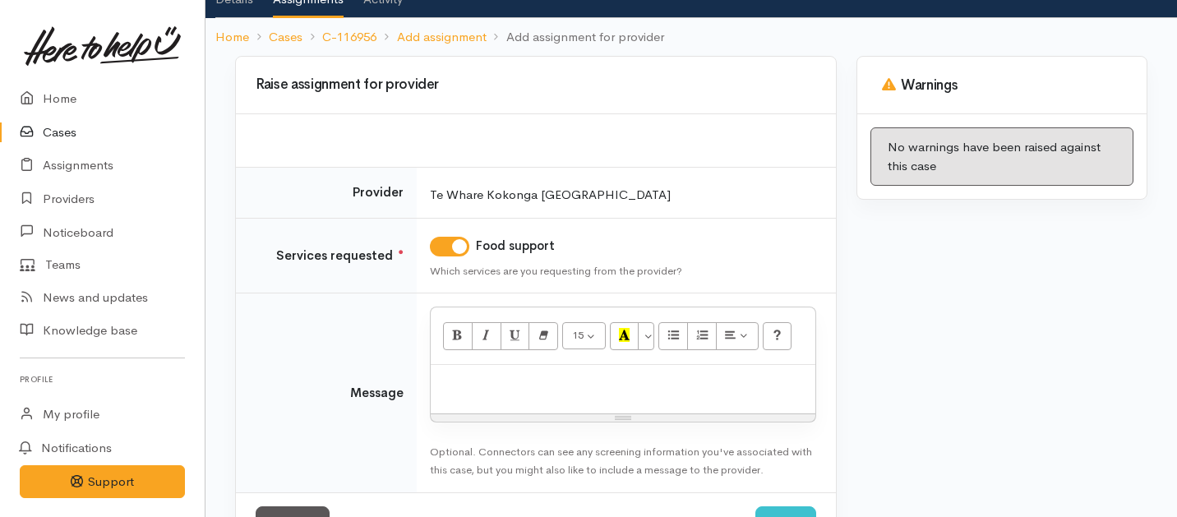
scroll to position [118, 0]
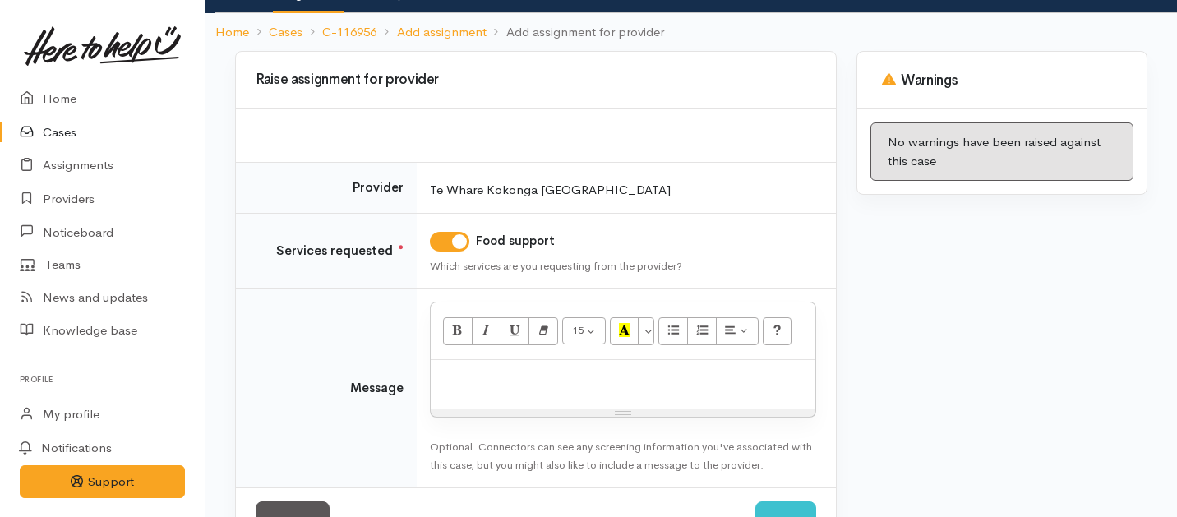
click at [519, 390] on div at bounding box center [623, 384] width 385 height 48
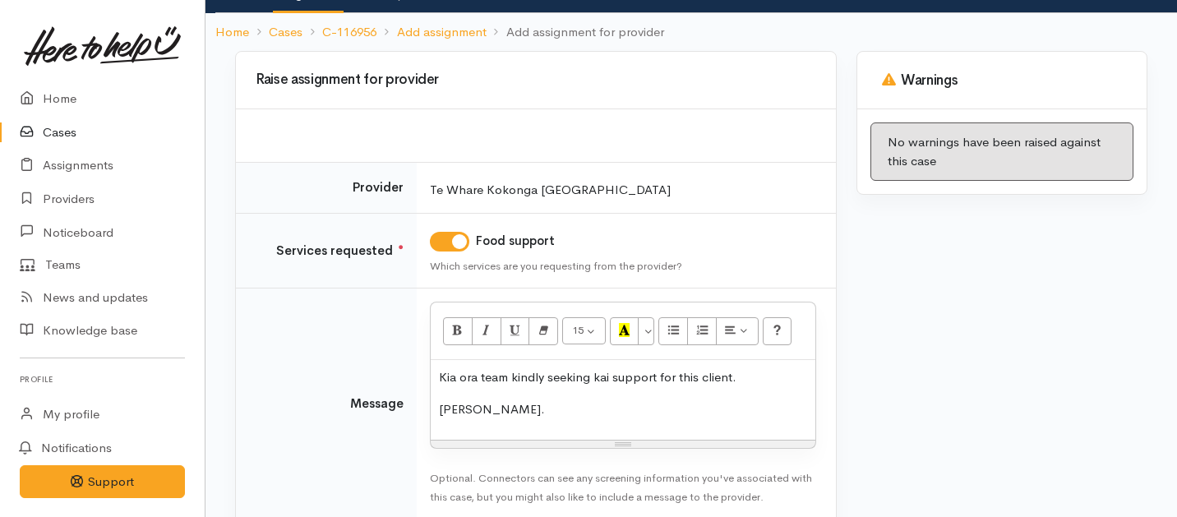
scroll to position [206, 0]
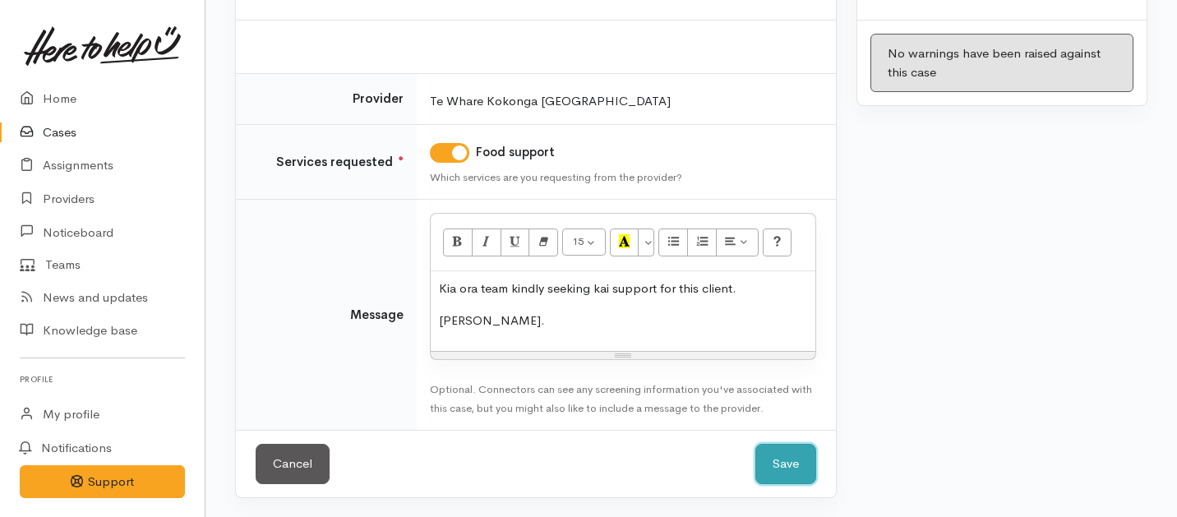
click at [772, 451] on button "Save" at bounding box center [785, 464] width 61 height 40
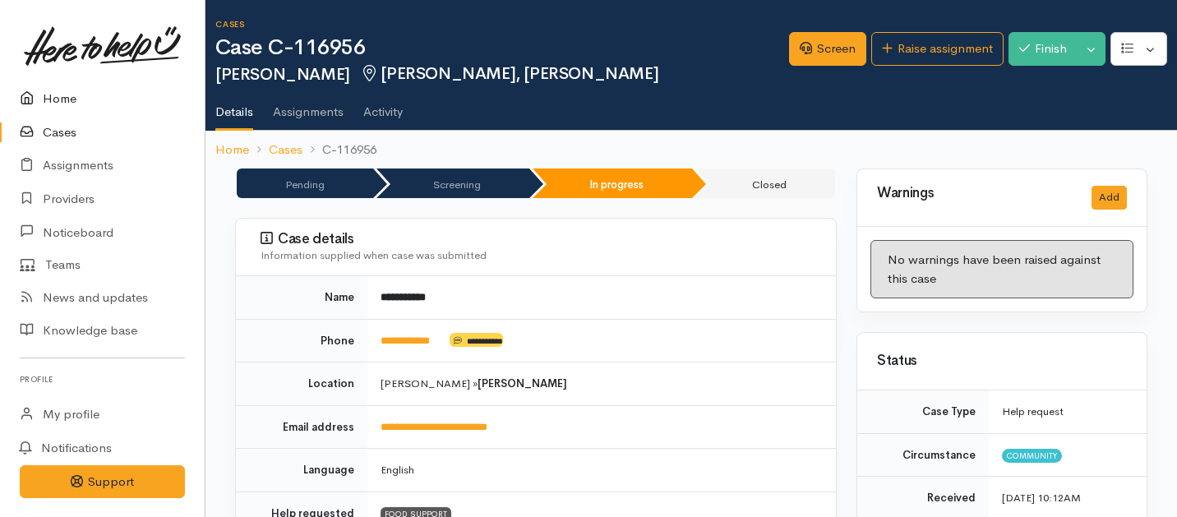
click at [60, 104] on link "Home" at bounding box center [102, 99] width 205 height 34
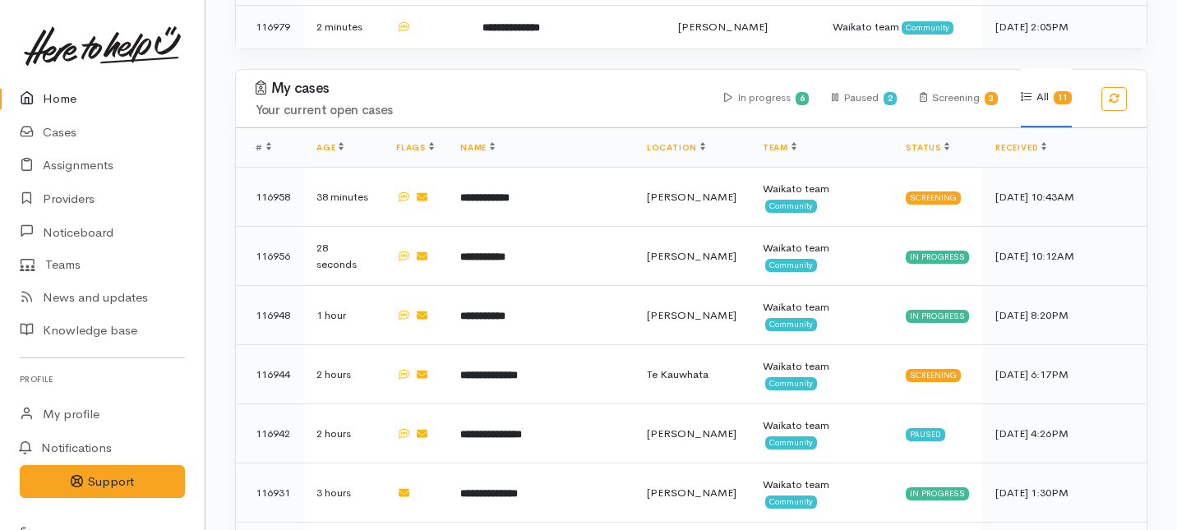
scroll to position [706, 0]
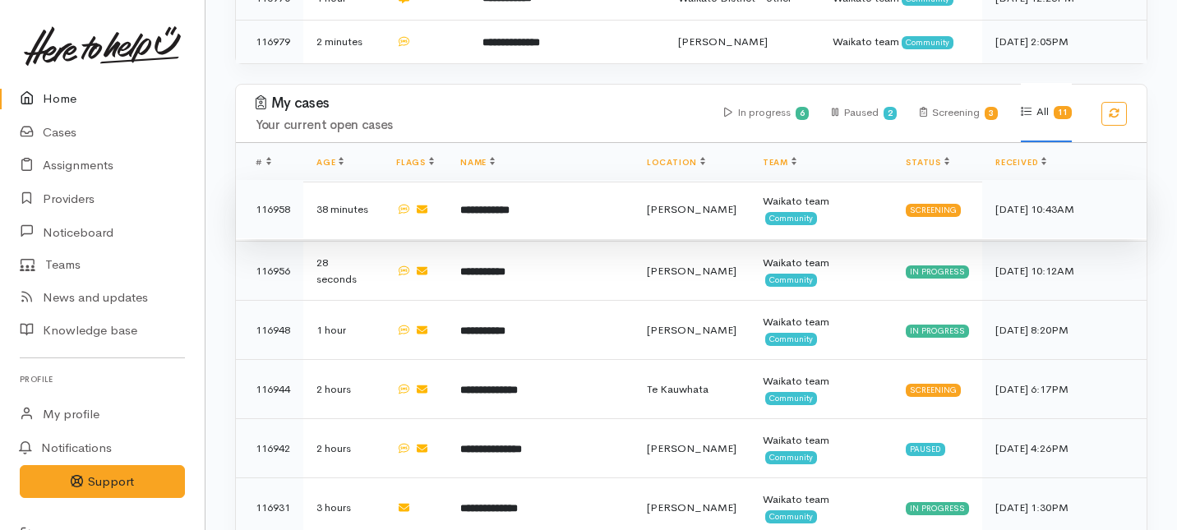
click at [556, 180] on td "**********" at bounding box center [540, 209] width 187 height 59
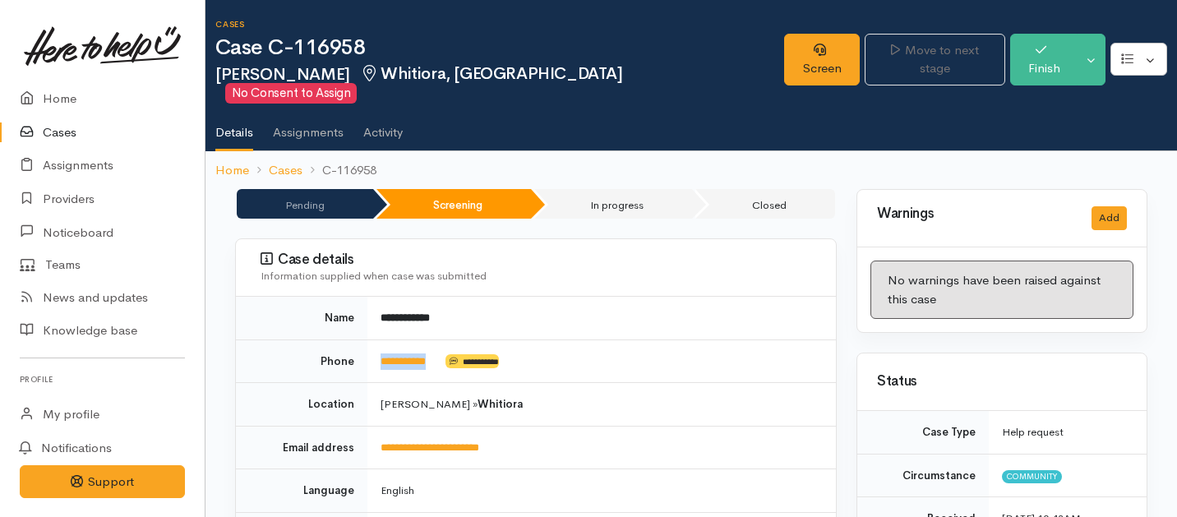
drag, startPoint x: 444, startPoint y: 340, endPoint x: 373, endPoint y: 336, distance: 70.8
click at [373, 339] on td "**********" at bounding box center [601, 361] width 469 height 44
copy td "**********"
click at [787, 61] on link "Screen" at bounding box center [822, 60] width 76 height 52
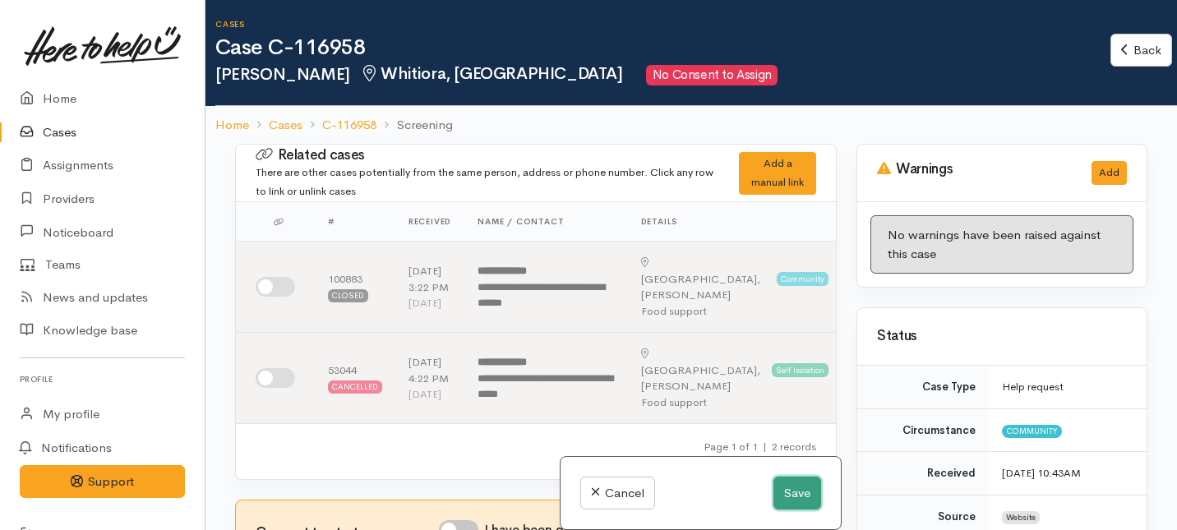
click at [793, 496] on button "Save" at bounding box center [797, 494] width 48 height 34
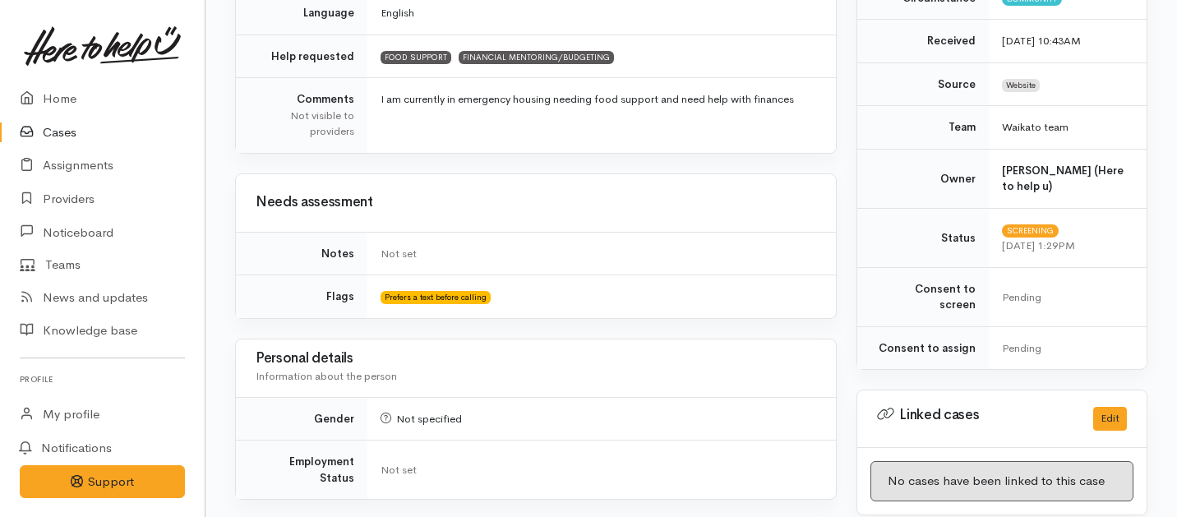
scroll to position [1085, 0]
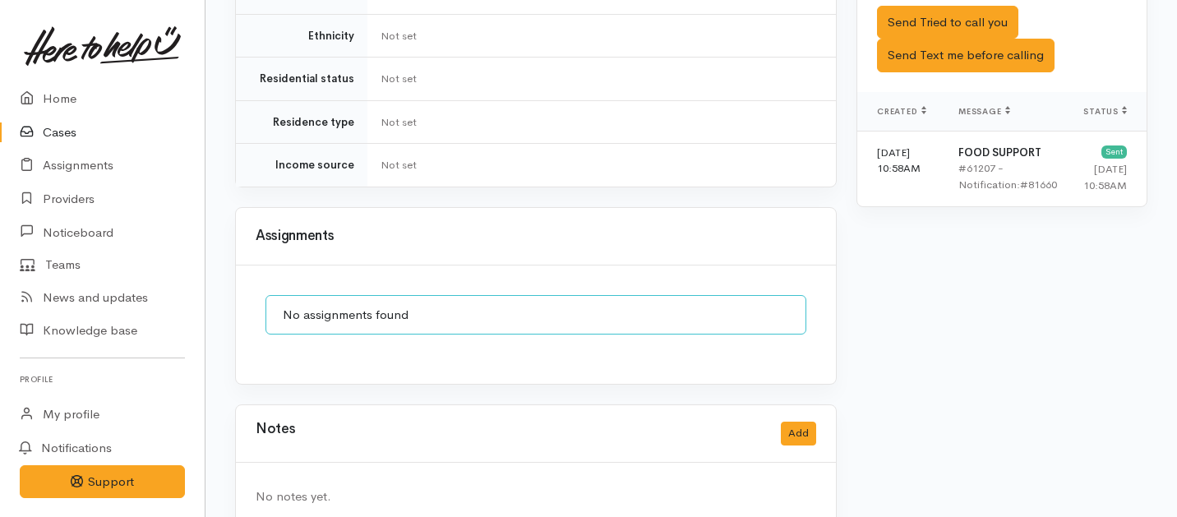
click at [787, 417] on div "Notes Add" at bounding box center [536, 434] width 561 height 34
click at [796, 422] on button "Add" at bounding box center [798, 434] width 35 height 24
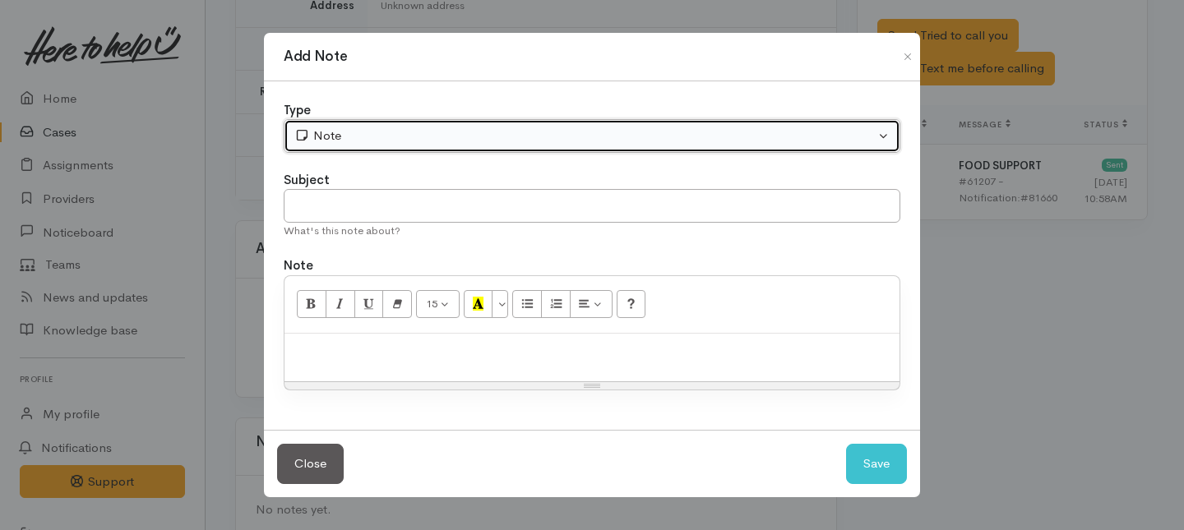
click at [478, 135] on div "Note" at bounding box center [584, 136] width 580 height 19
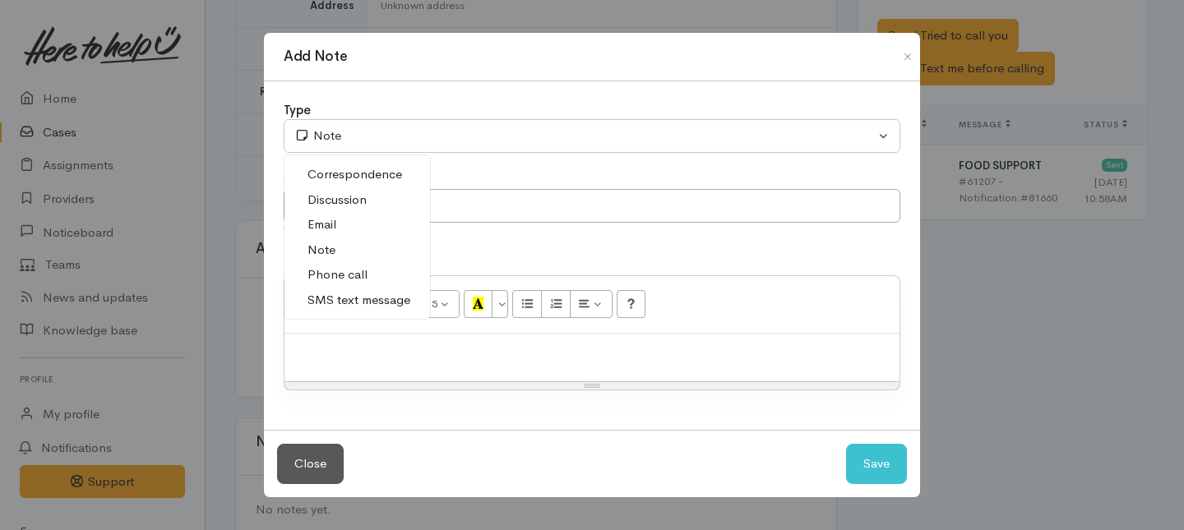
click at [323, 275] on span "Phone call" at bounding box center [337, 274] width 60 height 19
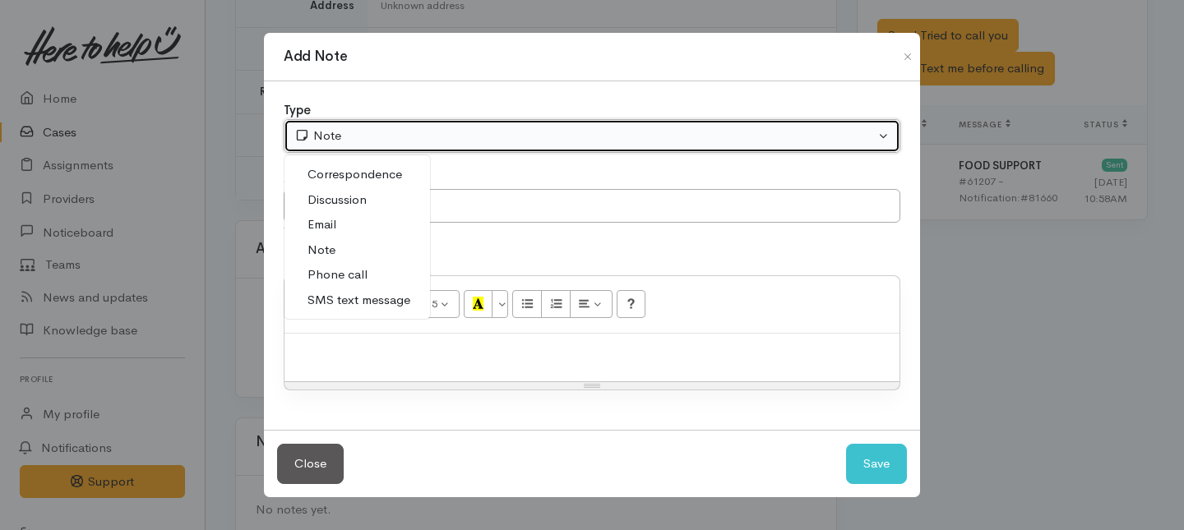
select select "3"
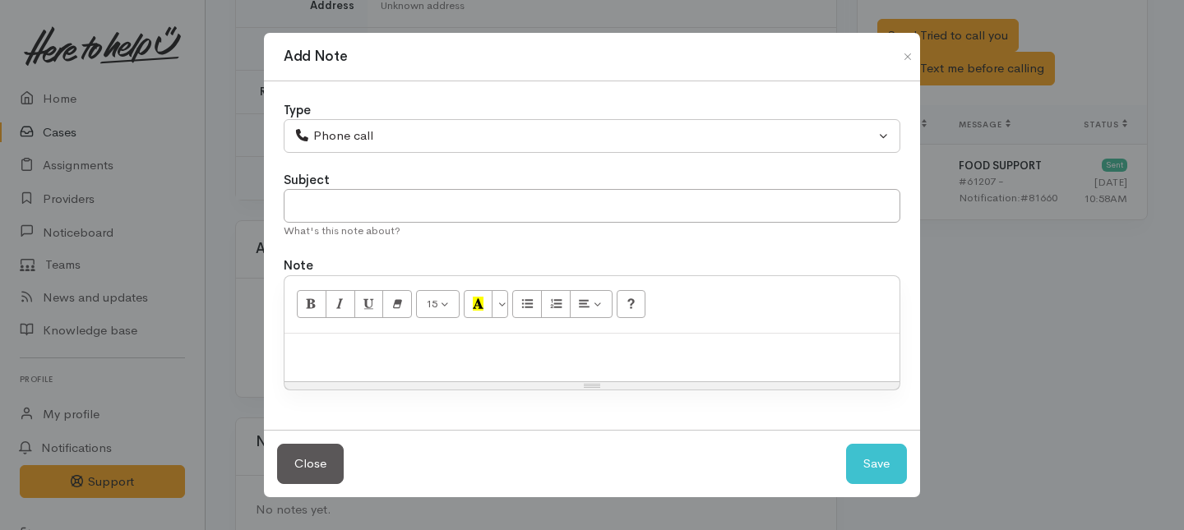
click at [338, 187] on div "Subject" at bounding box center [592, 180] width 616 height 19
click at [338, 209] on input "text" at bounding box center [592, 206] width 616 height 34
type input "Request cancelled"
click at [312, 338] on div at bounding box center [591, 358] width 615 height 48
click at [701, 349] on p "Spoke with Mikayla and she informed me that she did not put through thid reques…" at bounding box center [592, 351] width 598 height 19
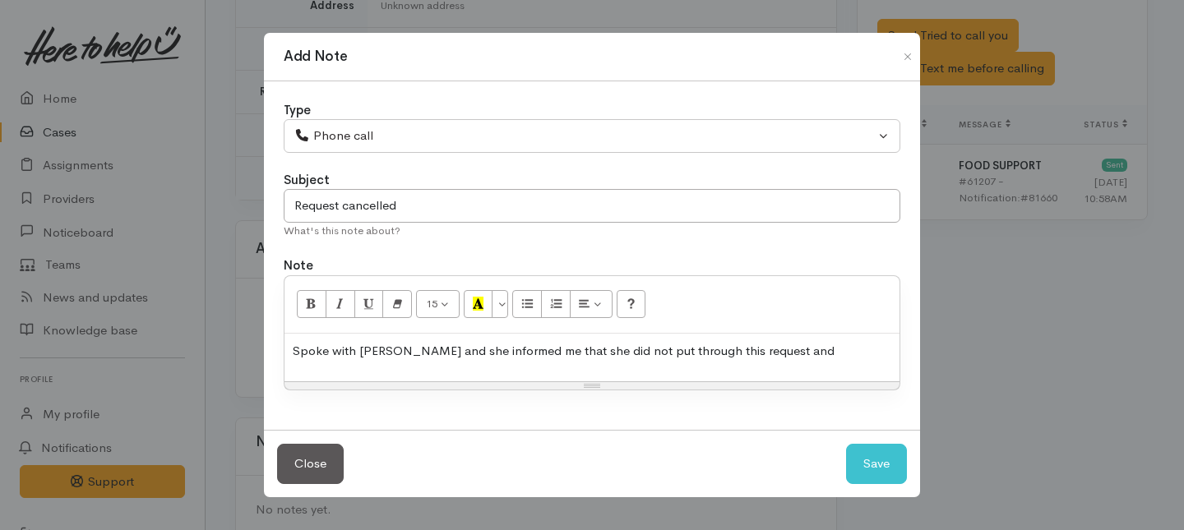
click at [778, 352] on p "Spoke with Mikayla and she informed me that she did not put through this reques…" at bounding box center [592, 351] width 598 height 19
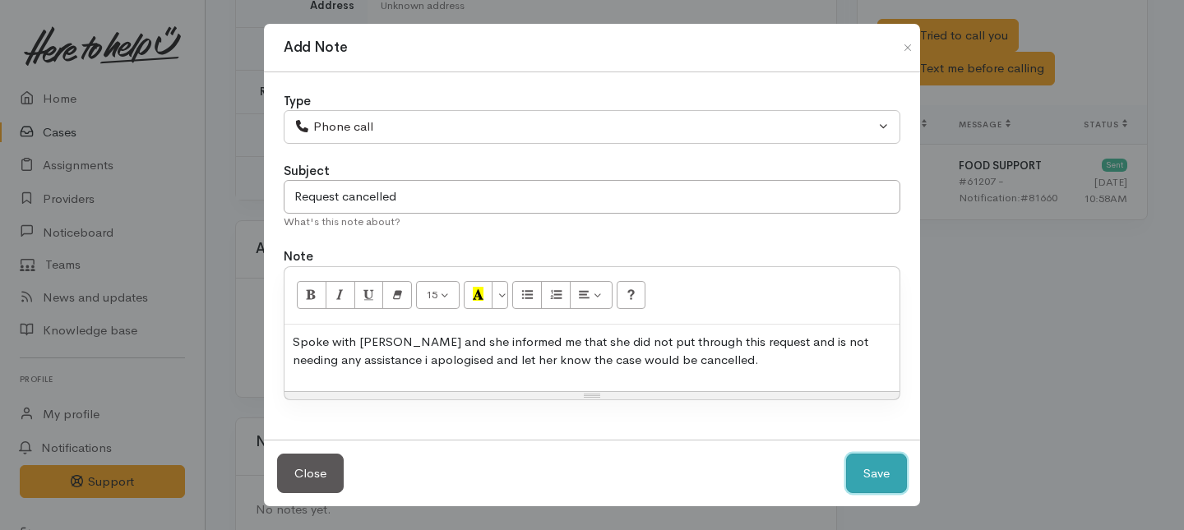
click at [856, 466] on button "Save" at bounding box center [876, 474] width 61 height 40
select select "1"
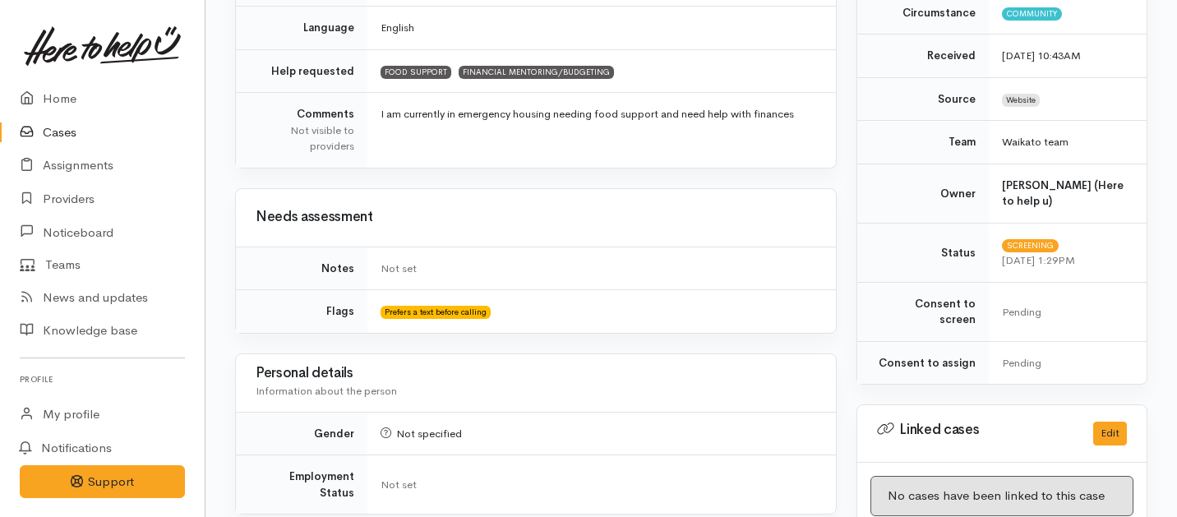
scroll to position [0, 0]
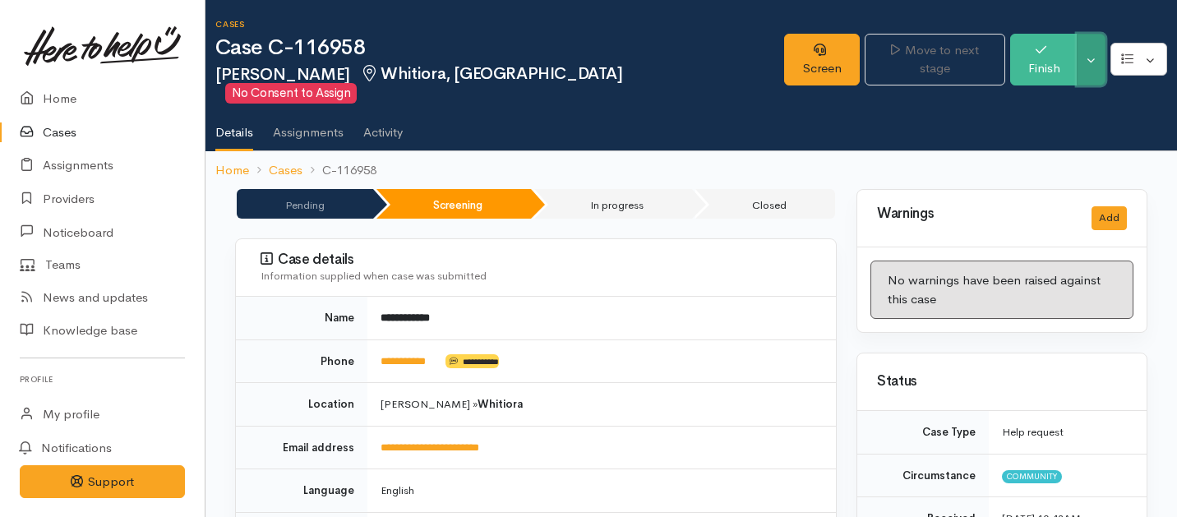
click at [1096, 59] on button "Toggle Dropdown" at bounding box center [1091, 60] width 29 height 52
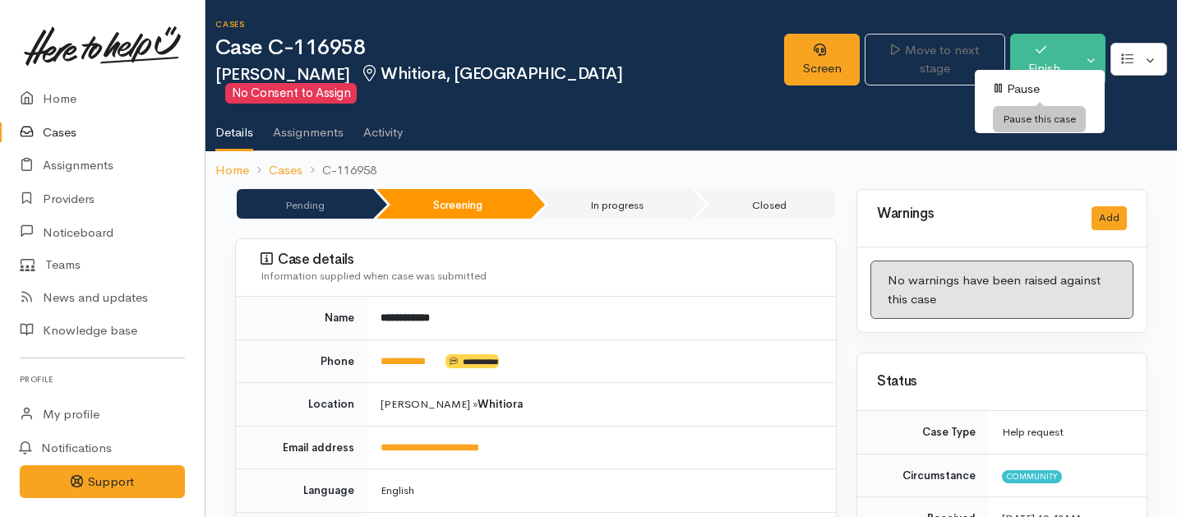
click at [1018, 88] on link "Pause" at bounding box center [1040, 88] width 130 height 25
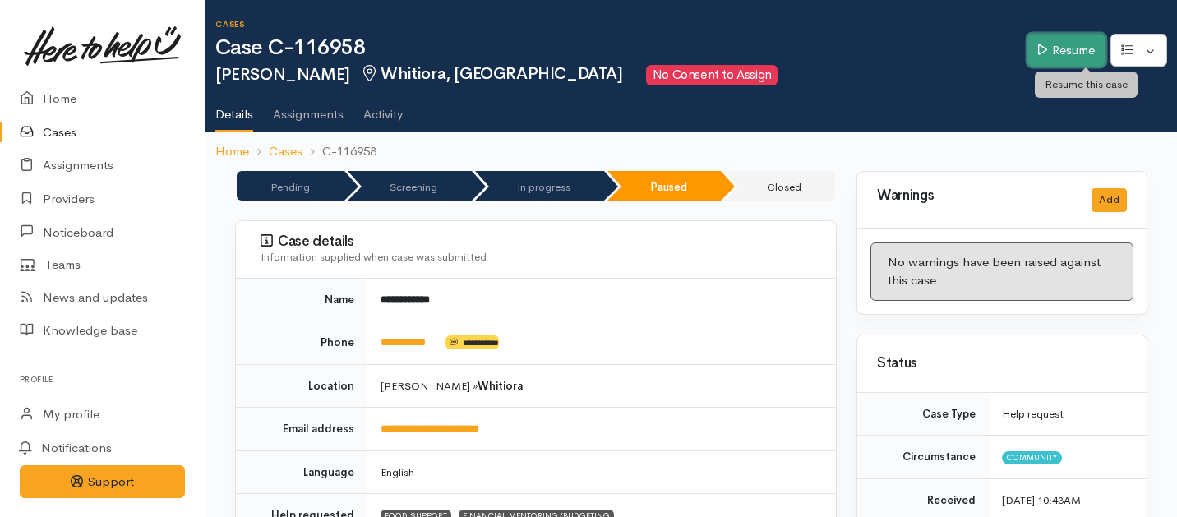
click at [1087, 53] on link "Resume" at bounding box center [1066, 51] width 78 height 34
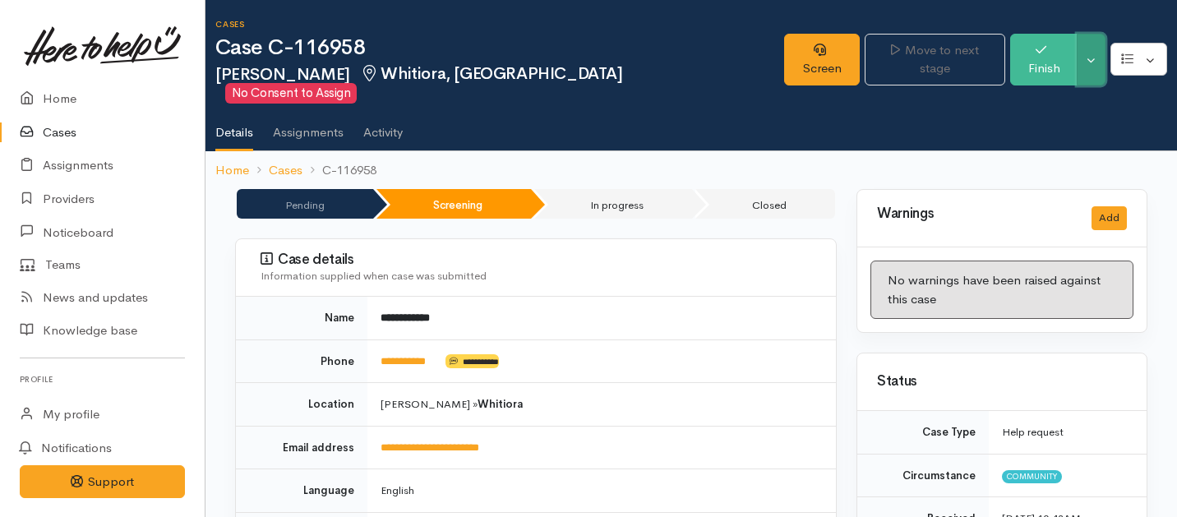
click at [1087, 58] on button "Toggle Dropdown" at bounding box center [1091, 60] width 29 height 52
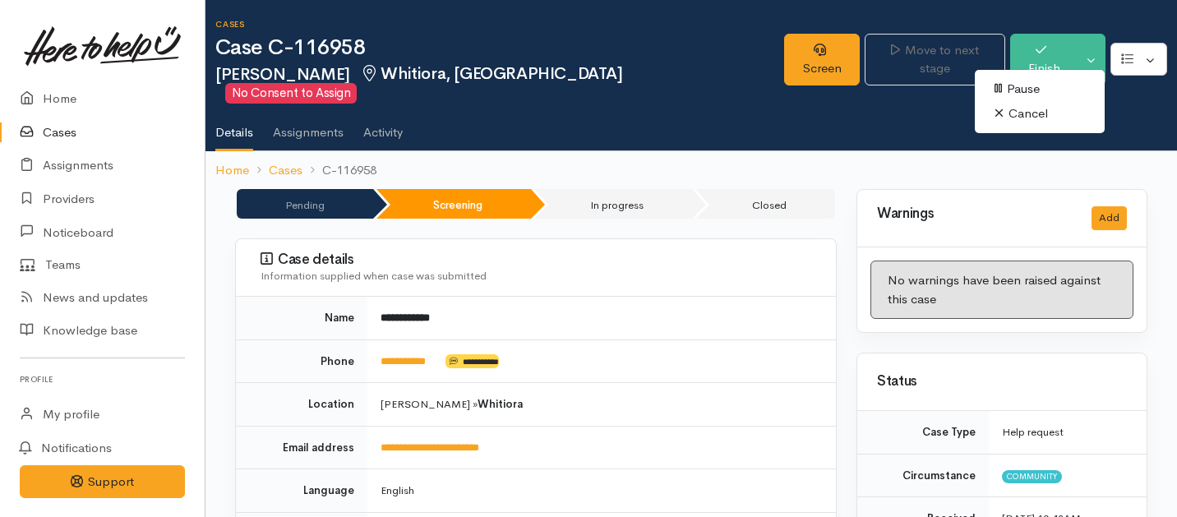
click at [1016, 116] on link "Cancel" at bounding box center [1040, 113] width 130 height 25
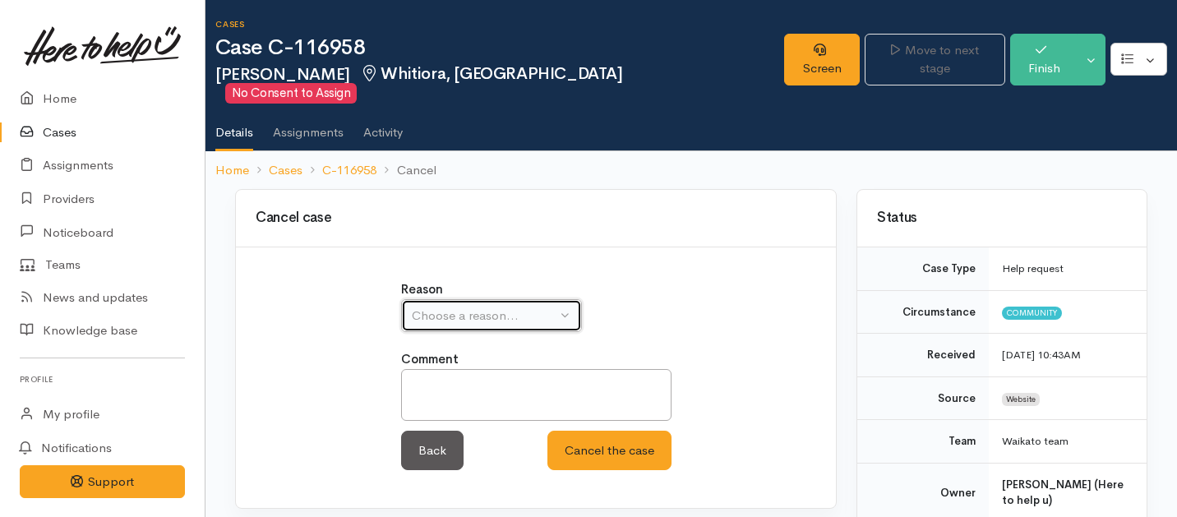
click at [535, 307] on div "Choose a reason..." at bounding box center [484, 316] width 145 height 19
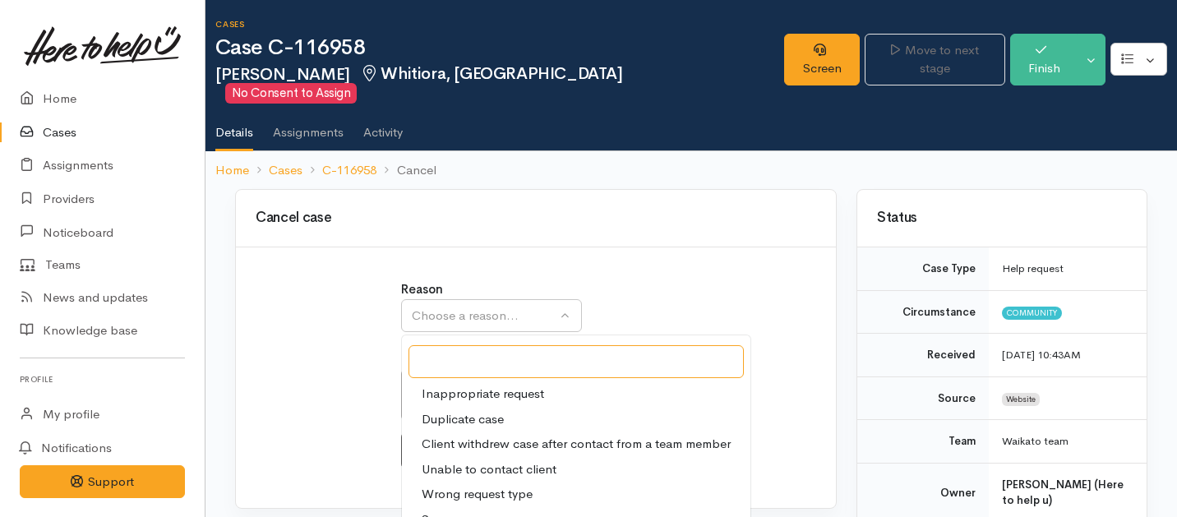
scroll to position [40, 0]
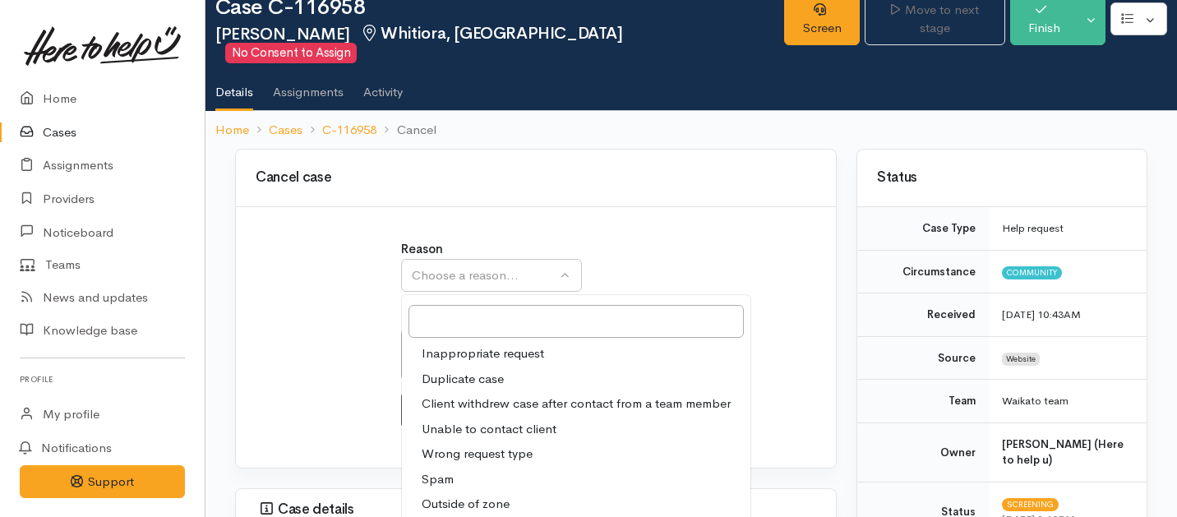
click at [455, 395] on span "Client withdrew case after contact from a team member" at bounding box center [576, 404] width 309 height 19
select select "3"
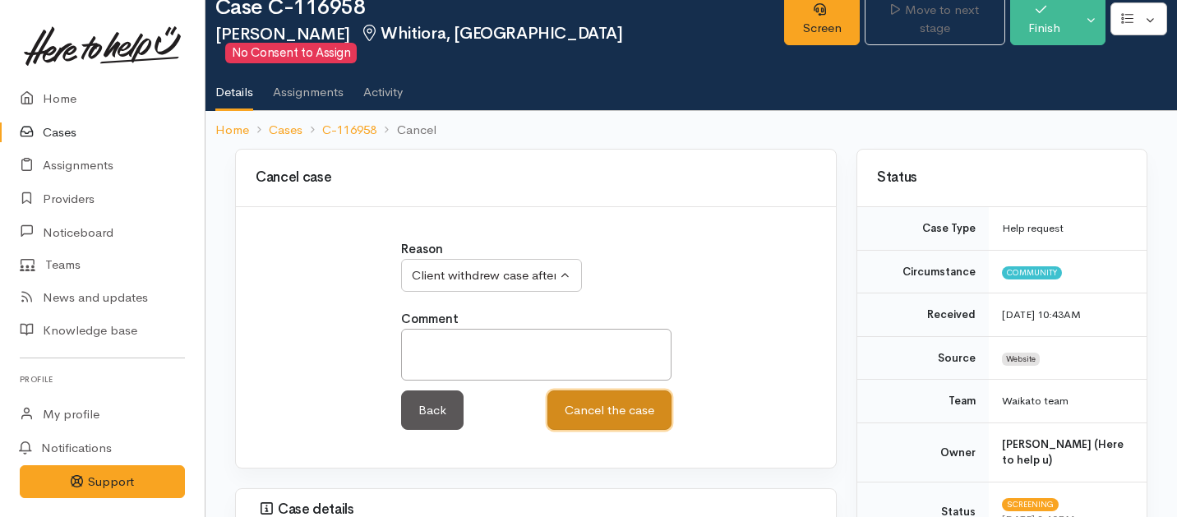
click at [571, 395] on button "Cancel the case" at bounding box center [609, 410] width 124 height 40
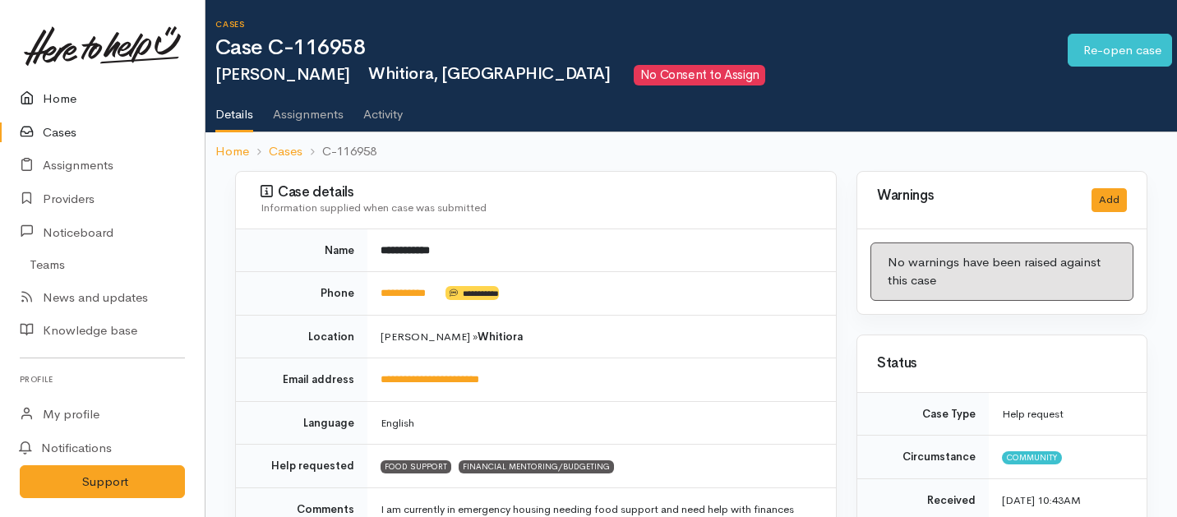
click at [59, 92] on link "Home" at bounding box center [102, 99] width 205 height 34
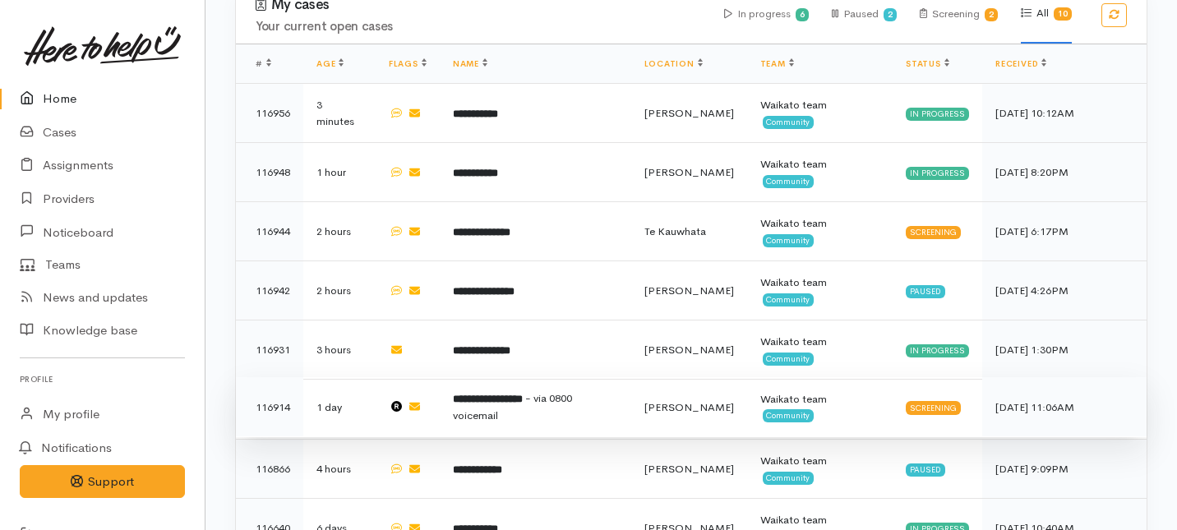
scroll to position [807, 0]
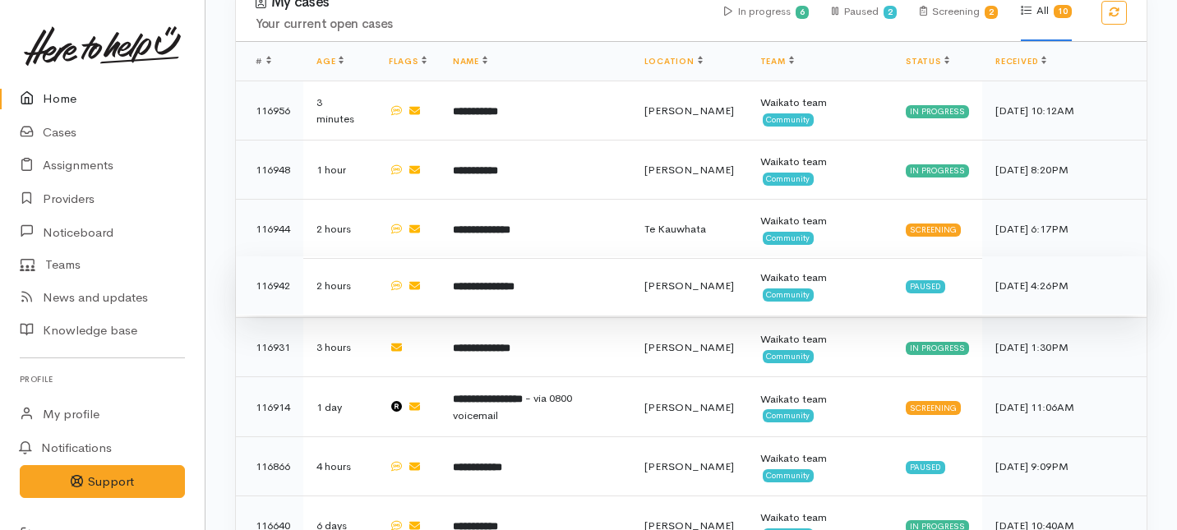
click at [569, 256] on td "**********" at bounding box center [536, 285] width 192 height 59
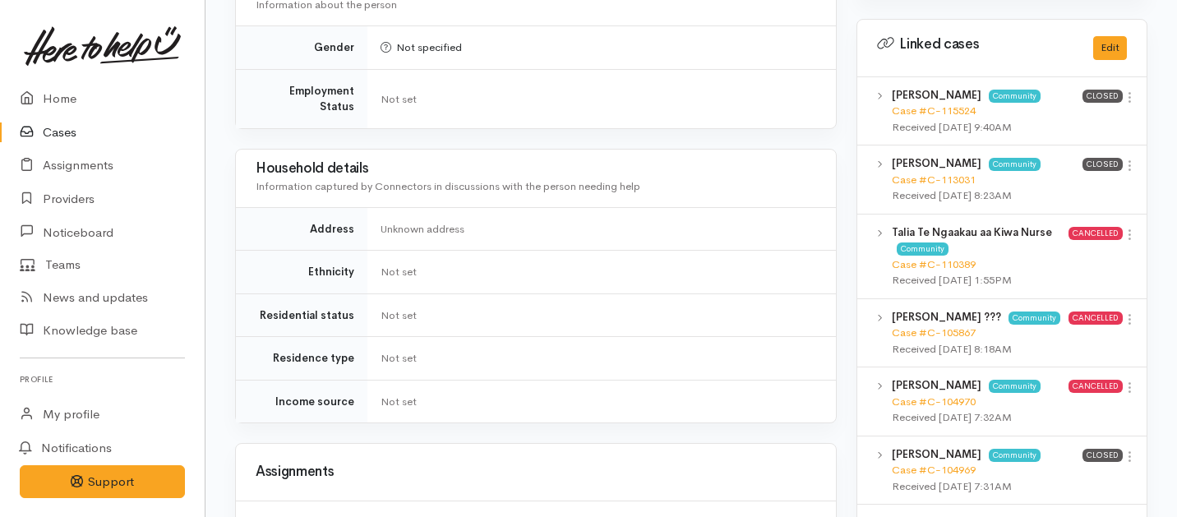
scroll to position [1237, 0]
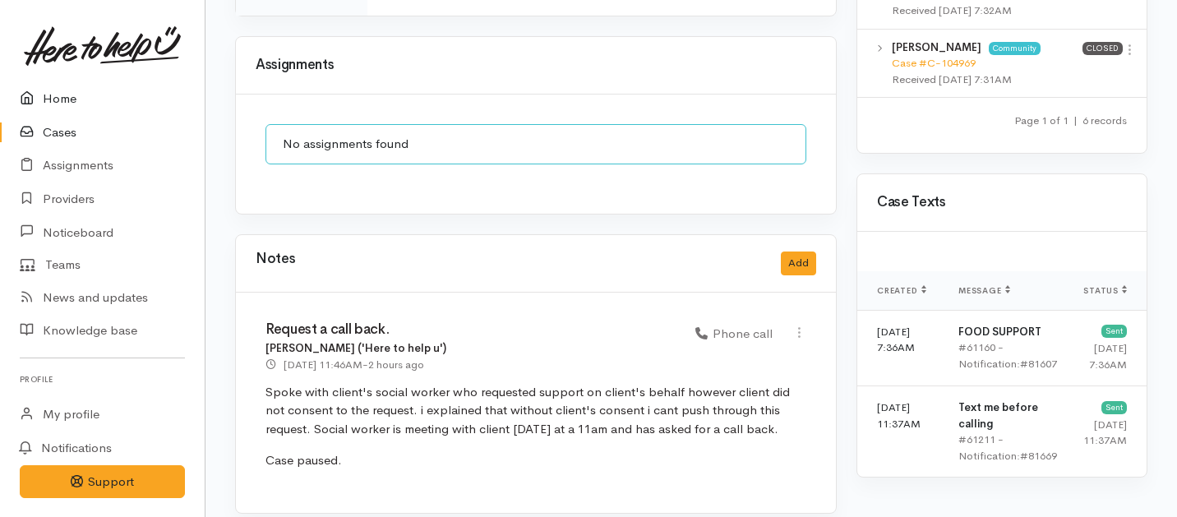
click at [53, 95] on link "Home" at bounding box center [102, 99] width 205 height 34
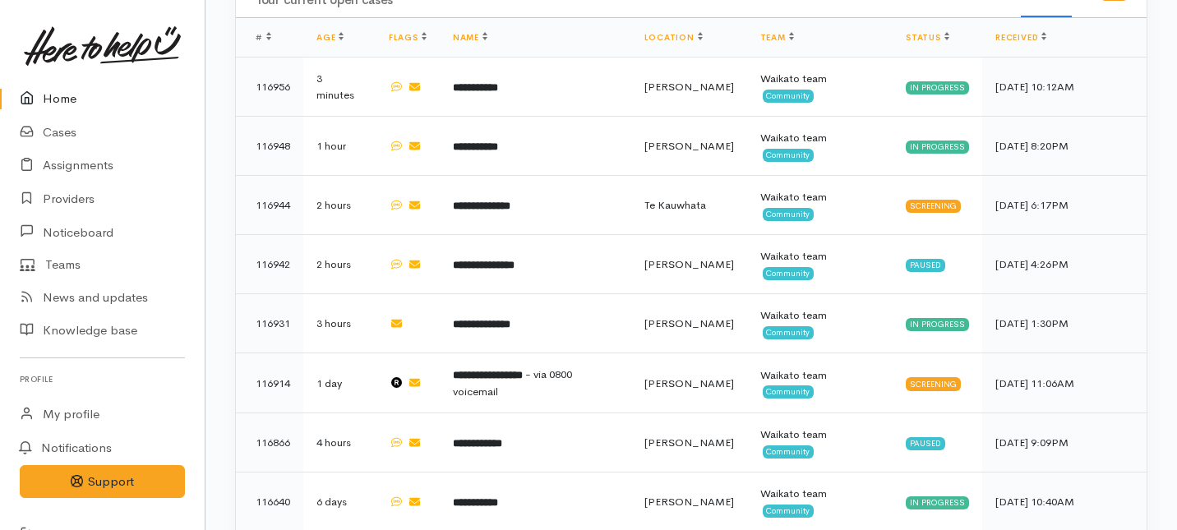
scroll to position [819, 0]
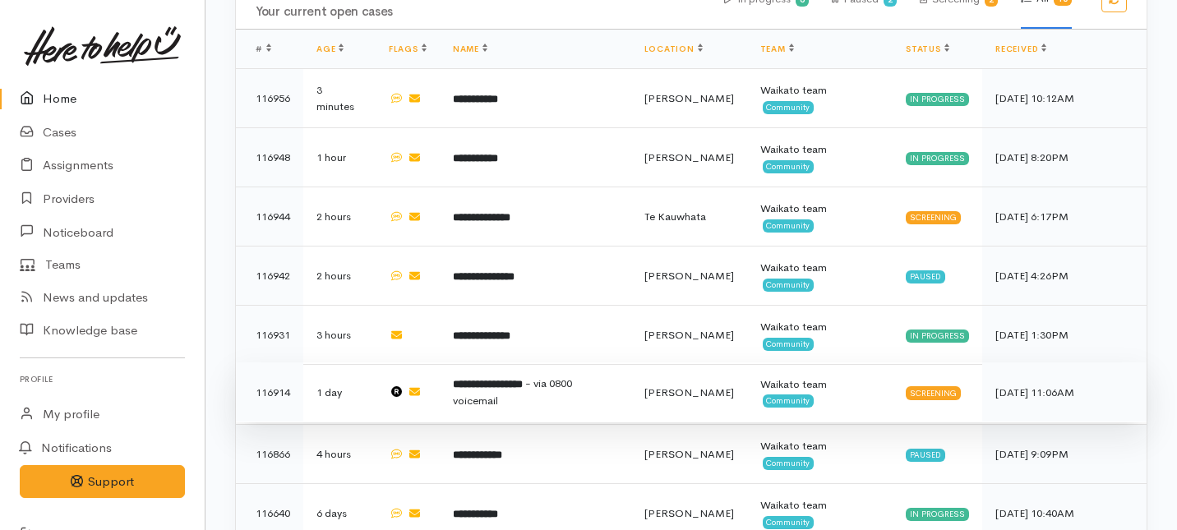
click at [515, 362] on td "**********" at bounding box center [536, 392] width 192 height 60
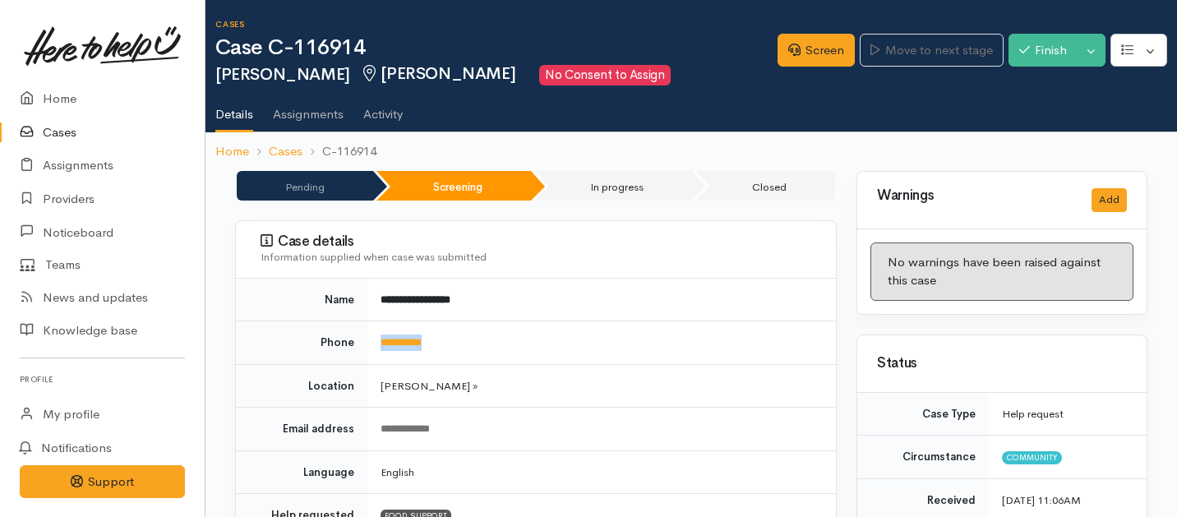
drag, startPoint x: 459, startPoint y: 342, endPoint x: 361, endPoint y: 342, distance: 97.8
click at [361, 342] on tr "**********" at bounding box center [536, 343] width 600 height 44
copy tr "**********"
click at [807, 53] on link "Screen" at bounding box center [816, 51] width 77 height 34
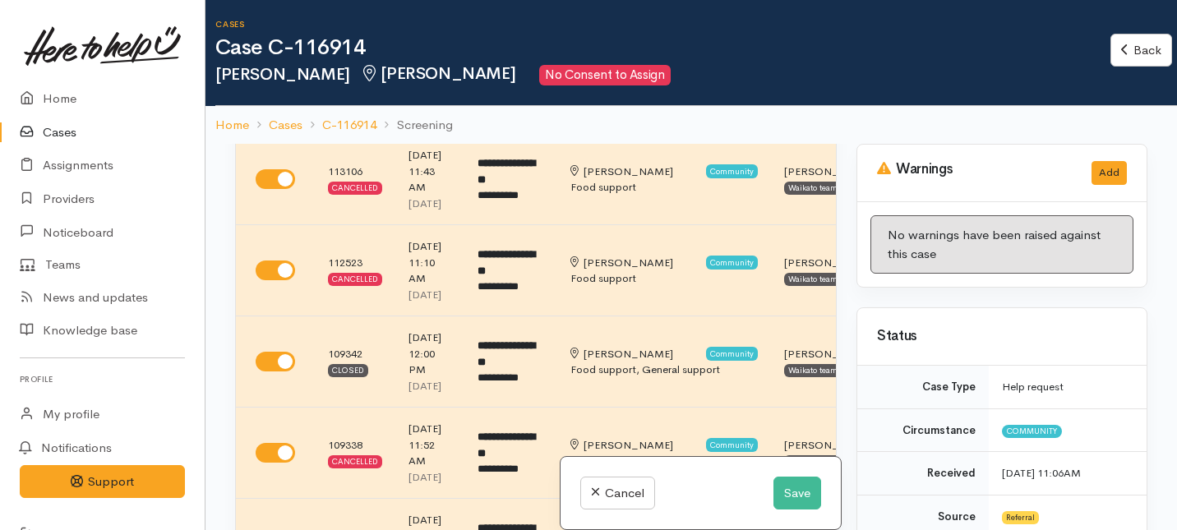
scroll to position [228, 0]
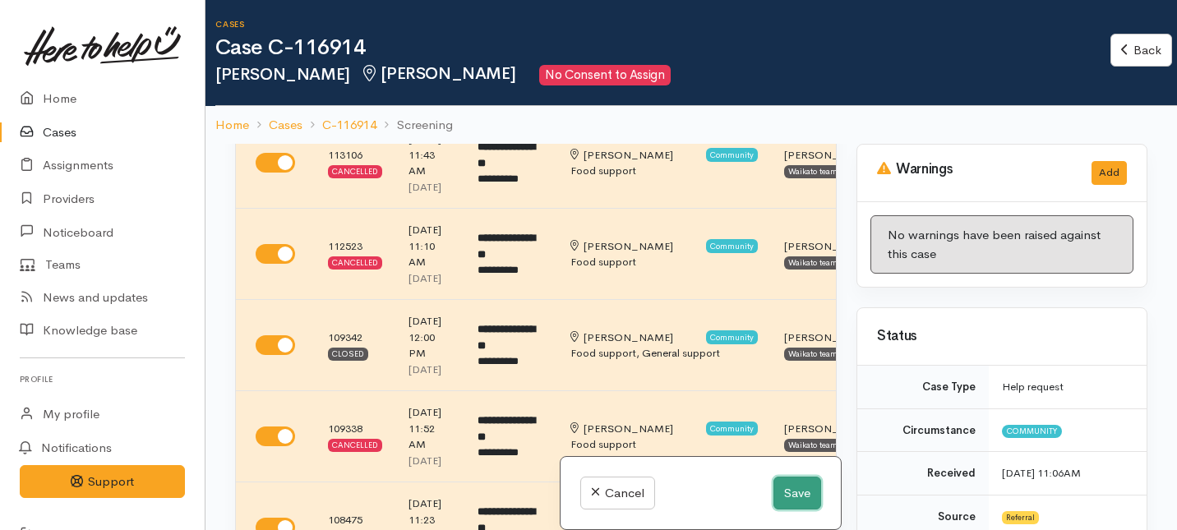
click at [781, 488] on button "Save" at bounding box center [797, 494] width 48 height 34
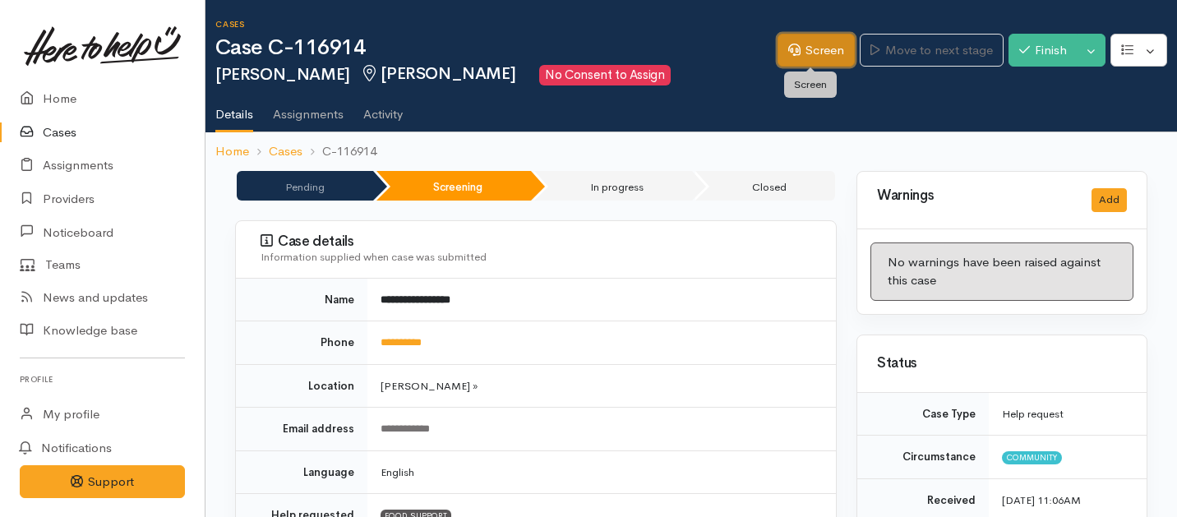
click at [804, 60] on link "Screen" at bounding box center [816, 51] width 77 height 34
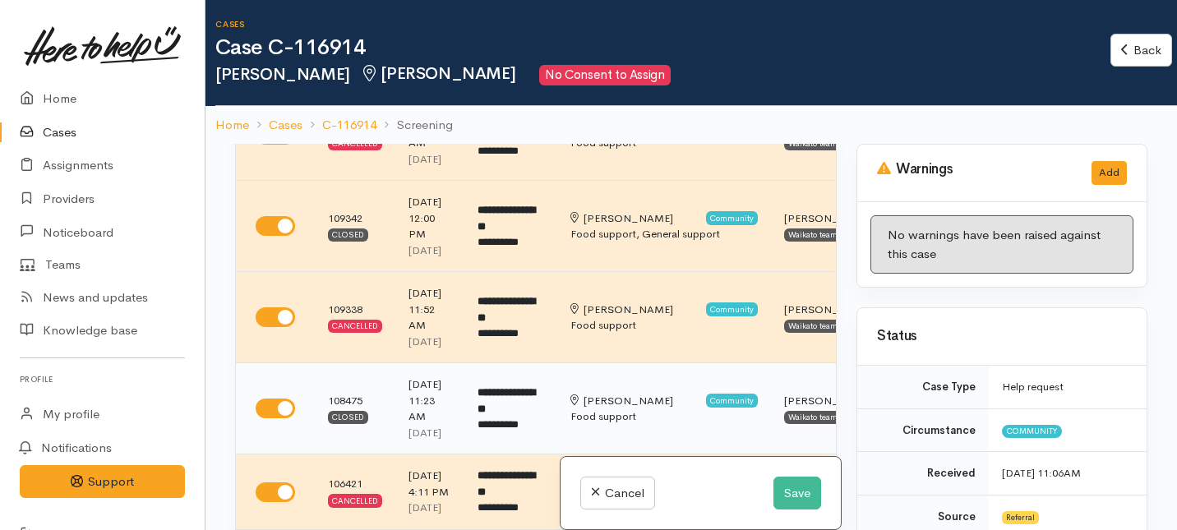
scroll to position [438, 0]
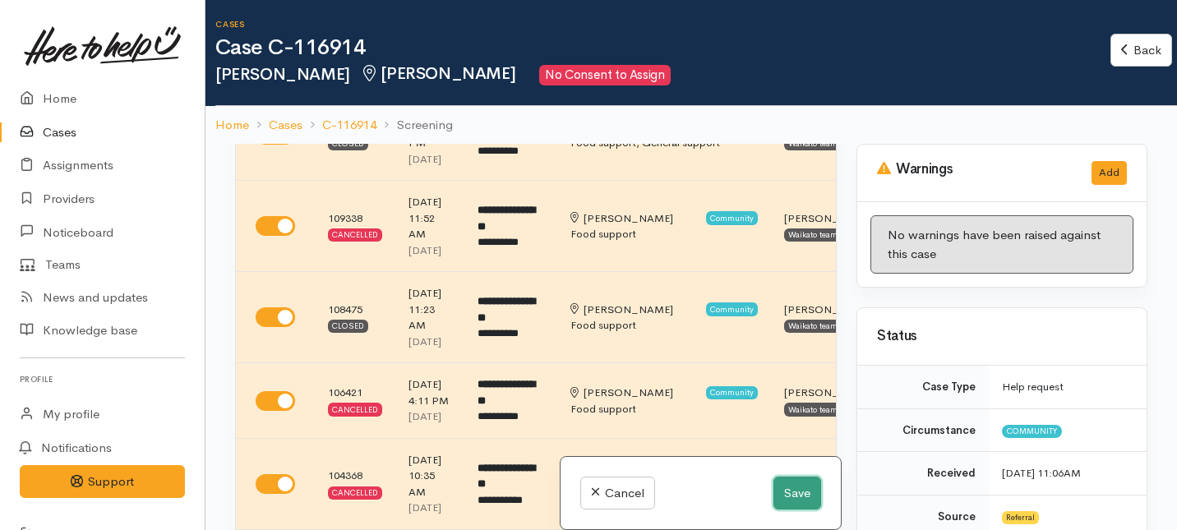
click at [798, 496] on button "Save" at bounding box center [797, 494] width 48 height 34
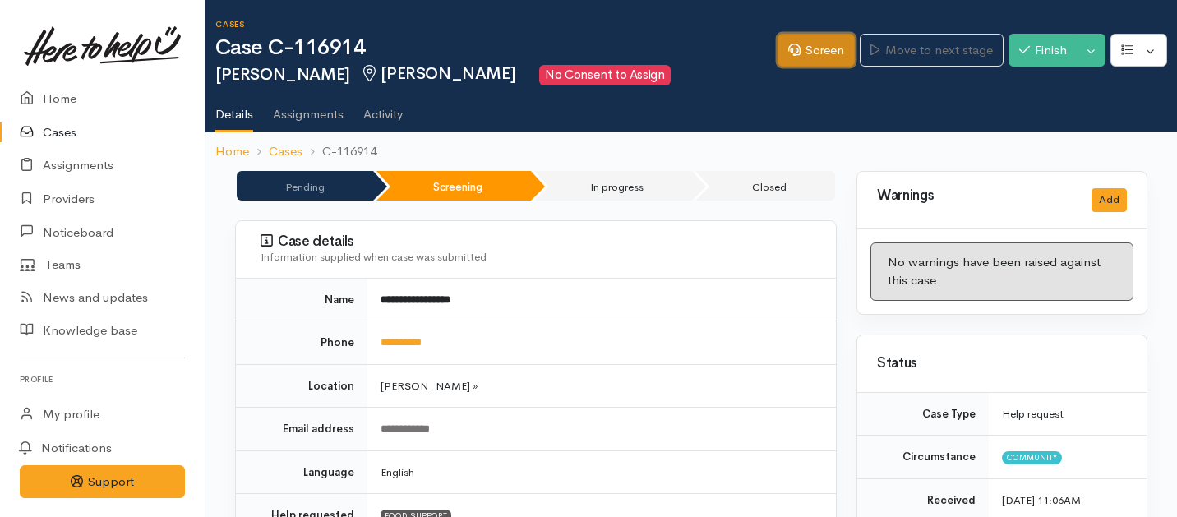
click at [804, 57] on link "Screen" at bounding box center [816, 51] width 77 height 34
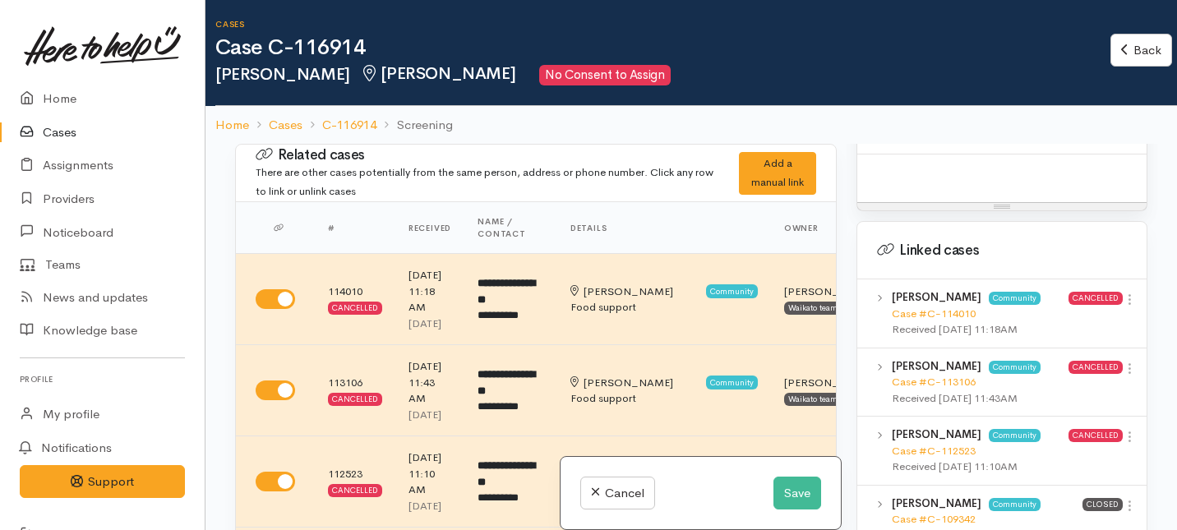
scroll to position [1115, 0]
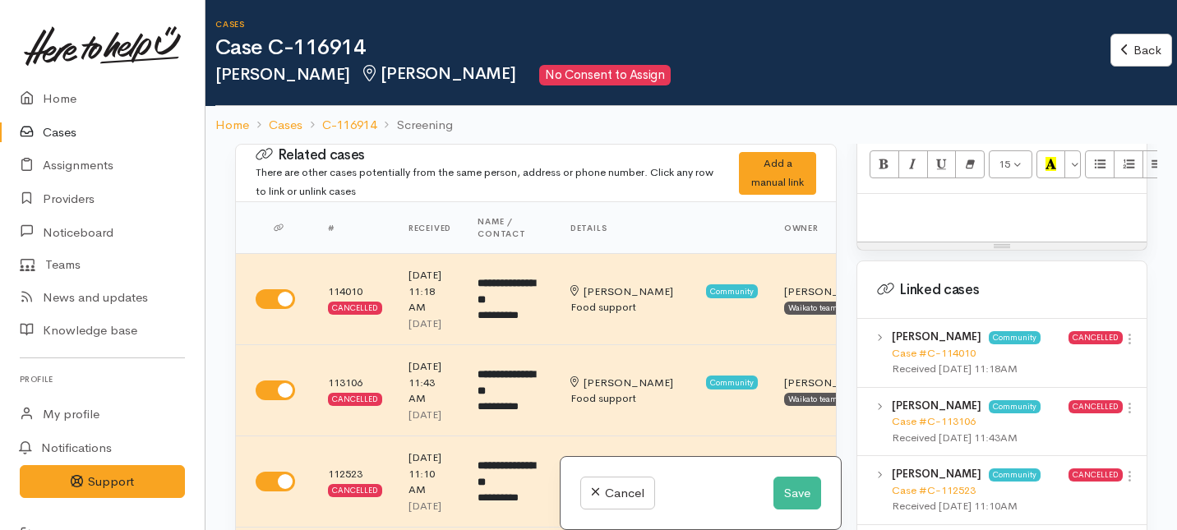
click at [940, 202] on p at bounding box center [1002, 211] width 273 height 19
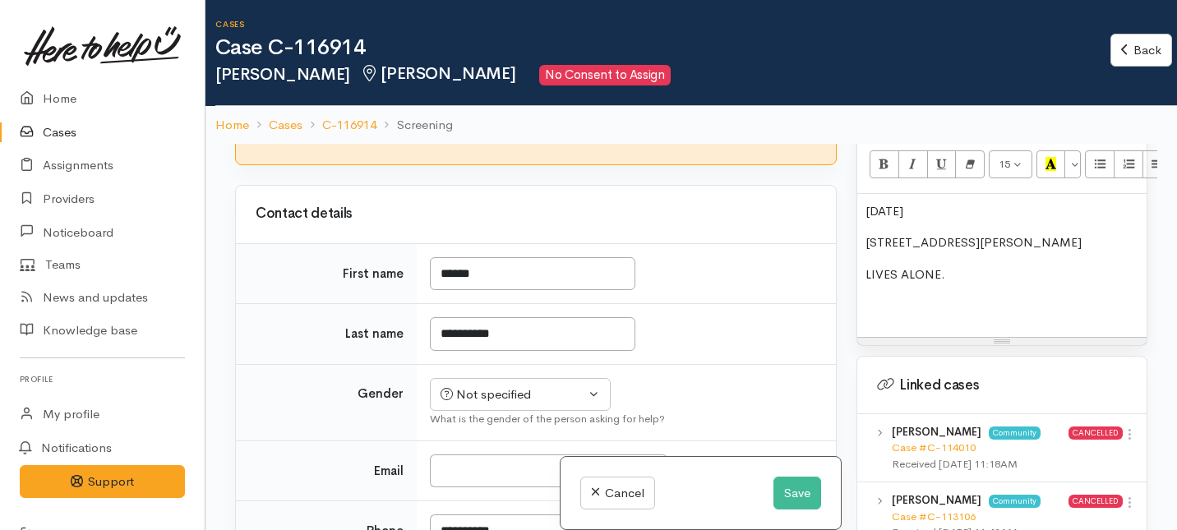
scroll to position [1142, 0]
click at [462, 123] on input "I have been given consent to capture screening information" at bounding box center [458, 114] width 39 height 20
checkbox input "true"
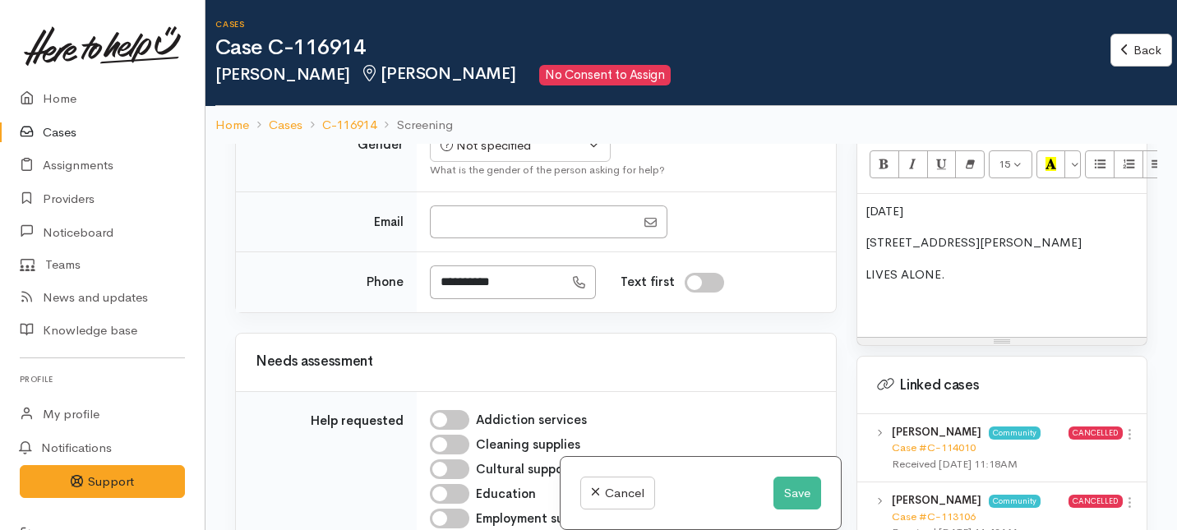
scroll to position [1402, 0]
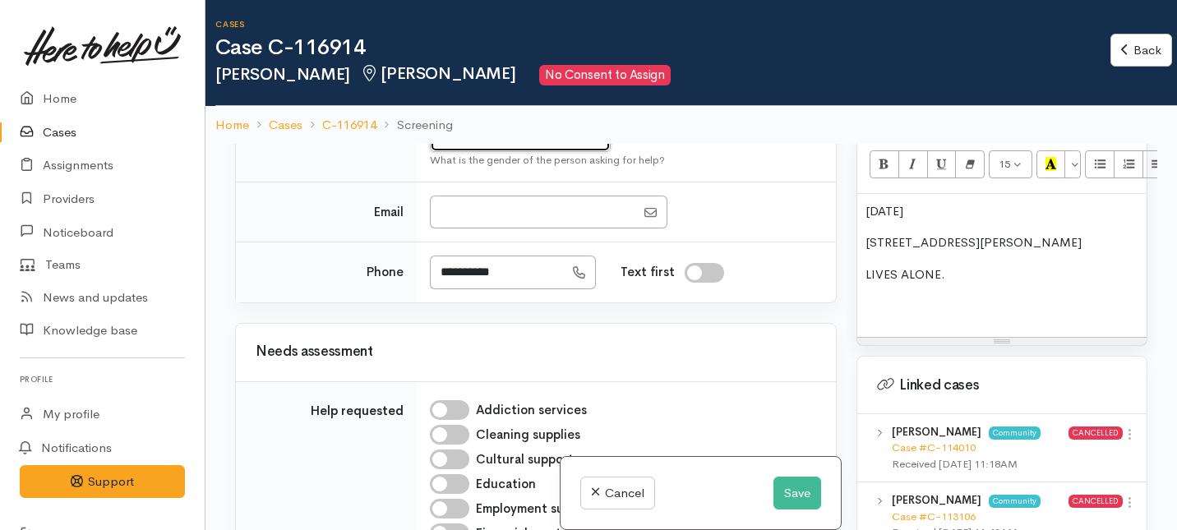
click at [471, 153] on button "Not specified" at bounding box center [520, 136] width 181 height 34
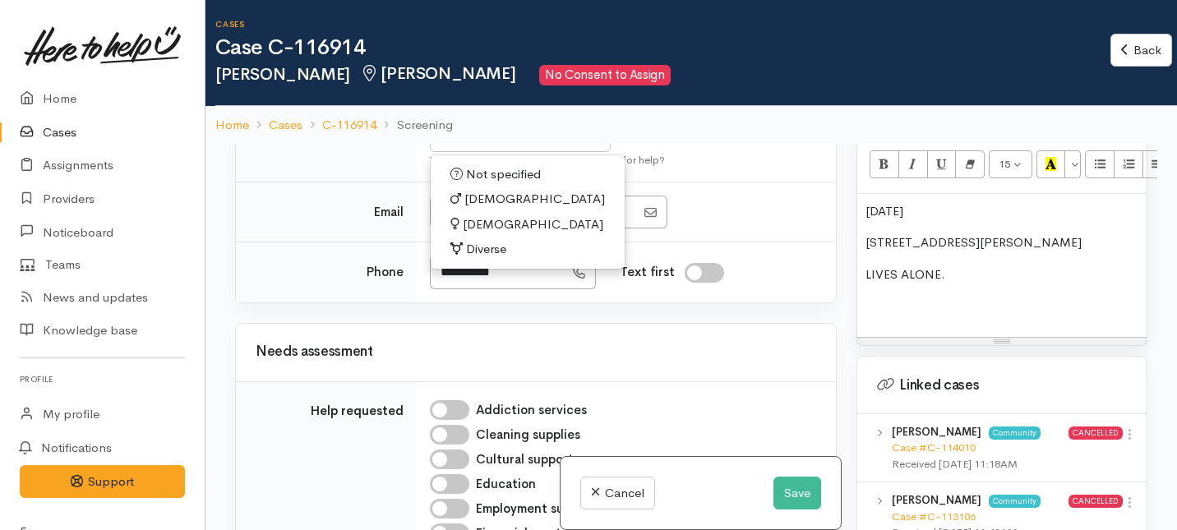
click at [481, 234] on span "Female" at bounding box center [533, 224] width 141 height 19
select select "Female"
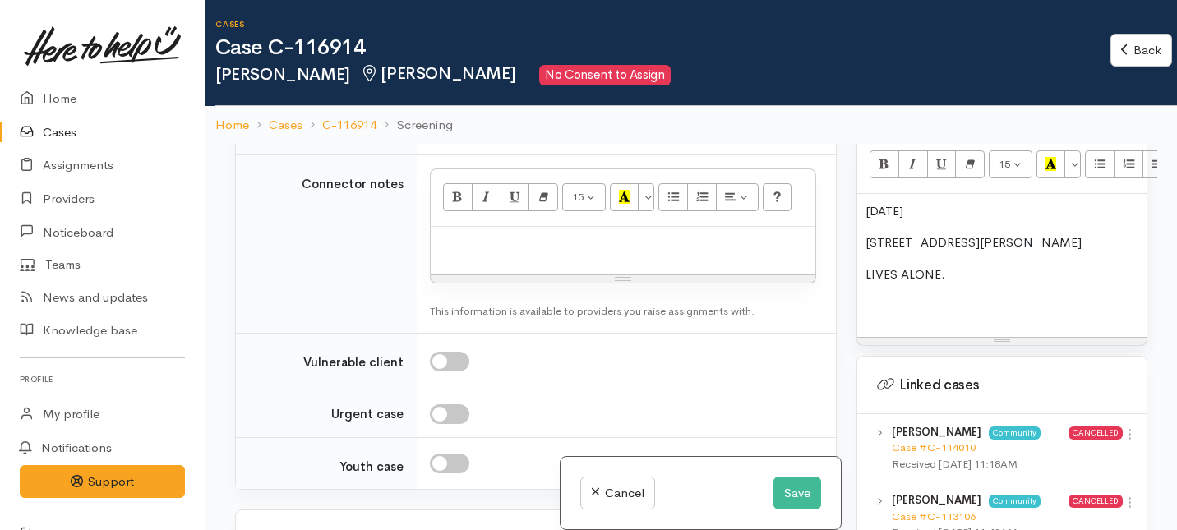
scroll to position [2253, 0]
click at [549, 79] on button "Unknown" at bounding box center [520, 62] width 181 height 34
click at [492, 229] on link "No" at bounding box center [520, 215] width 179 height 25
select select "1"
click at [511, 132] on div "Unknown" at bounding box center [513, 122] width 145 height 19
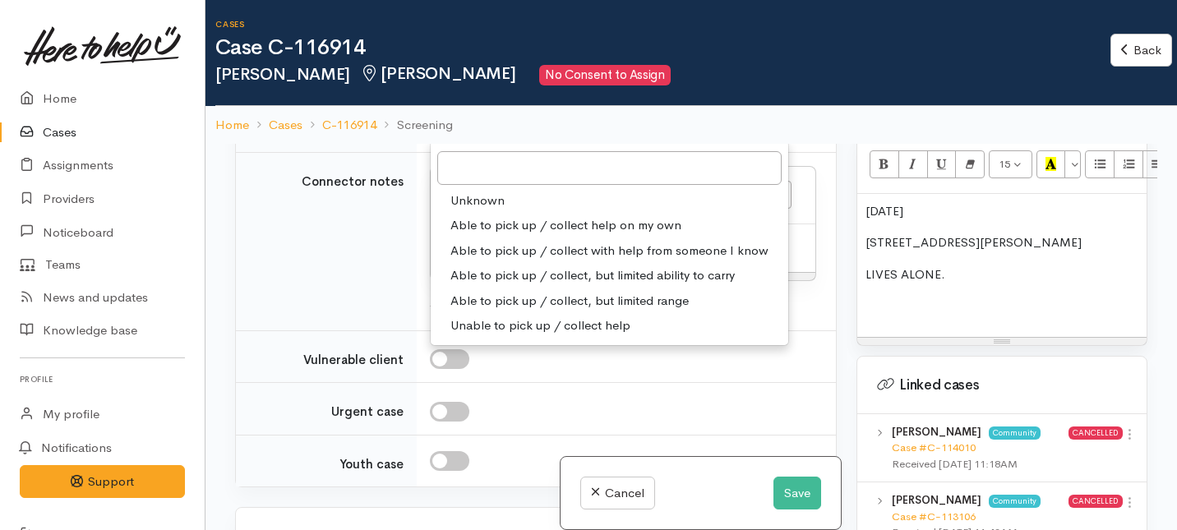
click at [469, 235] on span "Able to pick up / collect help on my own" at bounding box center [565, 225] width 231 height 19
select select "2"
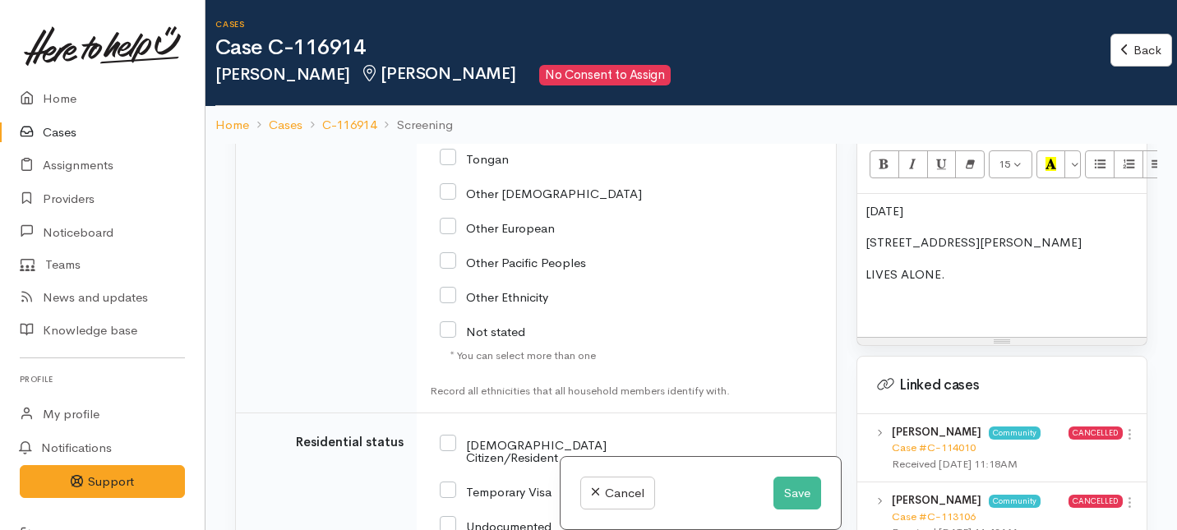
scroll to position [4018, 0]
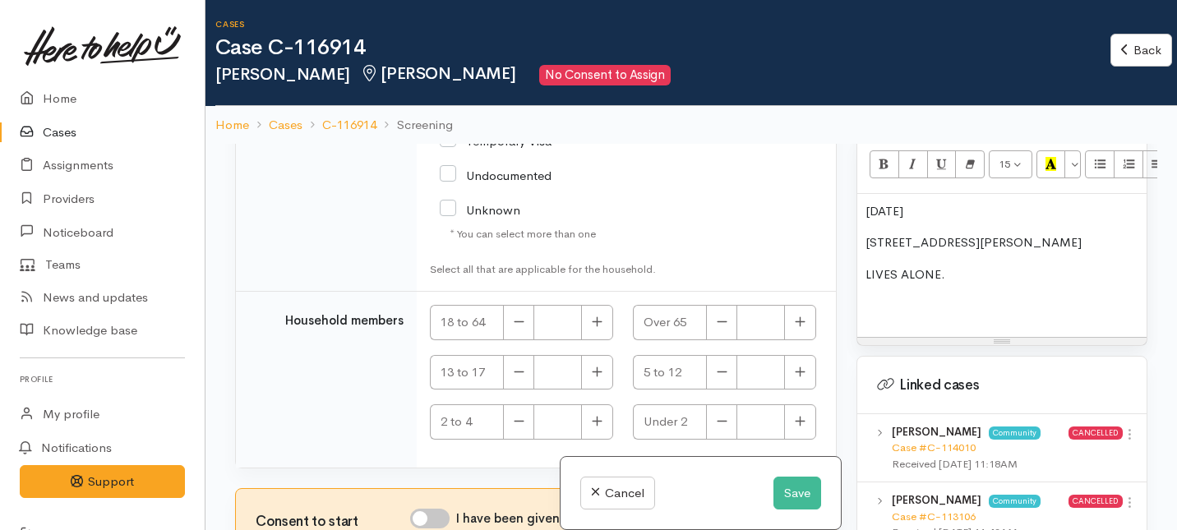
click at [866, 202] on p "16/3/82" at bounding box center [1002, 211] width 273 height 19
click at [863, 228] on div "DOB: 16/3/82 21A Ryan Ave. LIVES ALONE." at bounding box center [1001, 265] width 289 height 143
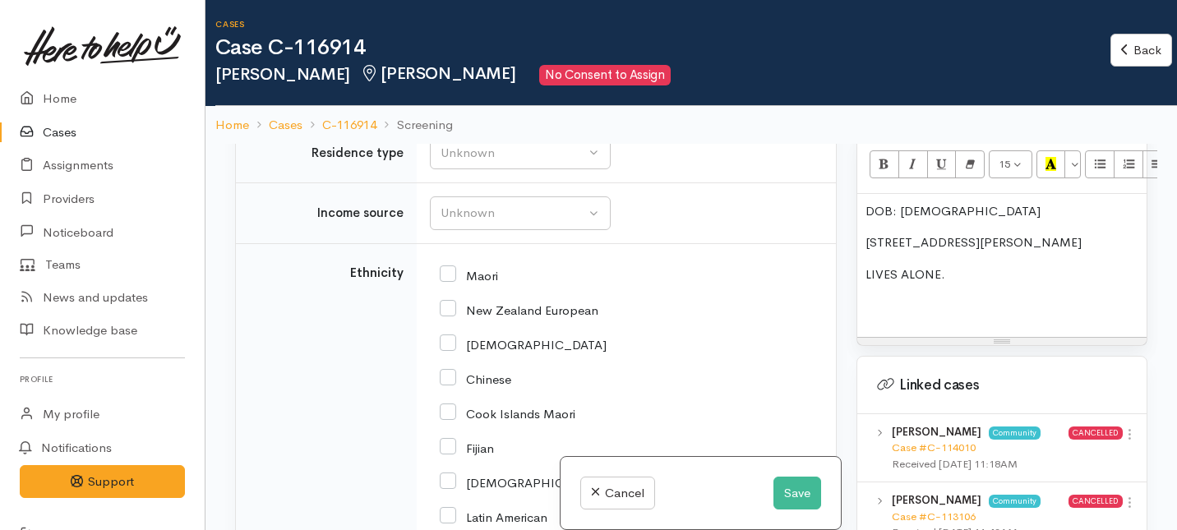
scroll to position [2923, 0]
click at [461, 93] on input "text" at bounding box center [623, 76] width 386 height 34
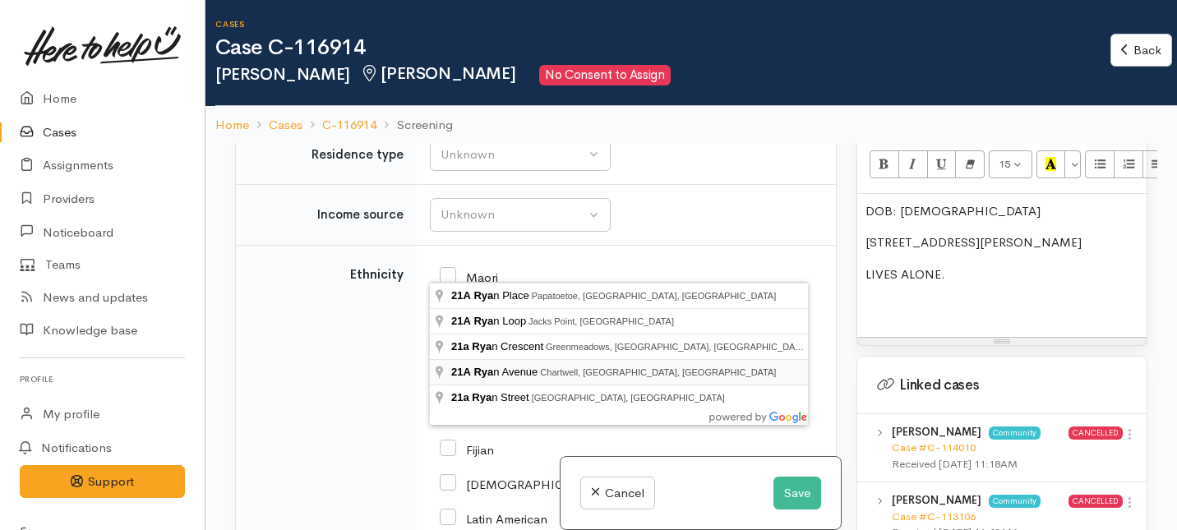
type input "21A Ryan Avenue, Chartwell, Hamilton, New Zealand"
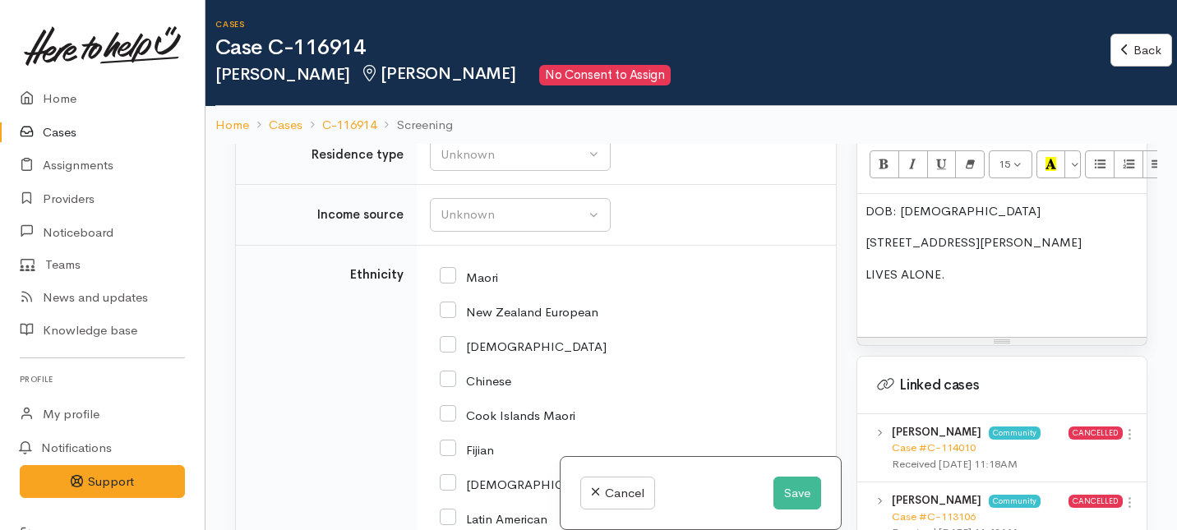
drag, startPoint x: 598, startPoint y: 264, endPoint x: 436, endPoint y: 265, distance: 161.9
click at [436, 93] on input "21A Ryan Avenue, Chartwell, Hamilton, New Zealand" at bounding box center [623, 76] width 386 height 34
drag, startPoint x: 955, startPoint y: 226, endPoint x: 845, endPoint y: 226, distance: 110.1
click at [845, 226] on div "Related cases There are other cases potentially from the same person, address o…" at bounding box center [691, 409] width 932 height 530
click at [867, 202] on p "DOB: 16/3/82" at bounding box center [1002, 211] width 273 height 19
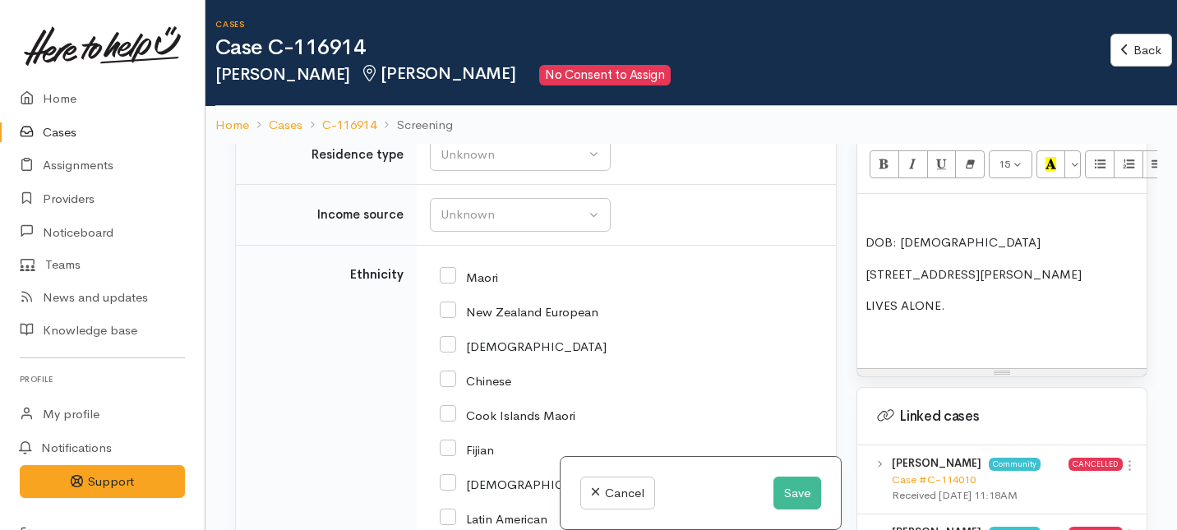
click at [867, 202] on p at bounding box center [1002, 211] width 273 height 19
click at [958, 298] on p "LIVES ALONE." at bounding box center [1002, 306] width 273 height 19
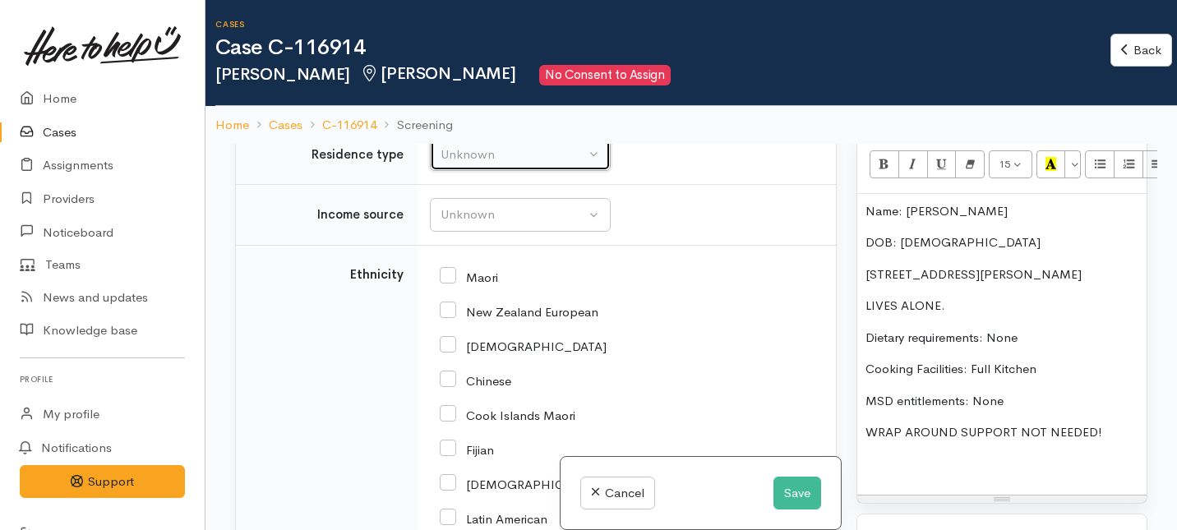
click at [476, 164] on div "Unknown" at bounding box center [513, 154] width 145 height 19
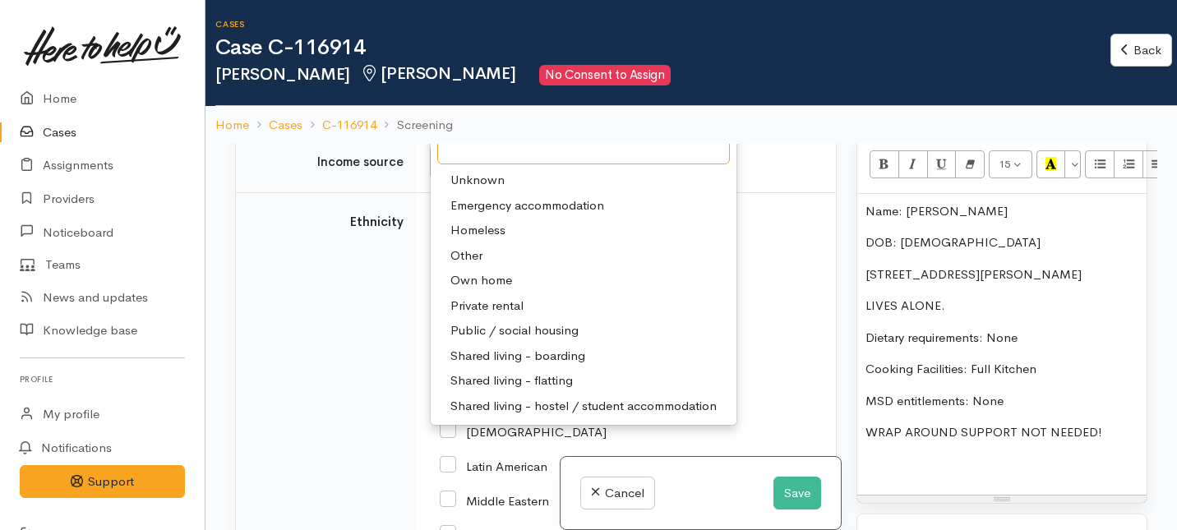
scroll to position [2980, 0]
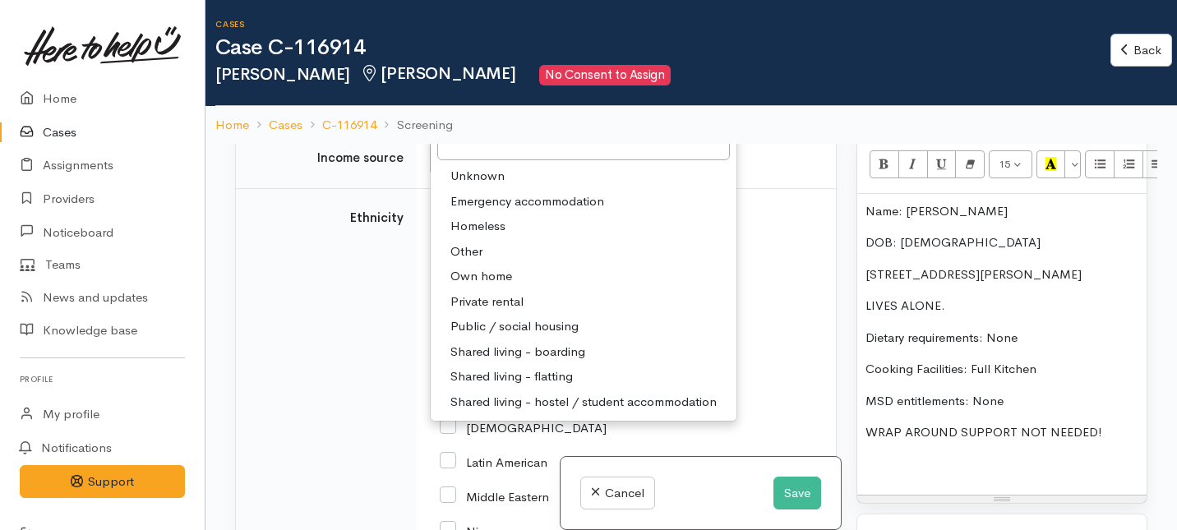
click at [473, 312] on span "Private rental" at bounding box center [486, 302] width 73 height 19
select select "2"
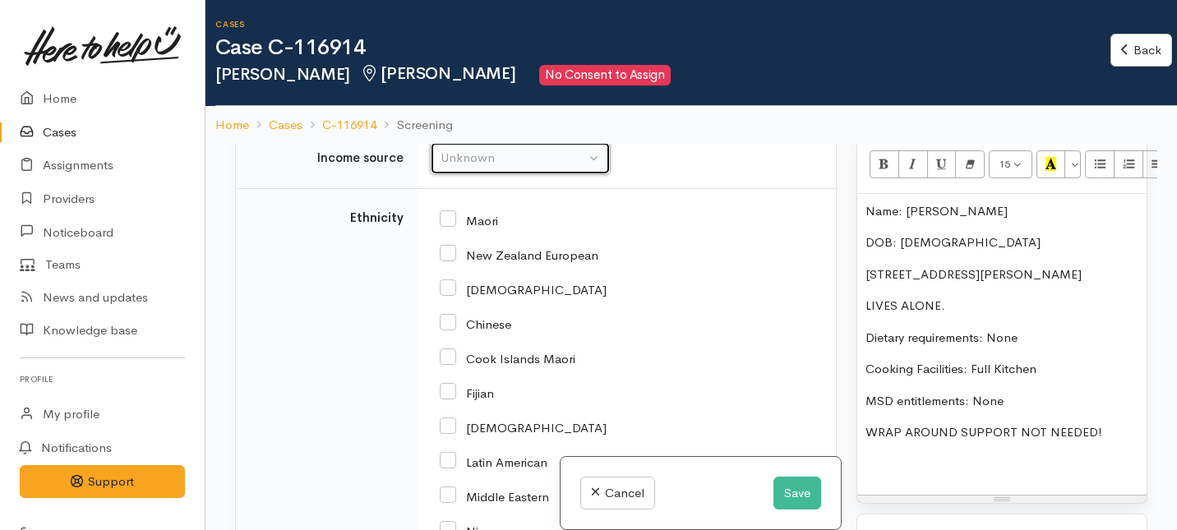
click at [480, 168] on div "Unknown" at bounding box center [513, 158] width 145 height 19
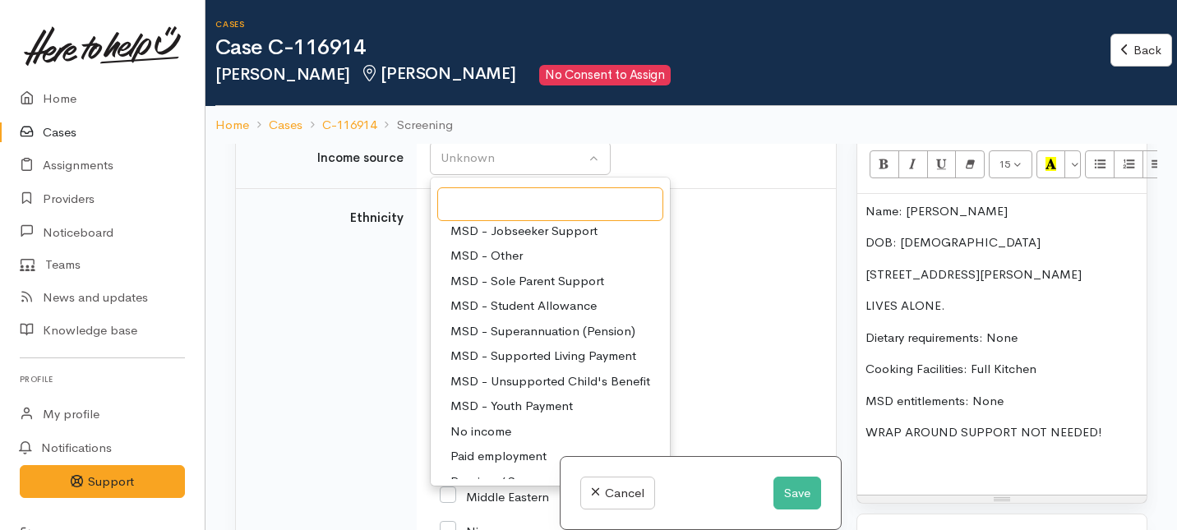
scroll to position [160, 0]
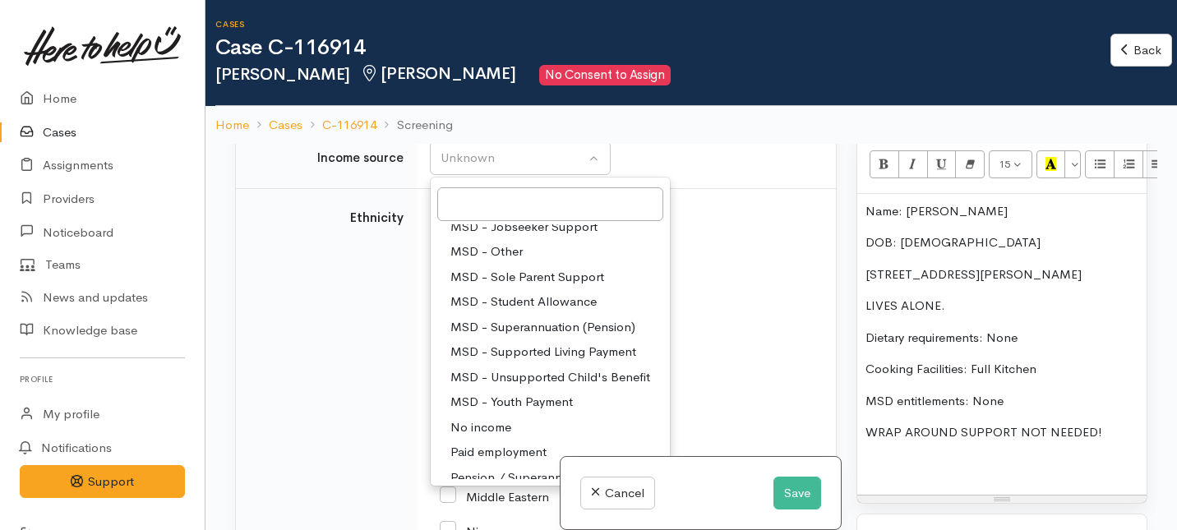
click at [486, 237] on span "MSD - Jobseeker Support" at bounding box center [523, 227] width 147 height 19
select select "4"
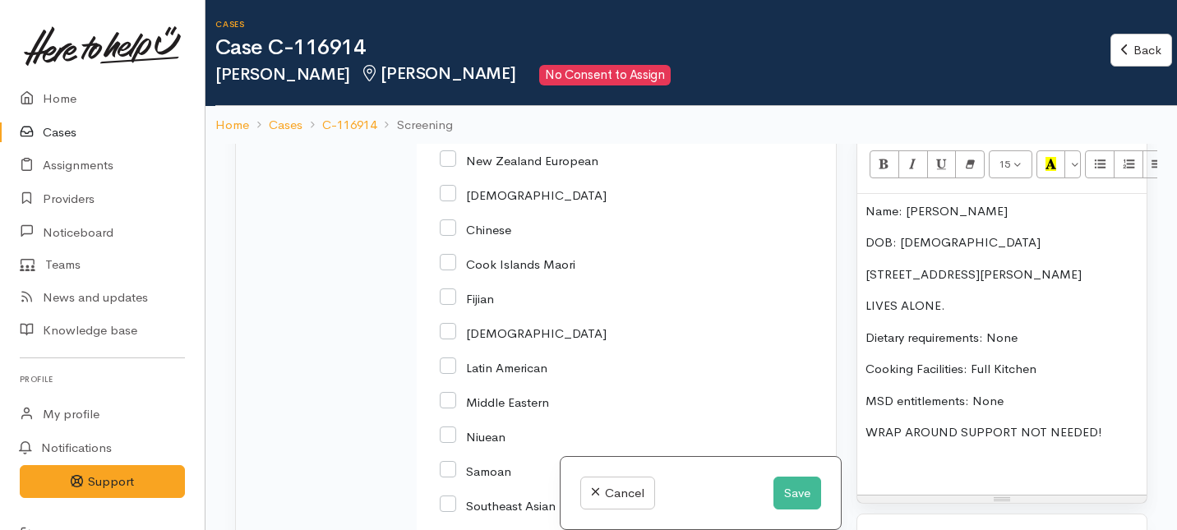
scroll to position [3095, 0]
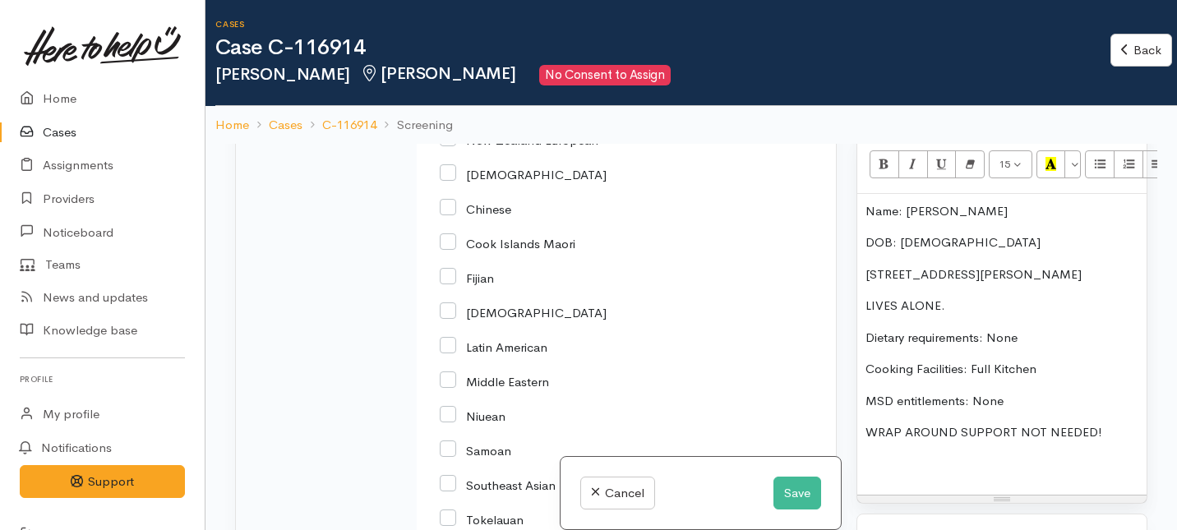
click at [446, 112] on input "Maori" at bounding box center [469, 104] width 58 height 15
checkbox input "true"
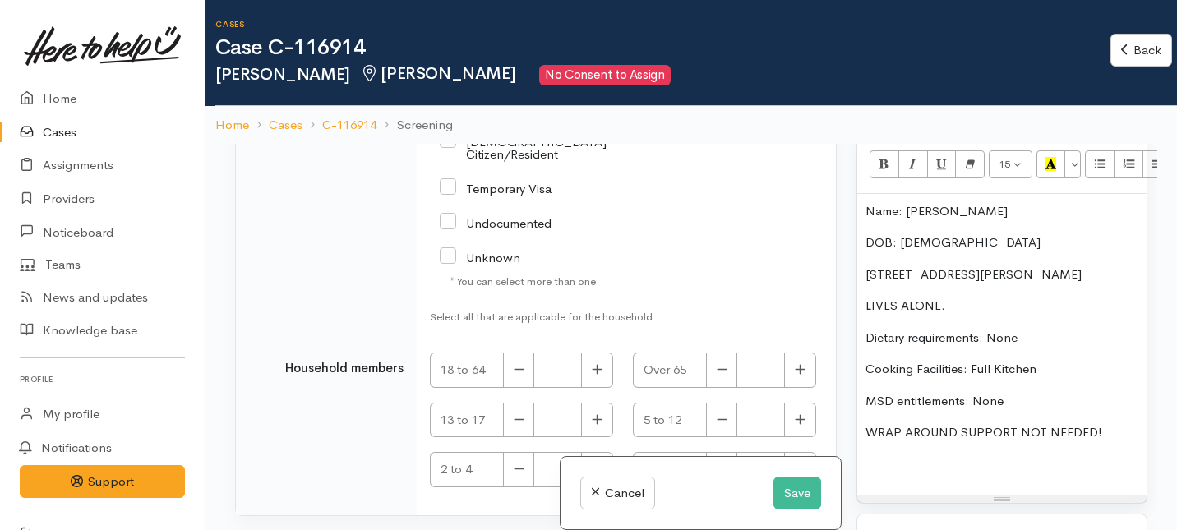
click at [450, 160] on input "NZ Citizen/Resident" at bounding box center [552, 146] width 225 height 27
checkbox input "true"
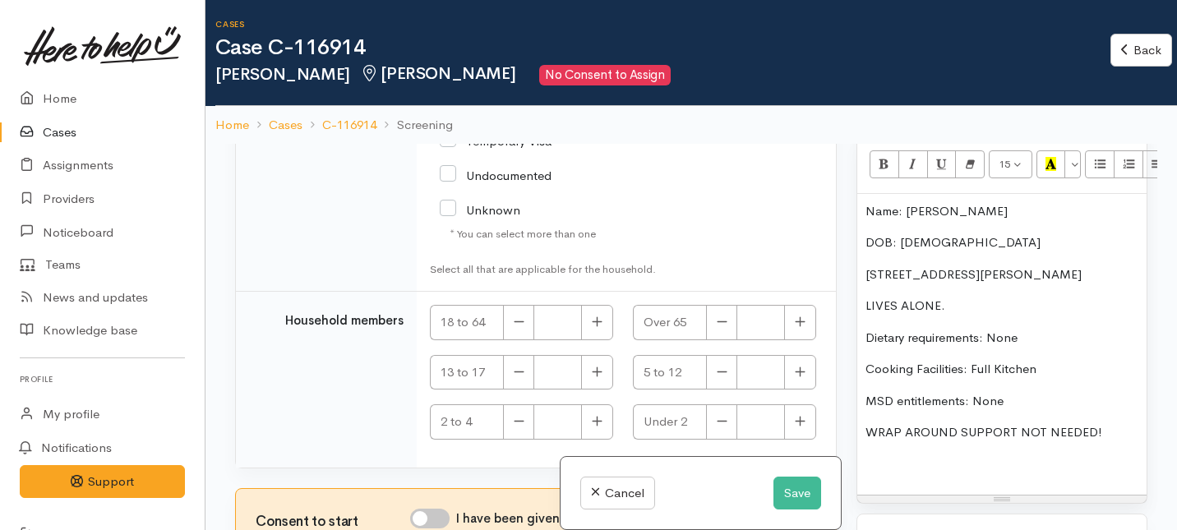
scroll to position [4018, 0]
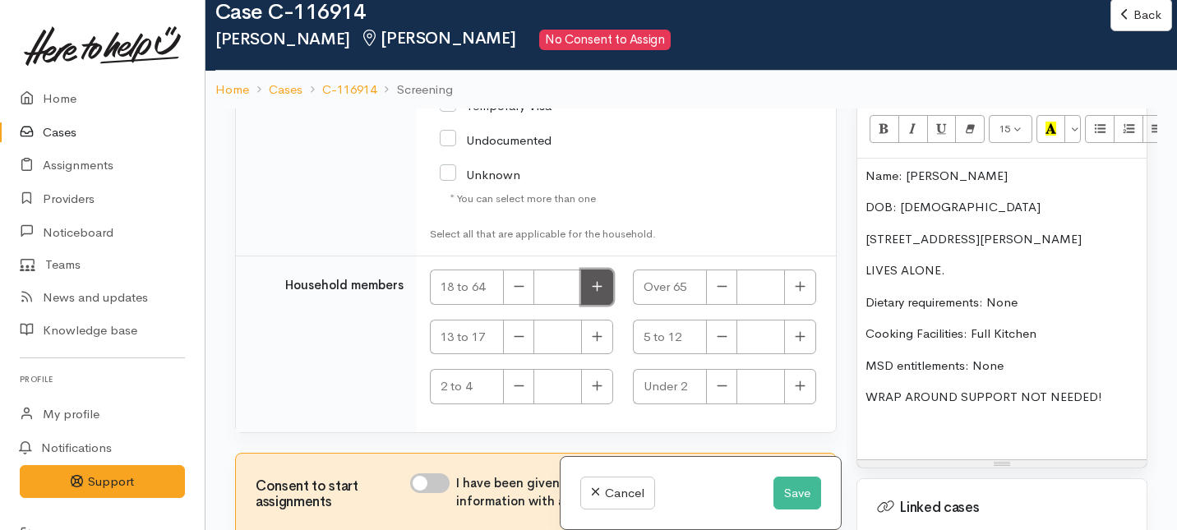
click at [592, 290] on icon "button" at bounding box center [597, 286] width 11 height 12
type input "1"
click at [437, 479] on input "I have been given consent to get help and share this information with appropria…" at bounding box center [429, 483] width 39 height 20
checkbox input "true"
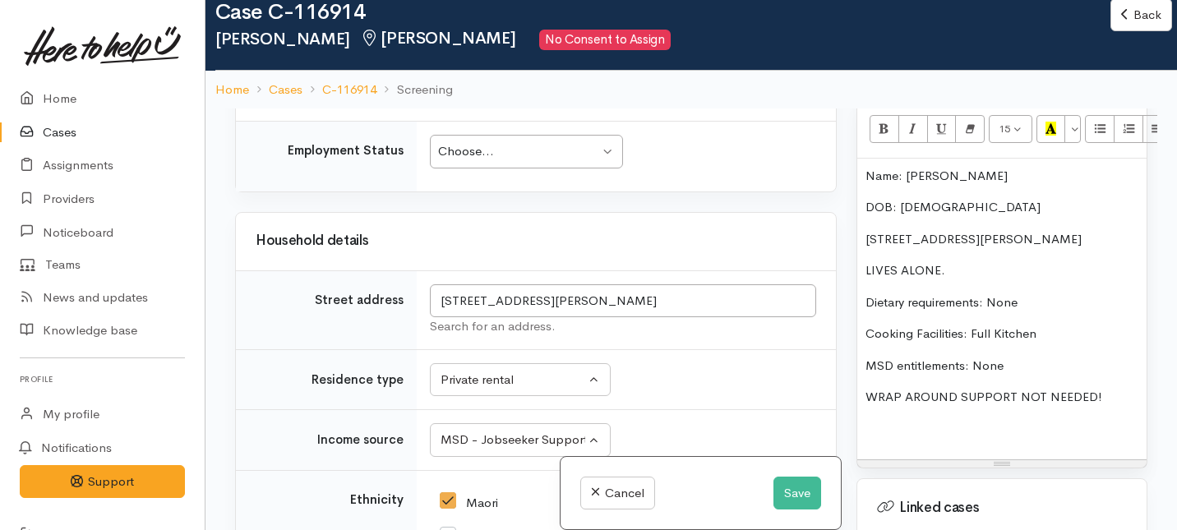
scroll to position [2628, 0]
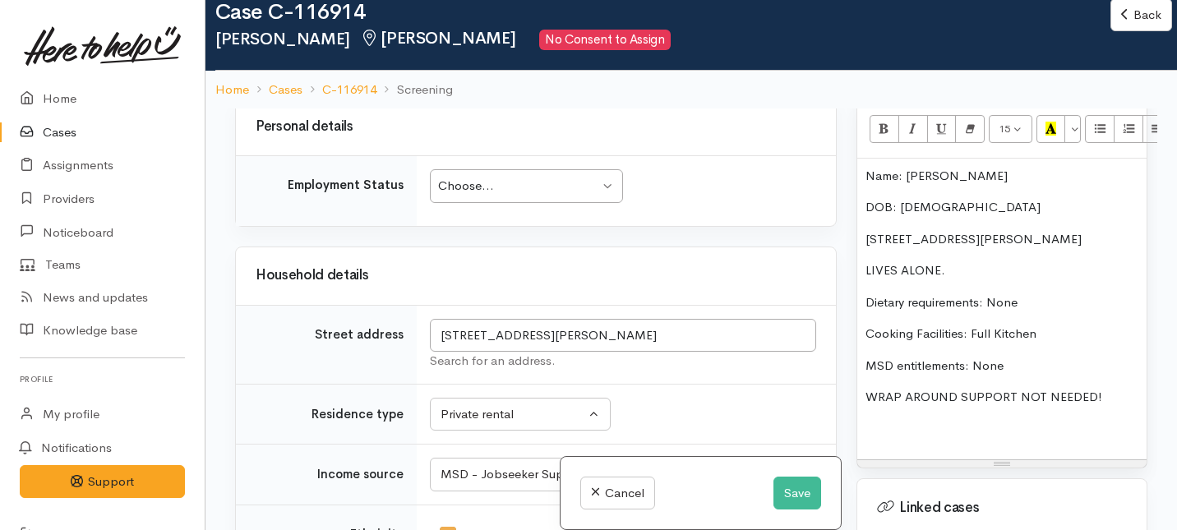
click at [508, 196] on div "Choose..." at bounding box center [518, 186] width 161 height 19
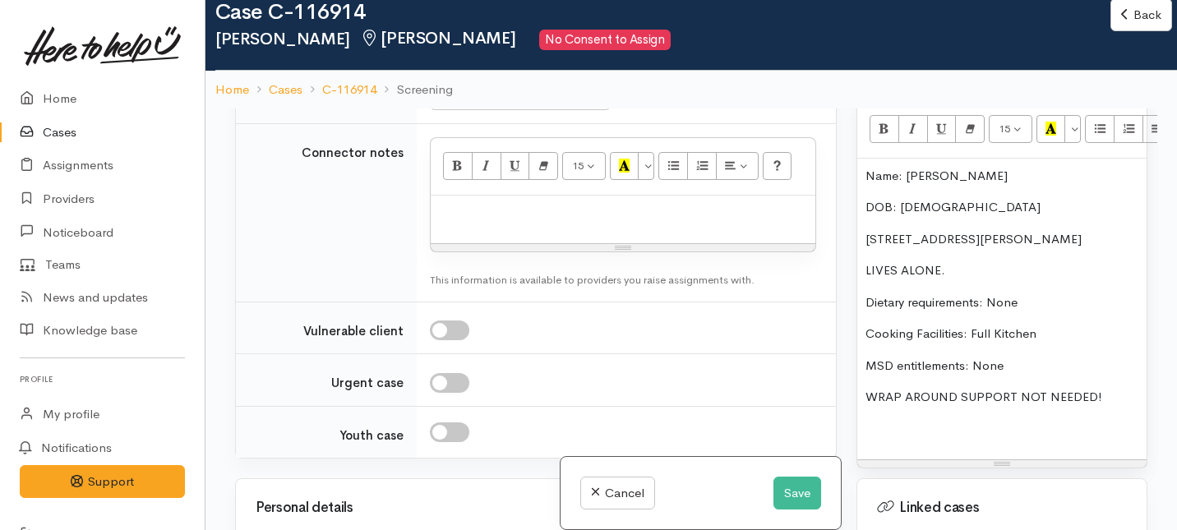
scroll to position [2242, 0]
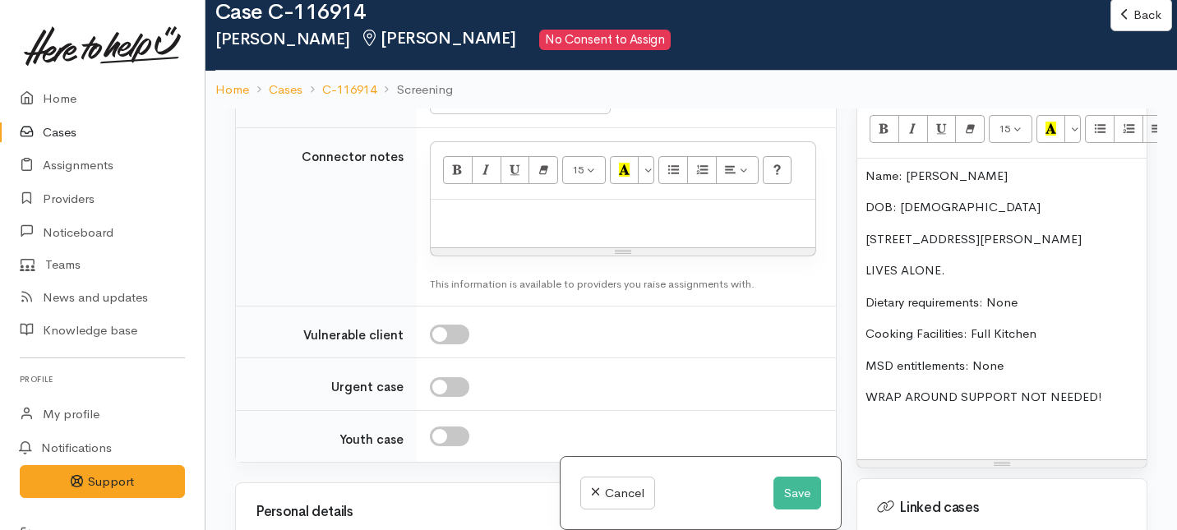
click at [1041, 357] on p "MSD entitlements: None" at bounding box center [1002, 366] width 273 height 19
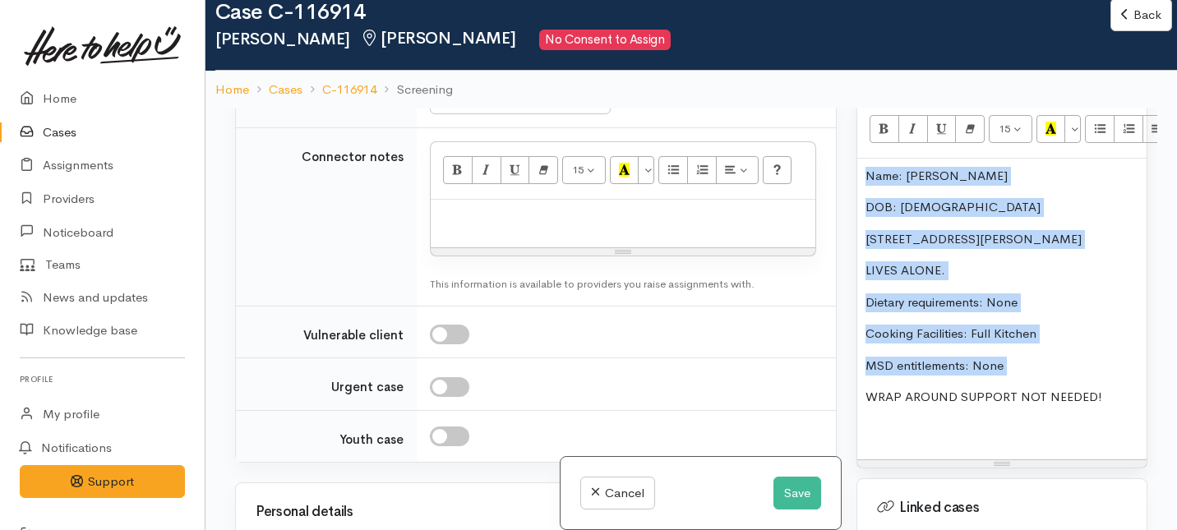
drag, startPoint x: 1041, startPoint y: 354, endPoint x: 1027, endPoint y: 133, distance: 221.5
click at [1027, 133] on div "15 8 9 10 11 12 14 18 24 36 Background Color Transparent Select #ffff00 Text Co…" at bounding box center [1001, 284] width 289 height 367
copy div "Name: Elaine Ngahungahu DOB: 16/3/82 21A Ryan Avenue, Chartwell LIVES ALONE. Di…"
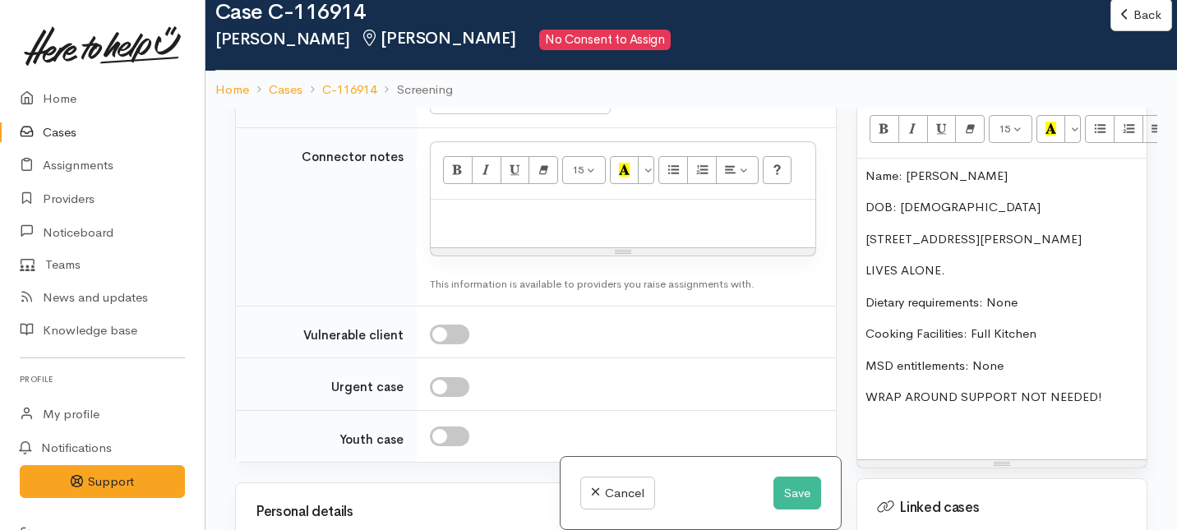
click at [495, 227] on p at bounding box center [623, 217] width 368 height 19
paste div
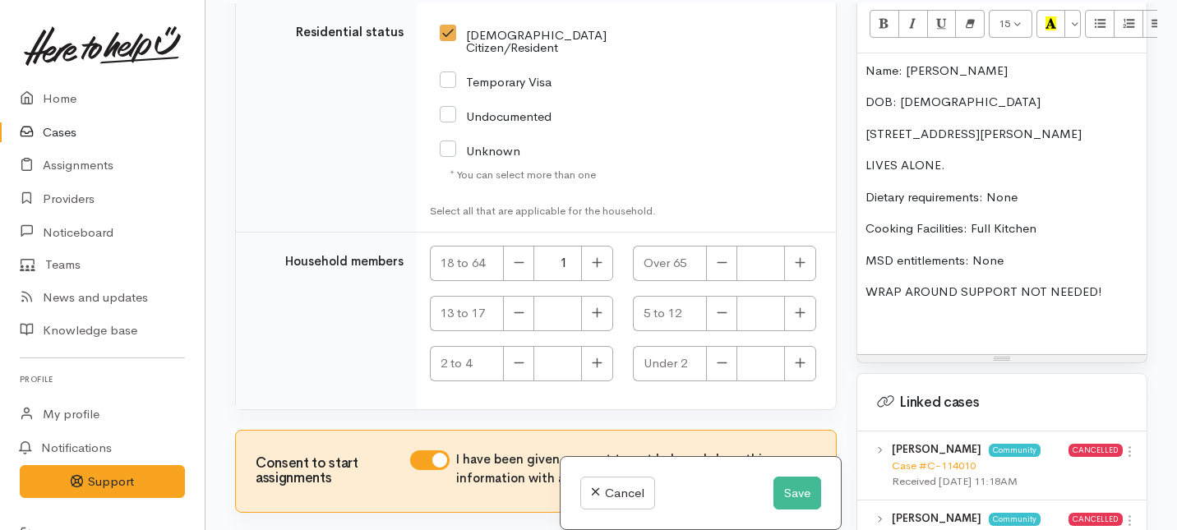
scroll to position [4226, 0]
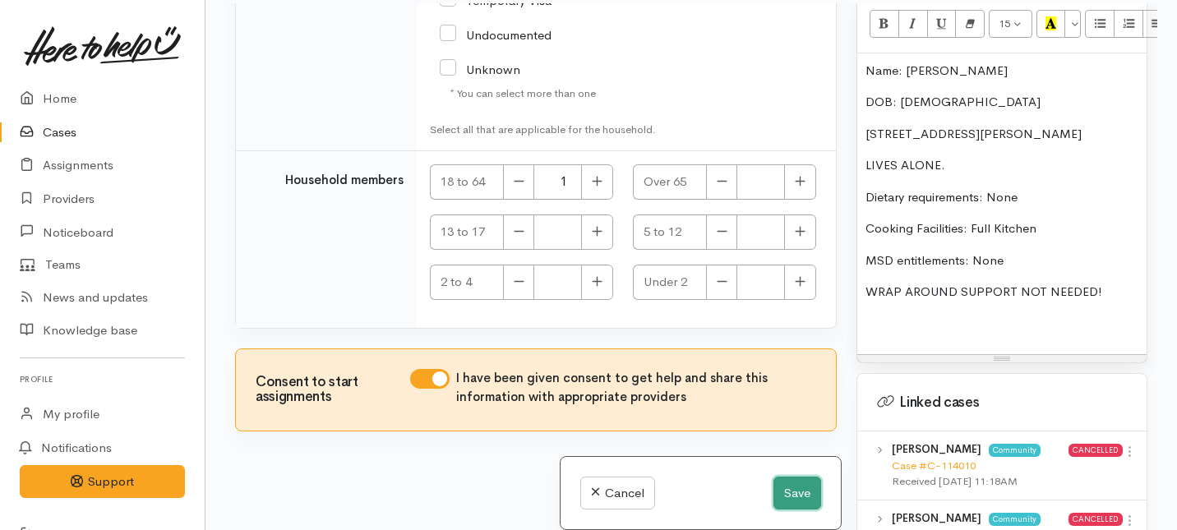
click at [796, 487] on button "Save" at bounding box center [797, 494] width 48 height 34
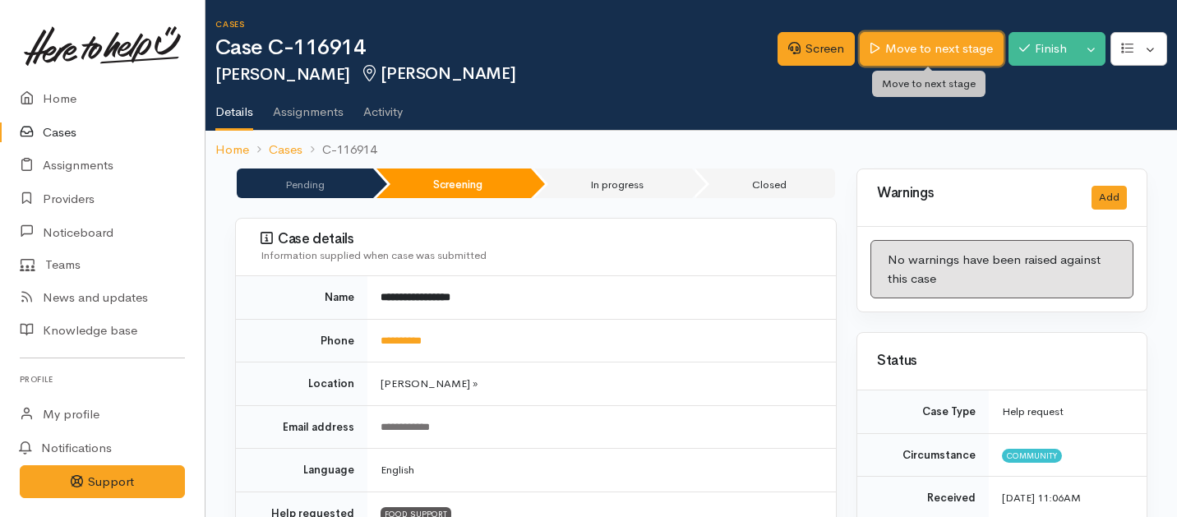
click at [941, 54] on link "Move to next stage" at bounding box center [931, 49] width 143 height 34
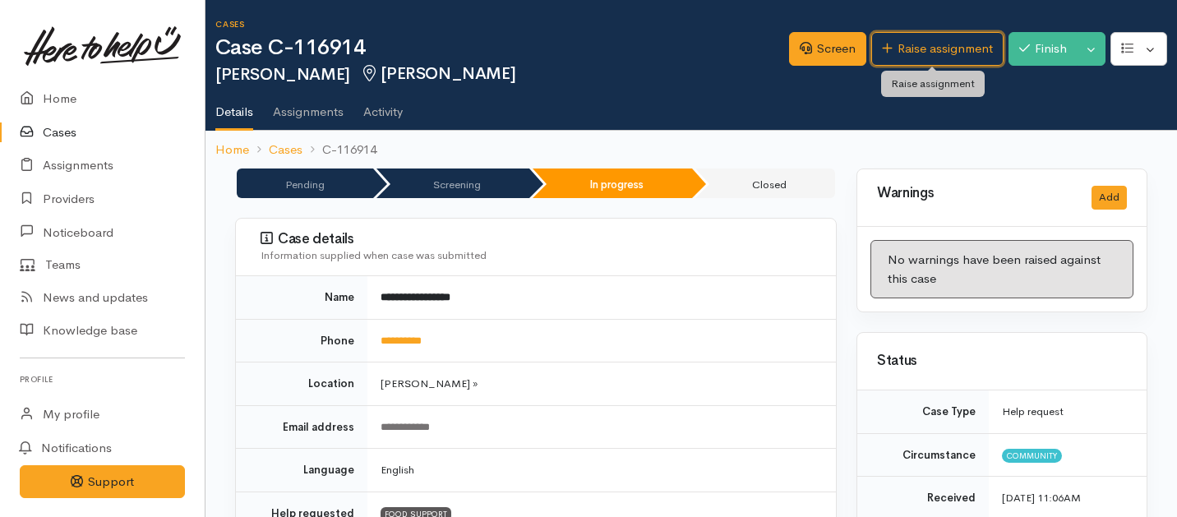
click at [941, 54] on link "Raise assignment" at bounding box center [937, 49] width 132 height 34
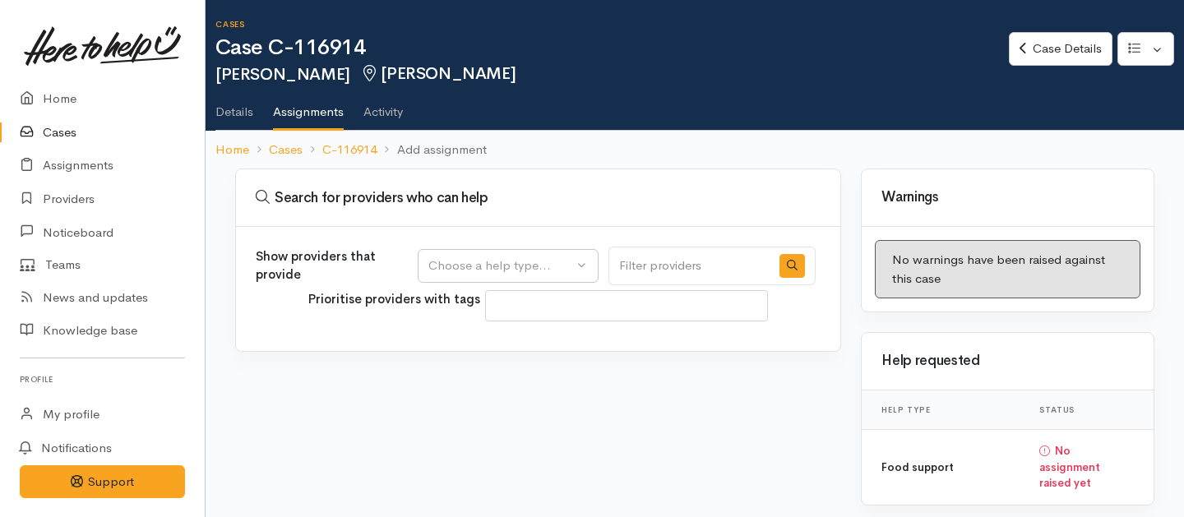
select select
click at [546, 277] on button "Choose a help type..." at bounding box center [508, 266] width 181 height 34
click at [506, 349] on span "Food support" at bounding box center [476, 344] width 76 height 19
select select "3"
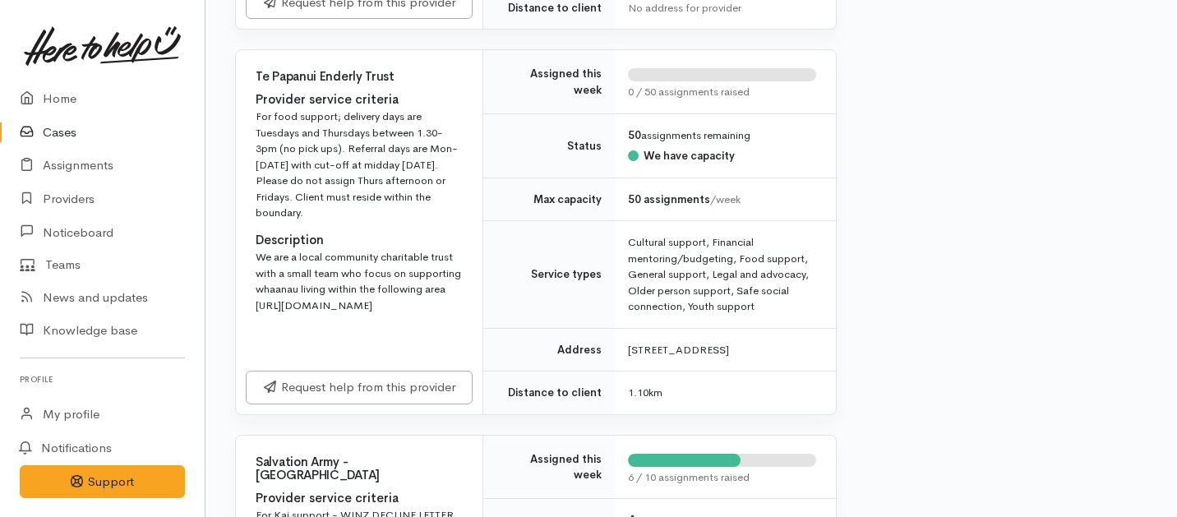
scroll to position [636, 0]
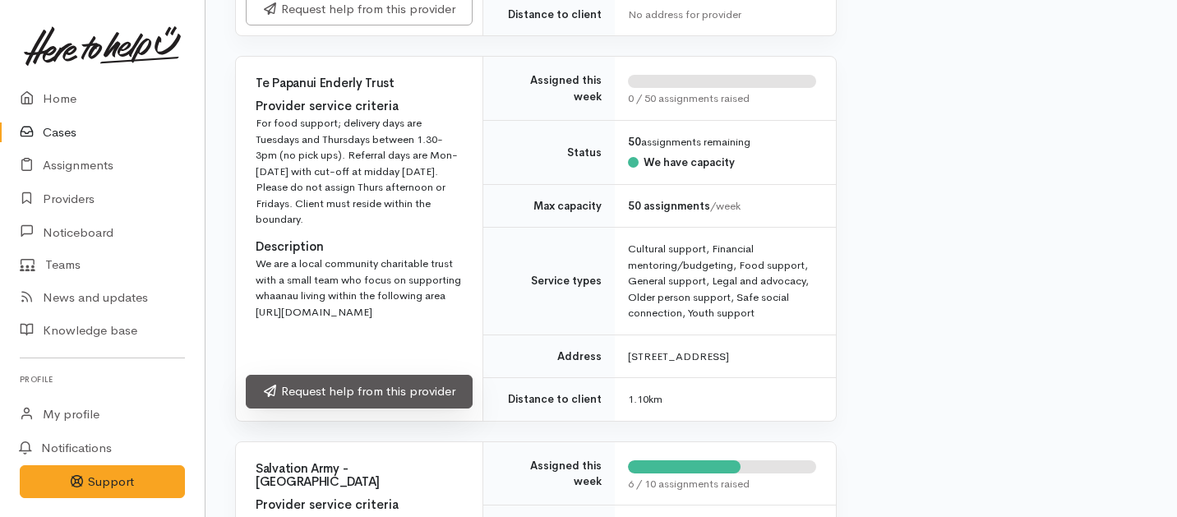
click at [427, 409] on link "Request help from this provider" at bounding box center [359, 392] width 227 height 34
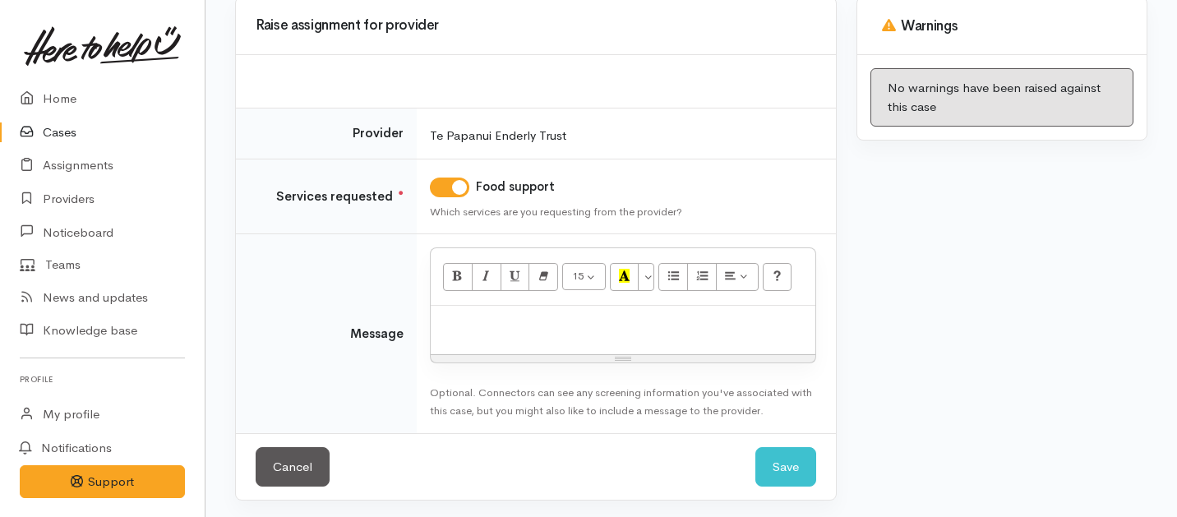
scroll to position [174, 0]
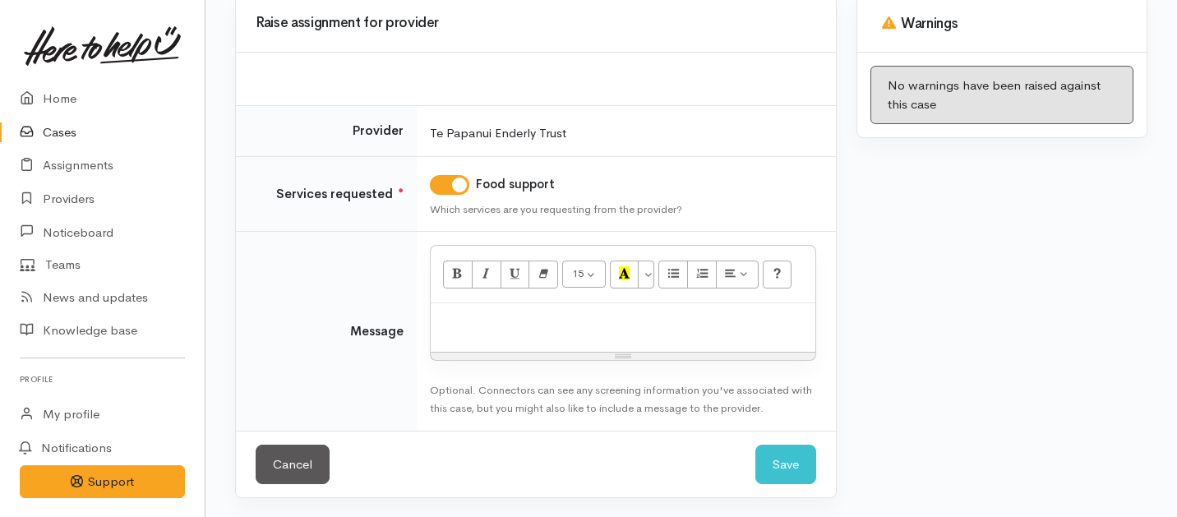
click at [520, 353] on div "Resize" at bounding box center [623, 356] width 385 height 7
click at [520, 333] on div at bounding box center [623, 327] width 385 height 48
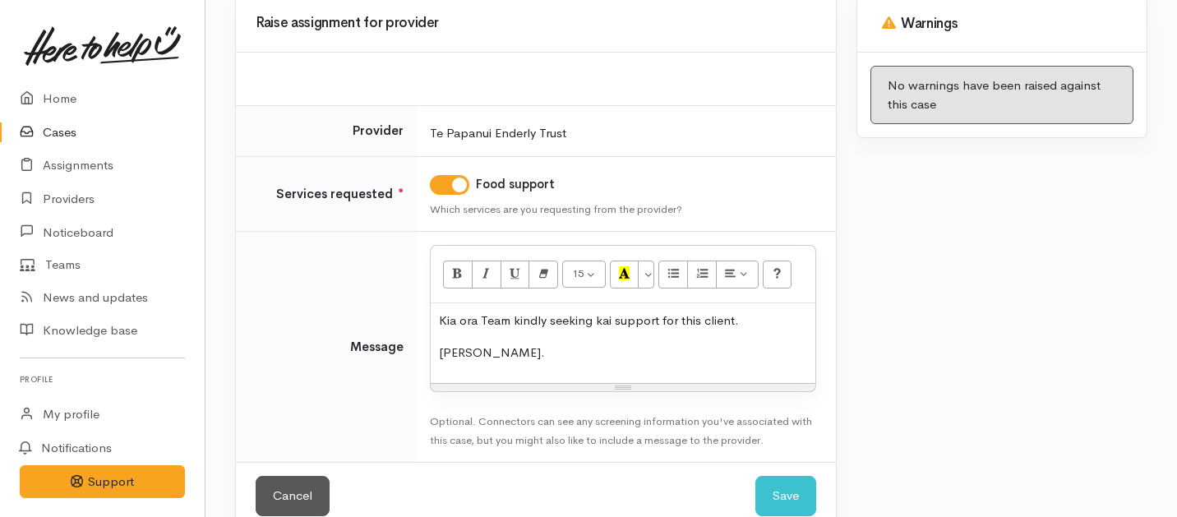
scroll to position [206, 0]
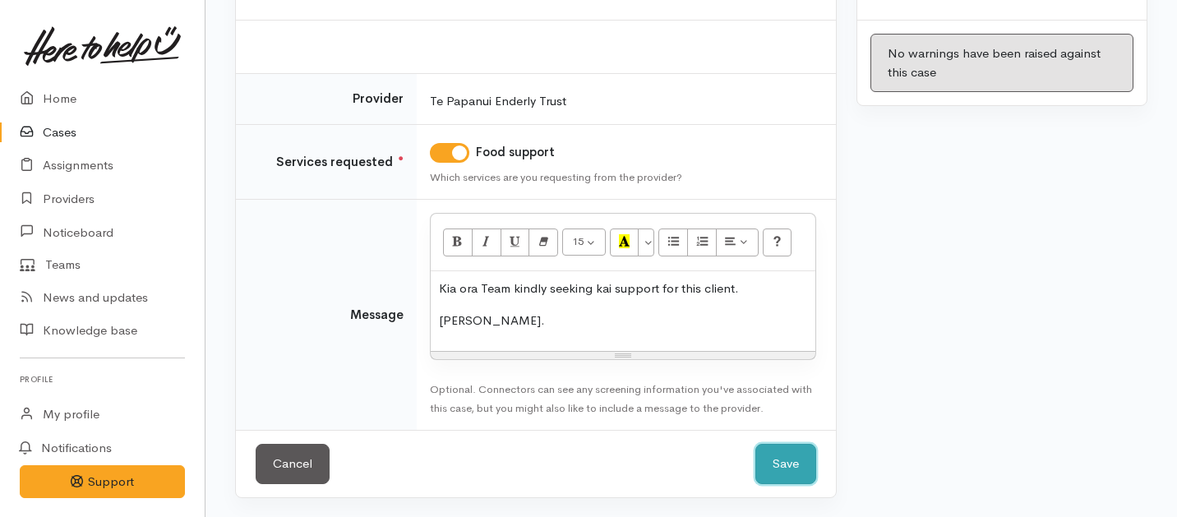
click at [780, 458] on button "Save" at bounding box center [785, 464] width 61 height 40
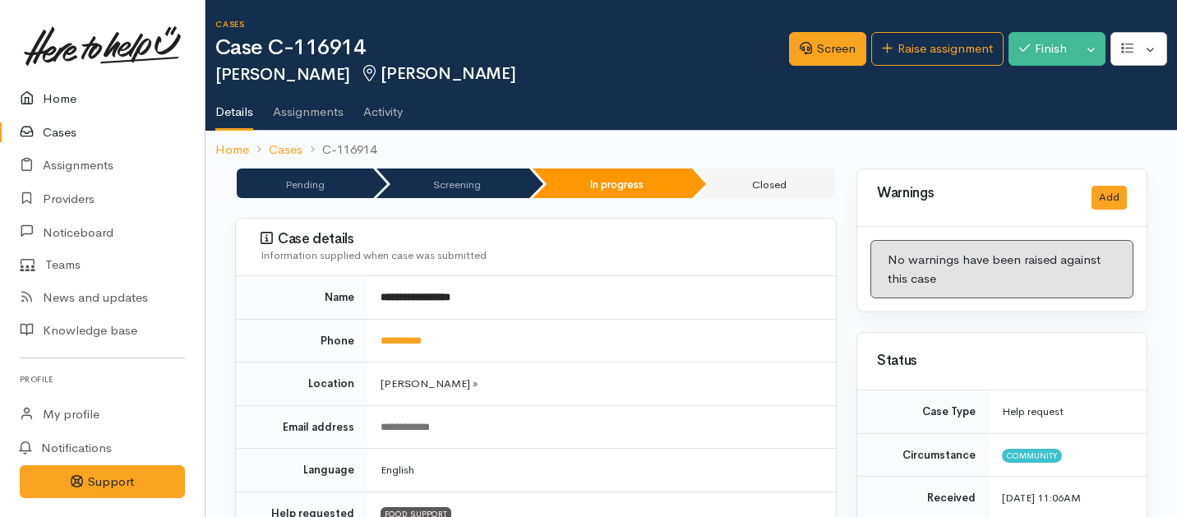
click at [53, 99] on link "Home" at bounding box center [102, 99] width 205 height 34
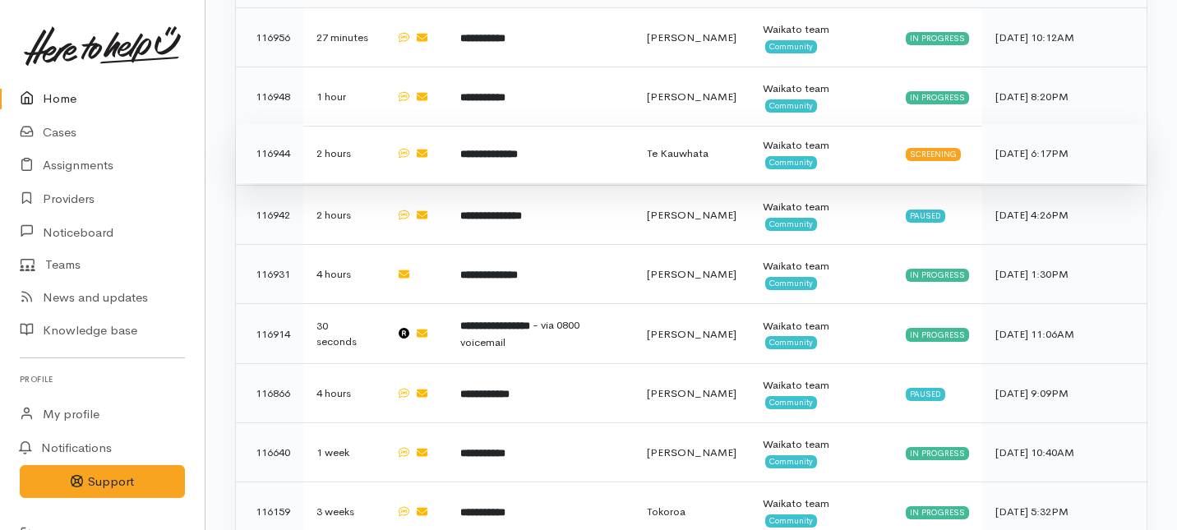
scroll to position [986, 0]
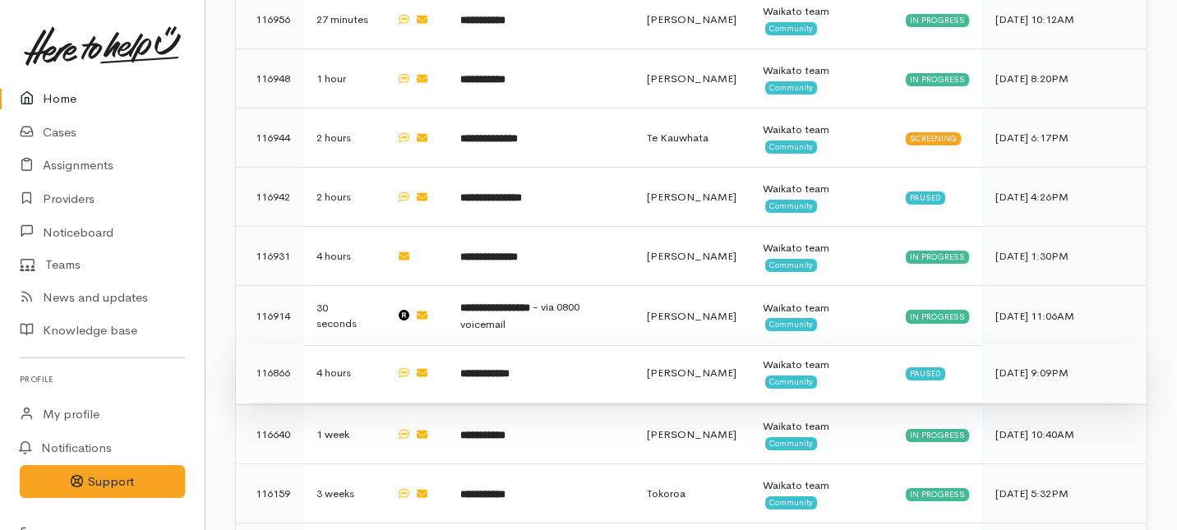
click at [604, 344] on td "**********" at bounding box center [540, 373] width 187 height 59
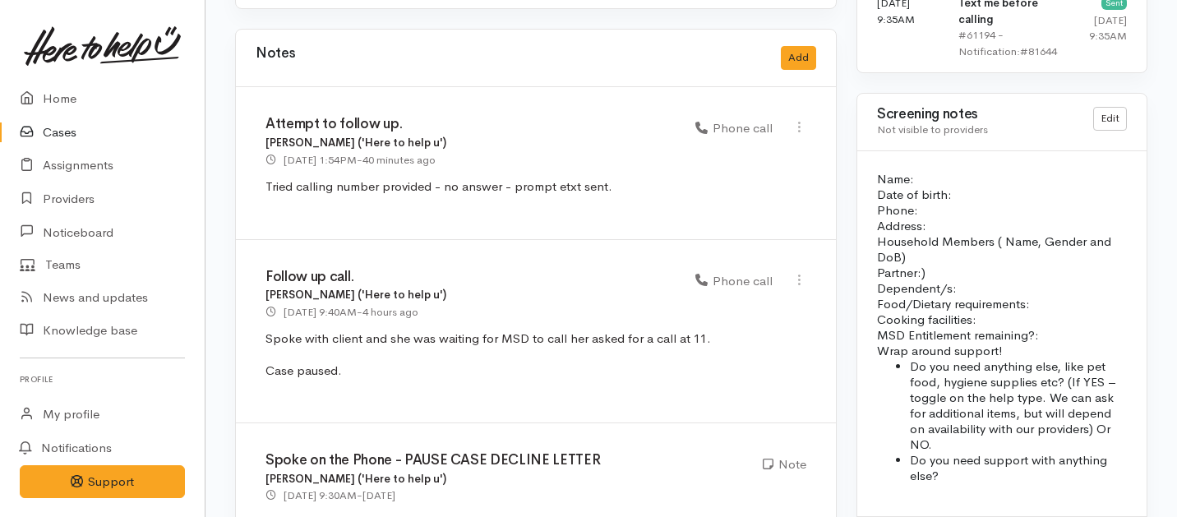
scroll to position [1504, 0]
